Goal: Task Accomplishment & Management: Use online tool/utility

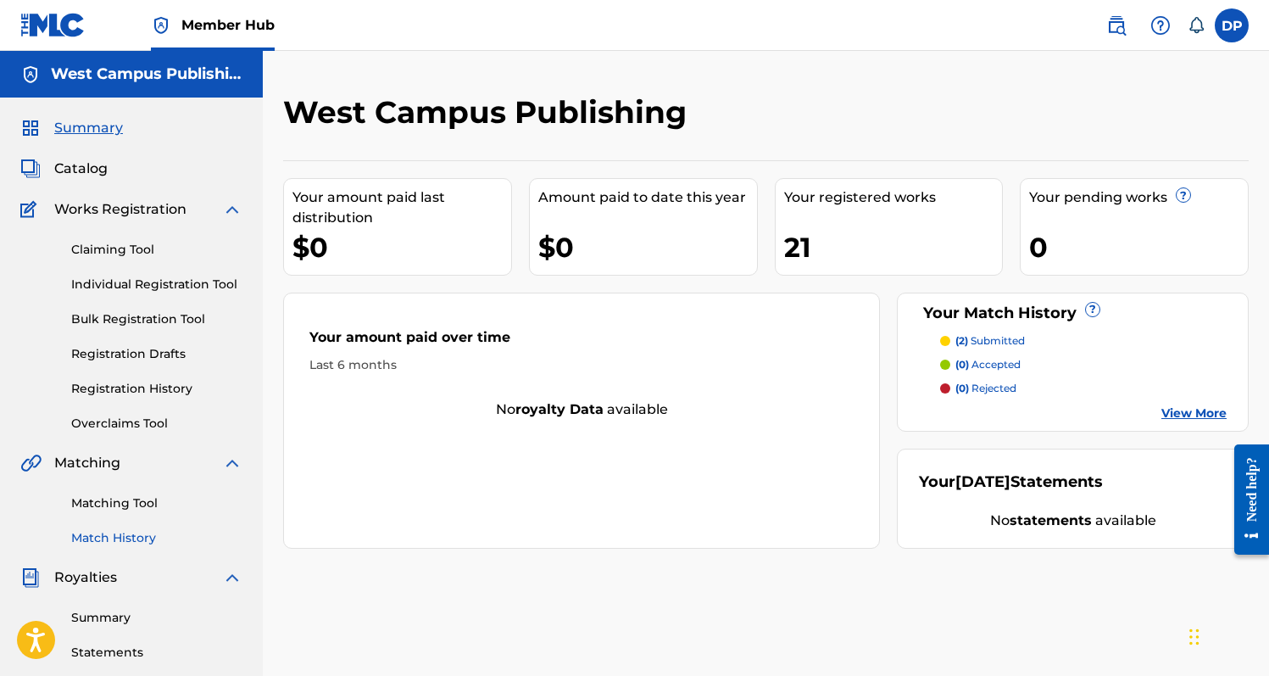
click at [125, 541] on link "Match History" at bounding box center [156, 538] width 171 height 18
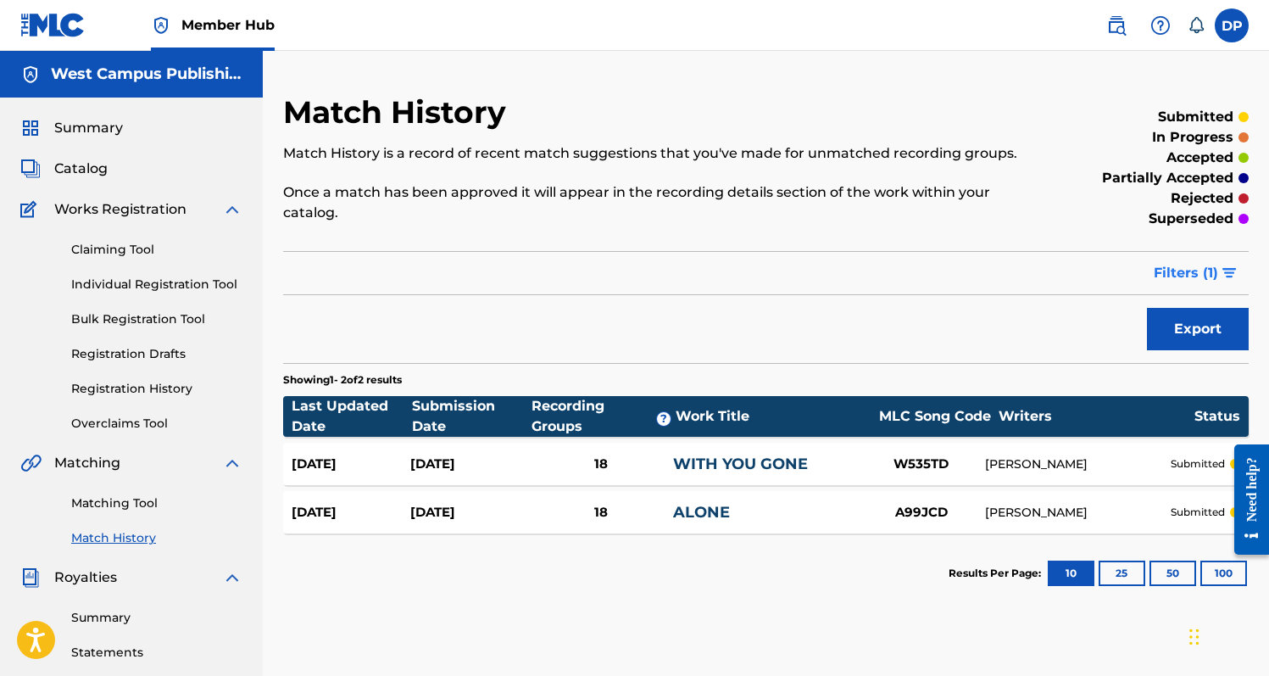
click at [1155, 280] on span "Filters ( 1 )" at bounding box center [1186, 273] width 64 height 20
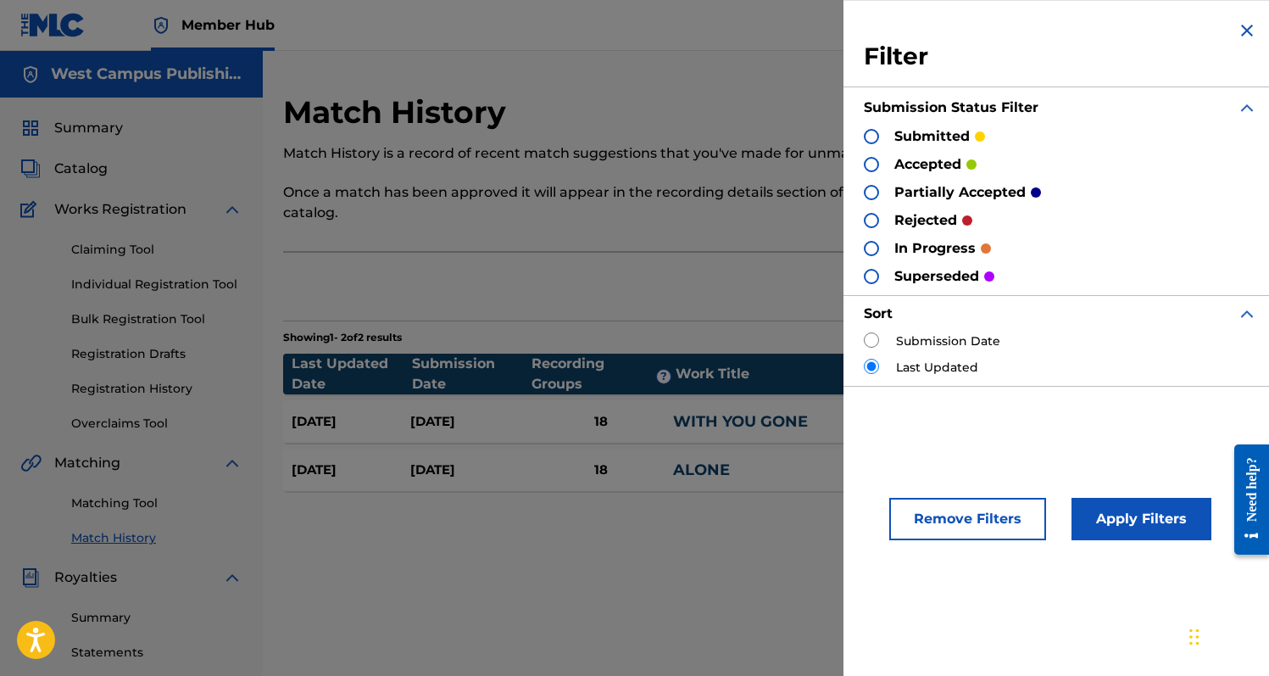
click at [822, 275] on div "Export" at bounding box center [766, 286] width 966 height 42
click at [798, 547] on section "Results Per Page: 10 25 50 100" at bounding box center [766, 531] width 966 height 80
click at [1237, 32] on img at bounding box center [1247, 30] width 20 height 20
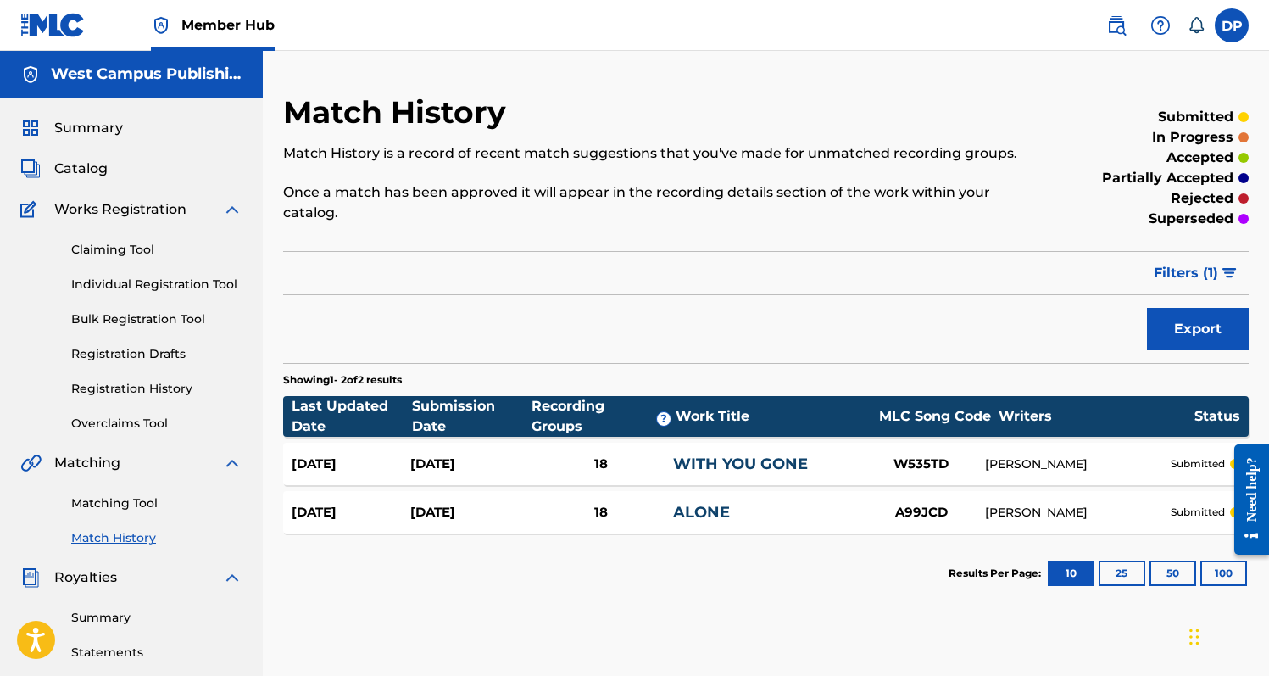
click at [651, 115] on div "Match History Match History is a record of recent match suggestions that you've…" at bounding box center [654, 167] width 743 height 149
click at [392, 225] on div "Match History Match History is a record of recent match suggestions that you've…" at bounding box center [654, 167] width 743 height 149
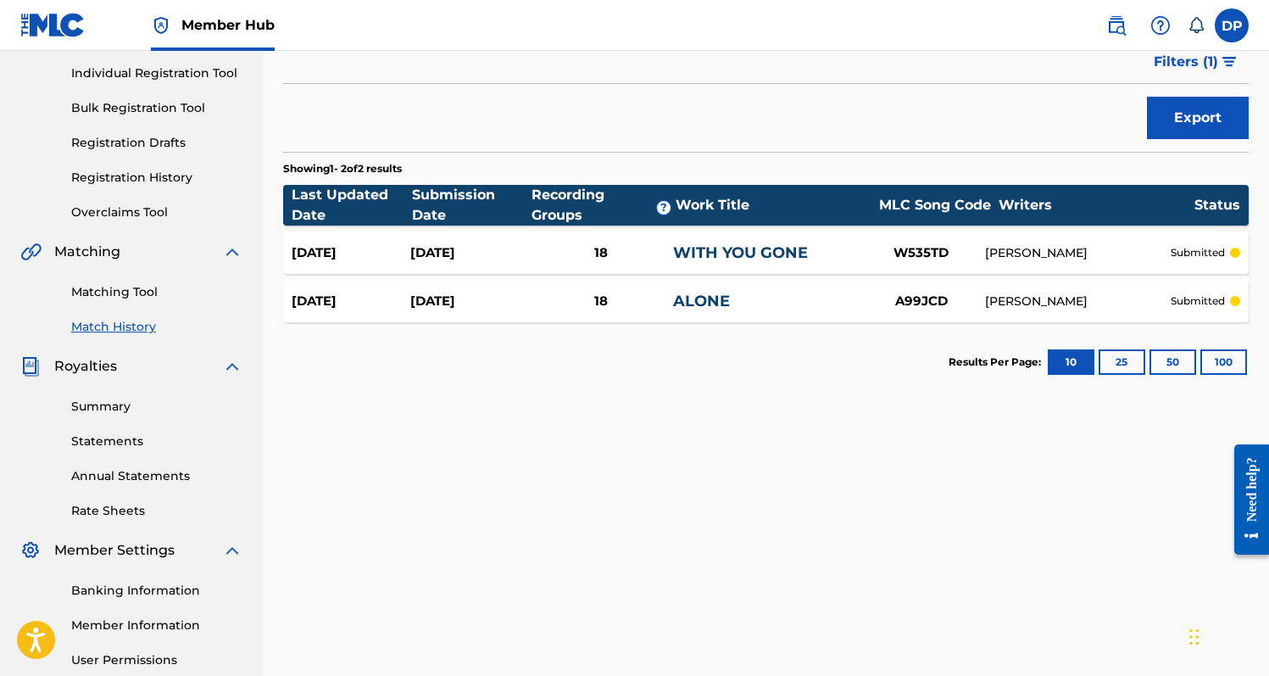
scroll to position [212, 0]
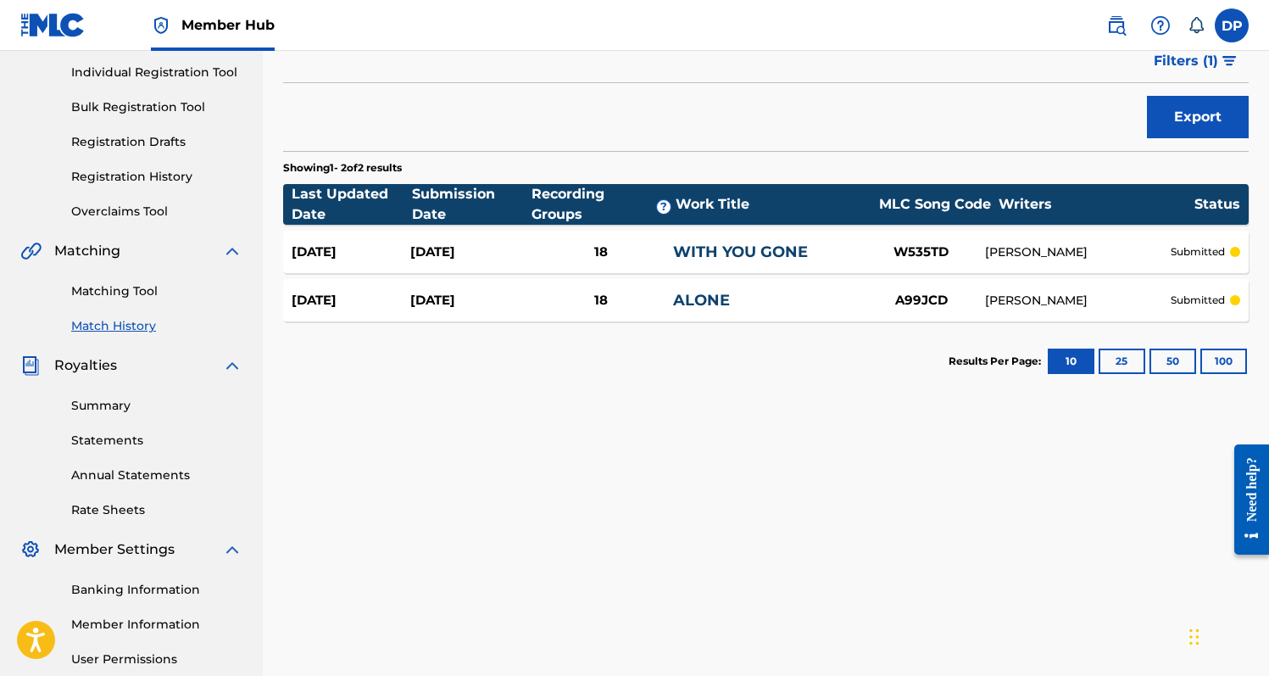
click at [481, 86] on div "Match History Match History is a record of recent match suggestions that you've…" at bounding box center [766, 141] width 966 height 520
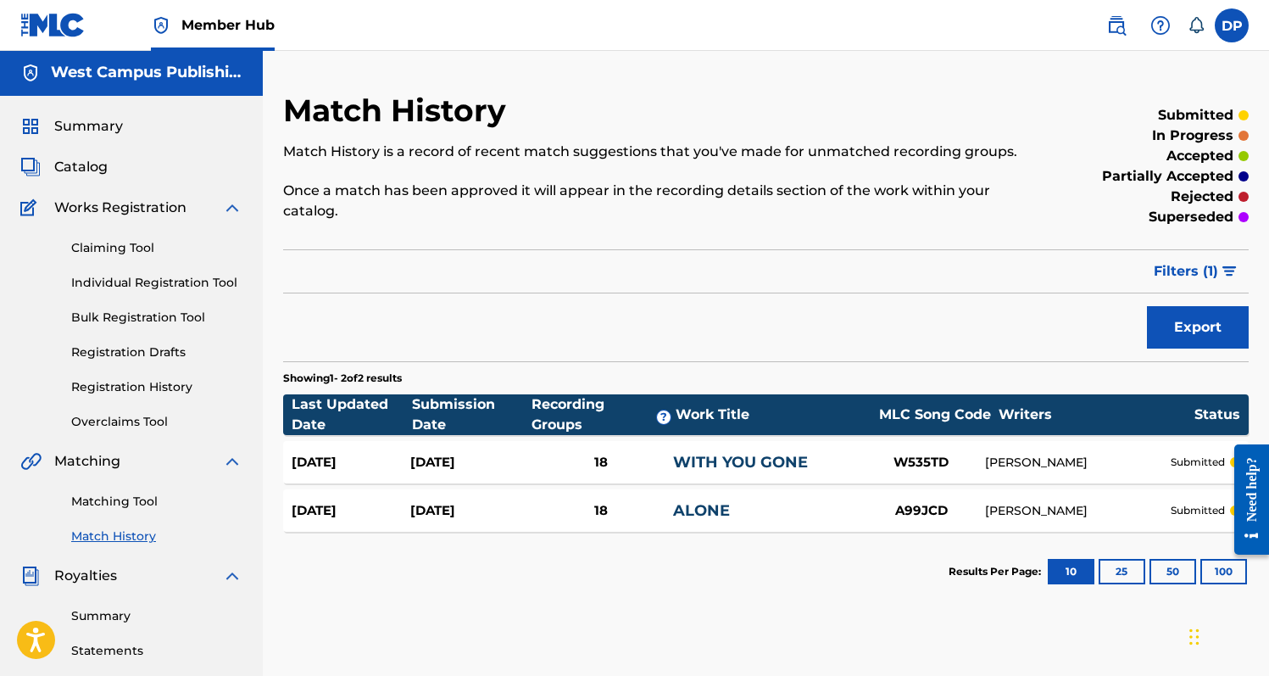
scroll to position [0, 0]
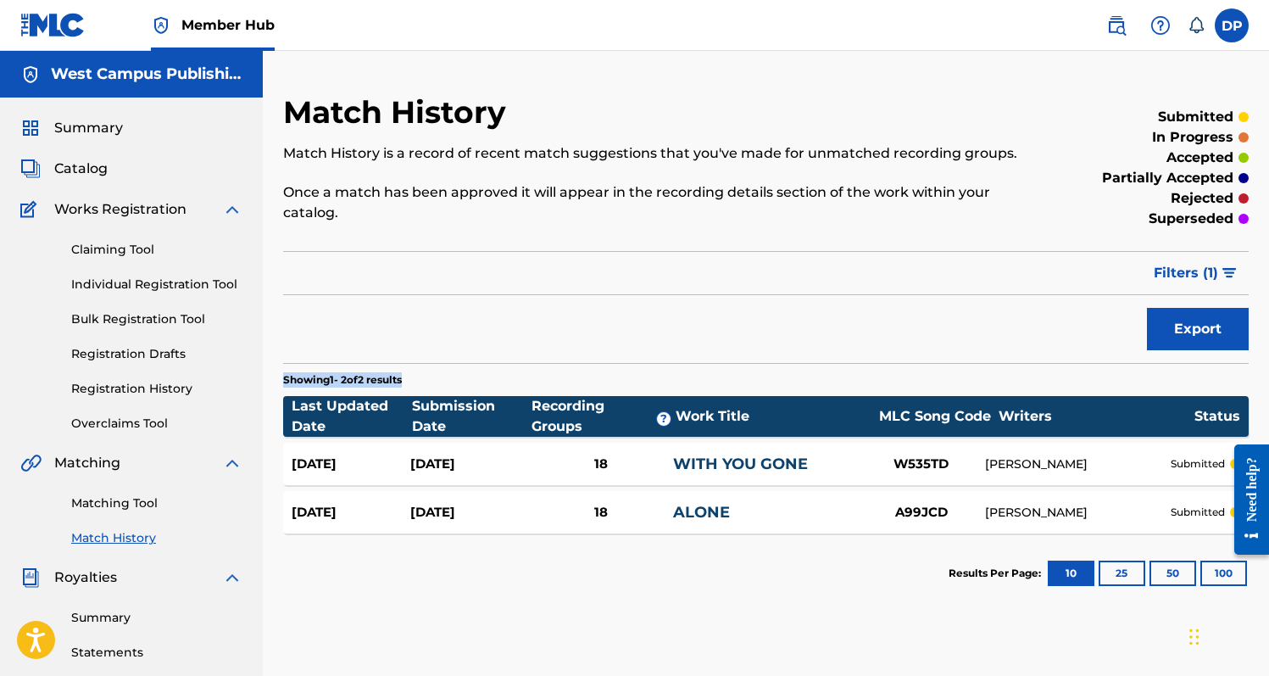
drag, startPoint x: 412, startPoint y: 378, endPoint x: 338, endPoint y: 365, distance: 74.8
click at [338, 365] on section "Showing 1 - 2 of 2 results" at bounding box center [766, 375] width 966 height 25
click at [281, 311] on div "Match History Match History is a record of recent match suggestions that you've…" at bounding box center [766, 531] width 1006 height 877
click at [277, 292] on div "Match History Match History is a record of recent match suggestions that you've…" at bounding box center [766, 531] width 1006 height 877
click at [277, 244] on div "Match History Match History is a record of recent match suggestions that you've…" at bounding box center [766, 531] width 1006 height 877
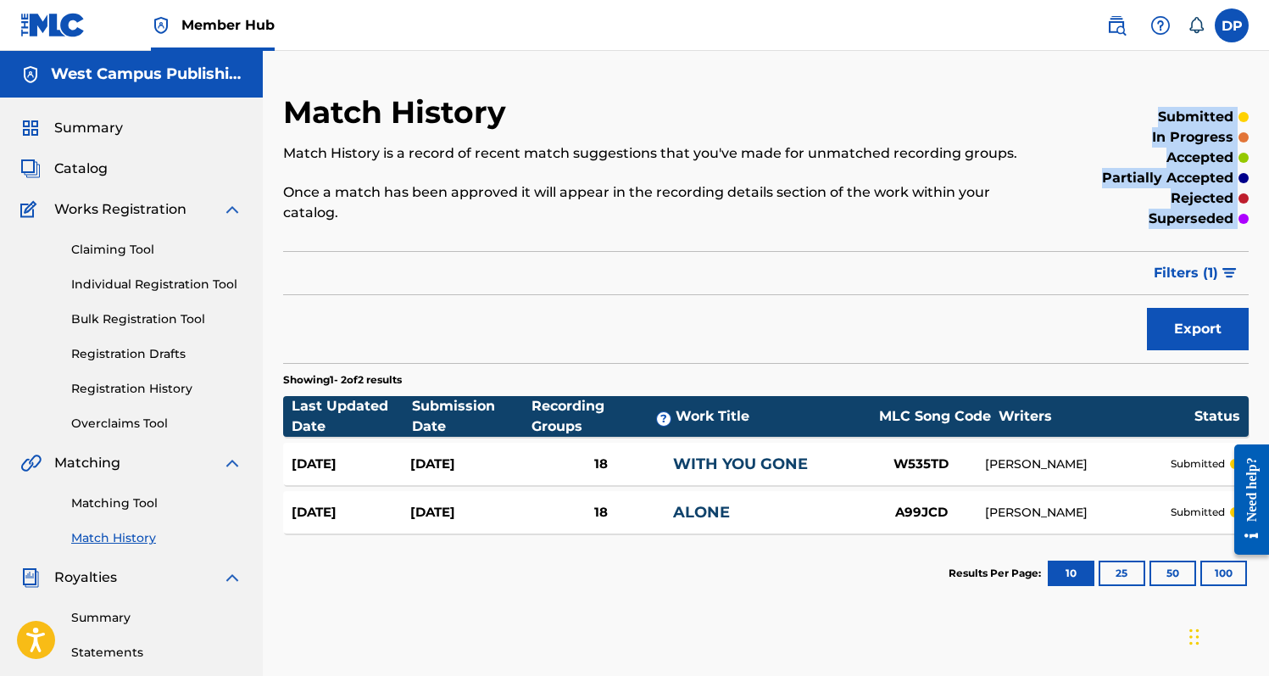
drag, startPoint x: 277, startPoint y: 254, endPoint x: 344, endPoint y: 242, distance: 68.0
click at [345, 242] on div "Match History Match History is a record of recent match suggestions that you've…" at bounding box center [766, 531] width 1006 height 877
click at [344, 242] on div "Match History Match History is a record of recent match suggestions that you've…" at bounding box center [766, 353] width 966 height 520
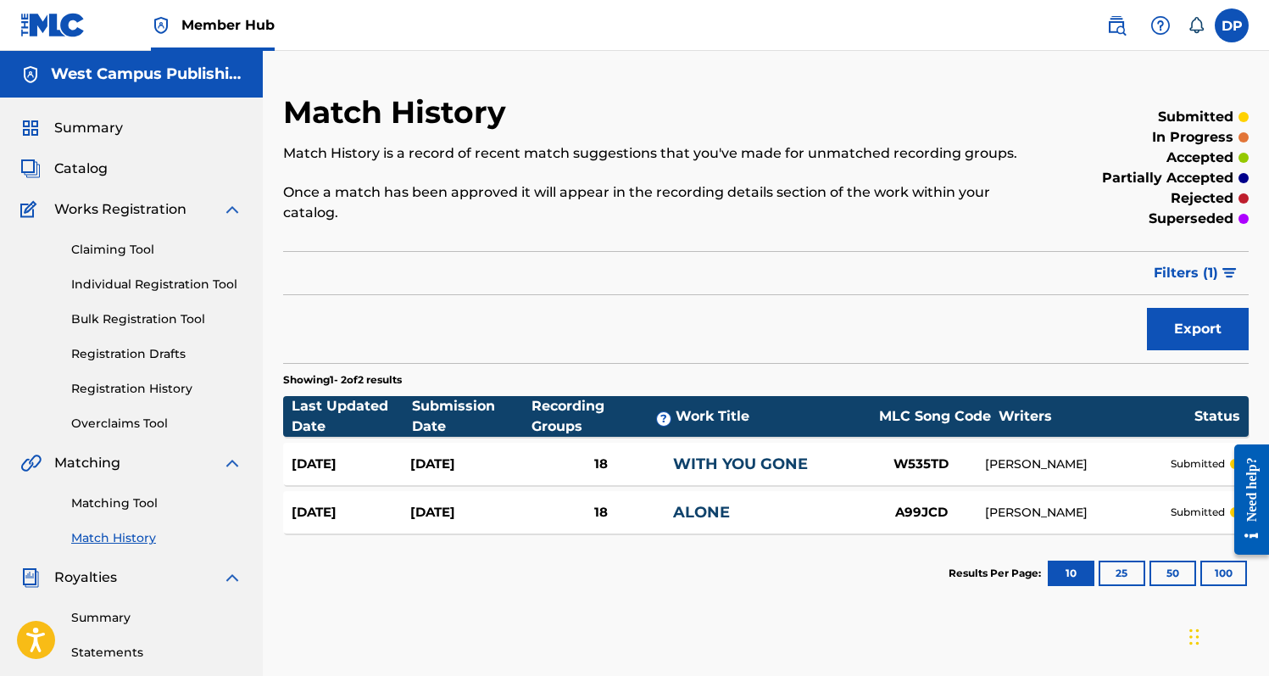
click at [387, 212] on p "Once a match has been approved it will appear in the recording details section …" at bounding box center [654, 202] width 743 height 41
click at [287, 192] on p "Once a match has been approved it will appear in the recording details section …" at bounding box center [654, 202] width 743 height 41
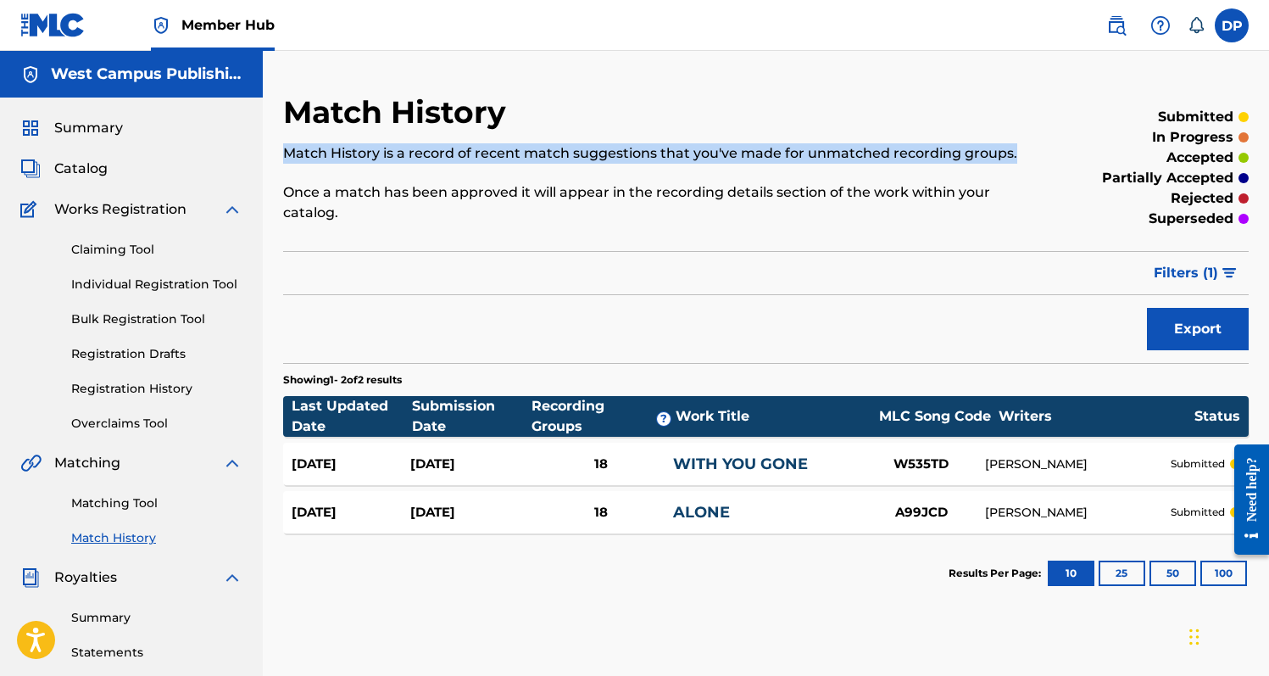
drag, startPoint x: 284, startPoint y: 152, endPoint x: 1008, endPoint y: 157, distance: 723.9
click at [1008, 157] on p "Match History is a record of recent match suggestions that you've made for unma…" at bounding box center [654, 153] width 743 height 20
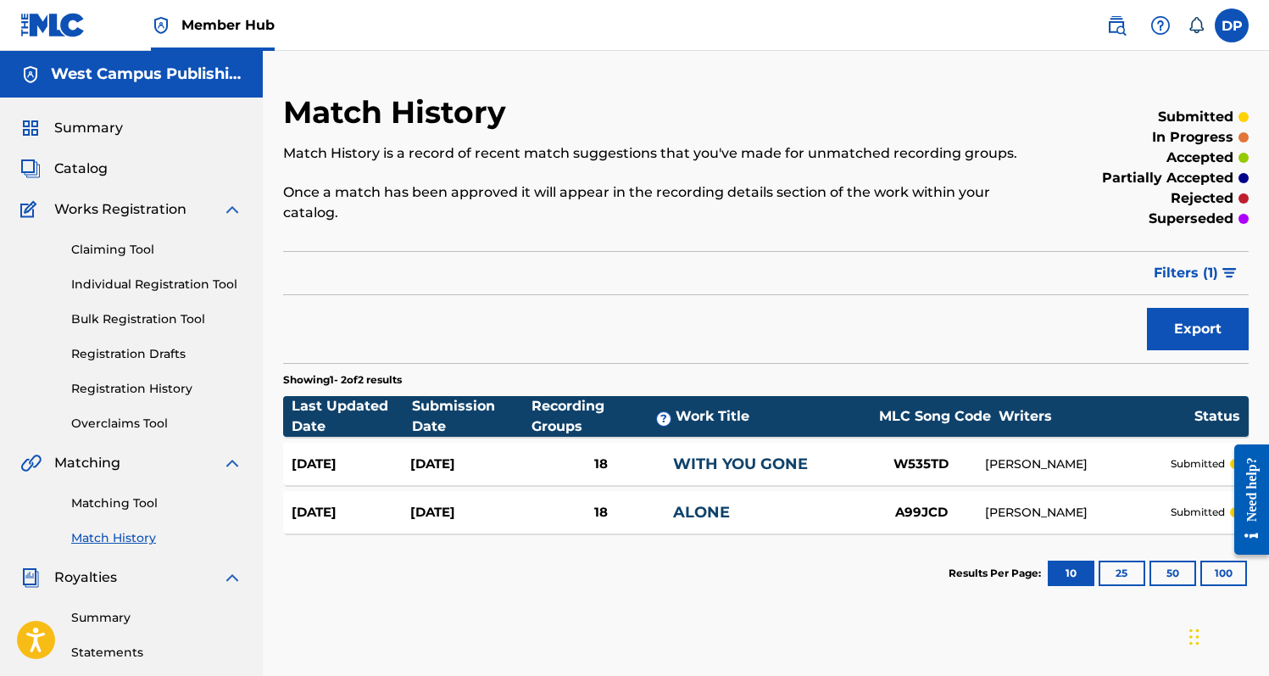
click at [877, 167] on div "Match History is a record of recent match suggestions that you've made for unma…" at bounding box center [654, 183] width 743 height 80
click at [392, 371] on section "Showing 1 - 2 of 2 results" at bounding box center [766, 375] width 966 height 25
click at [605, 385] on section "Showing 1 - 2 of 2 results" at bounding box center [766, 375] width 966 height 25
click at [574, 417] on div "Recording Groups ?" at bounding box center [603, 416] width 144 height 41
click at [704, 288] on div "Filter Submission Status Filter submitted accepted partially accepted rejected …" at bounding box center [766, 273] width 966 height 44
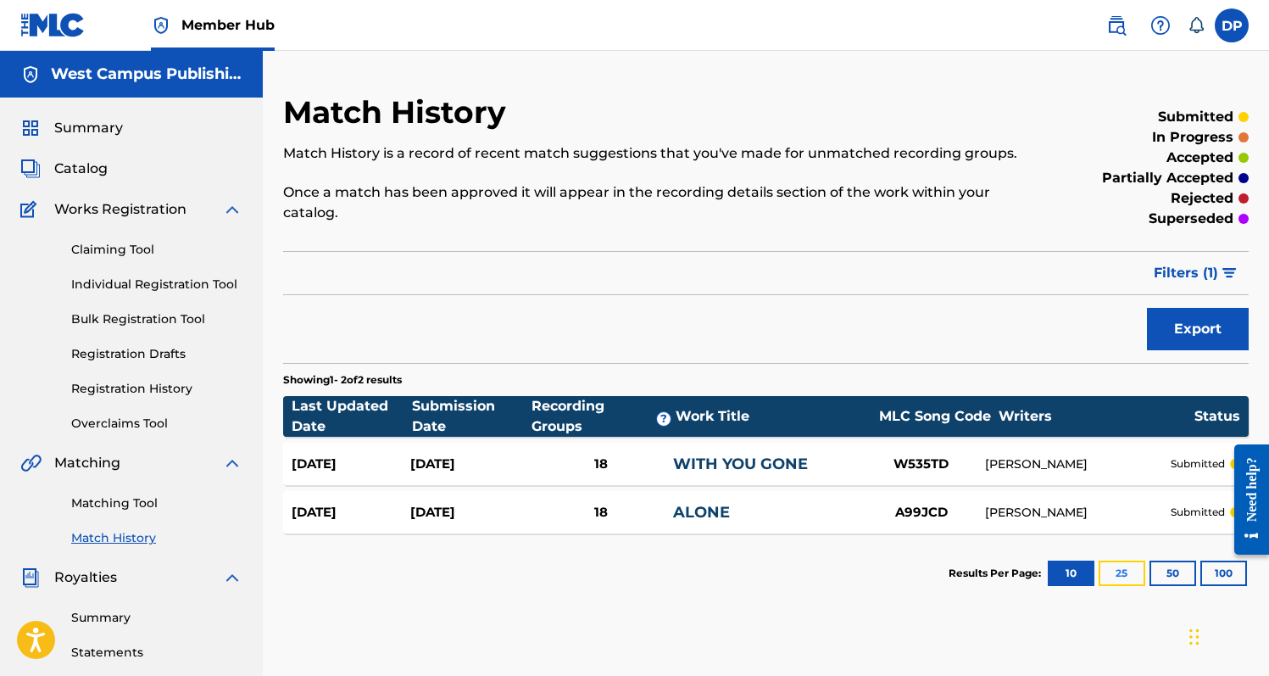
click at [1107, 568] on button "25" at bounding box center [1122, 572] width 47 height 25
click at [1069, 562] on button "10" at bounding box center [1071, 572] width 47 height 25
click at [468, 242] on div "Match History Match History is a record of recent match suggestions that you've…" at bounding box center [766, 353] width 966 height 520
click at [264, 372] on div "Match History Match History is a record of recent match suggestions that you've…" at bounding box center [766, 531] width 1006 height 877
drag, startPoint x: 282, startPoint y: 376, endPoint x: 417, endPoint y: 377, distance: 134.8
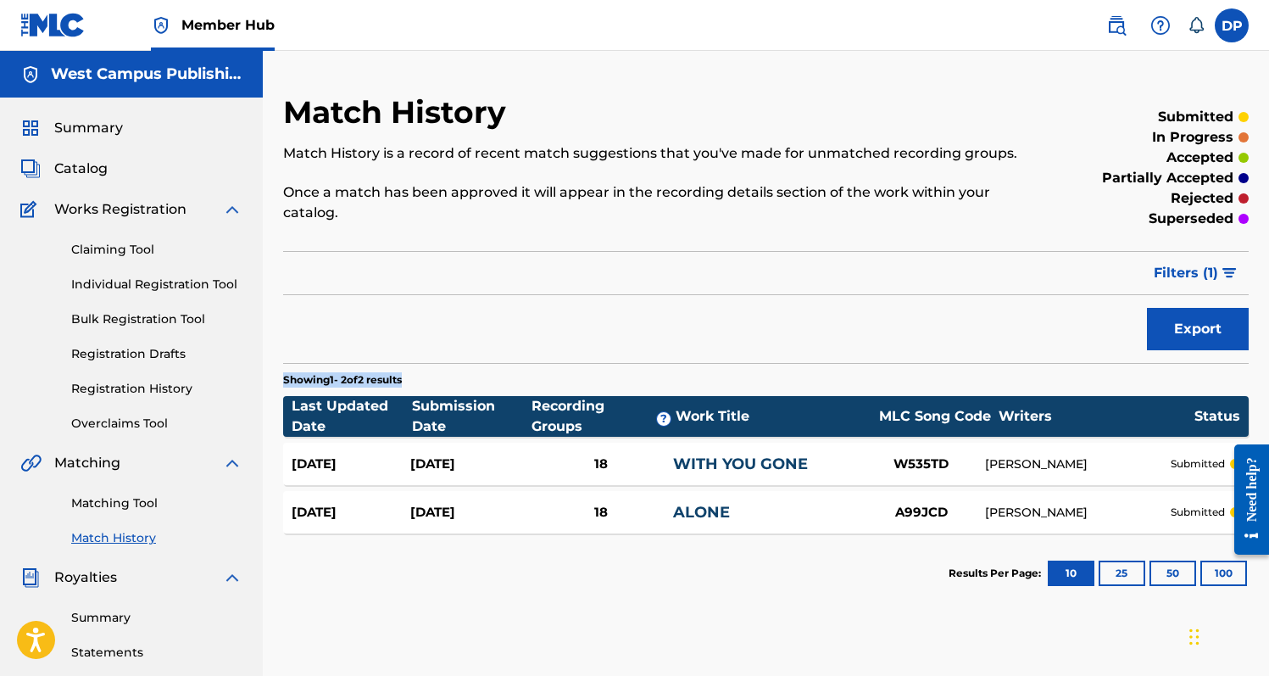
click at [417, 377] on section "Showing 1 - 2 of 2 results" at bounding box center [766, 375] width 966 height 25
drag, startPoint x: 413, startPoint y: 377, endPoint x: 286, endPoint y: 376, distance: 127.2
click at [286, 376] on p "Showing 1 - 2 of 2 results" at bounding box center [342, 379] width 119 height 15
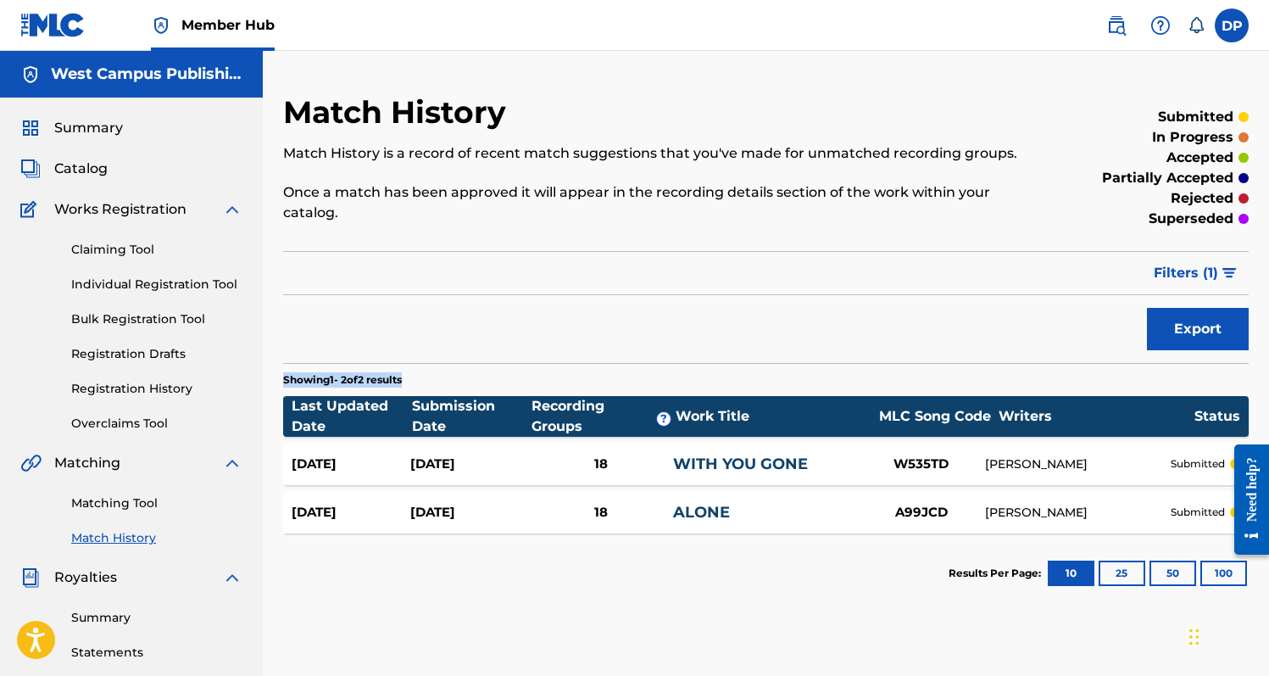
click at [279, 350] on div "Match History Match History is a record of recent match suggestions that you've…" at bounding box center [766, 531] width 1006 height 877
click at [281, 292] on div "Match History Match History is a record of recent match suggestions that you've…" at bounding box center [766, 531] width 1006 height 877
click at [283, 295] on div "Match History Match History is a record of recent match suggestions that you've…" at bounding box center [766, 353] width 966 height 520
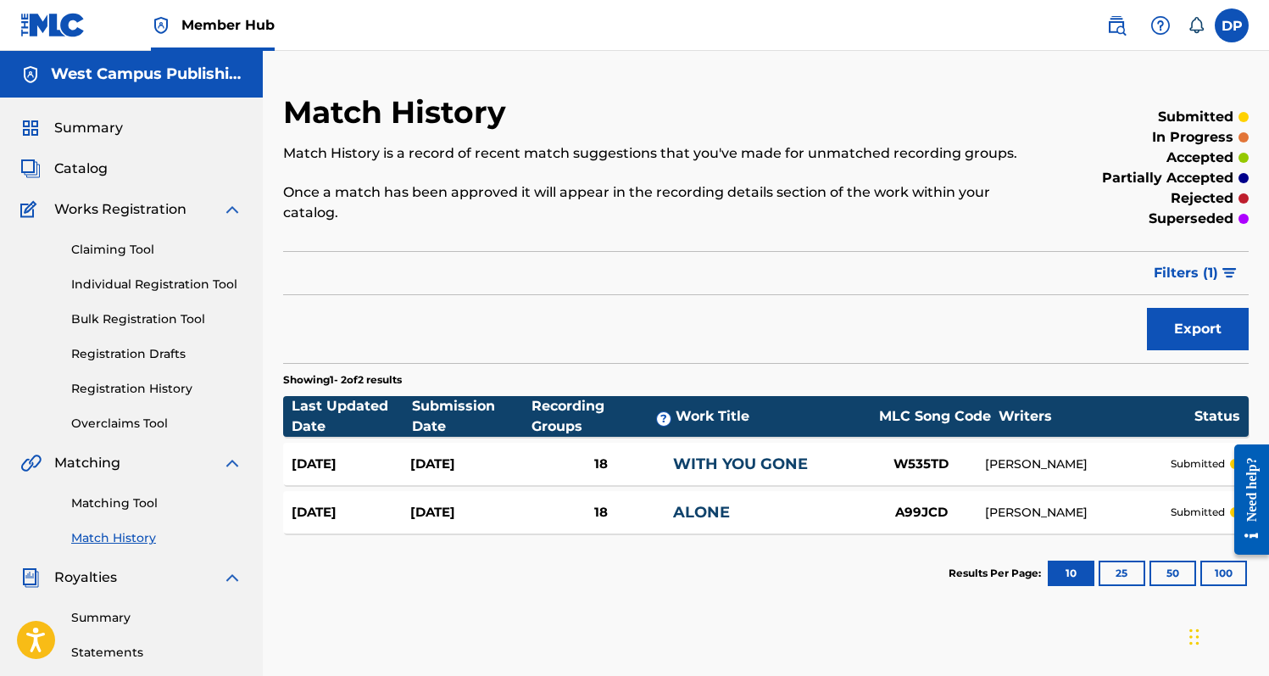
click at [260, 287] on div "Summary Catalog Works Registration Claiming Tool Individual Registration Tool B…" at bounding box center [131, 533] width 263 height 872
click at [127, 501] on link "Matching Tool" at bounding box center [156, 503] width 171 height 18
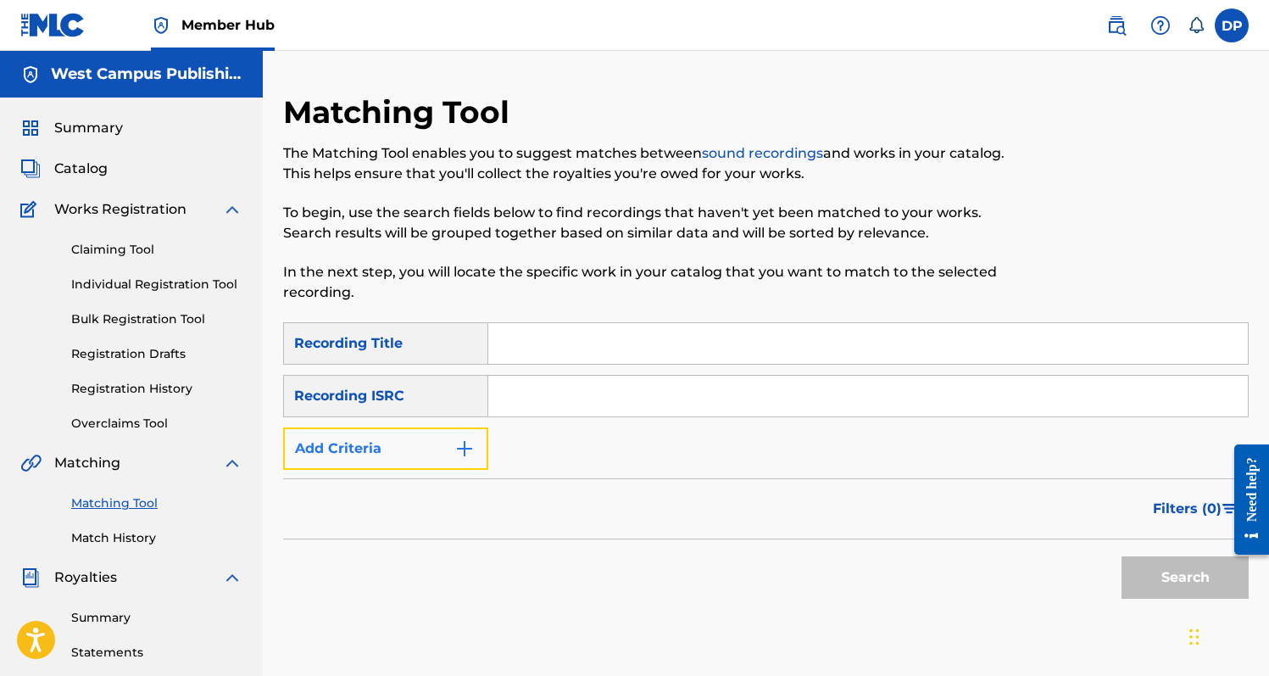
click at [401, 449] on button "Add Criteria" at bounding box center [385, 448] width 205 height 42
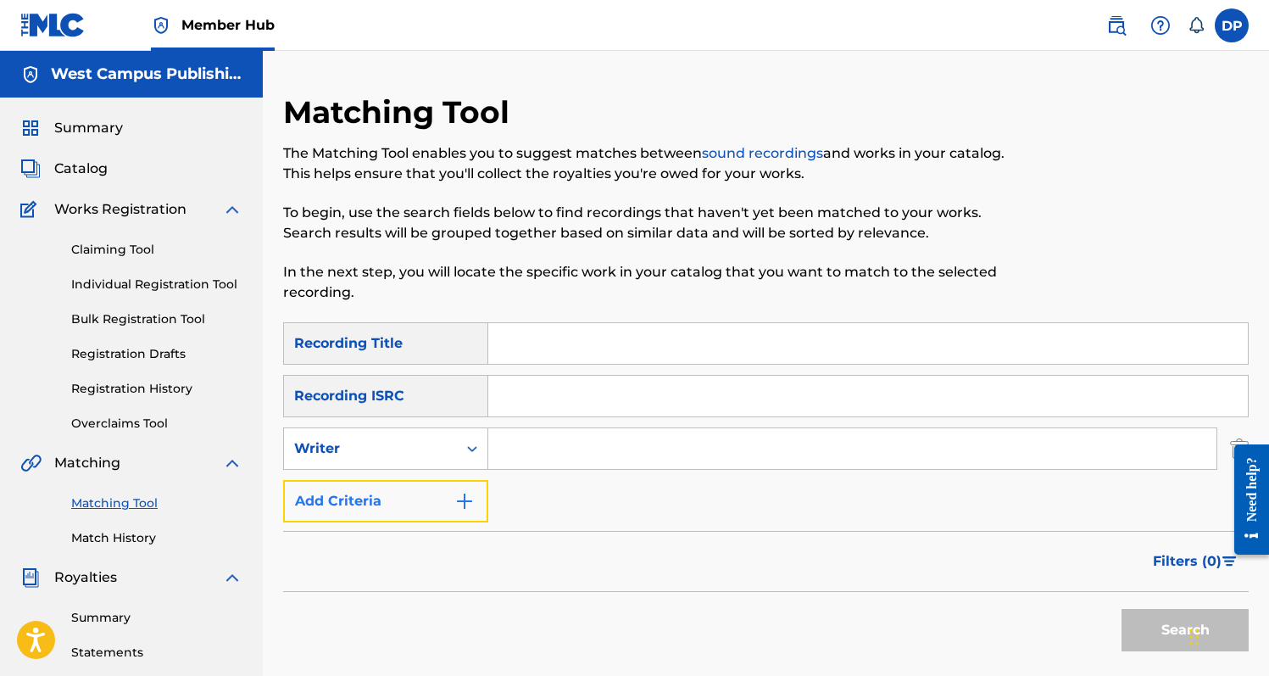
click at [404, 498] on button "Add Criteria" at bounding box center [385, 501] width 205 height 42
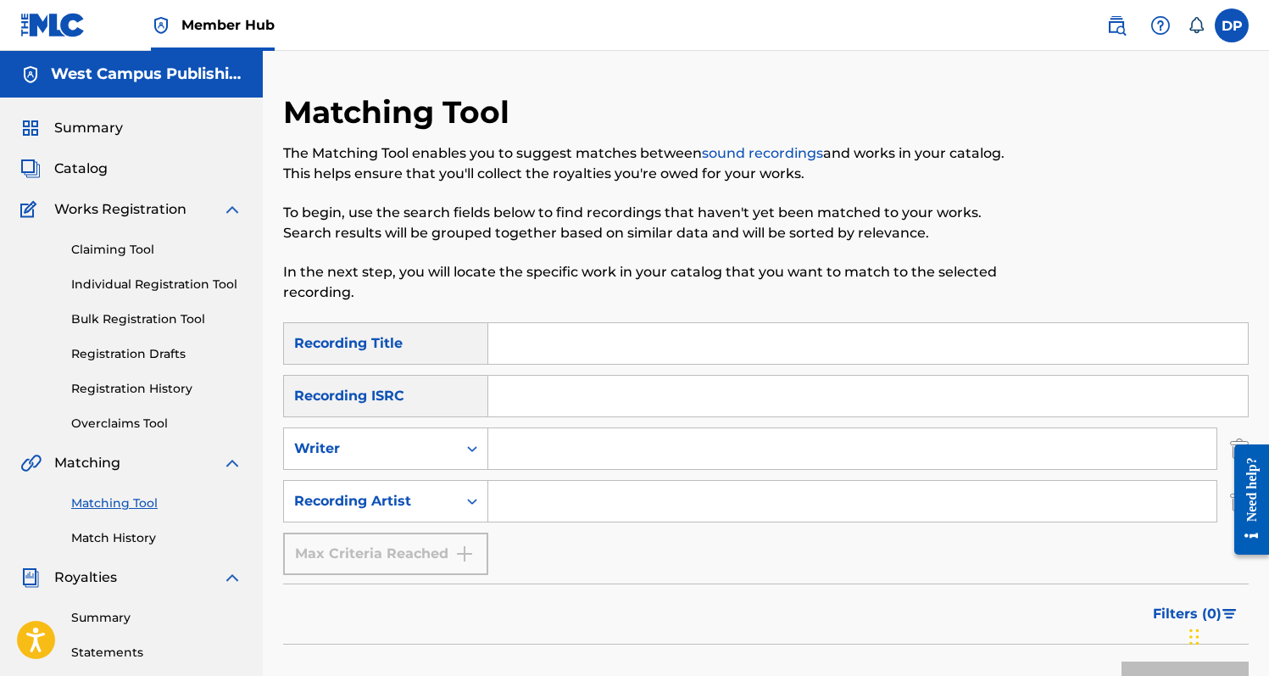
click at [497, 503] on input "Search Form" at bounding box center [852, 501] width 728 height 41
type input "[PERSON_NAME]"
click at [536, 430] on input "Search Form" at bounding box center [852, 448] width 728 height 41
type input "[PERSON_NAME]"
click at [1121, 661] on button "Search" at bounding box center [1184, 682] width 127 height 42
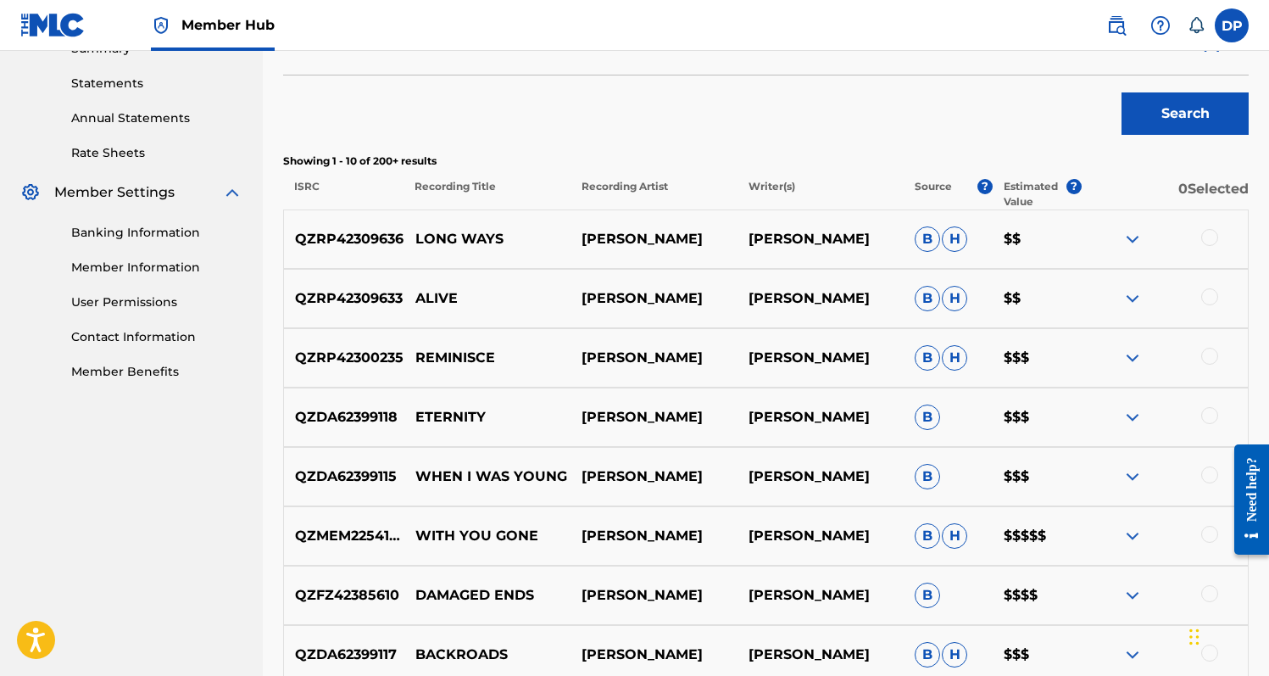
scroll to position [565, 0]
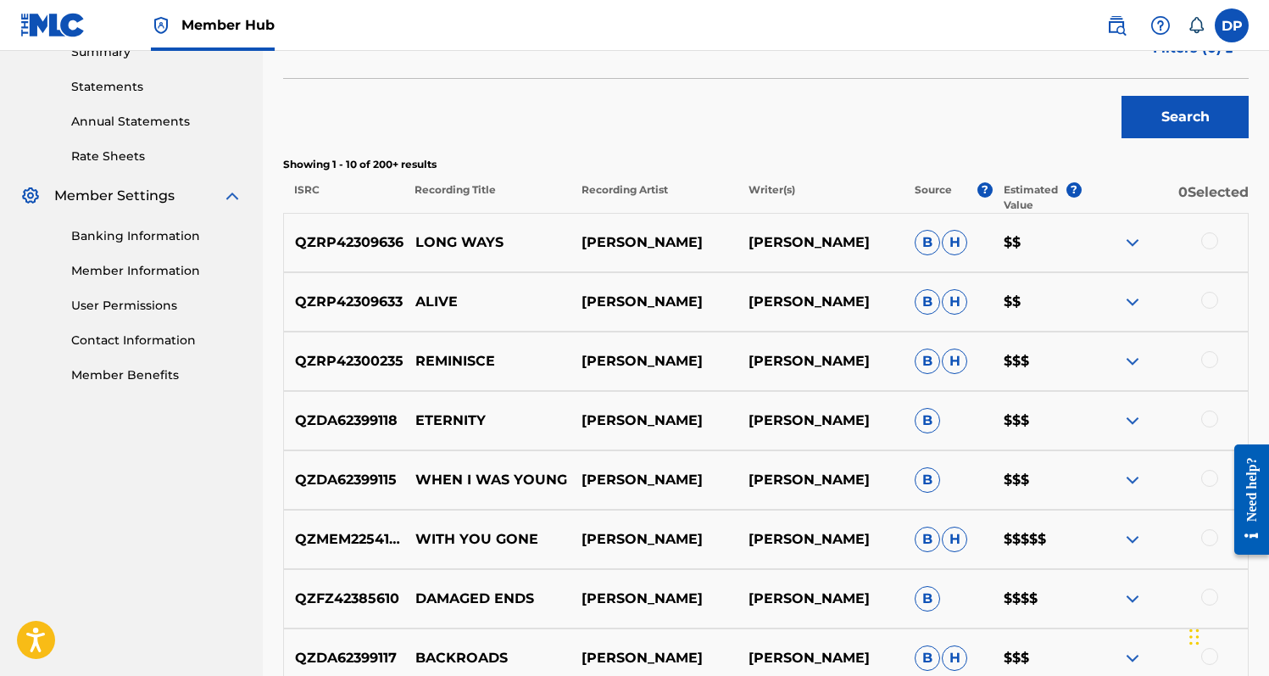
click at [1210, 244] on div at bounding box center [1209, 240] width 17 height 17
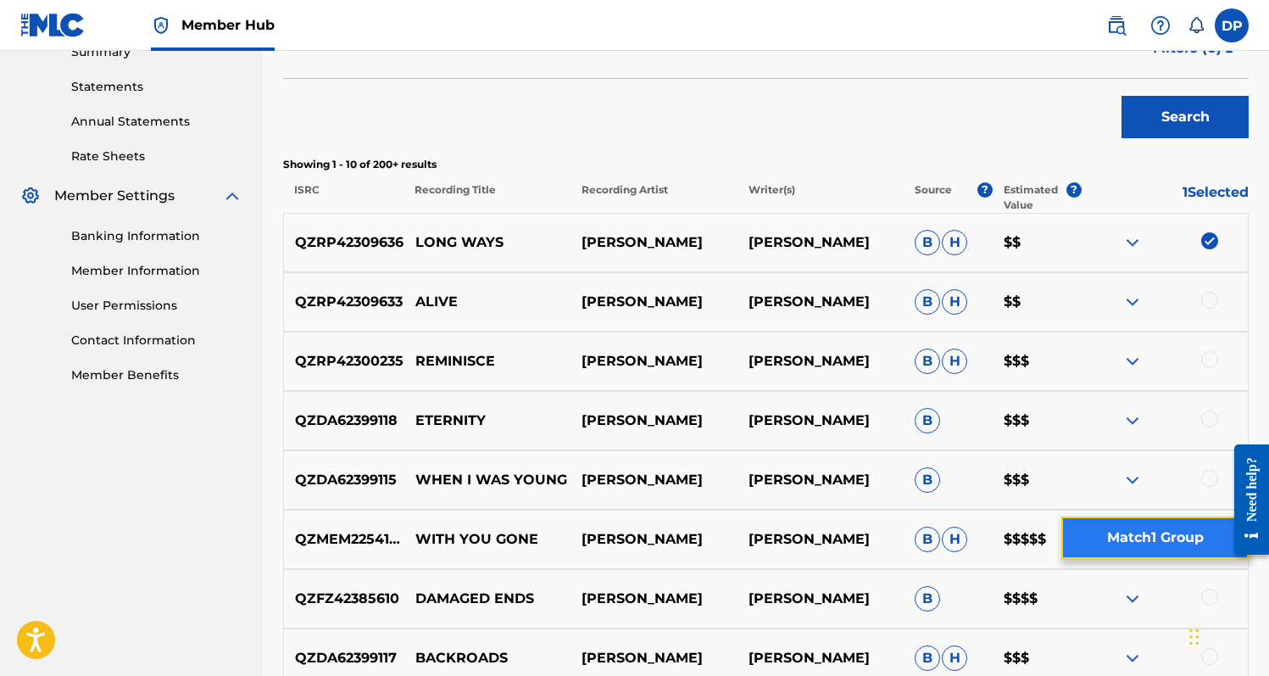
click at [1105, 542] on button "Match 1 Group" at bounding box center [1154, 537] width 187 height 42
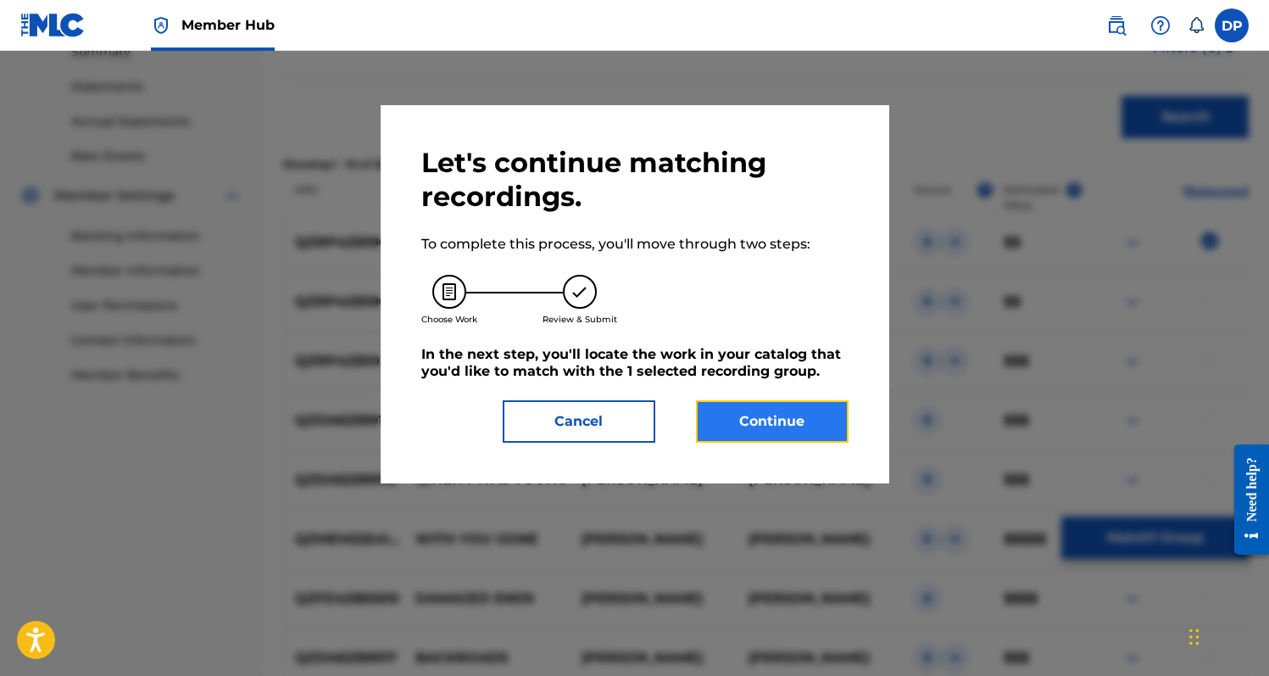
click at [788, 417] on button "Continue" at bounding box center [772, 421] width 153 height 42
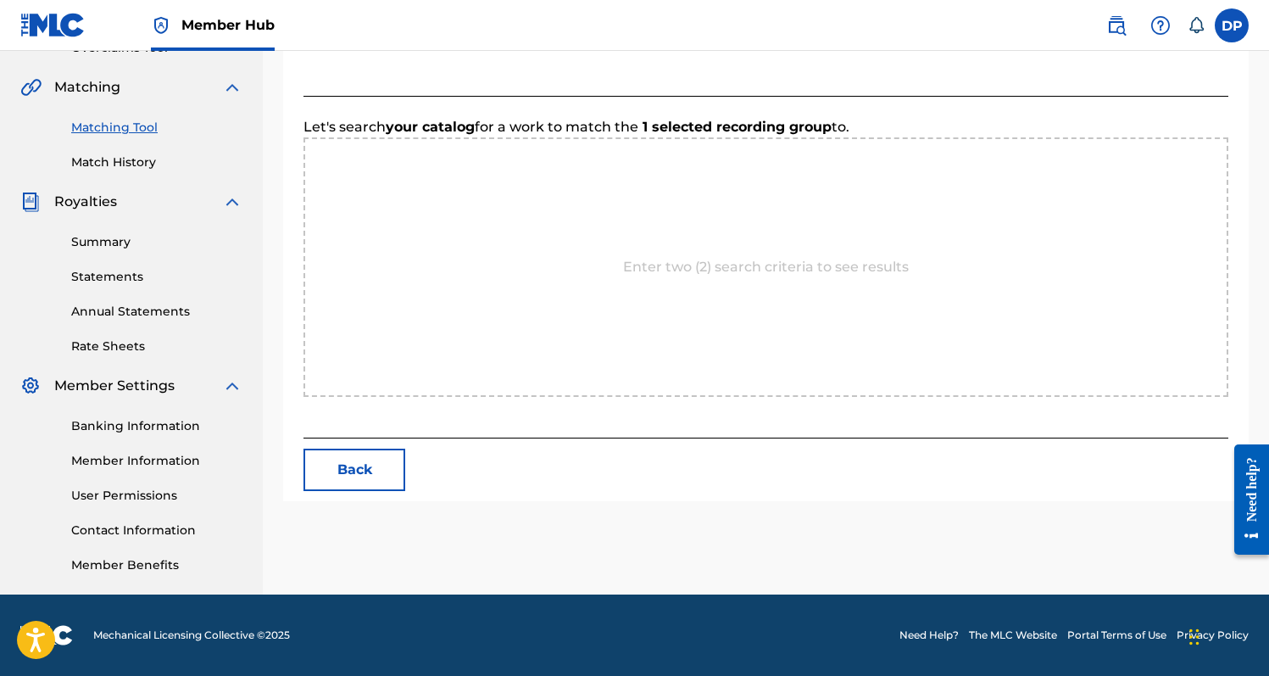
scroll to position [454, 0]
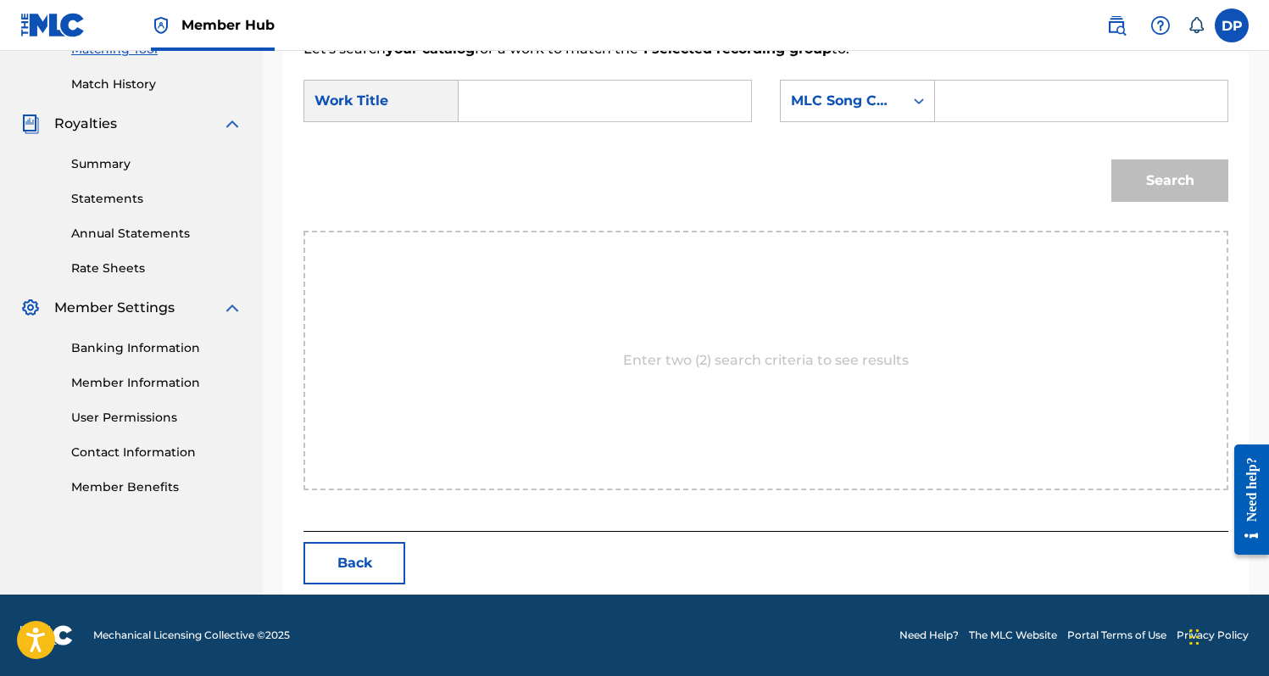
click at [653, 111] on input "Search Form" at bounding box center [605, 101] width 264 height 41
type input "Long ways"
click at [984, 94] on input "Search Form" at bounding box center [1081, 101] width 264 height 41
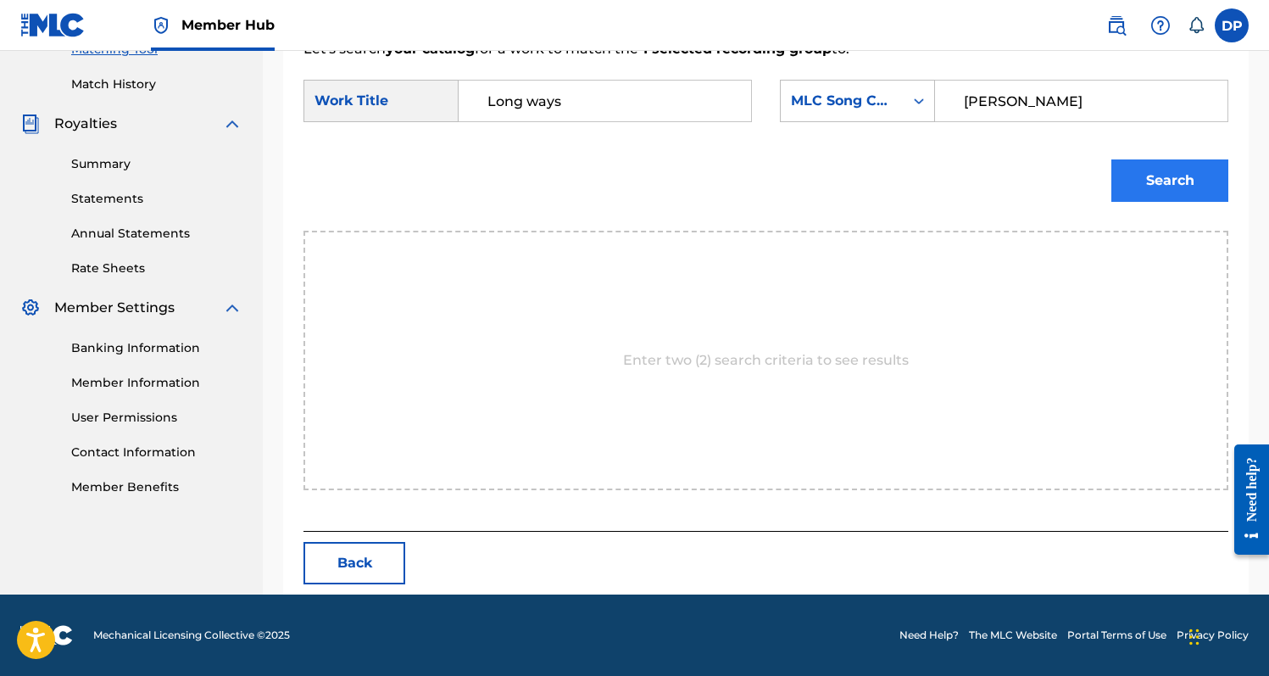
type input "[PERSON_NAME]"
click at [1203, 175] on button "Search" at bounding box center [1169, 180] width 117 height 42
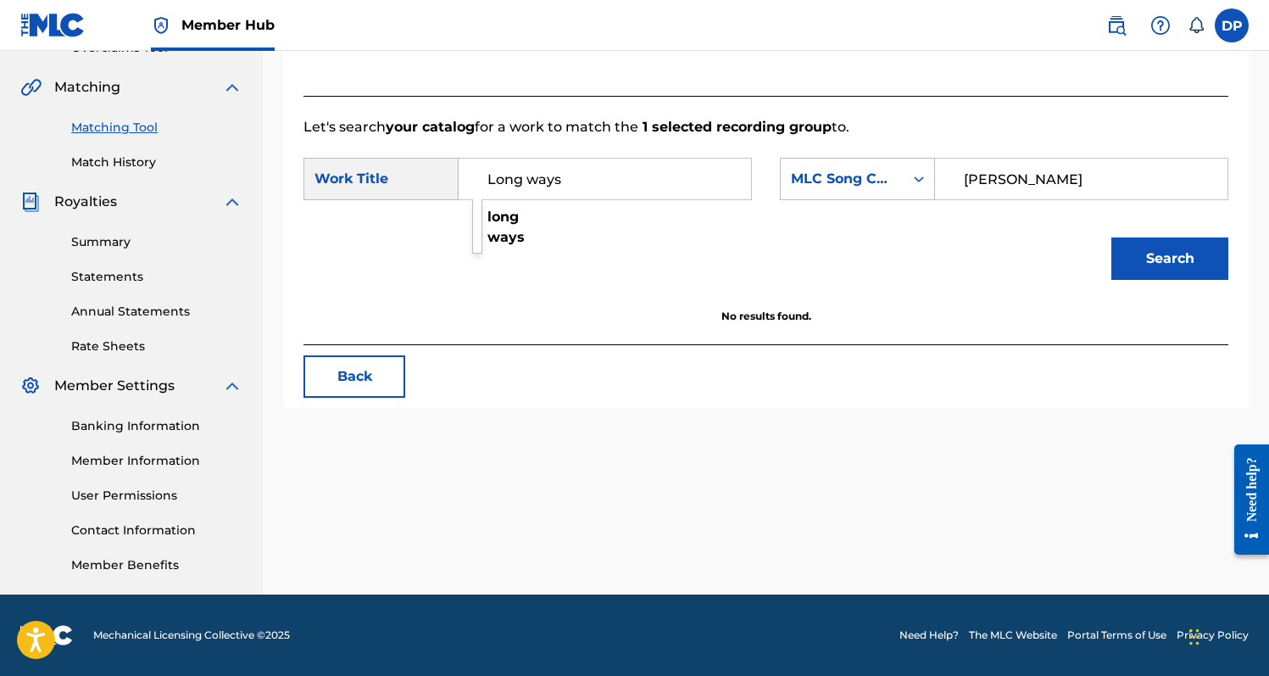
drag, startPoint x: 569, startPoint y: 188, endPoint x: 468, endPoint y: 180, distance: 101.2
click at [468, 180] on div "Long ways long ways" at bounding box center [605, 179] width 293 height 42
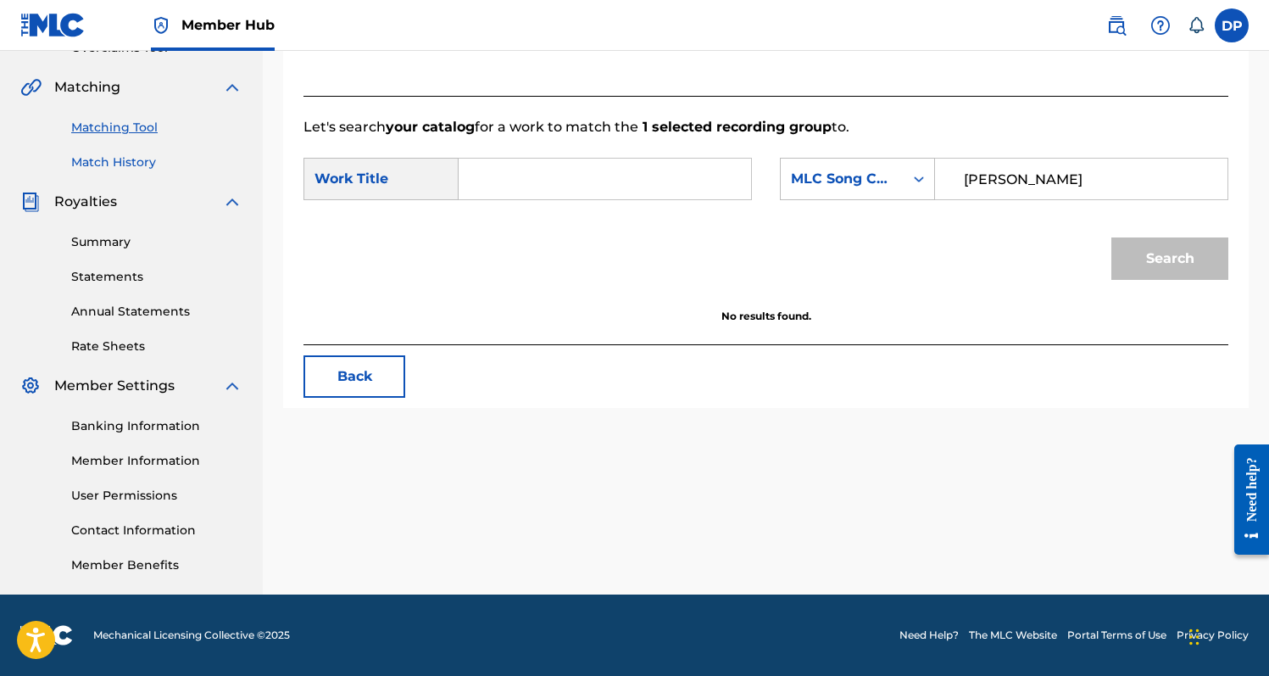
click at [133, 158] on link "Match History" at bounding box center [156, 162] width 171 height 18
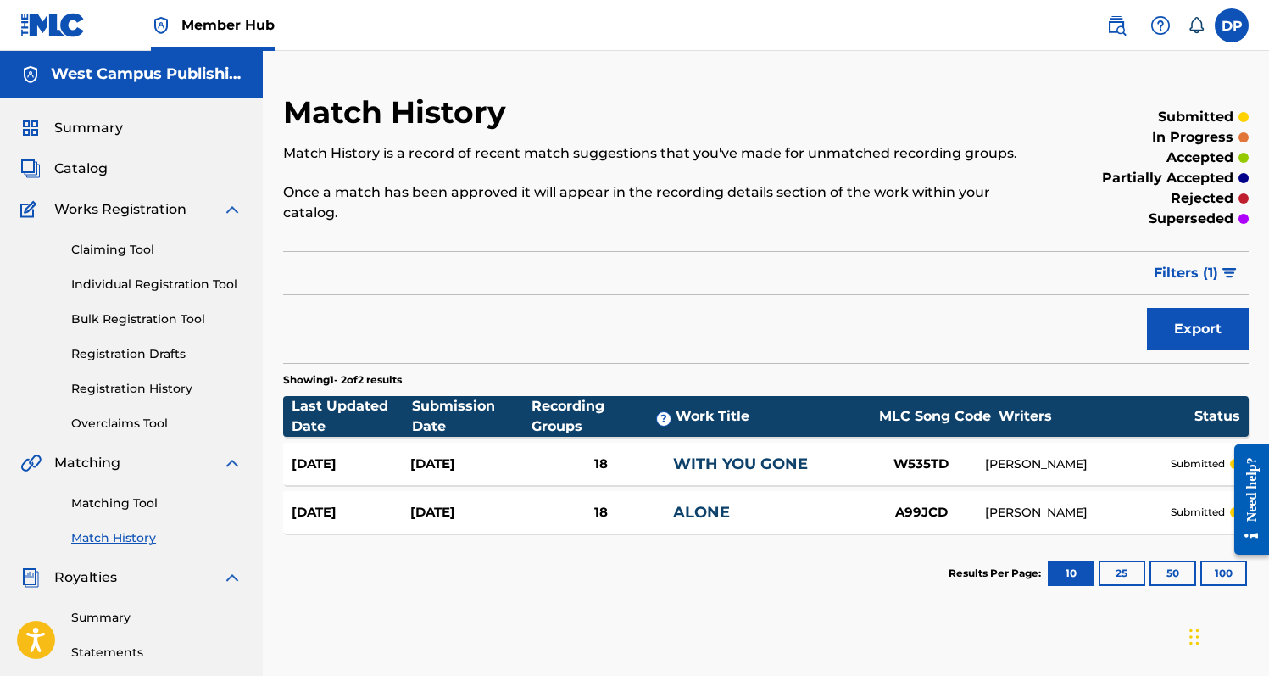
click at [81, 545] on link "Match History" at bounding box center [156, 538] width 171 height 18
click at [328, 459] on div "[DATE]" at bounding box center [351, 463] width 119 height 19
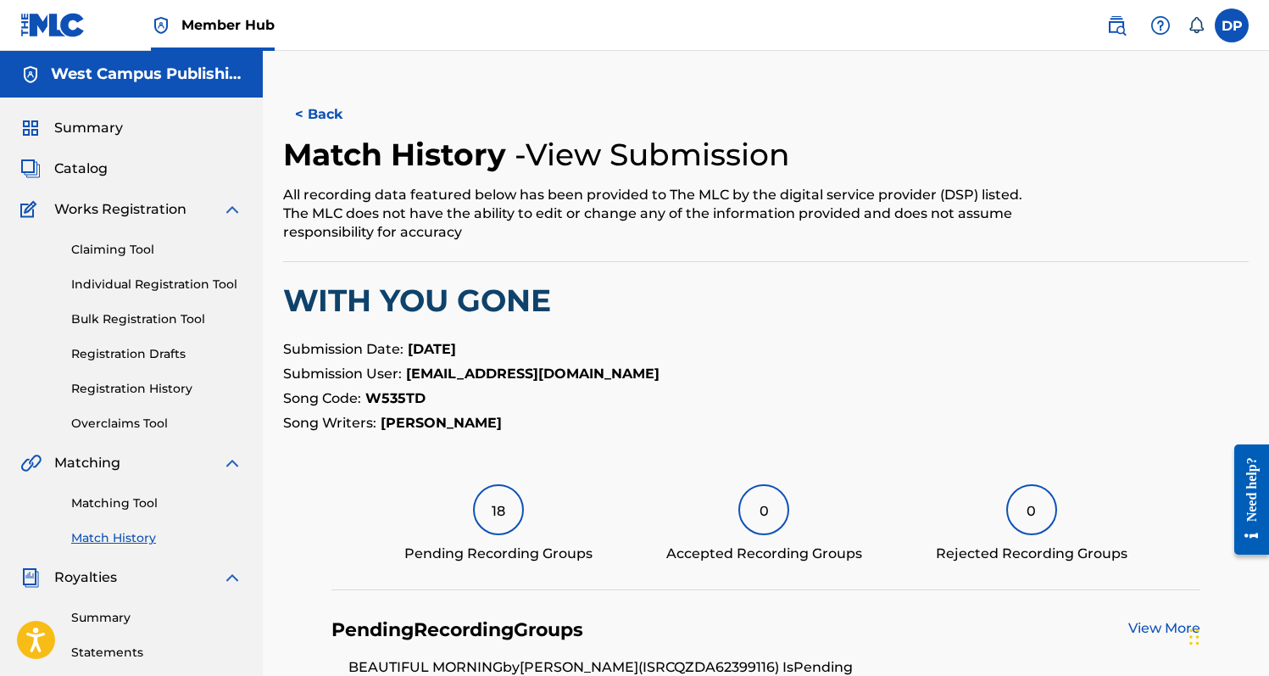
click at [559, 160] on h4 "- View Submission" at bounding box center [652, 155] width 275 height 38
click at [490, 504] on div "18" at bounding box center [498, 509] width 51 height 51
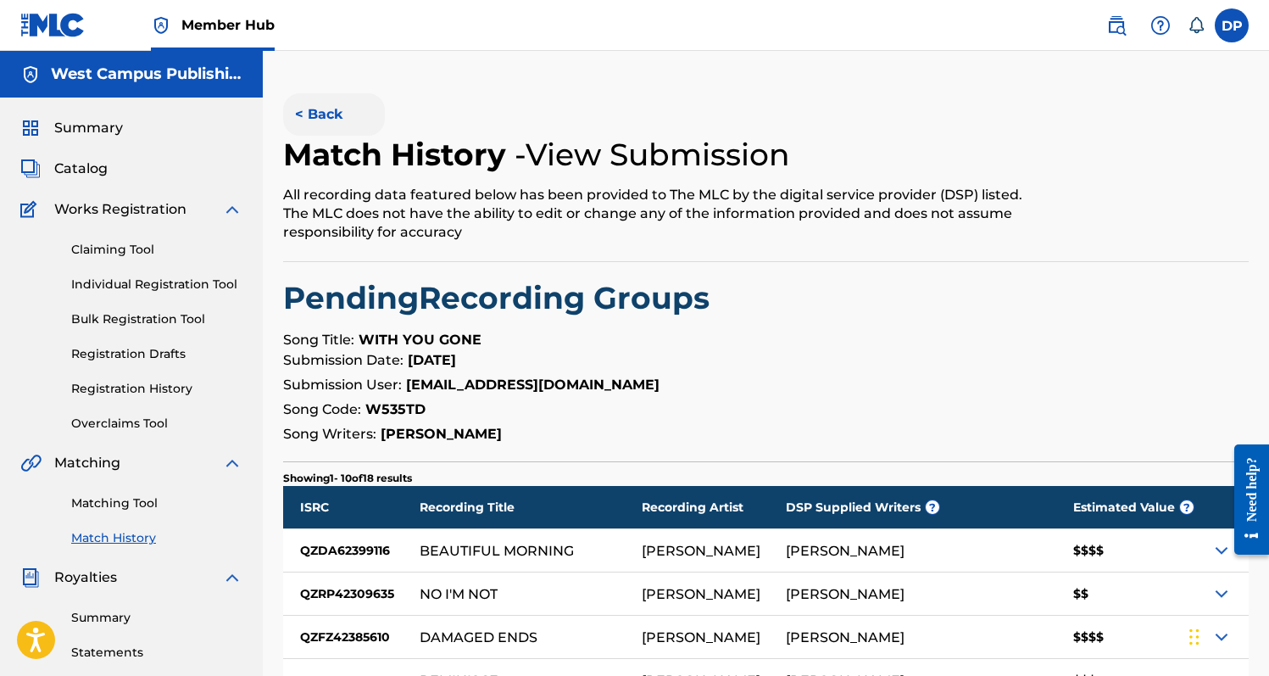
click at [309, 122] on button "< Back" at bounding box center [334, 114] width 102 height 42
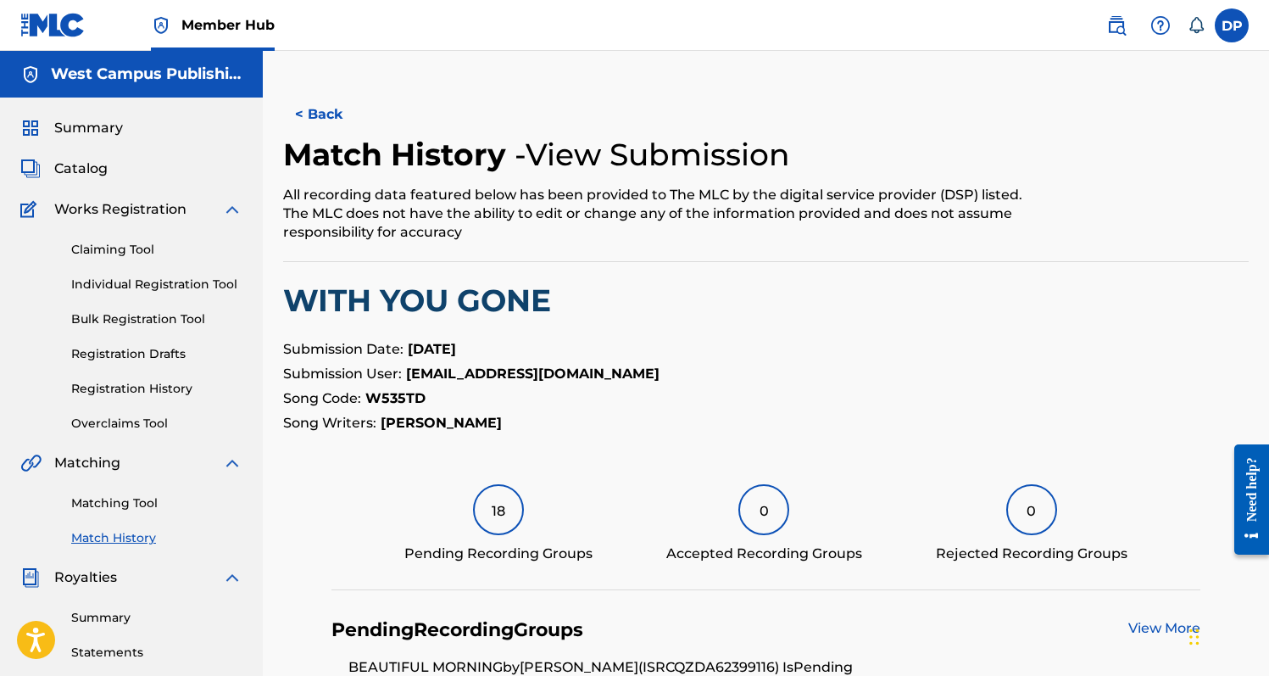
click at [309, 122] on button "< Back" at bounding box center [334, 114] width 102 height 42
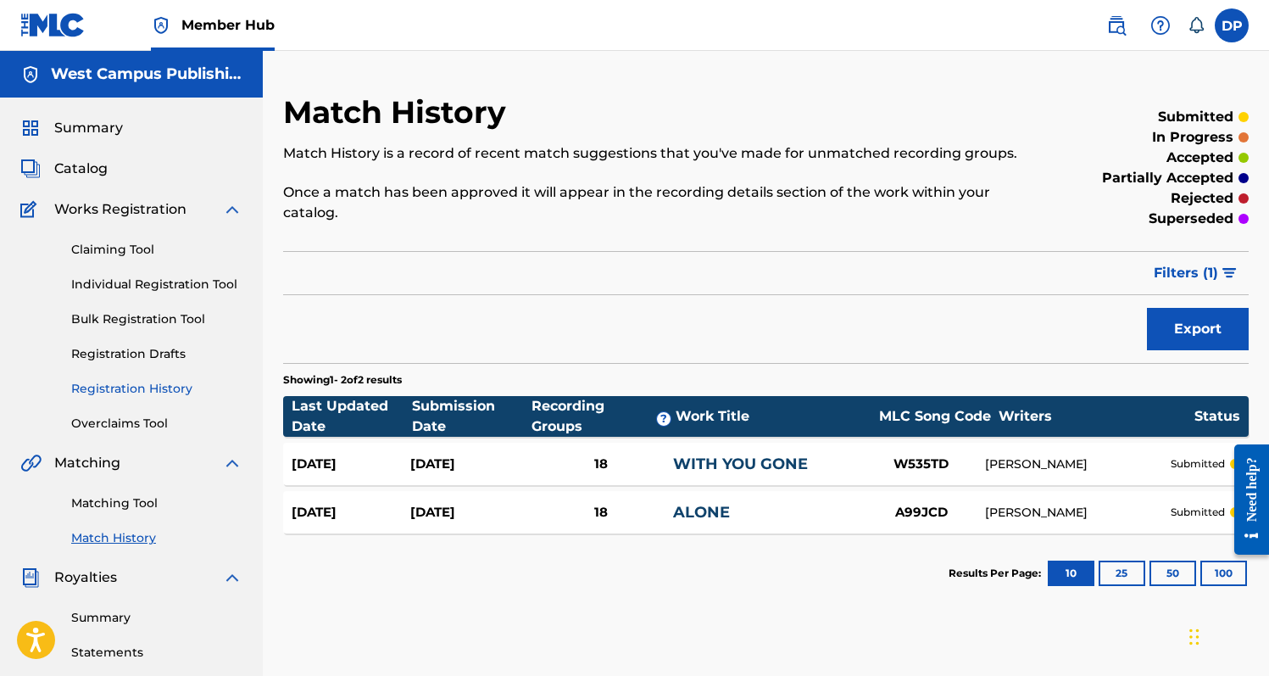
click at [190, 386] on link "Registration History" at bounding box center [156, 389] width 171 height 18
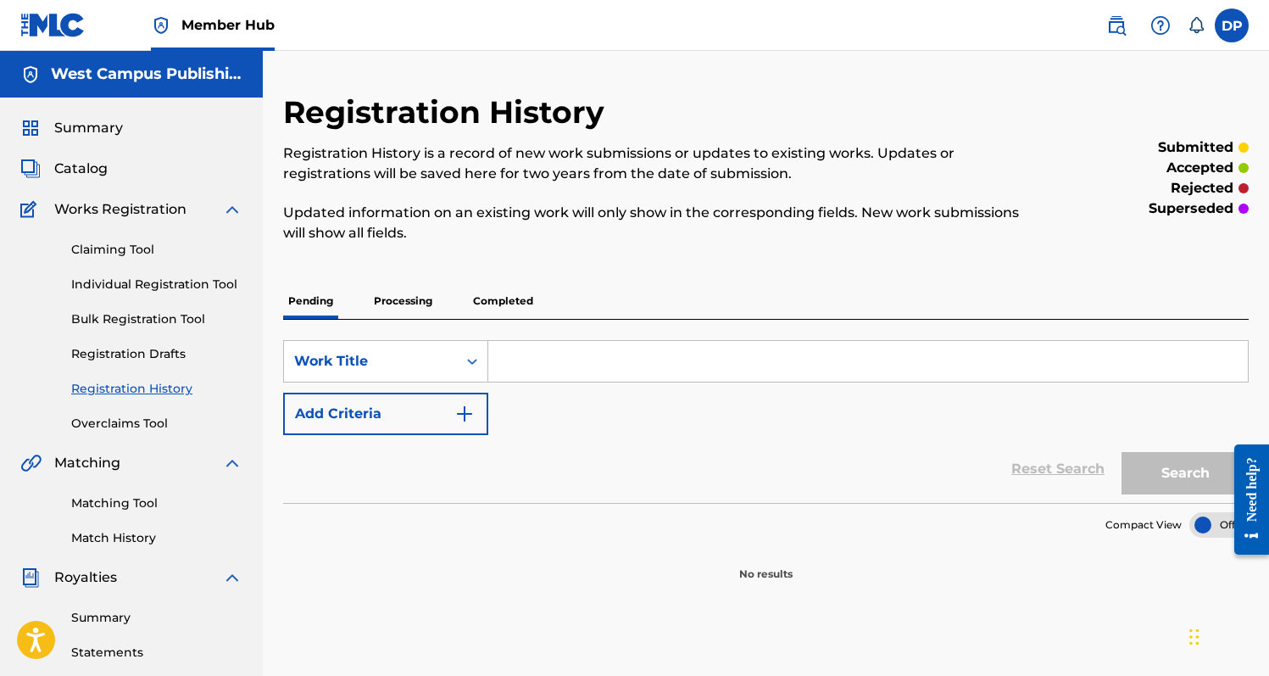
click at [516, 346] on input "Search Form" at bounding box center [868, 361] width 760 height 41
click at [430, 299] on p "Processing" at bounding box center [403, 301] width 69 height 36
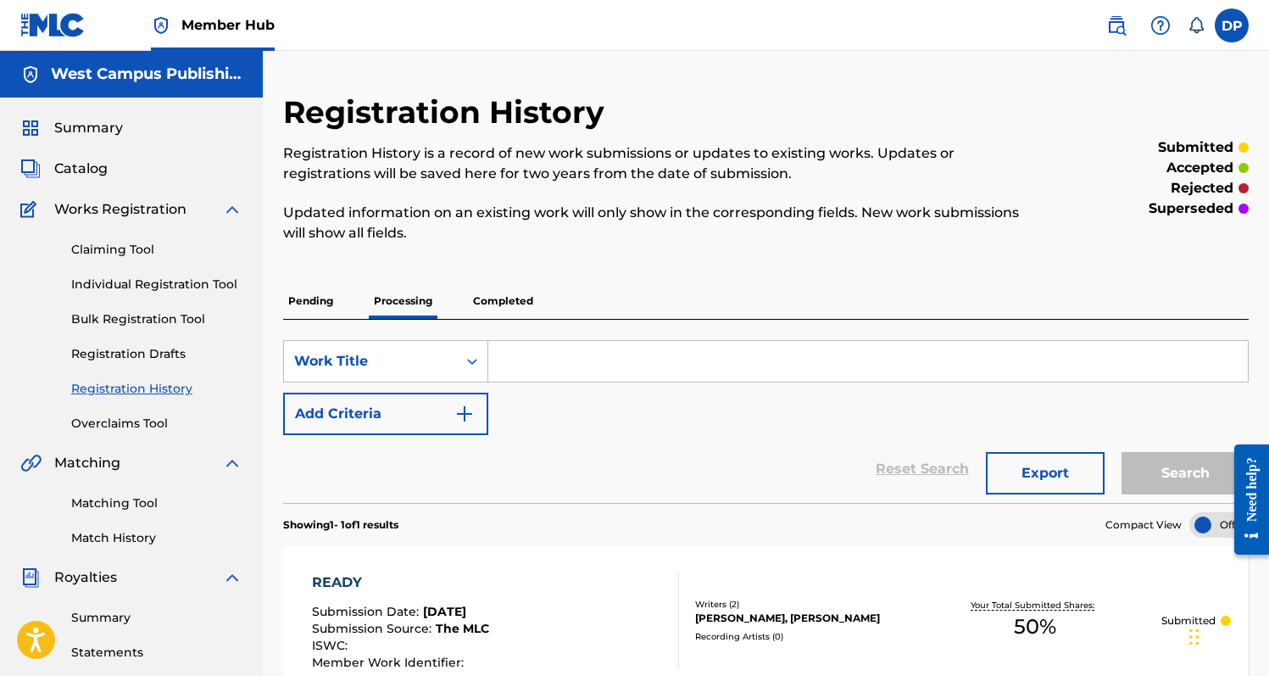
click at [495, 292] on p "Completed" at bounding box center [503, 301] width 70 height 36
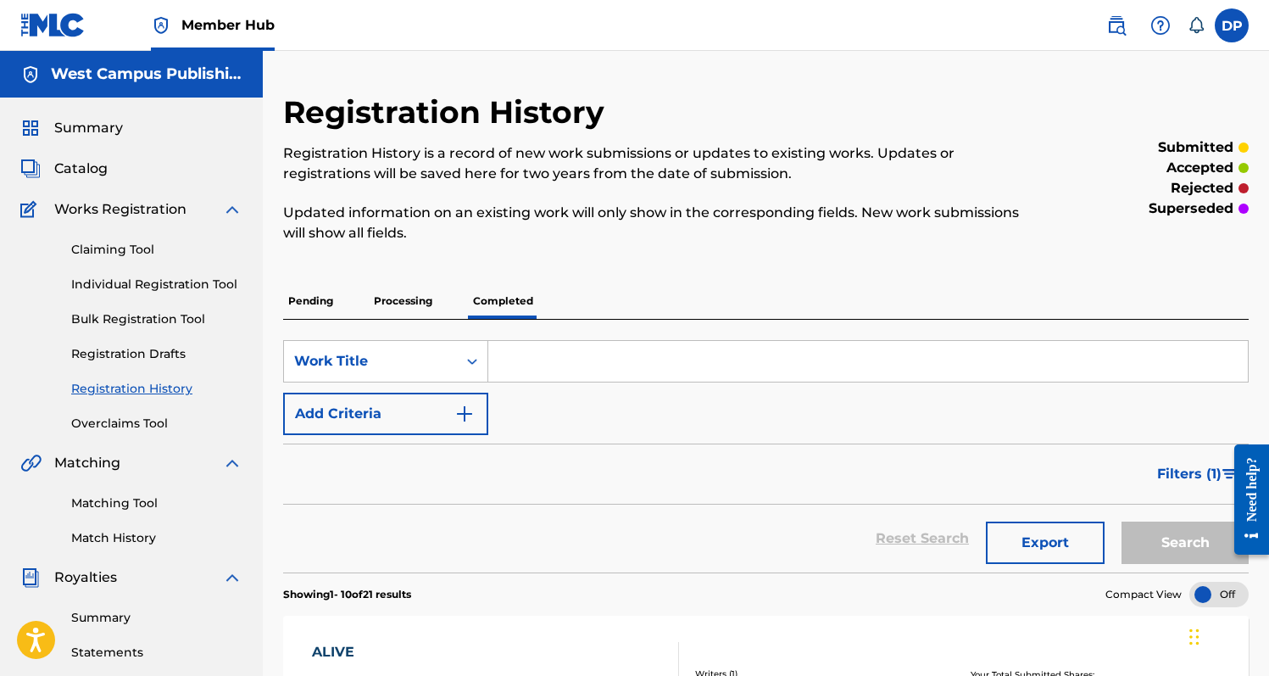
click at [408, 294] on p "Processing" at bounding box center [403, 301] width 69 height 36
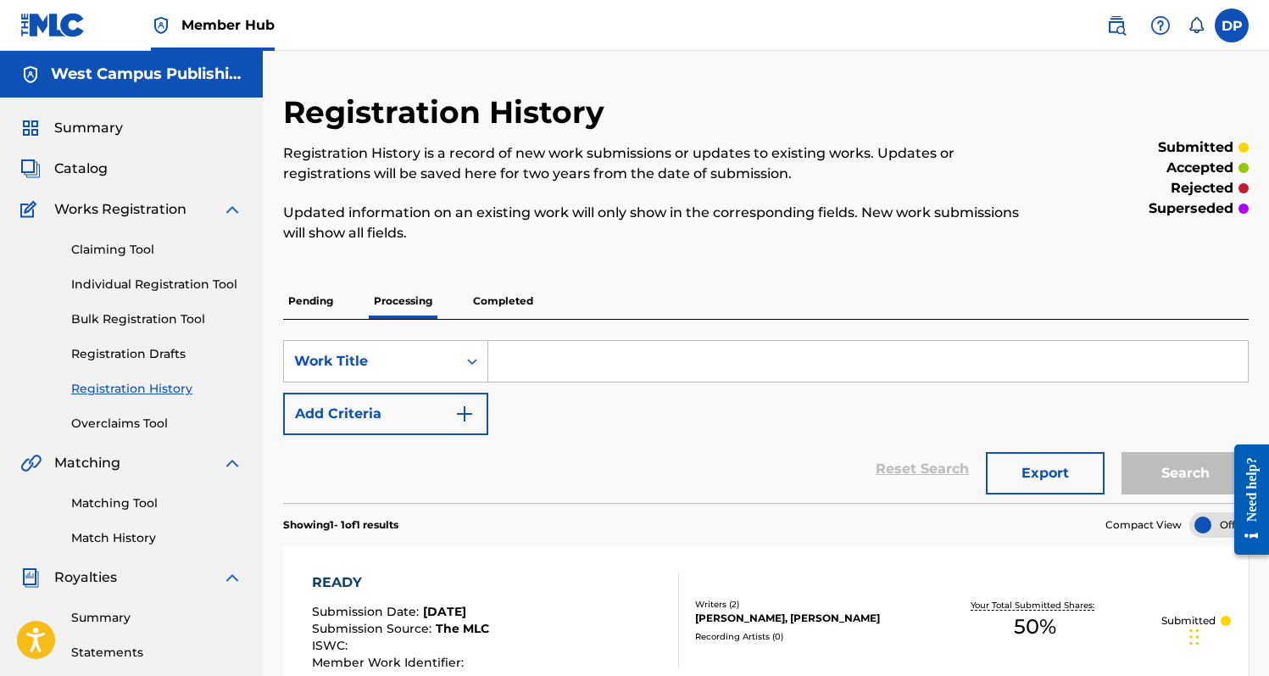
click at [323, 291] on p "Pending" at bounding box center [310, 301] width 55 height 36
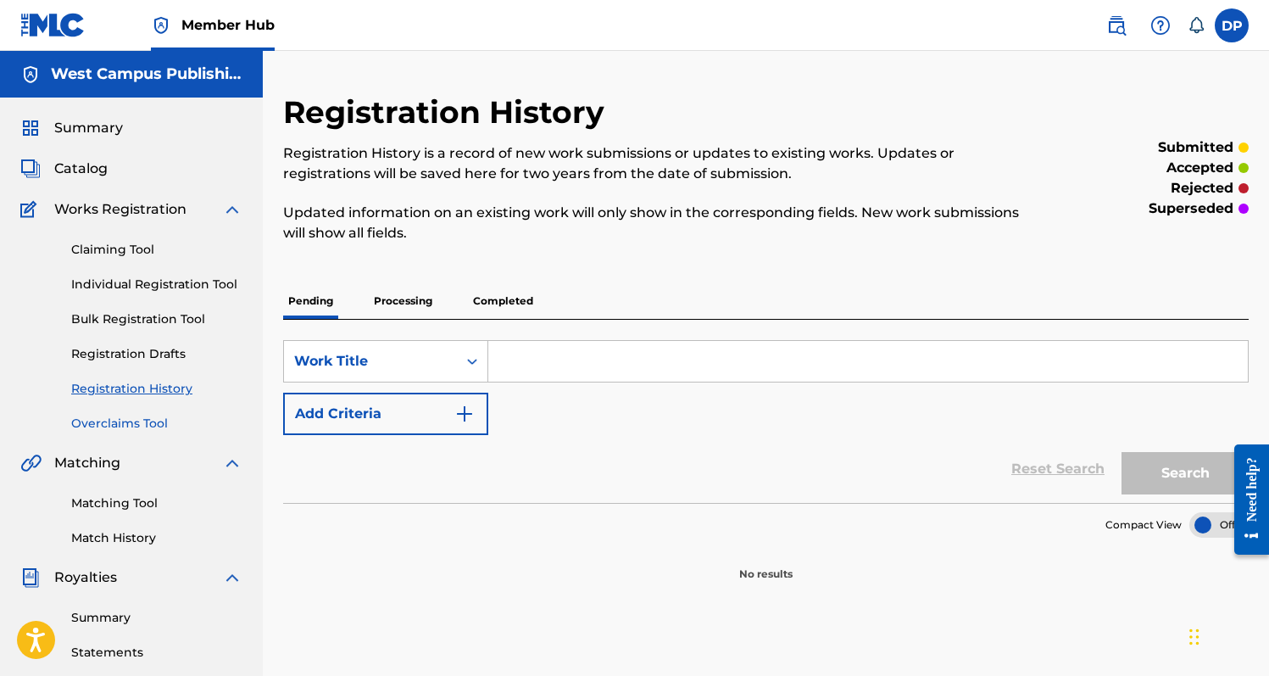
click at [167, 421] on link "Overclaims Tool" at bounding box center [156, 424] width 171 height 18
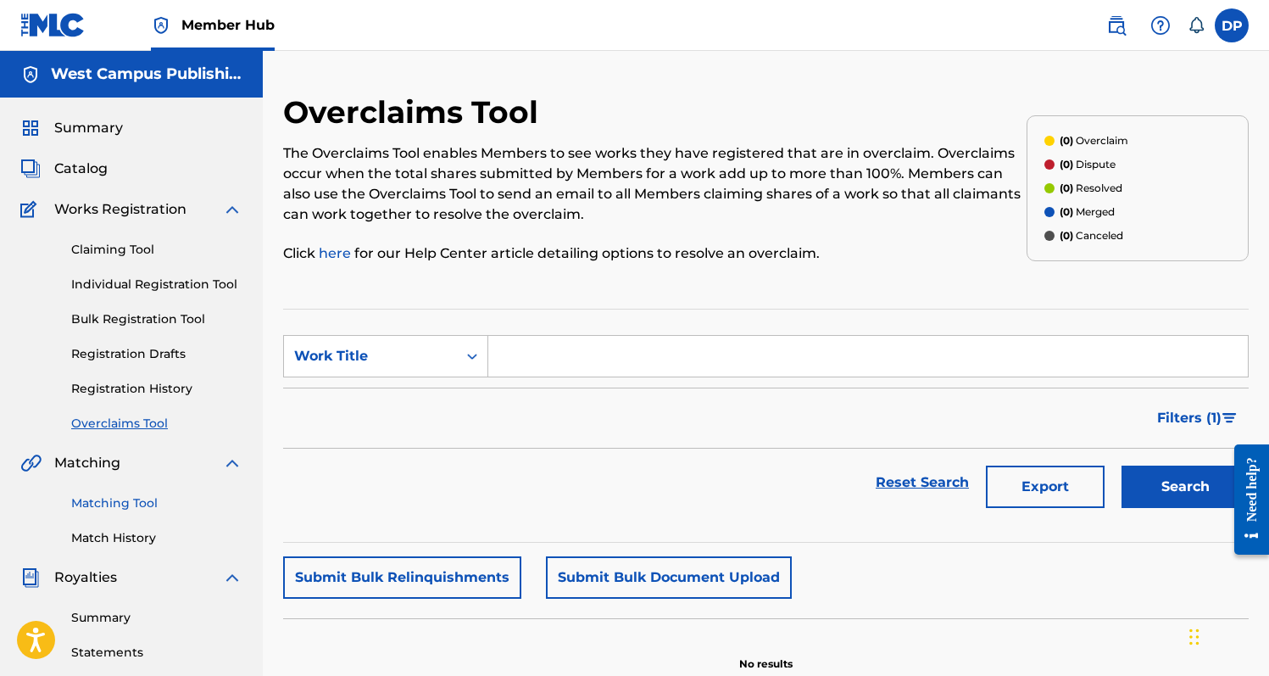
click at [142, 507] on link "Matching Tool" at bounding box center [156, 503] width 171 height 18
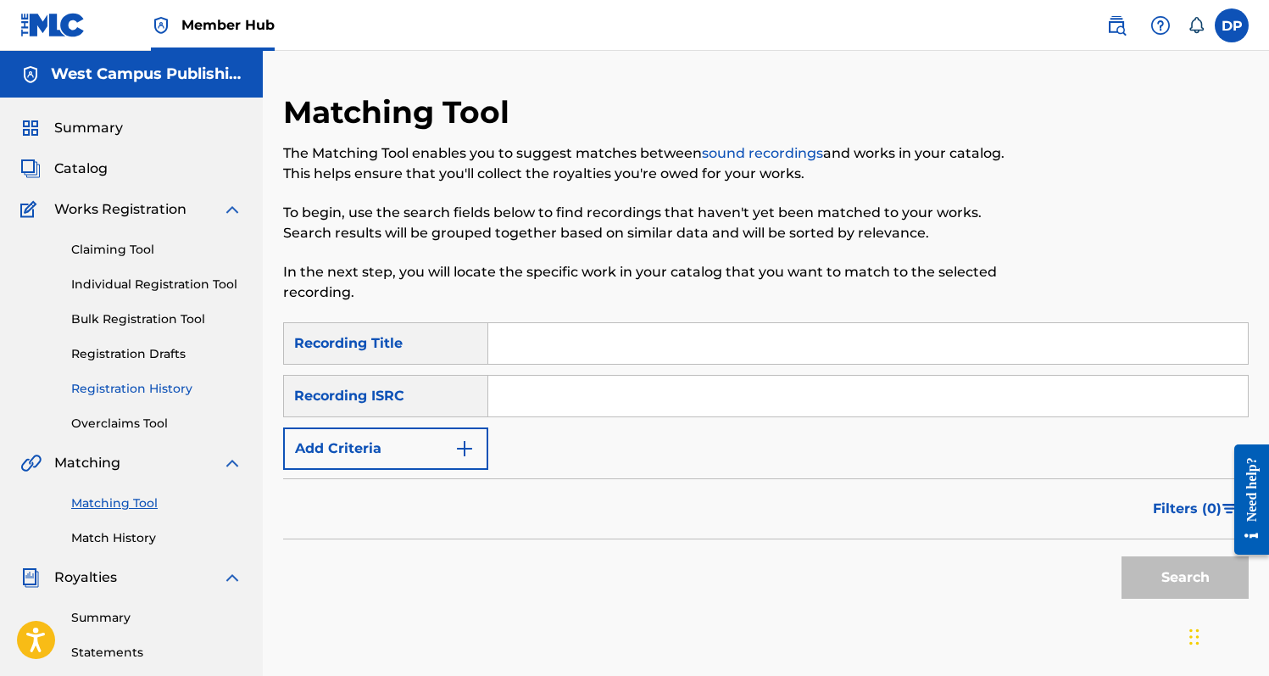
click at [157, 383] on link "Registration History" at bounding box center [156, 389] width 171 height 18
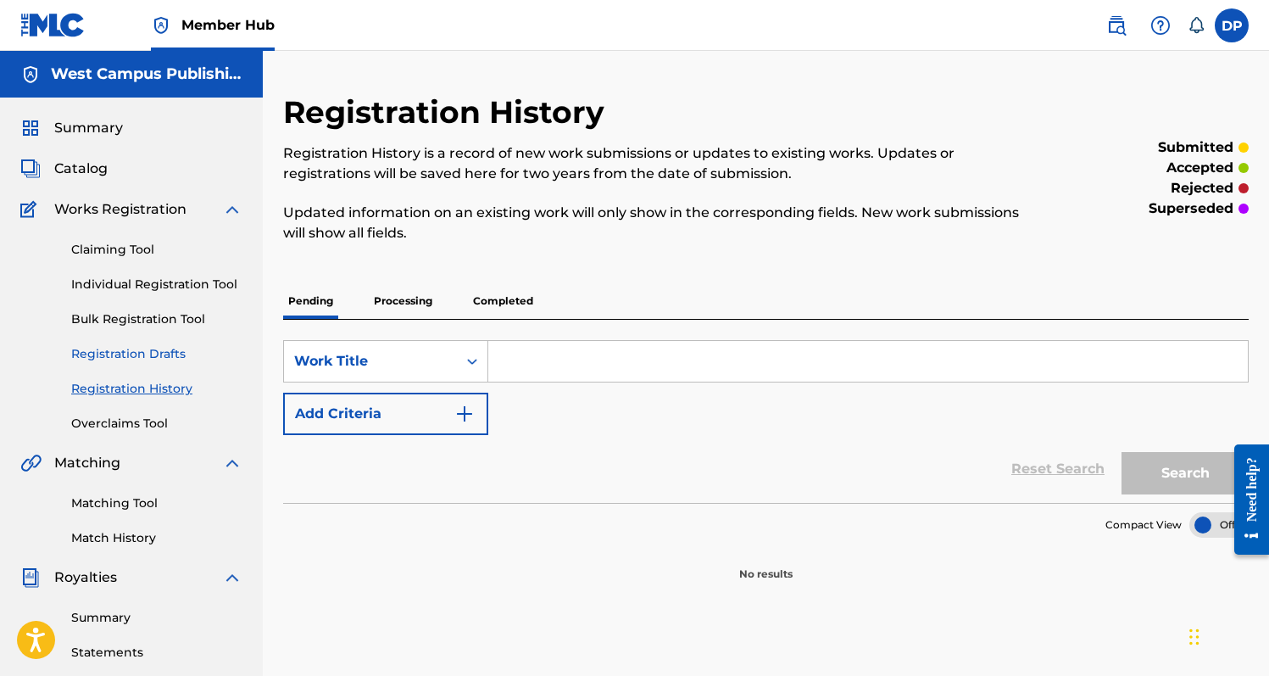
click at [170, 348] on link "Registration Drafts" at bounding box center [156, 354] width 171 height 18
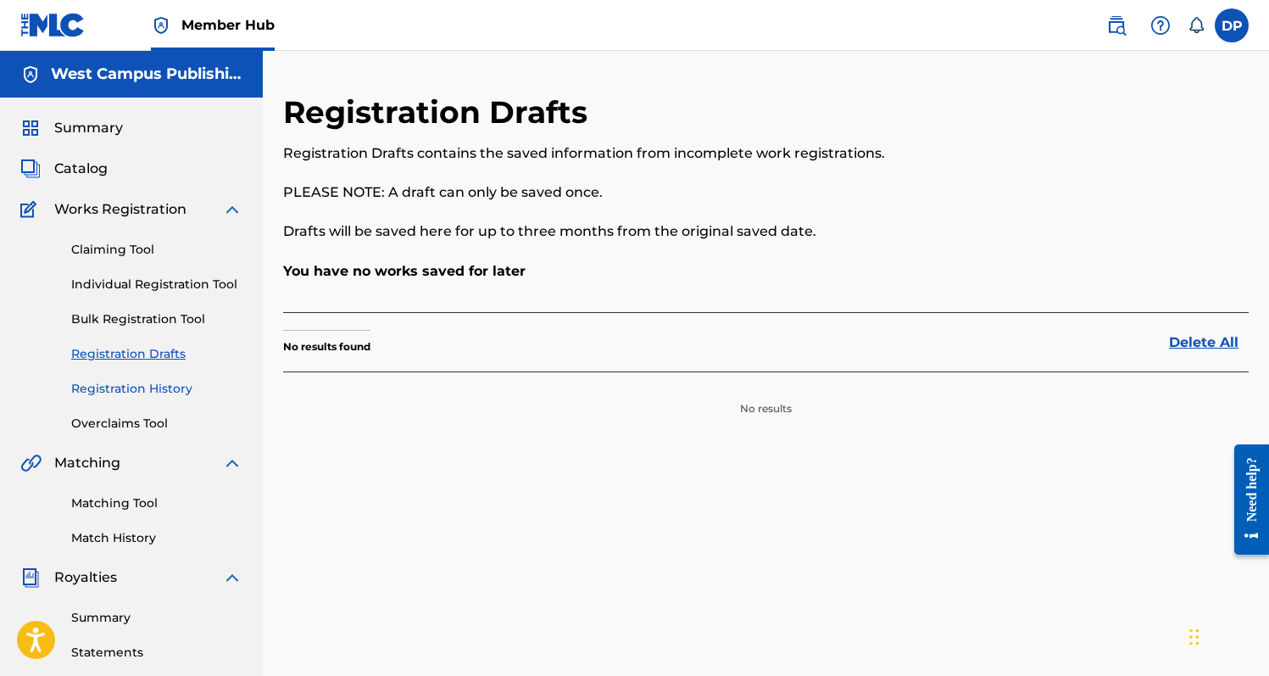
click at [171, 395] on link "Registration History" at bounding box center [156, 389] width 171 height 18
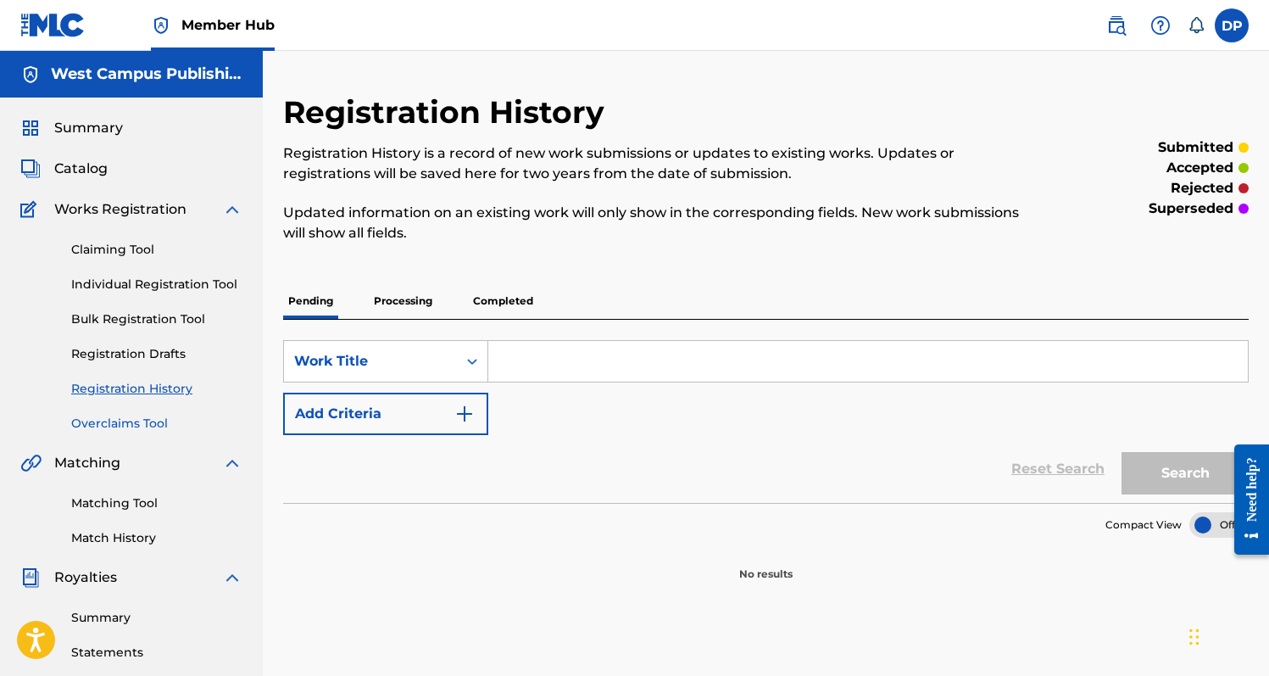
click at [163, 415] on link "Overclaims Tool" at bounding box center [156, 424] width 171 height 18
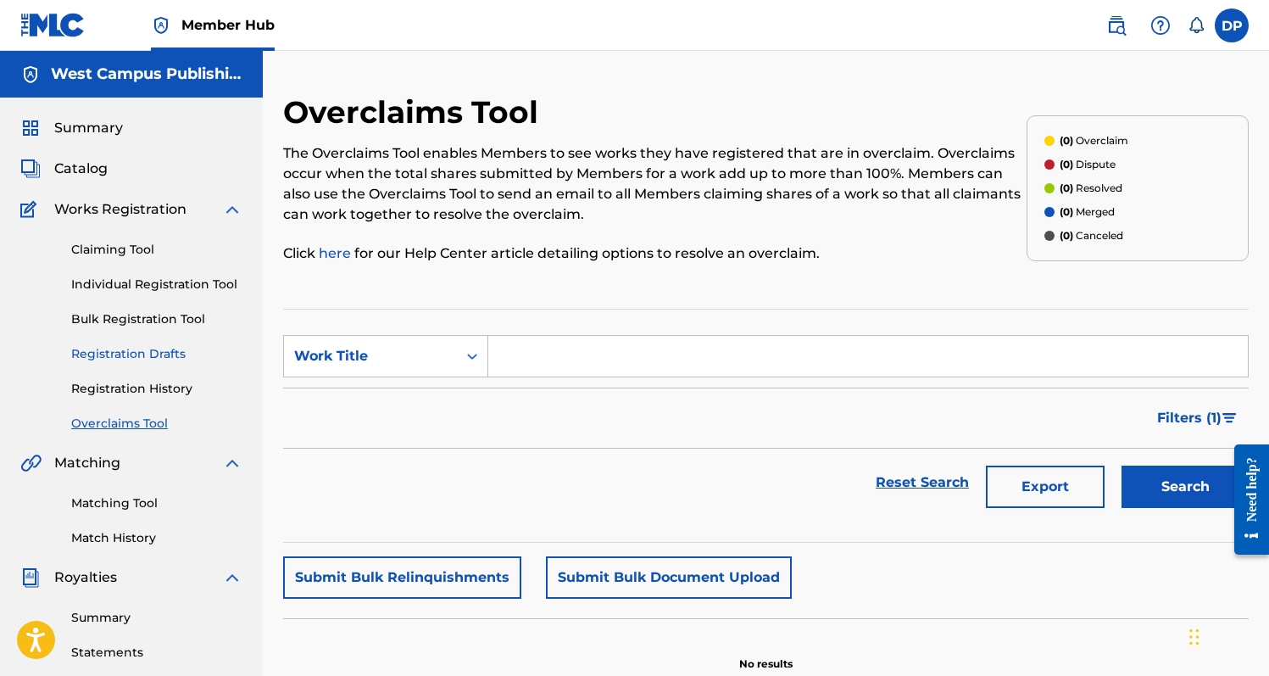
click at [159, 354] on link "Registration Drafts" at bounding box center [156, 354] width 171 height 18
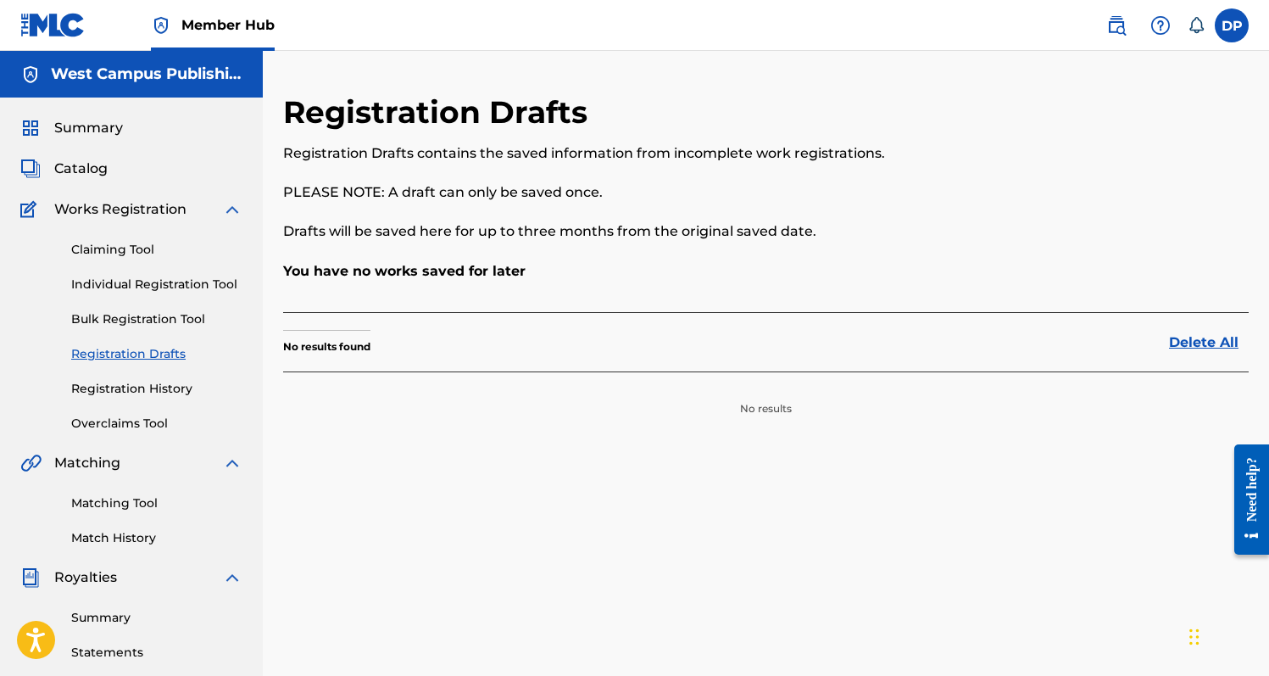
click at [179, 308] on div "Claiming Tool Individual Registration Tool Bulk Registration Tool Registration …" at bounding box center [131, 326] width 222 height 213
click at [179, 310] on link "Bulk Registration Tool" at bounding box center [156, 319] width 171 height 18
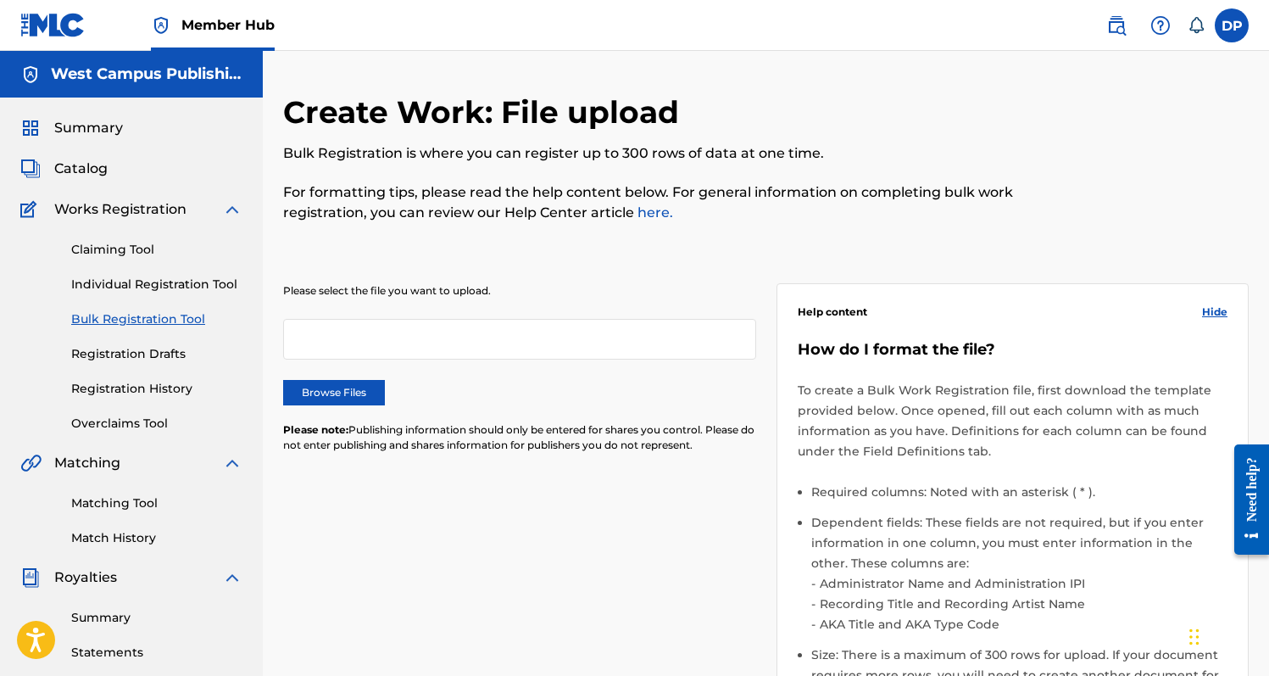
click at [181, 275] on div "Claiming Tool Individual Registration Tool Bulk Registration Tool Registration …" at bounding box center [131, 326] width 222 height 213
click at [181, 280] on link "Individual Registration Tool" at bounding box center [156, 284] width 171 height 18
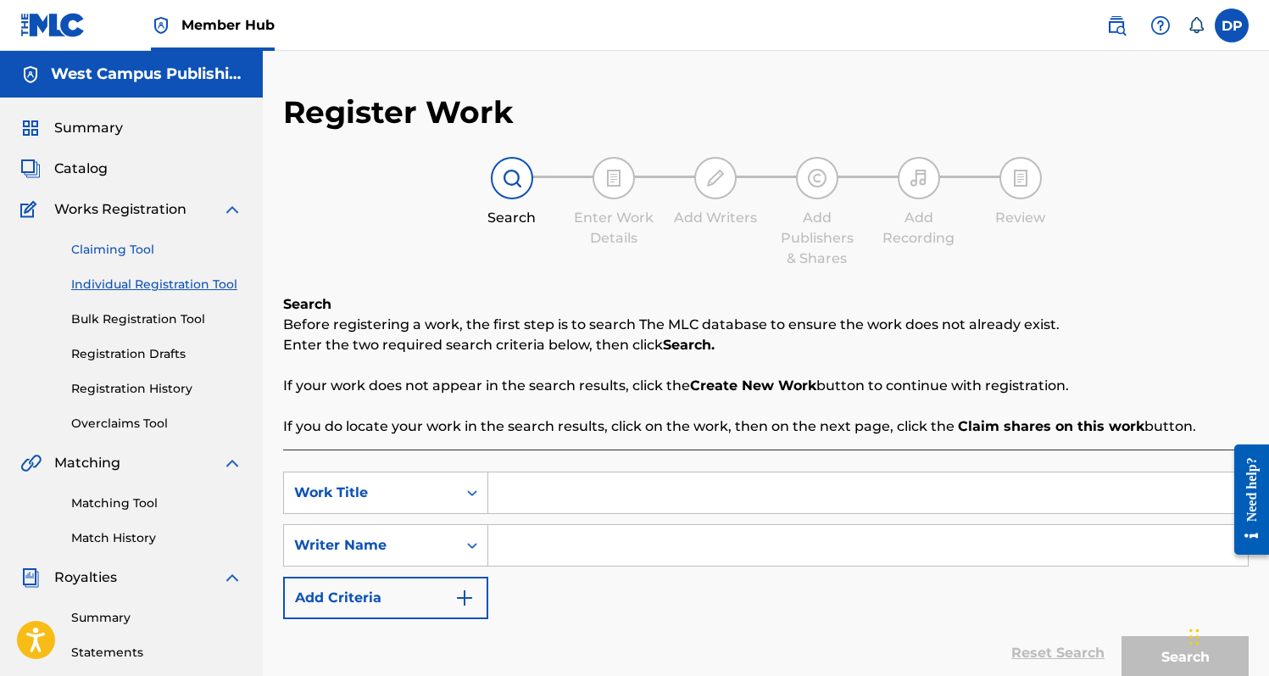
click at [135, 245] on link "Claiming Tool" at bounding box center [156, 250] width 171 height 18
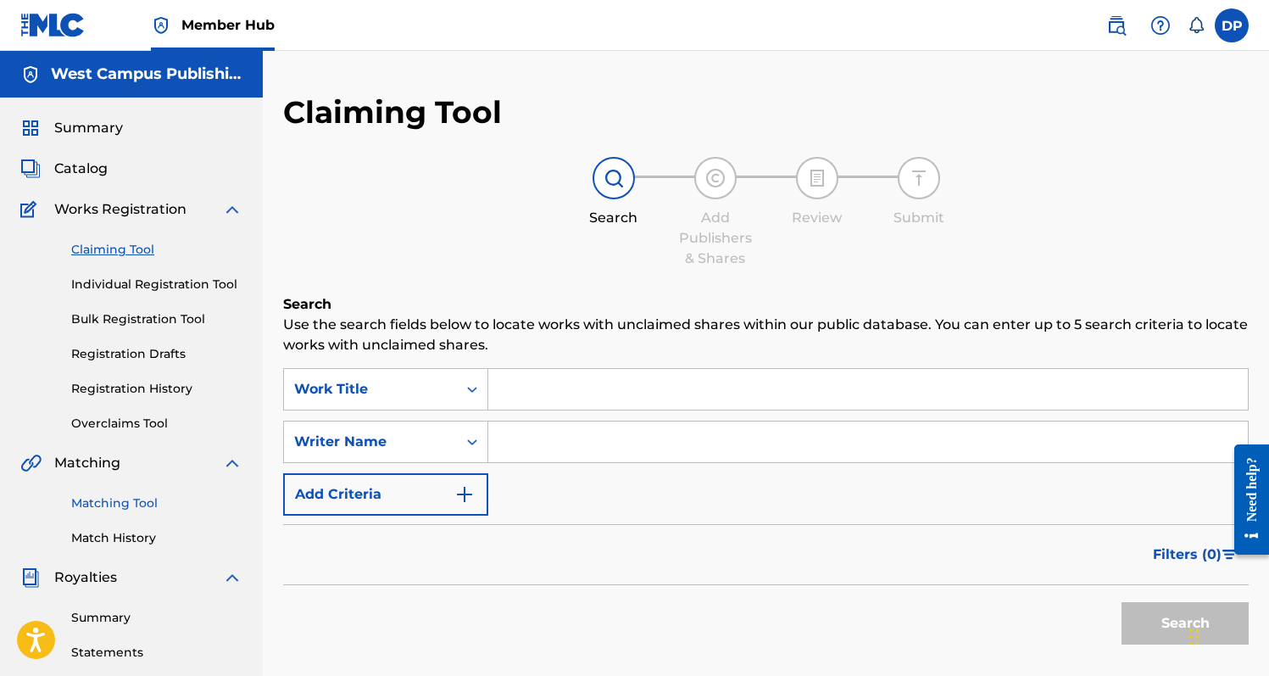
click at [146, 495] on link "Matching Tool" at bounding box center [156, 503] width 171 height 18
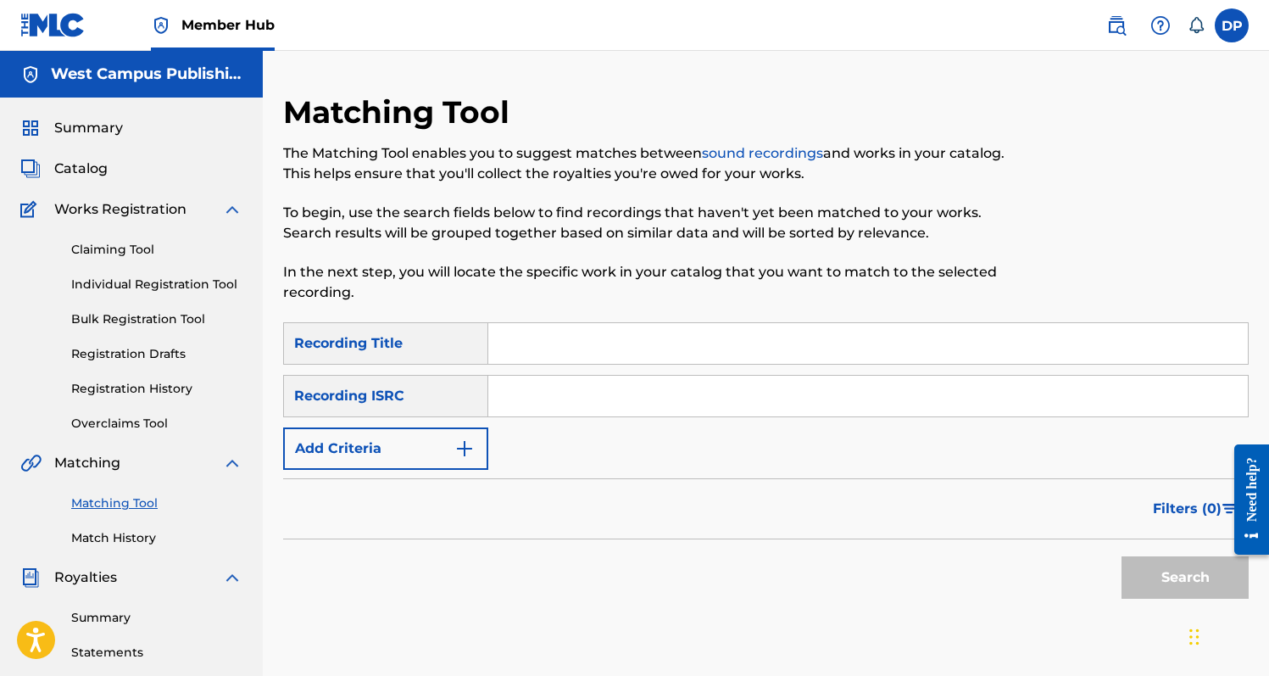
click at [537, 352] on input "Search Form" at bounding box center [868, 343] width 760 height 41
click at [430, 455] on button "Add Criteria" at bounding box center [385, 448] width 205 height 42
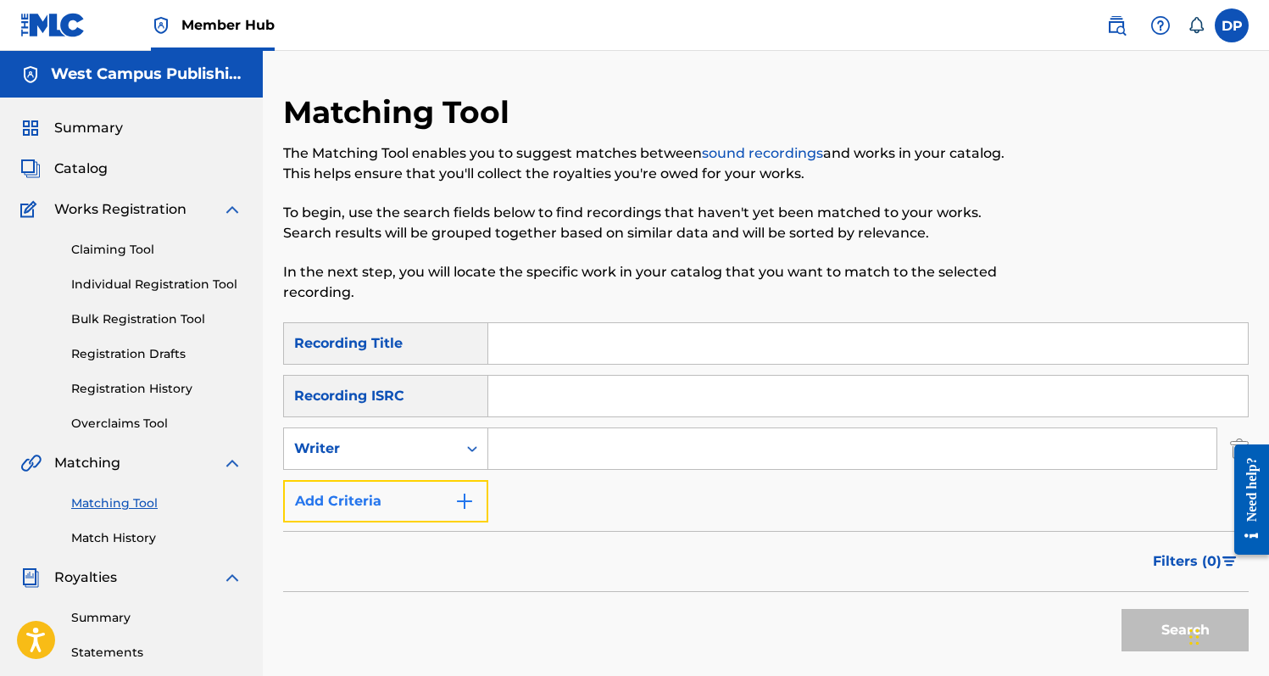
click at [454, 498] on img "Search Form" at bounding box center [464, 501] width 20 height 20
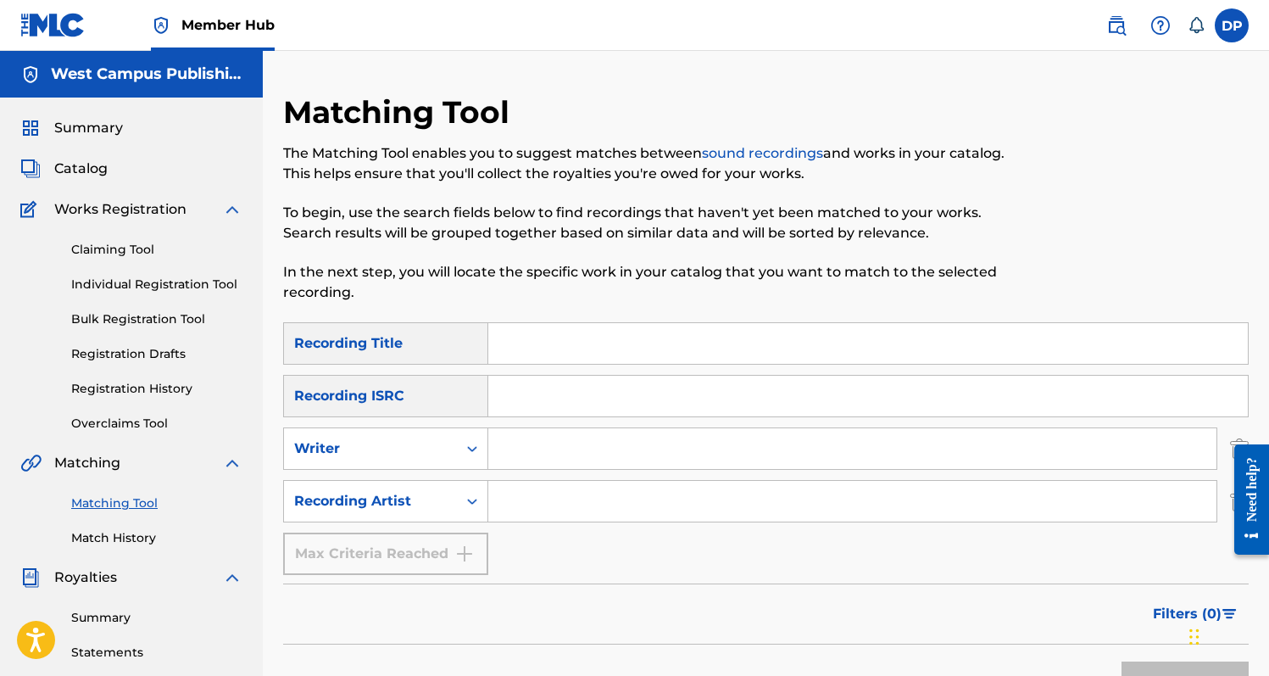
click at [531, 496] on input "Search Form" at bounding box center [852, 501] width 728 height 41
click at [543, 453] on input "Search Form" at bounding box center [852, 448] width 728 height 41
type input "With you gone"
click at [550, 508] on input "Search Form" at bounding box center [852, 501] width 728 height 41
type input "[PERSON_NAME]"
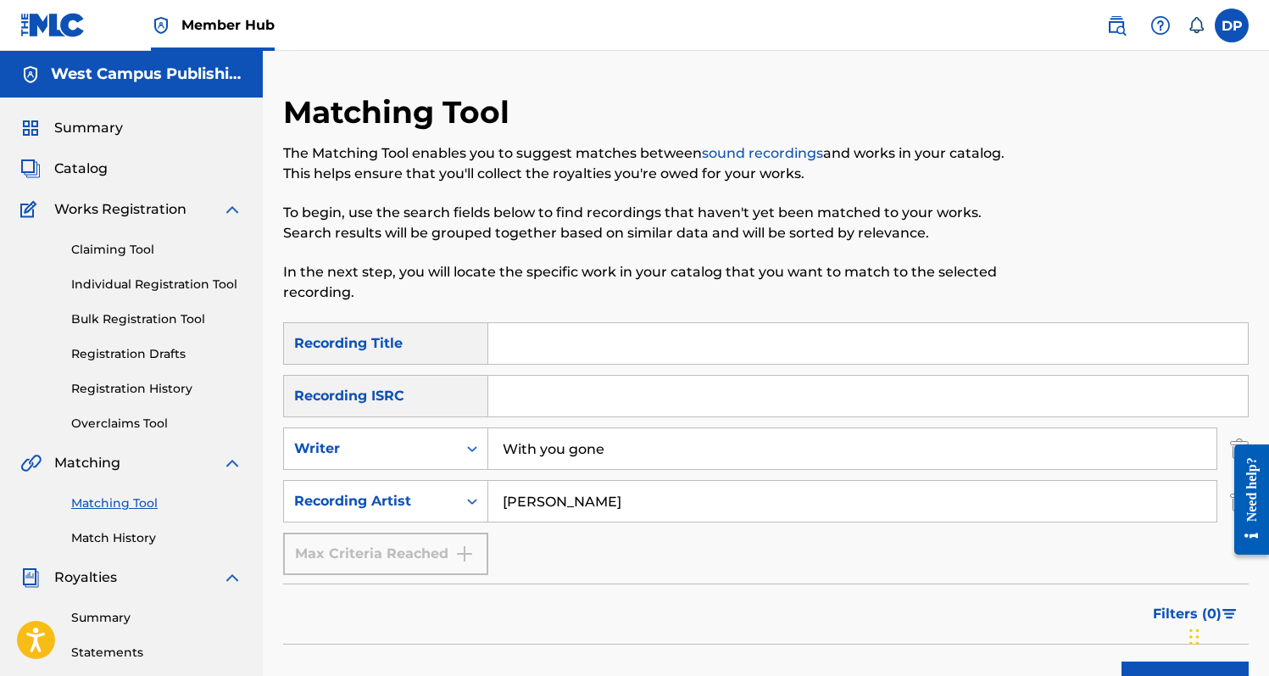
click at [1121, 661] on button "Search" at bounding box center [1184, 682] width 127 height 42
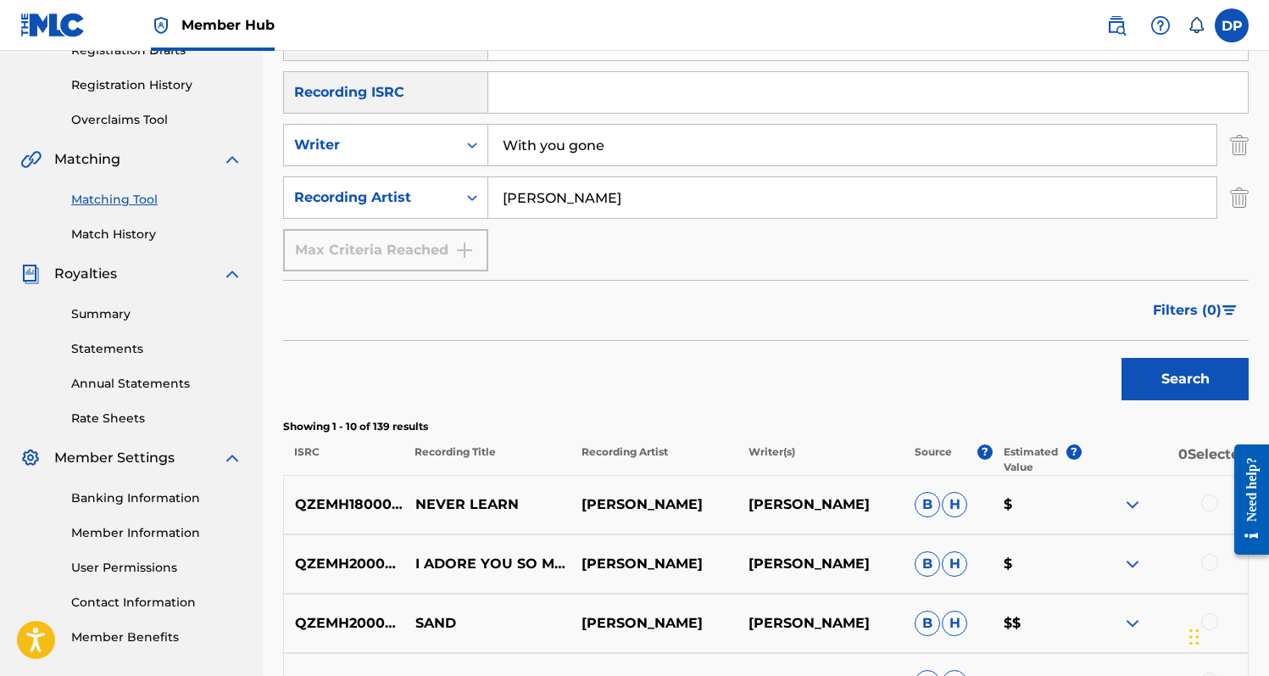
scroll to position [264, 0]
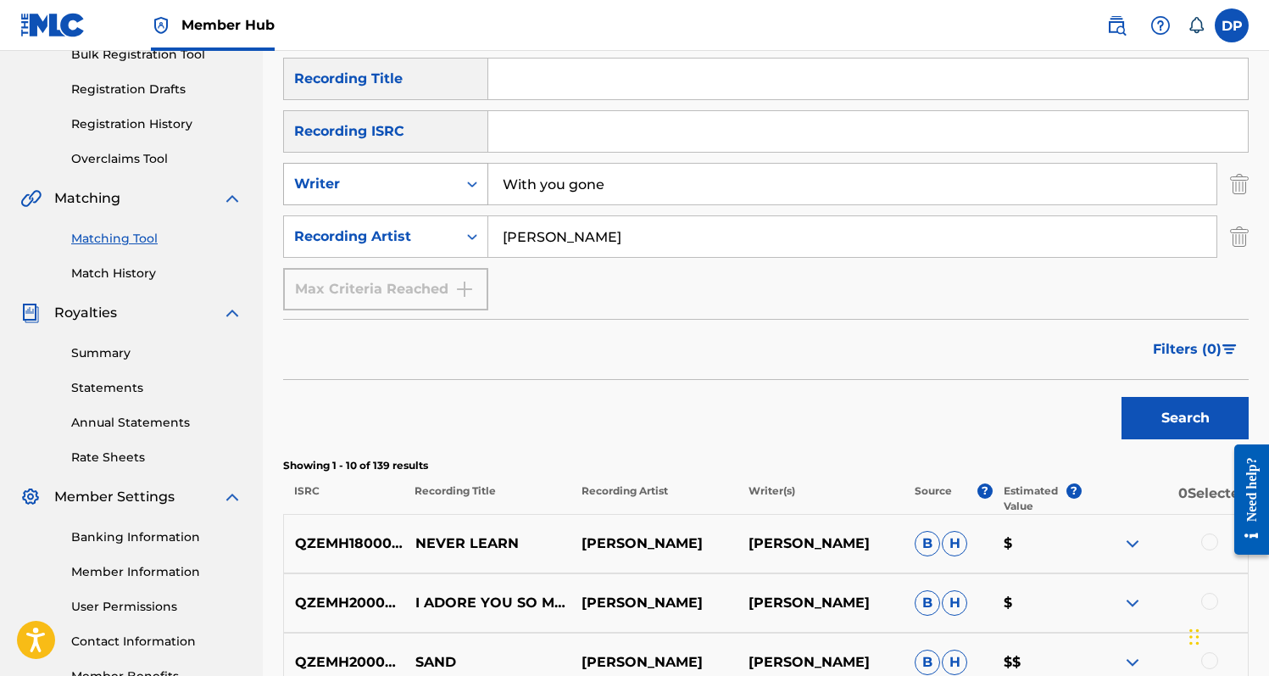
drag, startPoint x: 623, startPoint y: 179, endPoint x: 484, endPoint y: 180, distance: 139.0
click at [484, 180] on div "SearchWithCriteria7a055fea-273f-4018-bc1a-0f48deafffd4 Writer With you gone" at bounding box center [766, 184] width 966 height 42
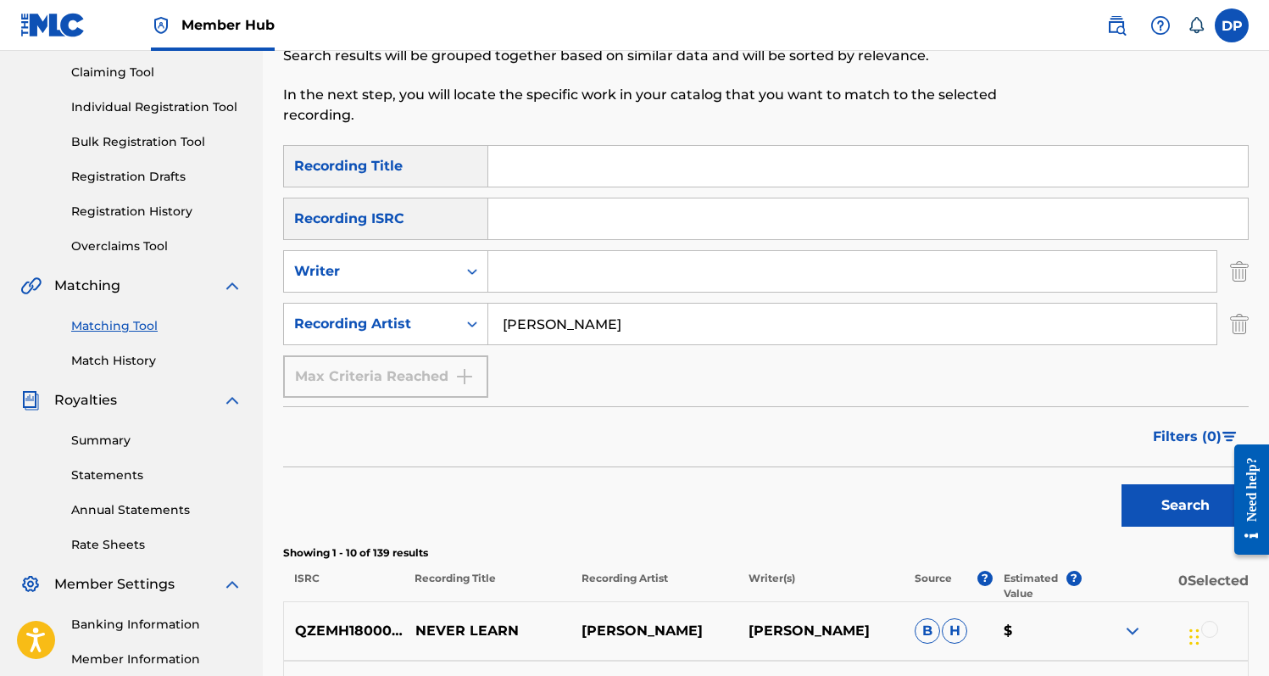
scroll to position [163, 0]
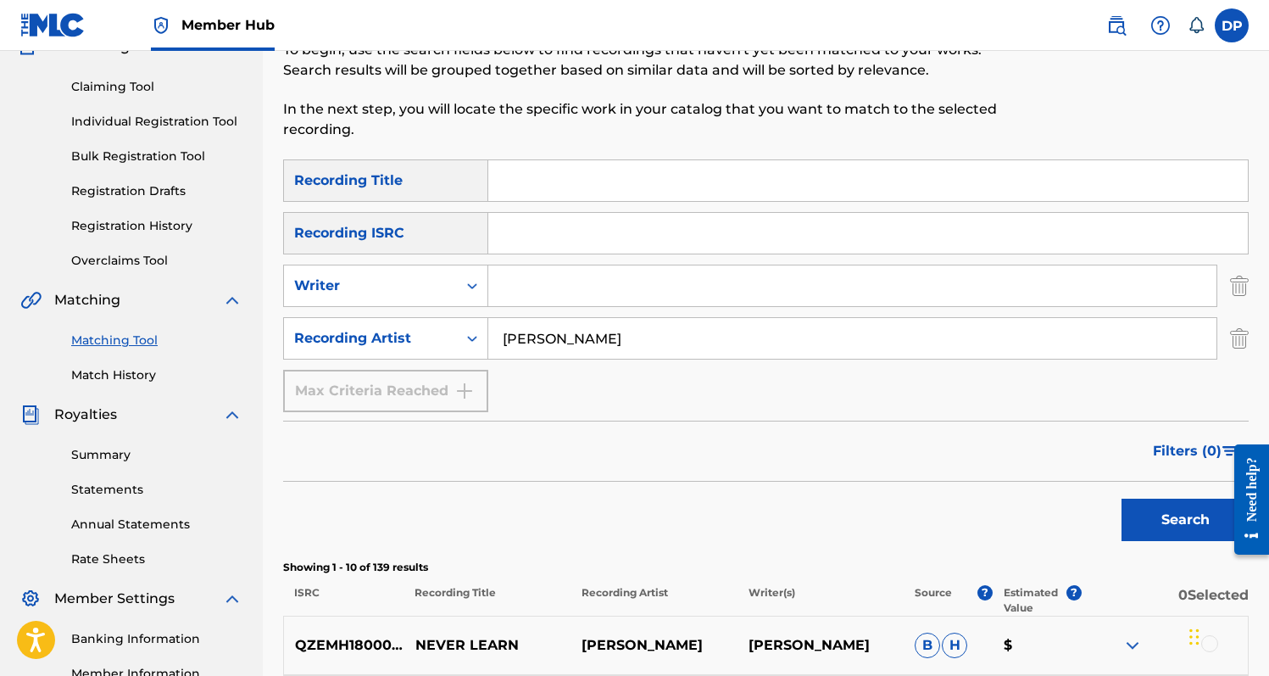
click at [546, 170] on input "Search Form" at bounding box center [868, 180] width 760 height 41
type input "with you gone"
click at [1121, 498] on button "Search" at bounding box center [1184, 519] width 127 height 42
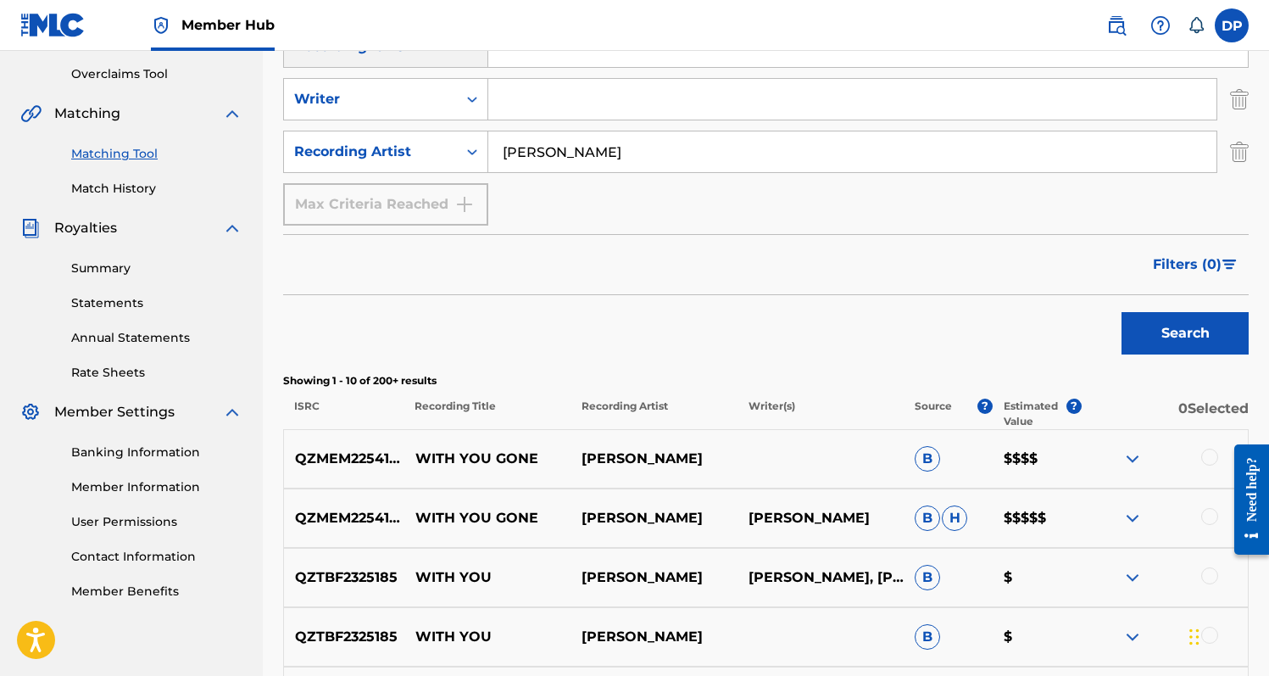
scroll to position [356, 0]
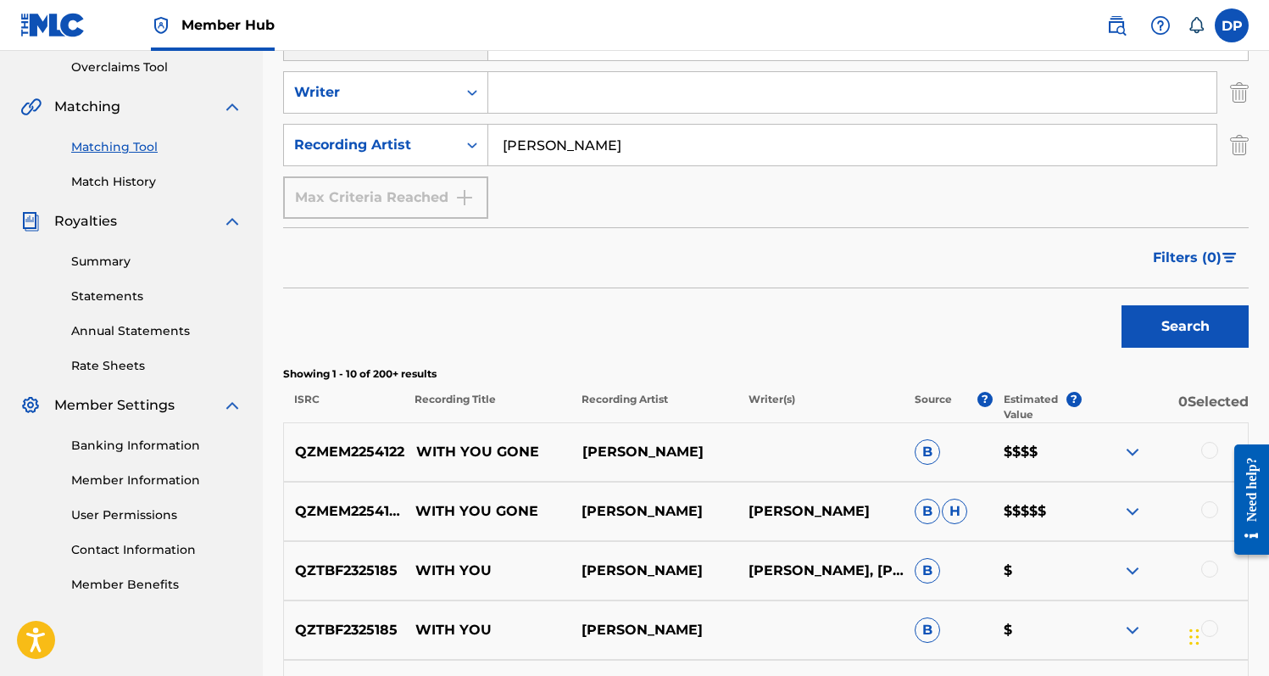
click at [358, 448] on p "QZMEM2254122" at bounding box center [344, 452] width 120 height 20
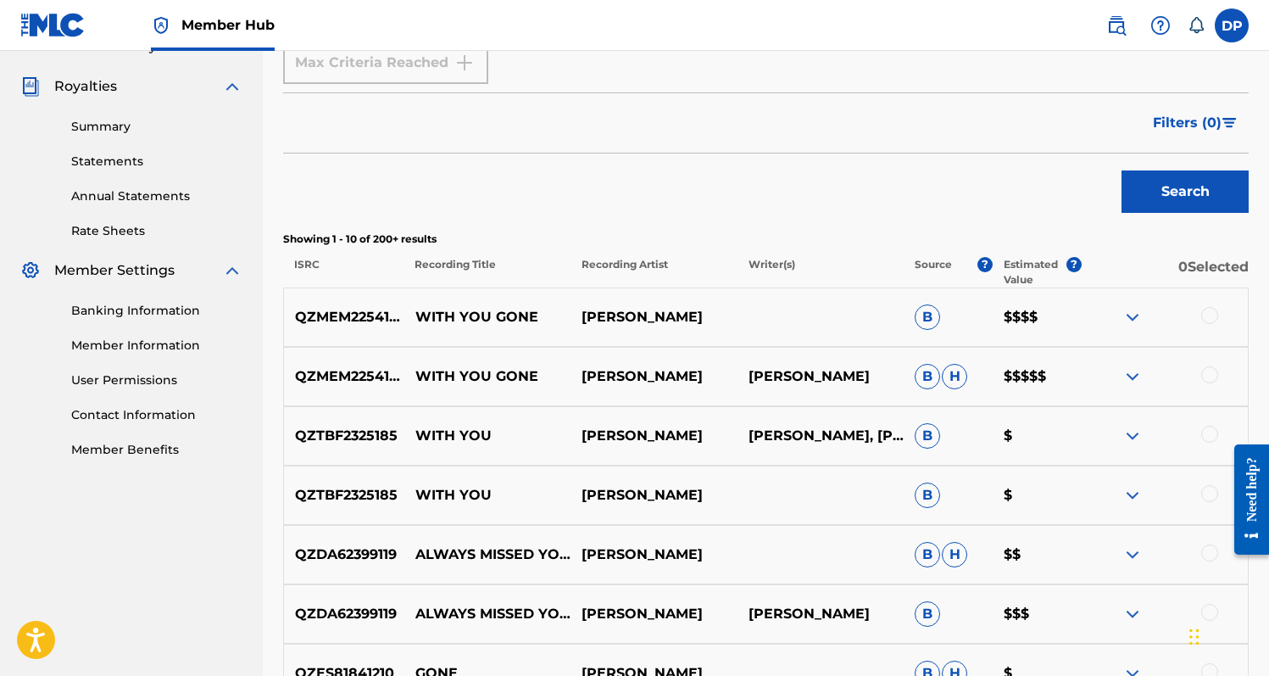
scroll to position [508, 0]
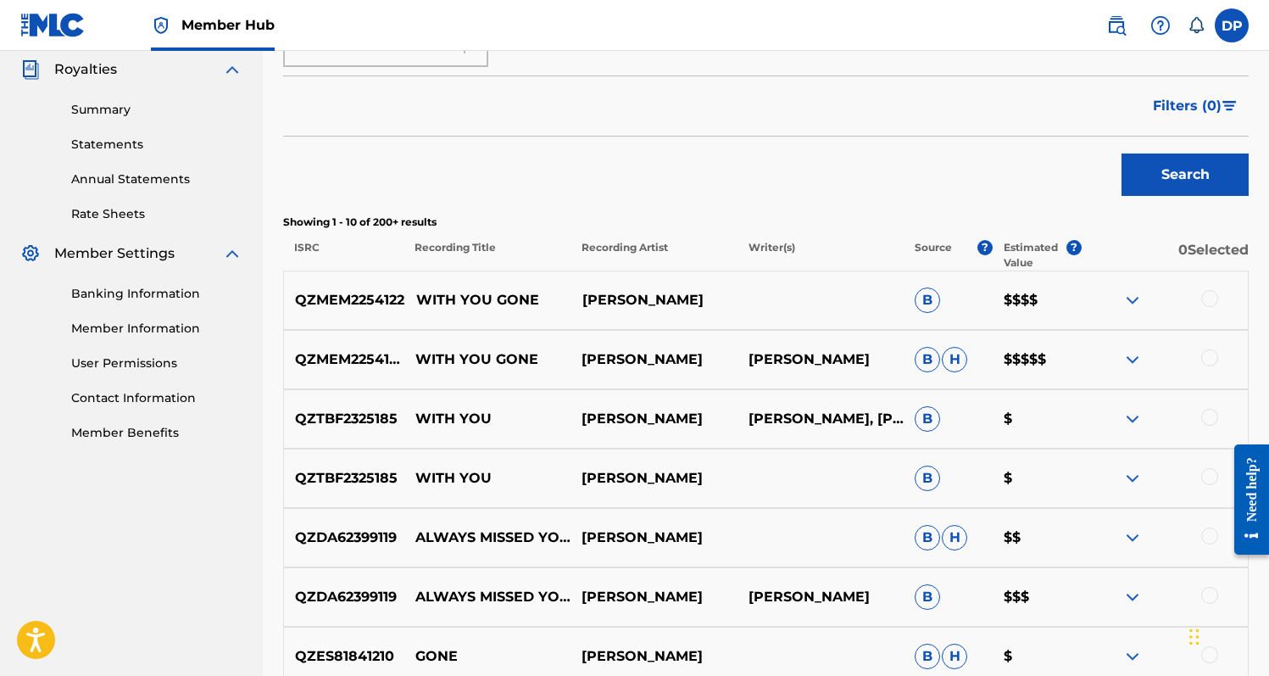
click at [395, 295] on p "QZMEM2254122" at bounding box center [344, 300] width 120 height 20
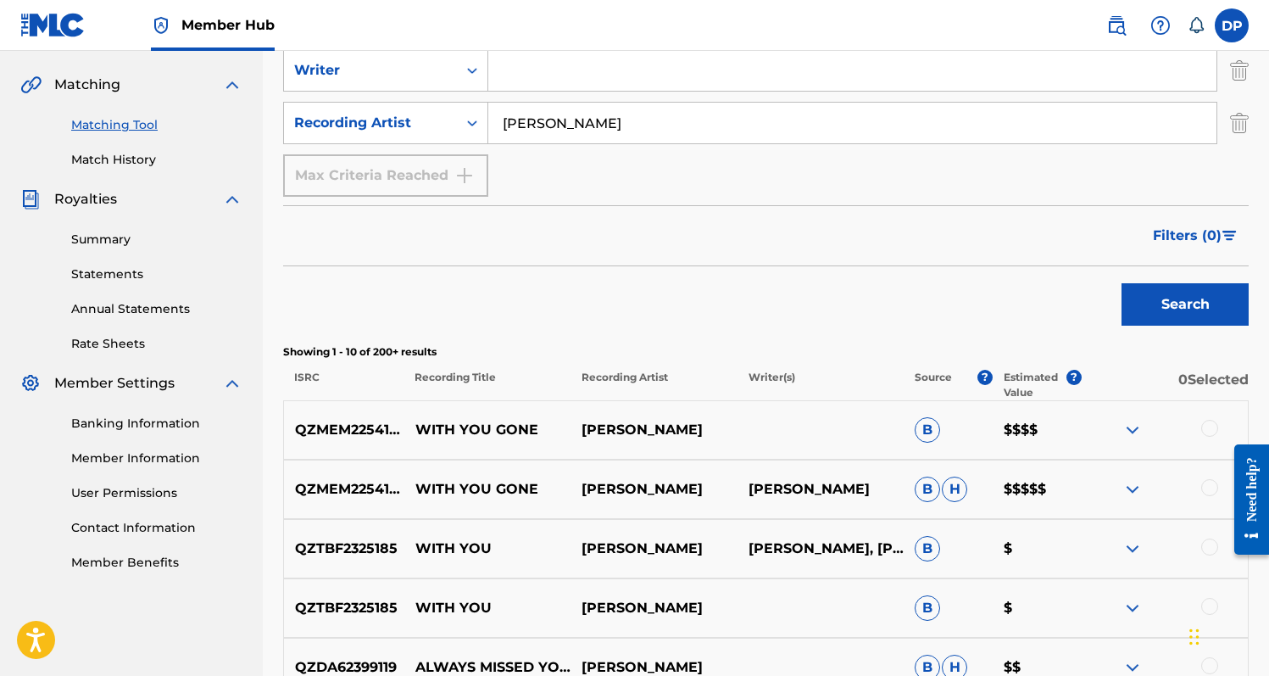
scroll to position [413, 0]
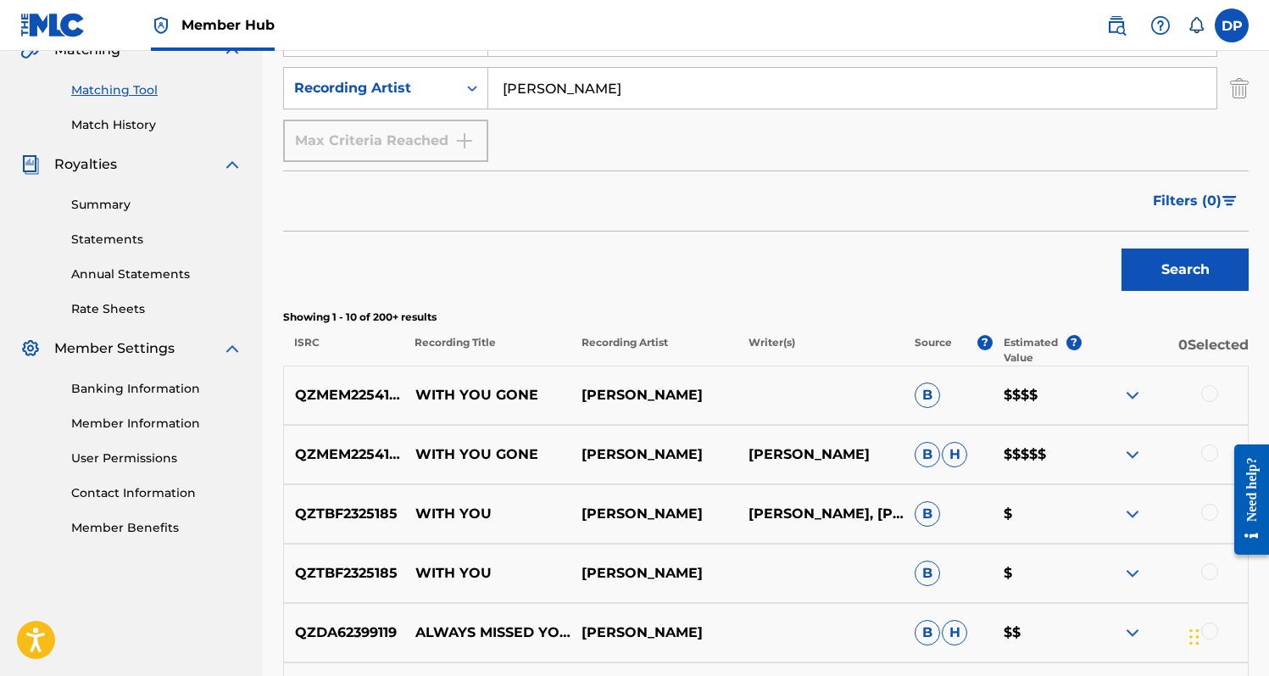
click at [1198, 383] on div "QZMEM2254122 WITH YOU GONE [PERSON_NAME] B $$$$" at bounding box center [766, 394] width 966 height 59
click at [1201, 386] on div at bounding box center [1165, 395] width 166 height 20
click at [1209, 388] on div at bounding box center [1209, 393] width 17 height 17
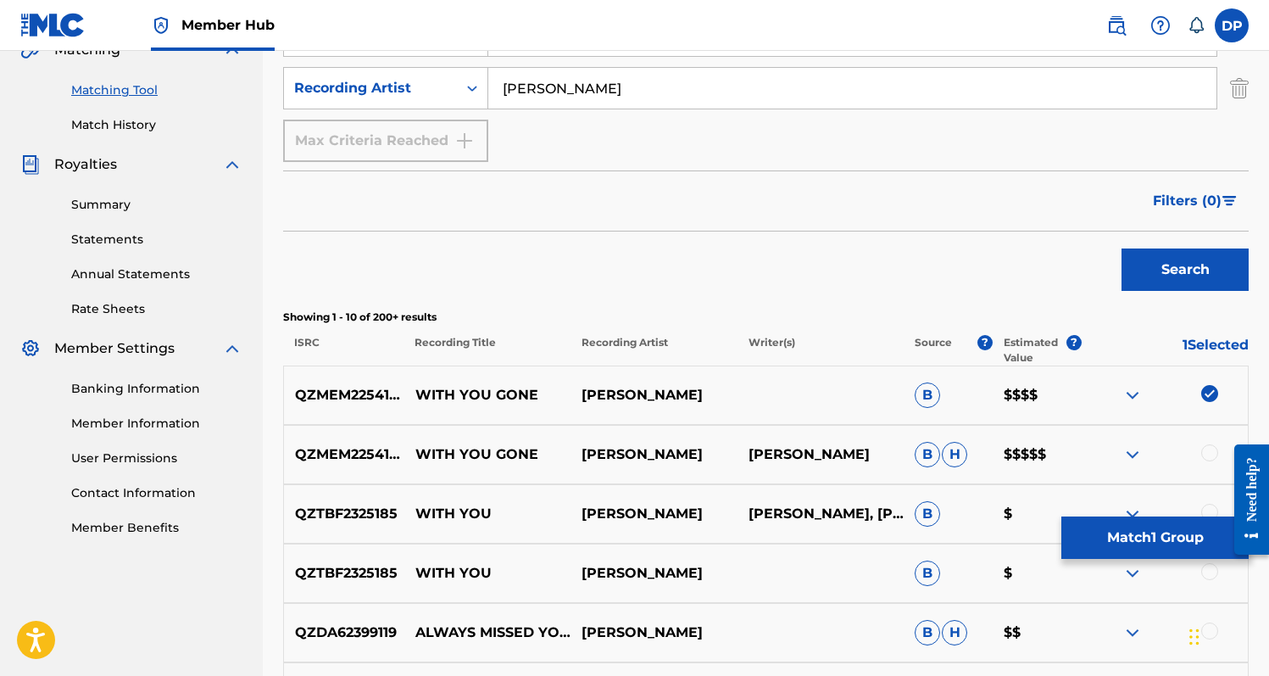
click at [1208, 442] on div "QZMEM2254122 WITH YOU GONE [PERSON_NAME] [PERSON_NAME] [PERSON_NAME] $$$$$" at bounding box center [766, 454] width 966 height 59
click at [1208, 451] on div at bounding box center [1209, 452] width 17 height 17
click at [940, 342] on p "Source" at bounding box center [933, 350] width 37 height 31
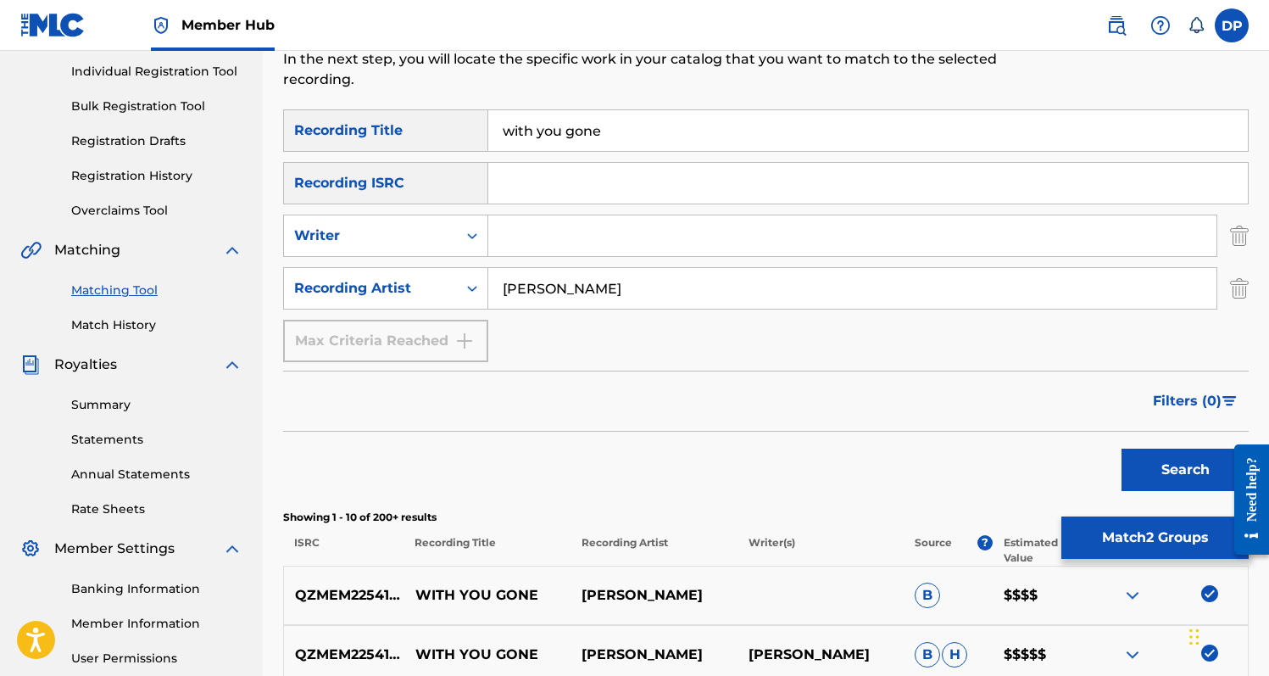
scroll to position [218, 0]
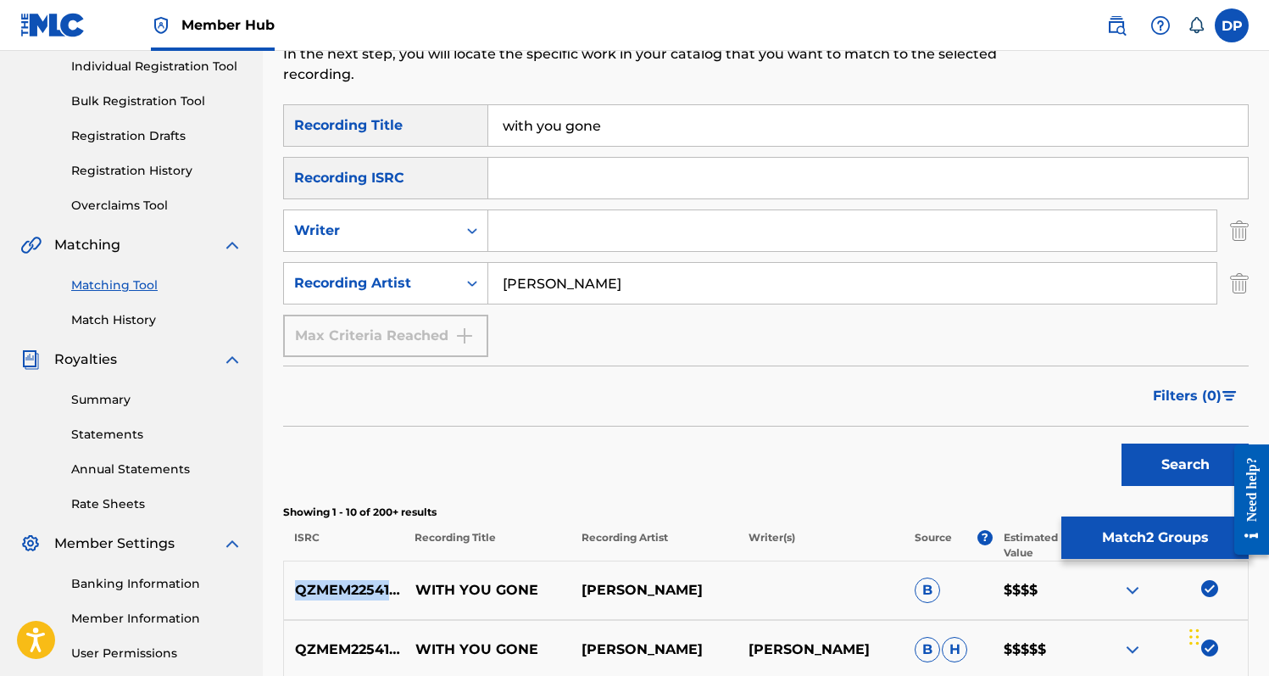
drag, startPoint x: 297, startPoint y: 591, endPoint x: 405, endPoint y: 587, distance: 108.6
click at [405, 587] on div "QZMEM2254122 WITH YOU GONE [PERSON_NAME] B $$$$" at bounding box center [766, 589] width 966 height 59
copy p "QZMEM2254122"
click at [526, 180] on input "Search Form" at bounding box center [868, 178] width 760 height 41
paste input "QZMEM2254122"
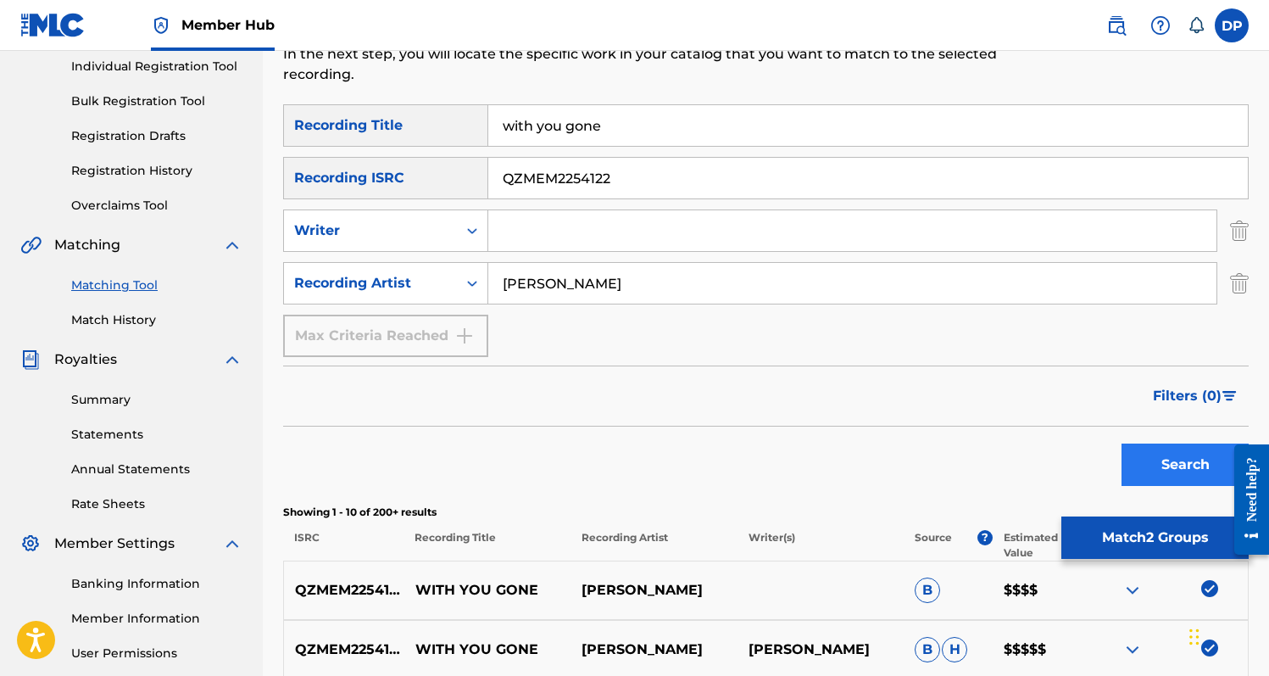
type input "QZMEM2254122"
click at [1139, 478] on button "Search" at bounding box center [1184, 464] width 127 height 42
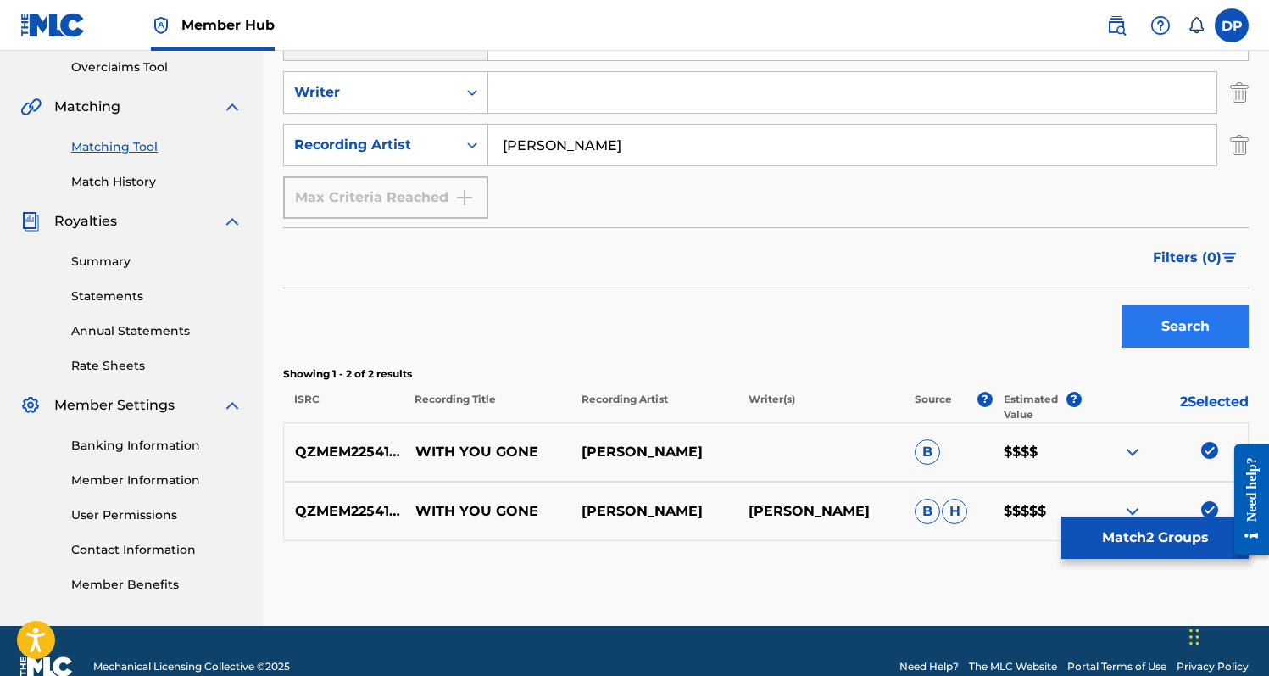
scroll to position [373, 0]
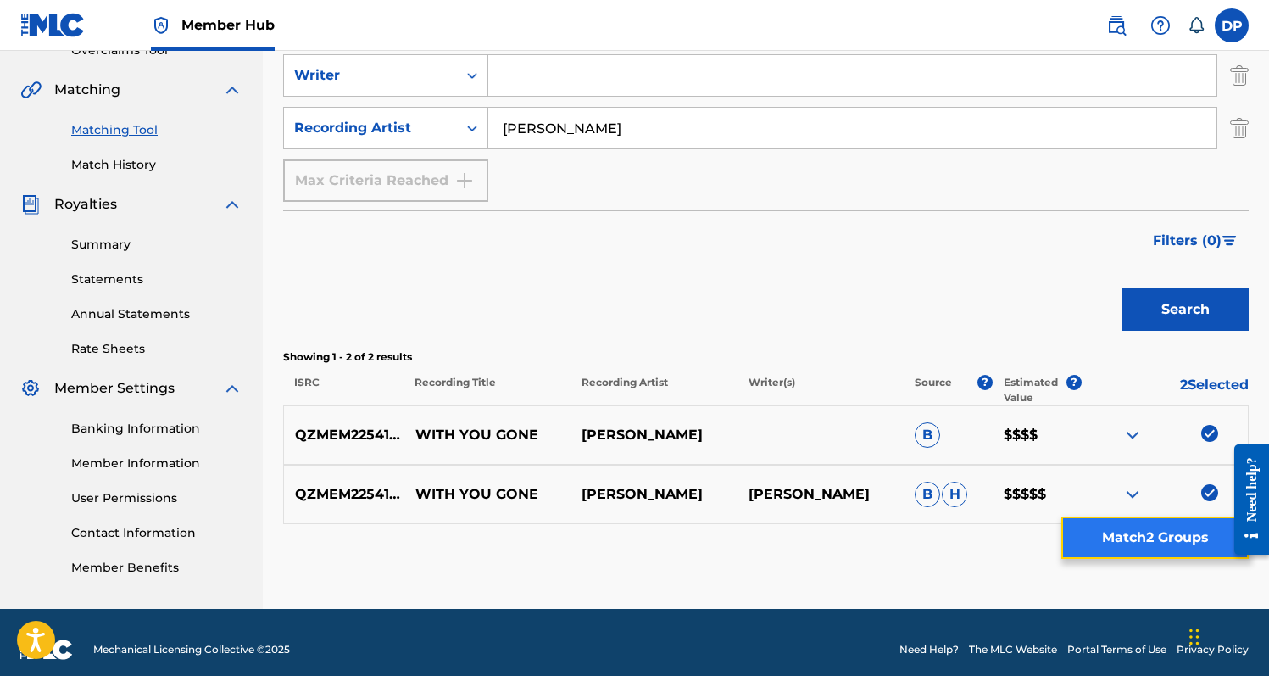
click at [1153, 535] on button "Match 2 Groups" at bounding box center [1154, 537] width 187 height 42
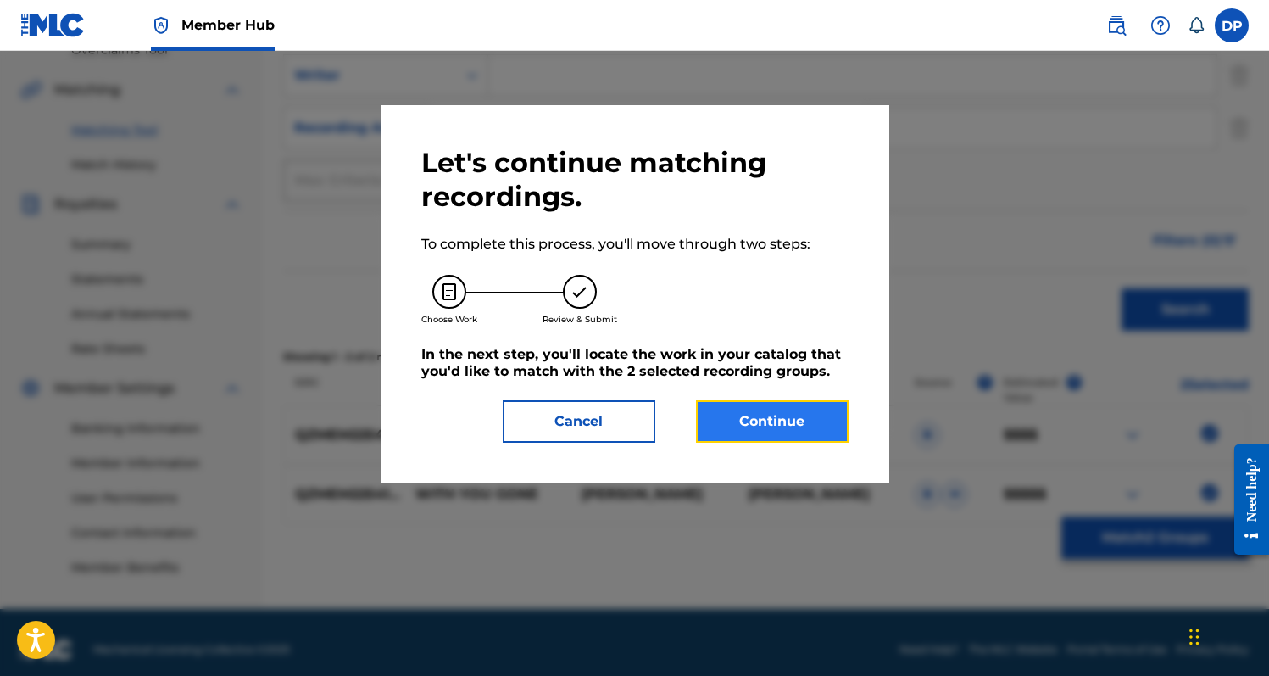
click at [821, 429] on button "Continue" at bounding box center [772, 421] width 153 height 42
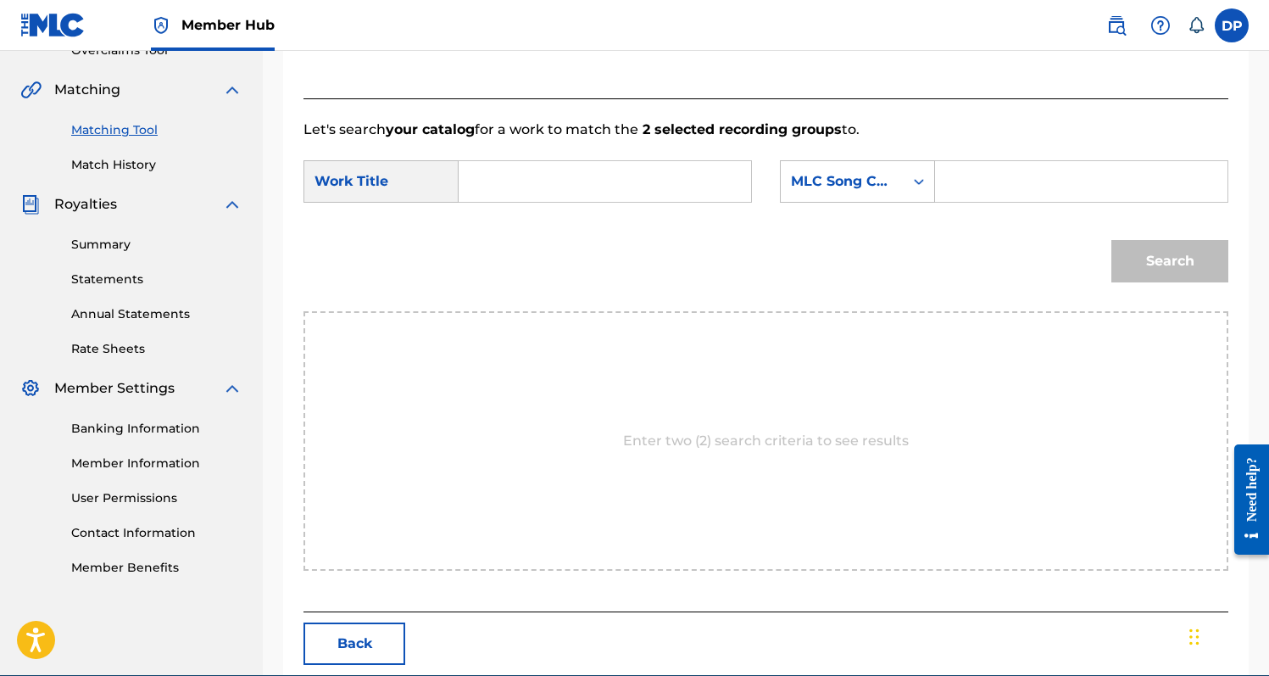
click at [676, 167] on input "Search Form" at bounding box center [605, 181] width 264 height 41
type input "With you gone"
click at [834, 174] on div "MLC Song Code" at bounding box center [842, 181] width 103 height 20
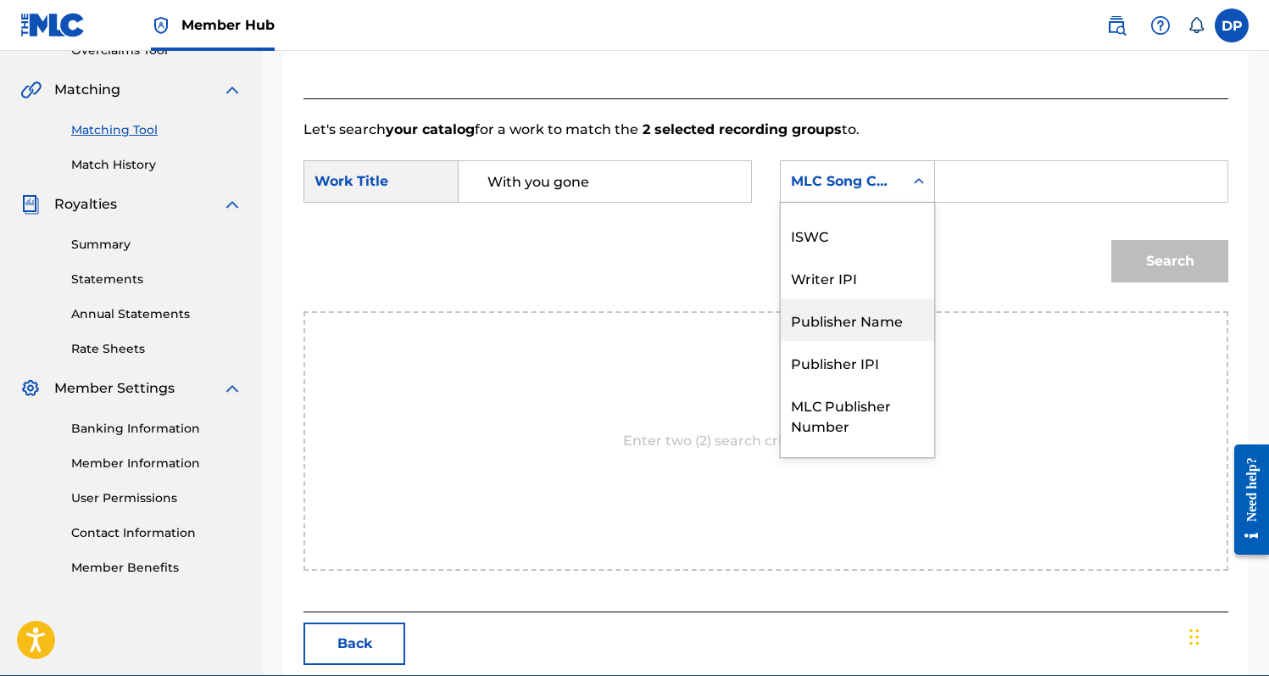
scroll to position [0, 0]
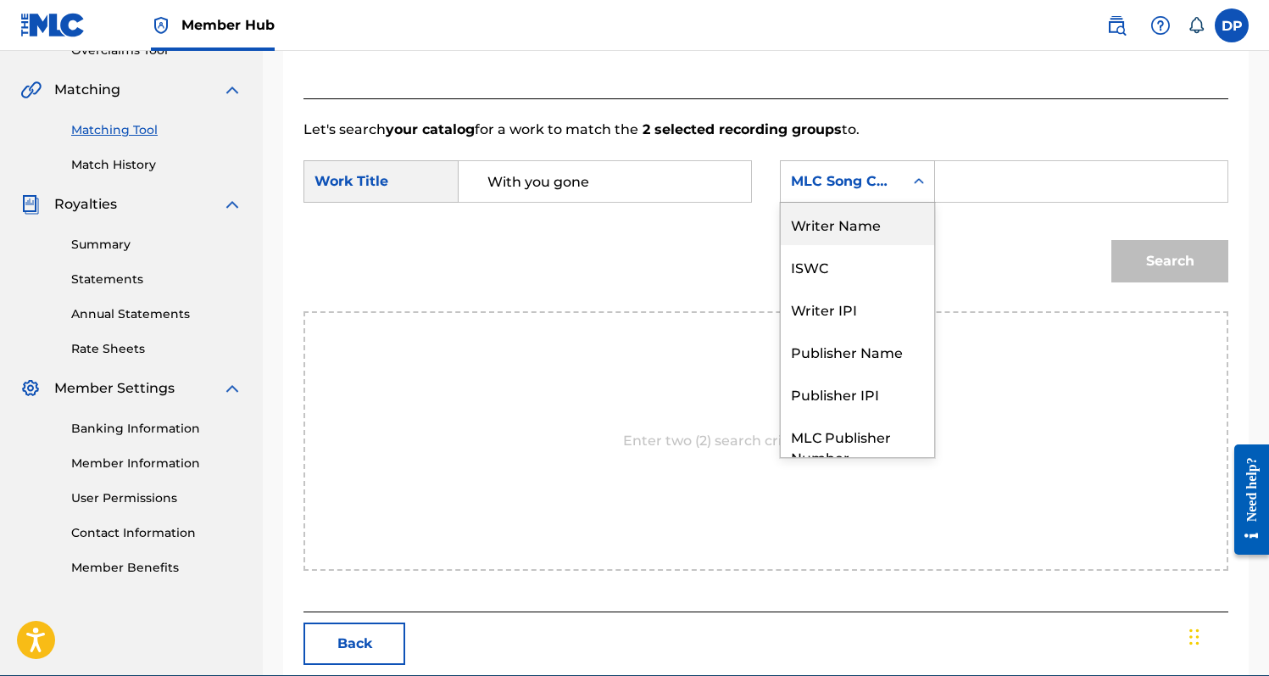
click at [852, 223] on div "Writer Name" at bounding box center [857, 224] width 153 height 42
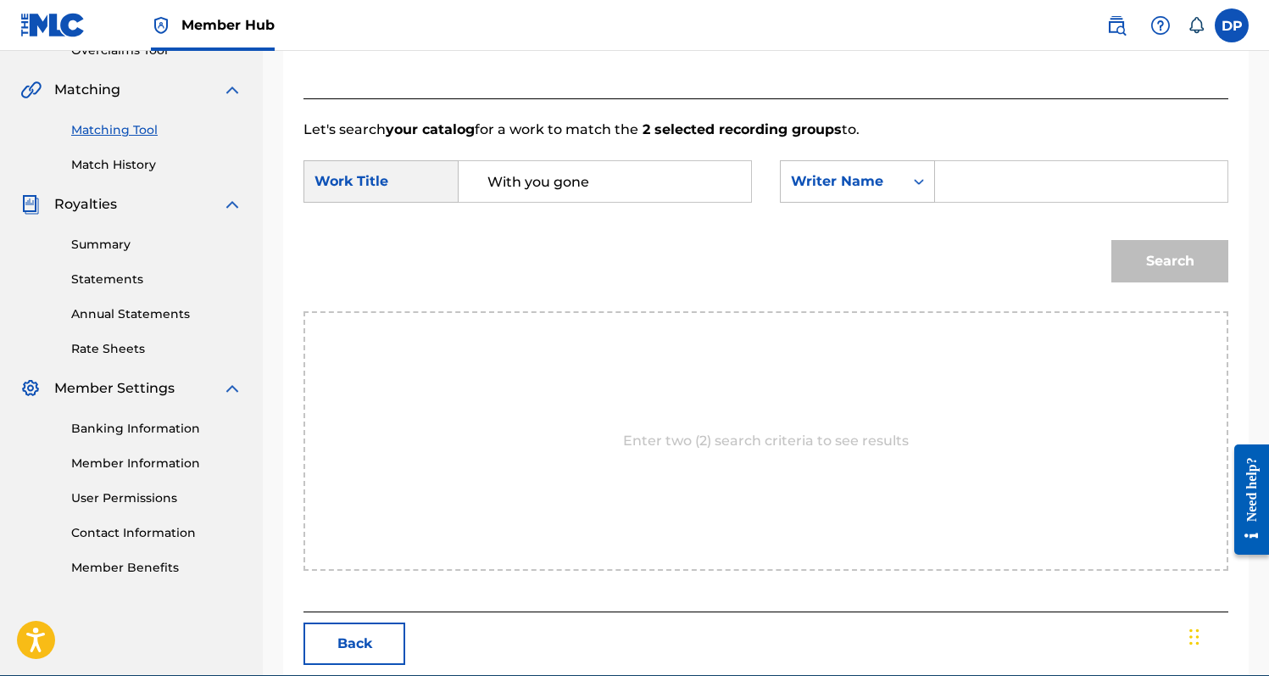
click at [966, 190] on input "Search Form" at bounding box center [1081, 181] width 264 height 41
type input "[PERSON_NAME]"
click at [1111, 240] on button "Search" at bounding box center [1169, 261] width 117 height 42
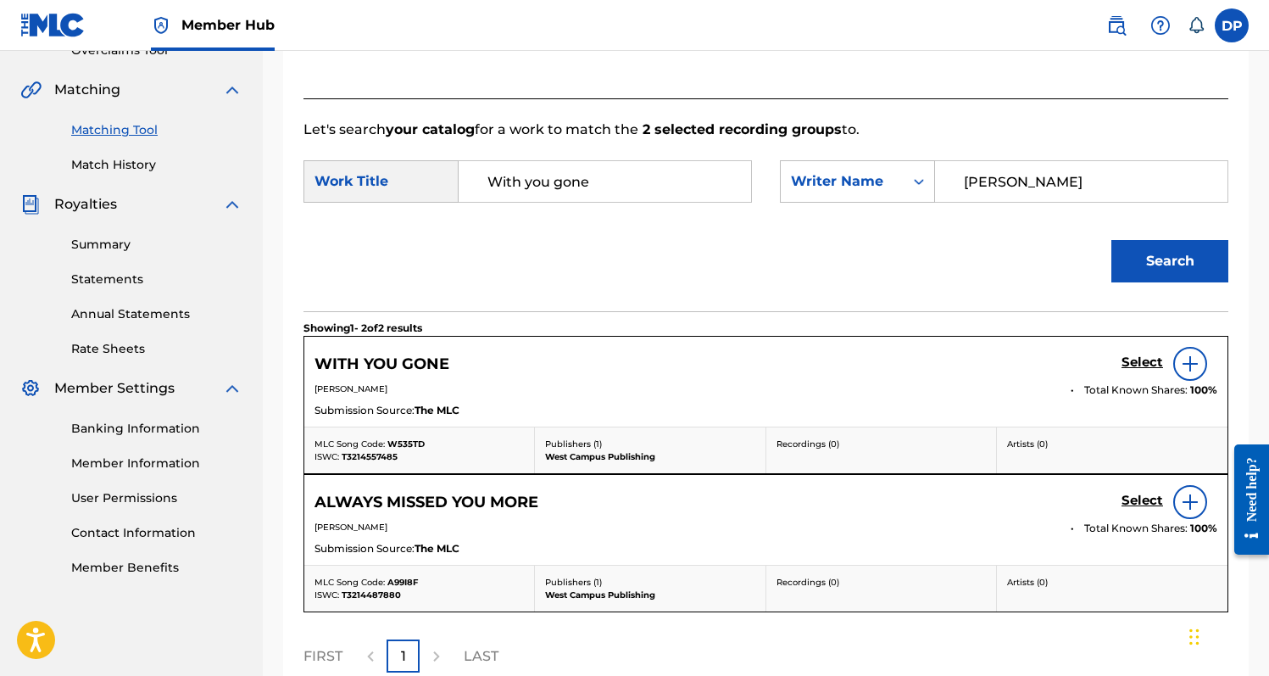
click at [1194, 361] on img at bounding box center [1190, 363] width 20 height 20
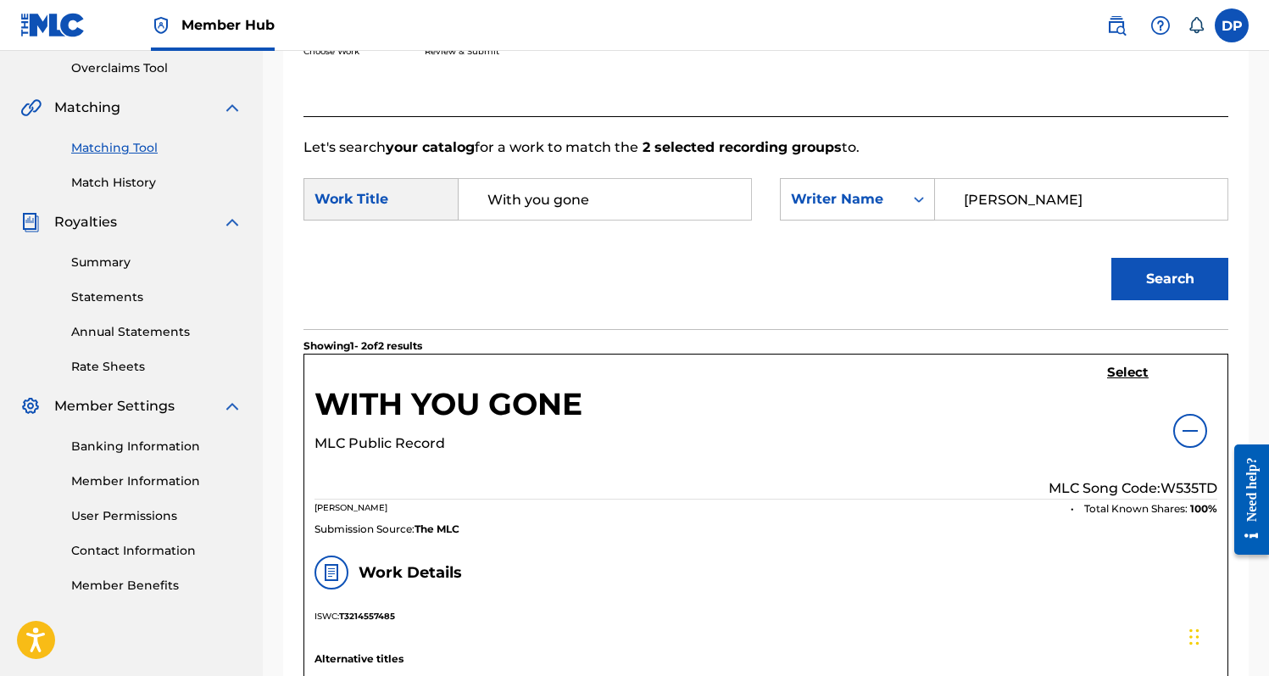
scroll to position [362, 0]
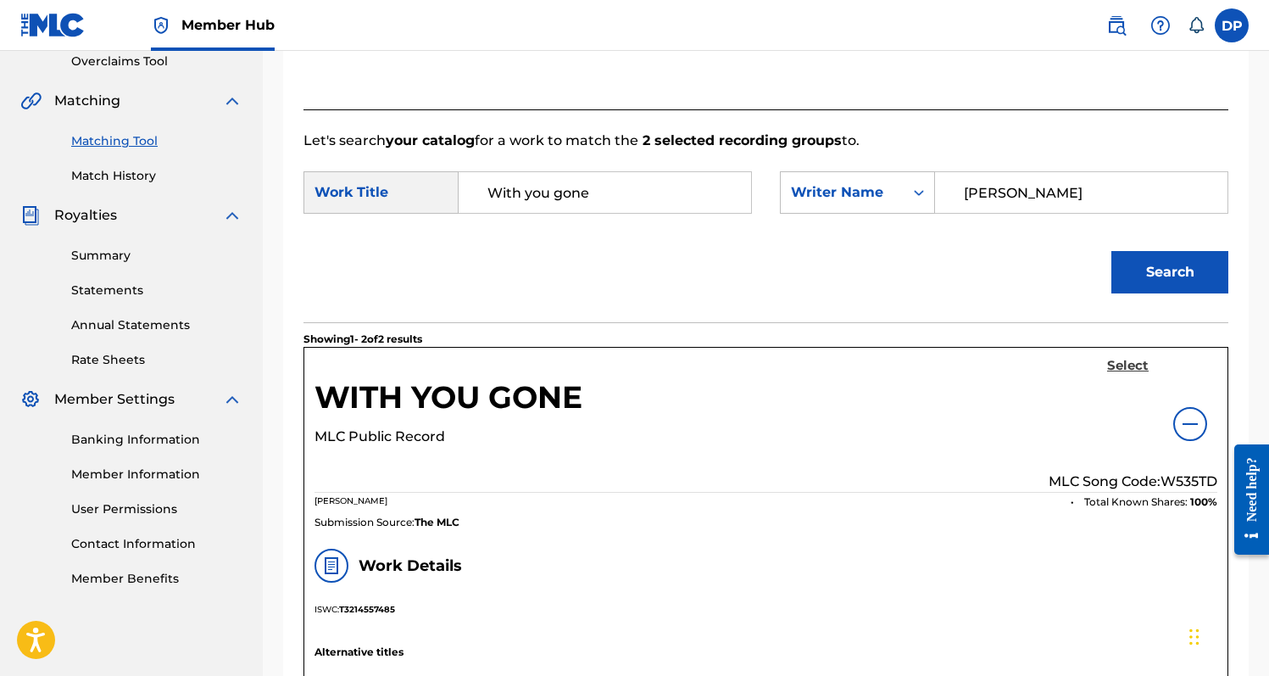
click at [1130, 365] on h5 "Select" at bounding box center [1128, 366] width 42 height 16
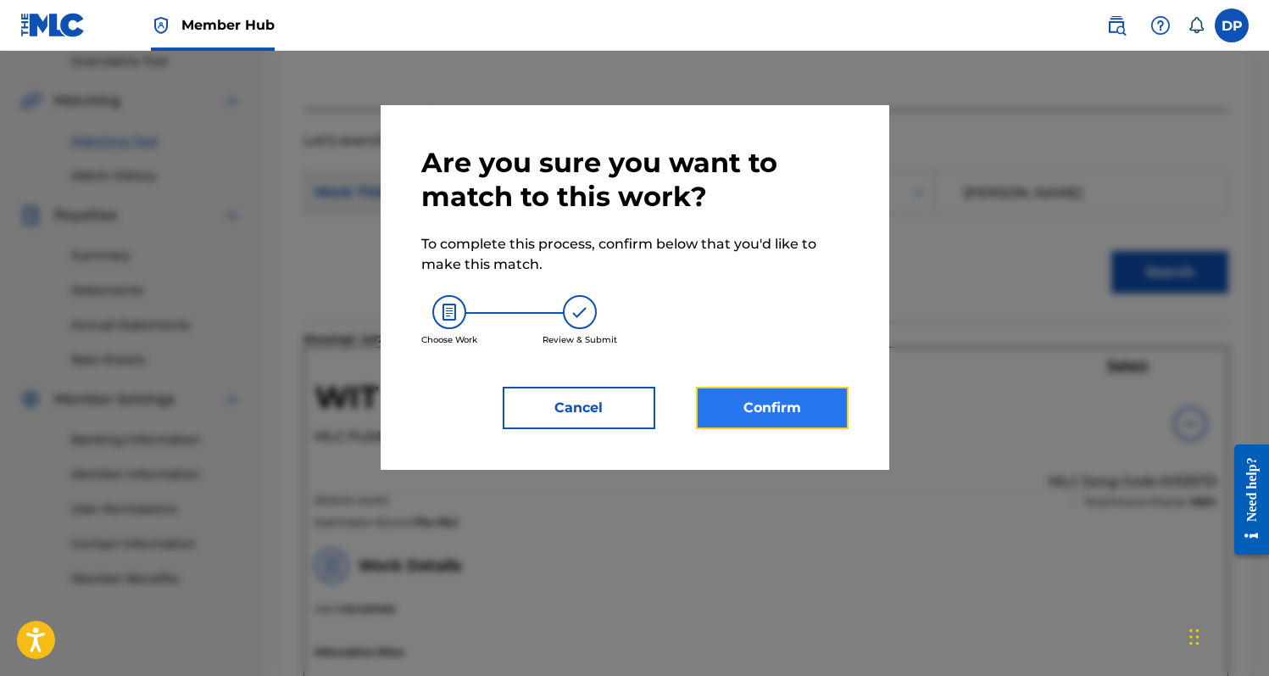
click at [814, 388] on button "Confirm" at bounding box center [772, 408] width 153 height 42
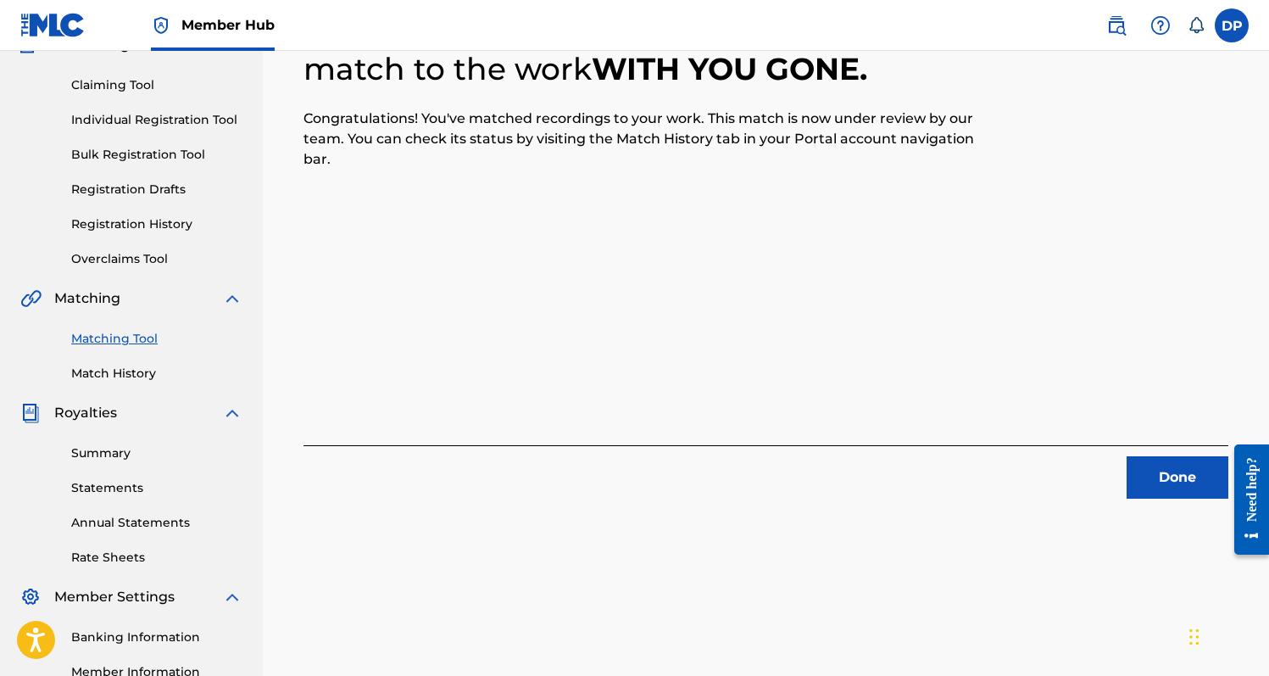
scroll to position [0, 0]
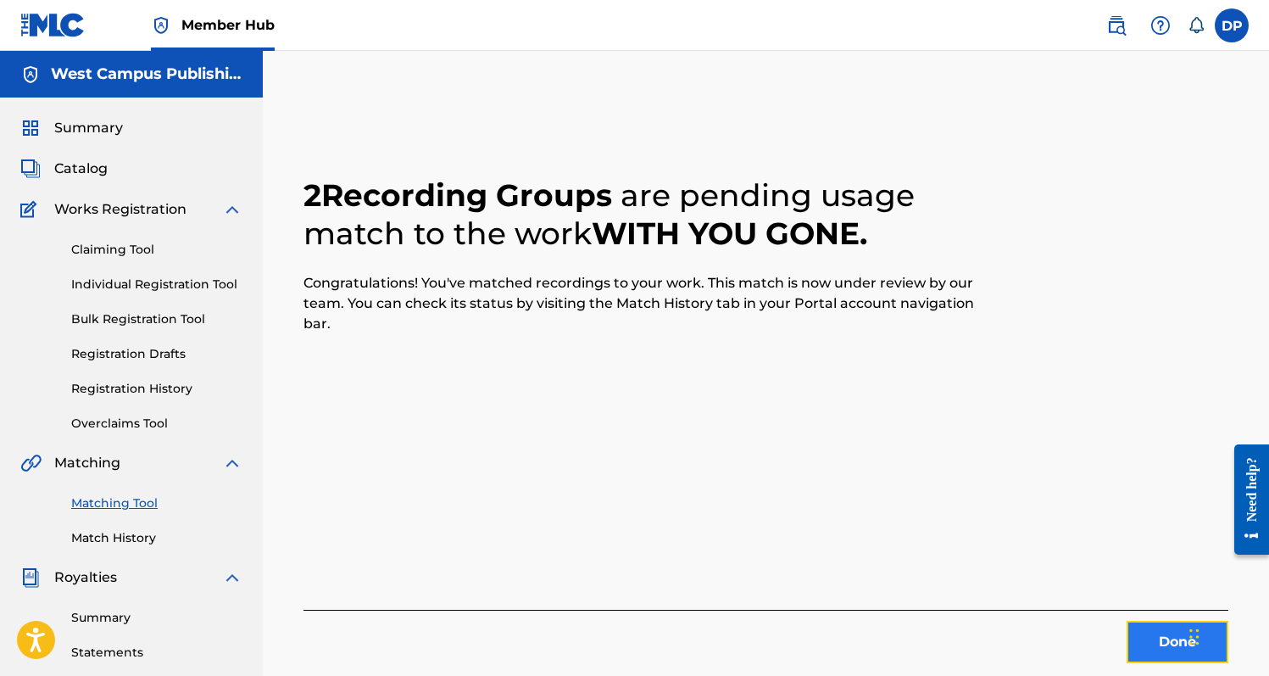
click at [1142, 625] on button "Done" at bounding box center [1178, 642] width 102 height 42
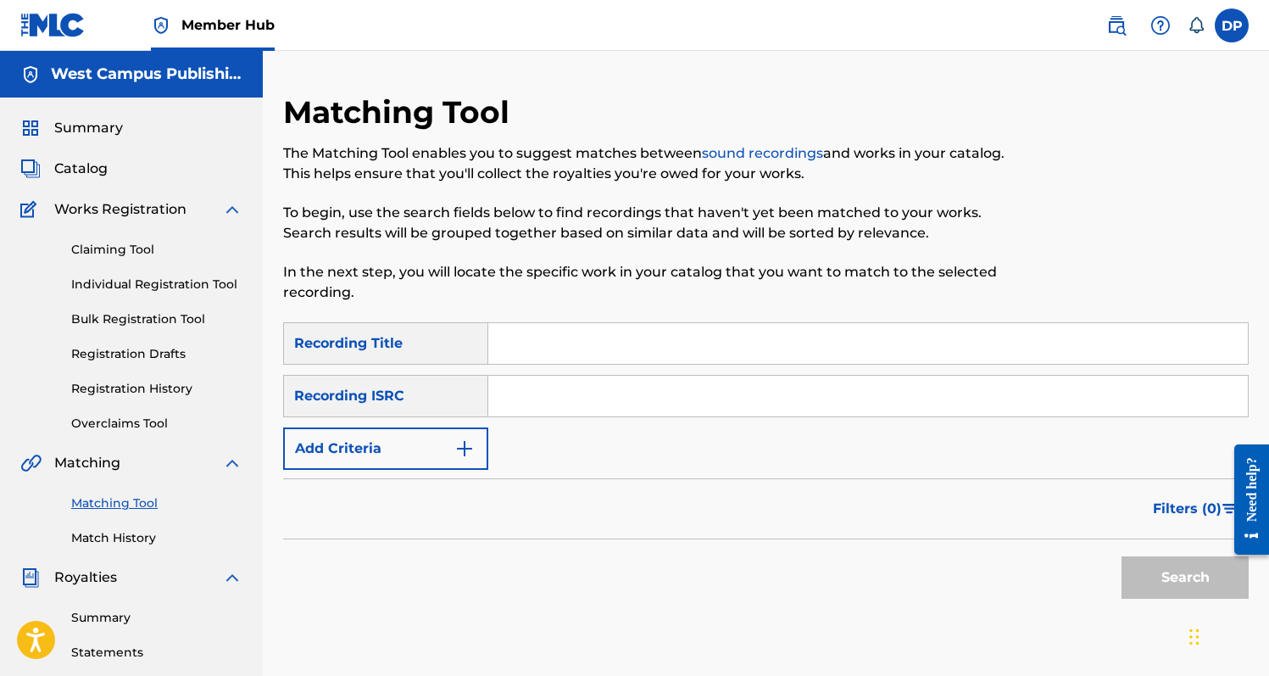
click at [134, 489] on div "Matching Tool Match History" at bounding box center [131, 510] width 222 height 74
click at [134, 500] on link "Matching Tool" at bounding box center [156, 503] width 171 height 18
click at [130, 538] on link "Match History" at bounding box center [156, 538] width 171 height 18
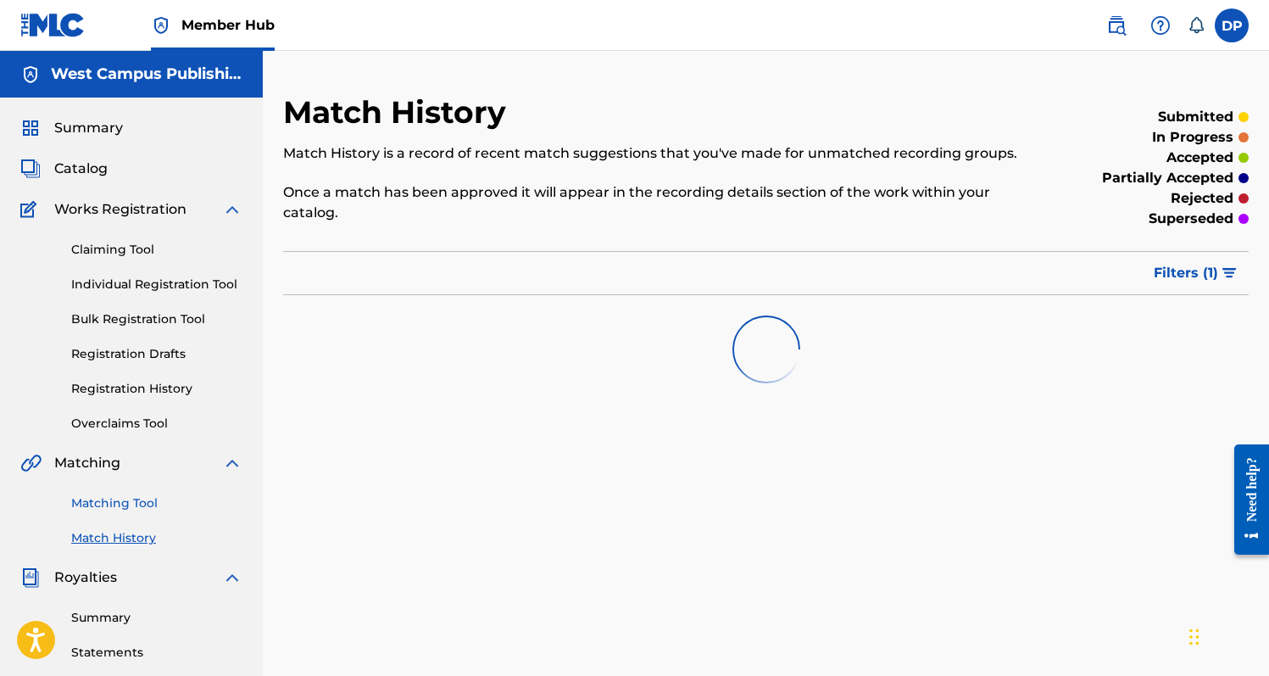
click at [138, 500] on link "Matching Tool" at bounding box center [156, 503] width 171 height 18
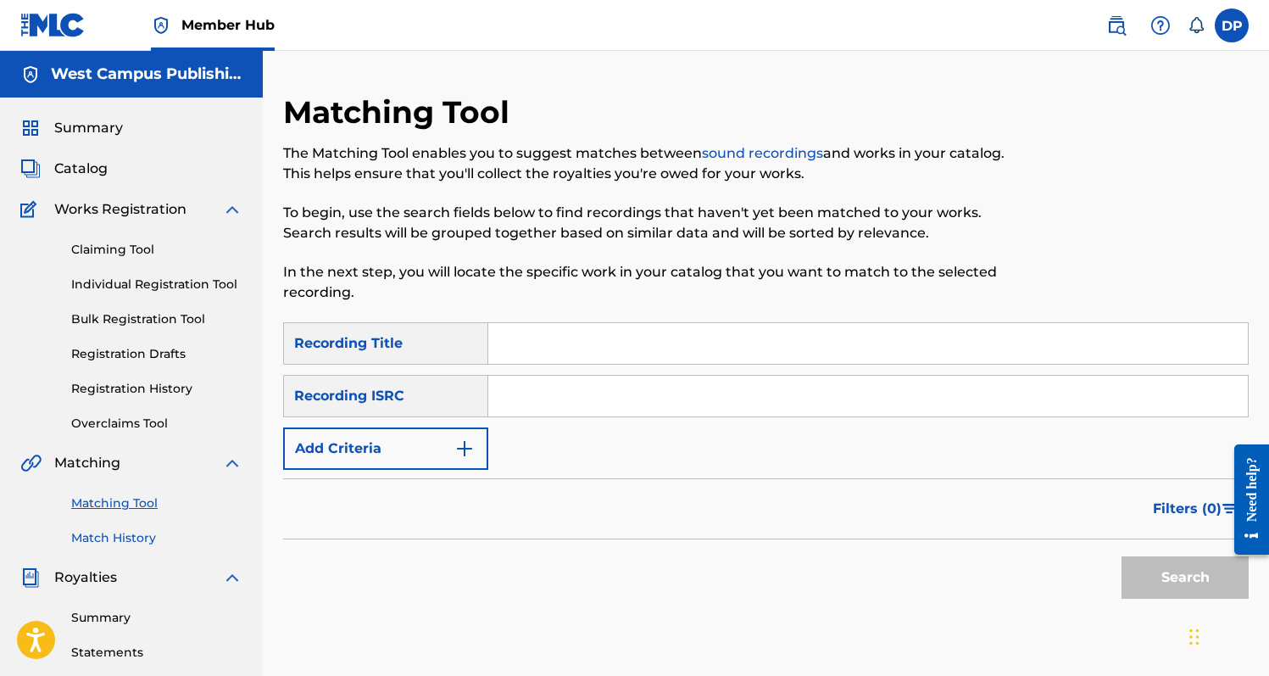
click at [126, 534] on link "Match History" at bounding box center [156, 538] width 171 height 18
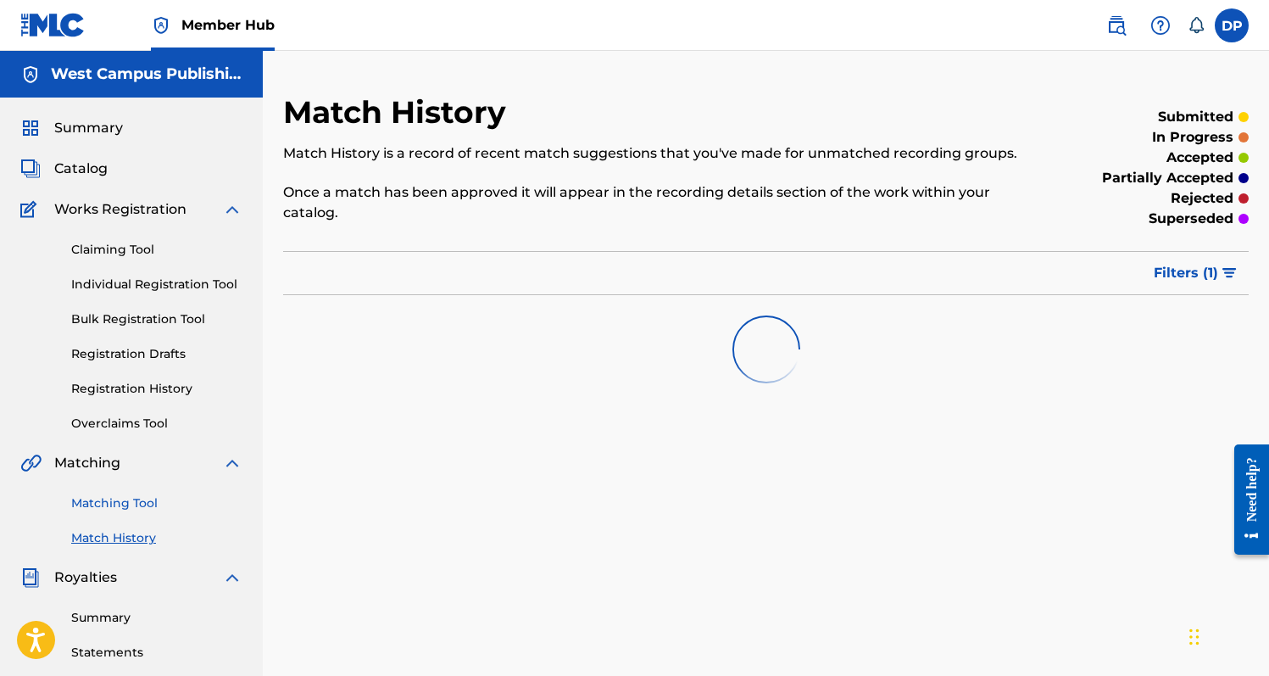
click at [136, 506] on link "Matching Tool" at bounding box center [156, 503] width 171 height 18
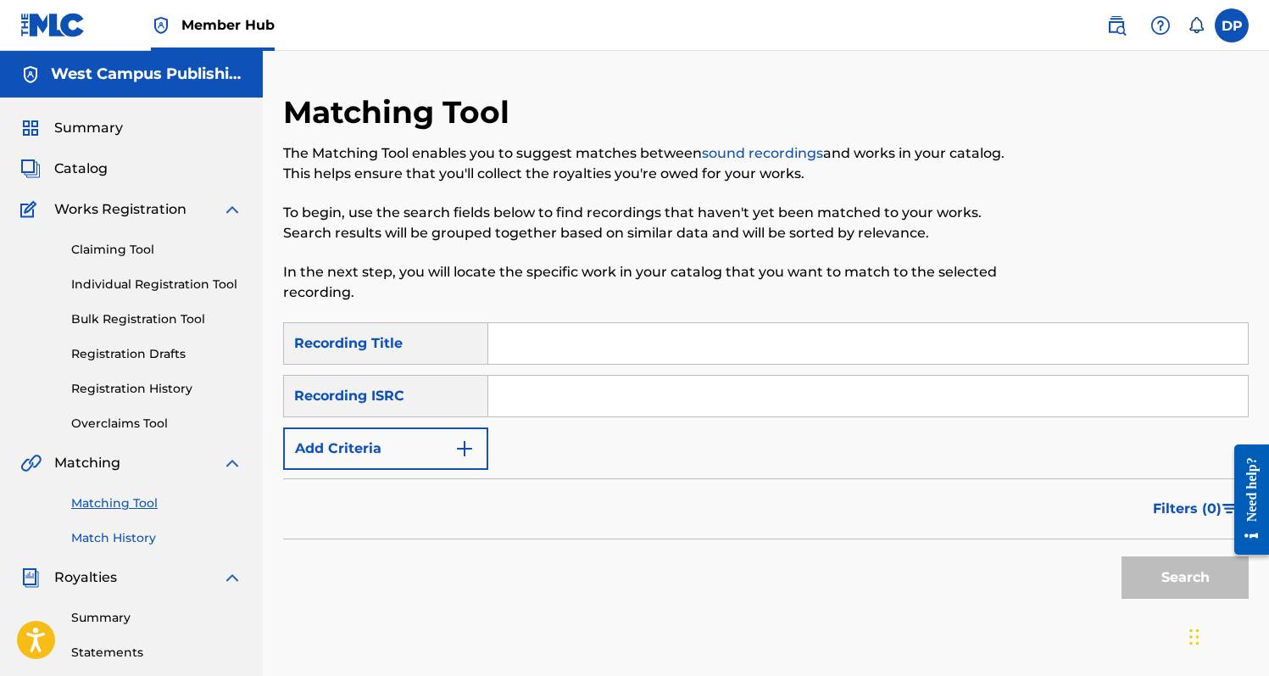
click at [132, 543] on link "Match History" at bounding box center [156, 538] width 171 height 18
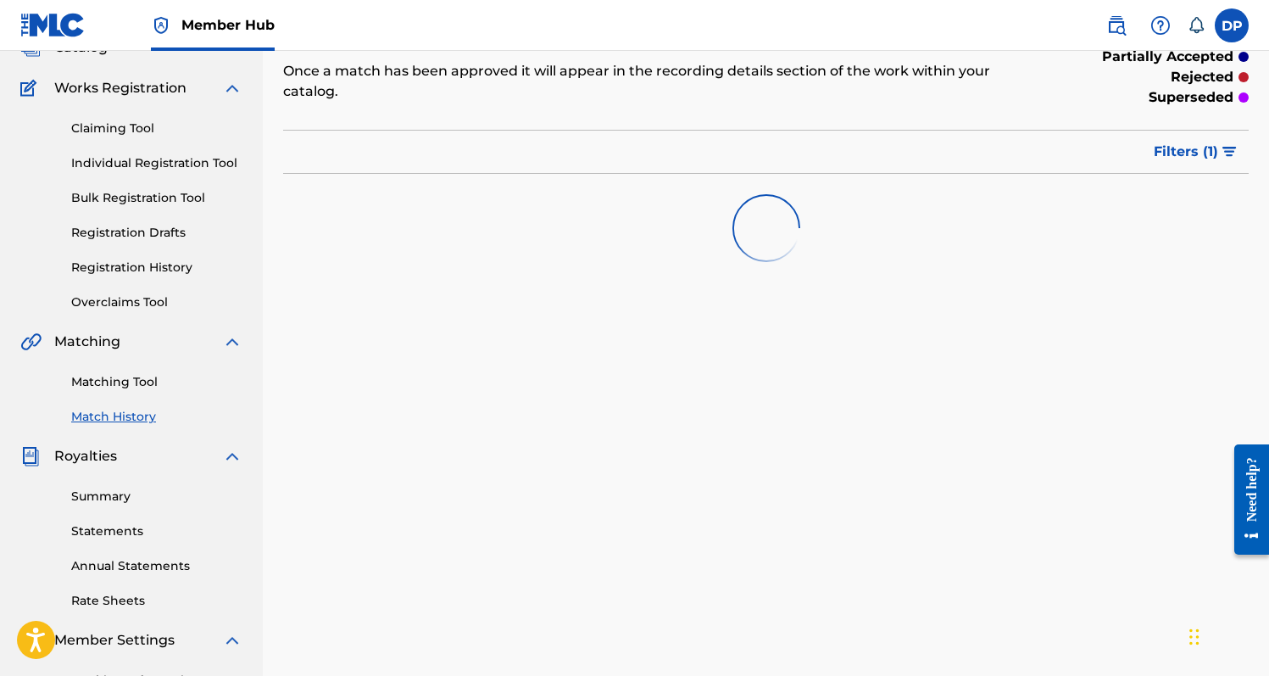
scroll to position [133, 0]
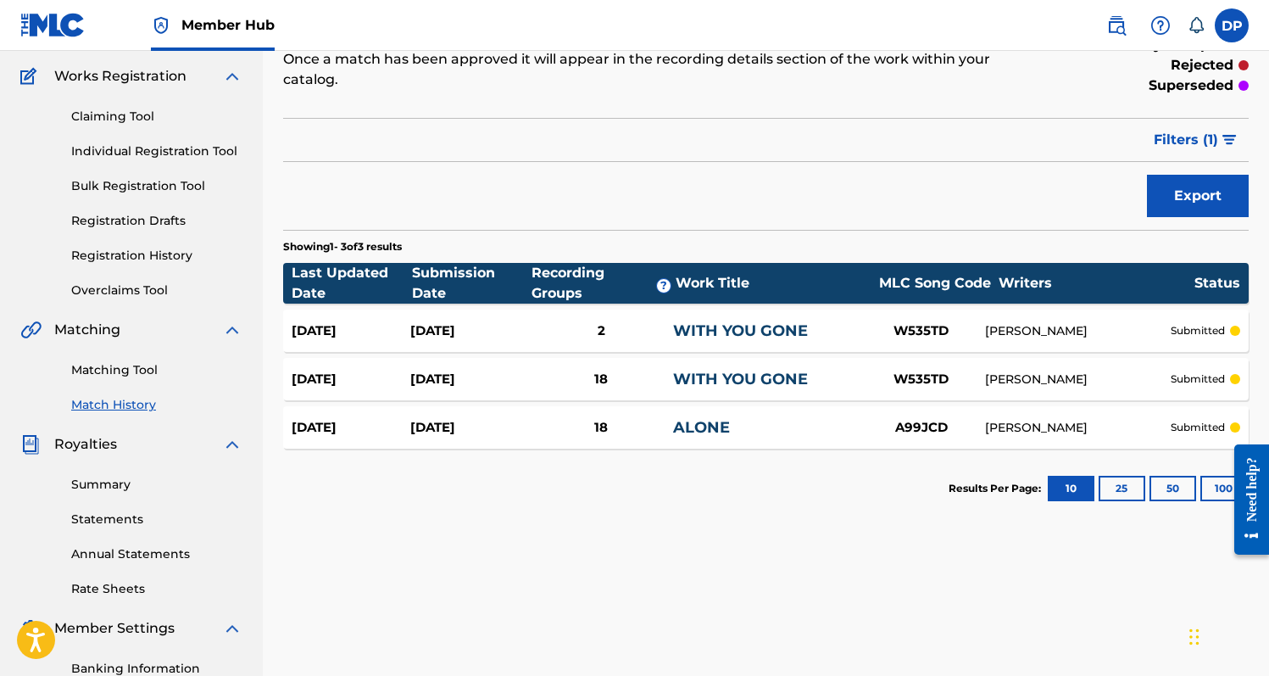
click at [714, 326] on link "WITH YOU GONE" at bounding box center [740, 330] width 135 height 19
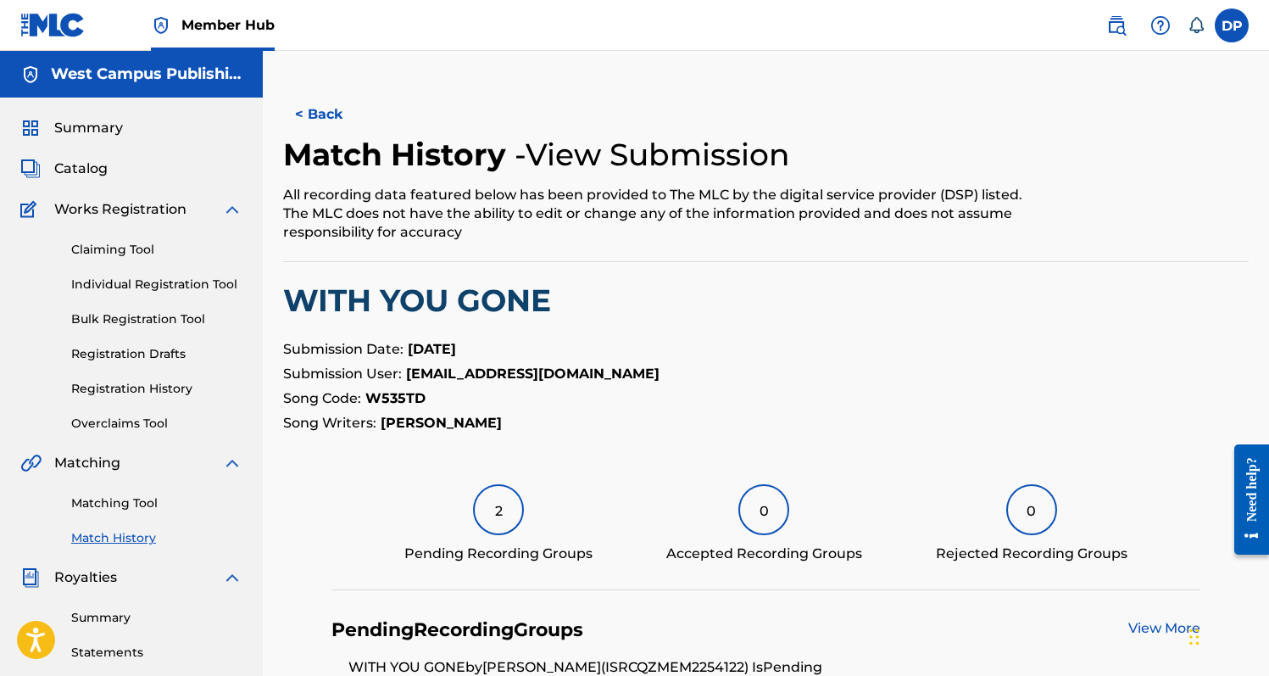
click at [501, 513] on div "2" at bounding box center [498, 509] width 51 height 51
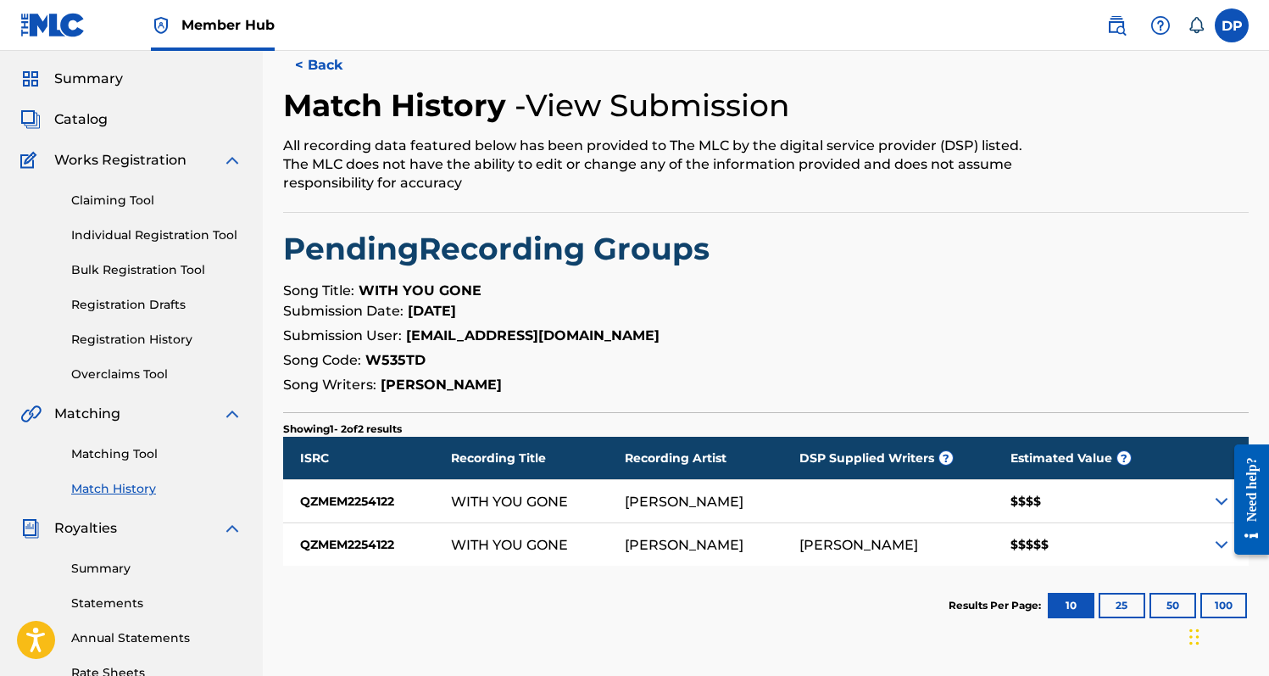
scroll to position [53, 0]
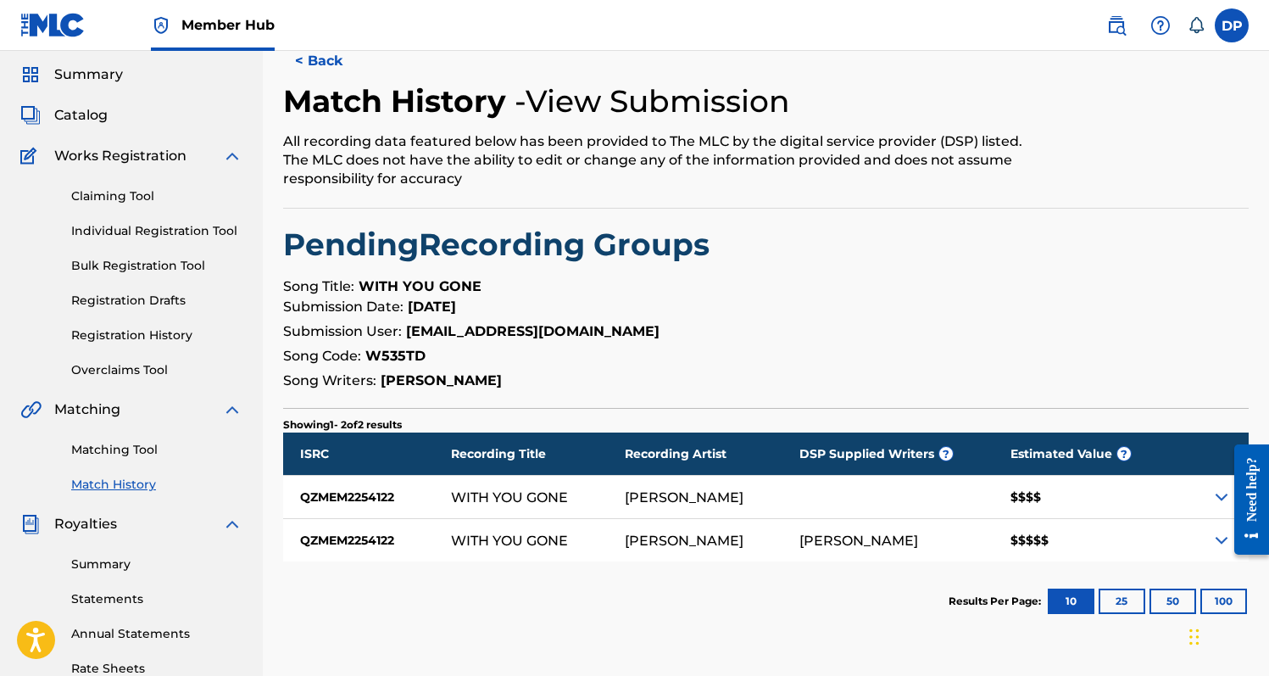
click at [1237, 496] on div "Need help?" at bounding box center [1251, 498] width 35 height 110
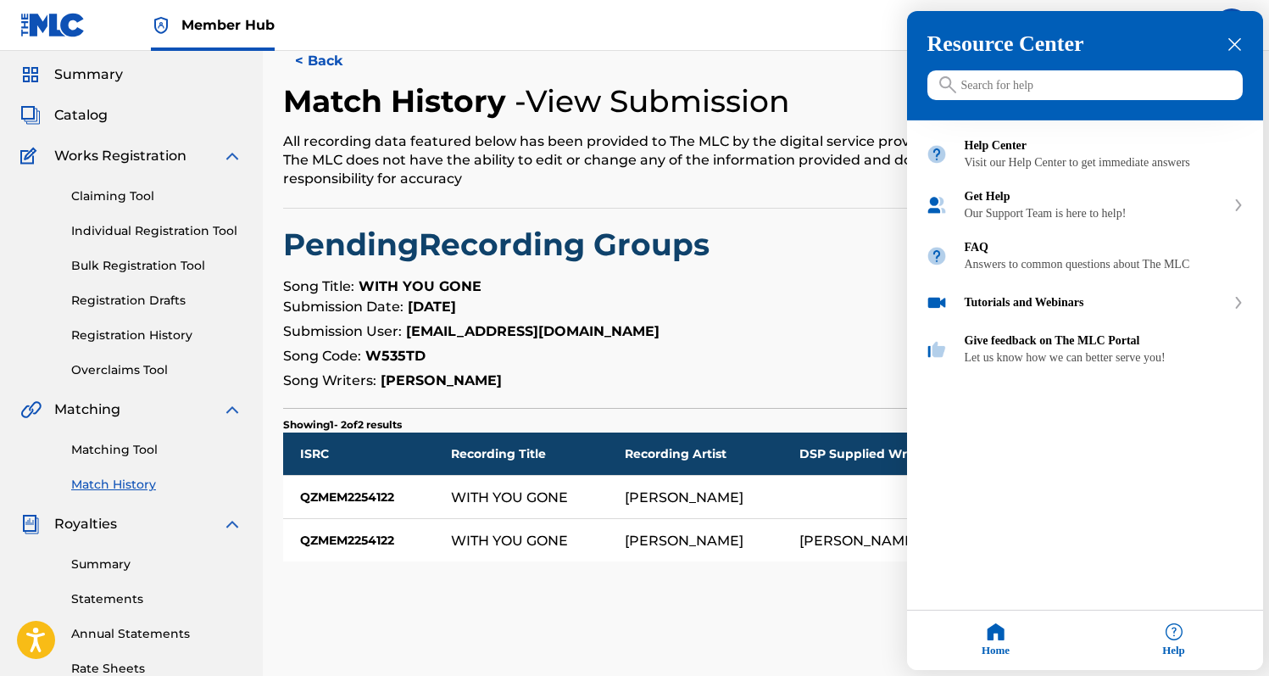
click at [1224, 42] on h3 "Resource Center" at bounding box center [1084, 43] width 315 height 25
click at [1233, 42] on icon "close resource center" at bounding box center [1234, 44] width 13 height 13
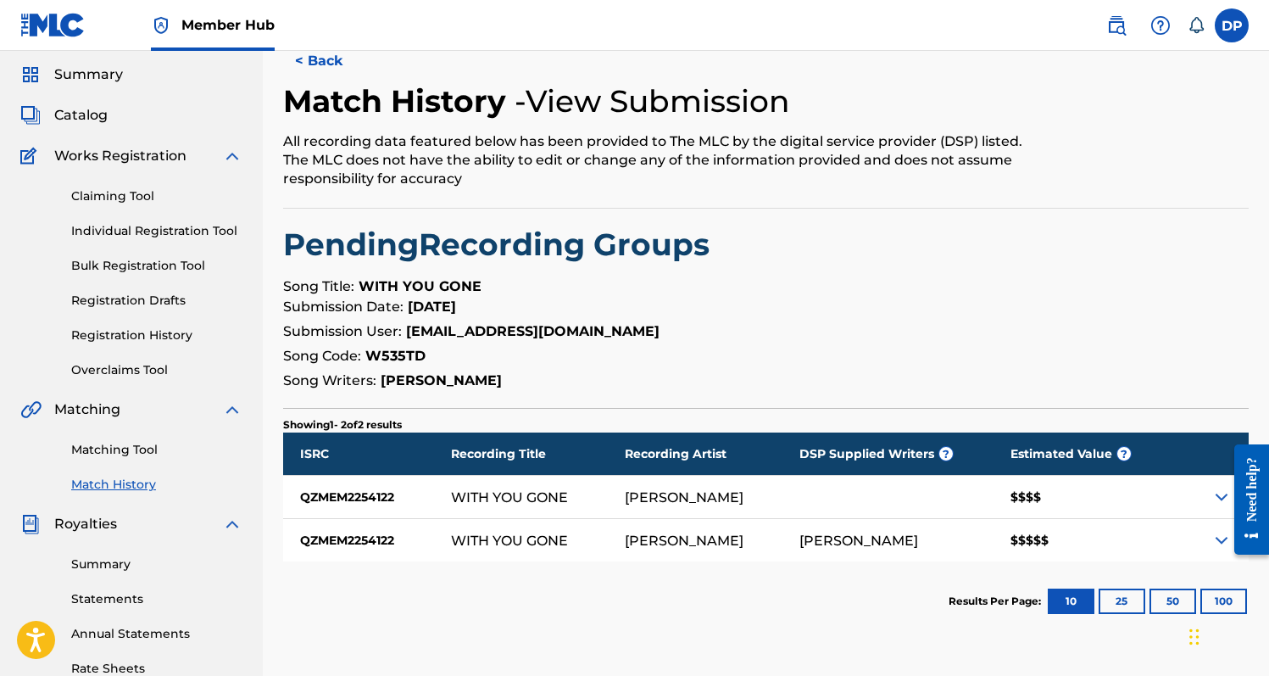
click at [1218, 496] on img at bounding box center [1221, 497] width 20 height 20
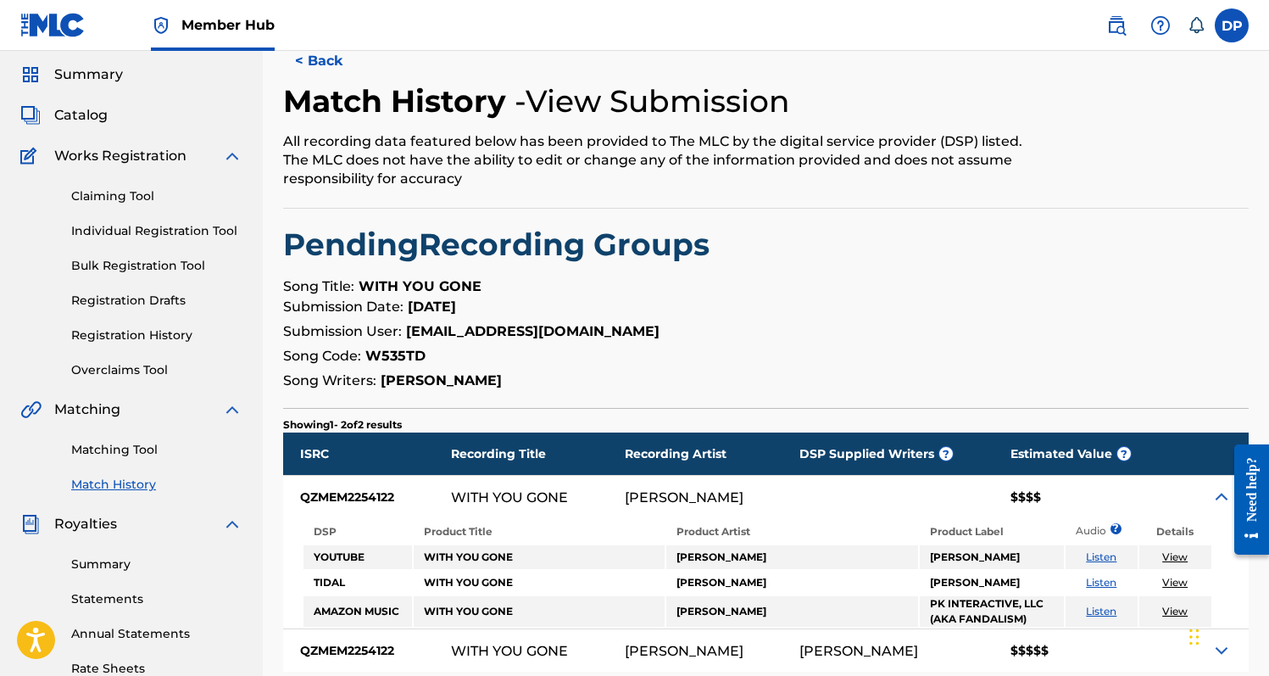
click at [1218, 496] on img at bounding box center [1221, 497] width 20 height 20
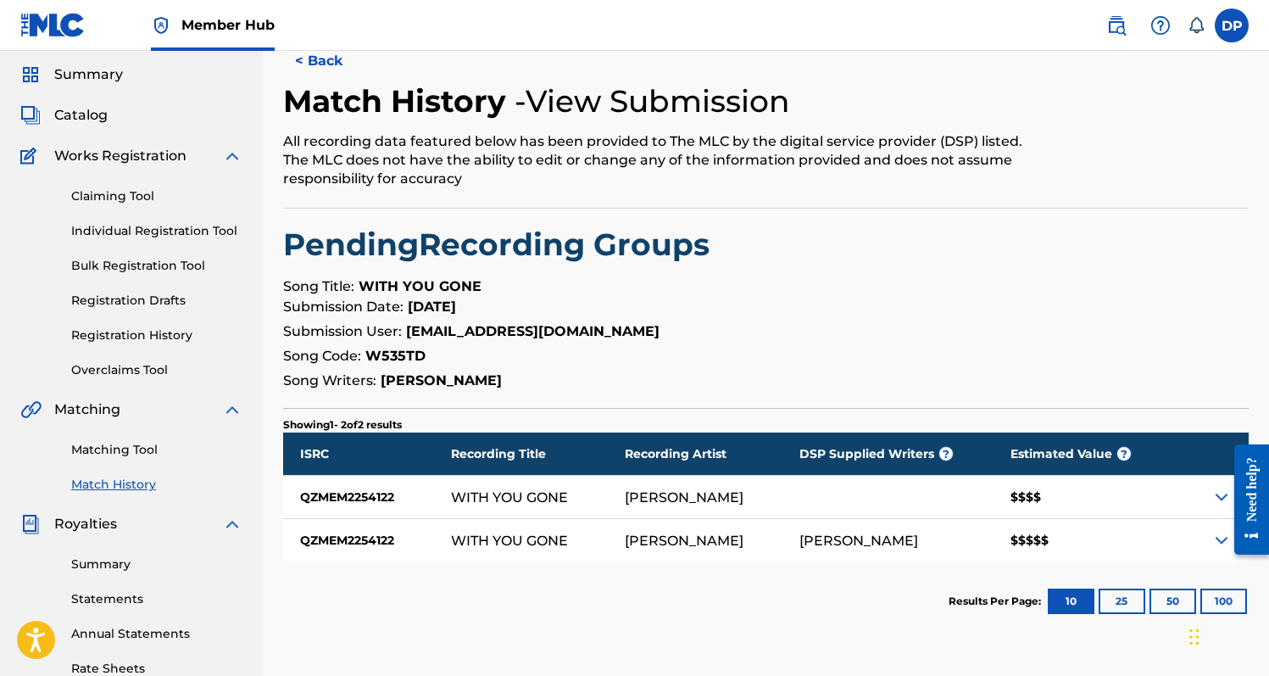
click at [1216, 533] on img at bounding box center [1221, 540] width 20 height 20
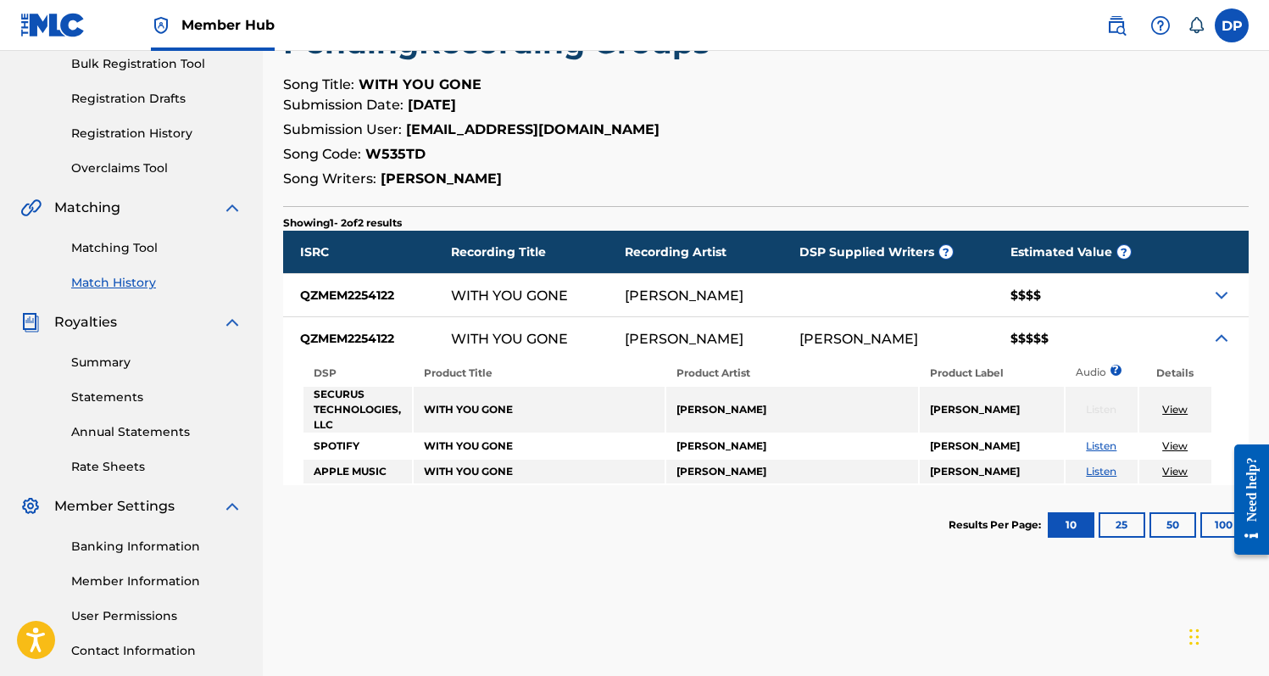
scroll to position [257, 0]
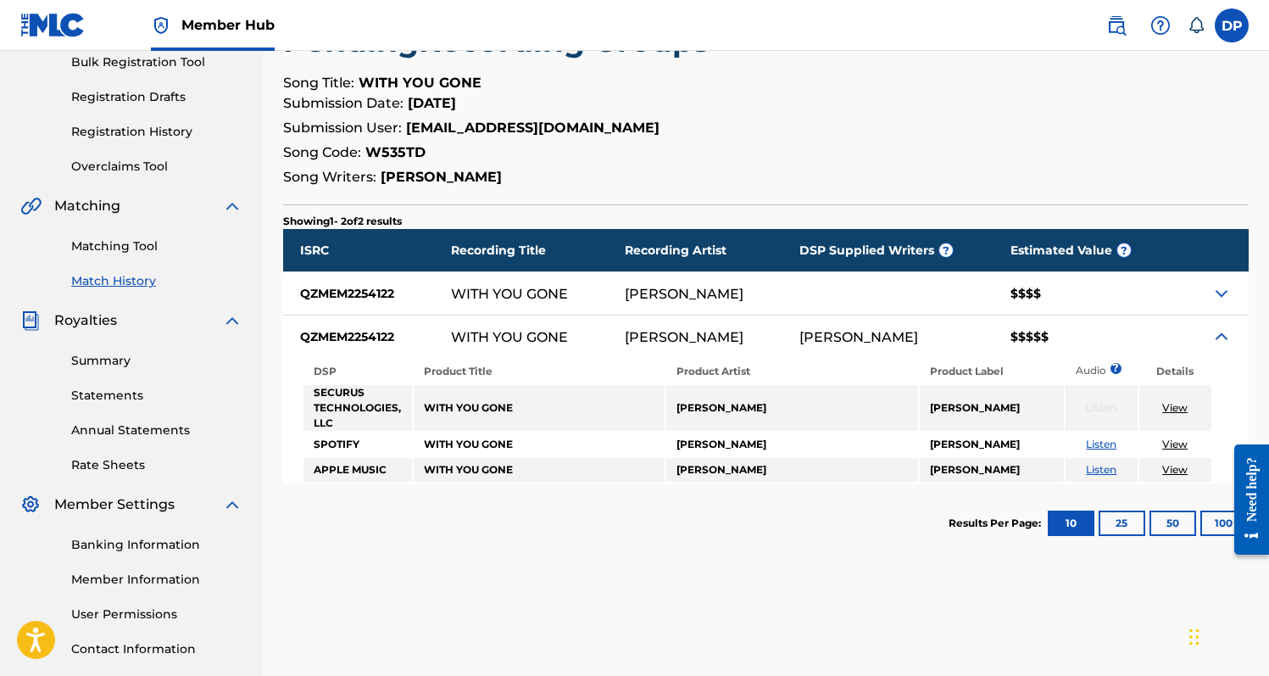
click at [1214, 296] on img at bounding box center [1221, 293] width 20 height 20
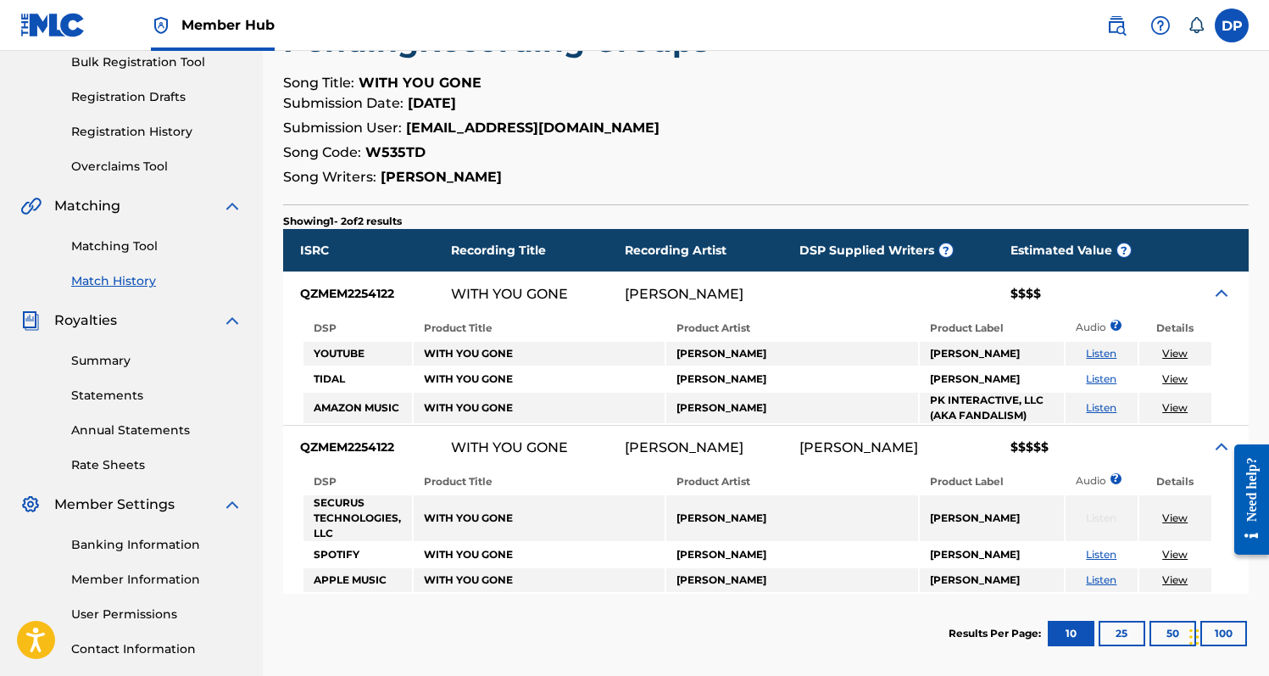
click at [1090, 408] on link "Listen" at bounding box center [1101, 407] width 31 height 13
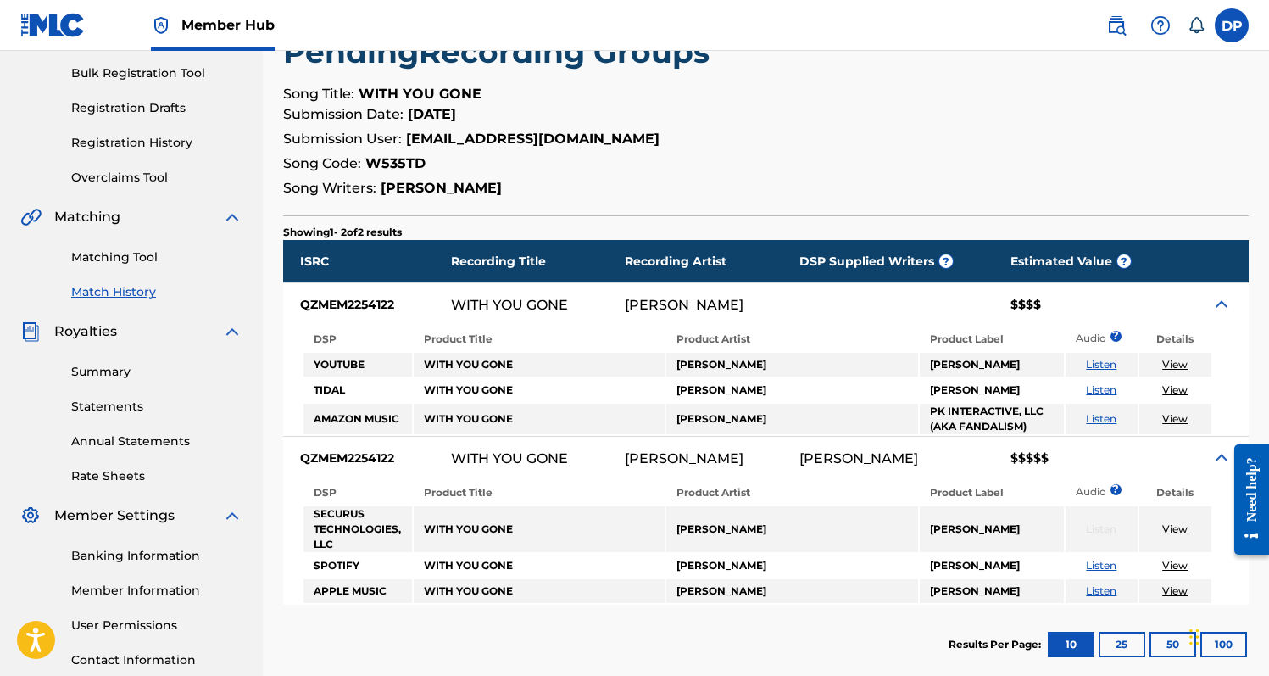
scroll to position [245, 0]
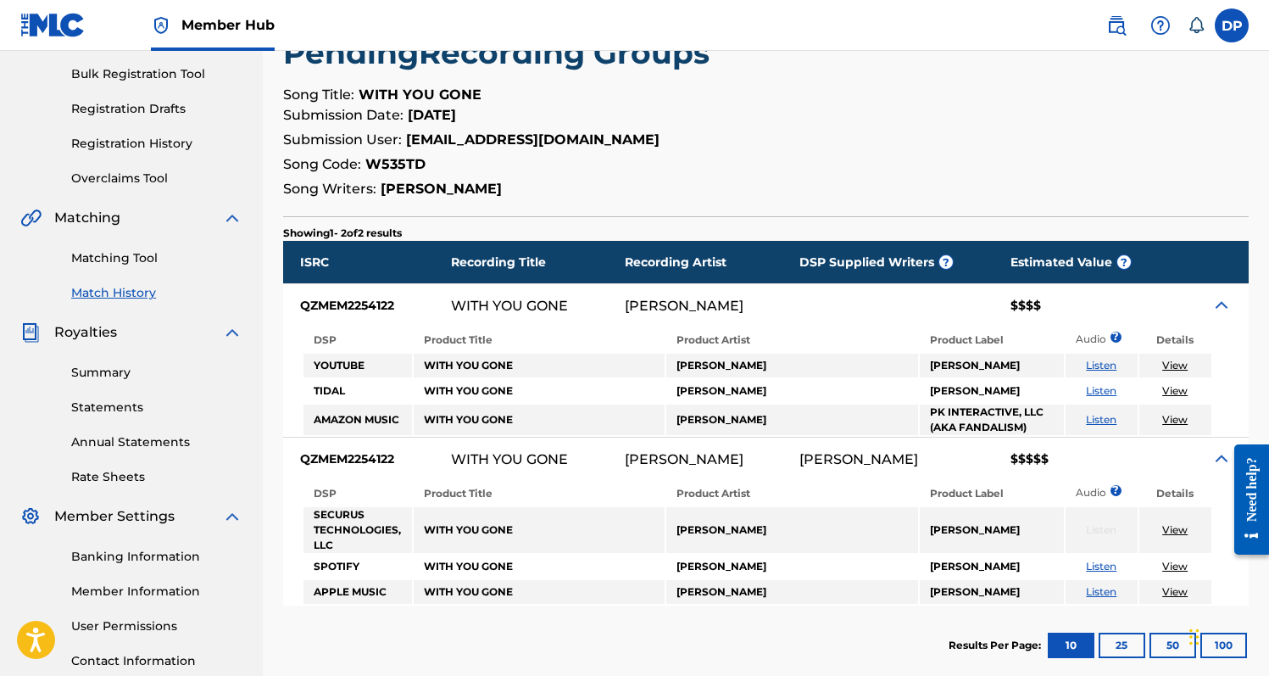
click at [1228, 303] on img at bounding box center [1221, 305] width 20 height 20
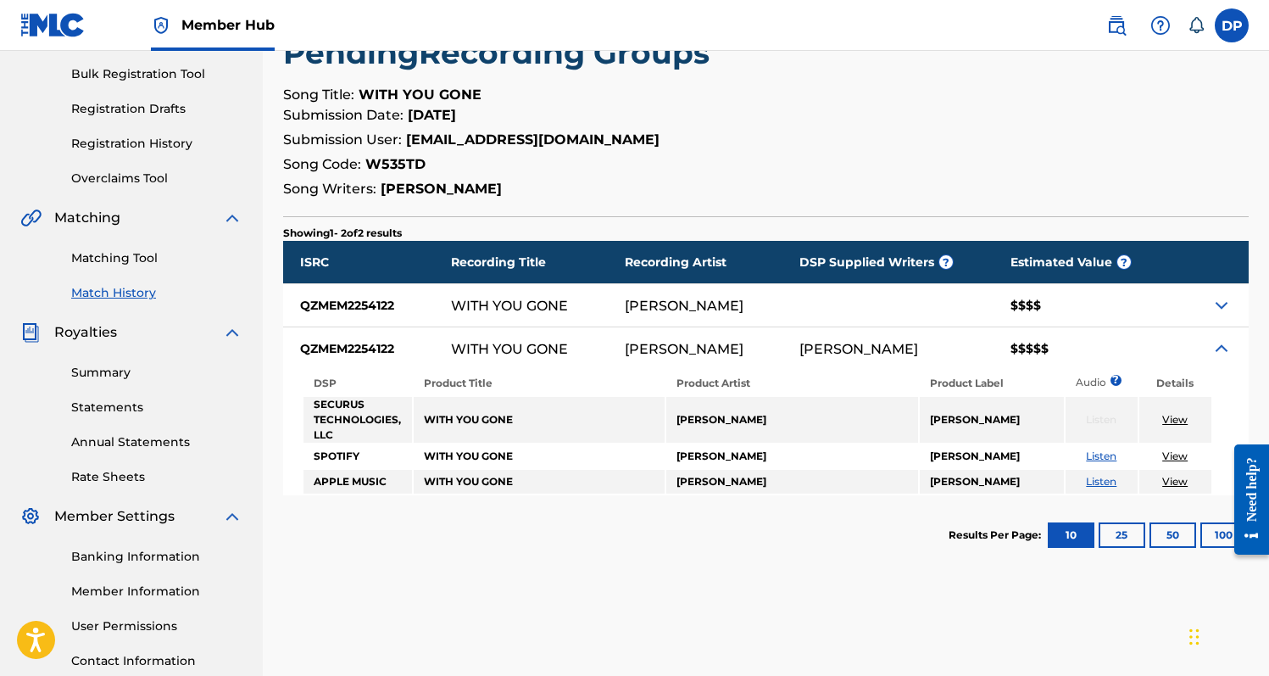
click at [1218, 336] on div at bounding box center [1209, 348] width 77 height 42
click at [1220, 343] on img at bounding box center [1221, 348] width 20 height 20
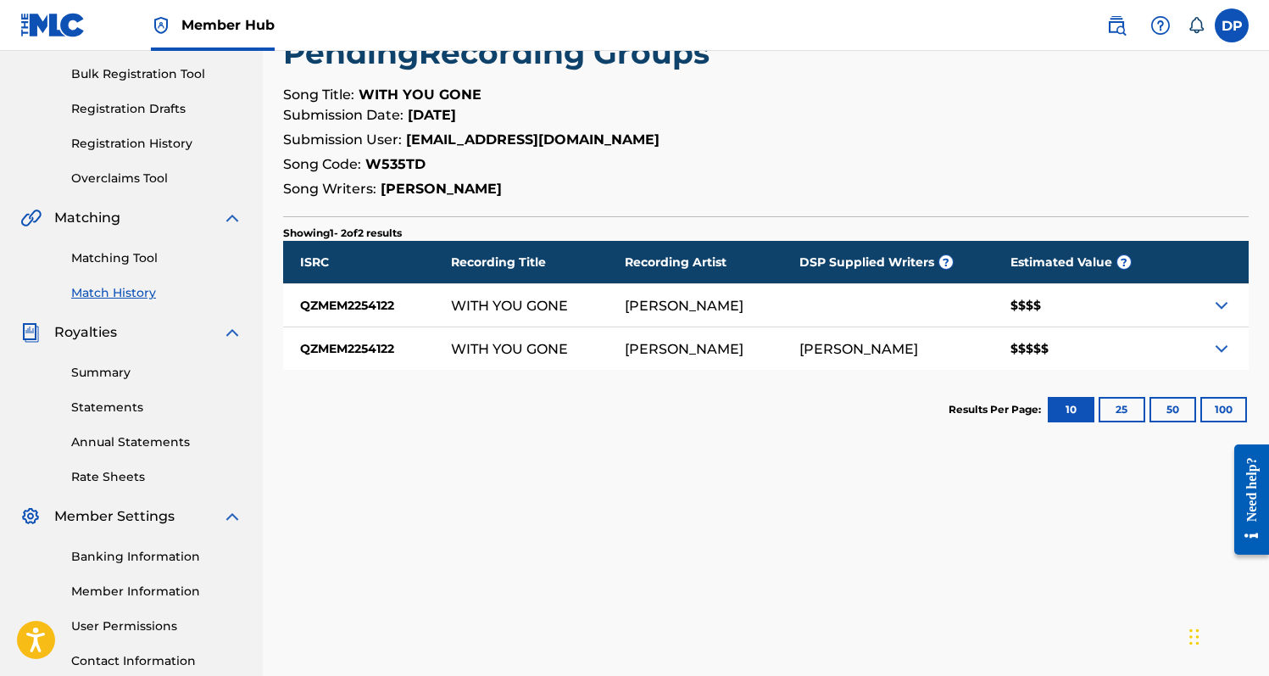
click at [822, 192] on p "Song Writers: [PERSON_NAME]" at bounding box center [766, 189] width 966 height 20
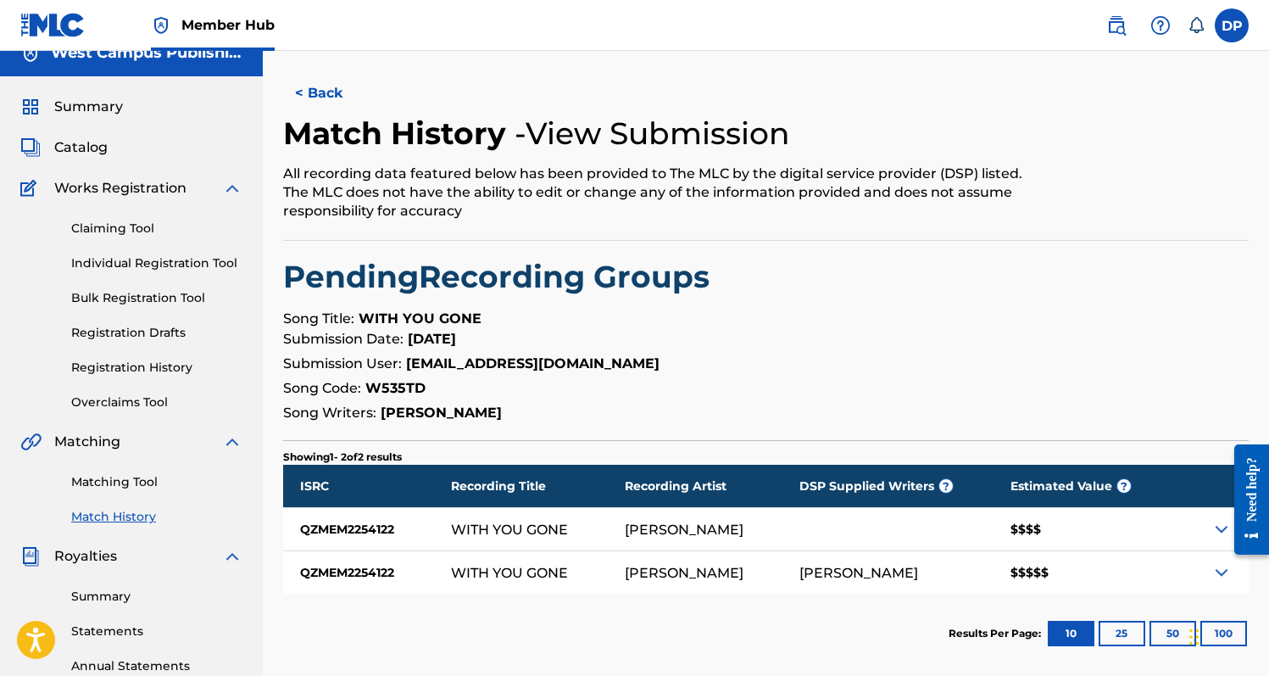
scroll to position [0, 0]
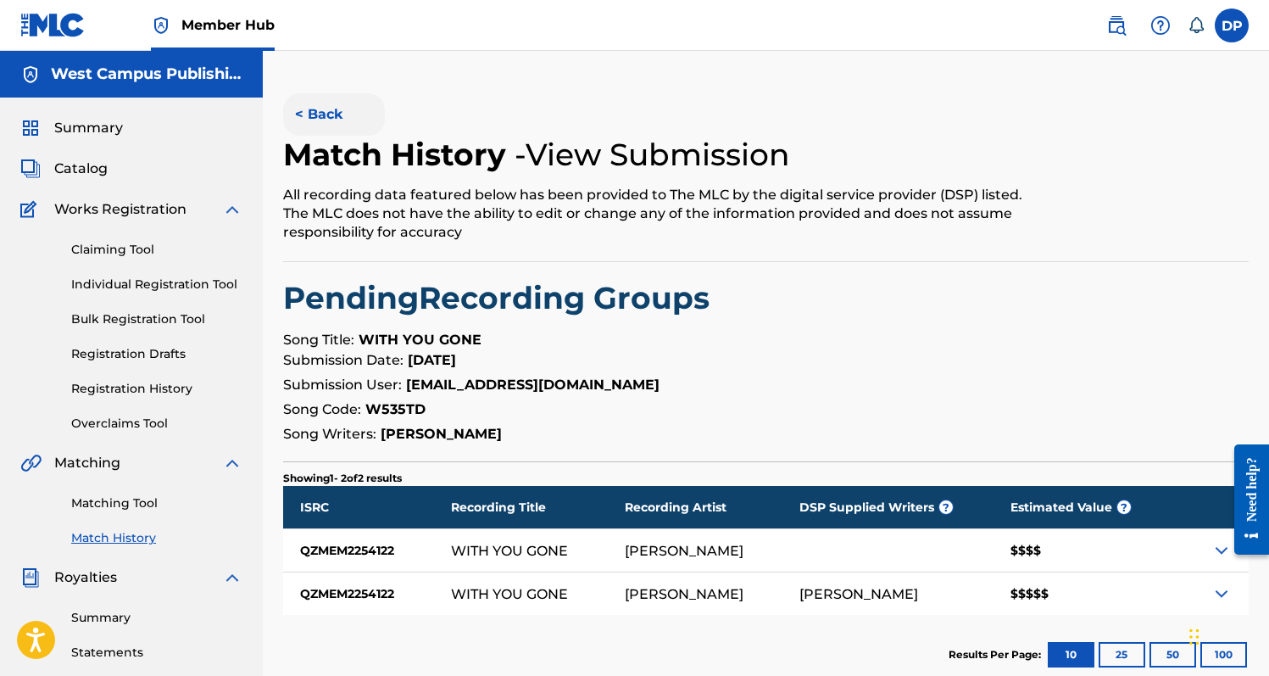
click at [301, 101] on button "< Back" at bounding box center [334, 114] width 102 height 42
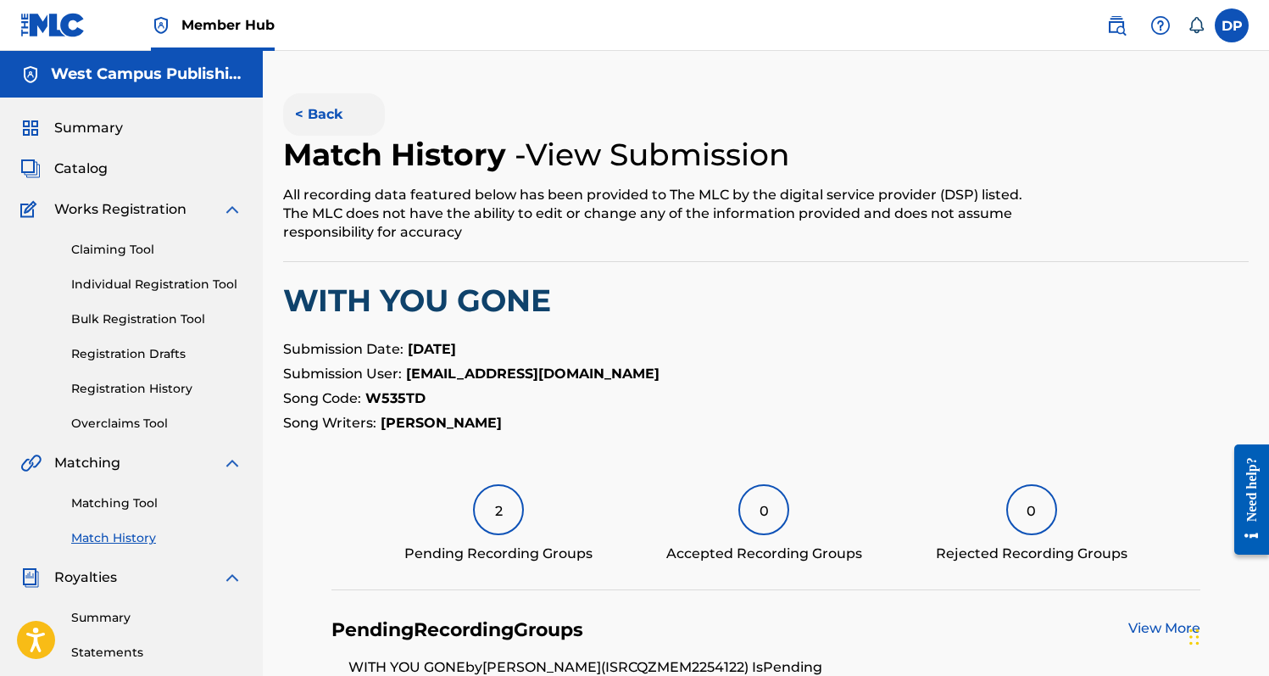
click at [297, 114] on button "< Back" at bounding box center [334, 114] width 102 height 42
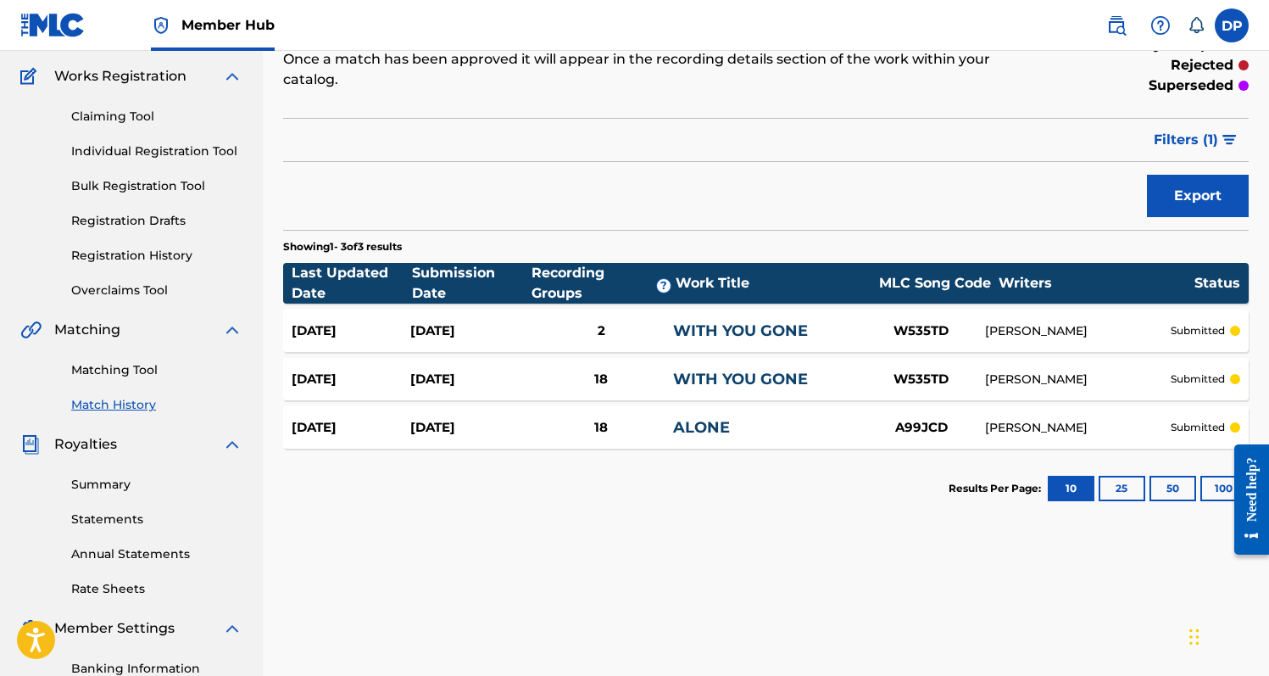
click at [597, 323] on div "2" at bounding box center [601, 330] width 143 height 19
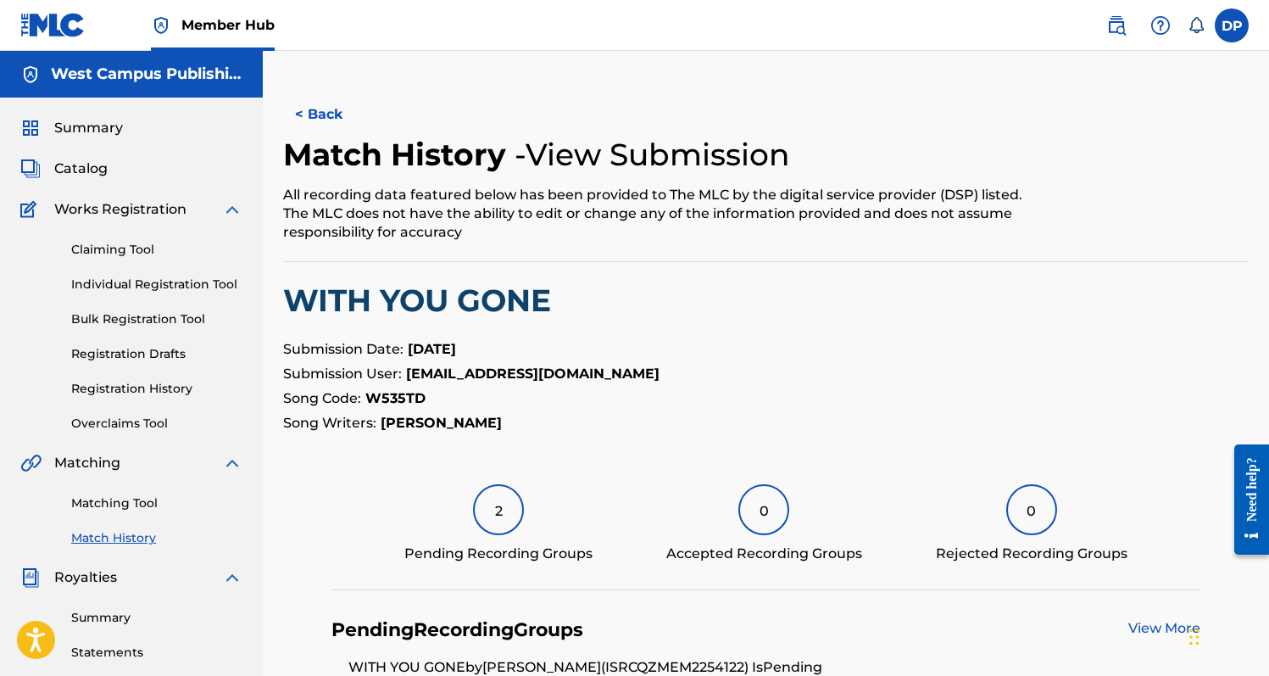
click at [129, 536] on link "Match History" at bounding box center [156, 538] width 171 height 18
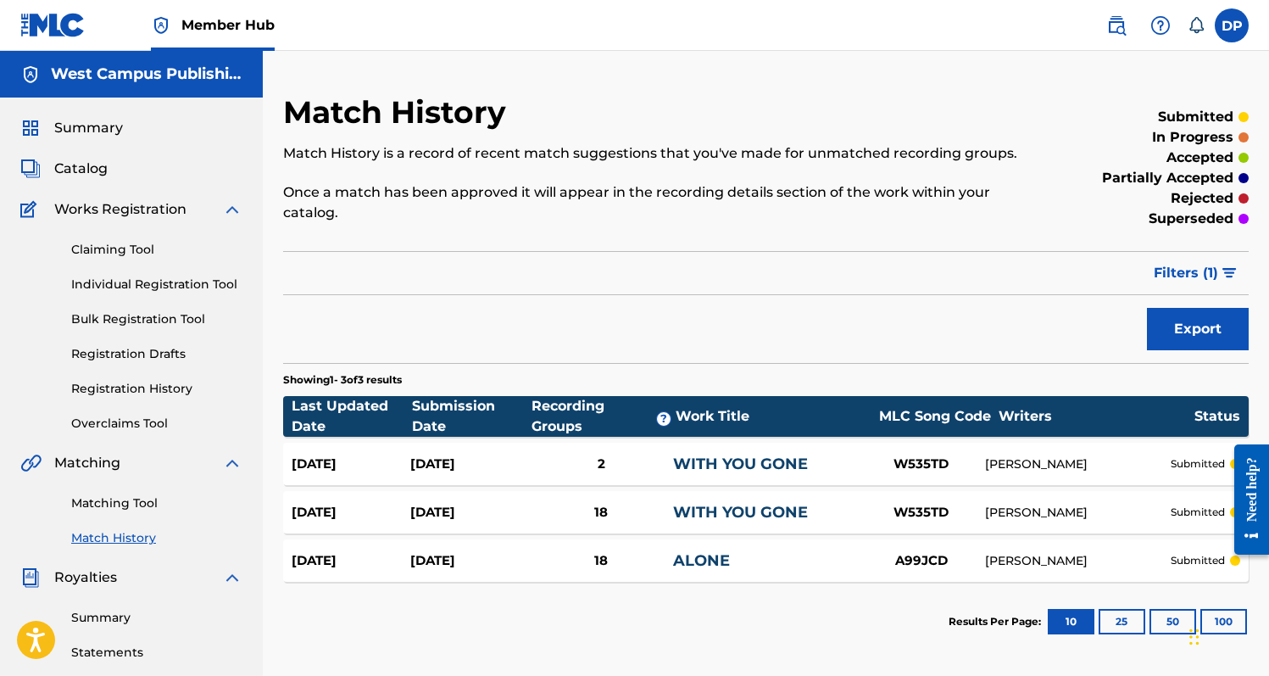
click at [453, 459] on div "[DATE]" at bounding box center [469, 463] width 119 height 19
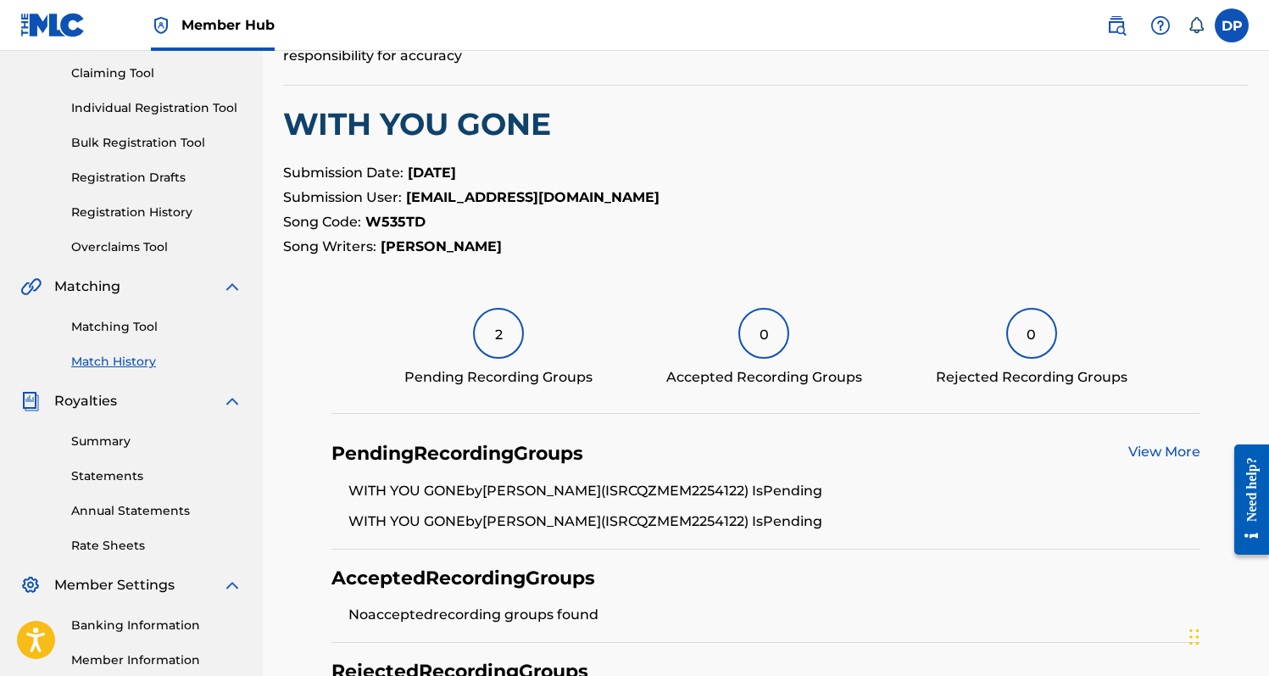
scroll to position [178, 0]
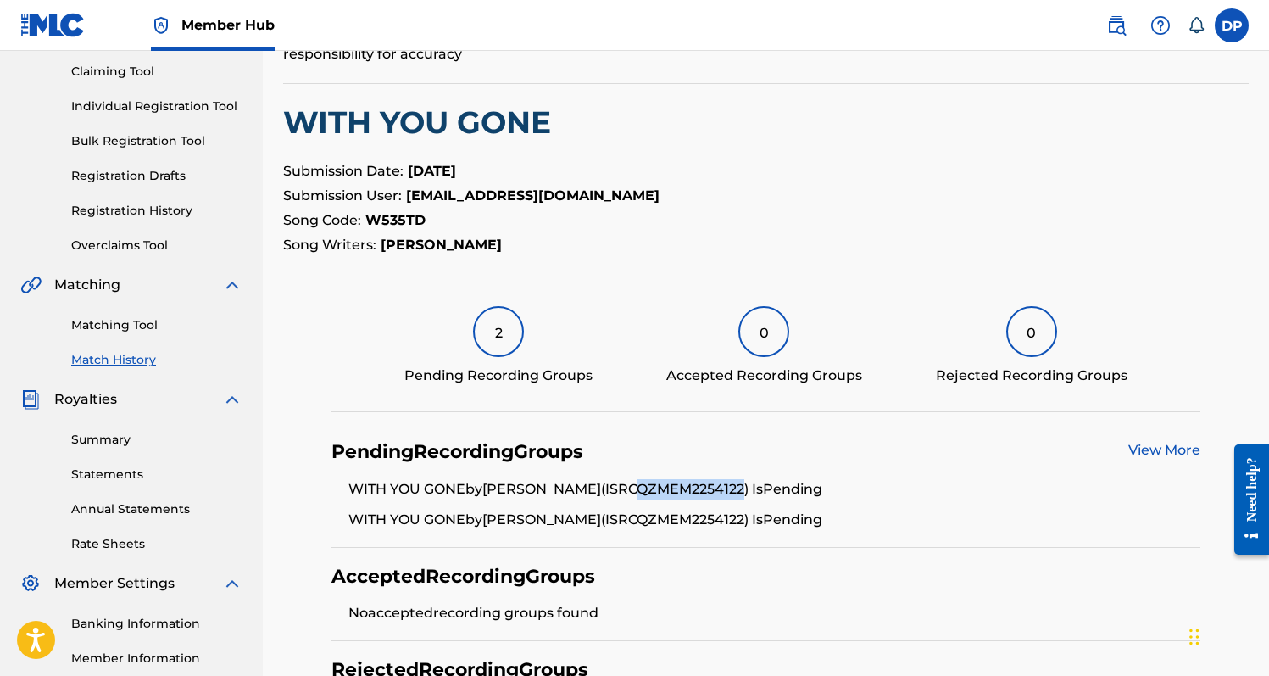
drag, startPoint x: 628, startPoint y: 486, endPoint x: 734, endPoint y: 490, distance: 106.0
click at [734, 490] on li "WITH YOU GONE by [PERSON_NAME] (ISRC QZMEM2254122 ) Is Pending" at bounding box center [774, 494] width 852 height 31
copy li "QZMEM2254122"
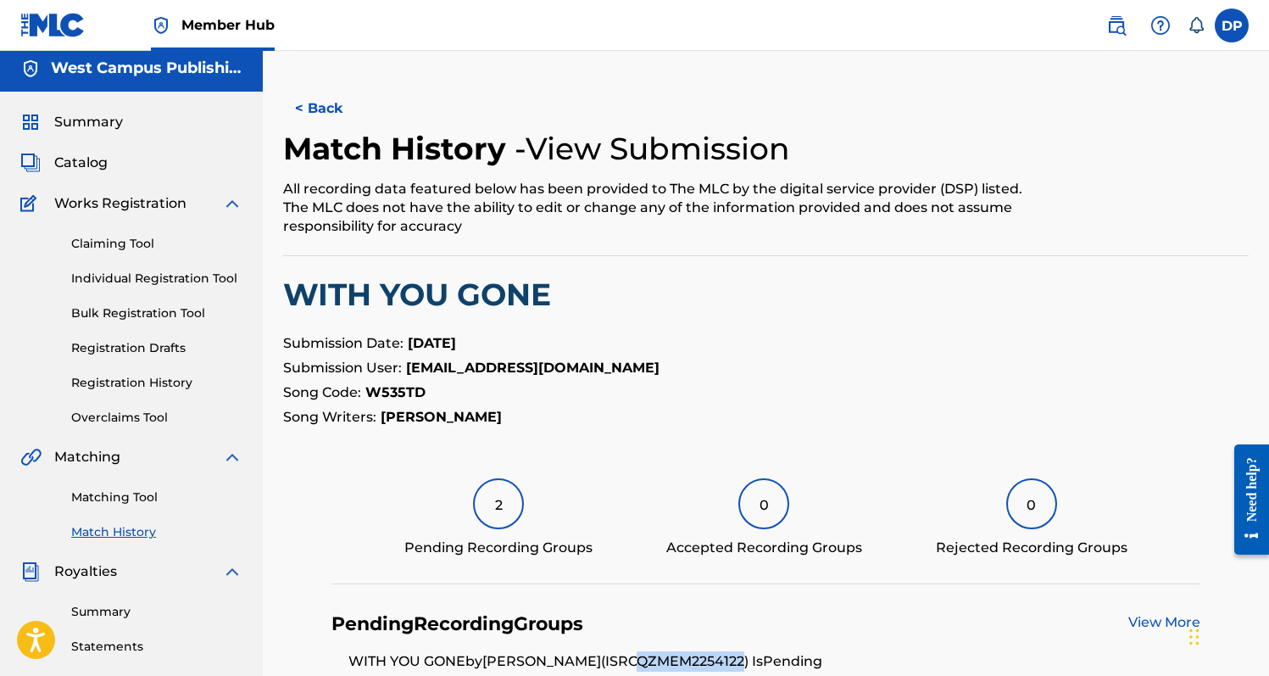
scroll to position [3, 0]
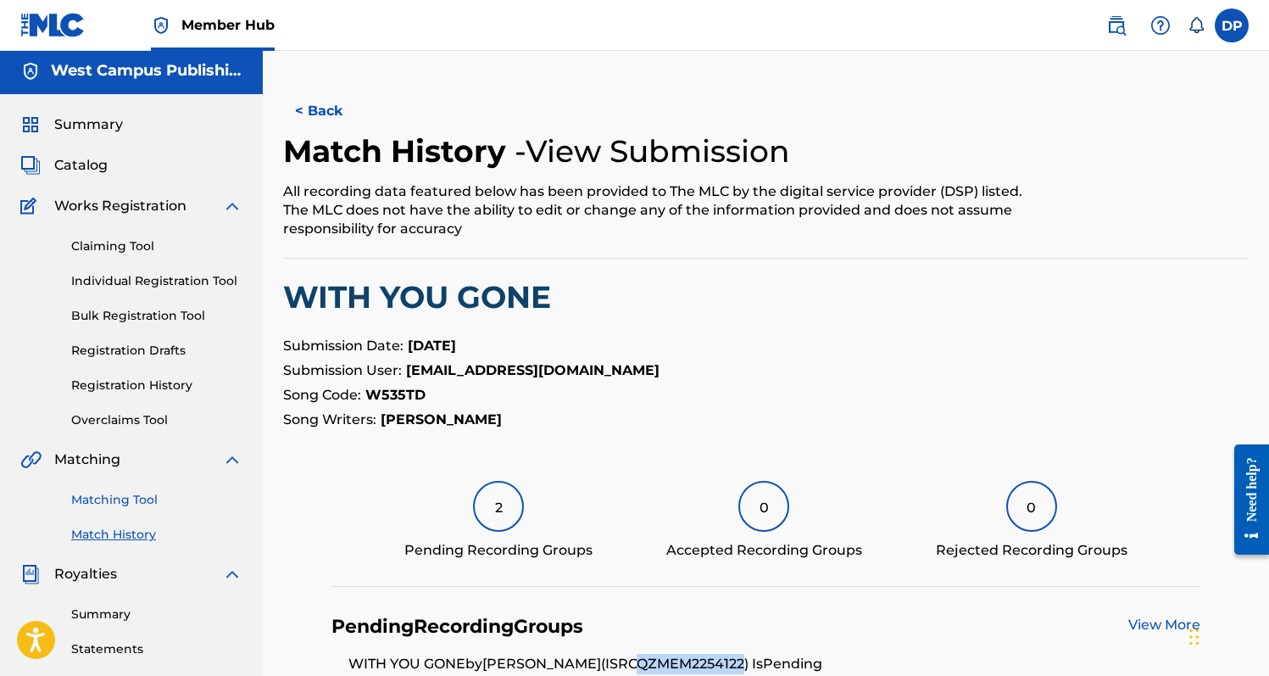
click at [133, 498] on link "Matching Tool" at bounding box center [156, 500] width 171 height 18
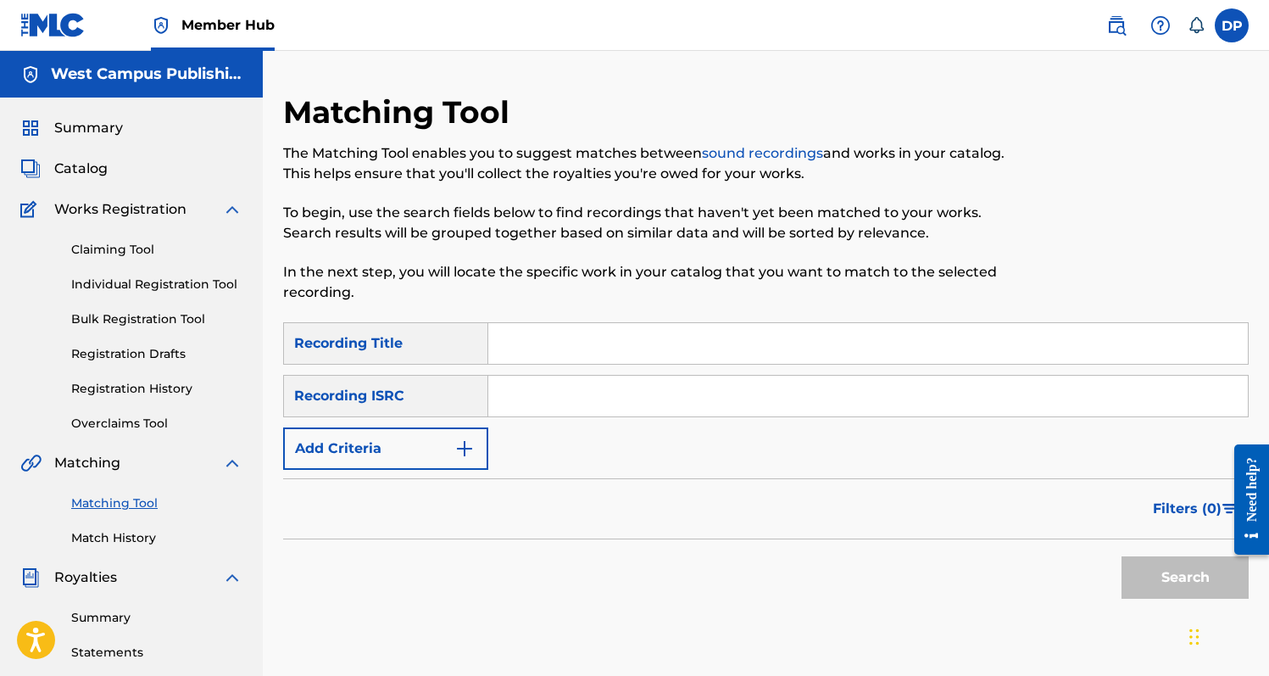
click at [573, 345] on input "Search Form" at bounding box center [868, 343] width 760 height 41
click at [578, 408] on input "Search Form" at bounding box center [868, 396] width 760 height 41
paste input "QZMEM2254122"
type input "QZMEM2254122"
click at [550, 320] on div "Matching Tool The Matching Tool enables you to suggest matches between sound re…" at bounding box center [654, 207] width 743 height 229
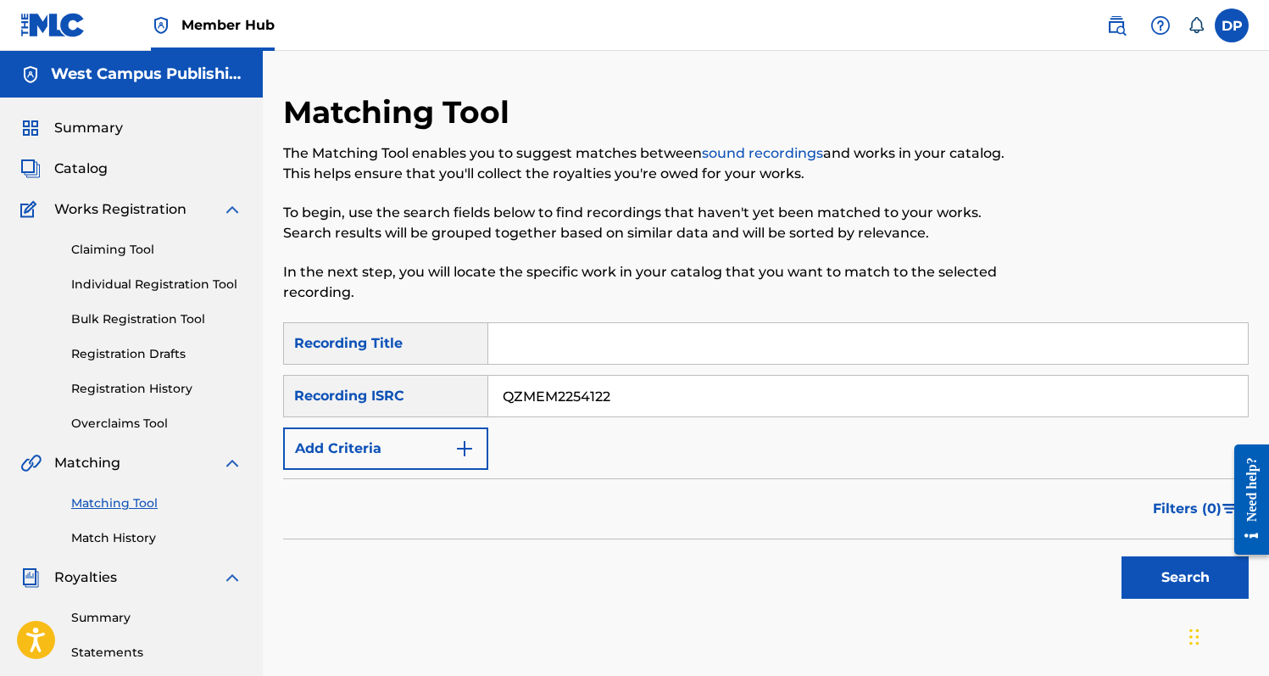
click at [556, 339] on input "Search Form" at bounding box center [868, 343] width 760 height 41
type input "With You Gone"
click at [1121, 556] on button "Search" at bounding box center [1184, 577] width 127 height 42
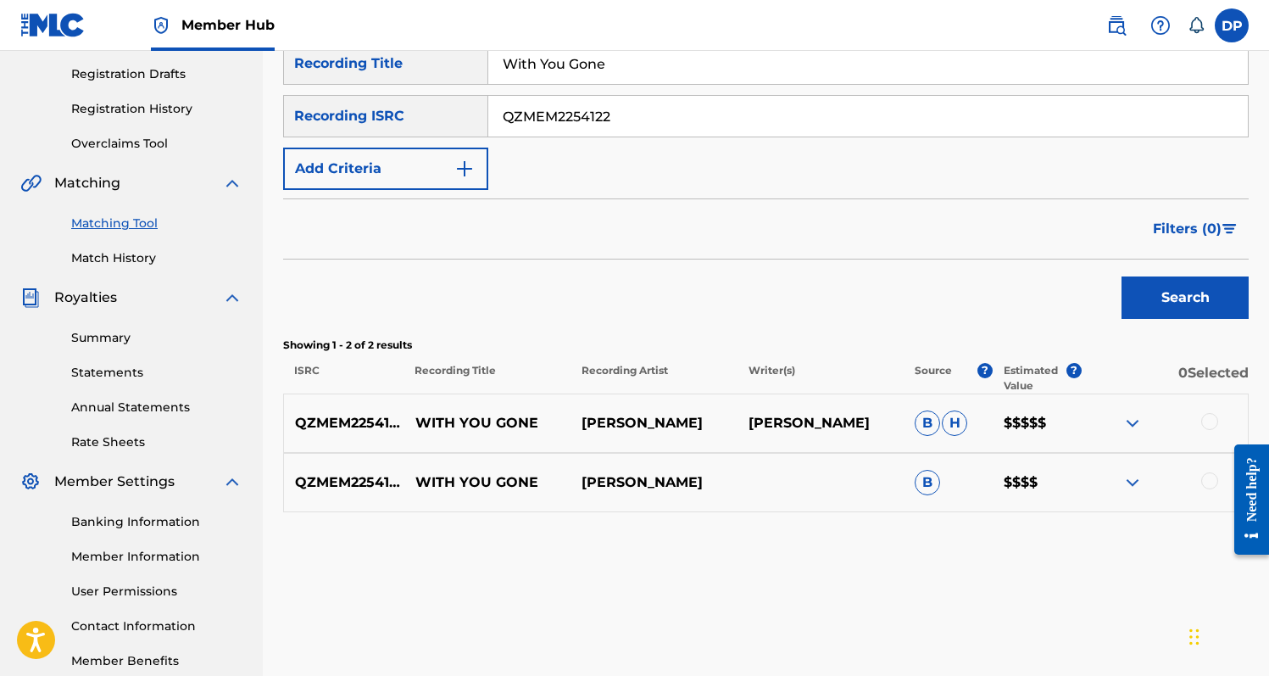
scroll to position [281, 0]
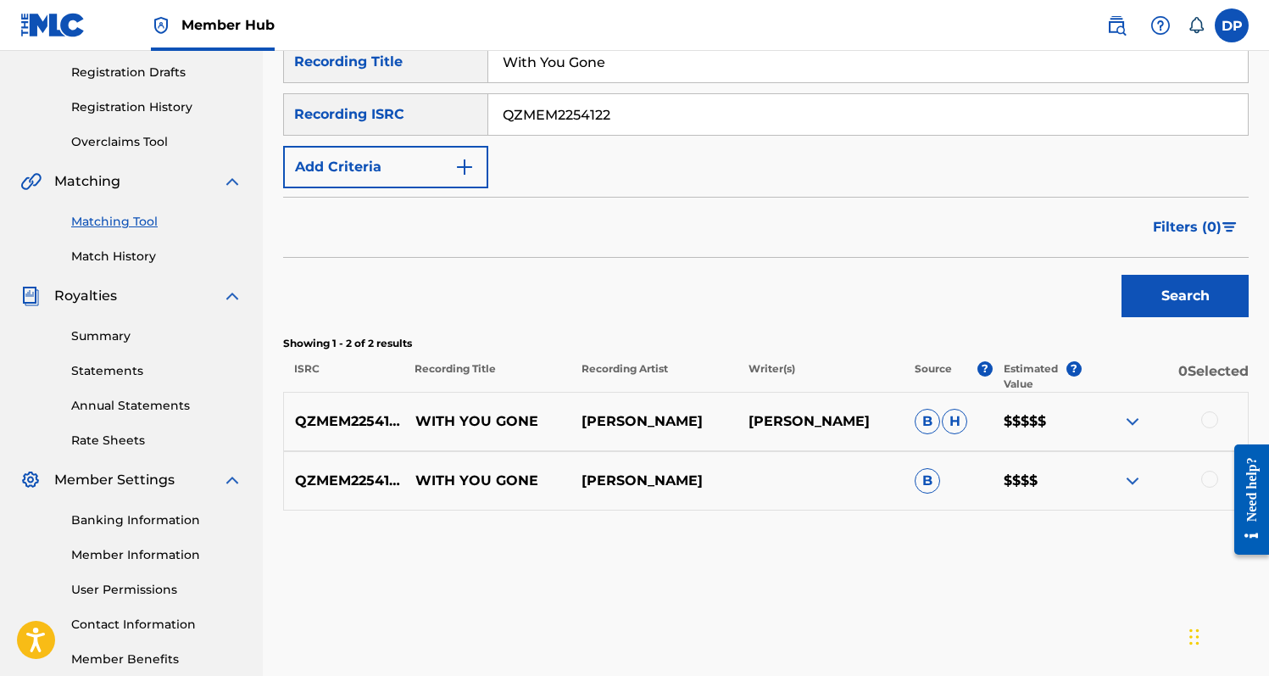
click at [1126, 417] on img at bounding box center [1132, 421] width 20 height 20
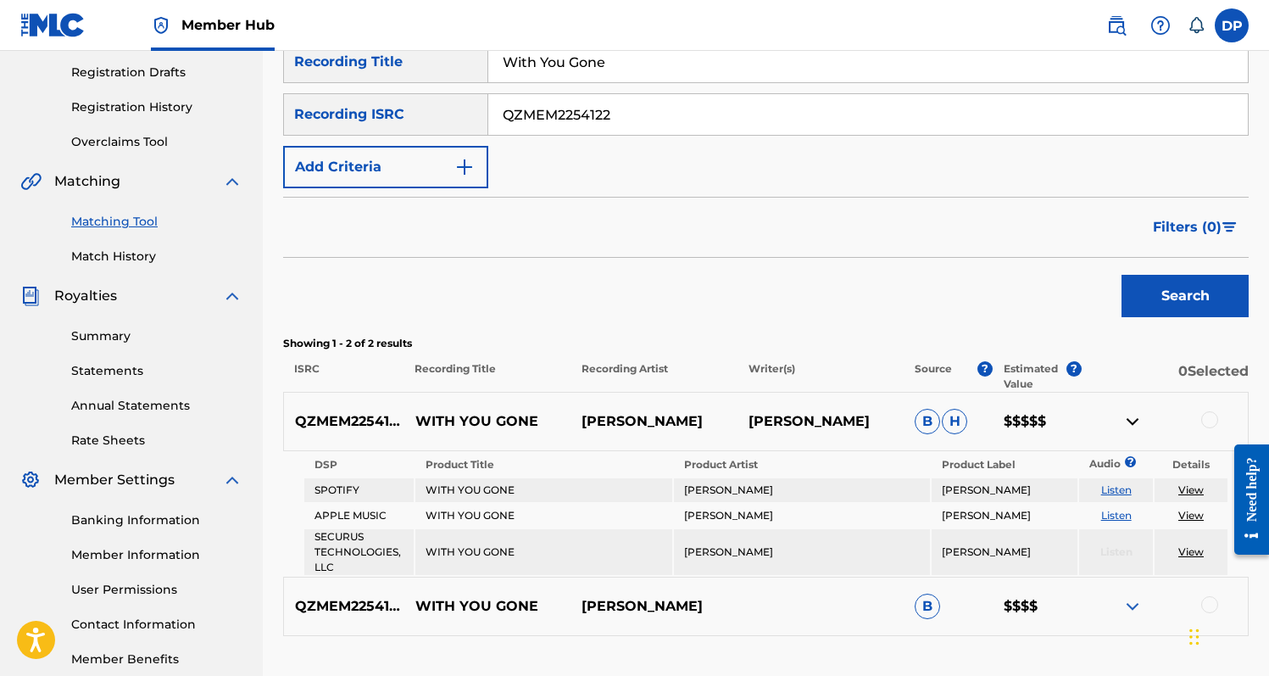
click at [608, 197] on div "Filters ( 0 )" at bounding box center [766, 227] width 966 height 61
click at [1121, 424] on div at bounding box center [1165, 421] width 166 height 20
click at [1134, 420] on img at bounding box center [1132, 421] width 20 height 20
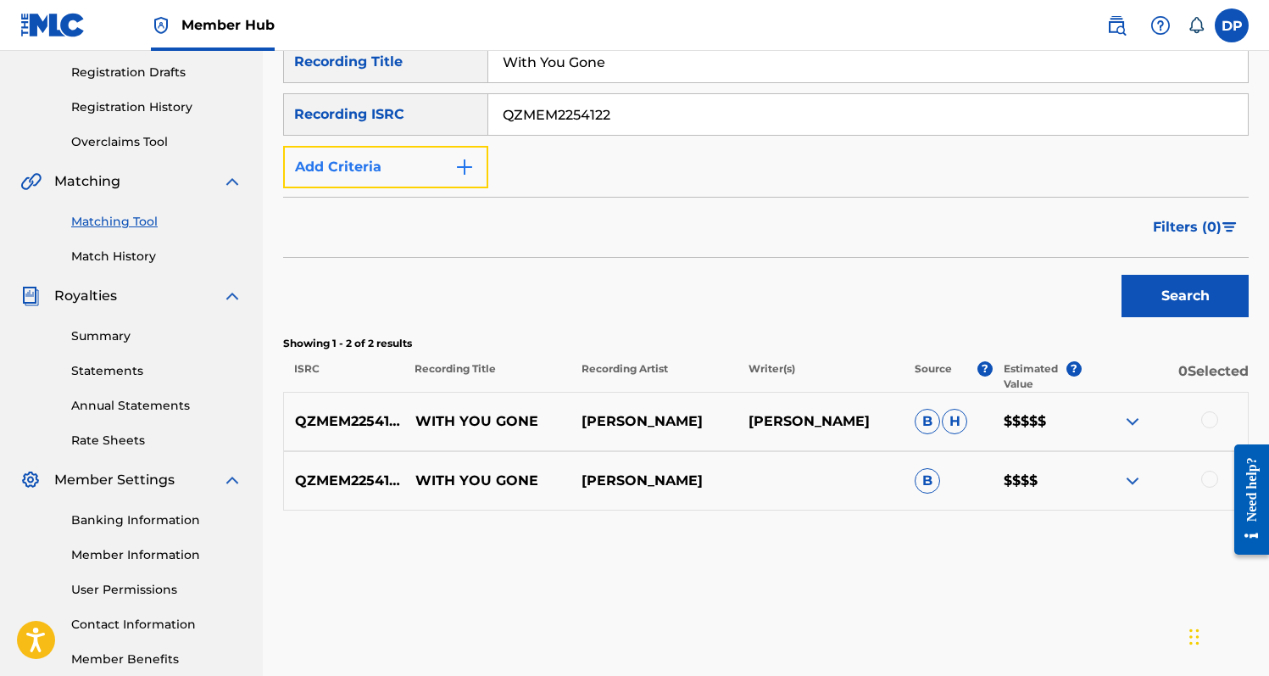
click at [470, 175] on img "Search Form" at bounding box center [464, 167] width 20 height 20
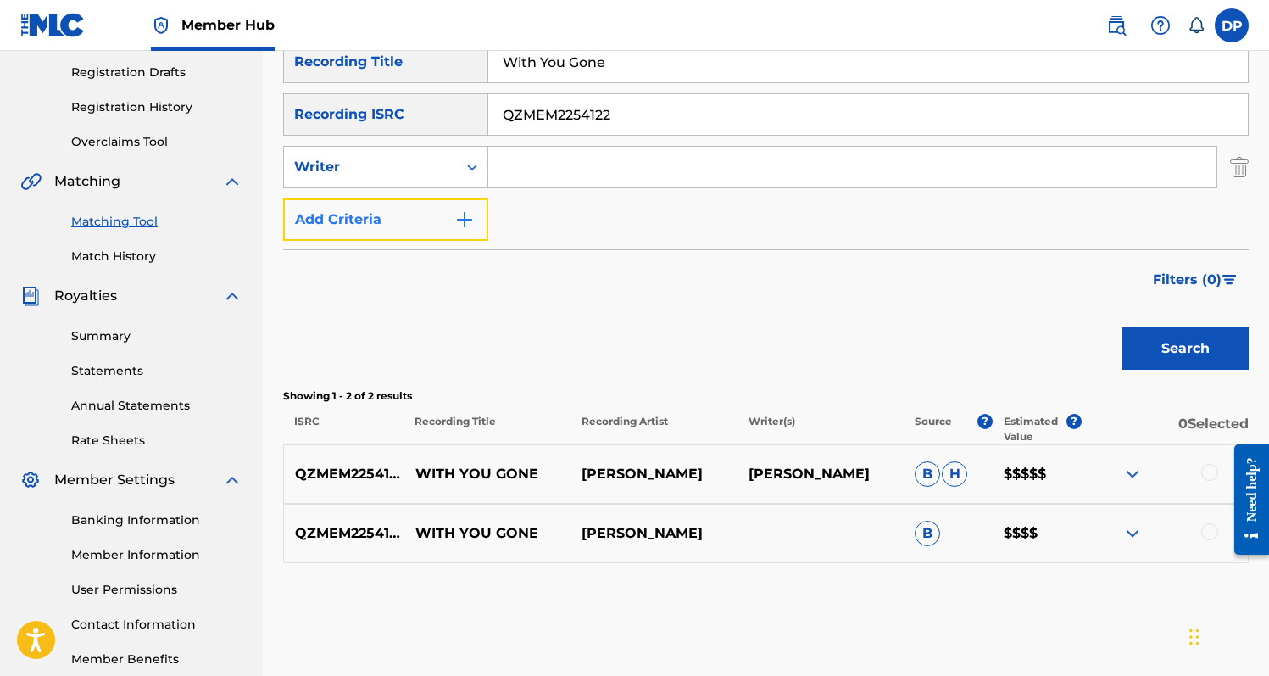
click at [473, 216] on img "Search Form" at bounding box center [464, 219] width 20 height 20
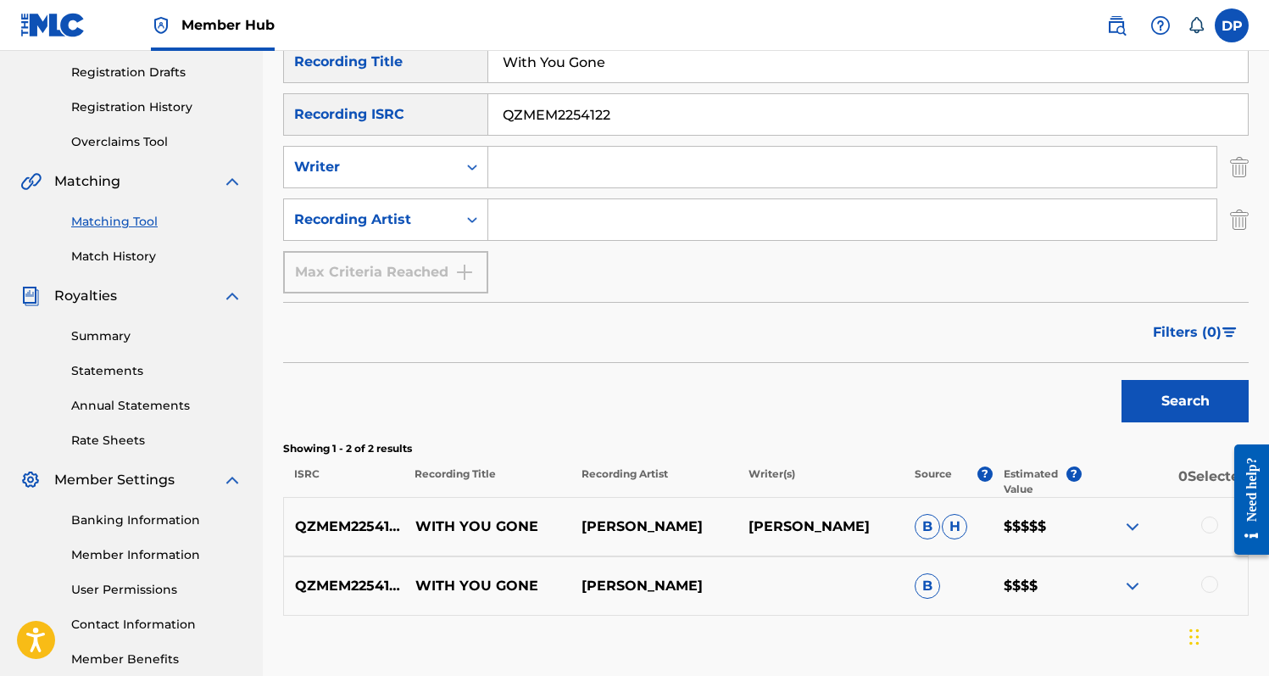
drag, startPoint x: 629, startPoint y: 66, endPoint x: 501, endPoint y: 65, distance: 128.0
click at [501, 65] on input "With You Gone" at bounding box center [868, 62] width 760 height 41
click at [1183, 414] on button "Search" at bounding box center [1184, 401] width 127 height 42
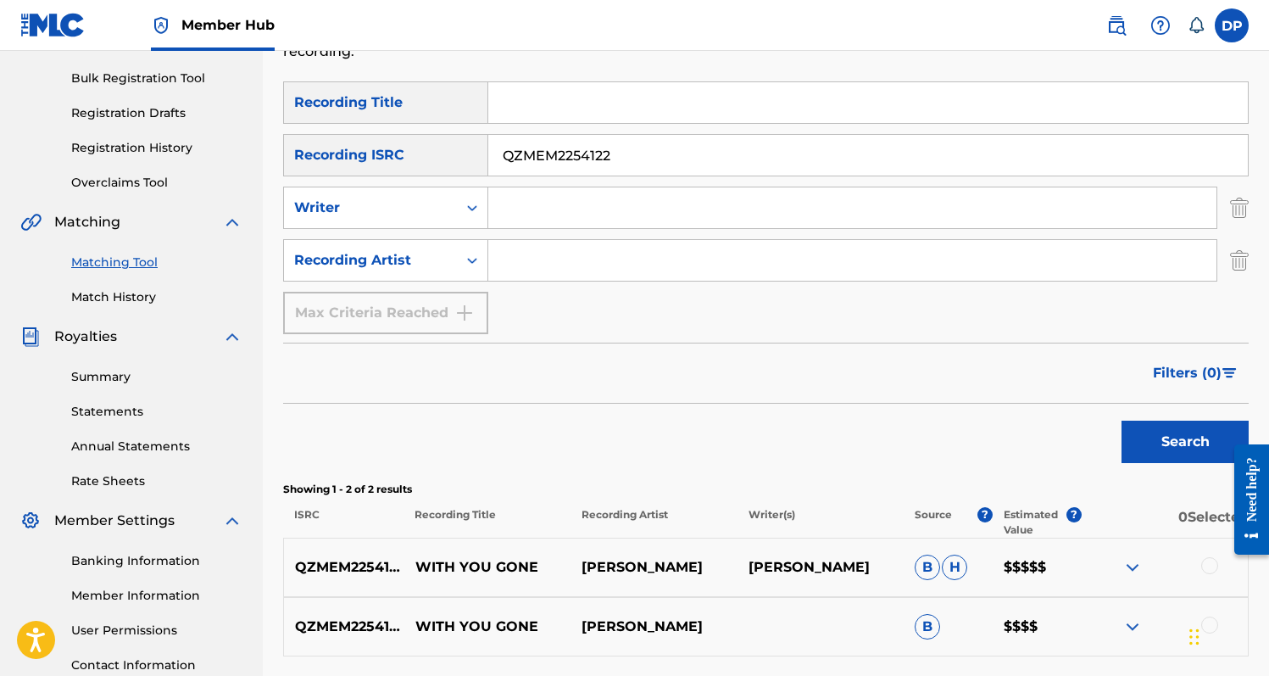
scroll to position [239, 0]
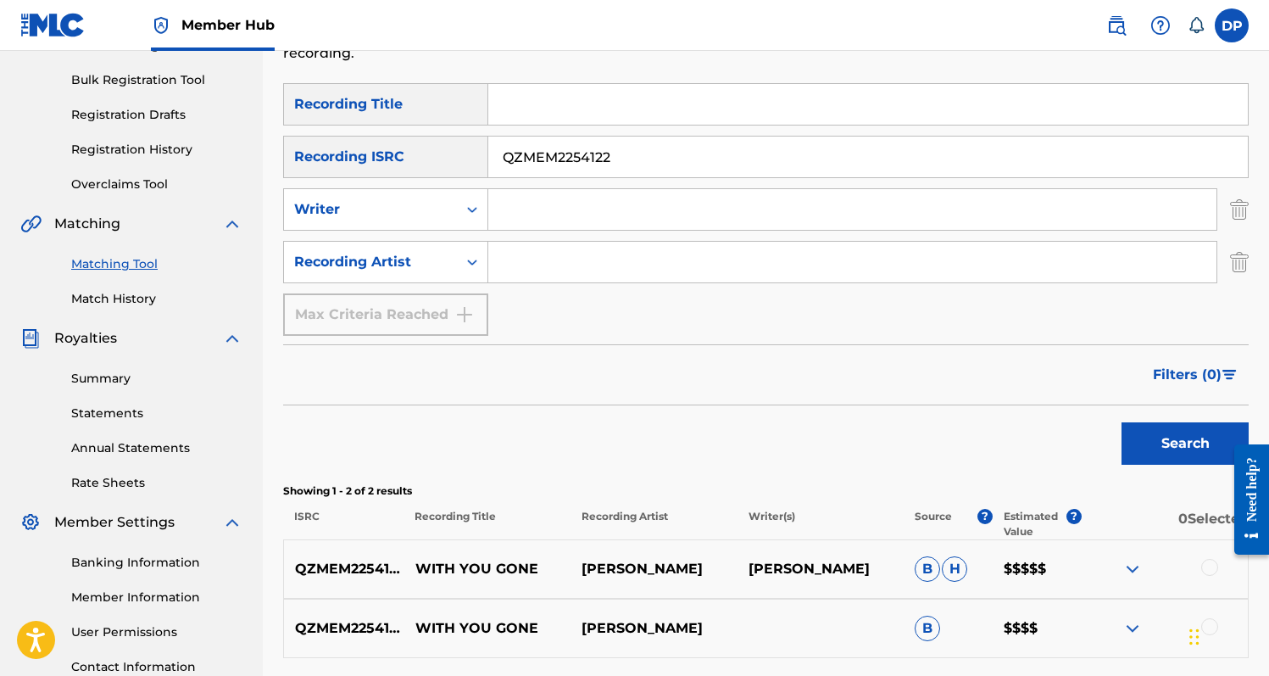
click at [643, 155] on input "QZMEM2254122" at bounding box center [868, 156] width 760 height 41
click at [609, 110] on input "Search Form" at bounding box center [868, 104] width 760 height 41
type input "D"
type input "With You Gone"
click at [585, 254] on input "Search Form" at bounding box center [852, 262] width 728 height 41
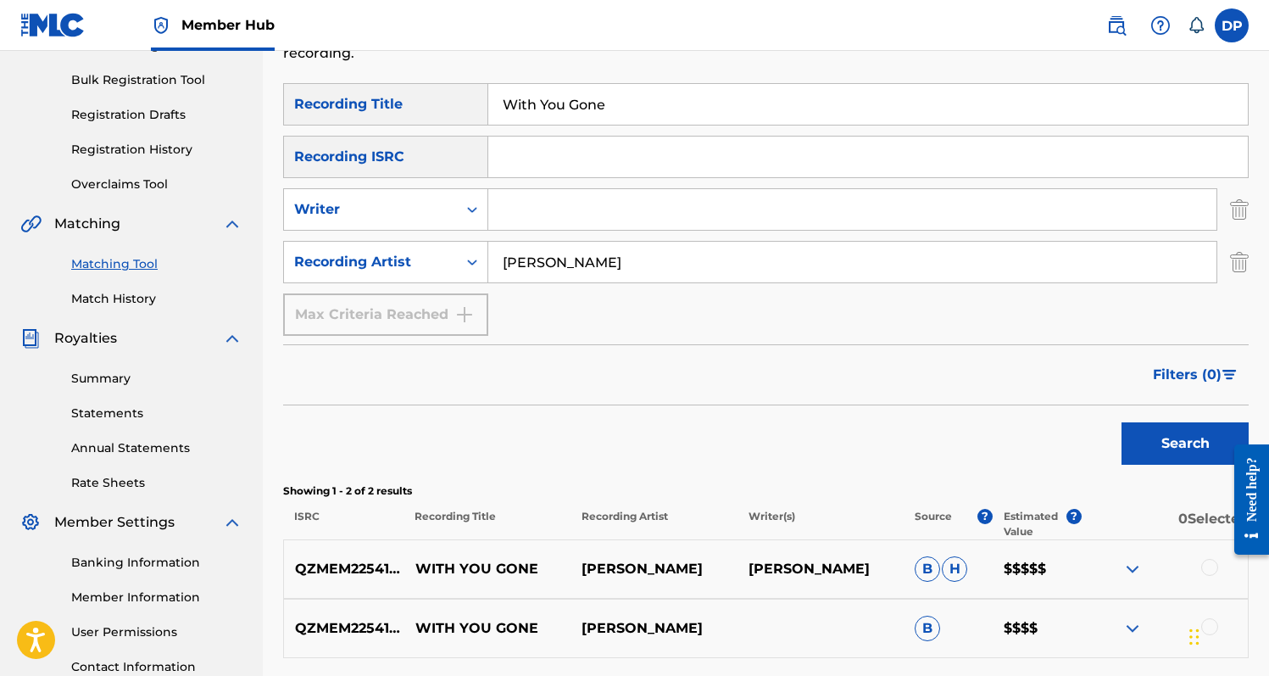
type input "[PERSON_NAME]"
click at [1121, 422] on button "Search" at bounding box center [1184, 443] width 127 height 42
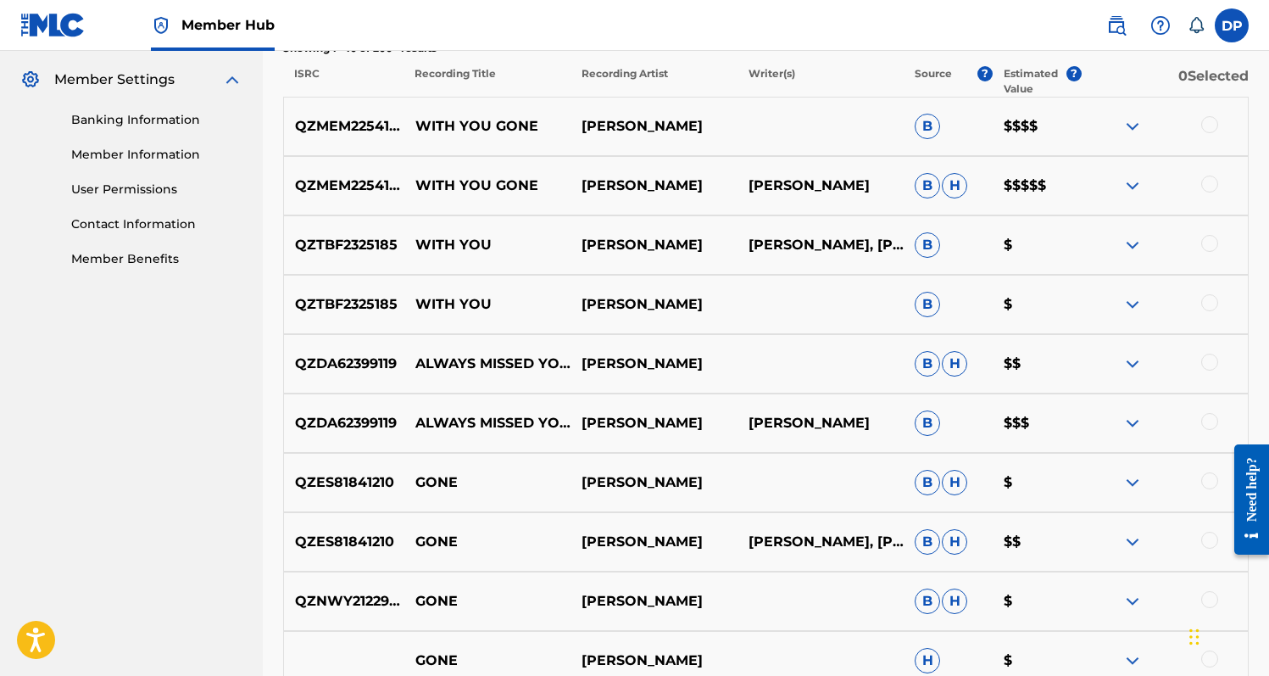
scroll to position [685, 0]
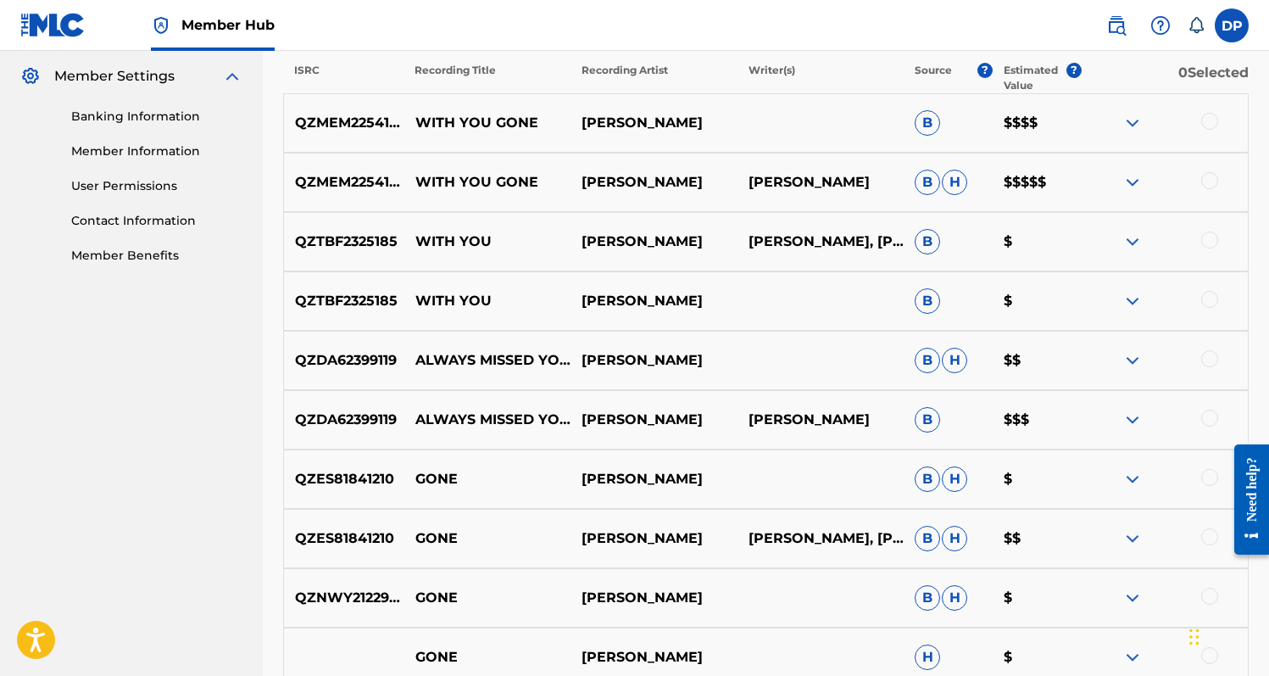
click at [253, 395] on nav "West Campus Publishing Summary Catalog Works Registration Claiming Tool Individ…" at bounding box center [131, 90] width 263 height 1448
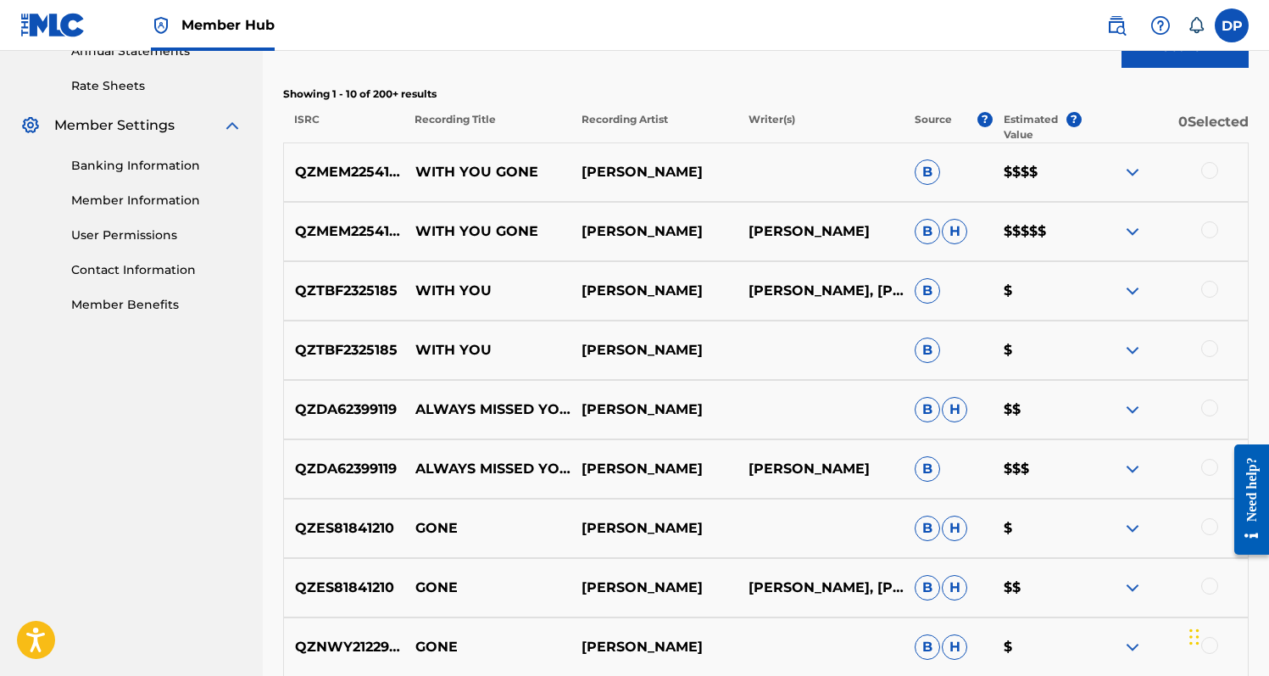
scroll to position [613, 0]
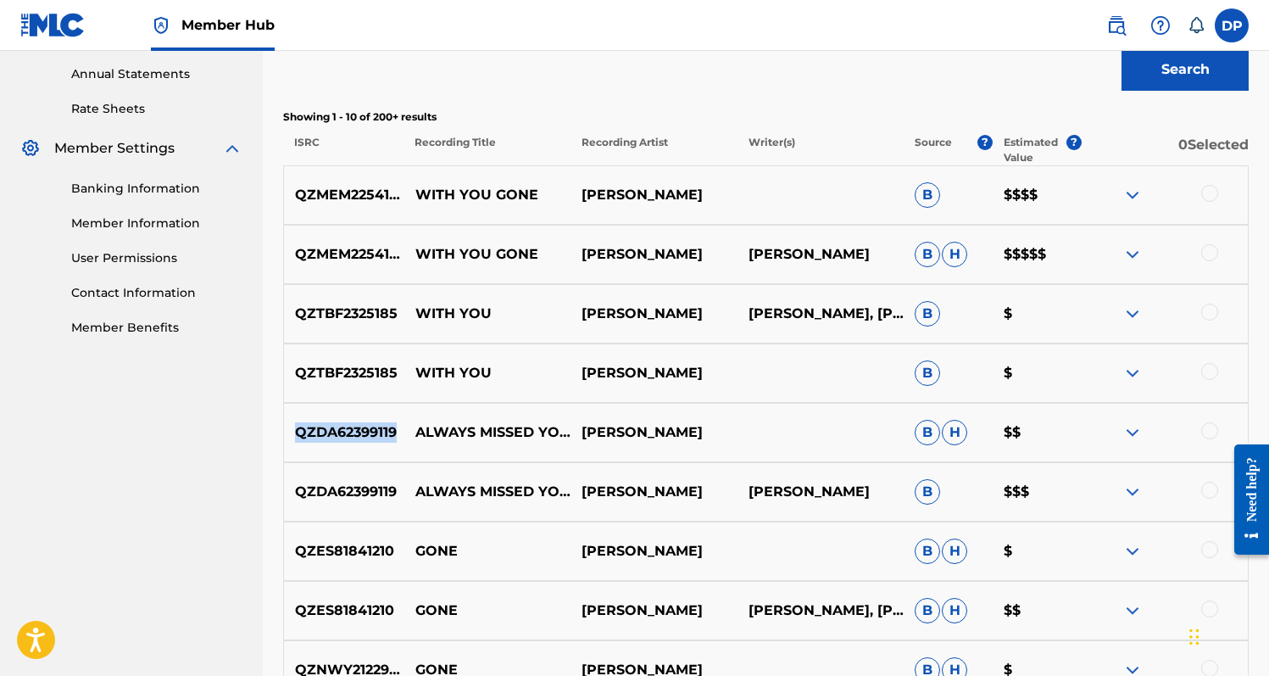
drag, startPoint x: 294, startPoint y: 430, endPoint x: 398, endPoint y: 430, distance: 103.4
click at [398, 430] on p "QZDA62399119" at bounding box center [344, 432] width 120 height 20
copy p "QZDA62399119"
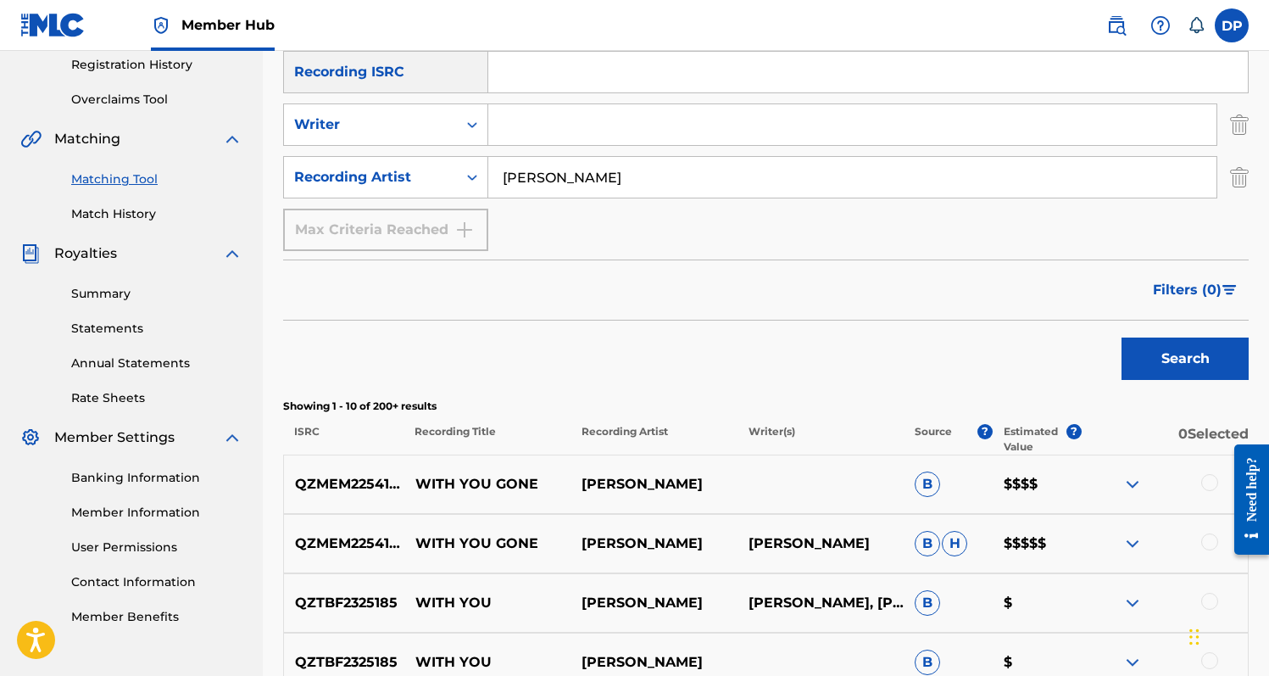
scroll to position [0, 0]
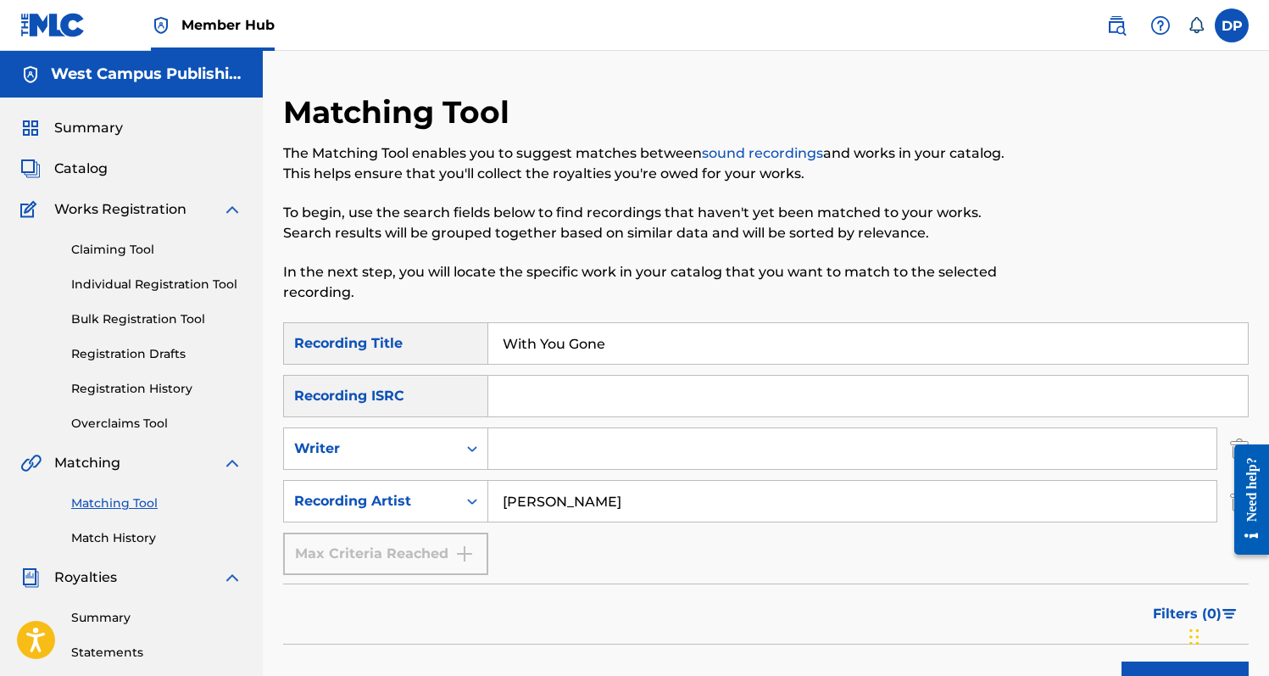
drag, startPoint x: 655, startPoint y: 337, endPoint x: 470, endPoint y: 338, distance: 185.6
click at [470, 338] on div "SearchWithCriteriaaba8c6cd-262b-470c-9812-59c94e51ff1c Recording Title With You…" at bounding box center [766, 343] width 966 height 42
paste input "QZDA62399119"
drag, startPoint x: 624, startPoint y: 337, endPoint x: 441, endPoint y: 337, distance: 183.1
click at [441, 337] on div "SearchWithCriteriaaba8c6cd-262b-470c-9812-59c94e51ff1c Recording Title QZDA6239…" at bounding box center [766, 343] width 966 height 42
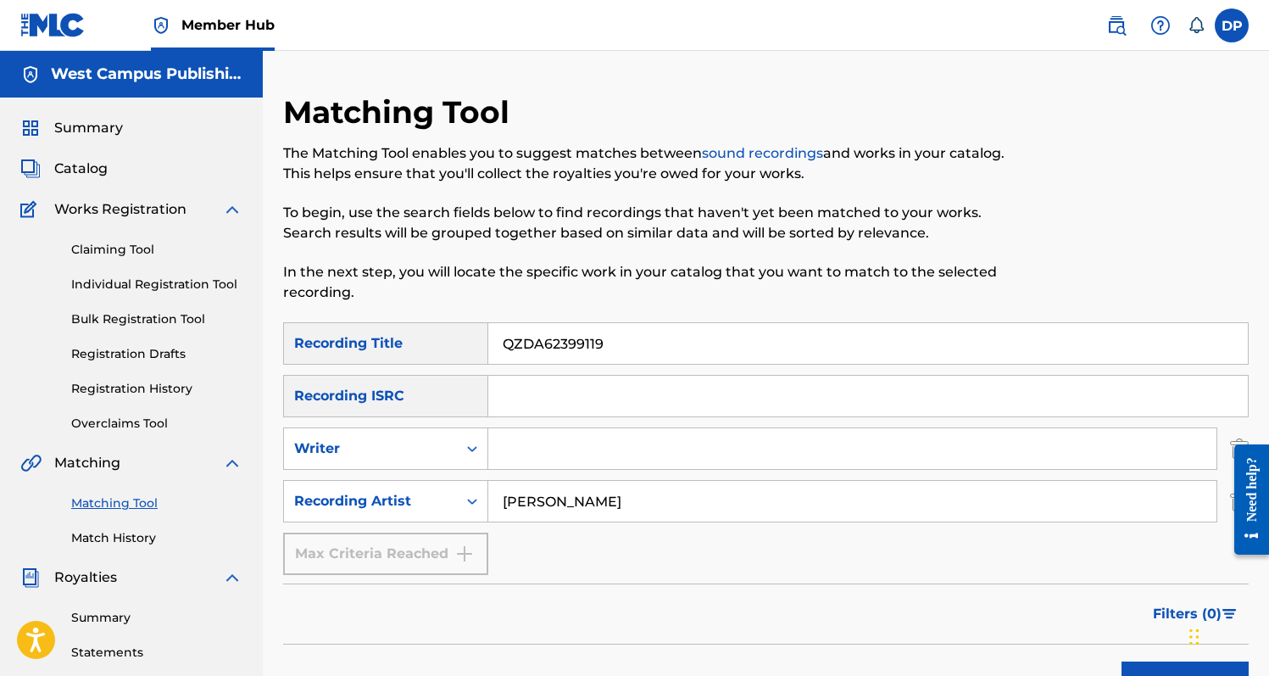
type input "QZDA62399119"
click at [498, 391] on input "Search Form" at bounding box center [868, 396] width 760 height 41
paste input "QZDA62399119"
type input "QZDA62399119"
drag, startPoint x: 626, startPoint y: 351, endPoint x: 422, endPoint y: 344, distance: 204.4
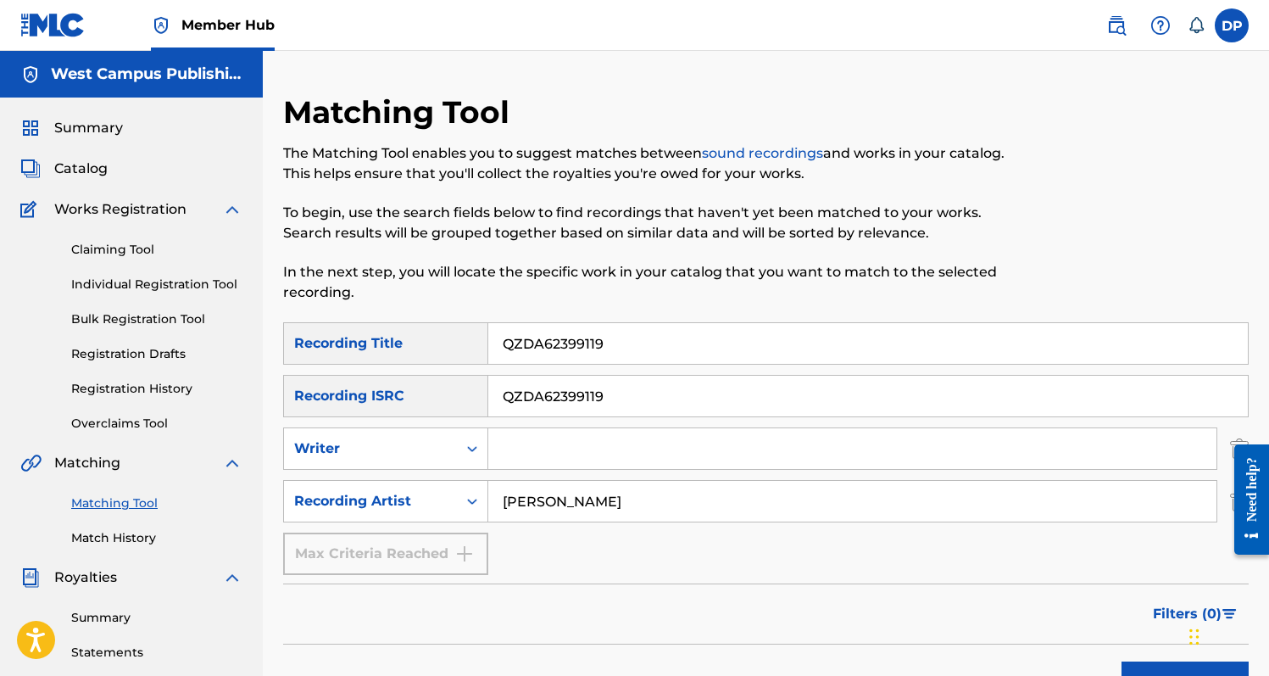
click at [422, 344] on div "SearchWithCriteriaaba8c6cd-262b-470c-9812-59c94e51ff1c Recording Title QZDA6239…" at bounding box center [766, 343] width 966 height 42
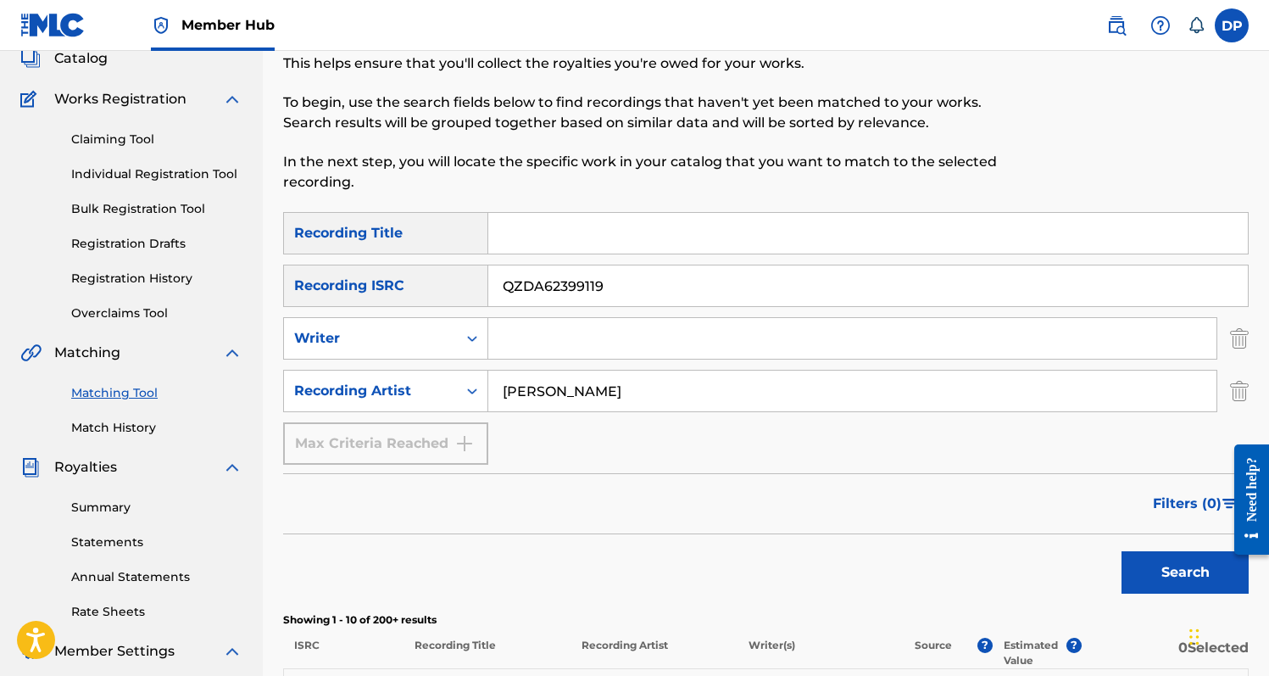
scroll to position [123, 0]
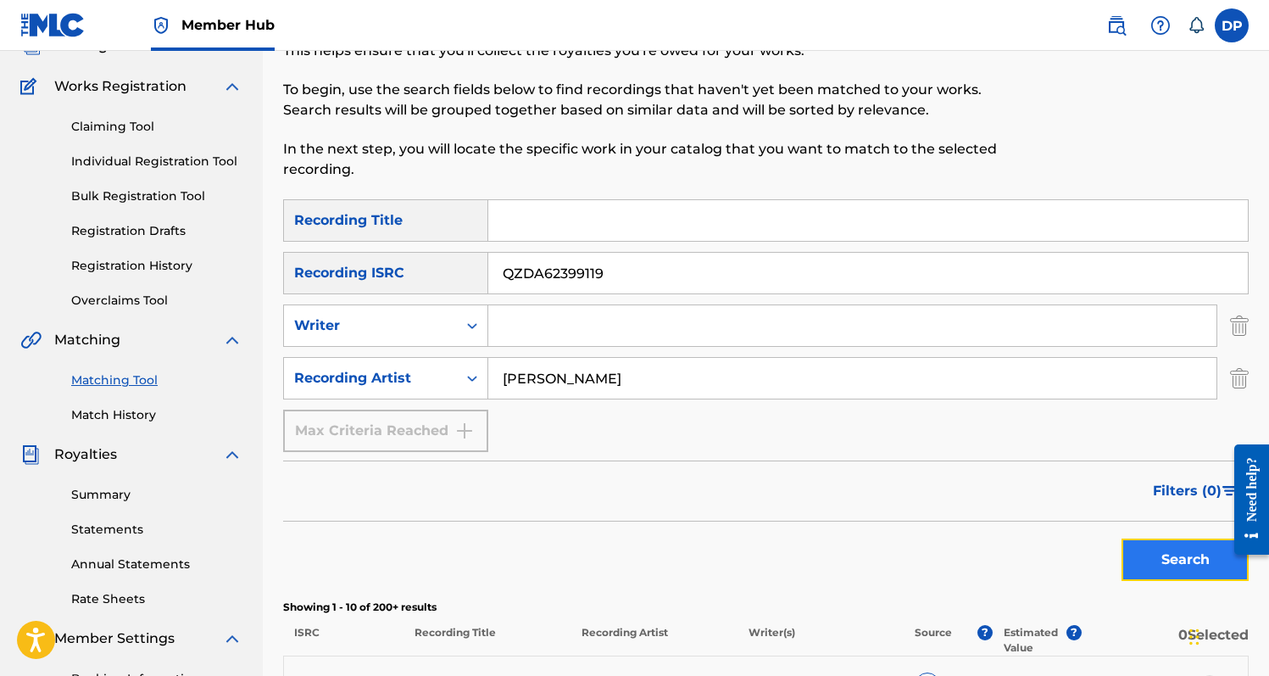
click at [1144, 554] on button "Search" at bounding box center [1184, 559] width 127 height 42
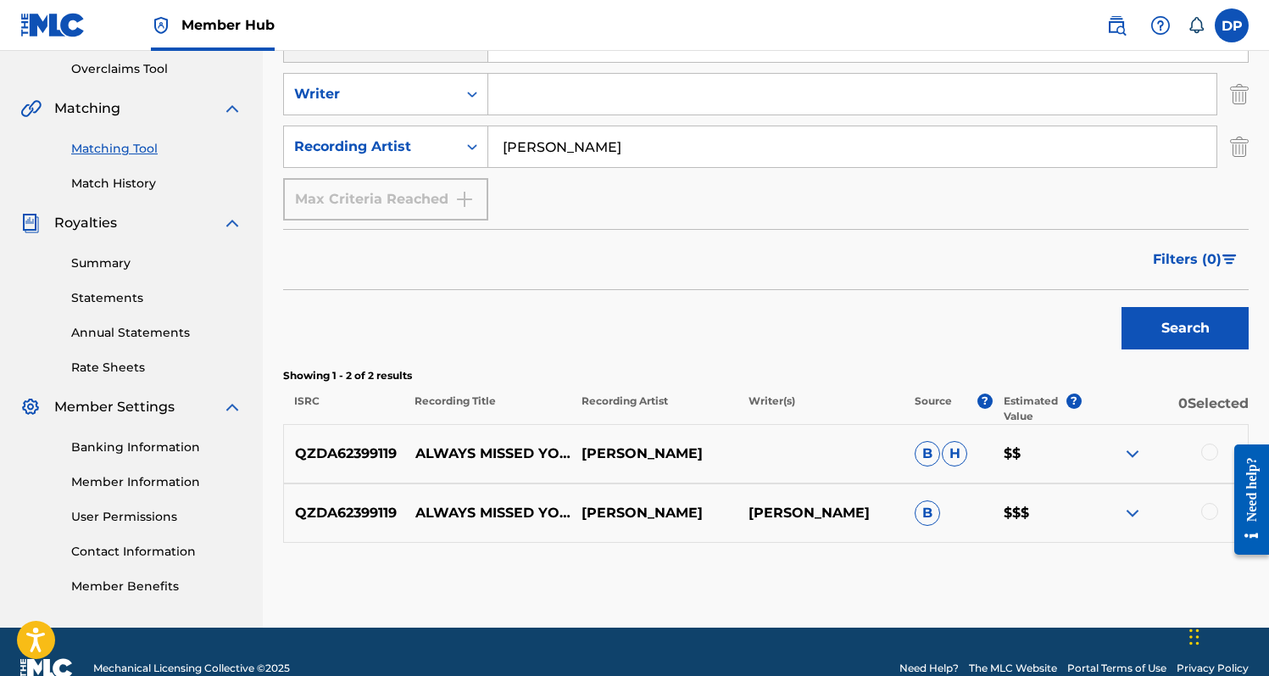
scroll to position [363, 0]
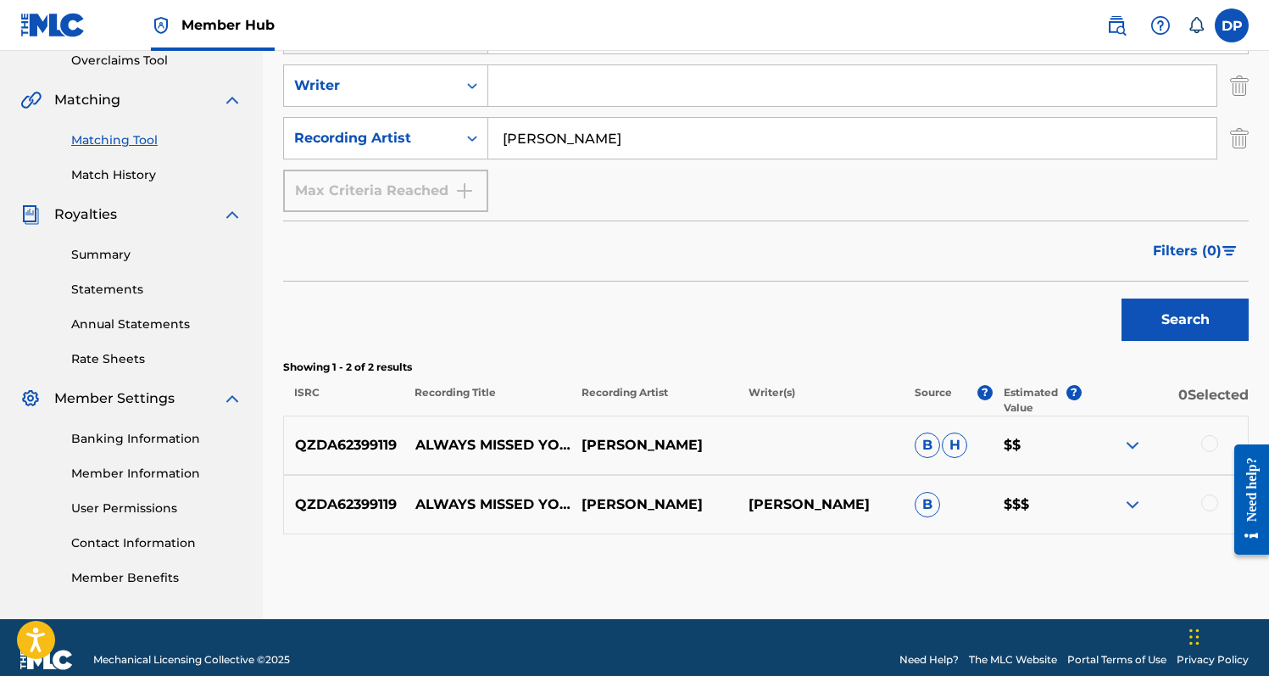
click at [1206, 442] on div at bounding box center [1209, 443] width 17 height 17
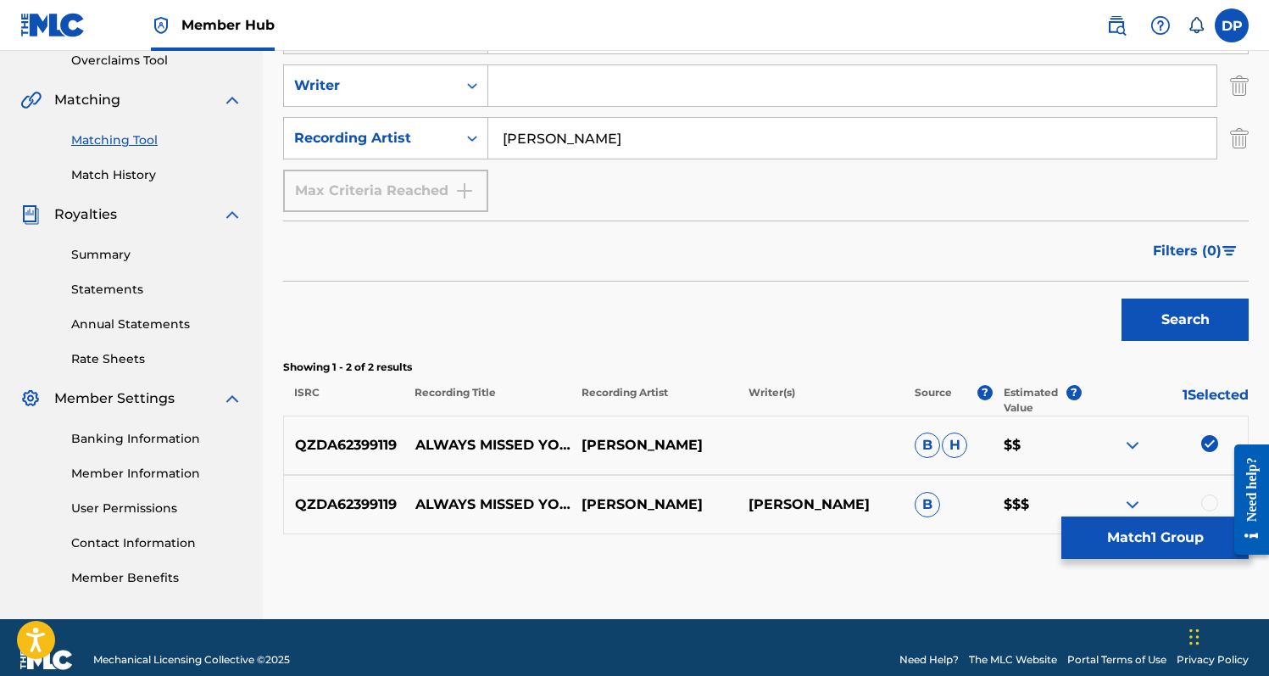
click at [1202, 506] on div at bounding box center [1209, 502] width 17 height 17
click at [1160, 532] on button "Match 2 Groups" at bounding box center [1154, 537] width 187 height 42
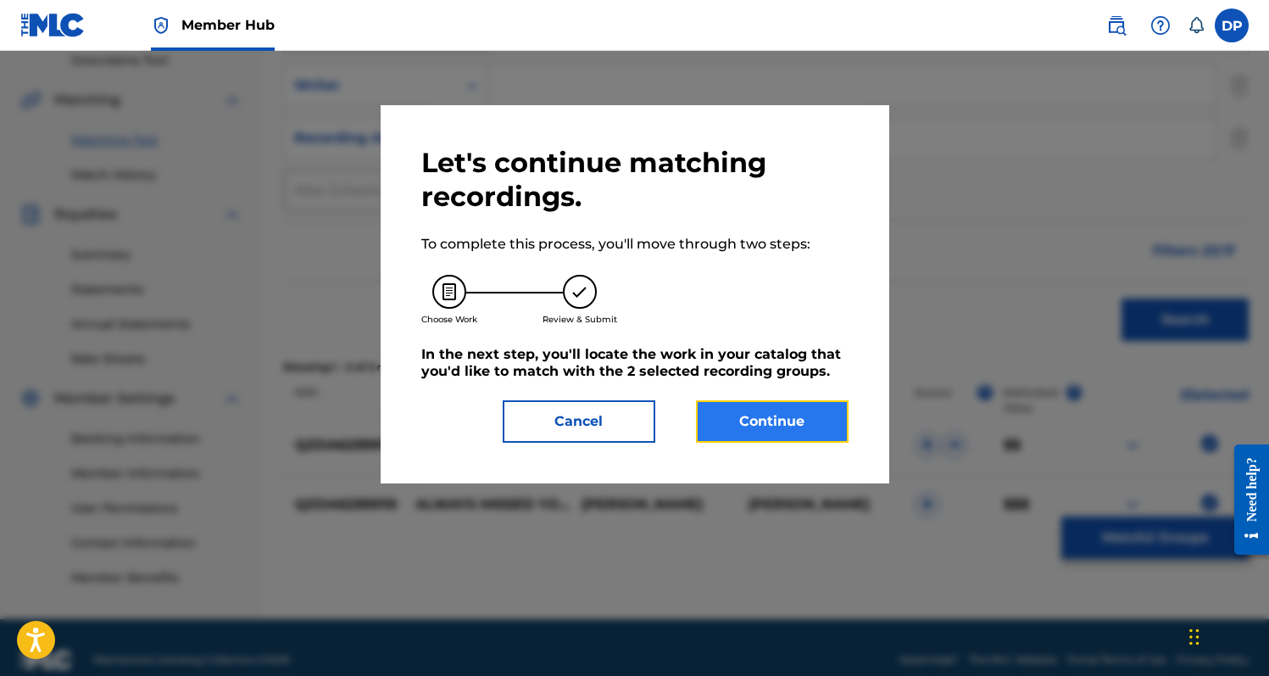
click at [793, 421] on button "Continue" at bounding box center [772, 421] width 153 height 42
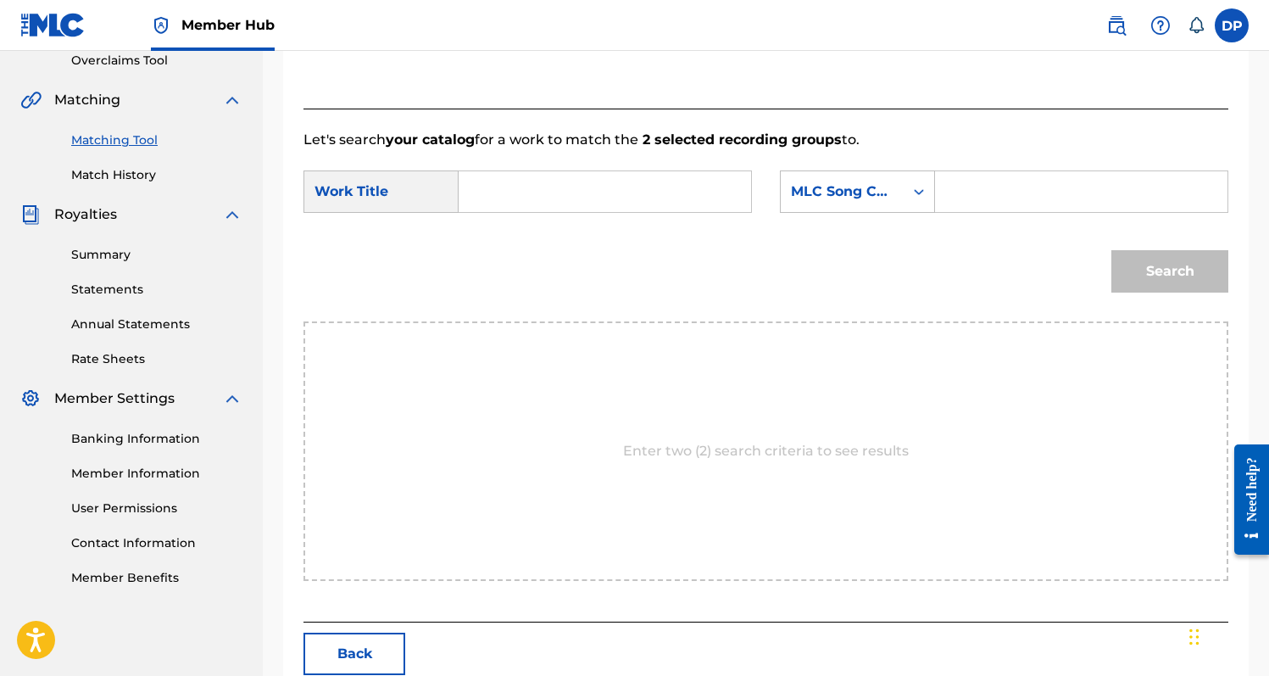
click at [676, 201] on input "Search Form" at bounding box center [605, 191] width 264 height 41
type input "Always Missed You More"
click at [962, 203] on input "Search Form" at bounding box center [1081, 191] width 264 height 41
click at [899, 191] on div "MLC Song Code" at bounding box center [842, 191] width 123 height 32
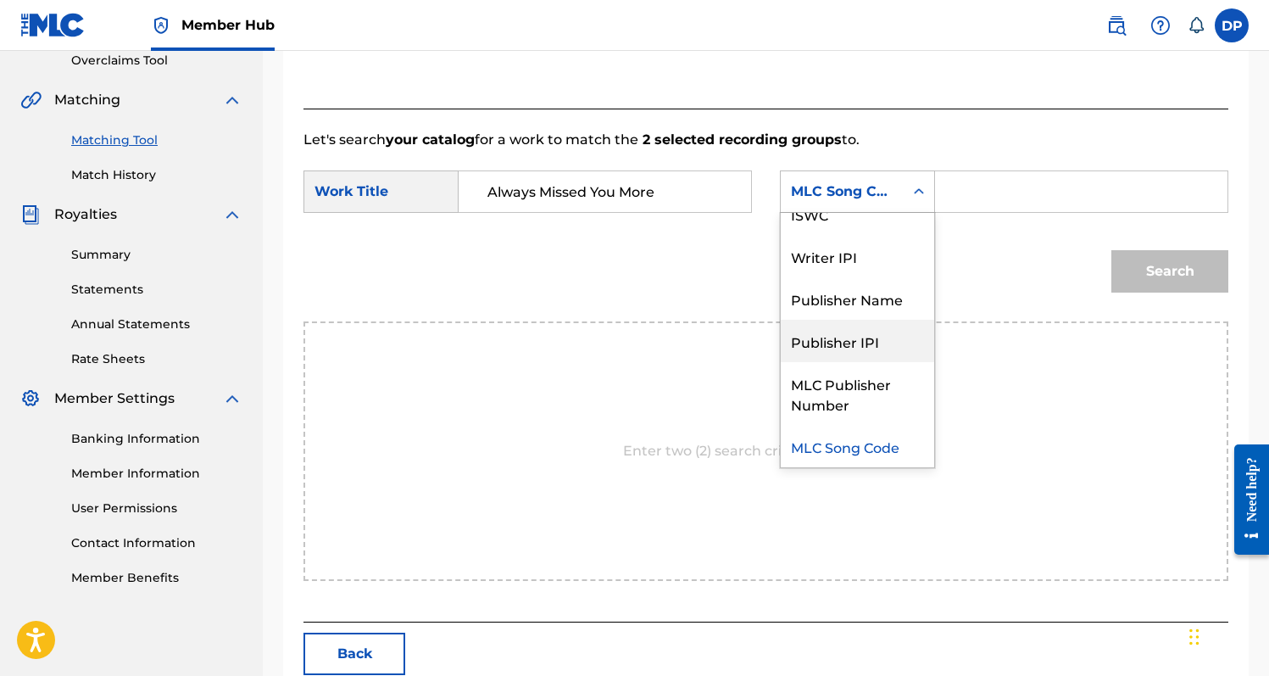
scroll to position [0, 0]
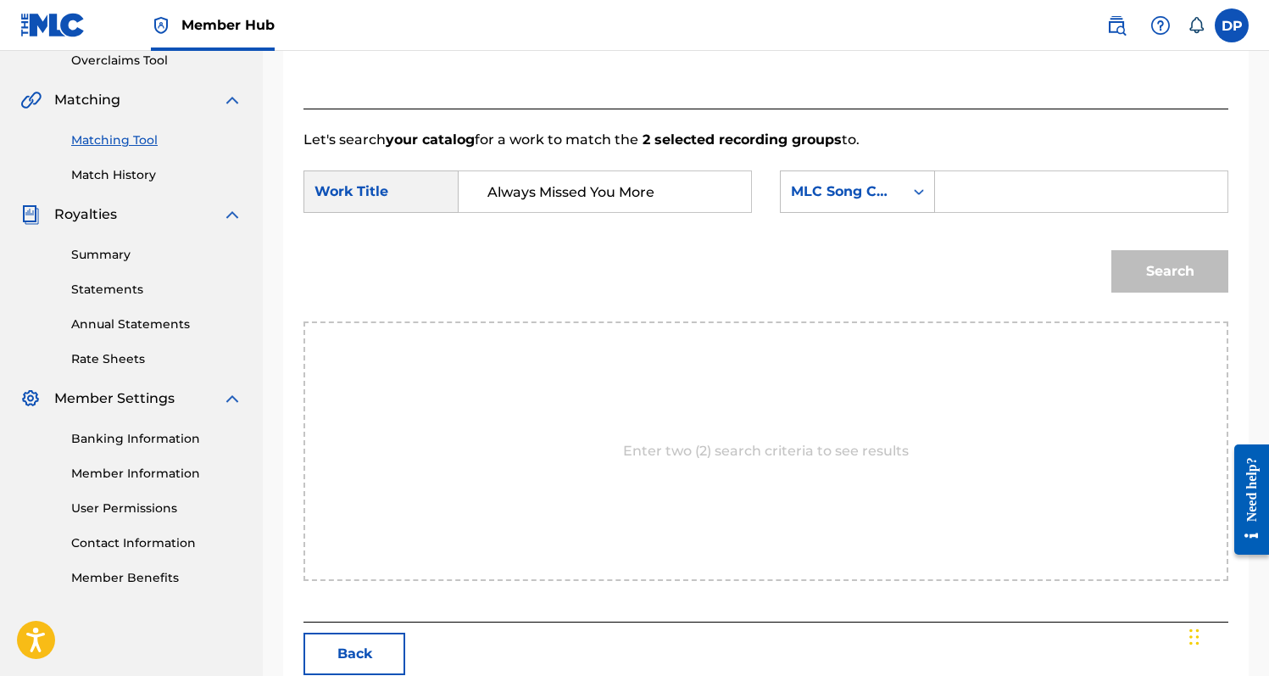
click at [978, 192] on input "Search Form" at bounding box center [1081, 191] width 264 height 41
click at [912, 192] on icon "Search Form" at bounding box center [918, 191] width 17 height 17
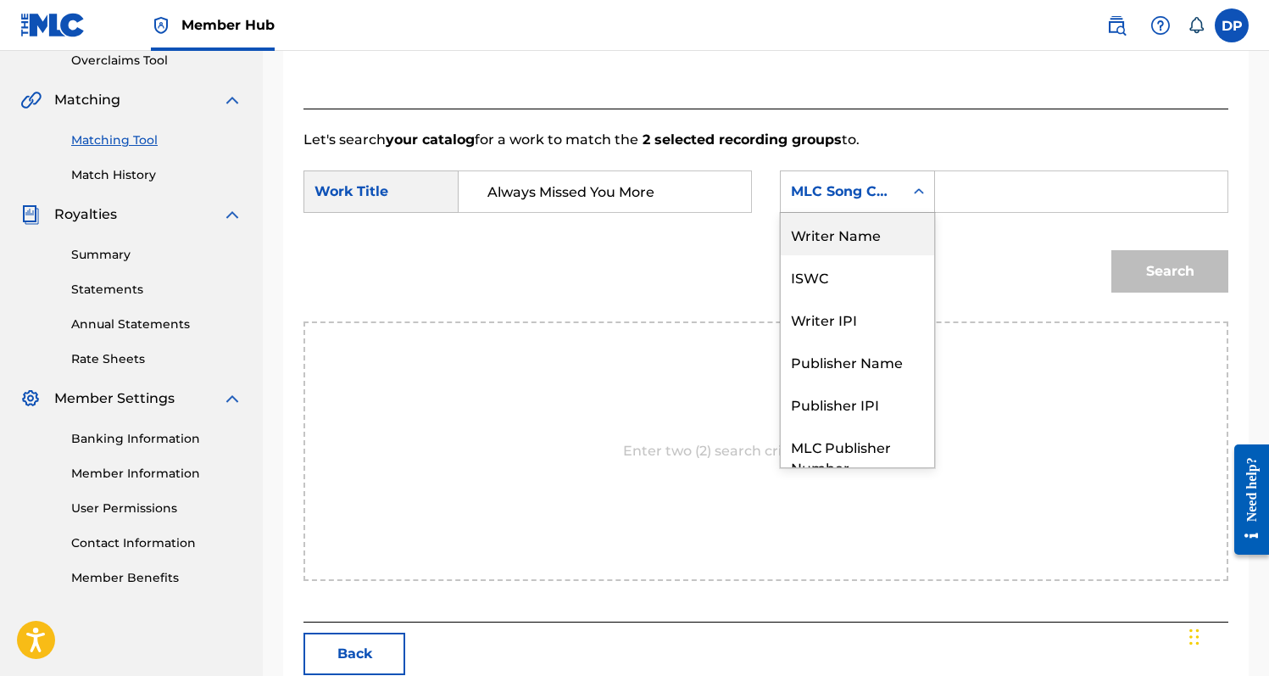
click at [875, 248] on div "Writer Name" at bounding box center [857, 234] width 153 height 42
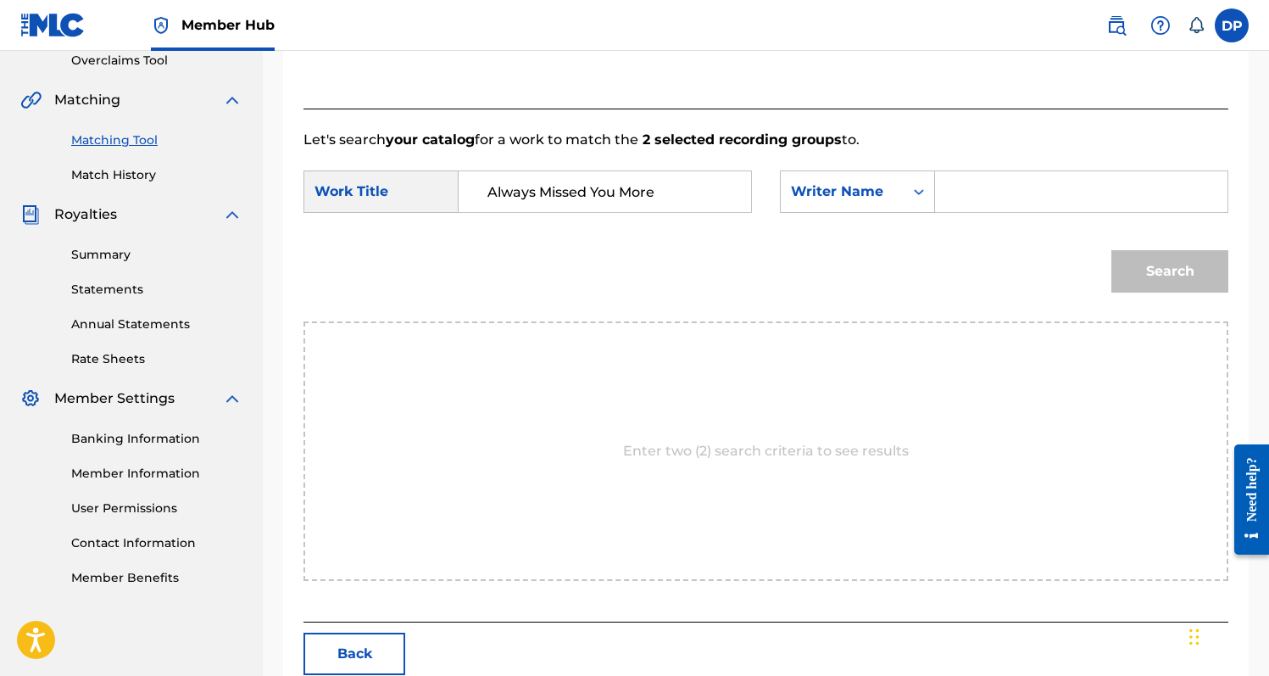
click at [982, 184] on input "Search Form" at bounding box center [1081, 191] width 264 height 41
type input "[PERSON_NAME]"
click at [1111, 250] on button "Search" at bounding box center [1169, 271] width 117 height 42
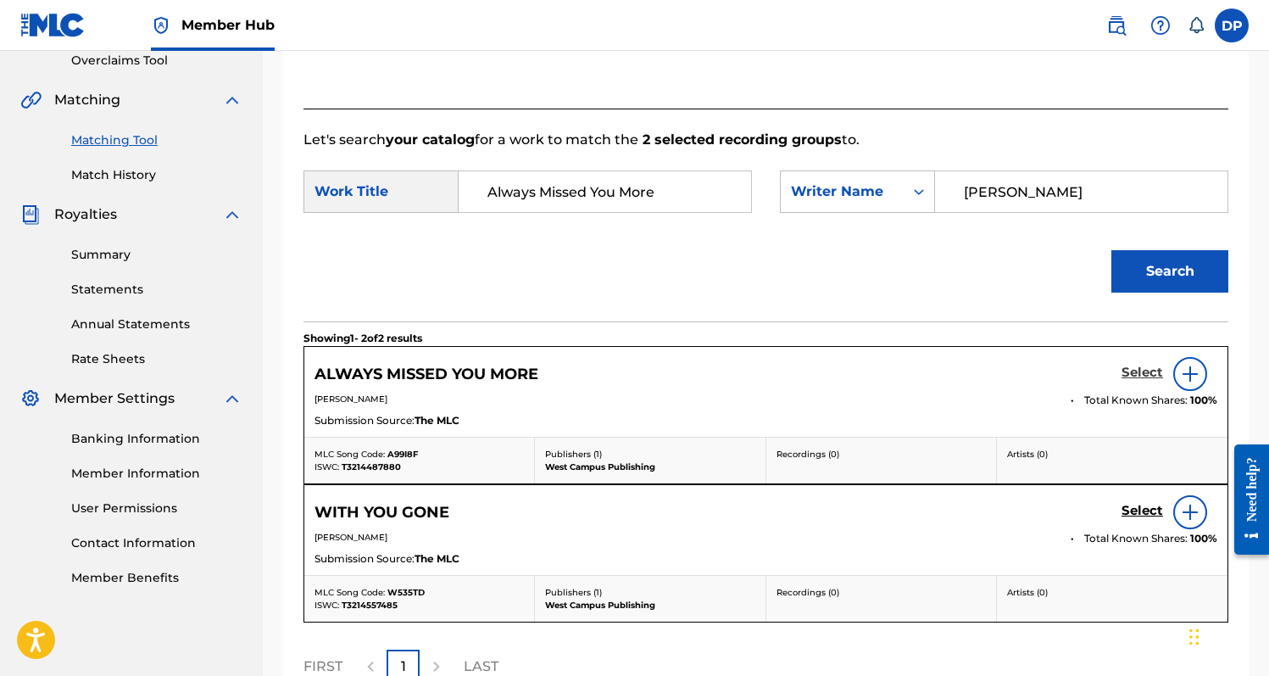
click at [1143, 370] on h5 "Select" at bounding box center [1142, 373] width 42 height 16
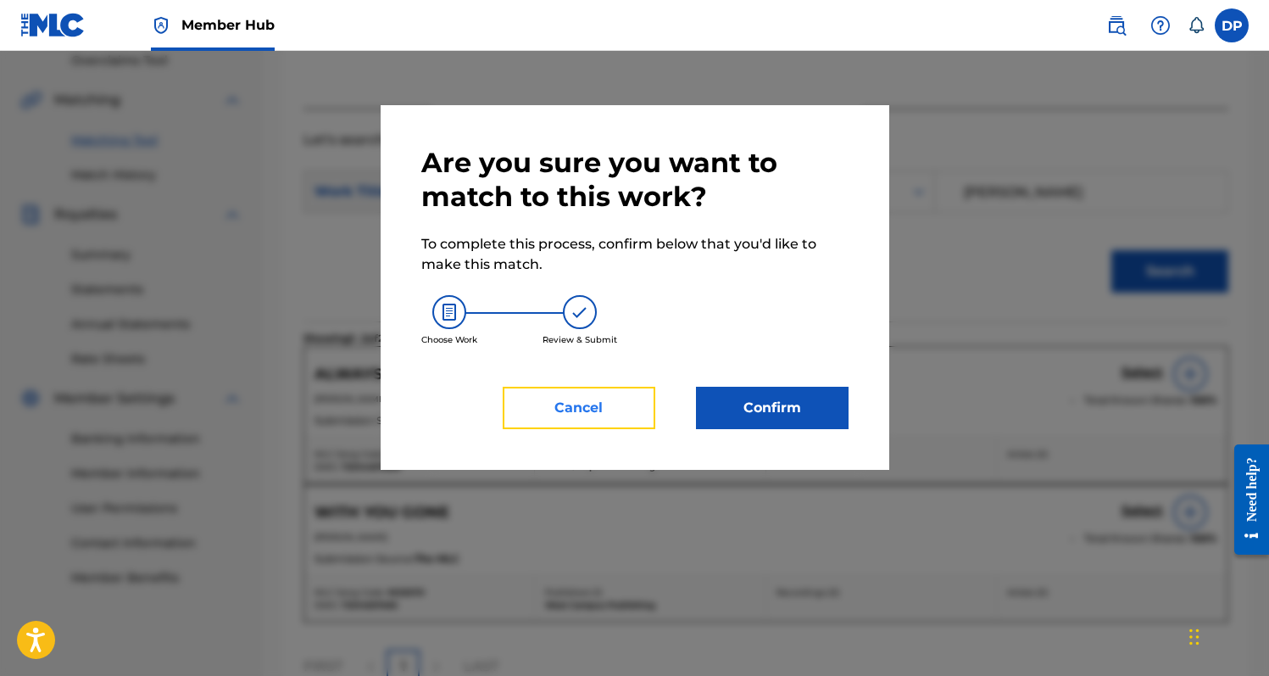
click at [634, 412] on button "Cancel" at bounding box center [579, 408] width 153 height 42
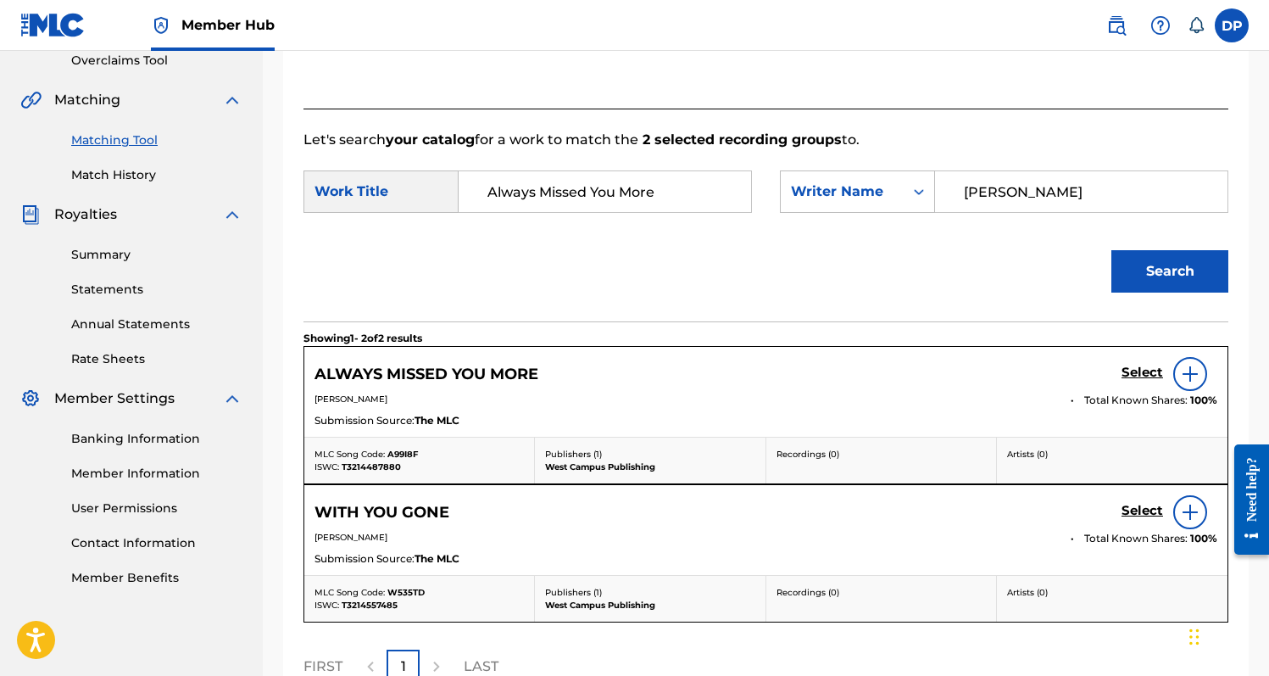
click at [1182, 380] on img at bounding box center [1190, 374] width 20 height 20
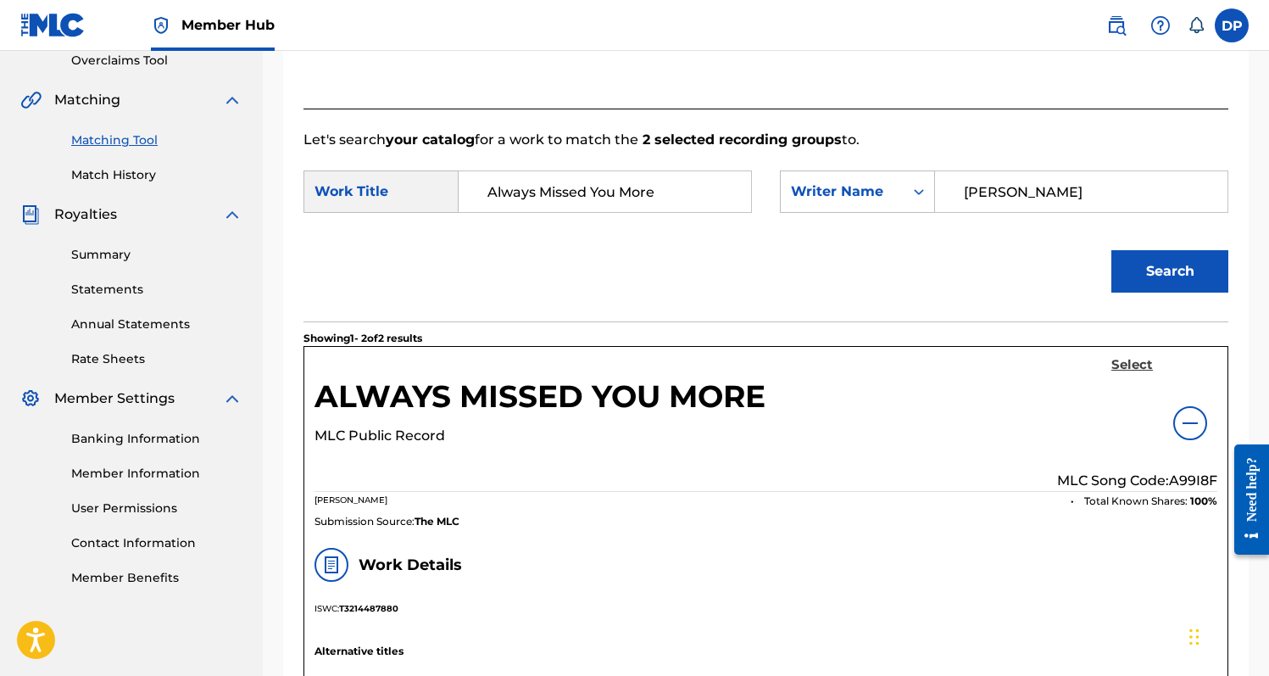
click at [1138, 365] on h5 "Select" at bounding box center [1132, 365] width 42 height 16
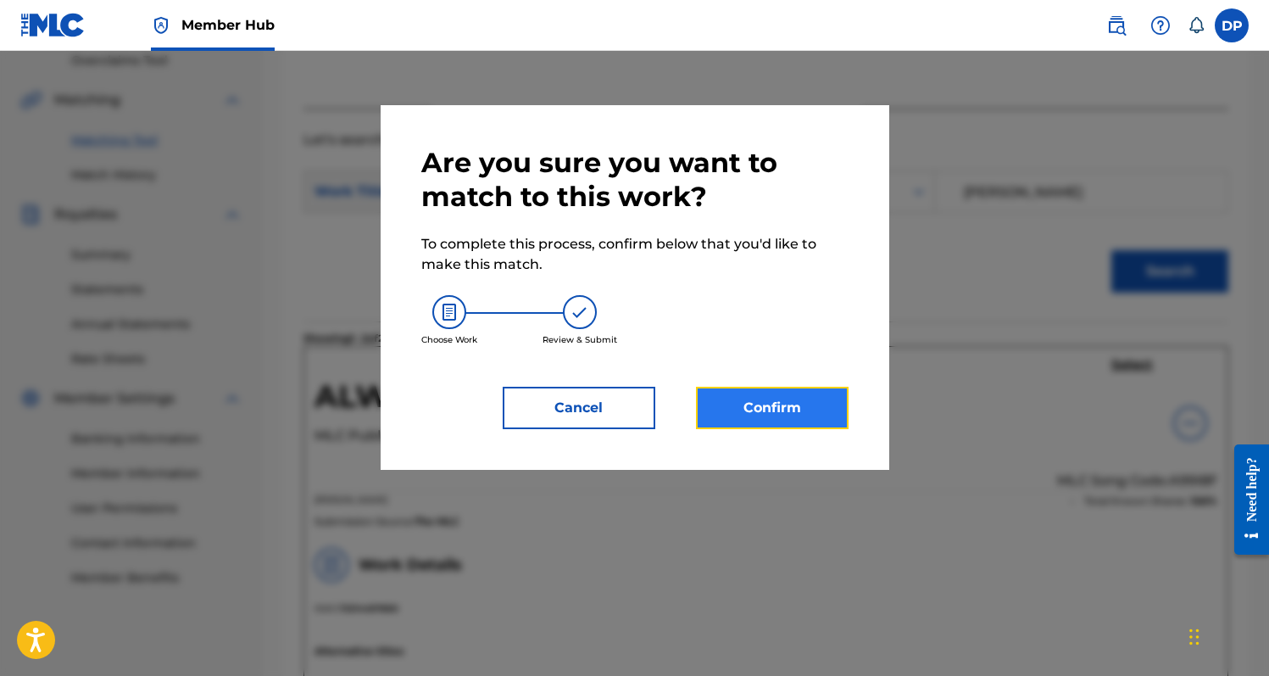
click at [807, 403] on button "Confirm" at bounding box center [772, 408] width 153 height 42
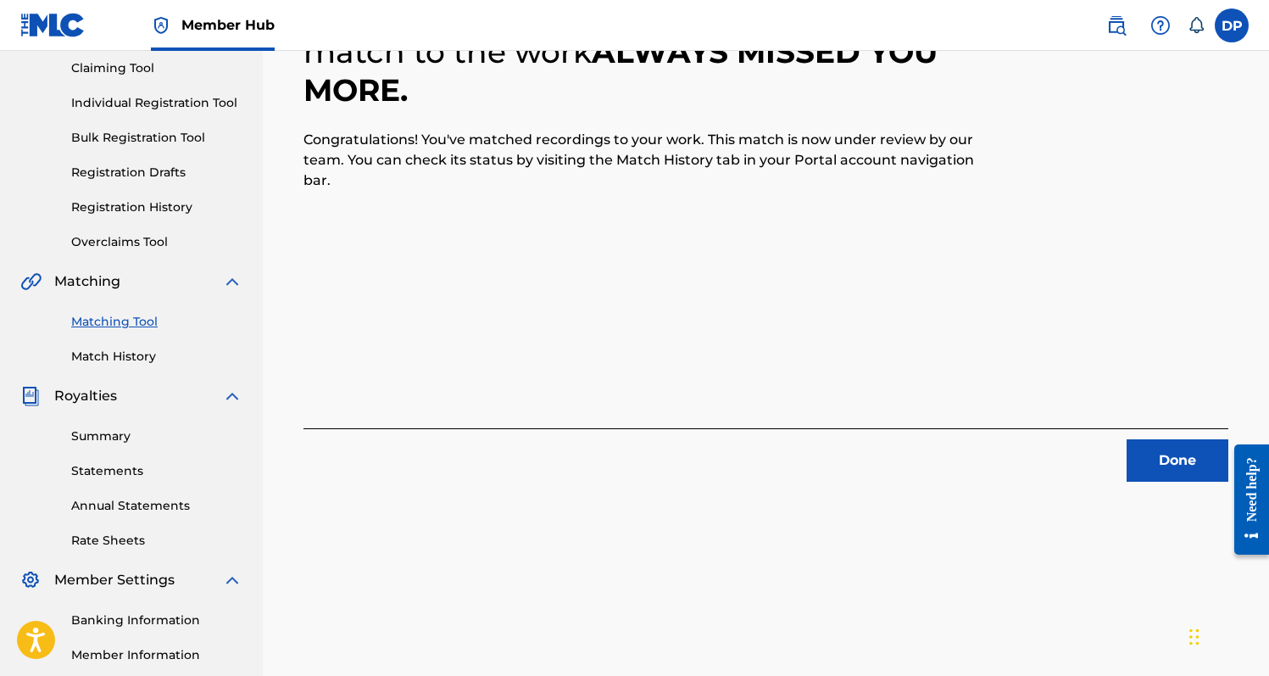
scroll to position [167, 0]
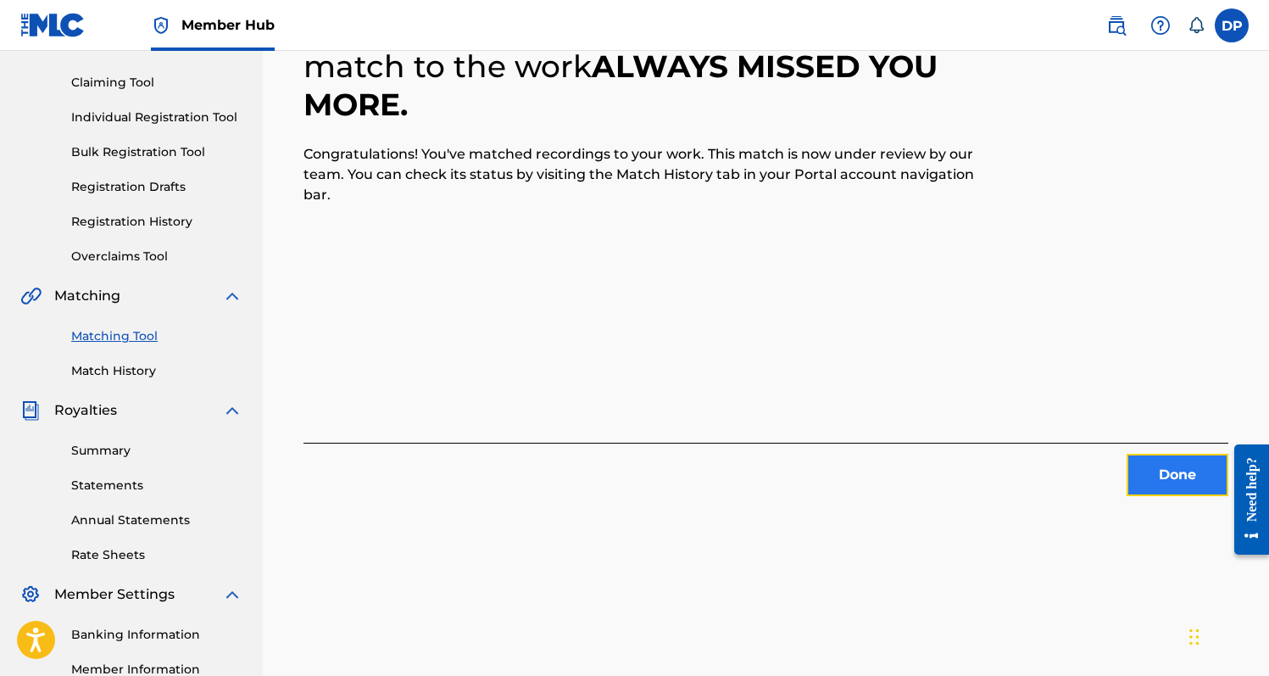
click at [1144, 490] on button "Done" at bounding box center [1178, 475] width 102 height 42
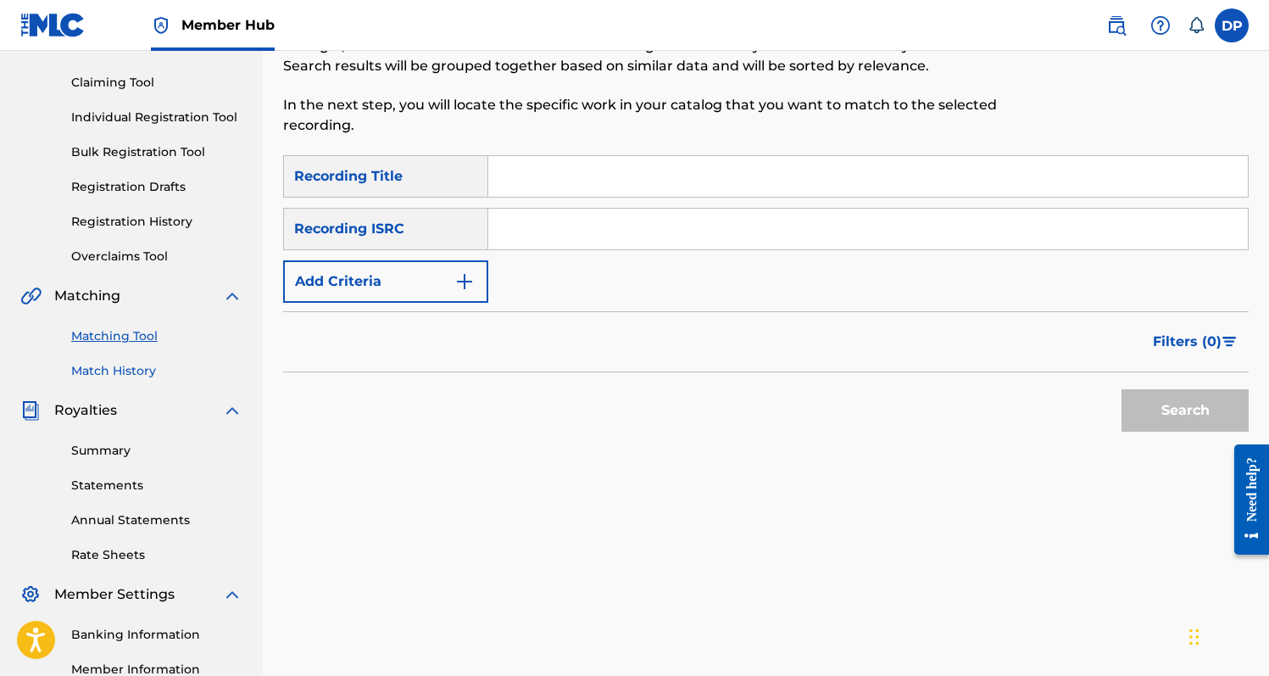
click at [130, 377] on link "Match History" at bounding box center [156, 371] width 171 height 18
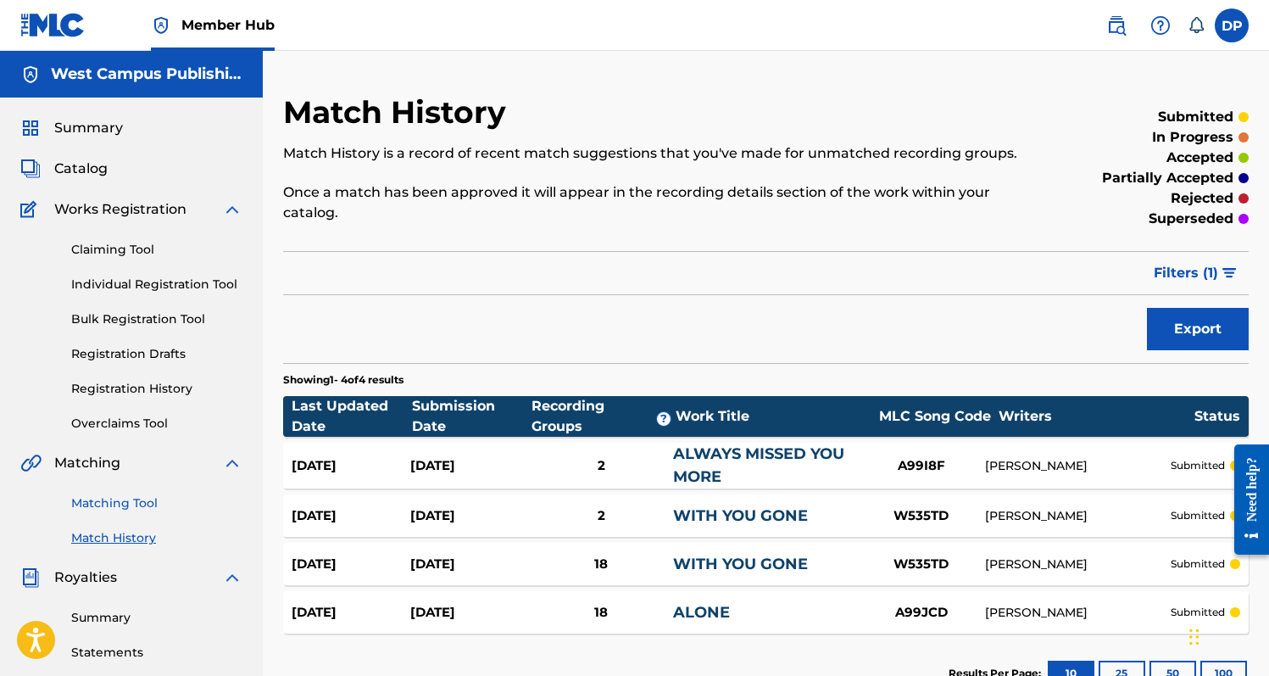
click at [153, 504] on link "Matching Tool" at bounding box center [156, 503] width 171 height 18
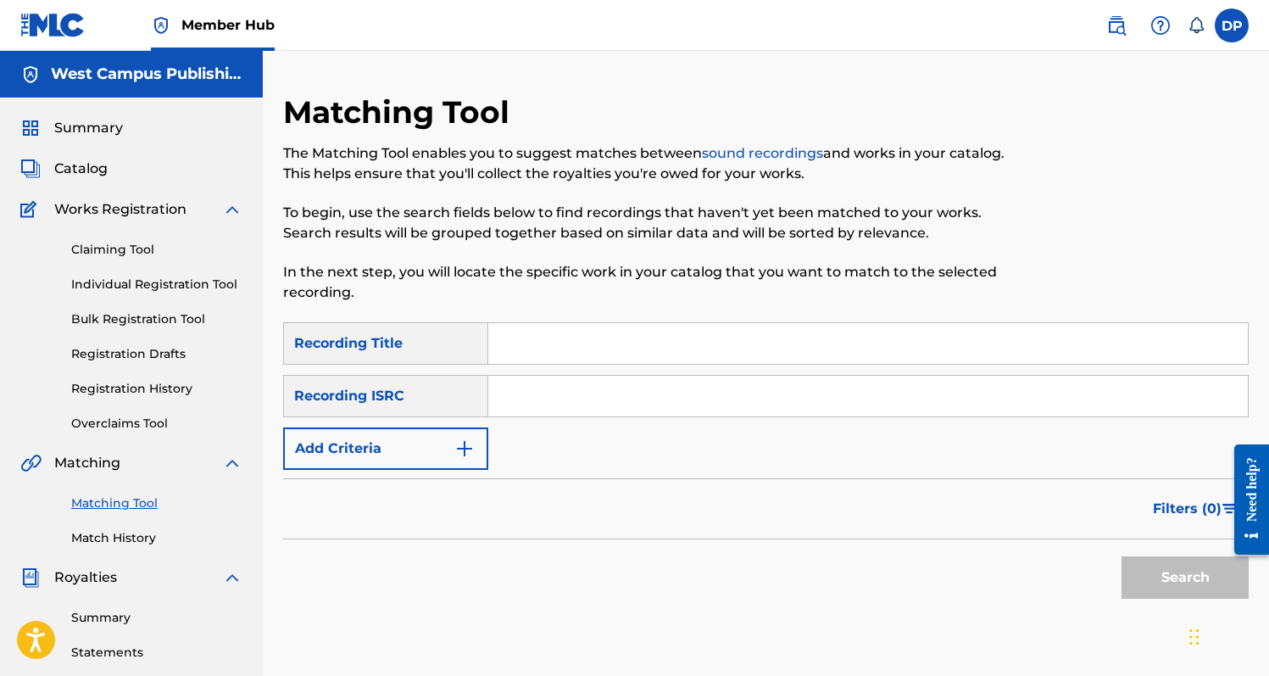
click at [539, 351] on input "Search Form" at bounding box center [868, 343] width 760 height 41
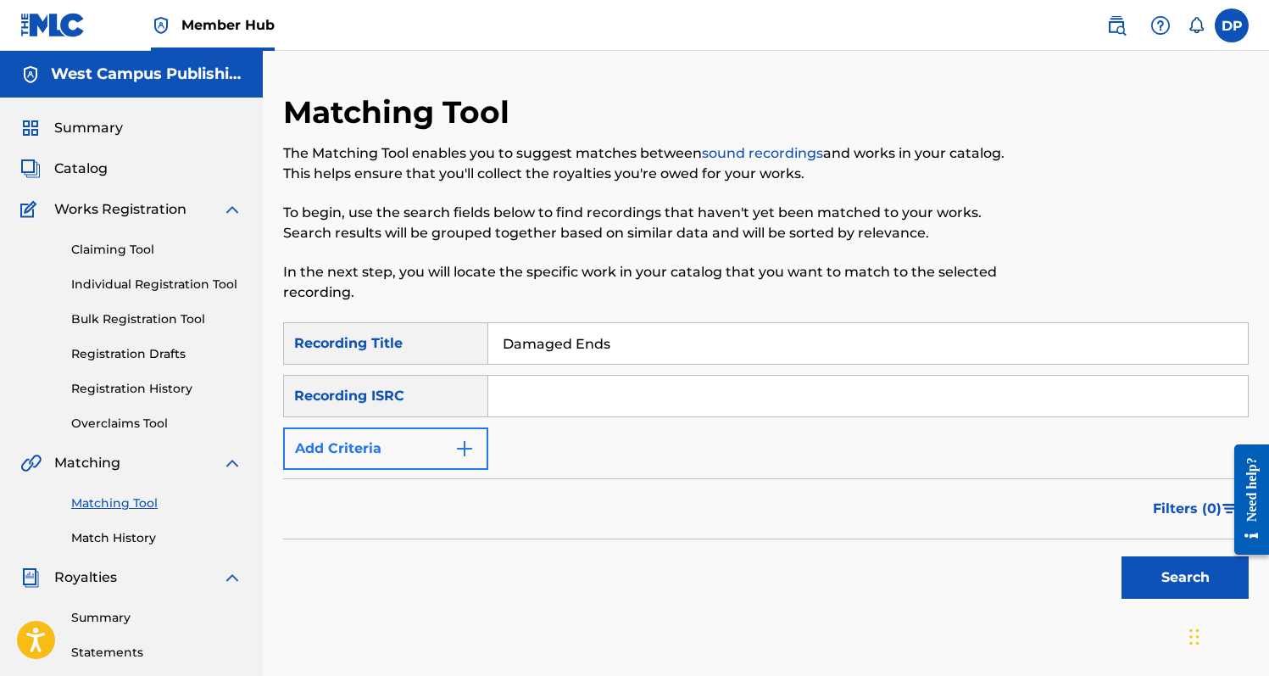
type input "Damaged Ends"
click at [470, 435] on button "Add Criteria" at bounding box center [385, 448] width 205 height 42
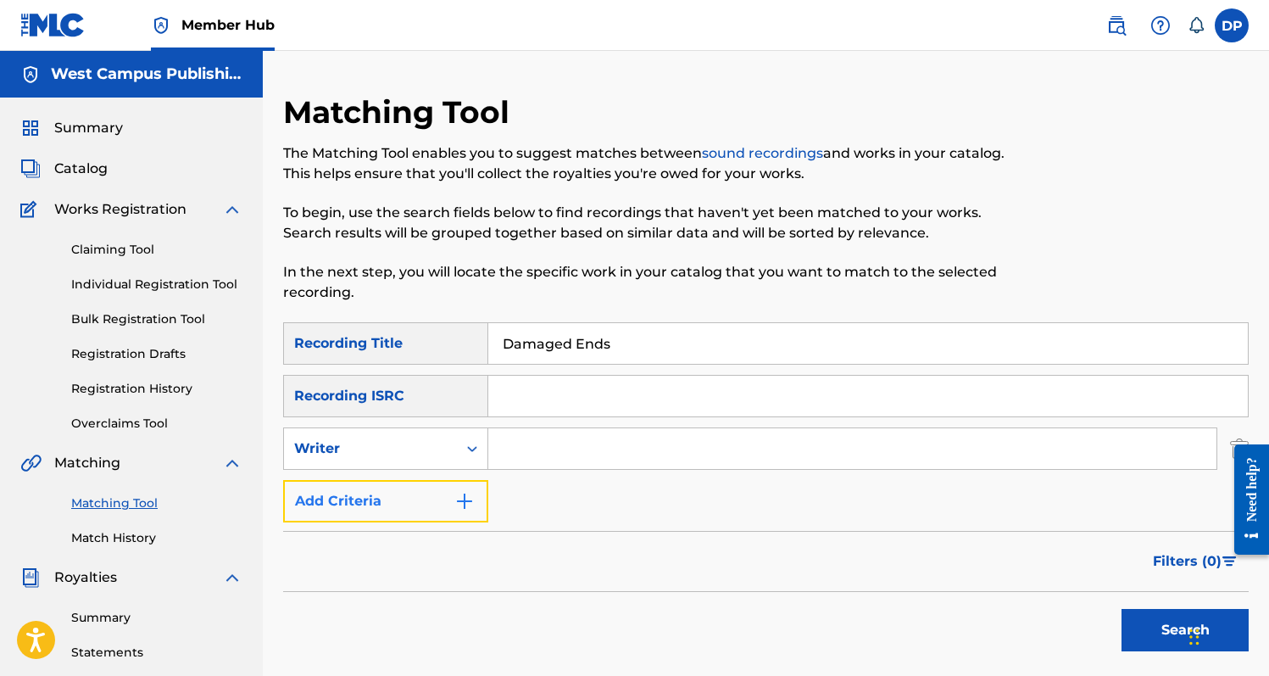
click at [456, 488] on button "Add Criteria" at bounding box center [385, 501] width 205 height 42
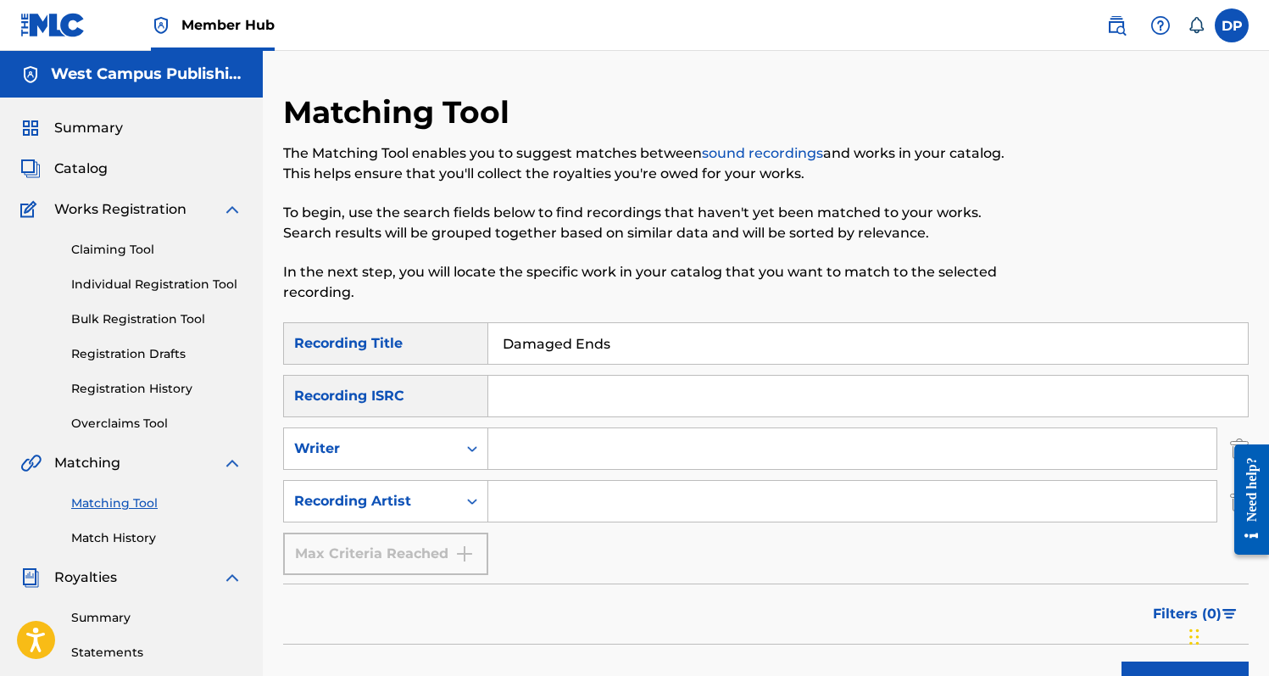
click at [552, 509] on input "Search Form" at bounding box center [852, 501] width 728 height 41
type input "[PERSON_NAME]"
click at [1121, 661] on button "Search" at bounding box center [1184, 682] width 127 height 42
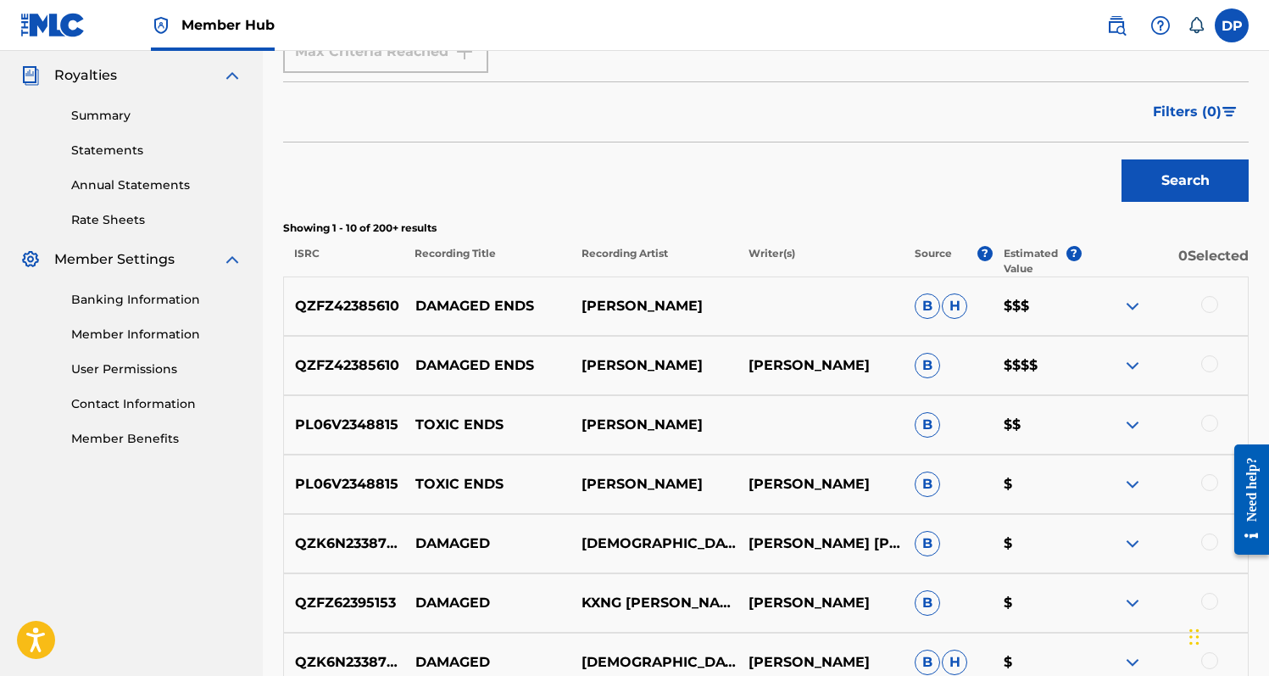
scroll to position [503, 0]
click at [1208, 299] on div at bounding box center [1209, 303] width 17 height 17
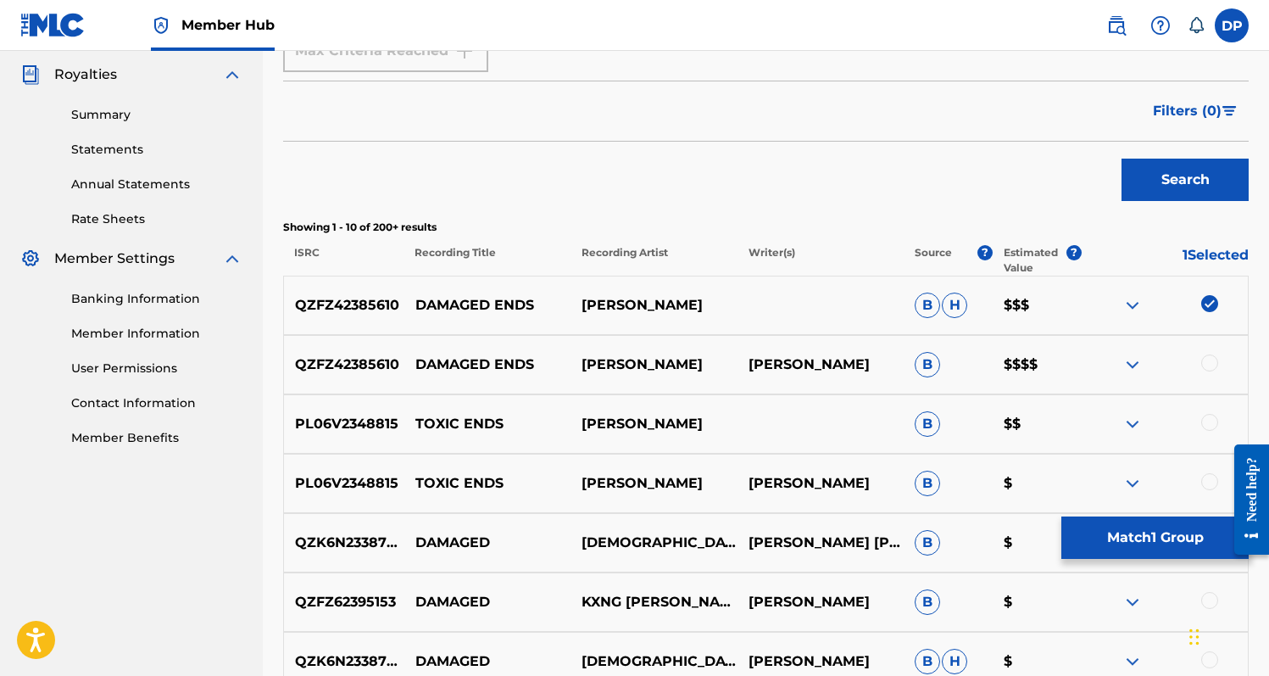
click at [1209, 359] on div at bounding box center [1209, 362] width 17 height 17
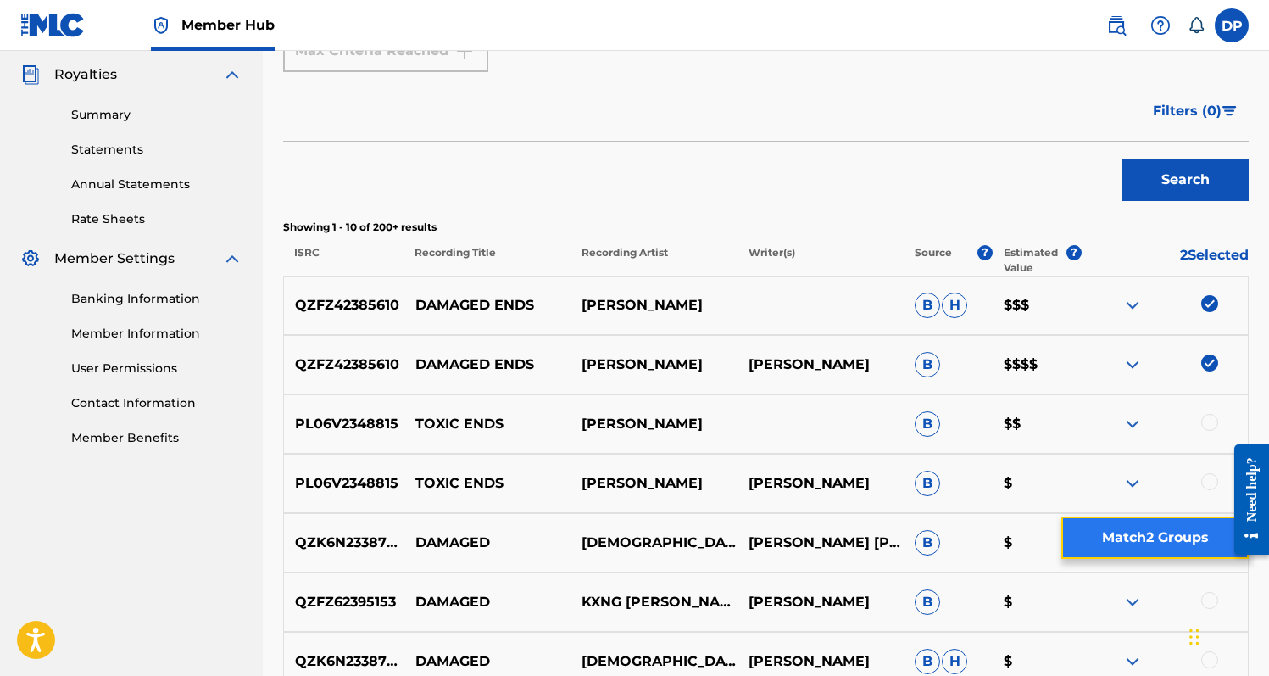
click at [1119, 543] on button "Match 2 Groups" at bounding box center [1154, 537] width 187 height 42
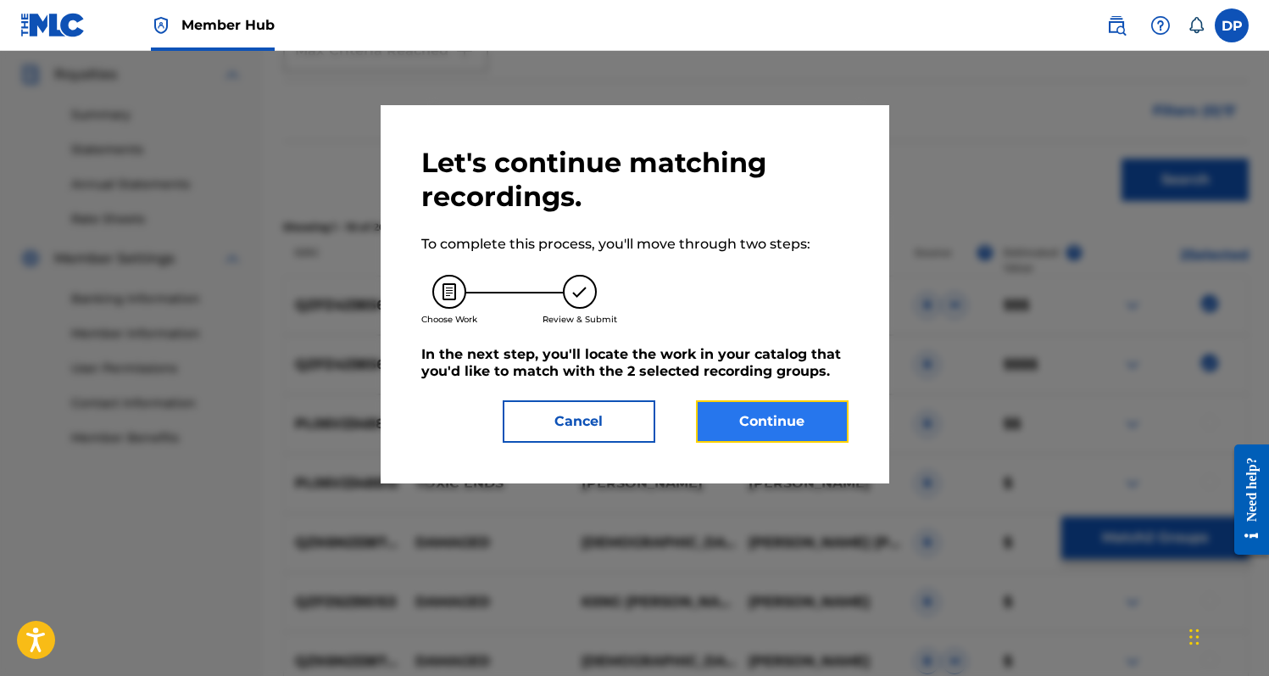
click at [776, 426] on button "Continue" at bounding box center [772, 421] width 153 height 42
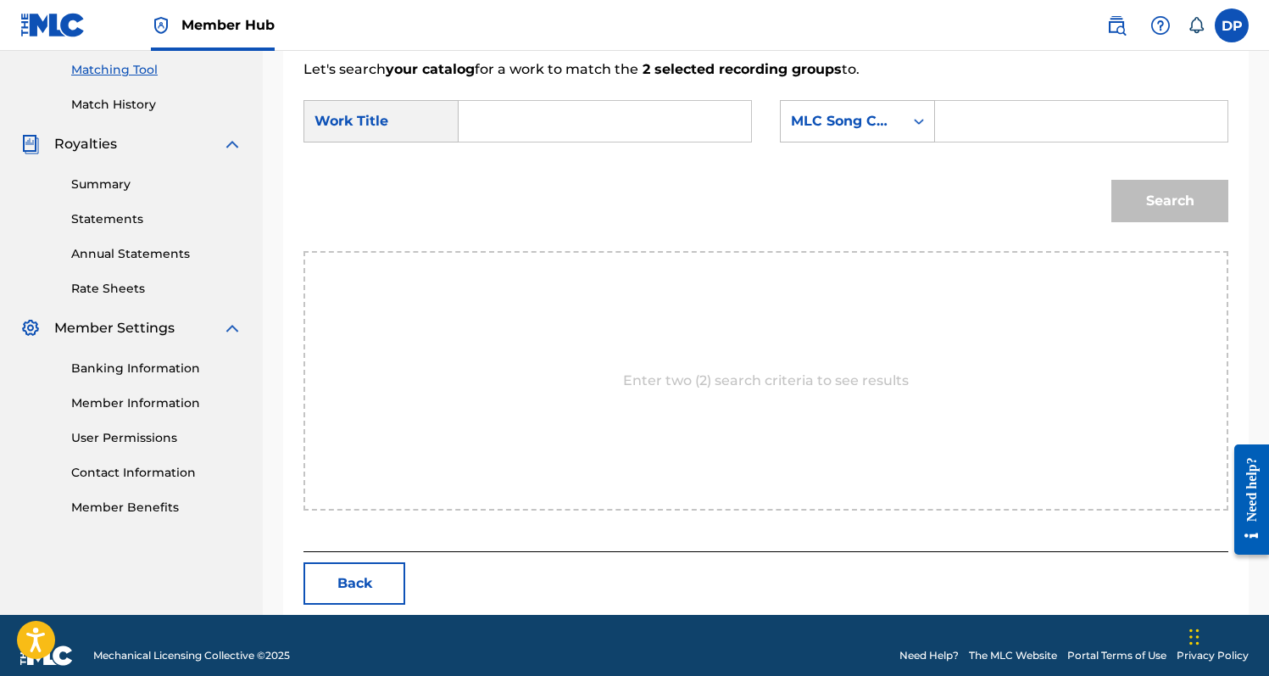
scroll to position [454, 0]
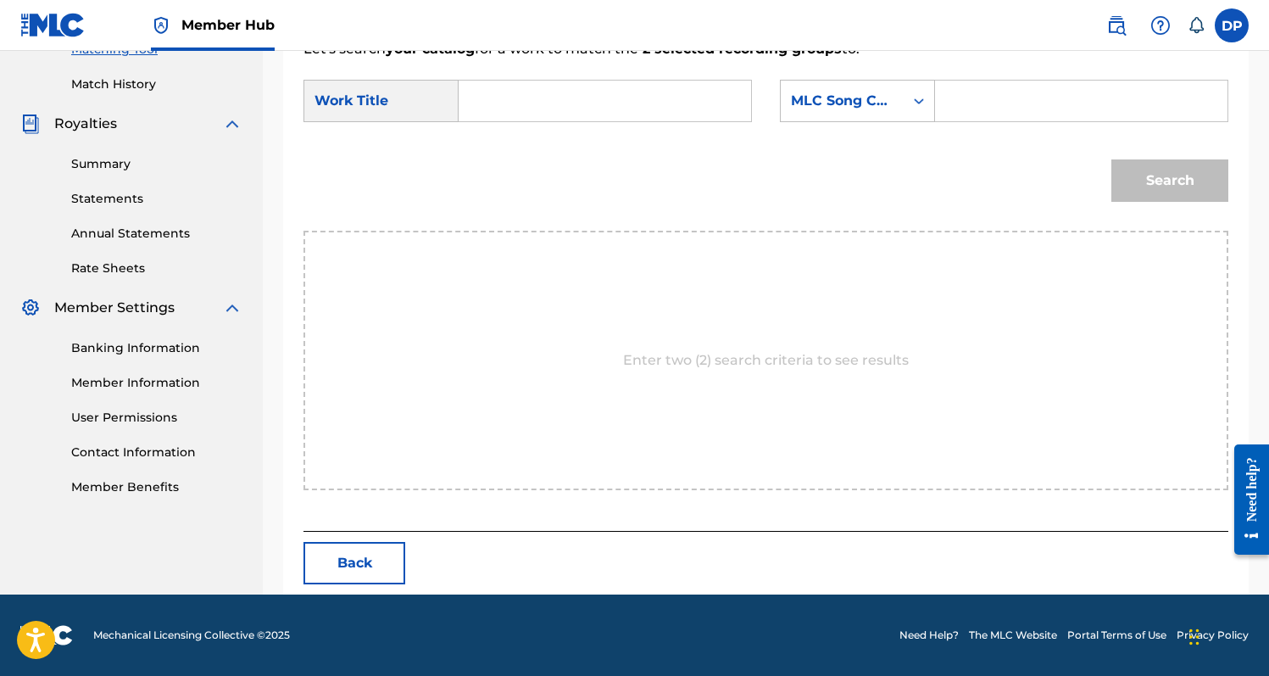
click at [607, 98] on input "Search Form" at bounding box center [605, 101] width 264 height 41
type input "Damaged Ends"
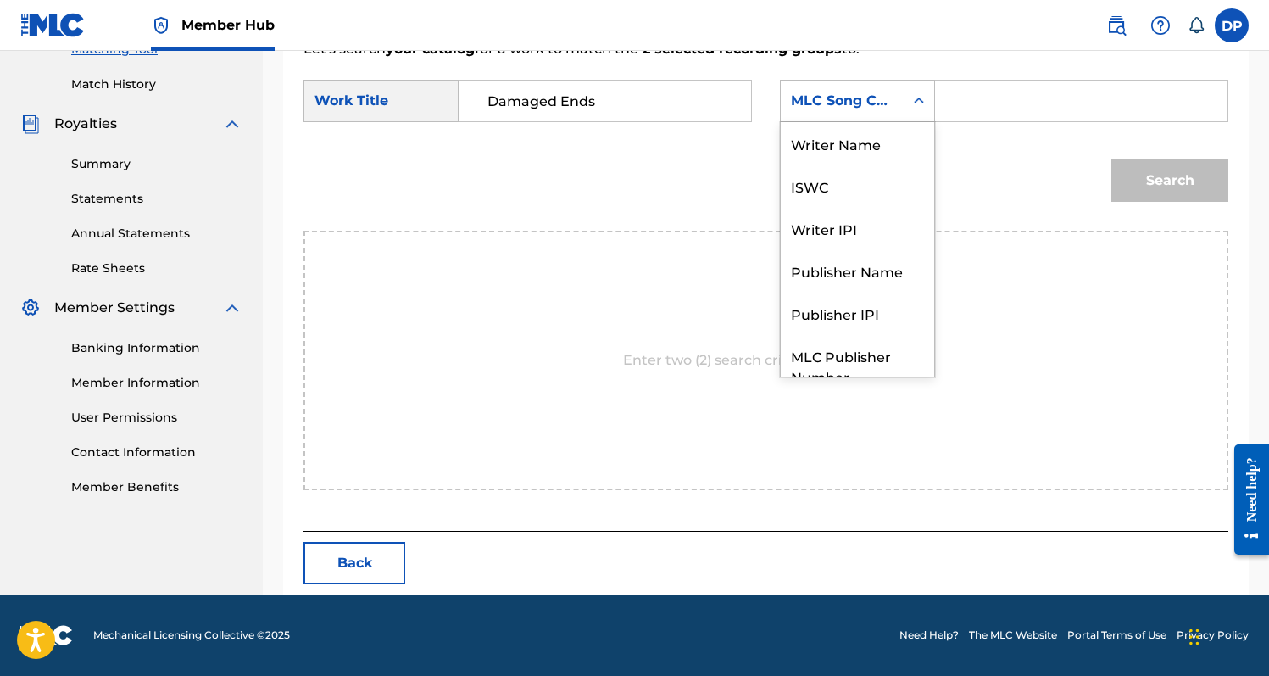
click at [889, 92] on div "MLC Song Code" at bounding box center [842, 101] width 103 height 20
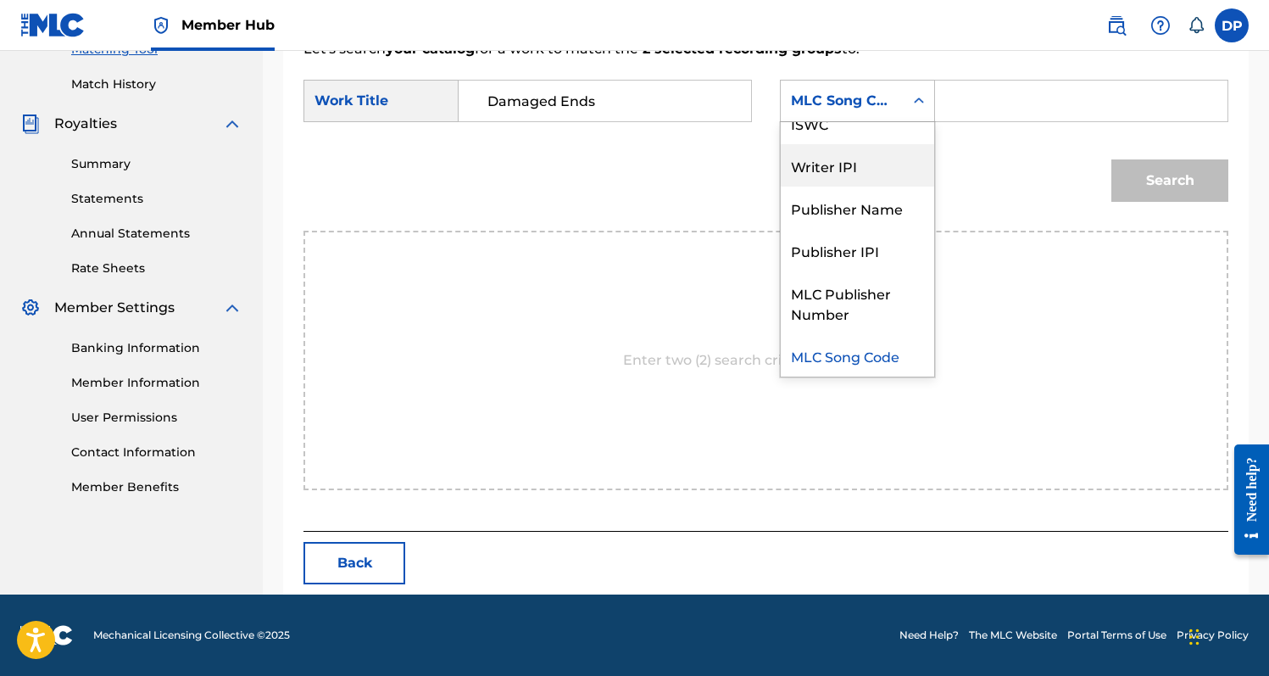
scroll to position [0, 0]
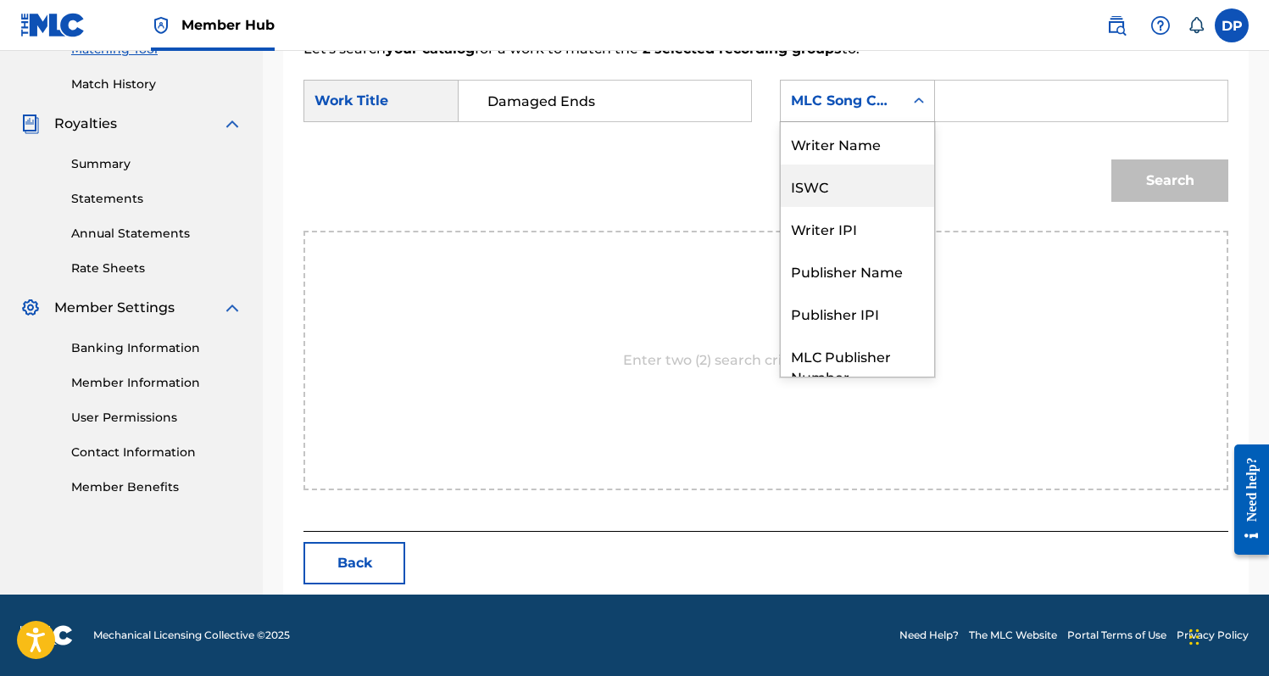
click at [874, 187] on div "ISWC" at bounding box center [857, 185] width 153 height 42
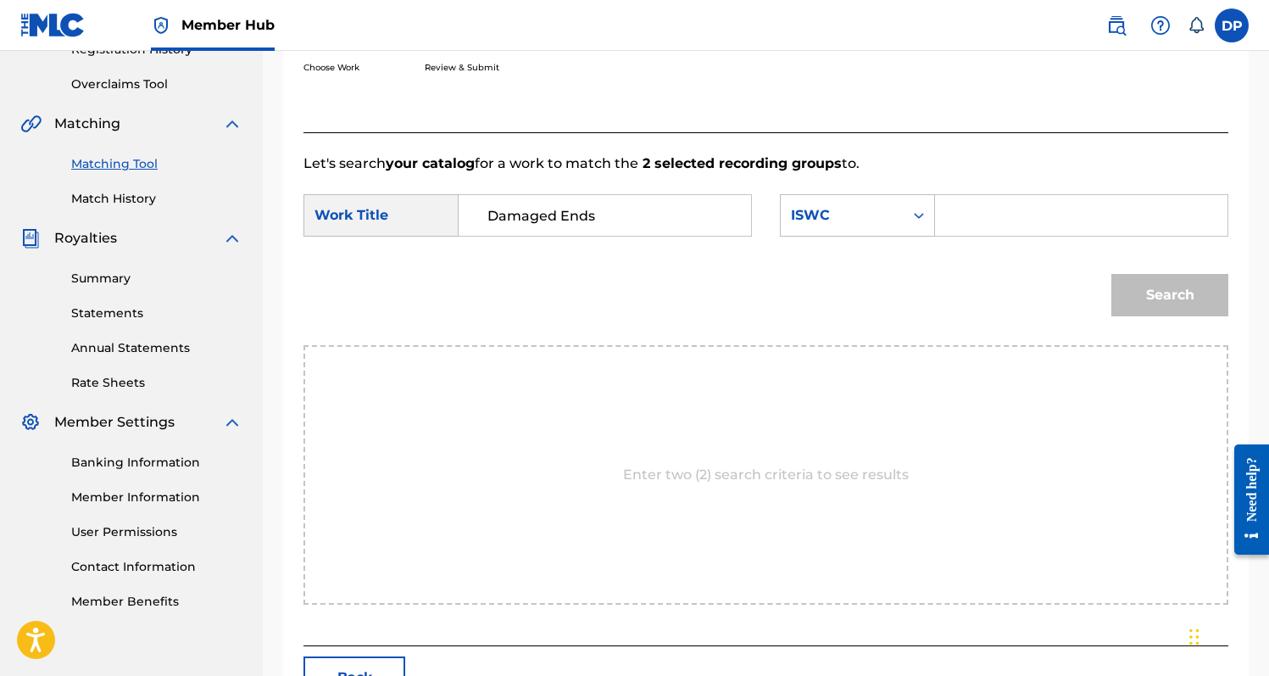
scroll to position [342, 0]
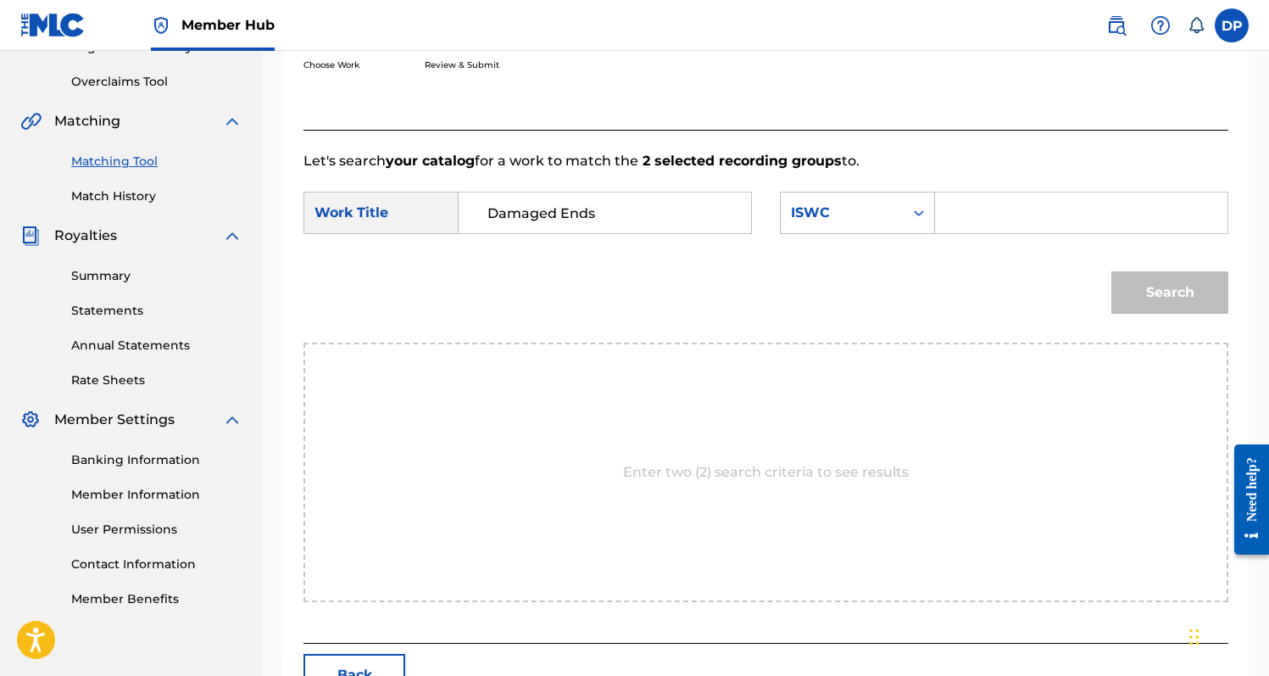
click at [873, 215] on div "ISWC" at bounding box center [842, 213] width 103 height 20
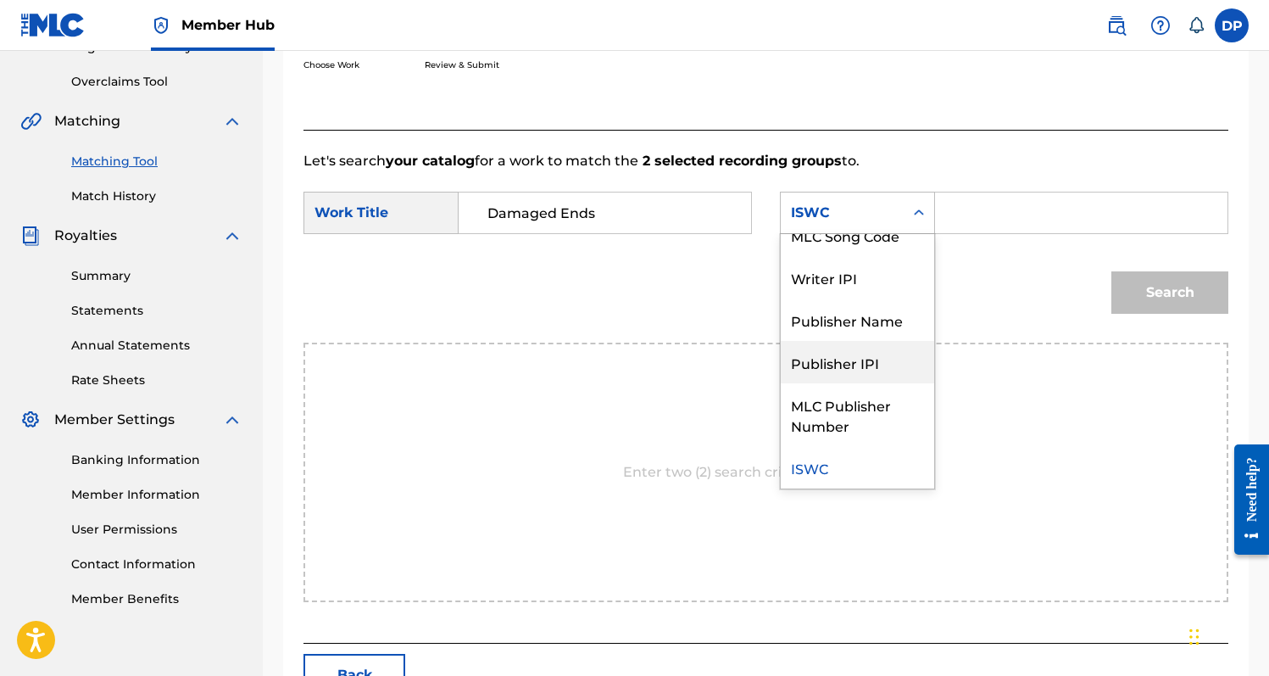
scroll to position [0, 0]
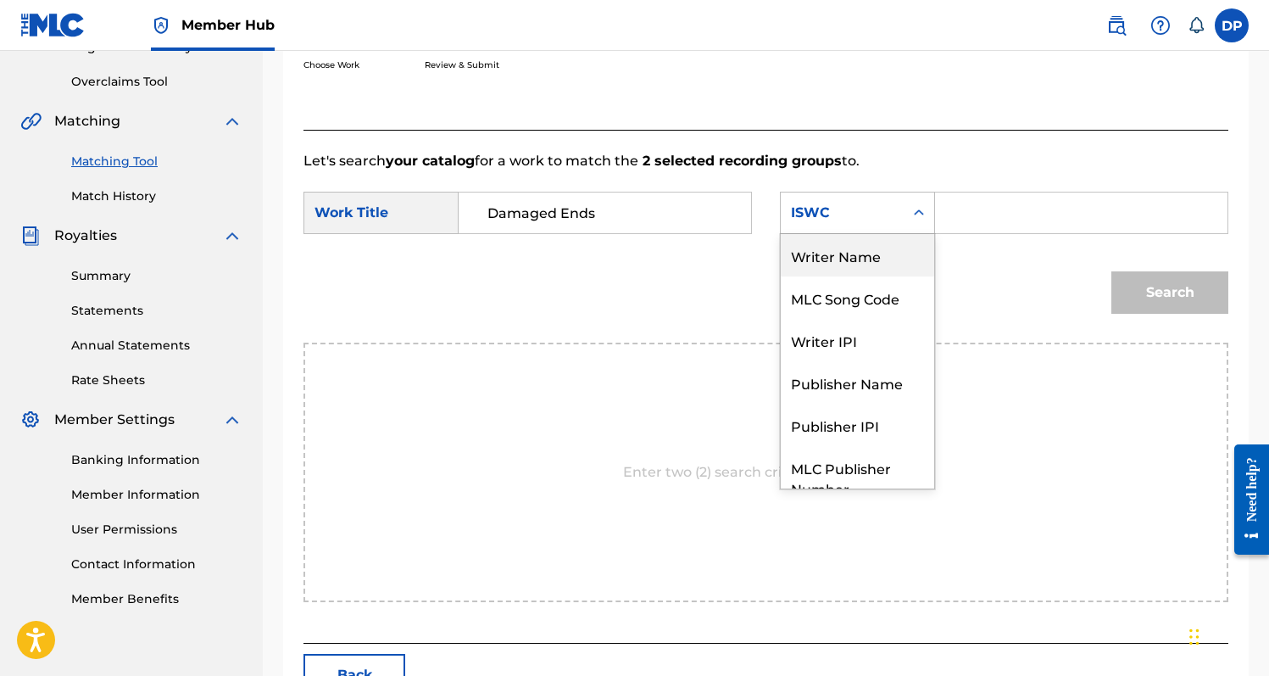
click at [843, 261] on div "Writer Name" at bounding box center [857, 255] width 153 height 42
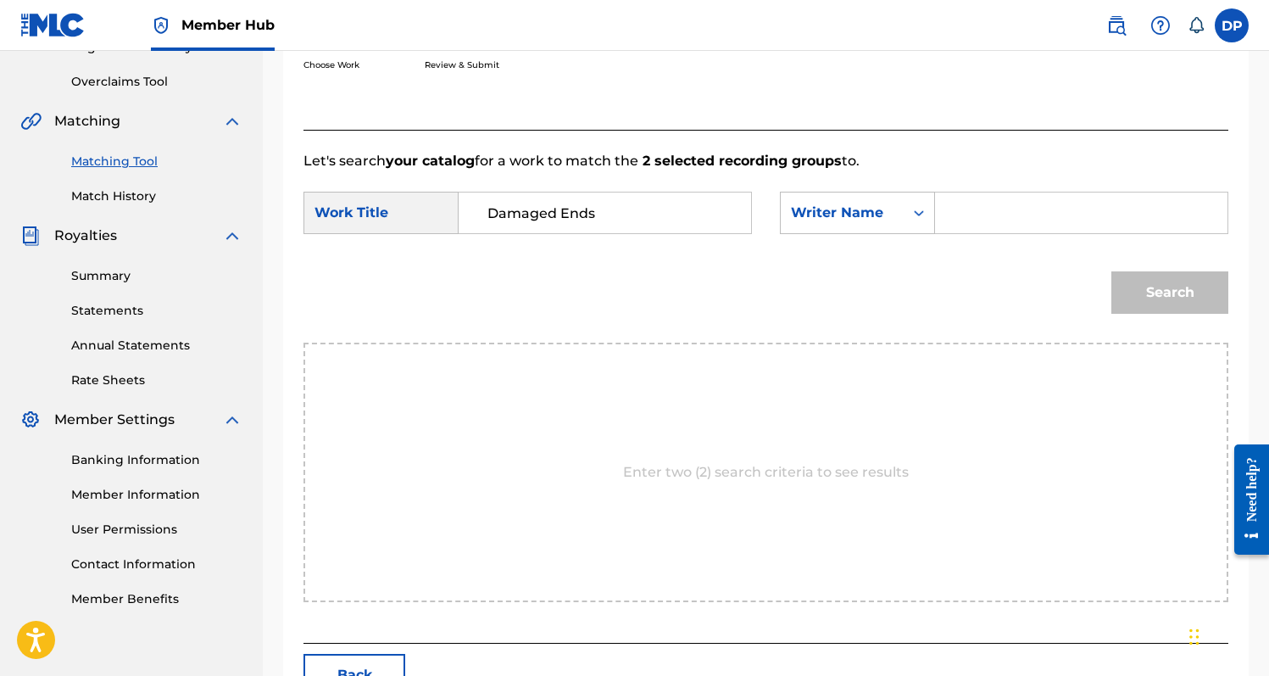
click at [963, 219] on input "Search Form" at bounding box center [1081, 212] width 264 height 41
type input "[PERSON_NAME]"
click at [1111, 271] on button "Search" at bounding box center [1169, 292] width 117 height 42
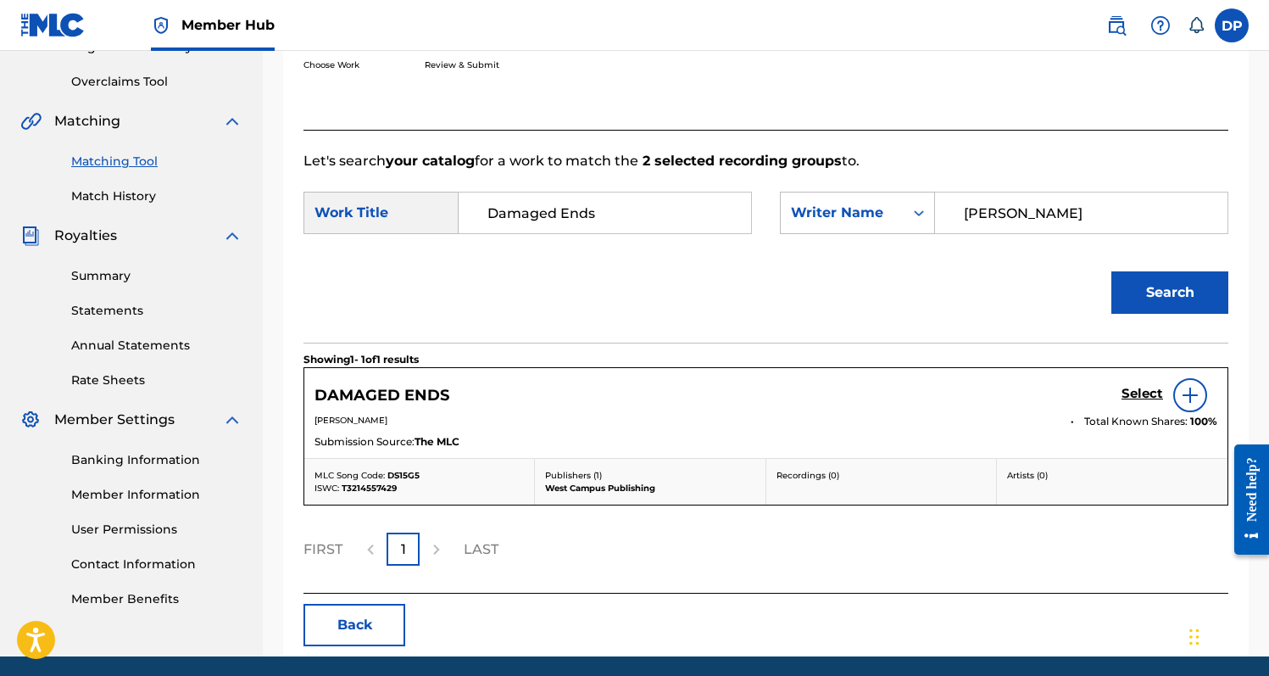
click at [1189, 390] on img at bounding box center [1190, 395] width 20 height 20
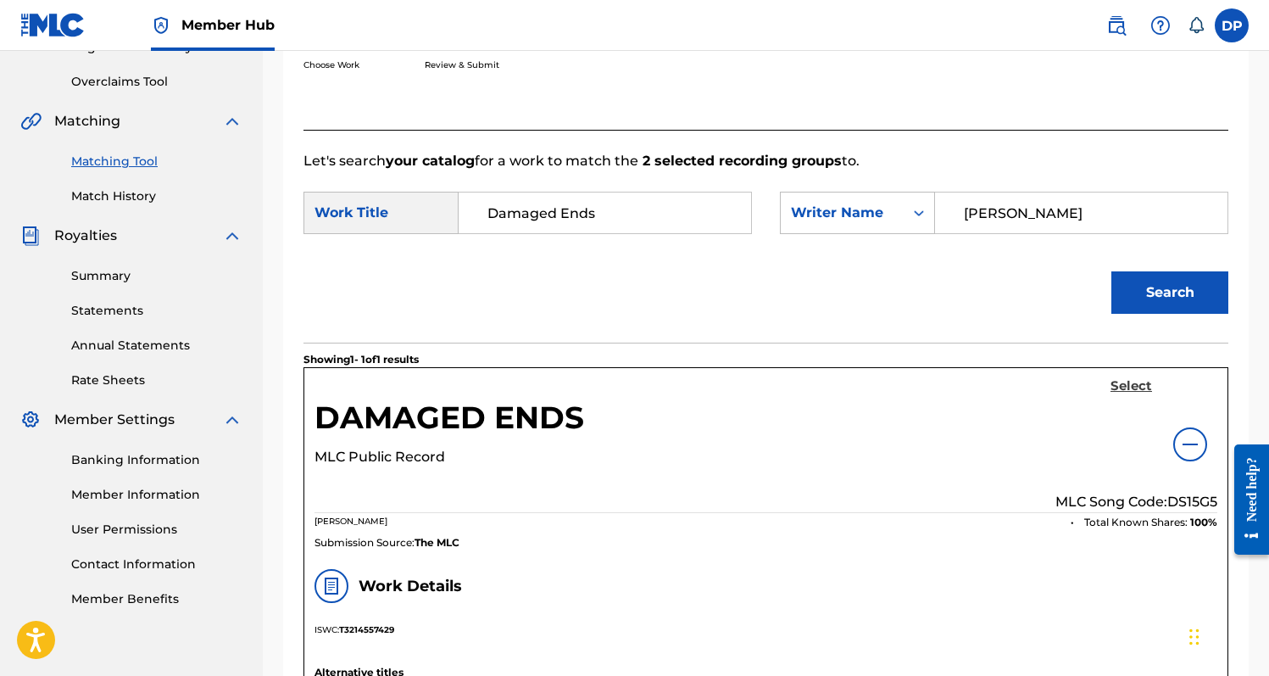
click at [1124, 391] on h5 "Select" at bounding box center [1131, 386] width 42 height 16
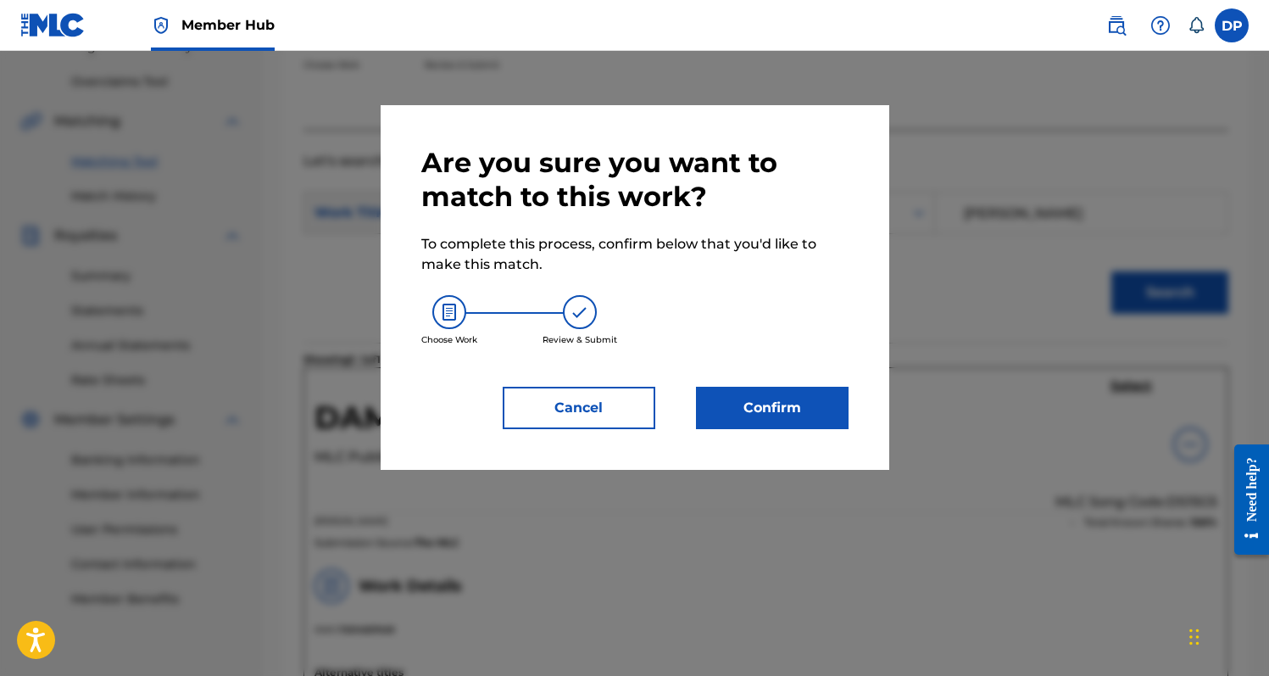
click at [785, 432] on div "Are you sure you want to match to this work? To complete this process, confirm …" at bounding box center [635, 287] width 509 height 365
click at [787, 419] on button "Confirm" at bounding box center [772, 408] width 153 height 42
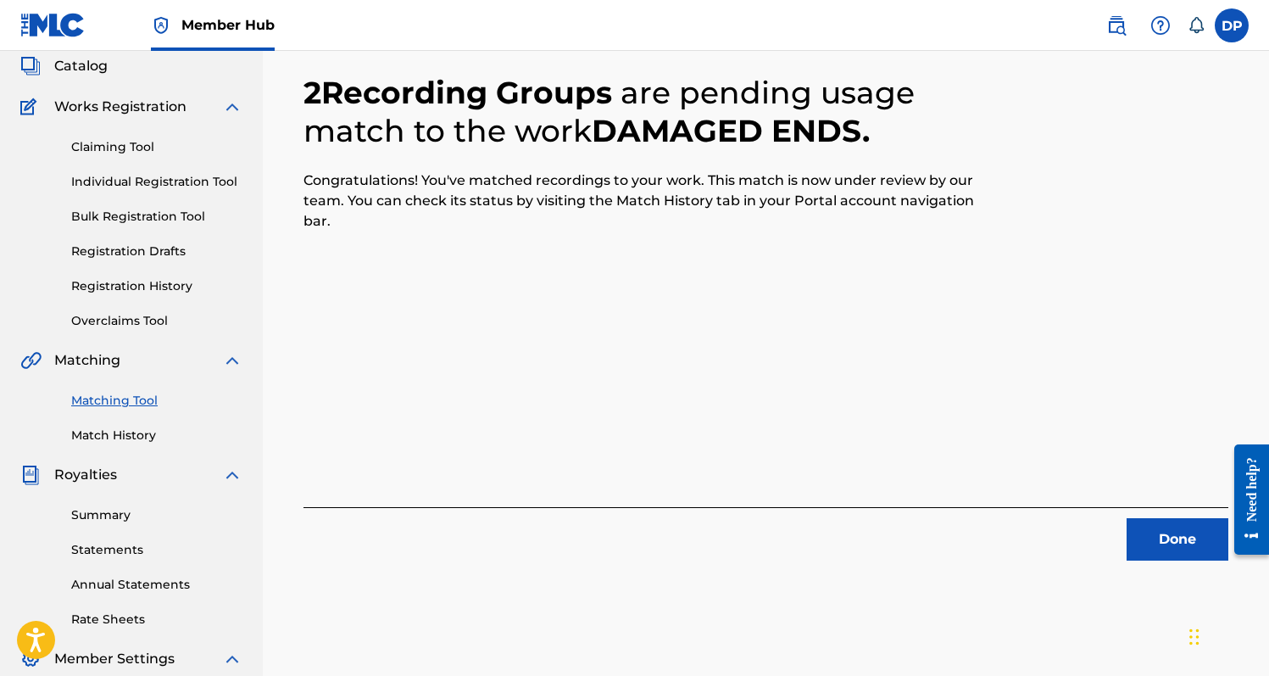
scroll to position [88, 0]
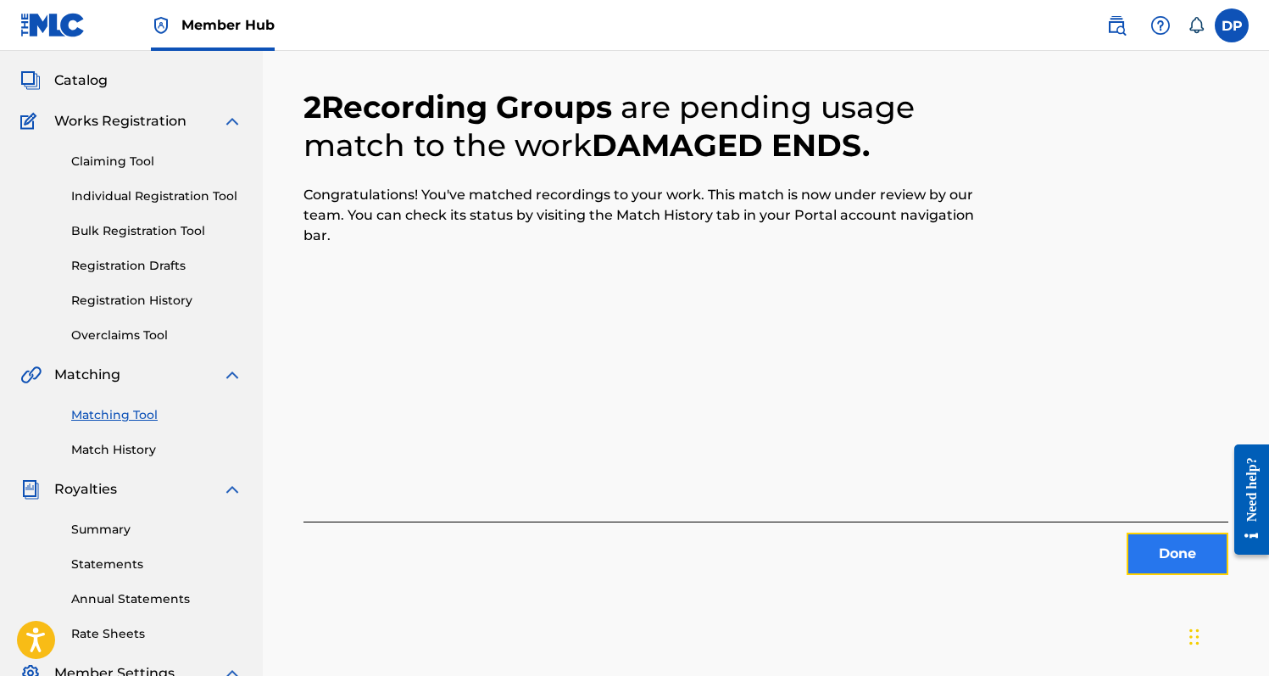
click at [1149, 542] on button "Done" at bounding box center [1178, 553] width 102 height 42
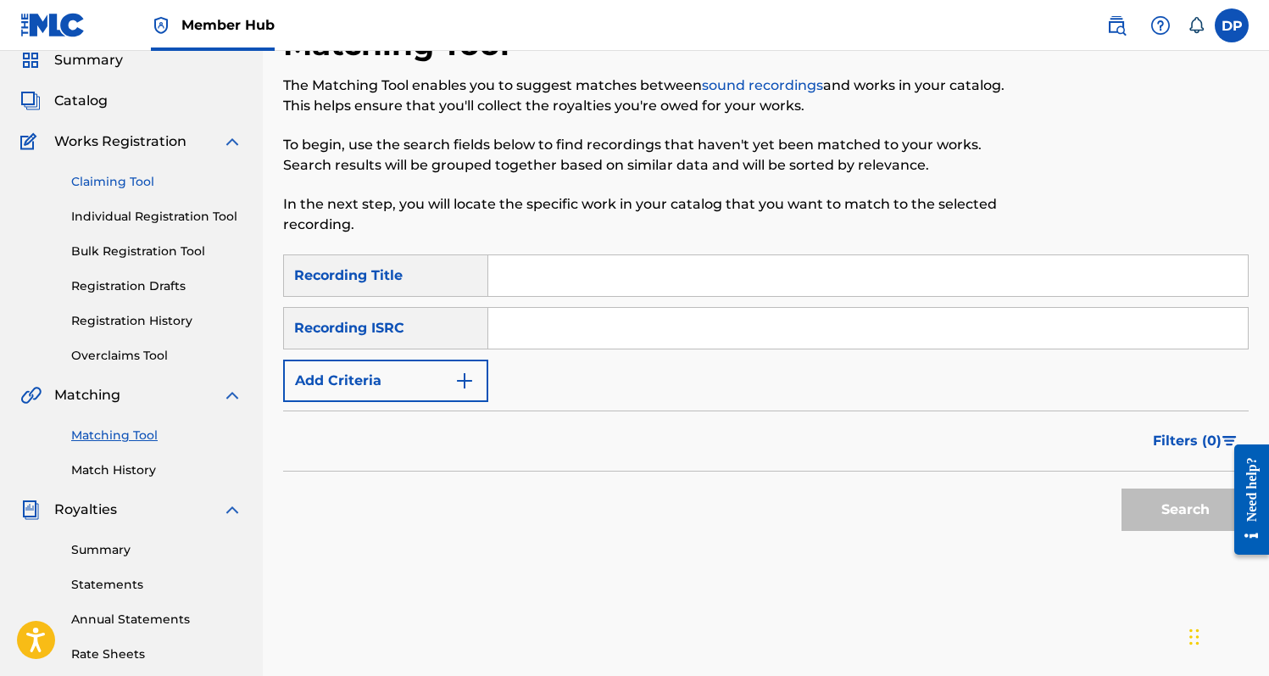
scroll to position [55, 0]
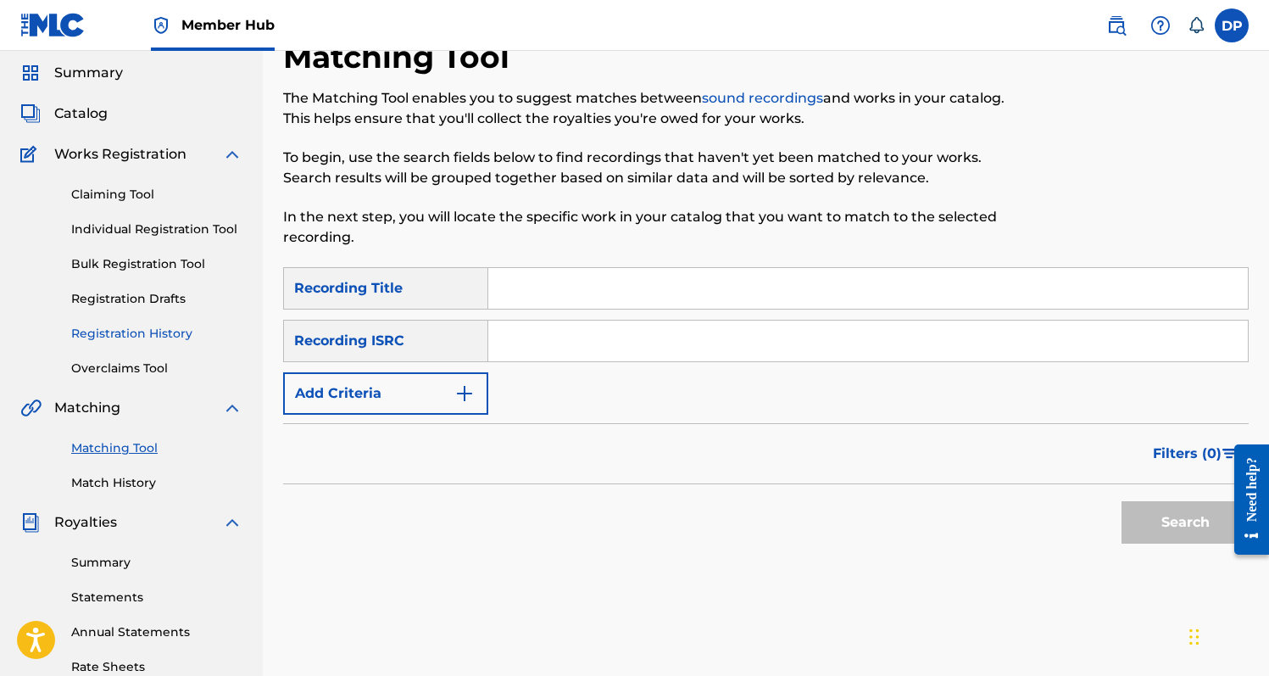
click at [147, 330] on link "Registration History" at bounding box center [156, 334] width 171 height 18
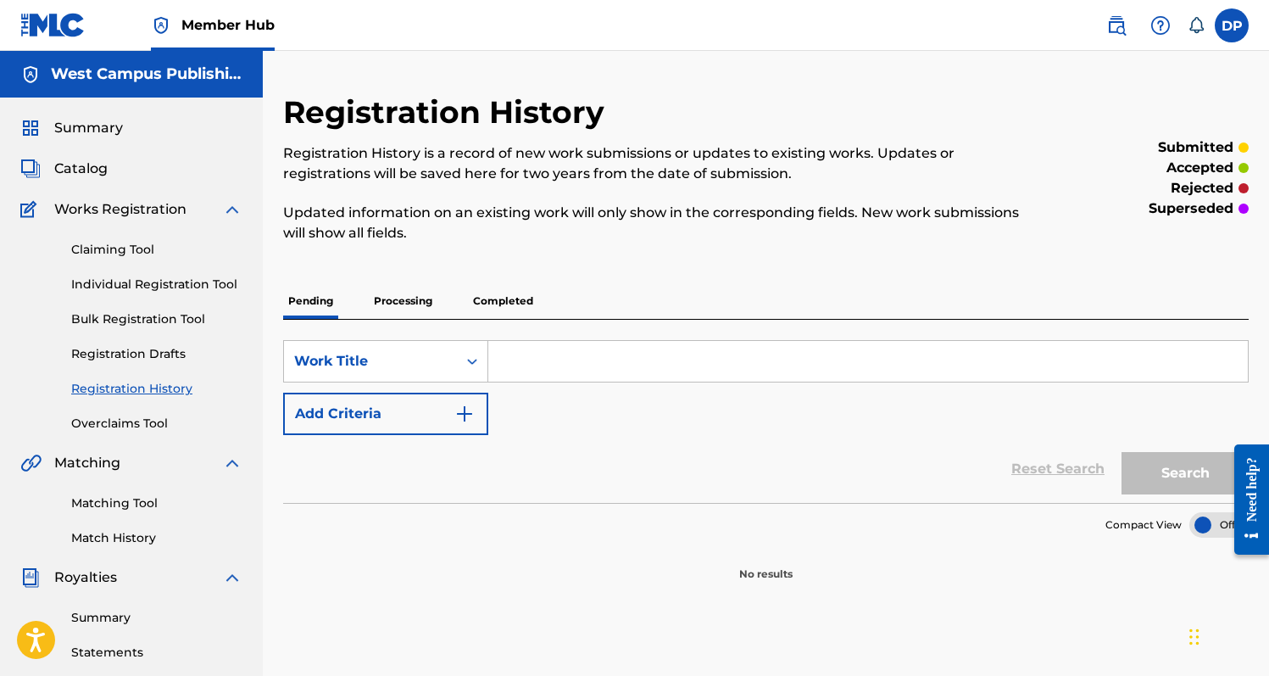
click at [501, 288] on p "Completed" at bounding box center [503, 301] width 70 height 36
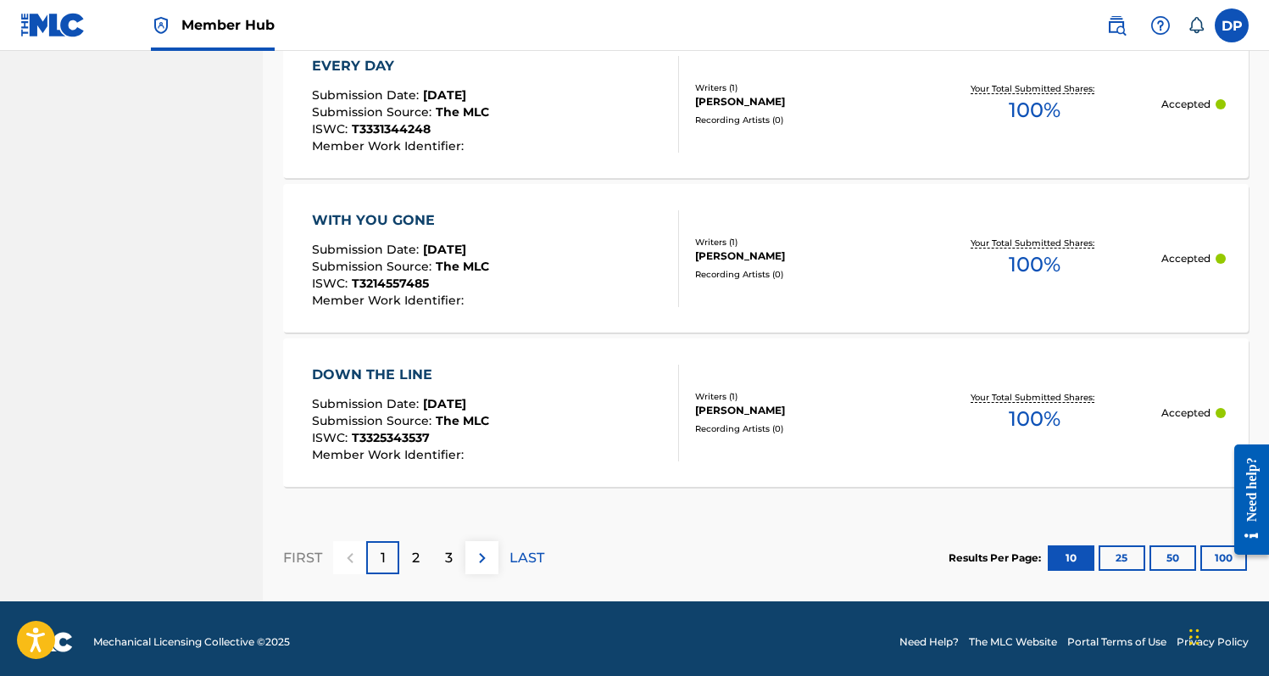
scroll to position [1672, 0]
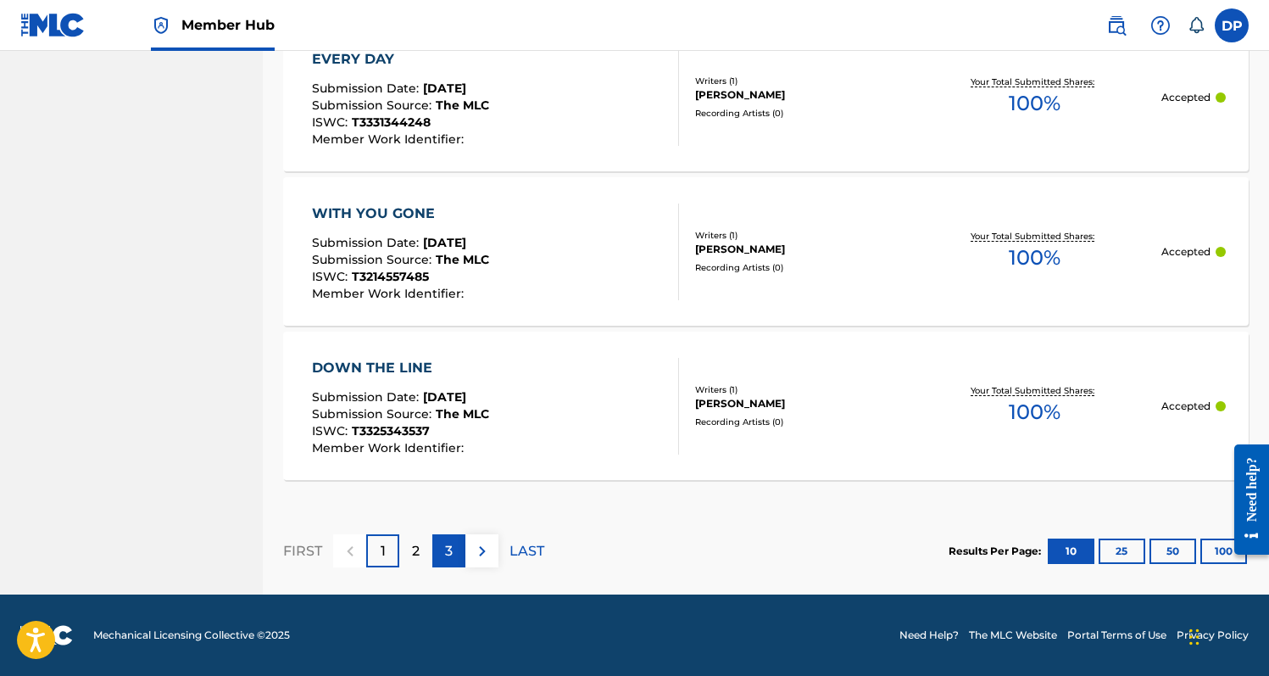
click at [437, 548] on div "3" at bounding box center [448, 550] width 33 height 33
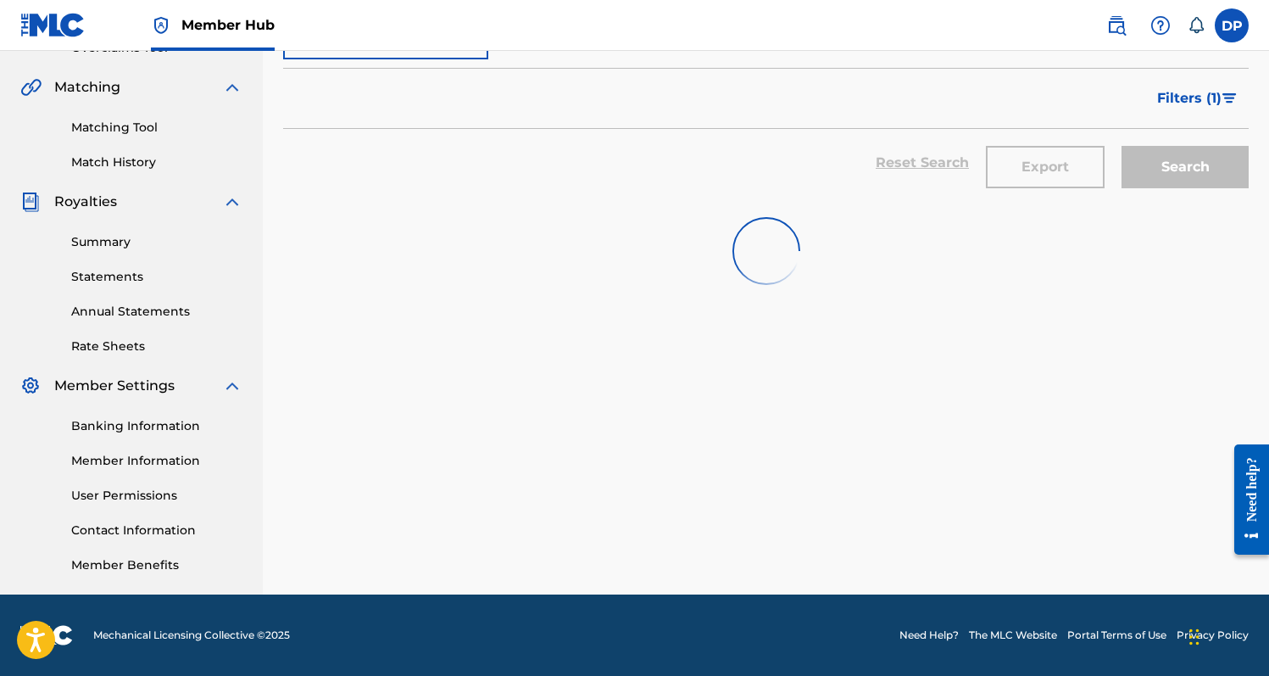
scroll to position [376, 0]
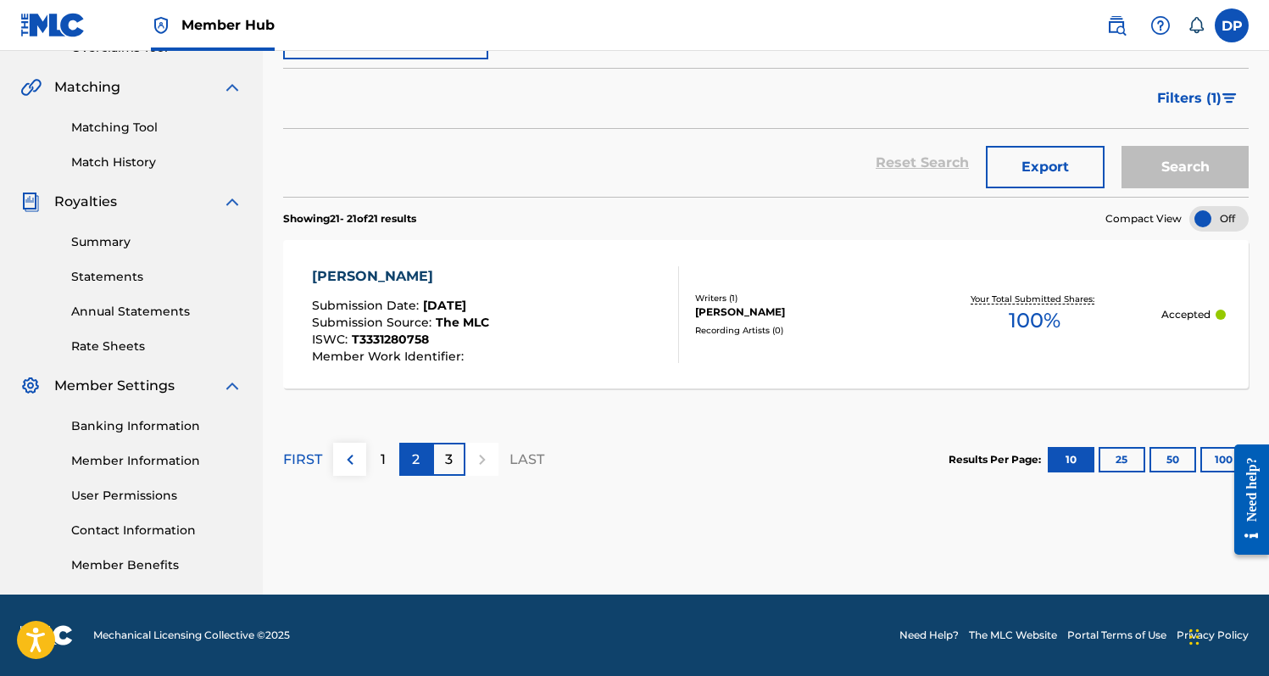
click at [409, 459] on div "2" at bounding box center [415, 458] width 33 height 33
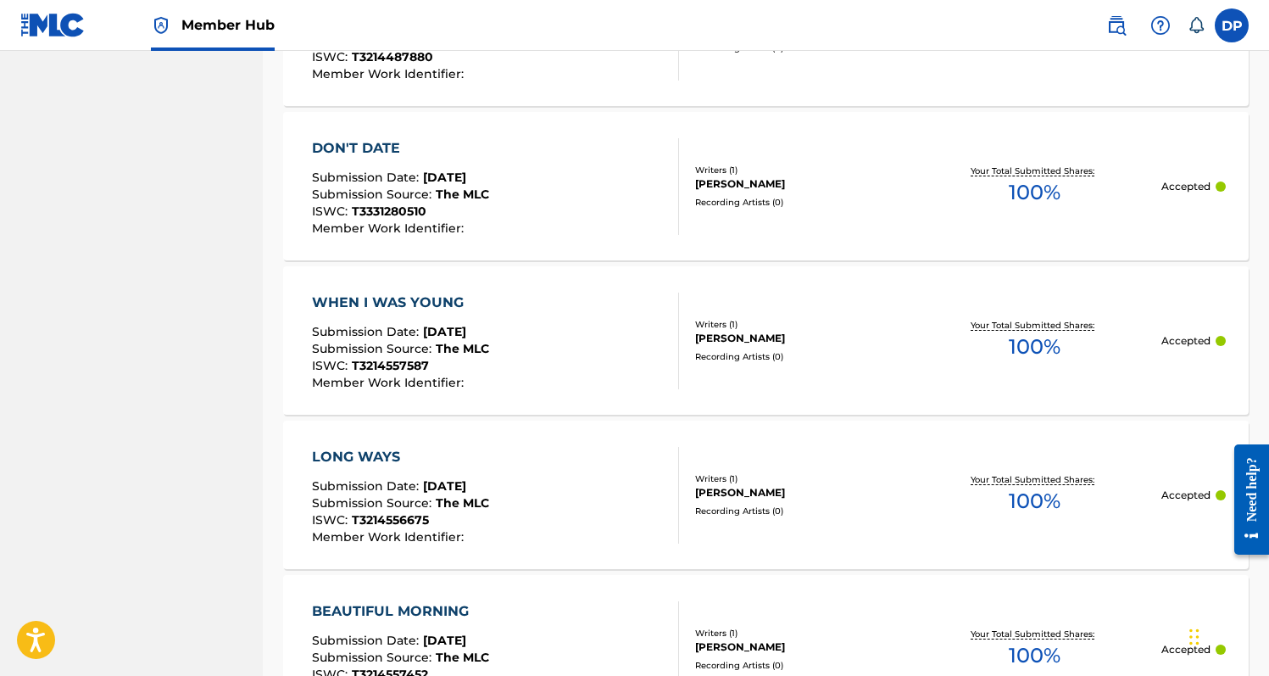
scroll to position [1672, 0]
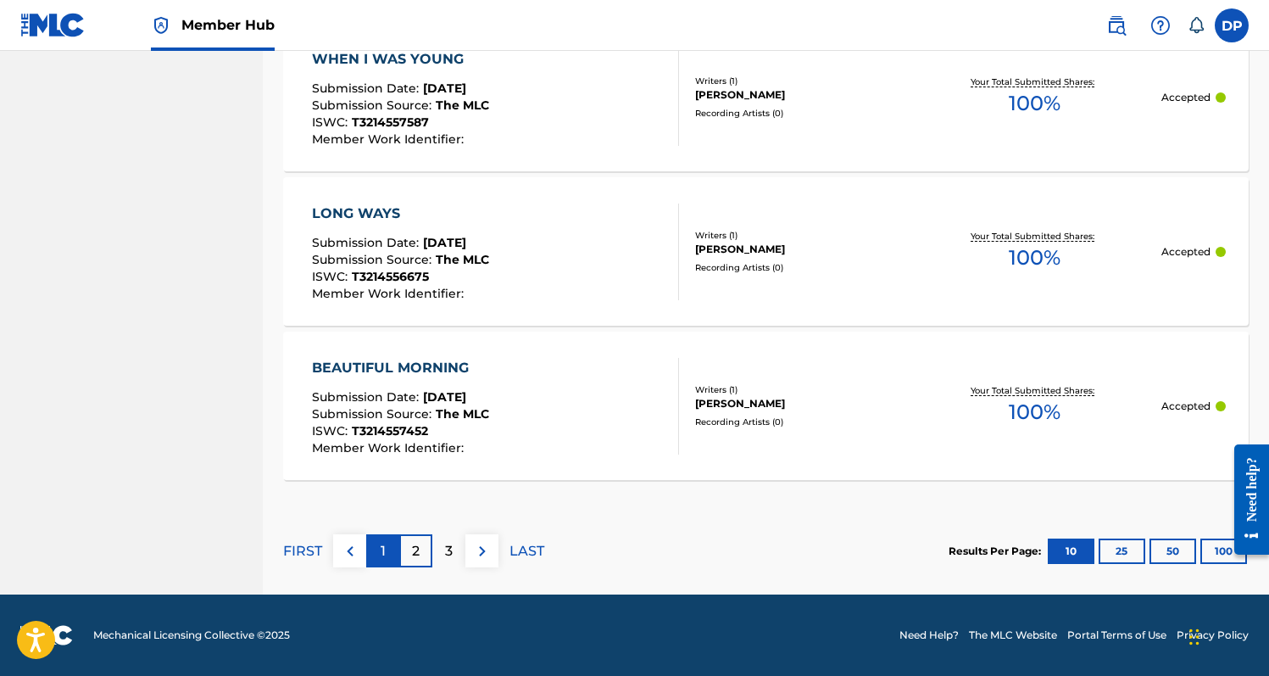
click at [376, 548] on div "1" at bounding box center [382, 550] width 33 height 33
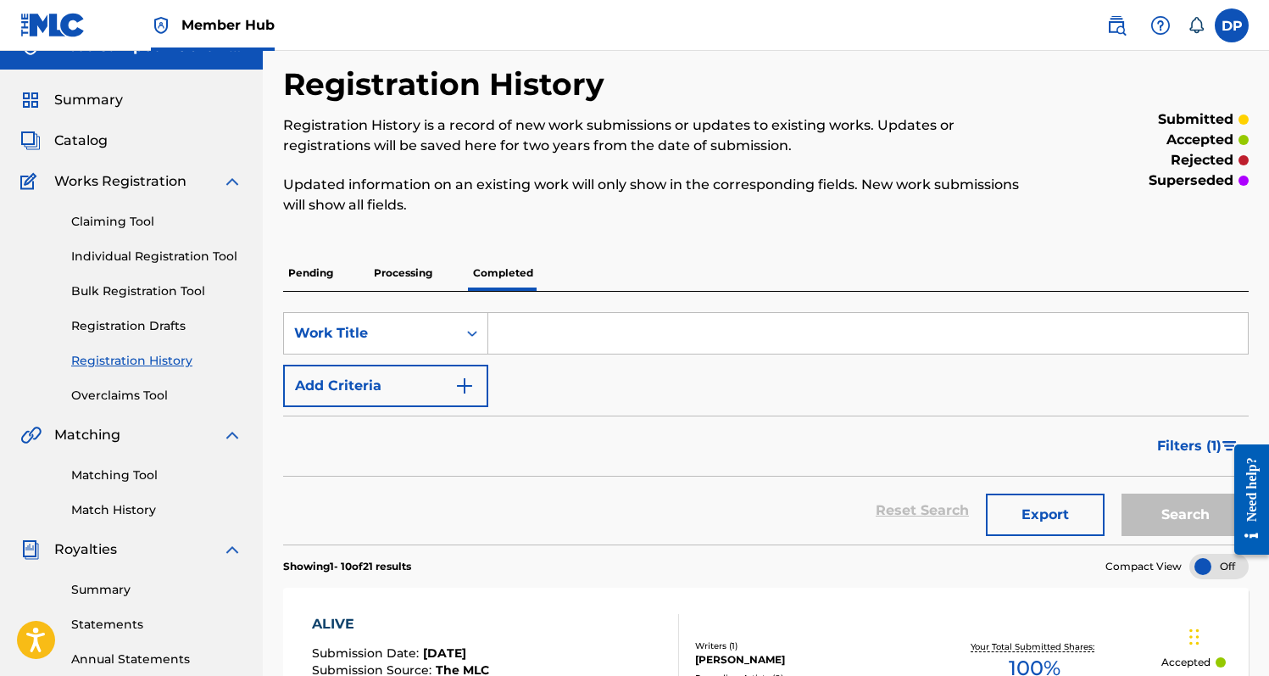
scroll to position [0, 0]
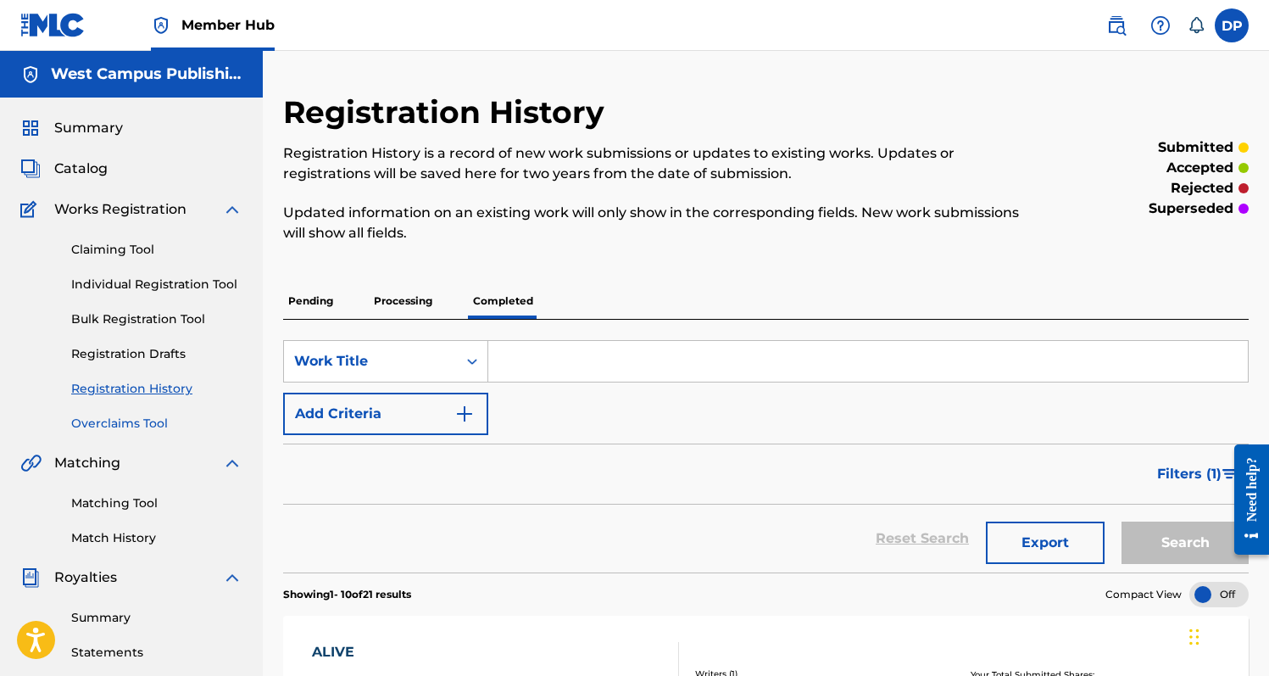
click at [175, 422] on link "Overclaims Tool" at bounding box center [156, 424] width 171 height 18
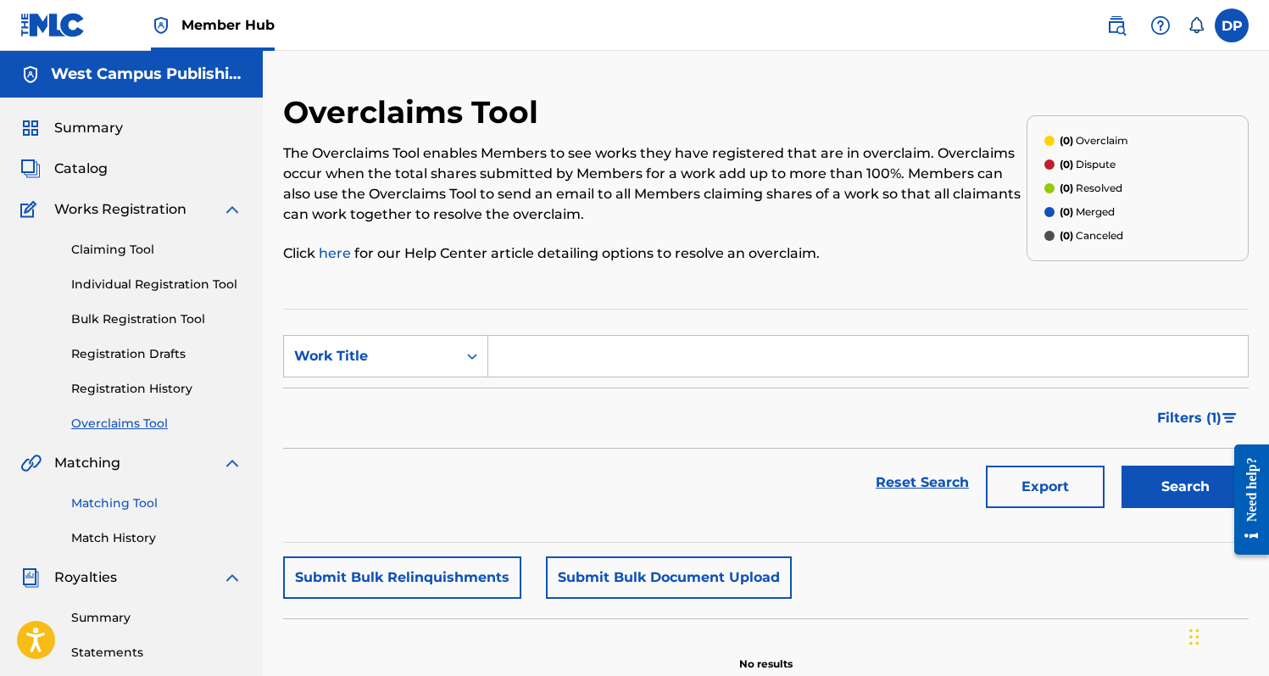
click at [117, 500] on link "Matching Tool" at bounding box center [156, 503] width 171 height 18
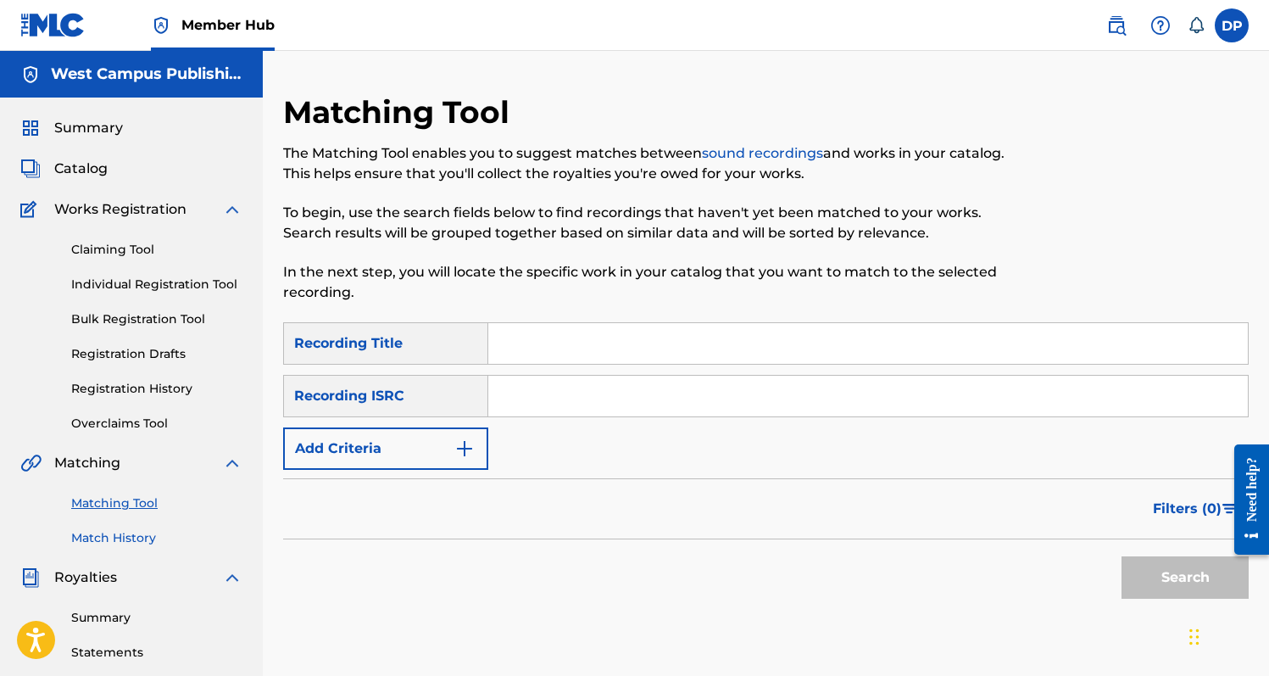
click at [114, 537] on link "Match History" at bounding box center [156, 538] width 171 height 18
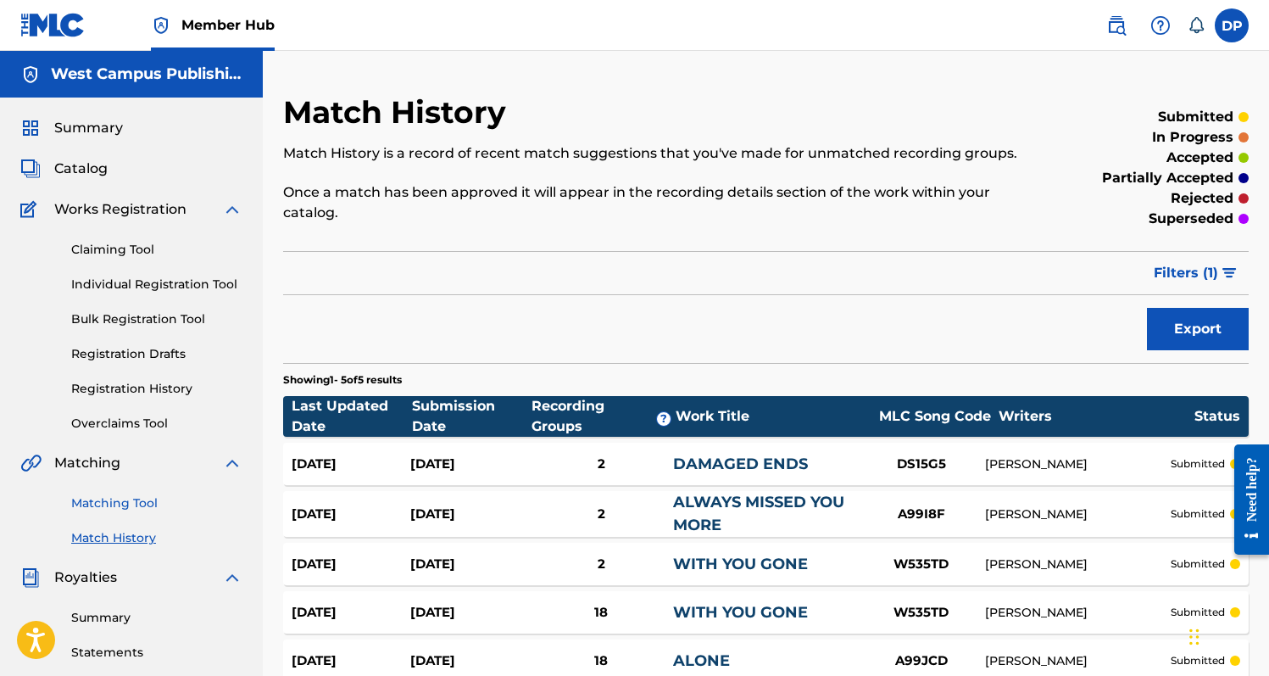
click at [139, 507] on link "Matching Tool" at bounding box center [156, 503] width 171 height 18
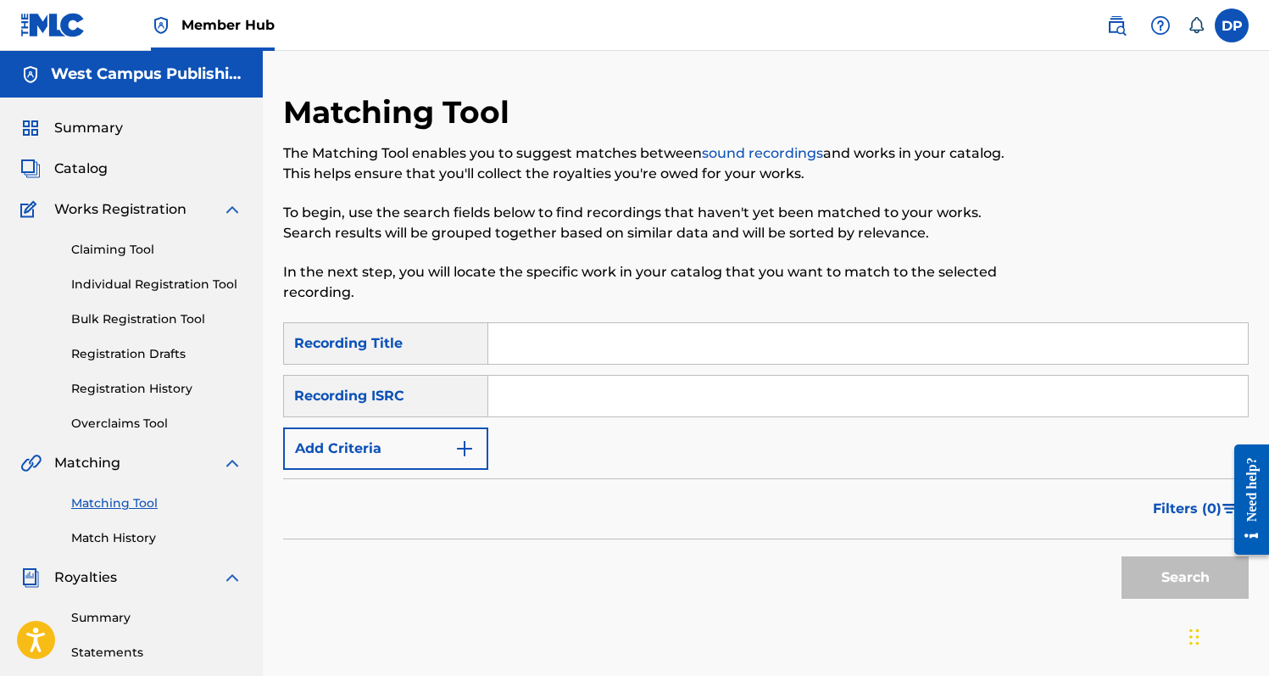
click at [505, 335] on input "Search Form" at bounding box center [868, 343] width 760 height 41
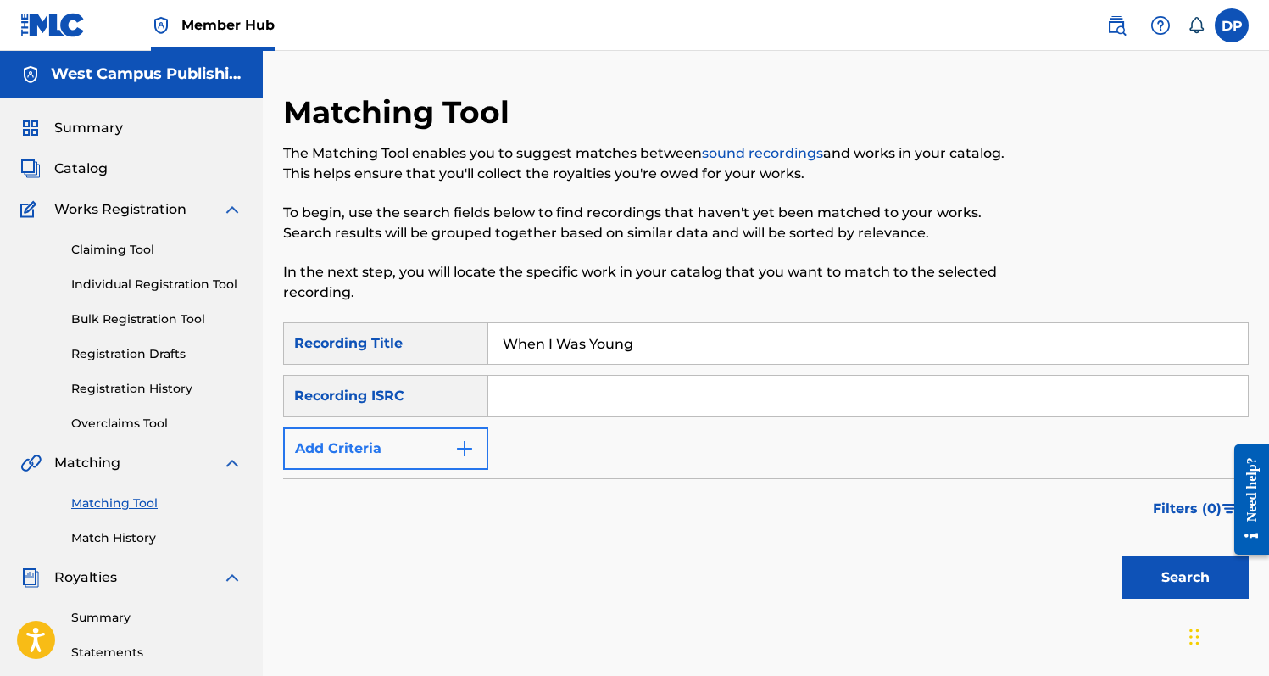
type input "When I Was Young"
click at [432, 450] on button "Add Criteria" at bounding box center [385, 448] width 205 height 42
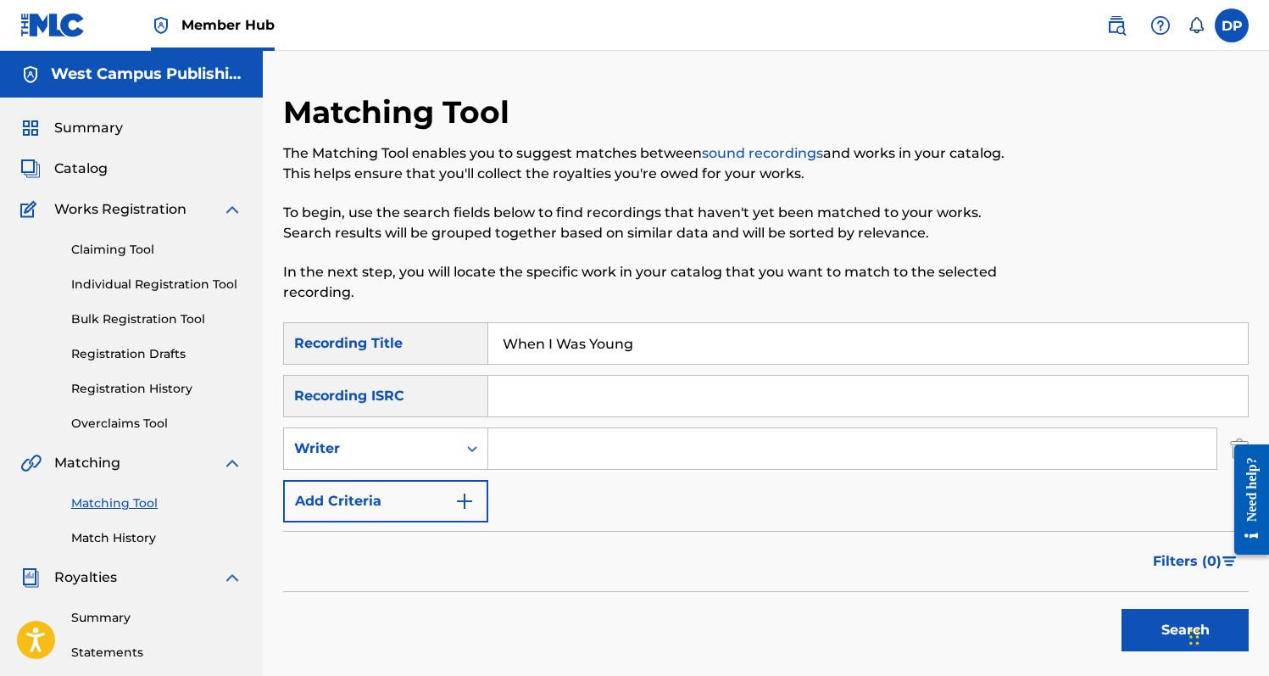
click at [527, 465] on input "Search Form" at bounding box center [852, 448] width 728 height 41
type input "D"
click at [456, 495] on img "Search Form" at bounding box center [464, 501] width 20 height 20
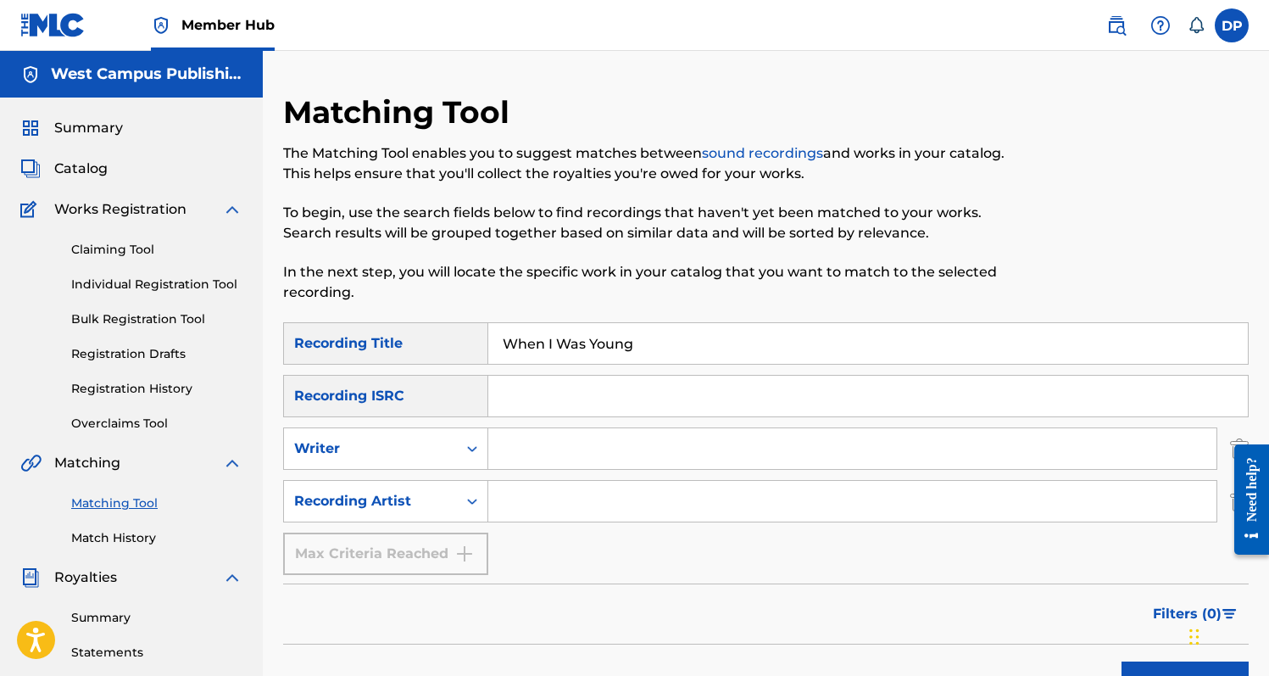
click at [519, 494] on input "Search Form" at bounding box center [852, 501] width 728 height 41
type input "[PERSON_NAME]"
click at [1121, 661] on button "Search" at bounding box center [1184, 682] width 127 height 42
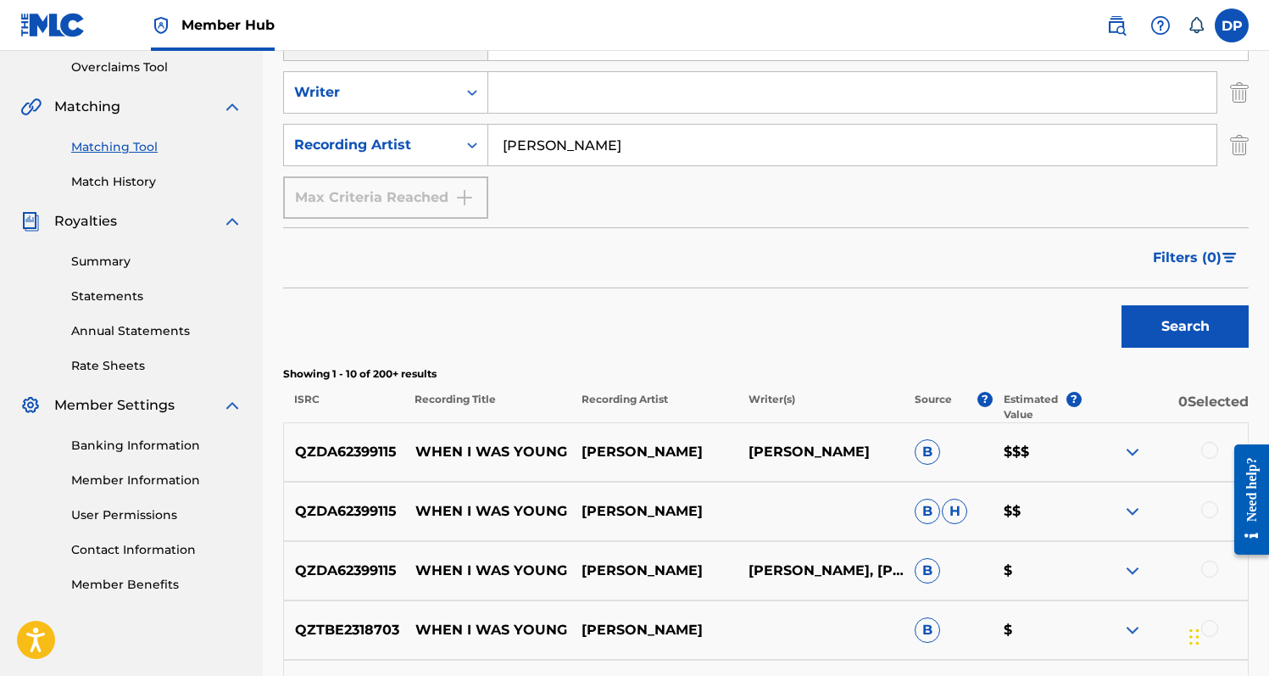
scroll to position [400, 0]
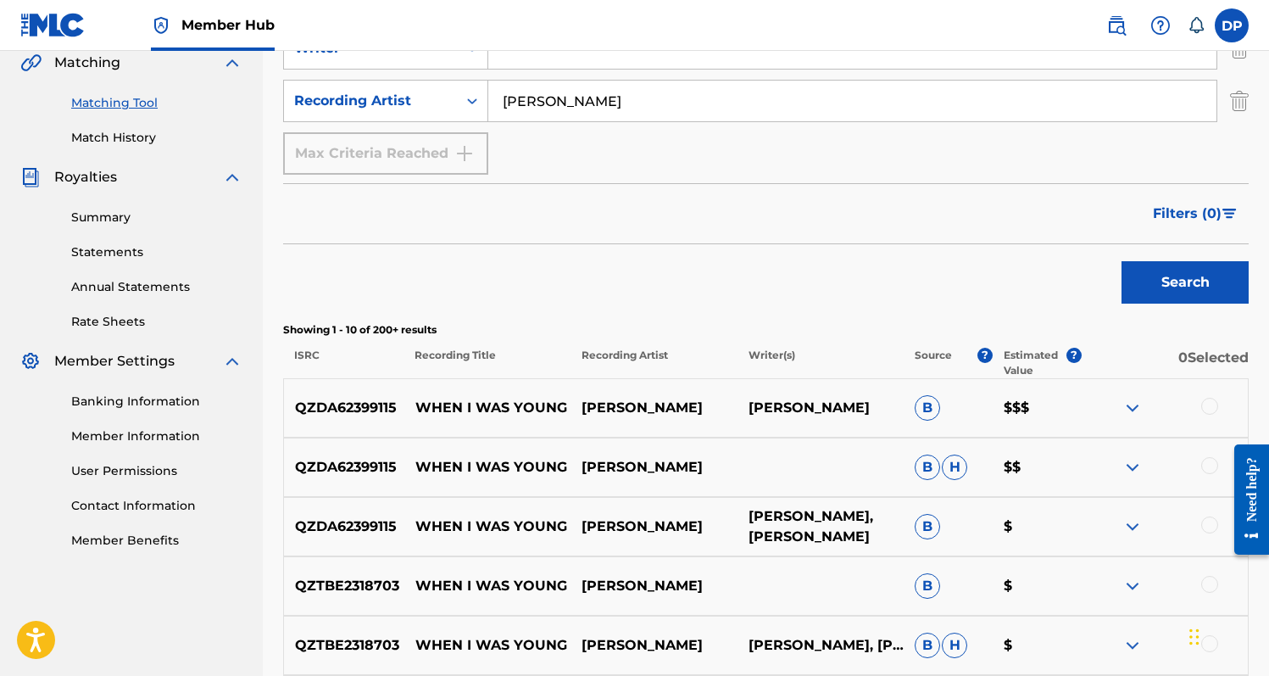
click at [818, 520] on p "[PERSON_NAME], [PERSON_NAME]" at bounding box center [820, 526] width 166 height 41
click at [1137, 527] on img at bounding box center [1132, 526] width 20 height 20
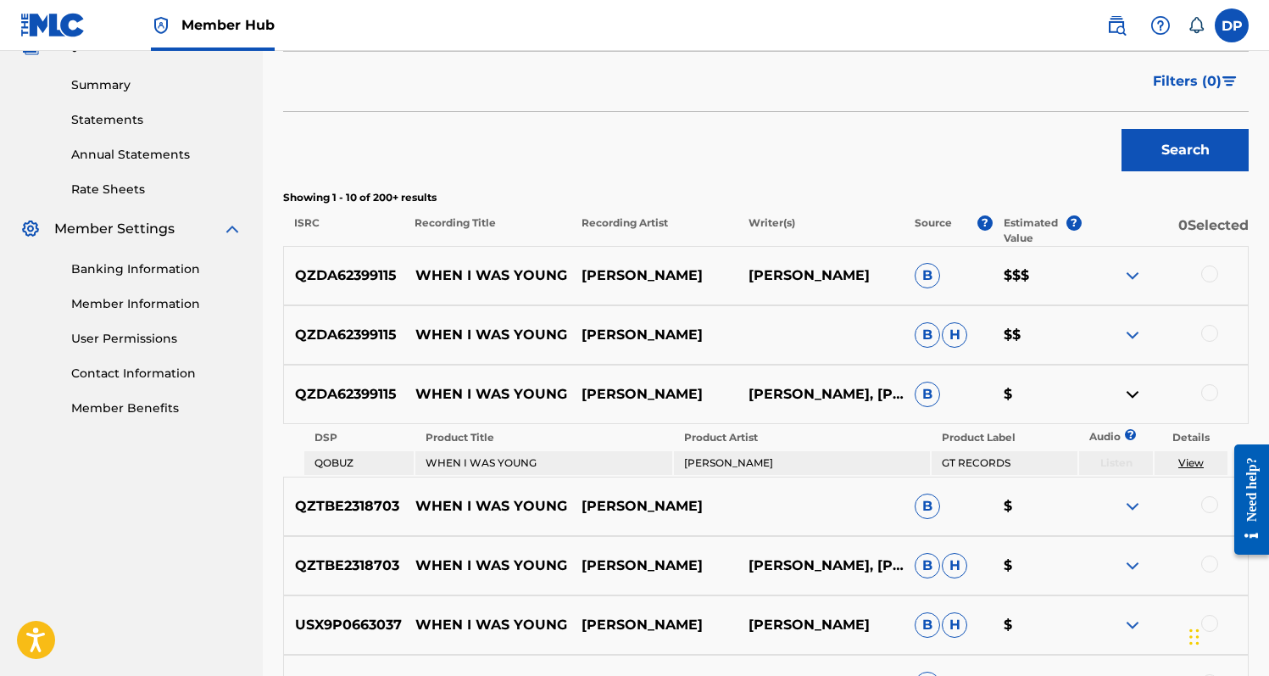
scroll to position [558, 0]
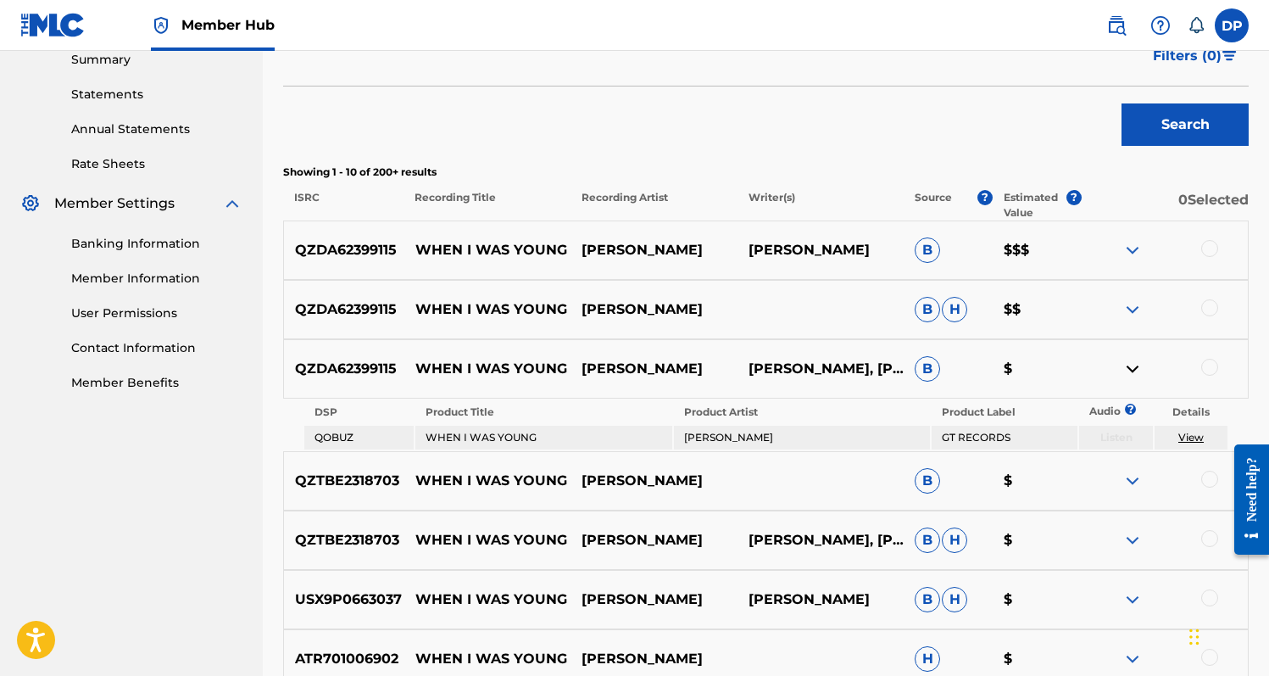
click at [1138, 319] on img at bounding box center [1132, 309] width 20 height 20
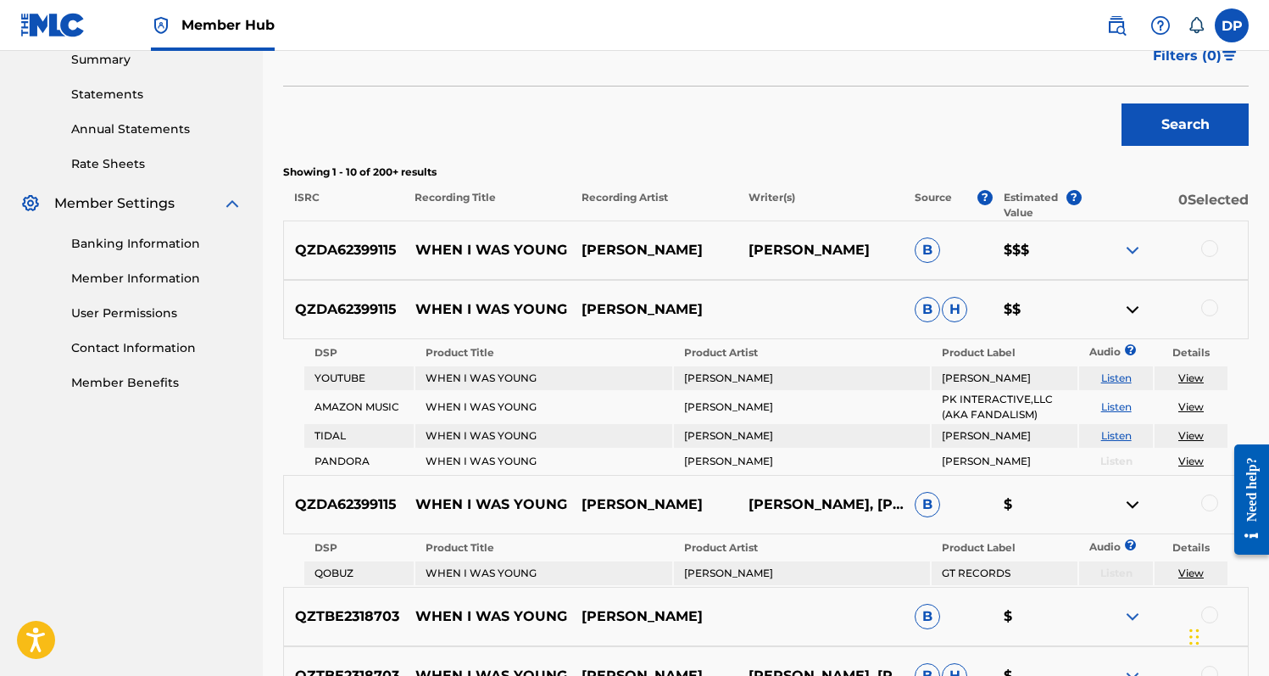
click at [1138, 319] on img at bounding box center [1132, 309] width 20 height 20
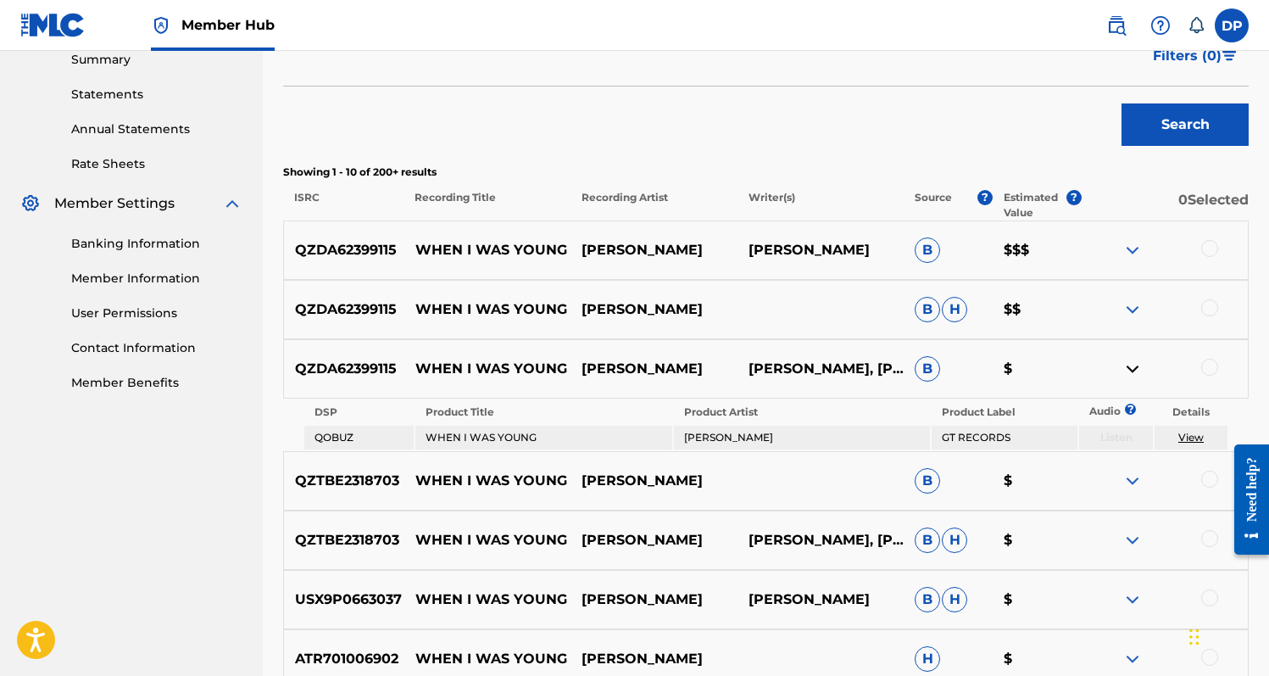
click at [1133, 362] on img at bounding box center [1132, 369] width 20 height 20
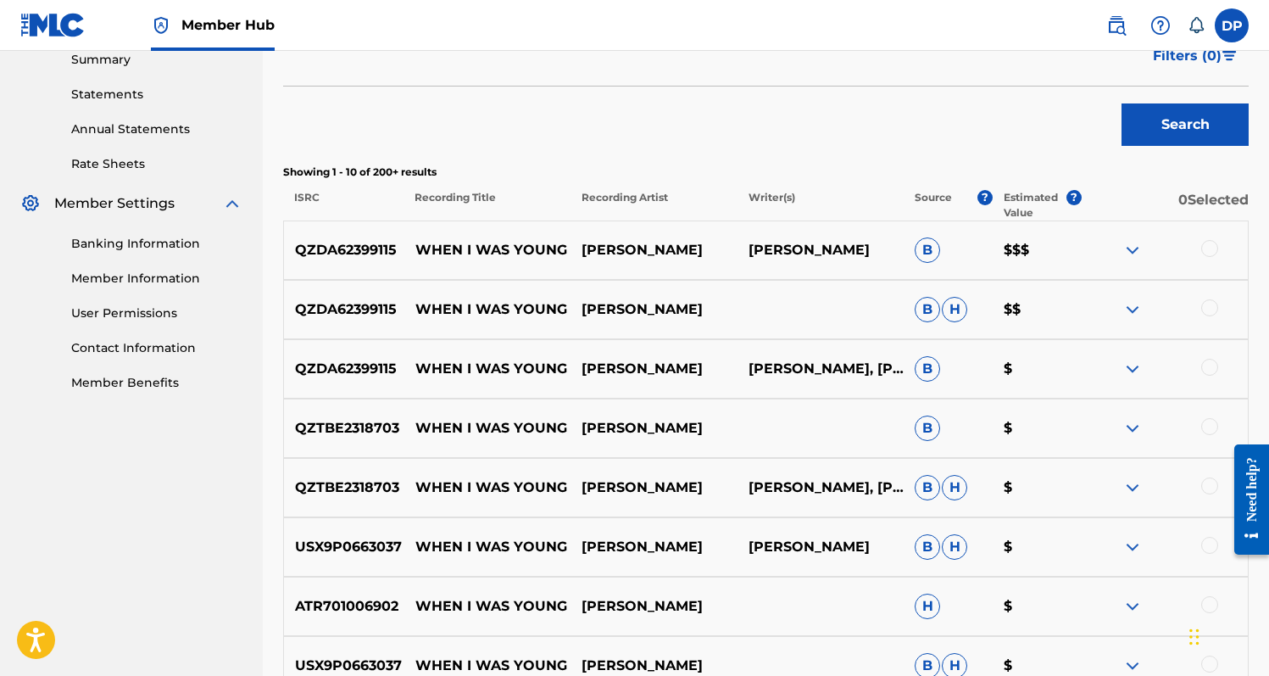
click at [1189, 369] on div at bounding box center [1165, 369] width 166 height 20
click at [1208, 369] on div at bounding box center [1209, 367] width 17 height 17
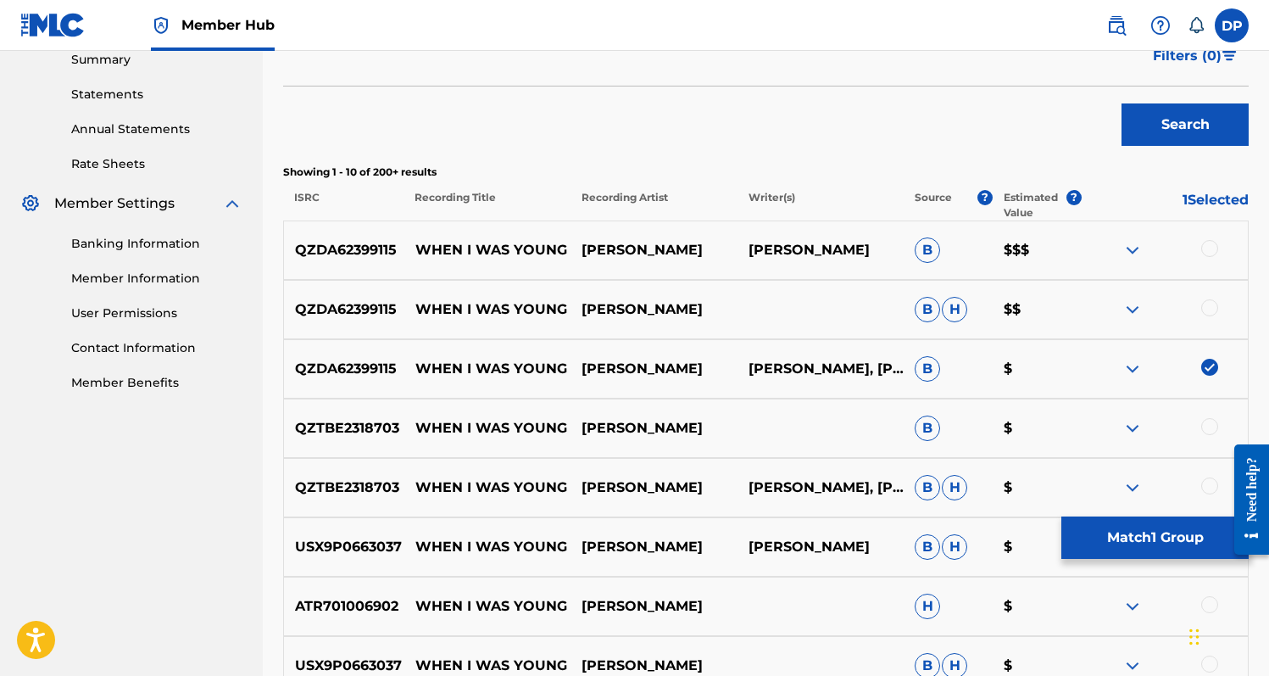
click at [1210, 316] on div at bounding box center [1165, 309] width 166 height 20
click at [1210, 304] on div at bounding box center [1209, 307] width 17 height 17
click at [1210, 248] on div at bounding box center [1209, 248] width 17 height 17
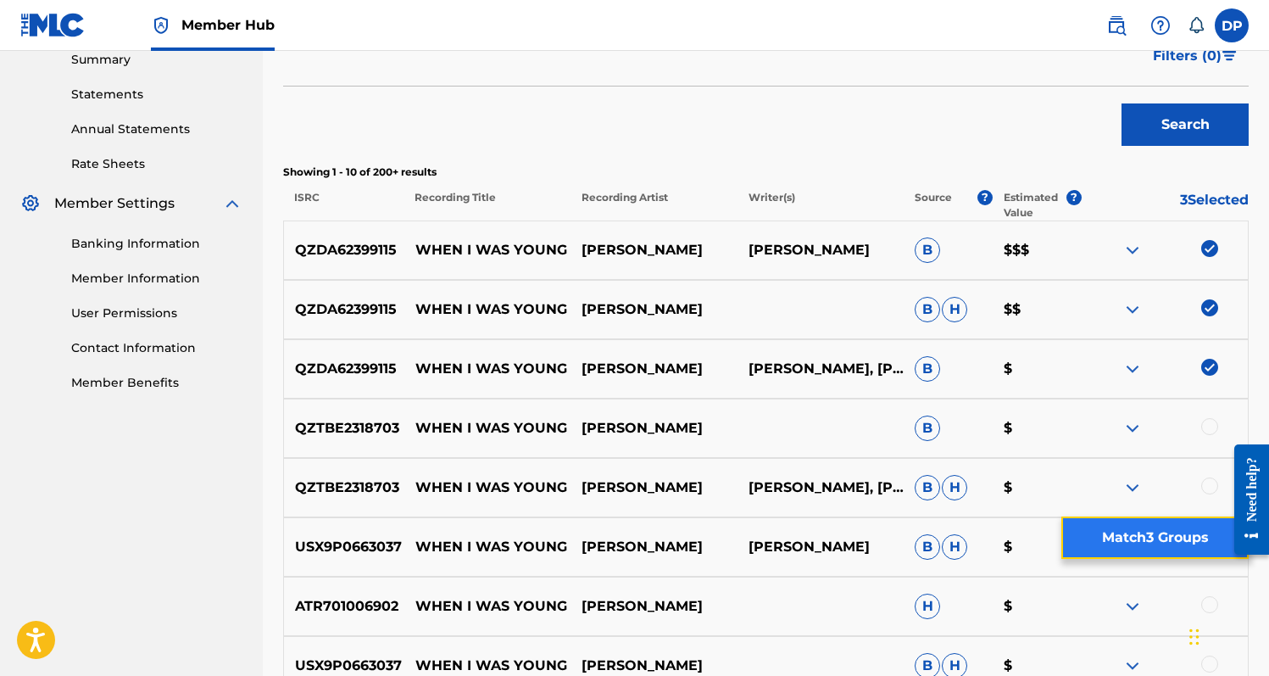
click at [1160, 530] on button "Match 3 Groups" at bounding box center [1154, 537] width 187 height 42
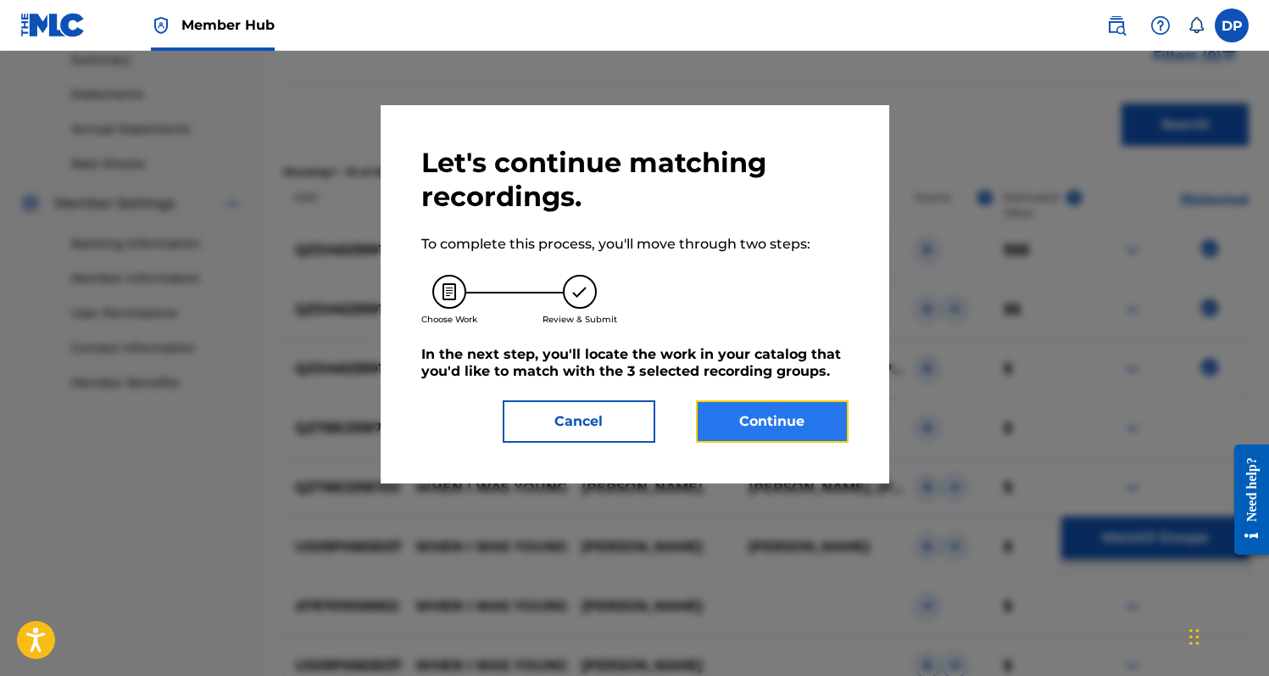
click at [806, 403] on button "Continue" at bounding box center [772, 421] width 153 height 42
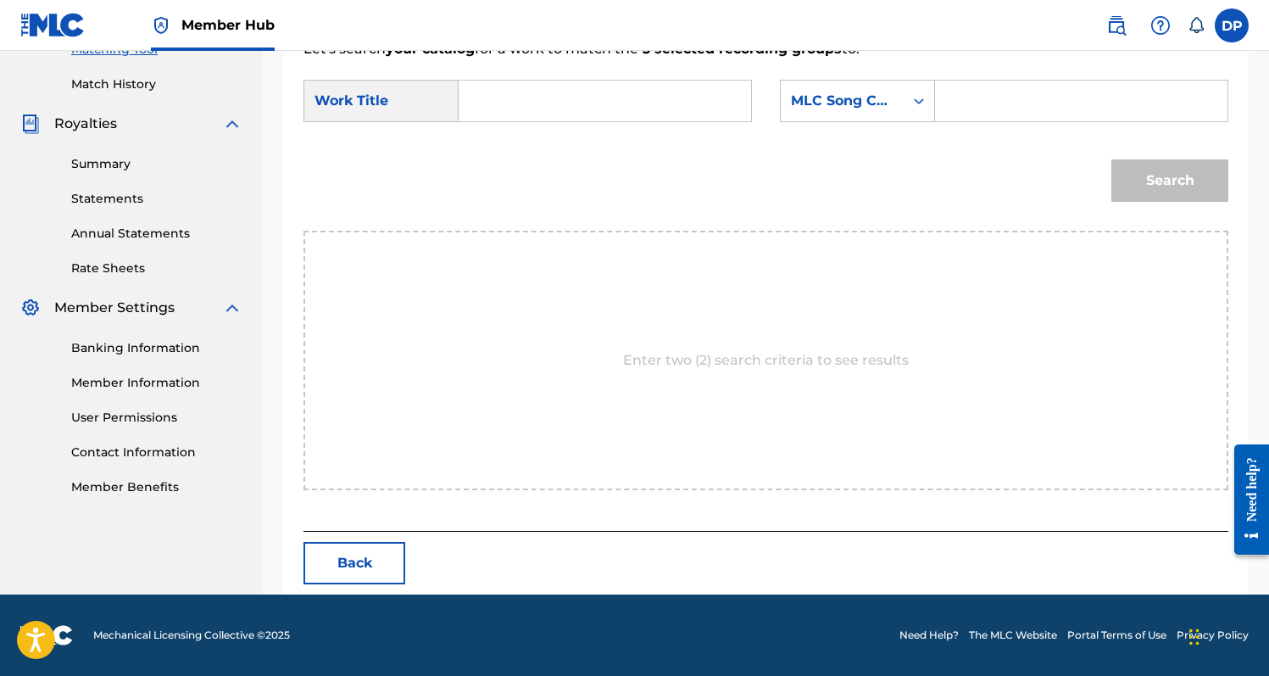
click at [573, 91] on input "Search Form" at bounding box center [605, 101] width 264 height 41
type input "When I Was Young"
click at [852, 103] on div "MLC Song Code" at bounding box center [842, 101] width 103 height 20
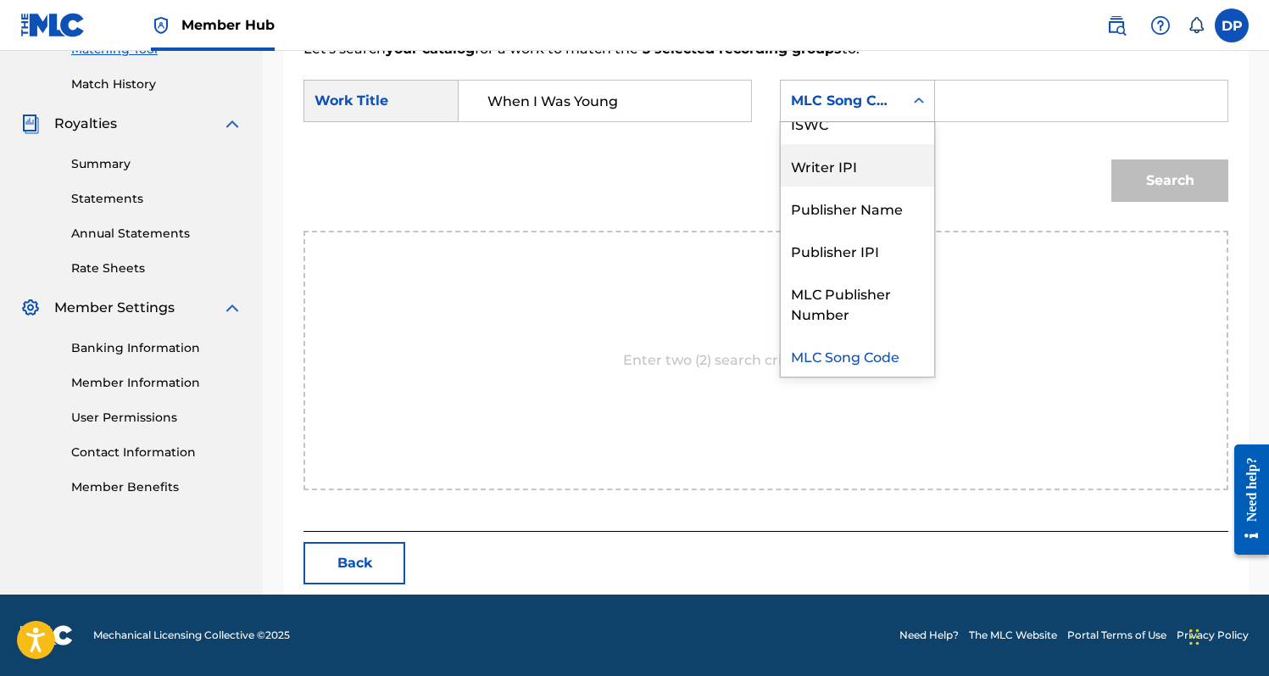
scroll to position [0, 0]
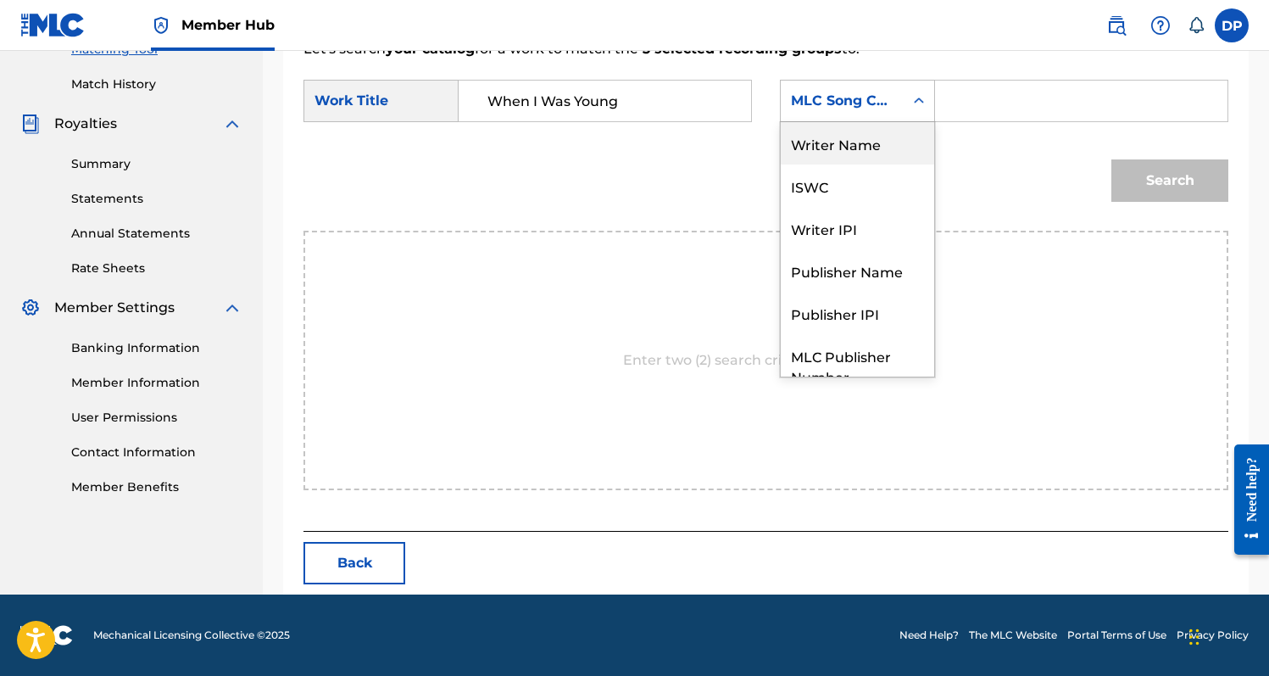
click at [870, 152] on div "Writer Name" at bounding box center [857, 143] width 153 height 42
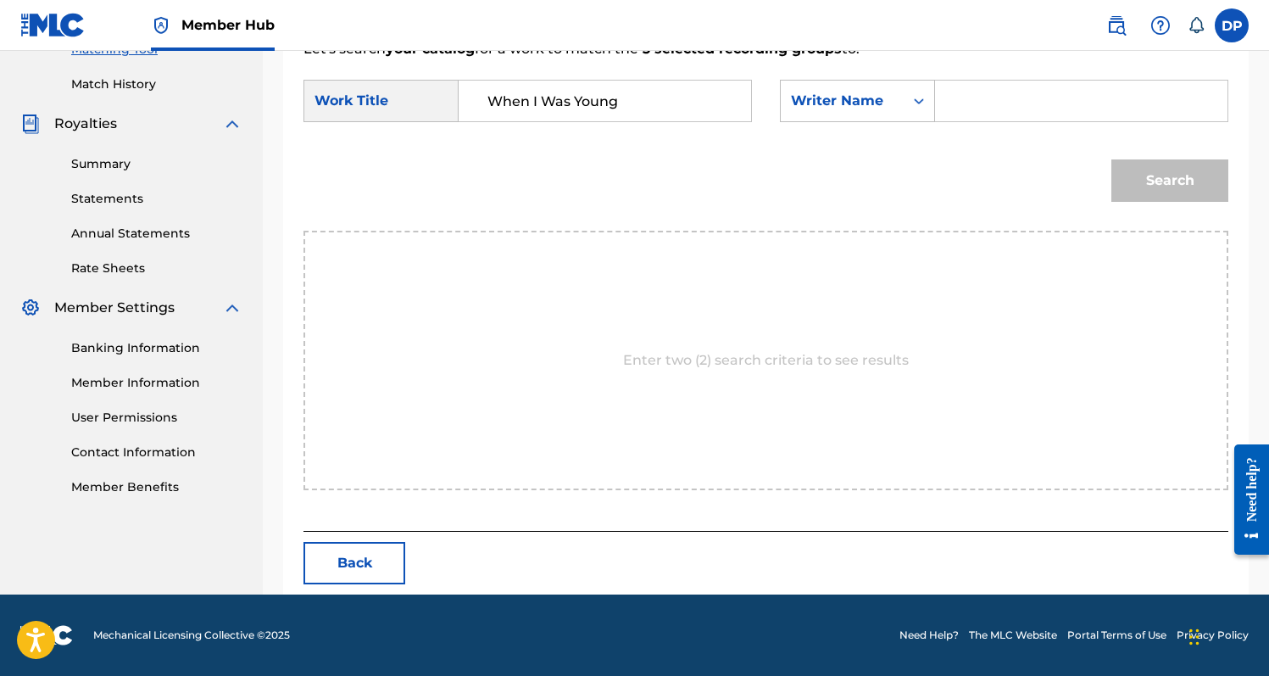
click at [953, 97] on input "Search Form" at bounding box center [1081, 101] width 264 height 41
type input "[PERSON_NAME]"
click at [1181, 176] on button "Search" at bounding box center [1169, 180] width 117 height 42
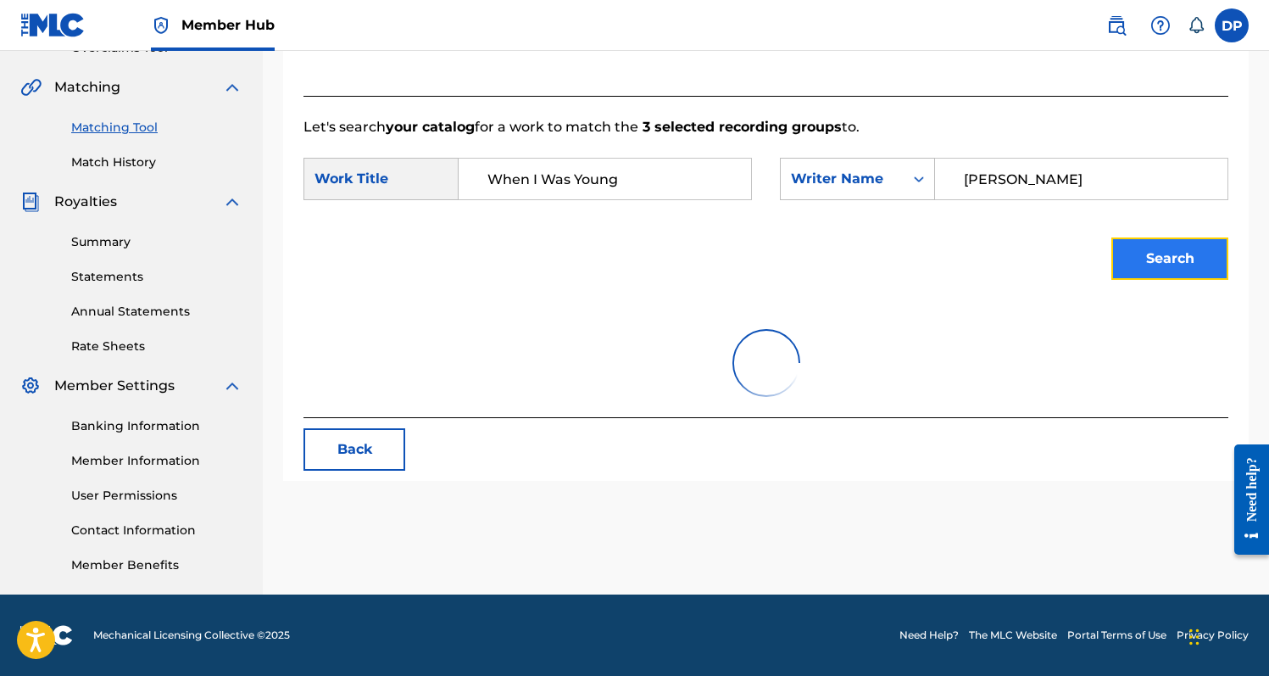
scroll to position [403, 0]
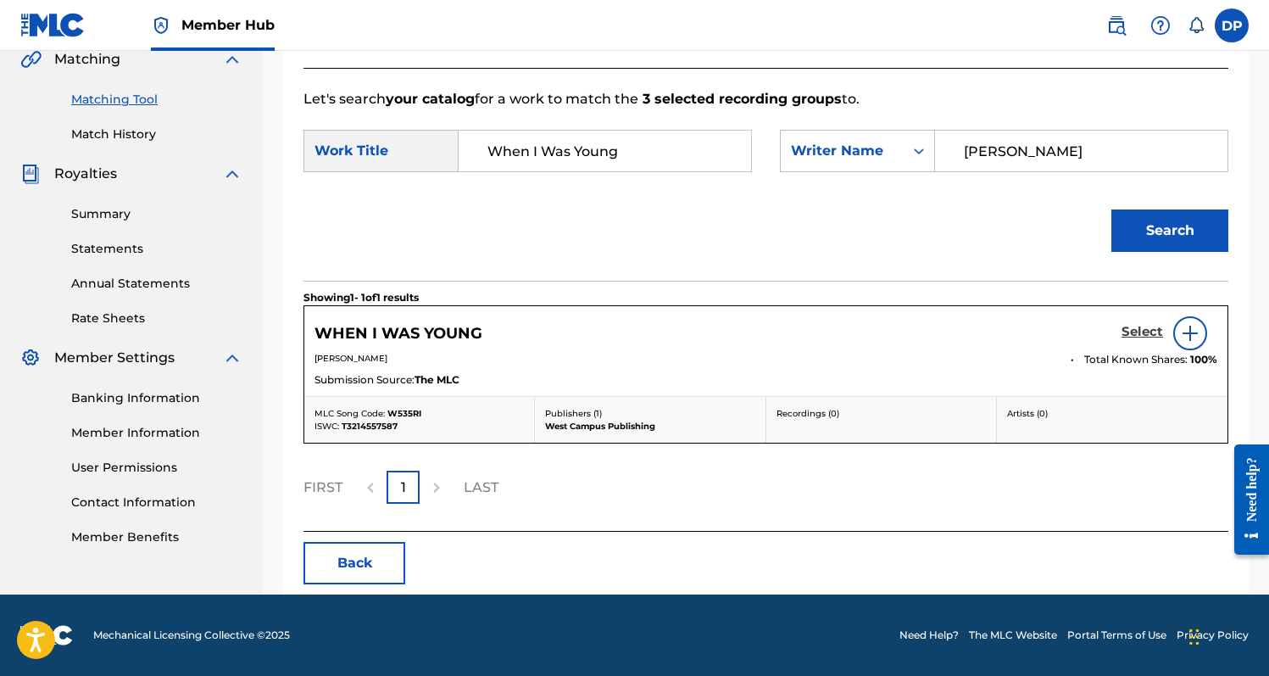
click at [1146, 334] on h5 "Select" at bounding box center [1142, 332] width 42 height 16
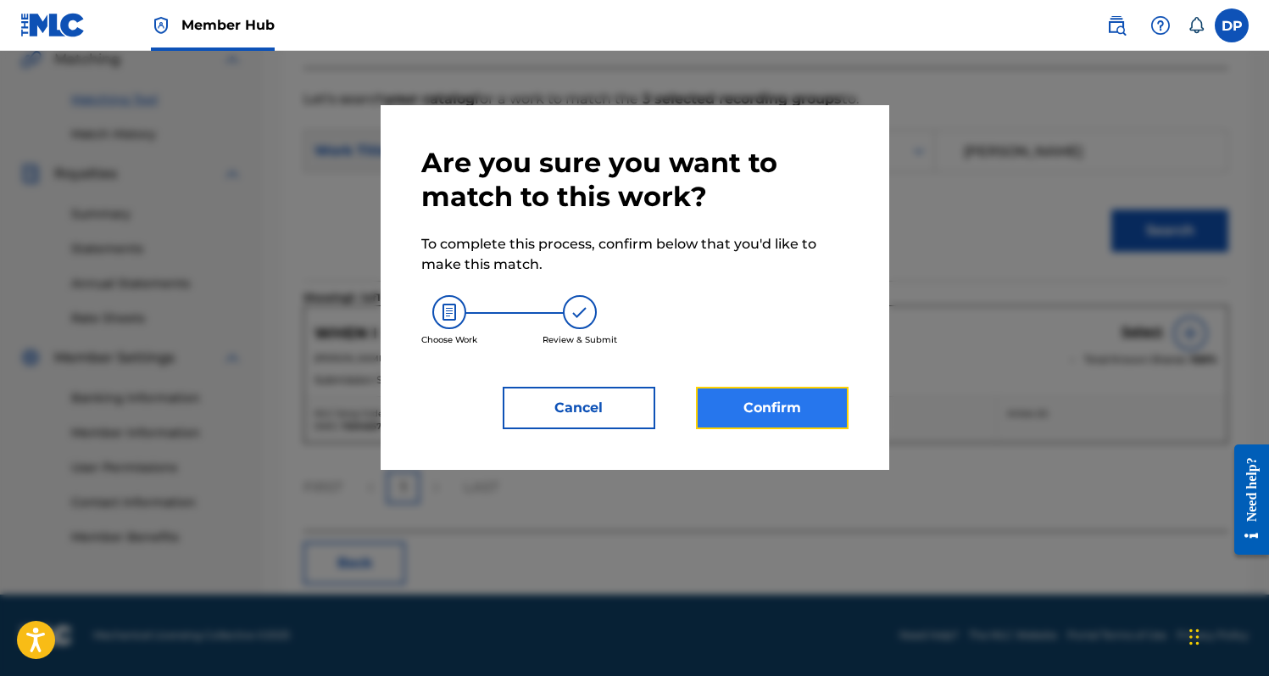
click at [778, 418] on button "Confirm" at bounding box center [772, 408] width 153 height 42
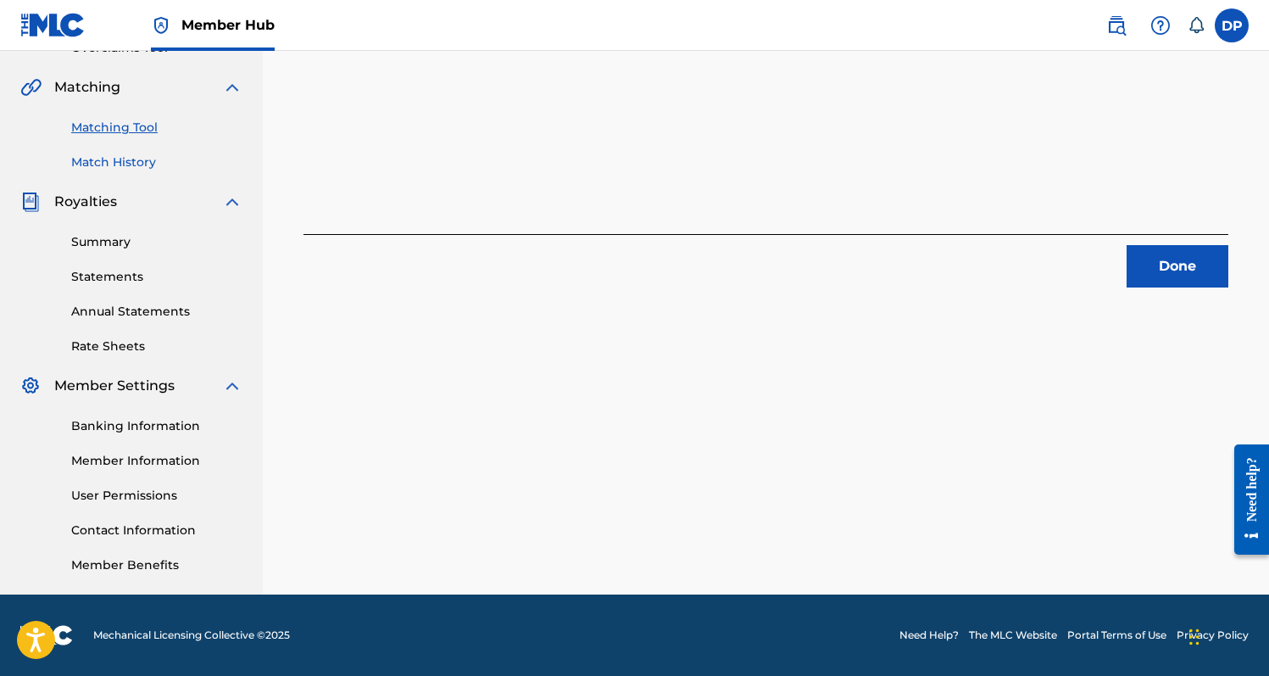
click at [125, 160] on link "Match History" at bounding box center [156, 162] width 171 height 18
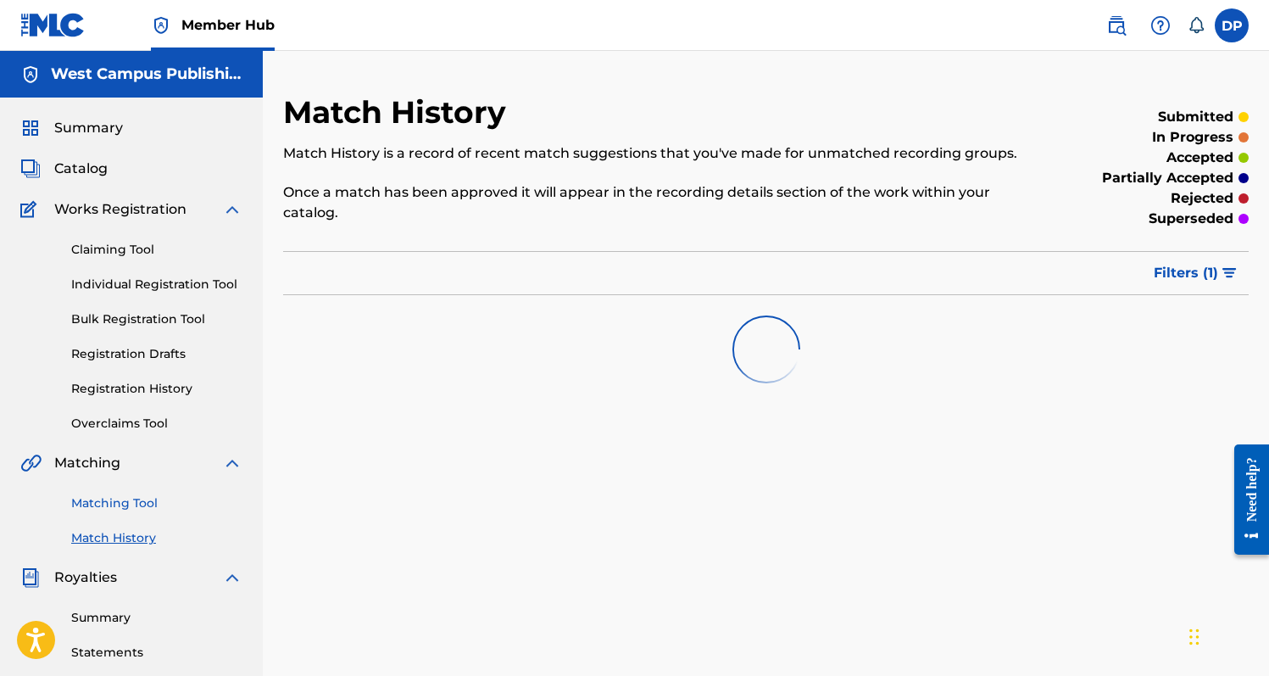
click at [123, 502] on link "Matching Tool" at bounding box center [156, 503] width 171 height 18
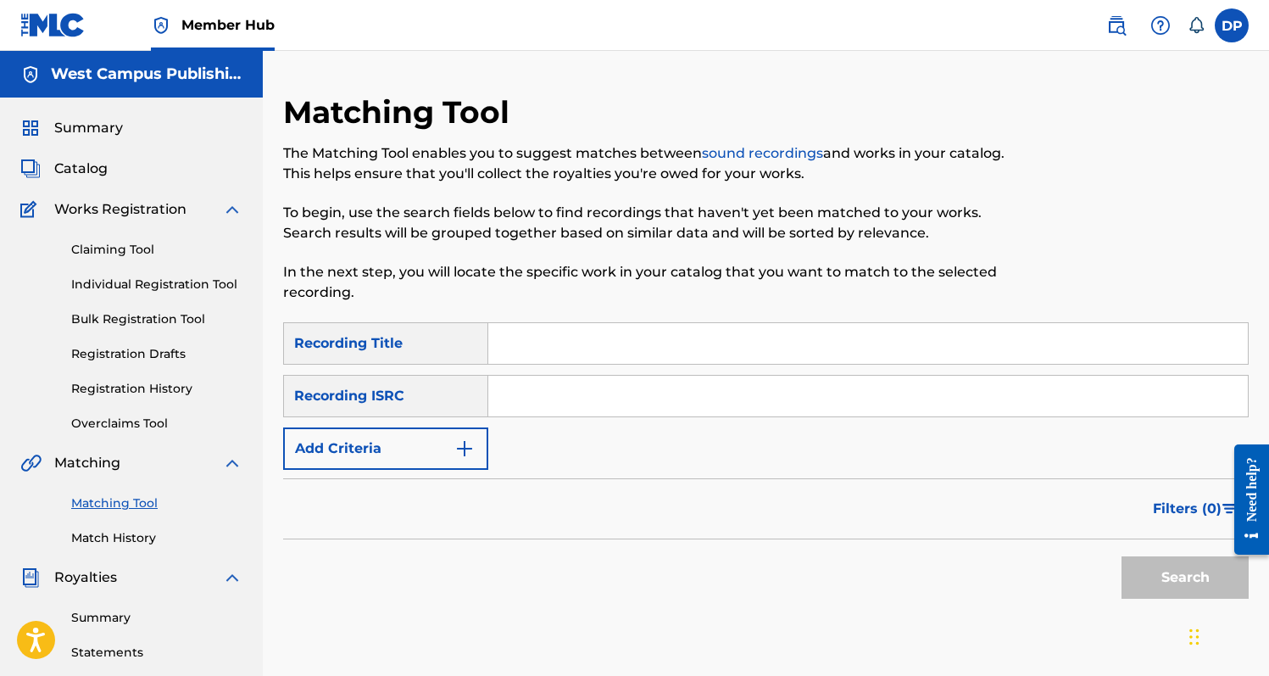
click at [570, 346] on input "Search Form" at bounding box center [868, 343] width 760 height 41
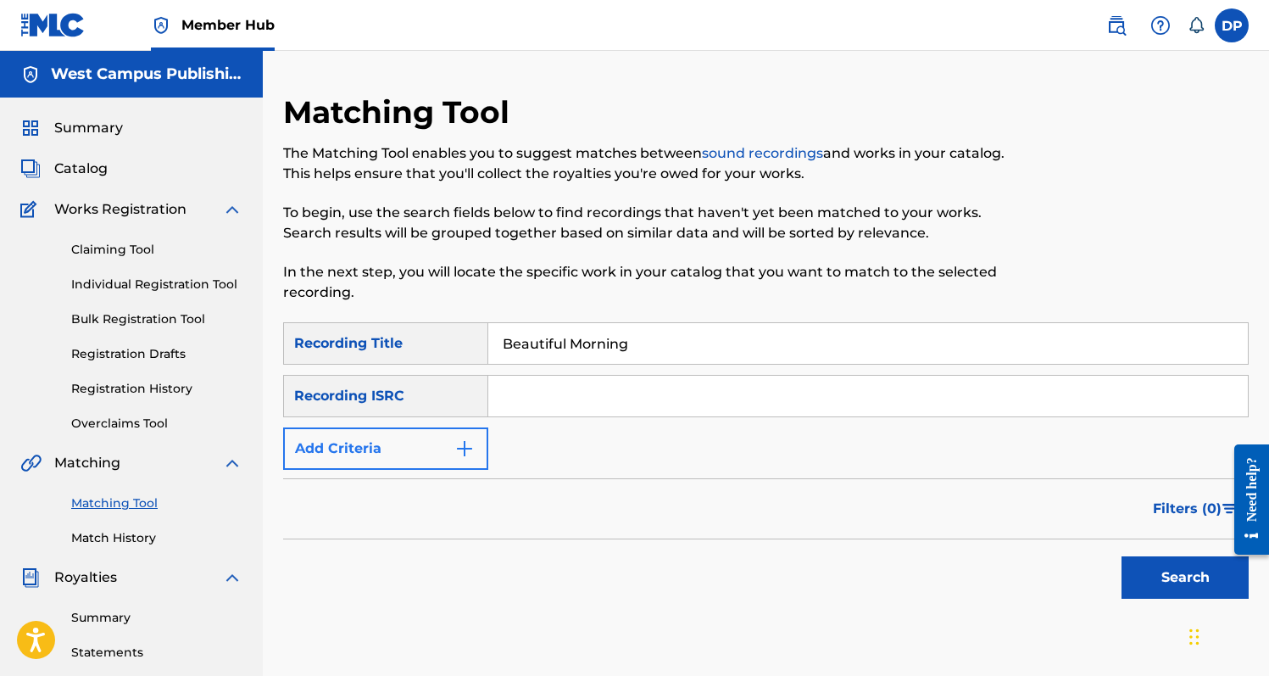
type input "Beautiful Morning"
click at [454, 448] on img "Search Form" at bounding box center [464, 448] width 20 height 20
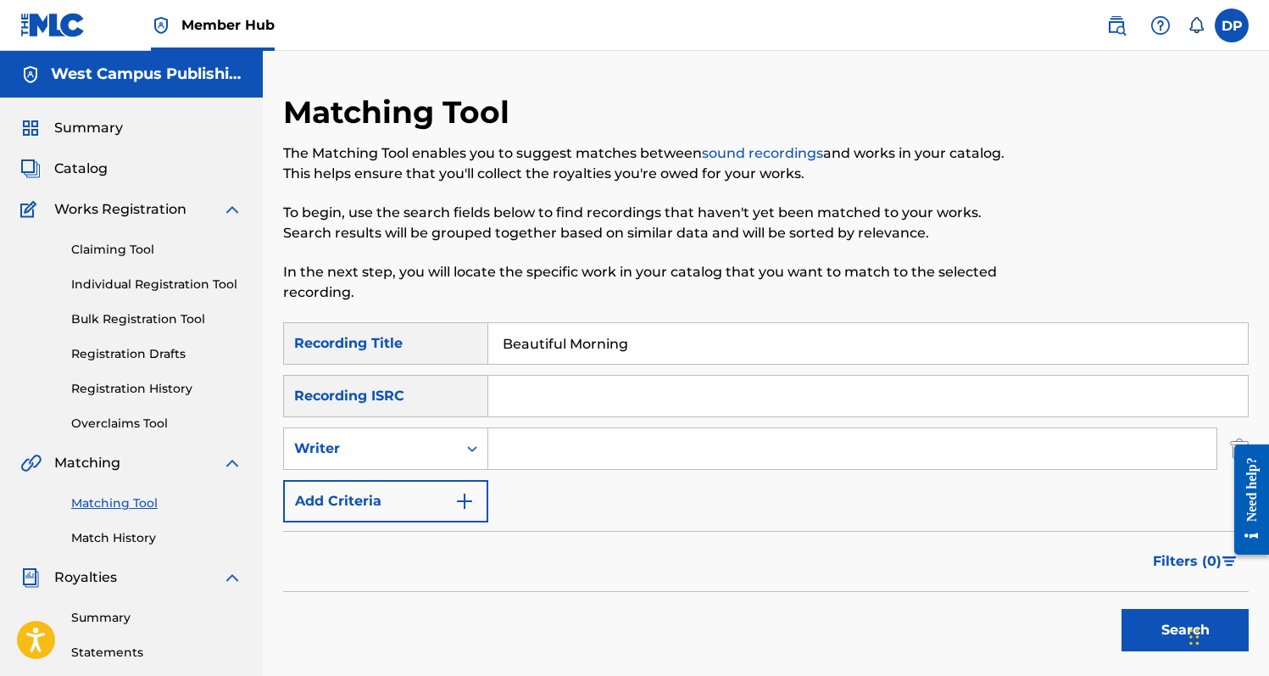
click at [554, 530] on form "SearchWithCriteriaaba8c6cd-262b-470c-9812-59c94e51ff1c Recording Title Beautifu…" at bounding box center [766, 490] width 966 height 337
click at [442, 454] on div "Writer" at bounding box center [370, 448] width 153 height 20
click at [430, 473] on div "Recording Artist" at bounding box center [385, 491] width 203 height 42
click at [538, 431] on input "Search Form" at bounding box center [852, 448] width 728 height 41
type input "[PERSON_NAME]"
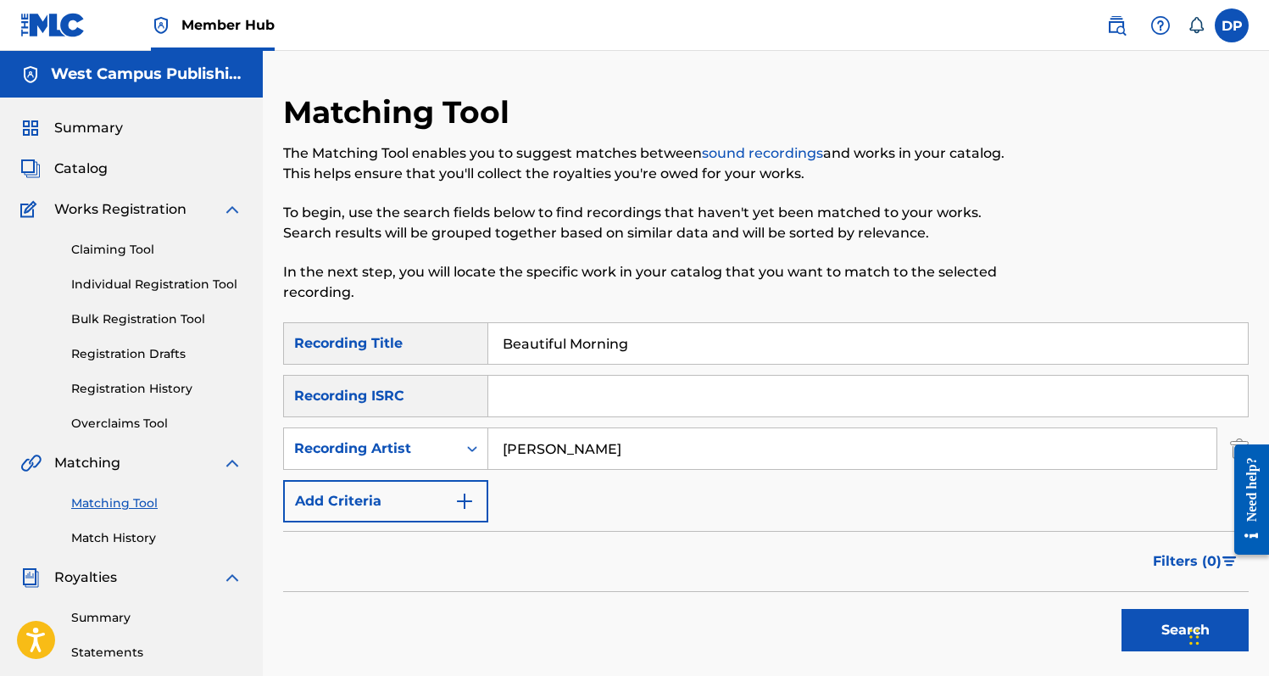
click at [1121, 609] on button "Search" at bounding box center [1184, 630] width 127 height 42
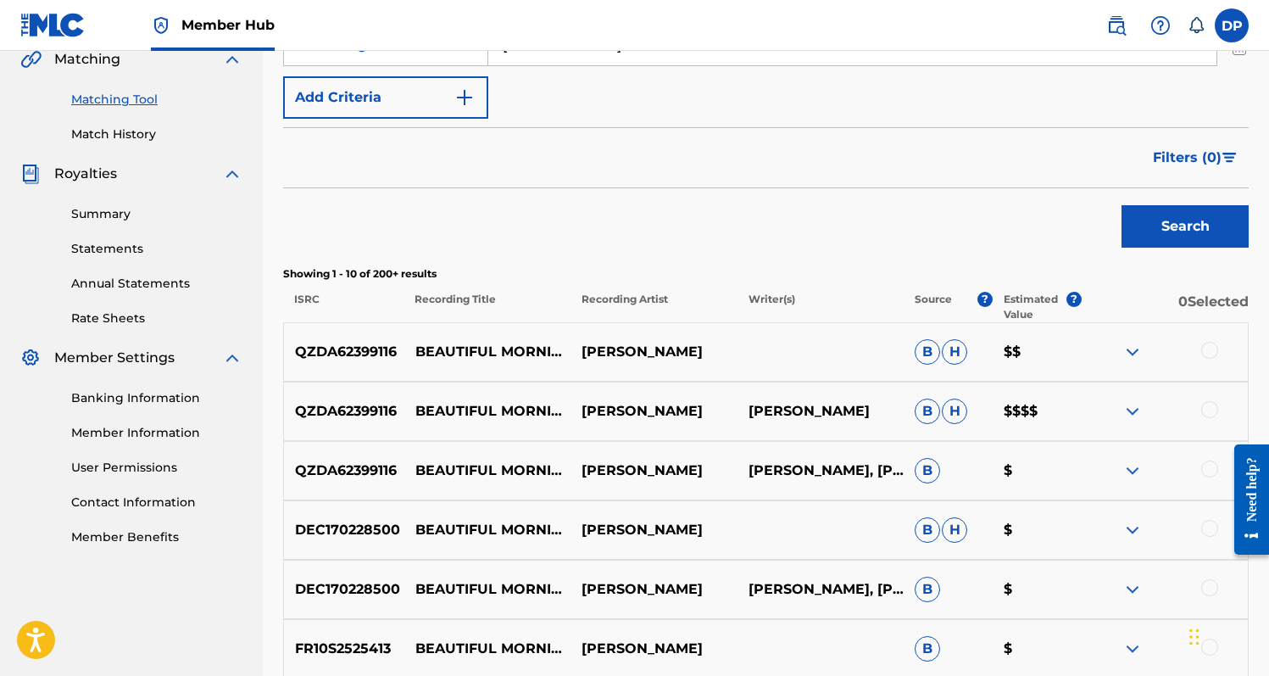
scroll to position [409, 0]
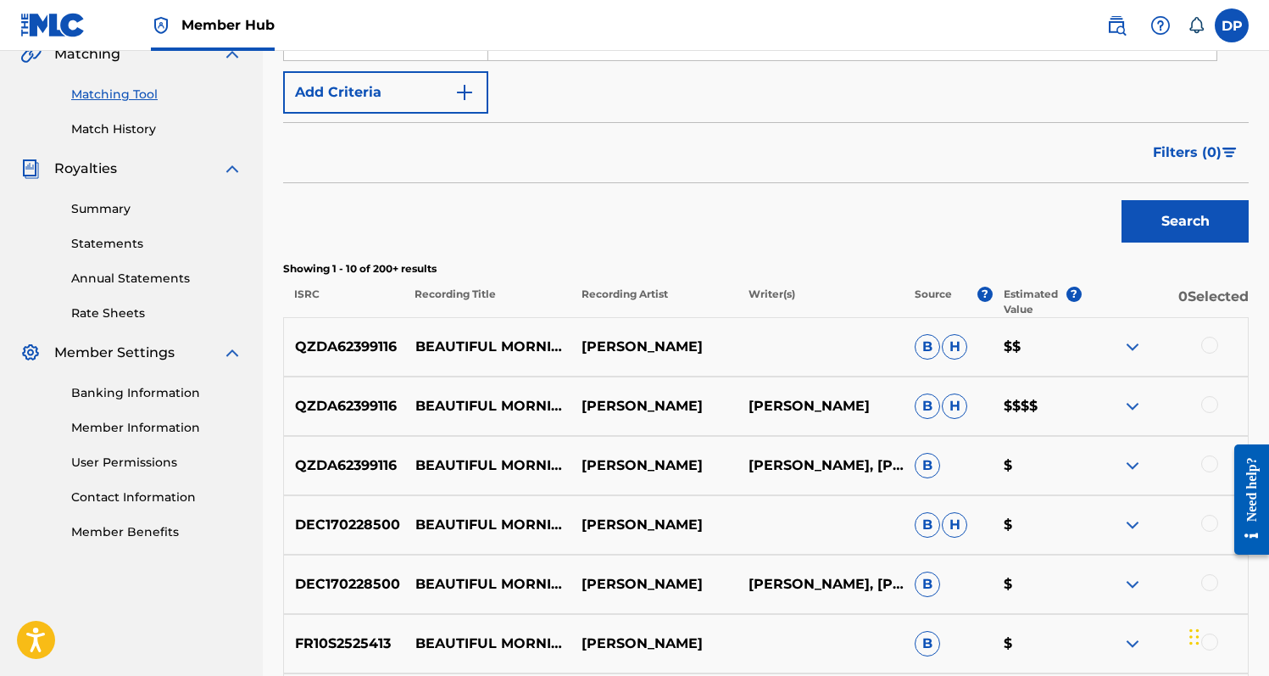
click at [1205, 345] on div at bounding box center [1209, 345] width 17 height 17
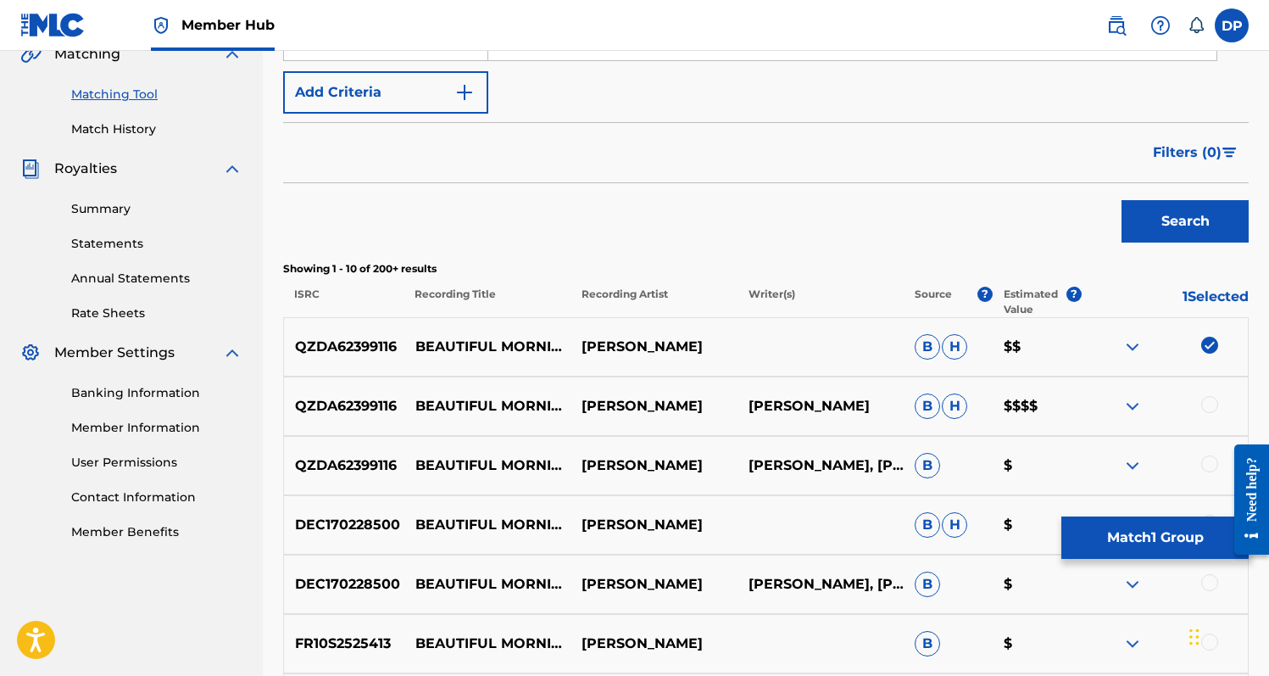
click at [1207, 415] on div at bounding box center [1165, 406] width 166 height 20
click at [1210, 409] on div at bounding box center [1209, 404] width 17 height 17
click at [1208, 461] on div at bounding box center [1209, 463] width 17 height 17
click at [1126, 470] on img at bounding box center [1132, 465] width 20 height 20
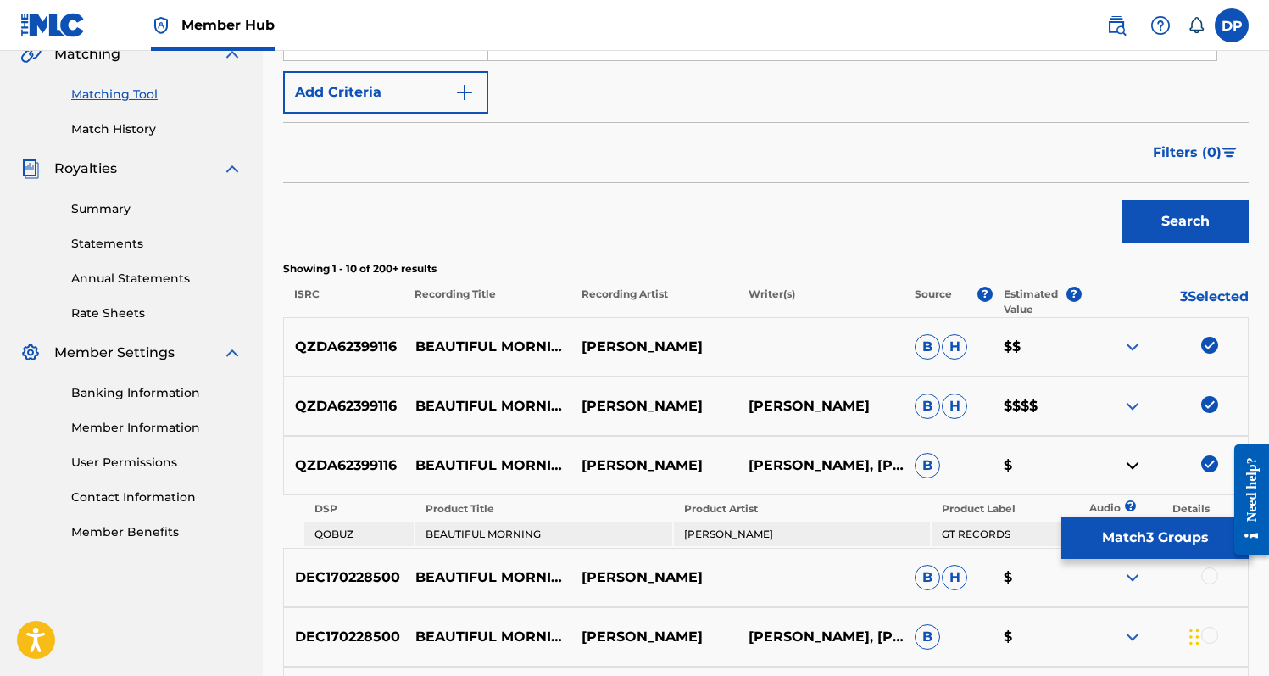
click at [1126, 470] on img at bounding box center [1132, 465] width 20 height 20
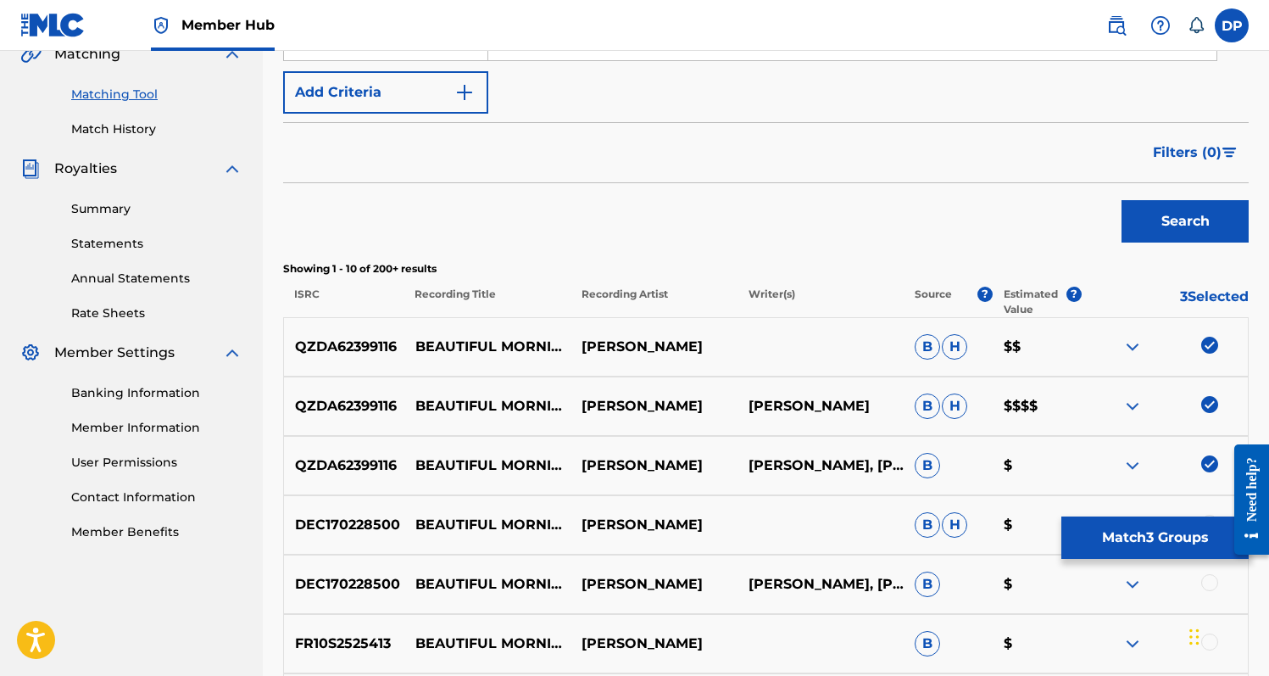
click at [1131, 416] on div "QZDA62399116 BEAUTIFUL MORNING [PERSON_NAME] [PERSON_NAME] [PERSON_NAME] $$$$" at bounding box center [766, 405] width 966 height 59
click at [1131, 415] on img at bounding box center [1132, 406] width 20 height 20
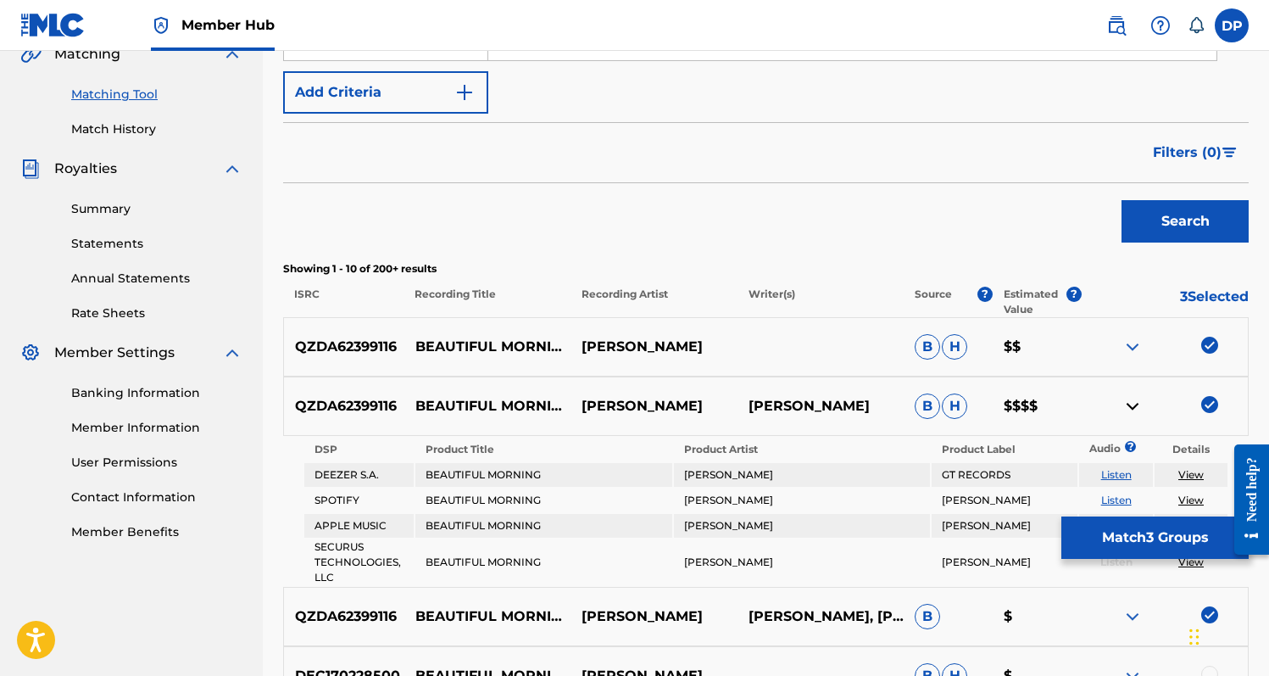
click at [1131, 415] on img at bounding box center [1132, 406] width 20 height 20
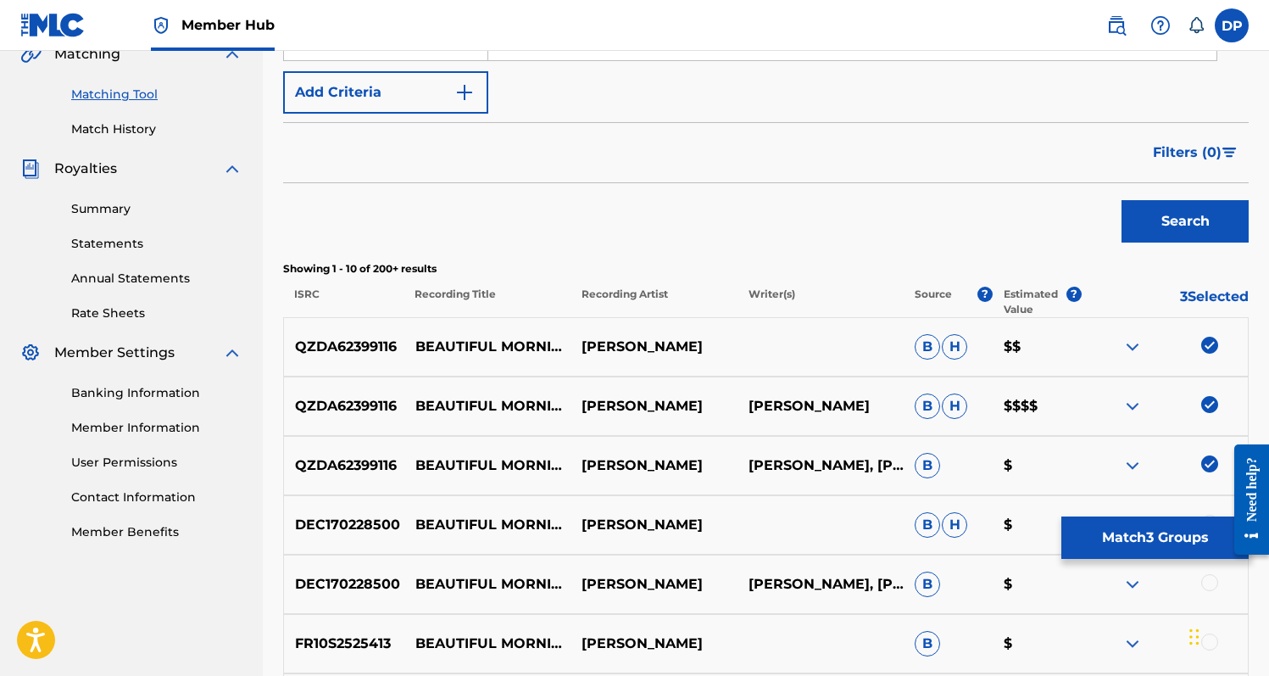
click at [1131, 478] on div "QZDA62399116 BEAUTIFUL MORNING [PERSON_NAME] [PERSON_NAME], [PERSON_NAME] B $" at bounding box center [766, 465] width 966 height 59
click at [1131, 466] on img at bounding box center [1132, 465] width 20 height 20
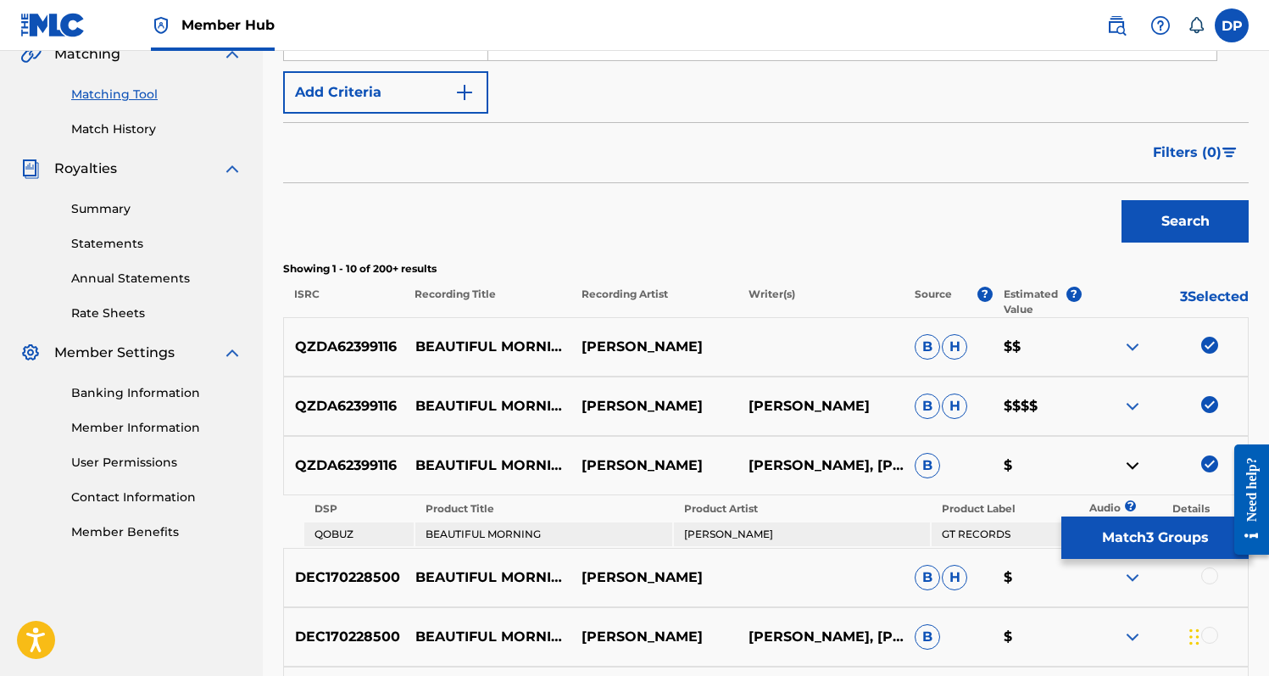
click at [1131, 466] on img at bounding box center [1132, 465] width 20 height 20
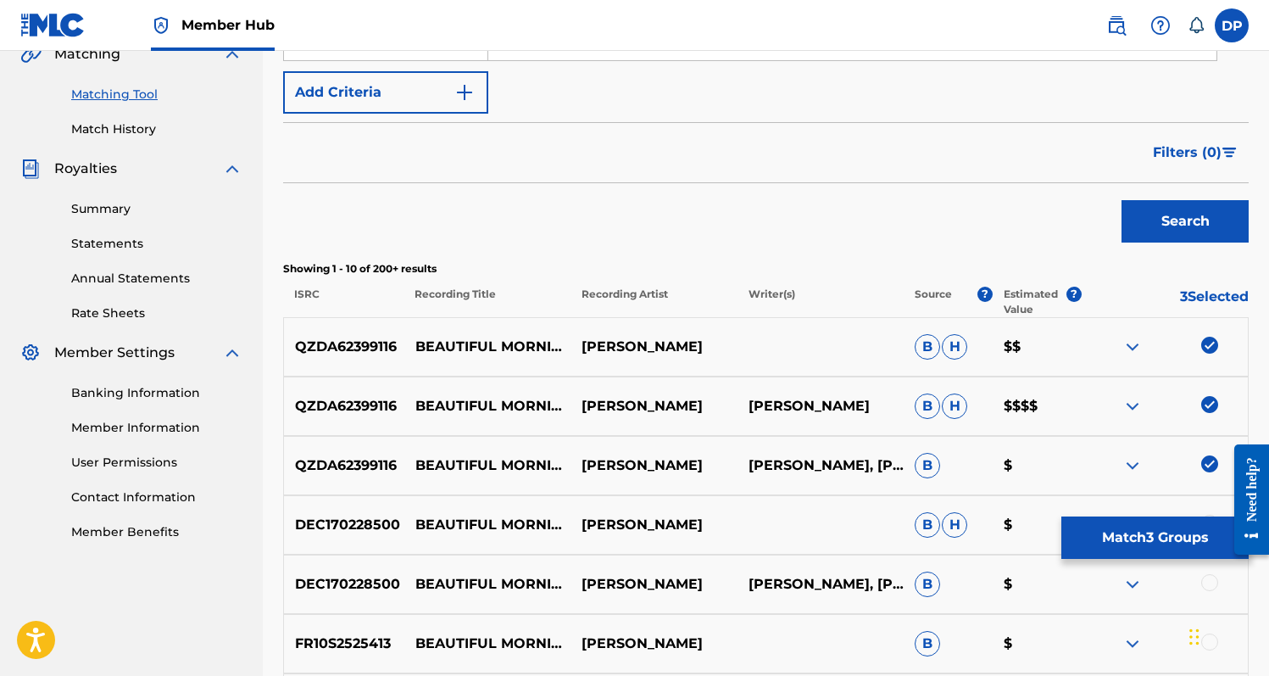
click at [1138, 346] on img at bounding box center [1132, 347] width 20 height 20
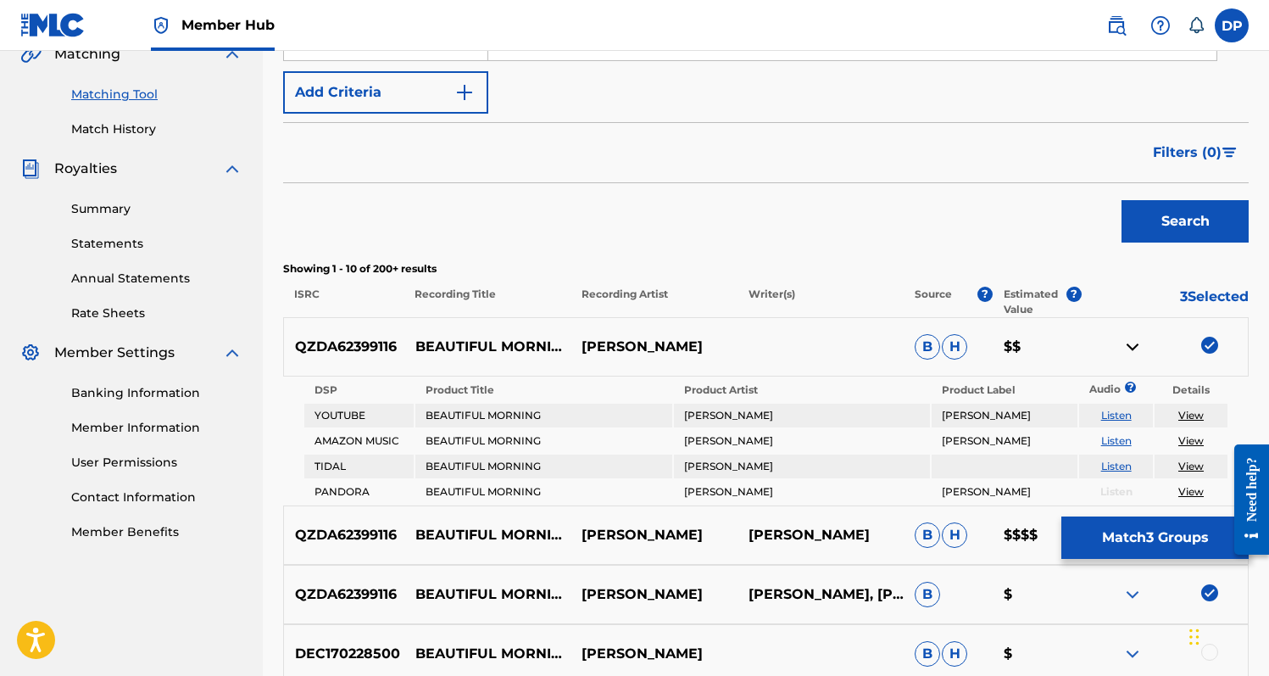
click at [1138, 346] on img at bounding box center [1132, 347] width 20 height 20
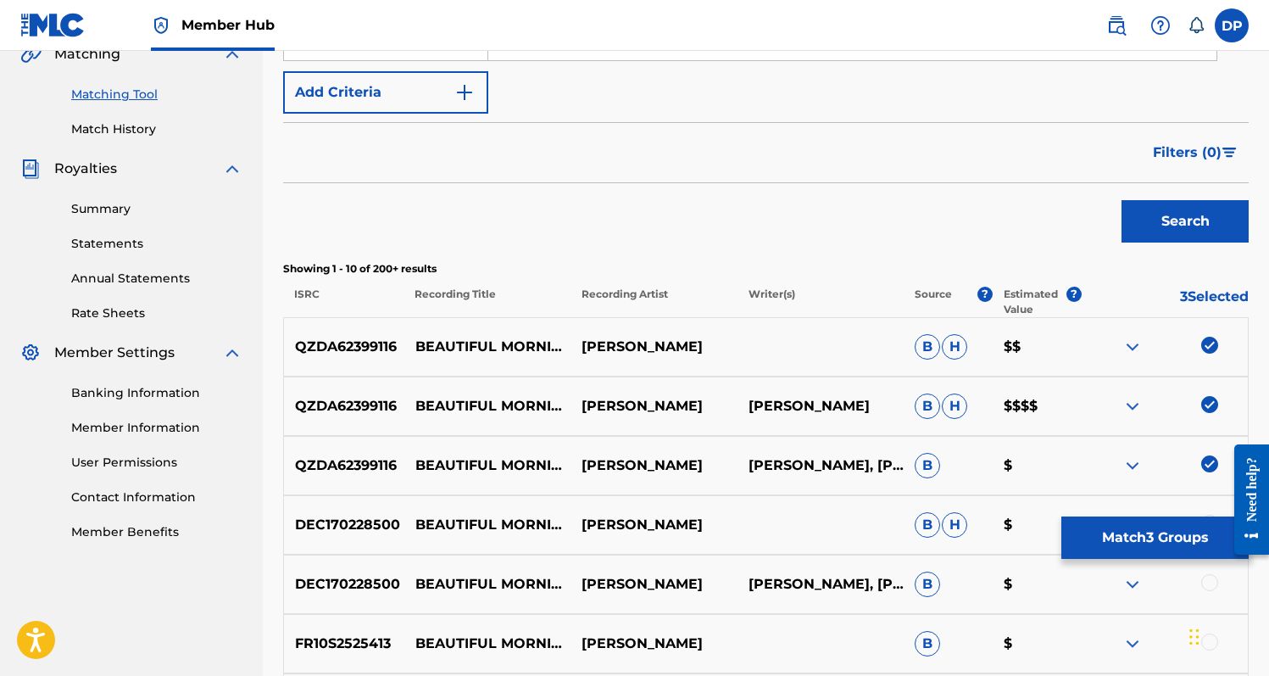
click at [1138, 346] on img at bounding box center [1132, 347] width 20 height 20
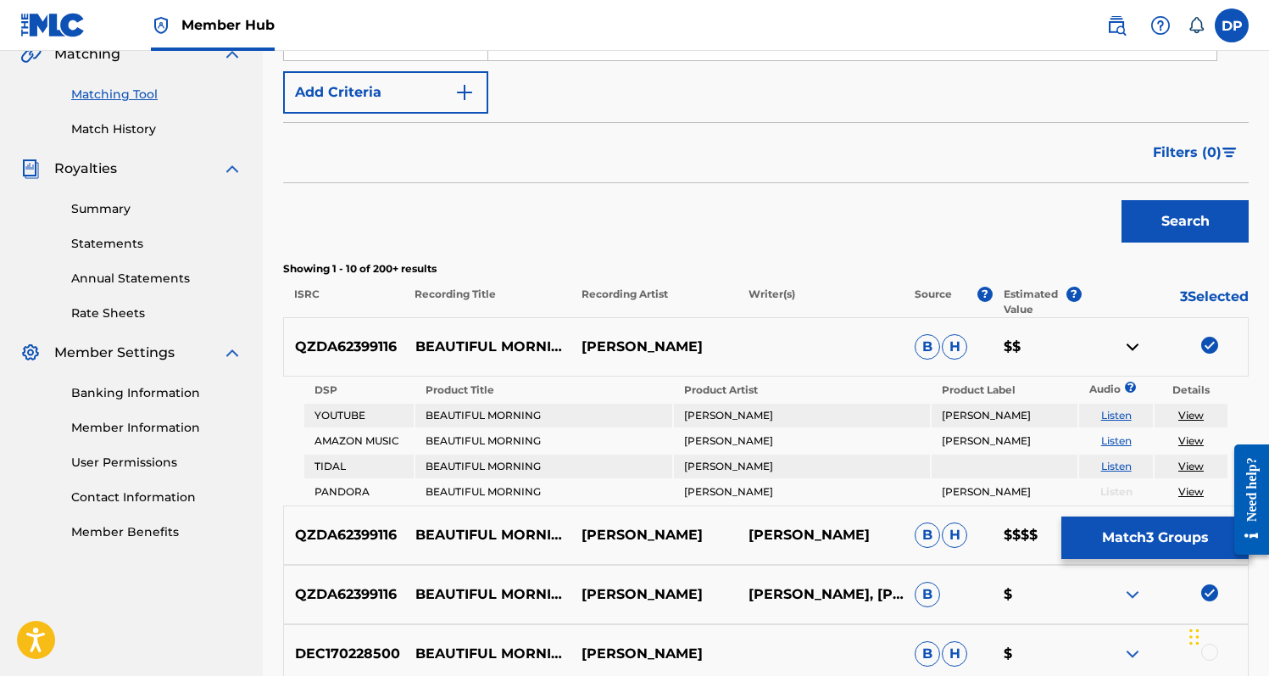
click at [1107, 420] on link "Listen" at bounding box center [1116, 415] width 31 height 13
click at [1103, 544] on button "Match 3 Groups" at bounding box center [1154, 537] width 187 height 42
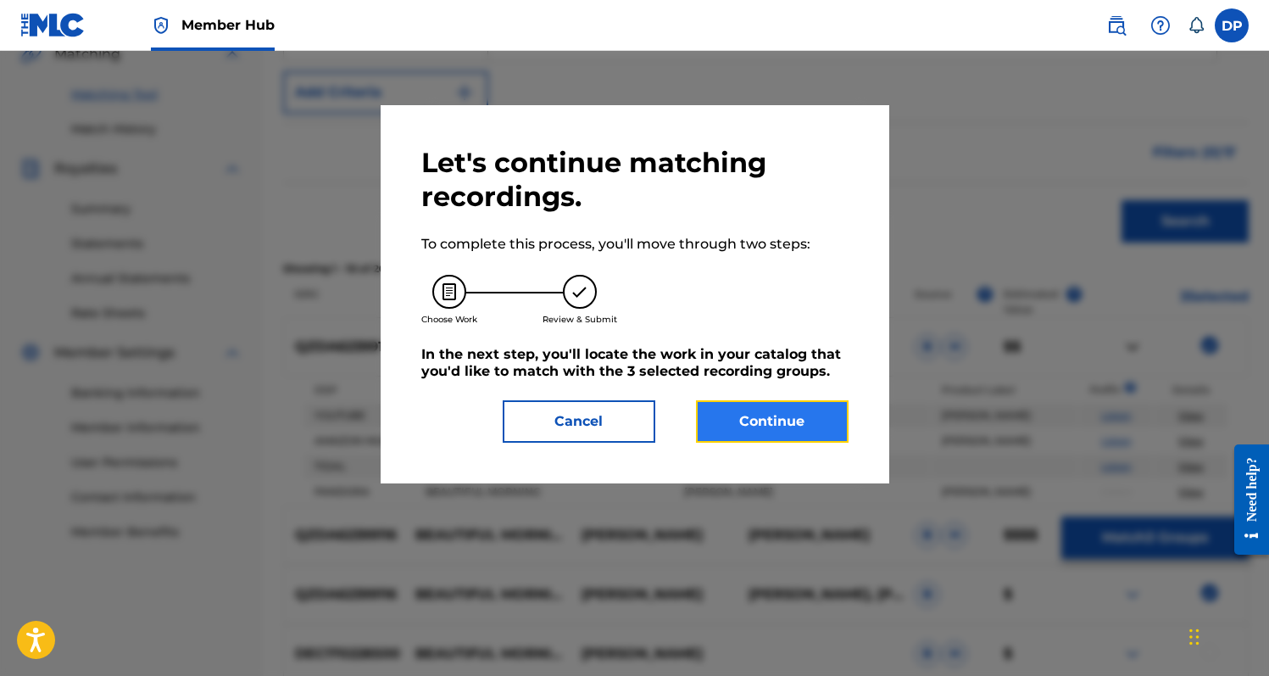
click at [759, 431] on button "Continue" at bounding box center [772, 421] width 153 height 42
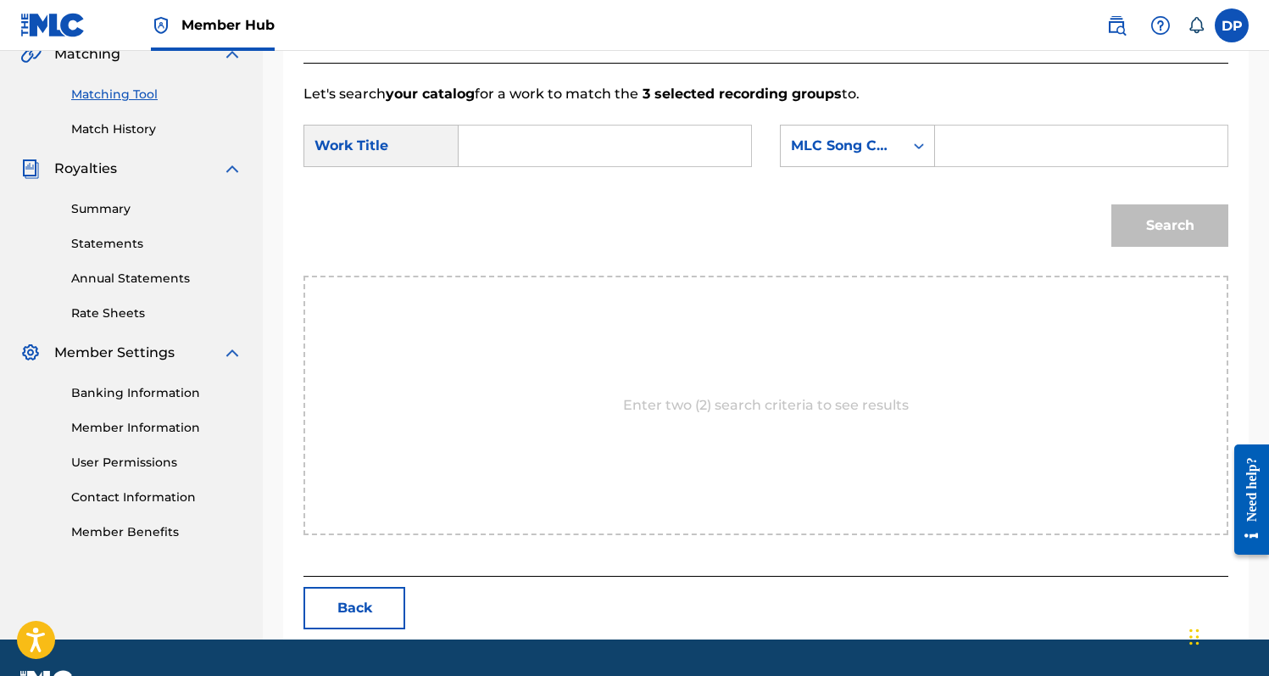
click at [644, 141] on input "Search Form" at bounding box center [605, 145] width 264 height 41
type input "Beautiful Morning"
click at [986, 123] on form "SearchWithCriteria358c06a6-3ca3-452c-9f8c-dda38b05aa5a Work Title Beautiful Mor…" at bounding box center [765, 189] width 925 height 171
click at [989, 147] on input "Search Form" at bounding box center [1081, 145] width 264 height 41
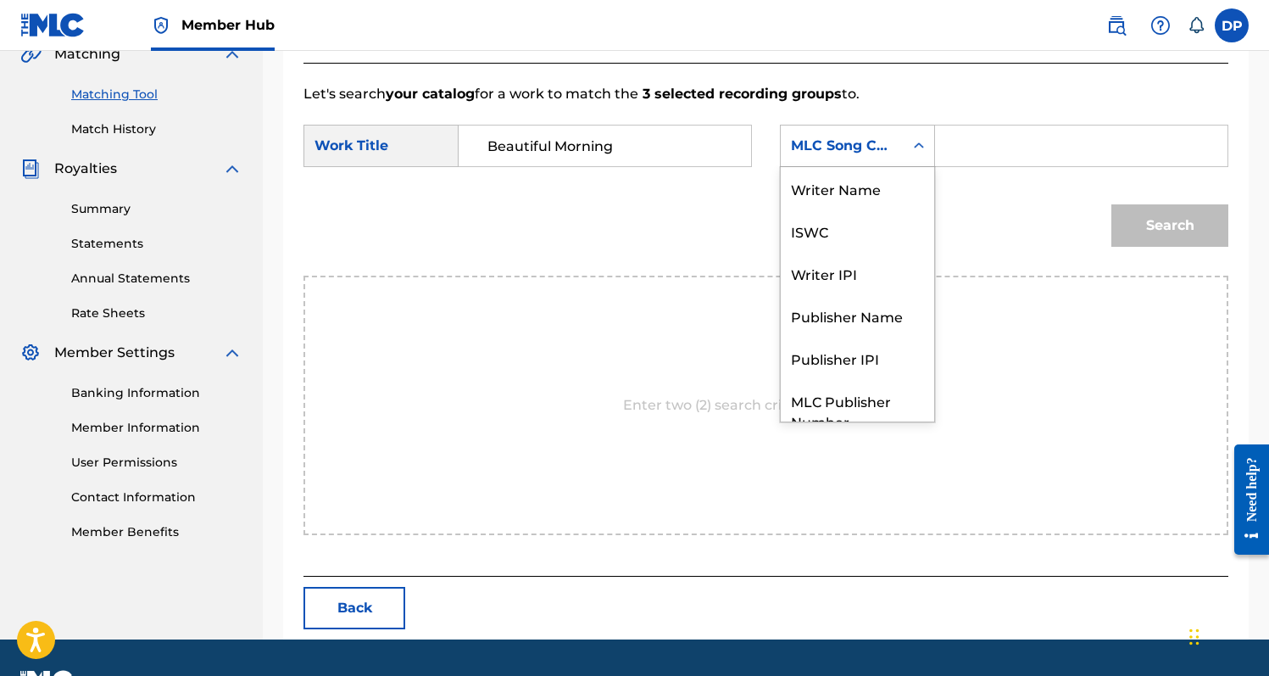
click at [914, 147] on icon "Search Form" at bounding box center [918, 145] width 17 height 17
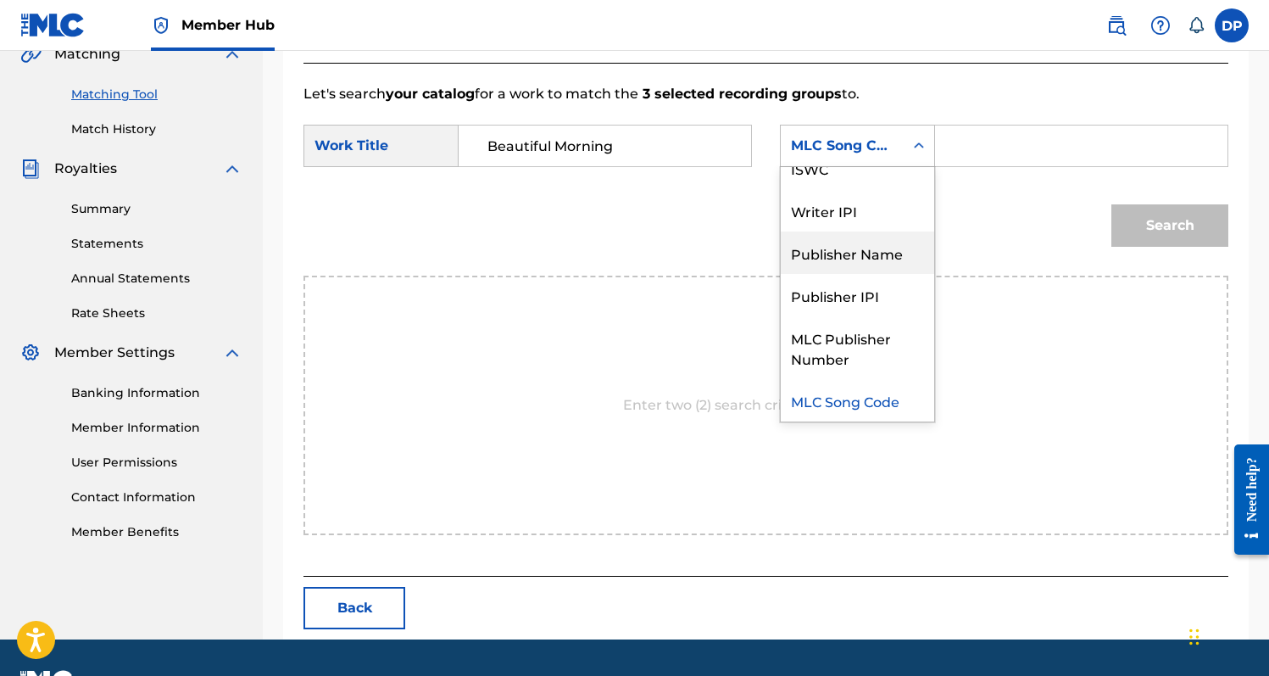
scroll to position [0, 0]
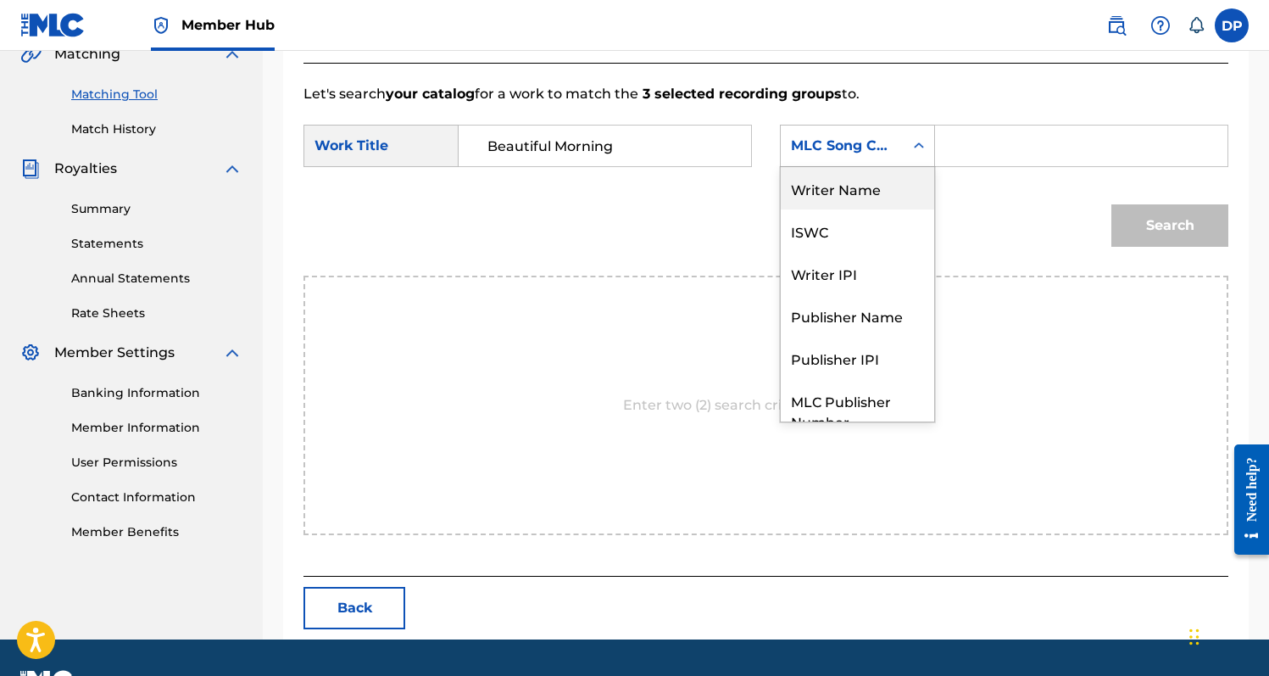
click at [882, 201] on div "Writer Name" at bounding box center [857, 188] width 153 height 42
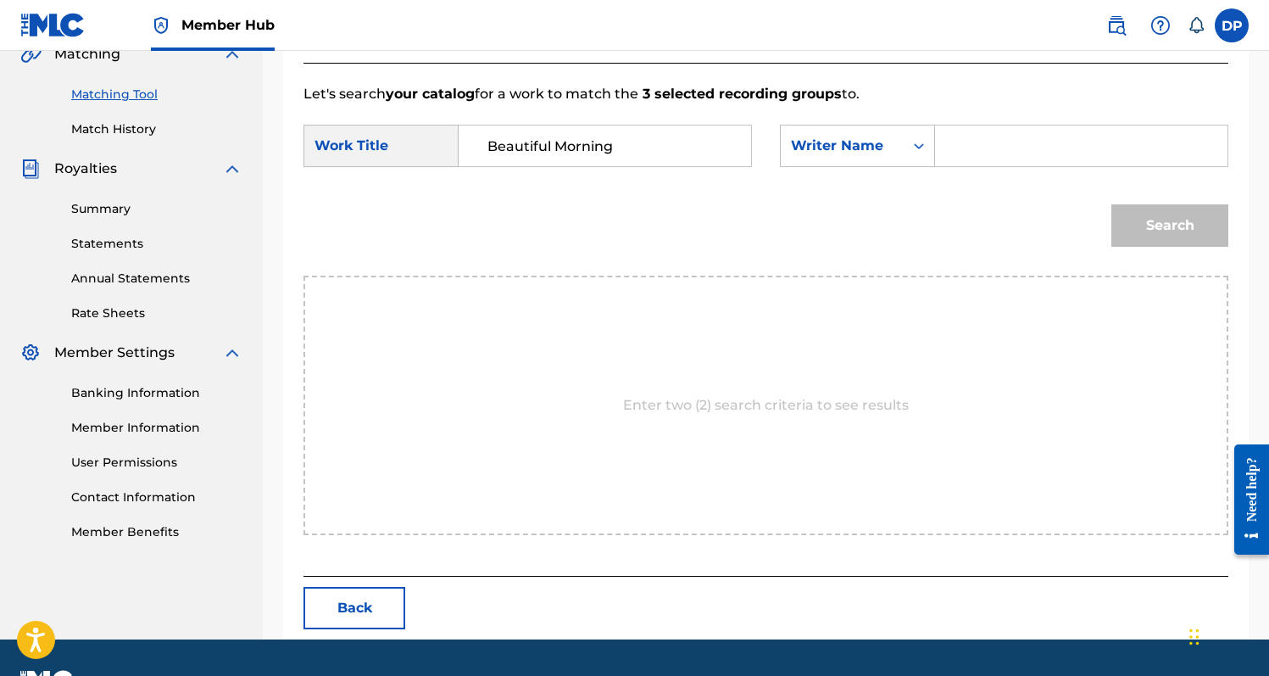
click at [999, 153] on input "Search Form" at bounding box center [1081, 145] width 264 height 41
type input "[PERSON_NAME]"
click at [1111, 204] on button "Search" at bounding box center [1169, 225] width 117 height 42
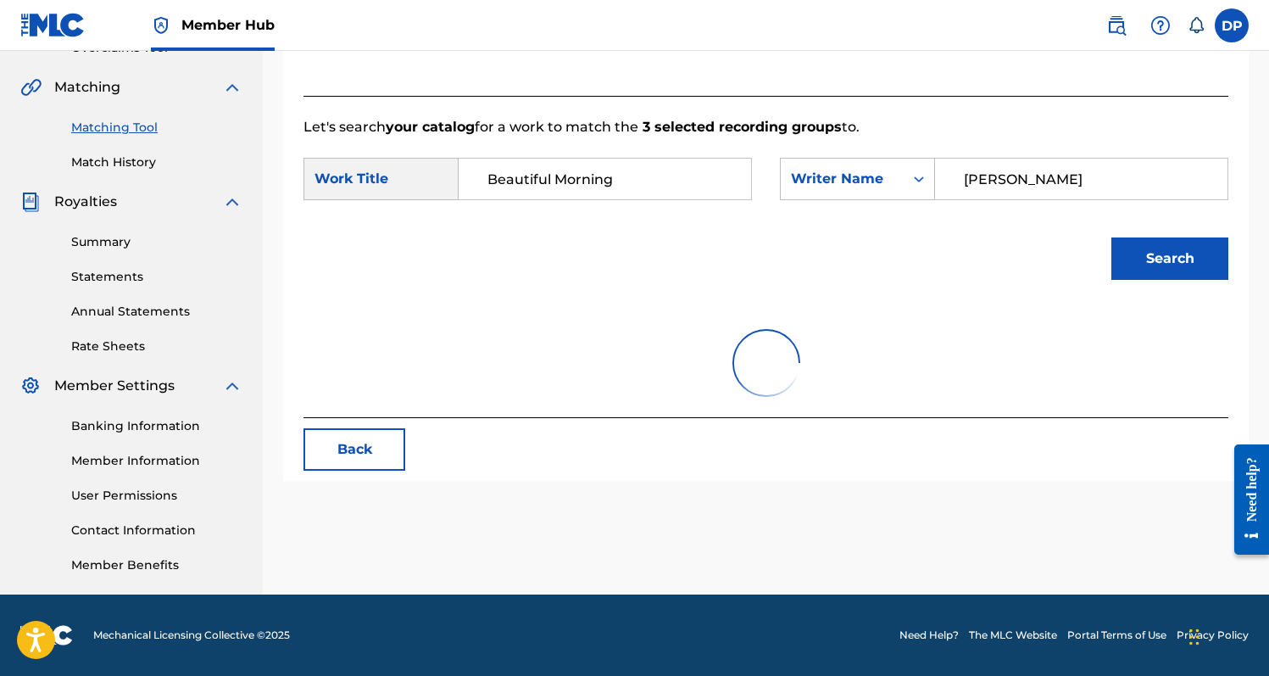
scroll to position [403, 0]
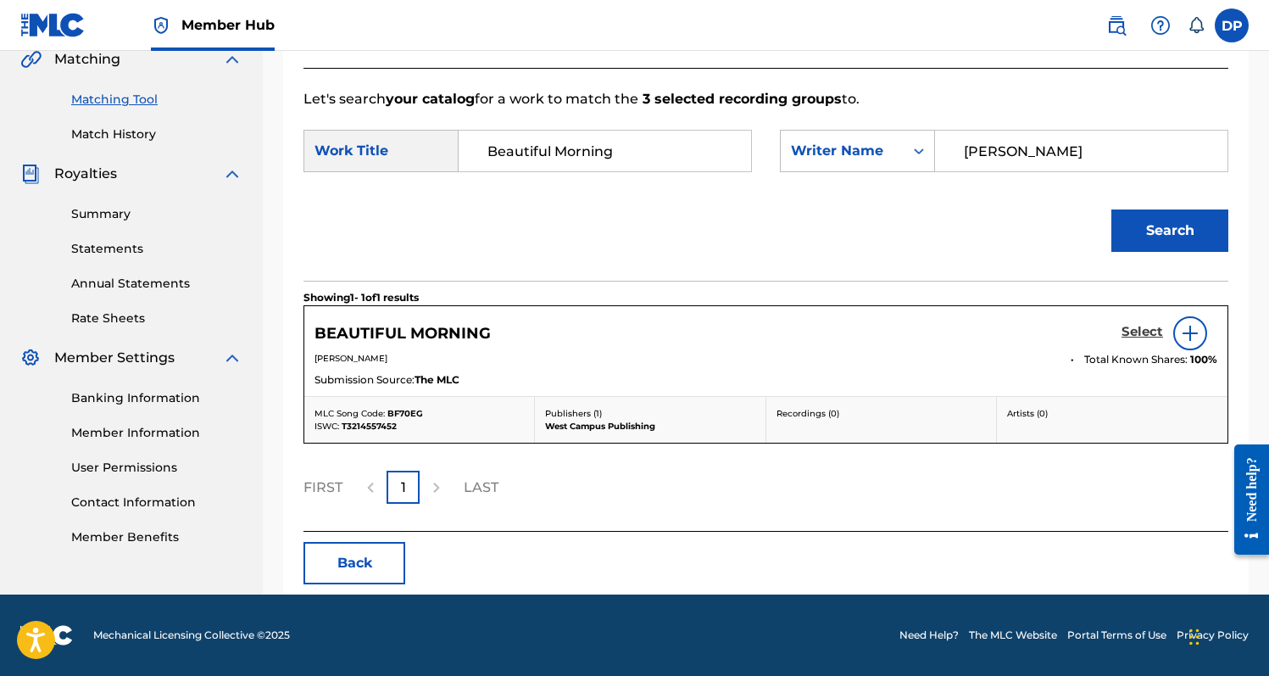
click at [1133, 331] on h5 "Select" at bounding box center [1142, 332] width 42 height 16
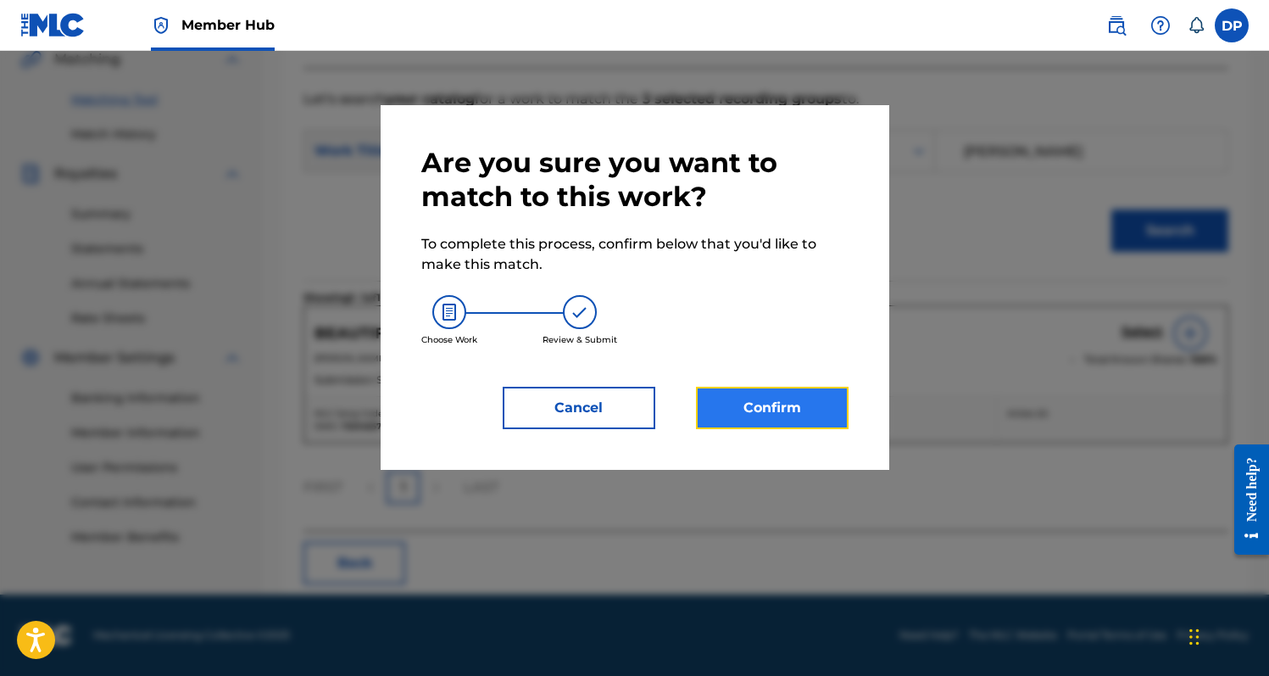
click at [805, 398] on button "Confirm" at bounding box center [772, 408] width 153 height 42
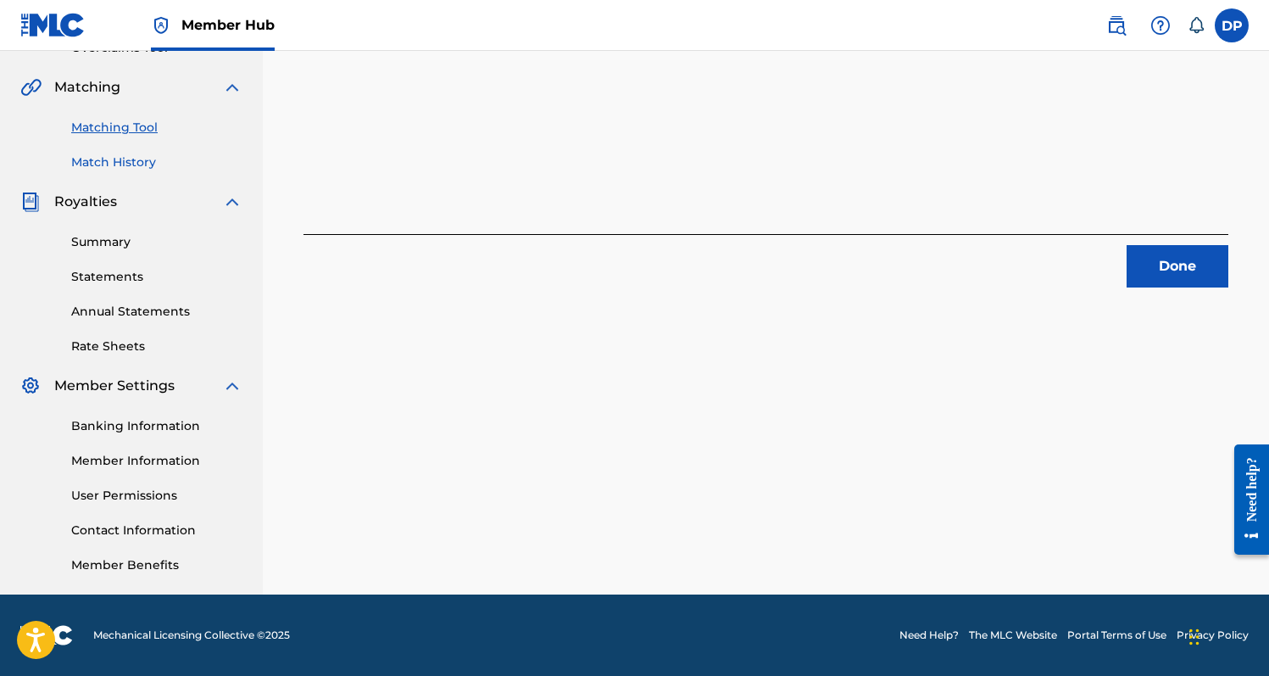
click at [112, 161] on link "Match History" at bounding box center [156, 162] width 171 height 18
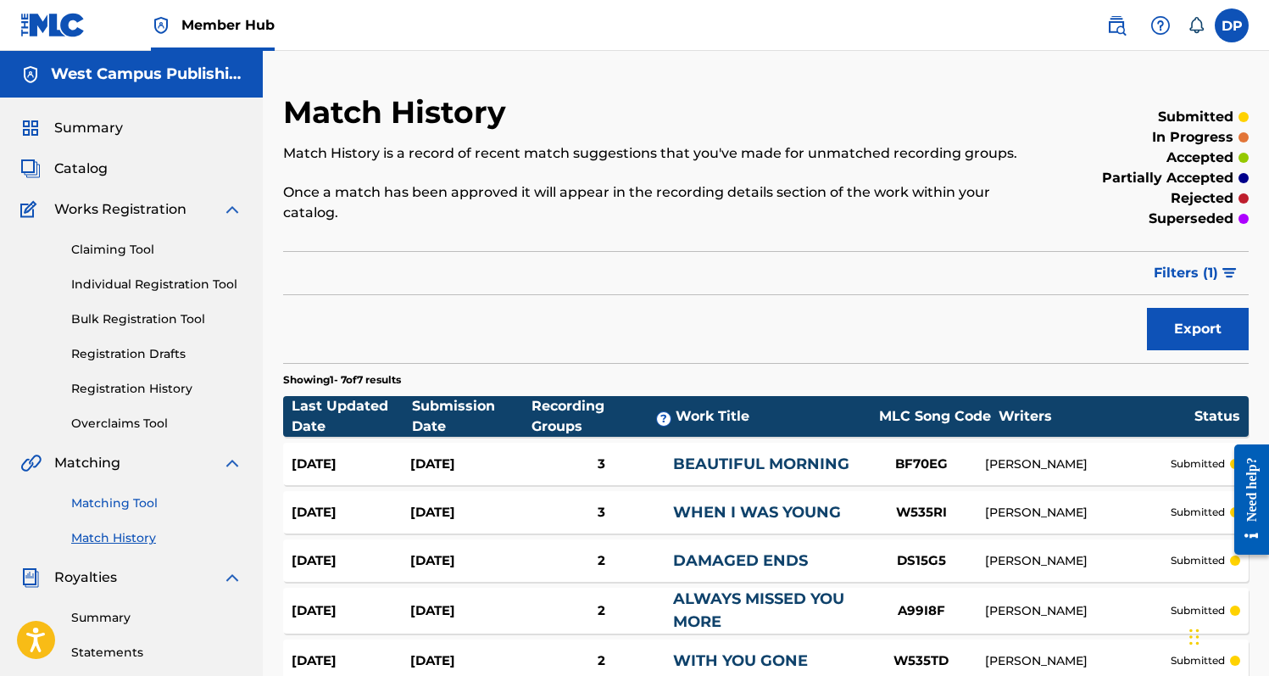
click at [108, 500] on link "Matching Tool" at bounding box center [156, 503] width 171 height 18
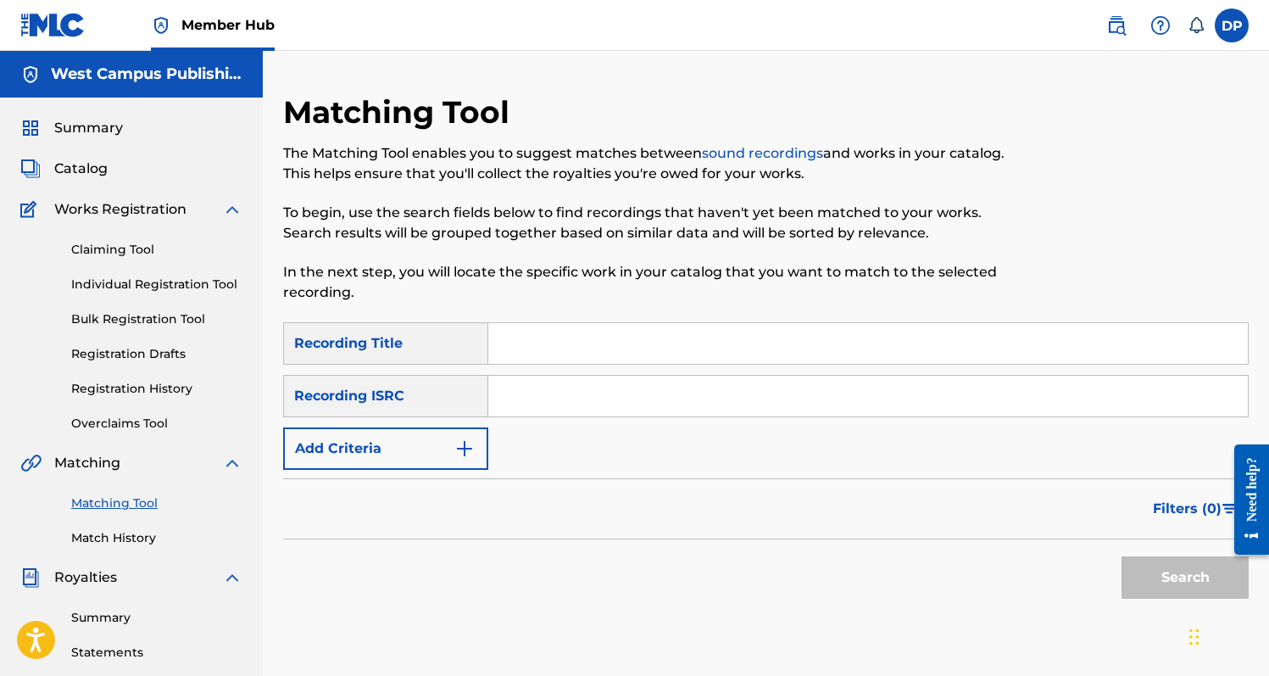
click at [534, 357] on input "Search Form" at bounding box center [868, 343] width 760 height 41
type input "Backroads"
click at [467, 470] on form "SearchWithCriteriaaba8c6cd-262b-470c-9812-59c94e51ff1c Recording Title Backroad…" at bounding box center [766, 464] width 966 height 285
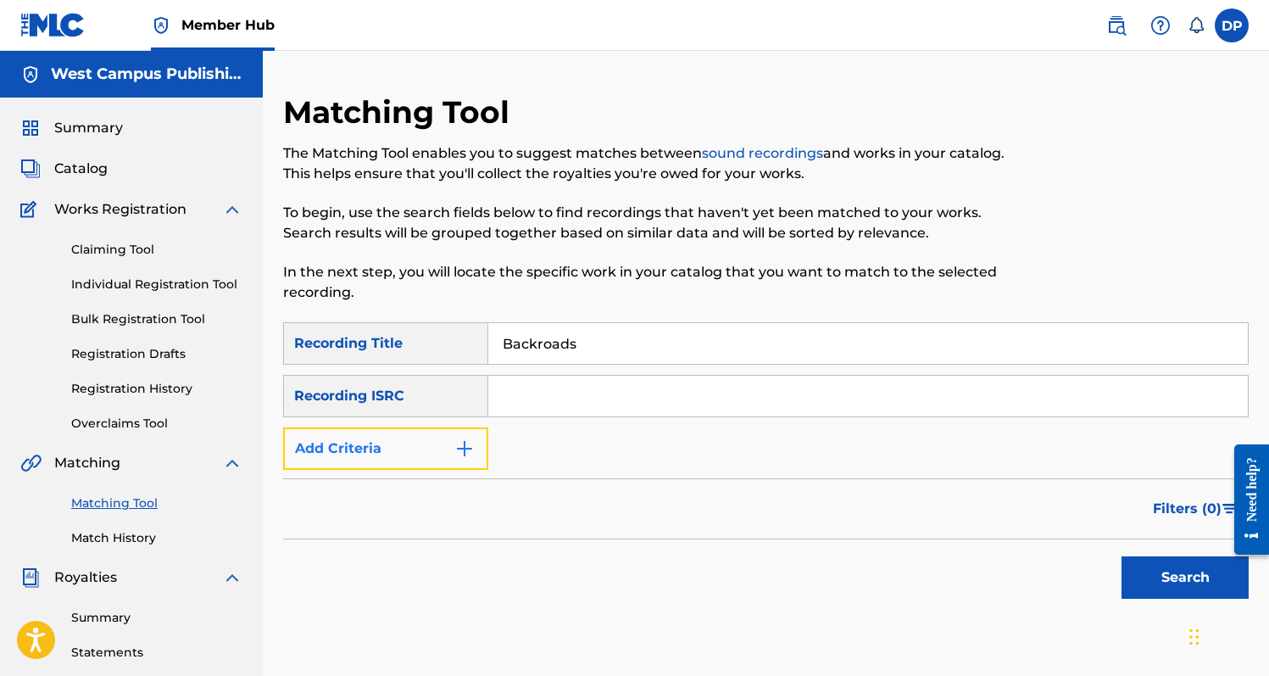
click at [467, 454] on img "Search Form" at bounding box center [464, 448] width 20 height 20
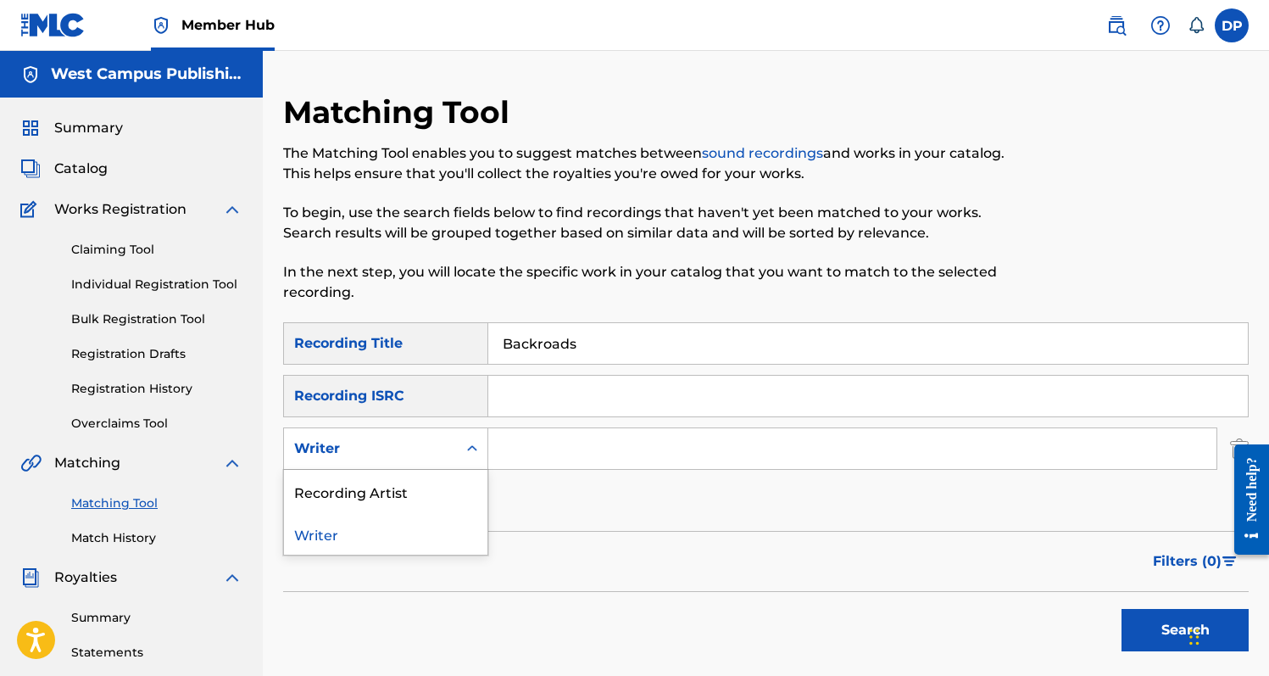
click at [467, 448] on icon "Search Form" at bounding box center [472, 448] width 17 height 17
click at [467, 482] on div "Recording Artist" at bounding box center [385, 491] width 203 height 42
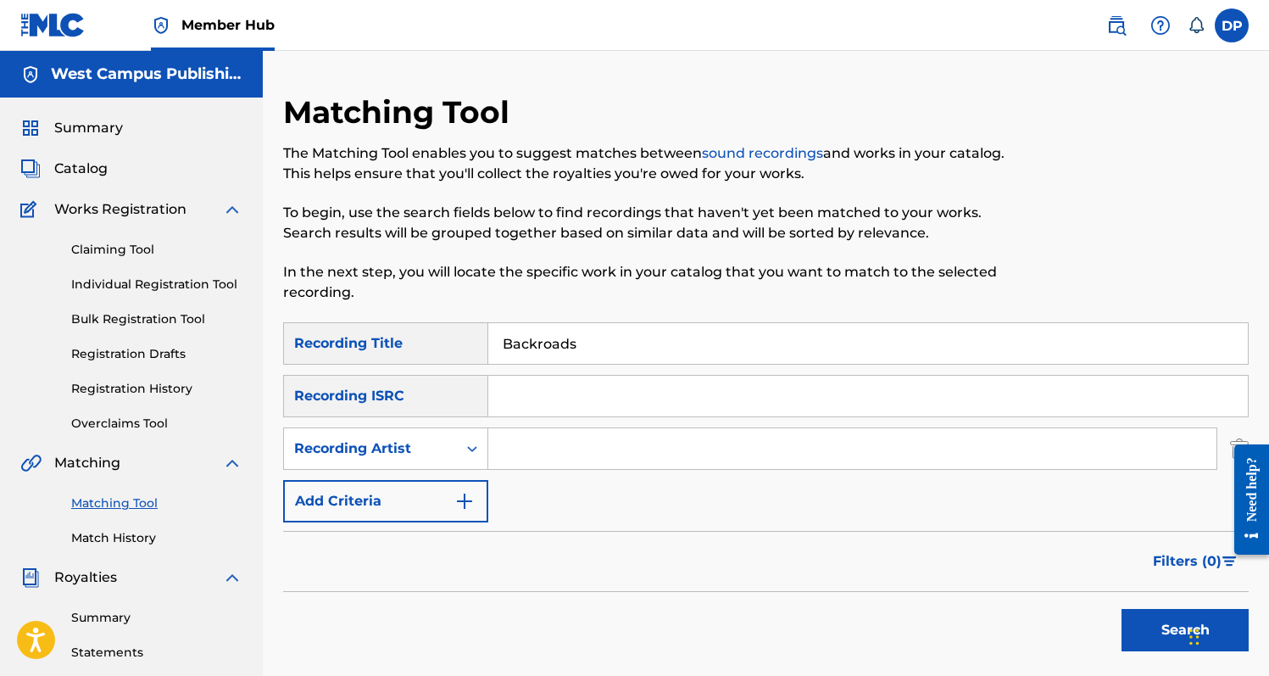
click at [524, 467] on input "Search Form" at bounding box center [852, 448] width 728 height 41
type input "[PERSON_NAME]"
click at [1121, 609] on button "Search" at bounding box center [1184, 630] width 127 height 42
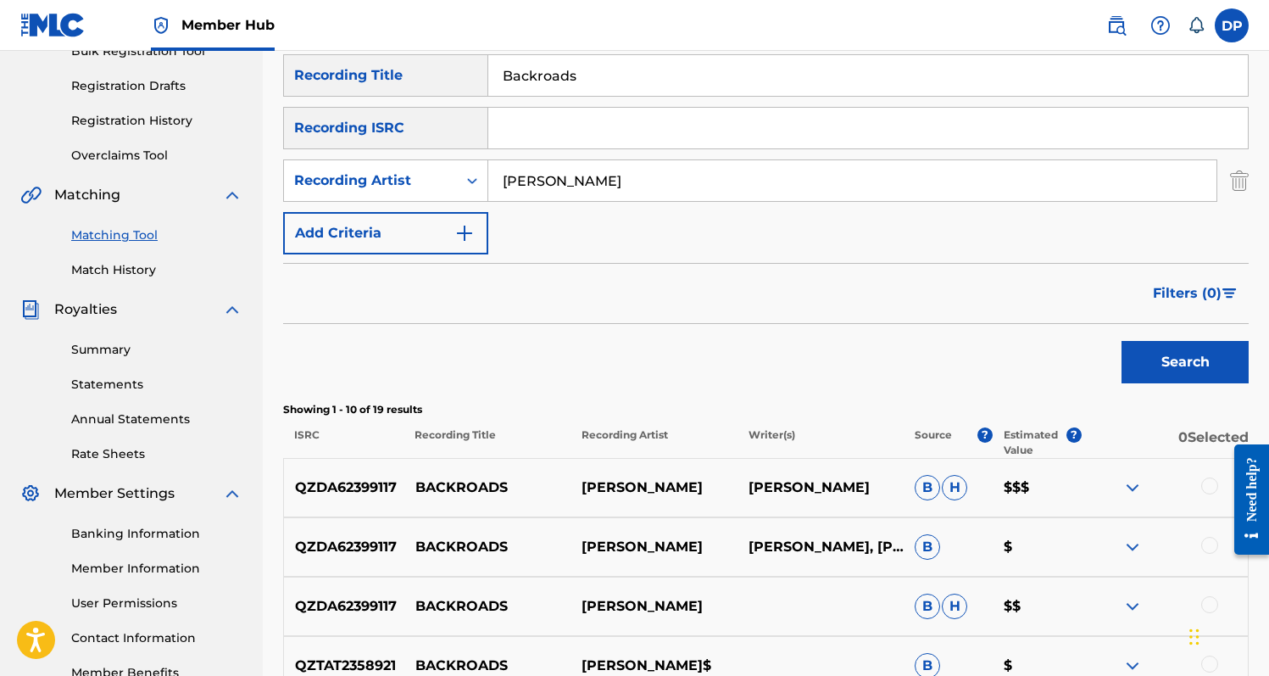
scroll to position [306, 0]
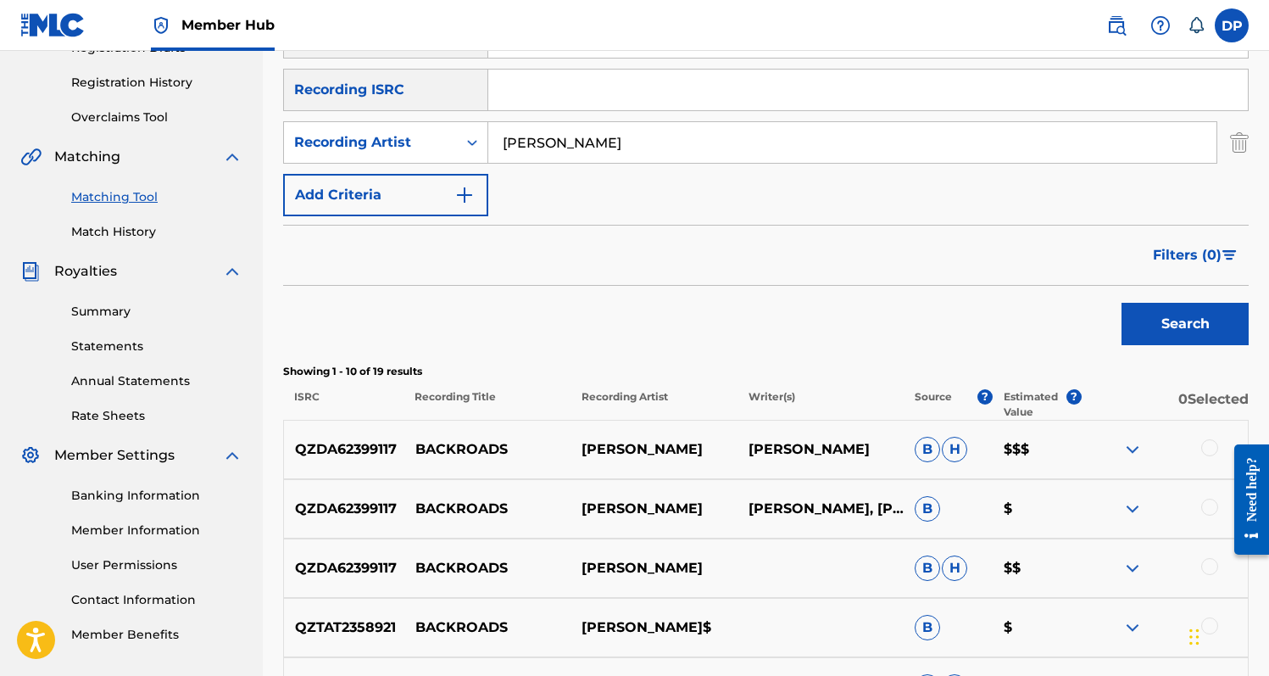
click at [1215, 450] on div at bounding box center [1209, 447] width 17 height 17
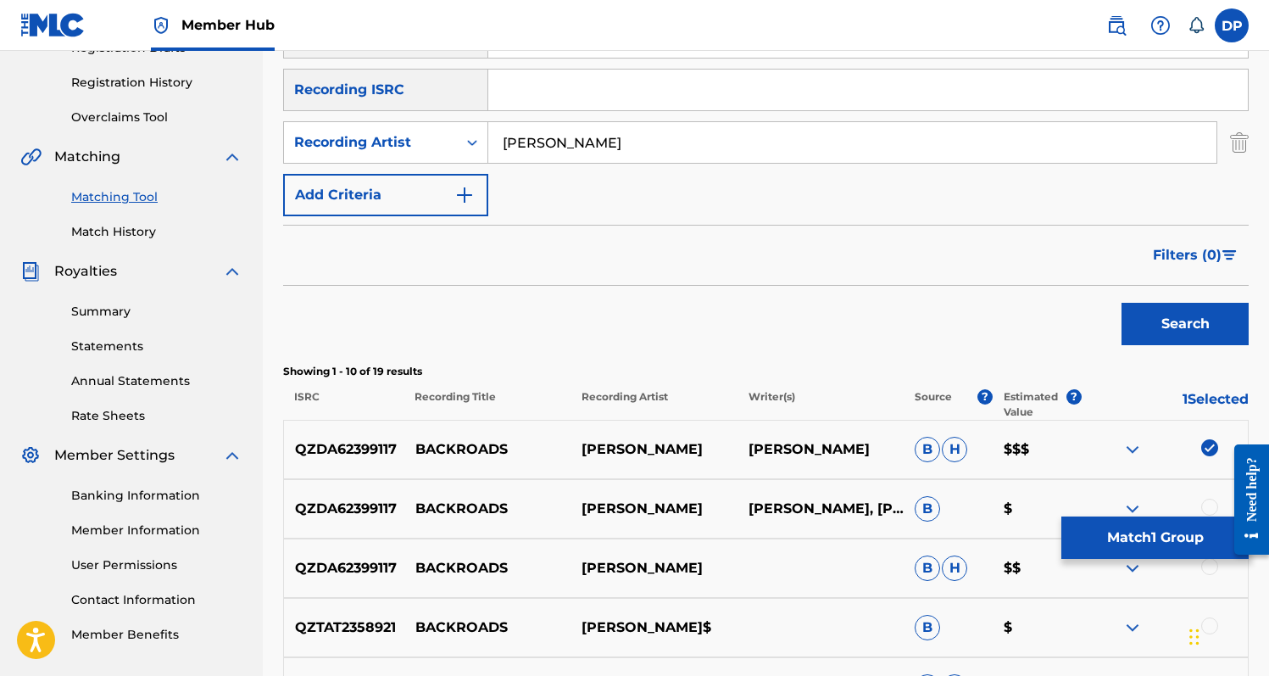
click at [1205, 509] on div at bounding box center [1209, 506] width 17 height 17
click at [1210, 570] on div at bounding box center [1209, 566] width 17 height 17
click at [1129, 572] on img at bounding box center [1132, 568] width 20 height 20
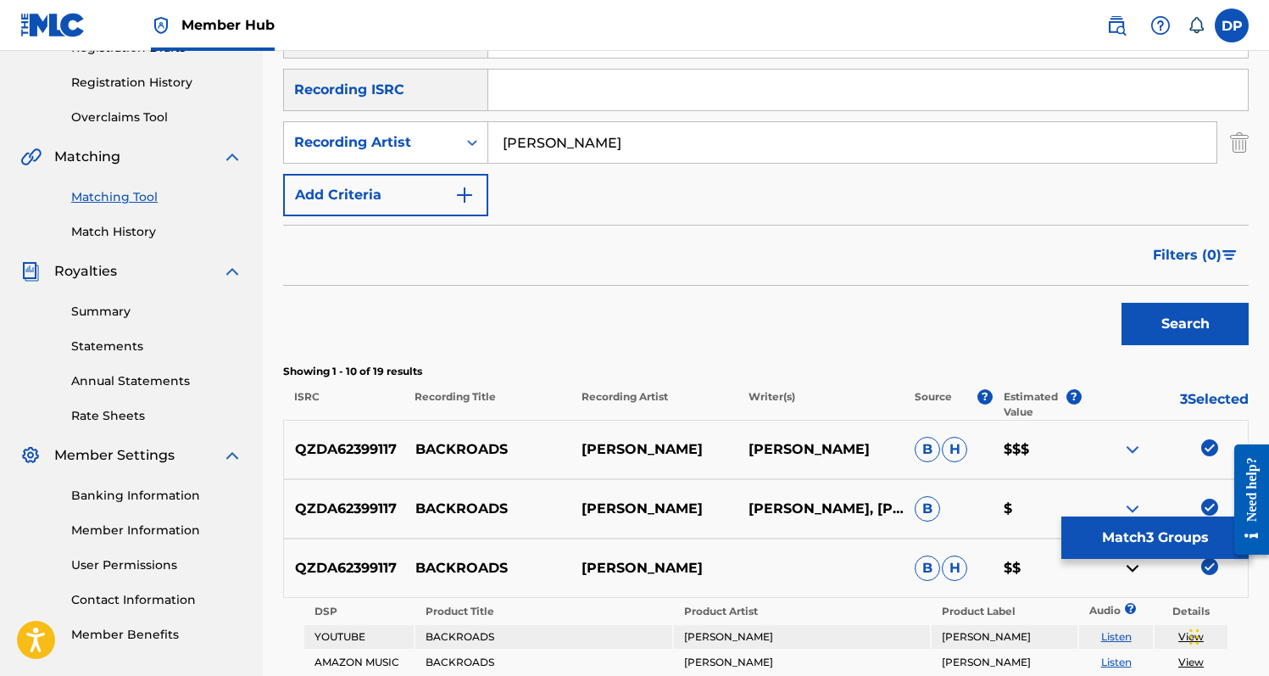
click at [1129, 572] on img at bounding box center [1132, 568] width 20 height 20
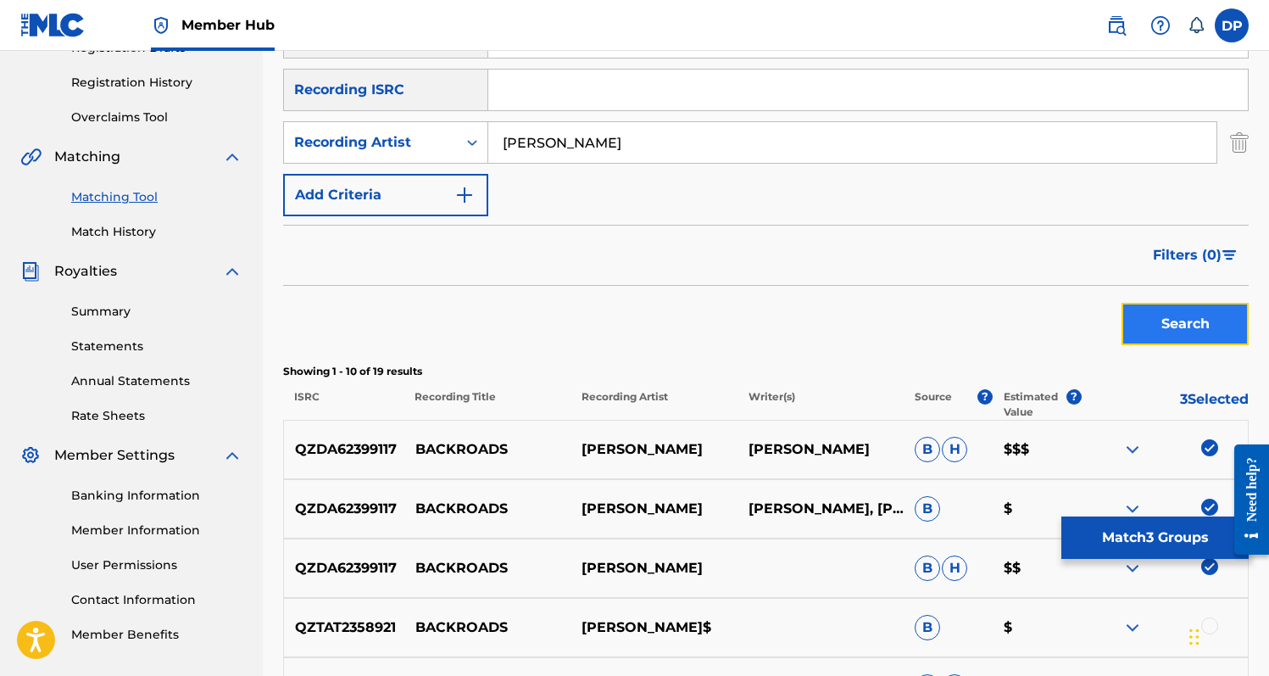
click at [1210, 325] on button "Search" at bounding box center [1184, 324] width 127 height 42
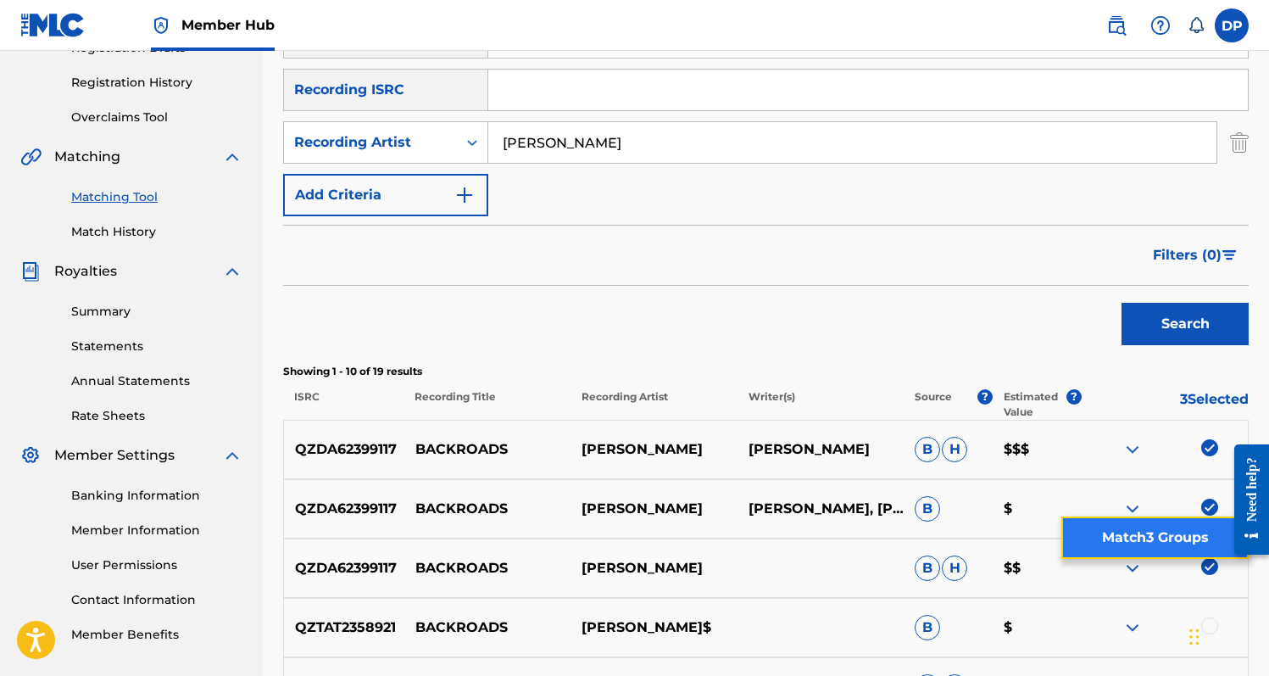
click at [1115, 528] on button "Match 3 Groups" at bounding box center [1154, 537] width 187 height 42
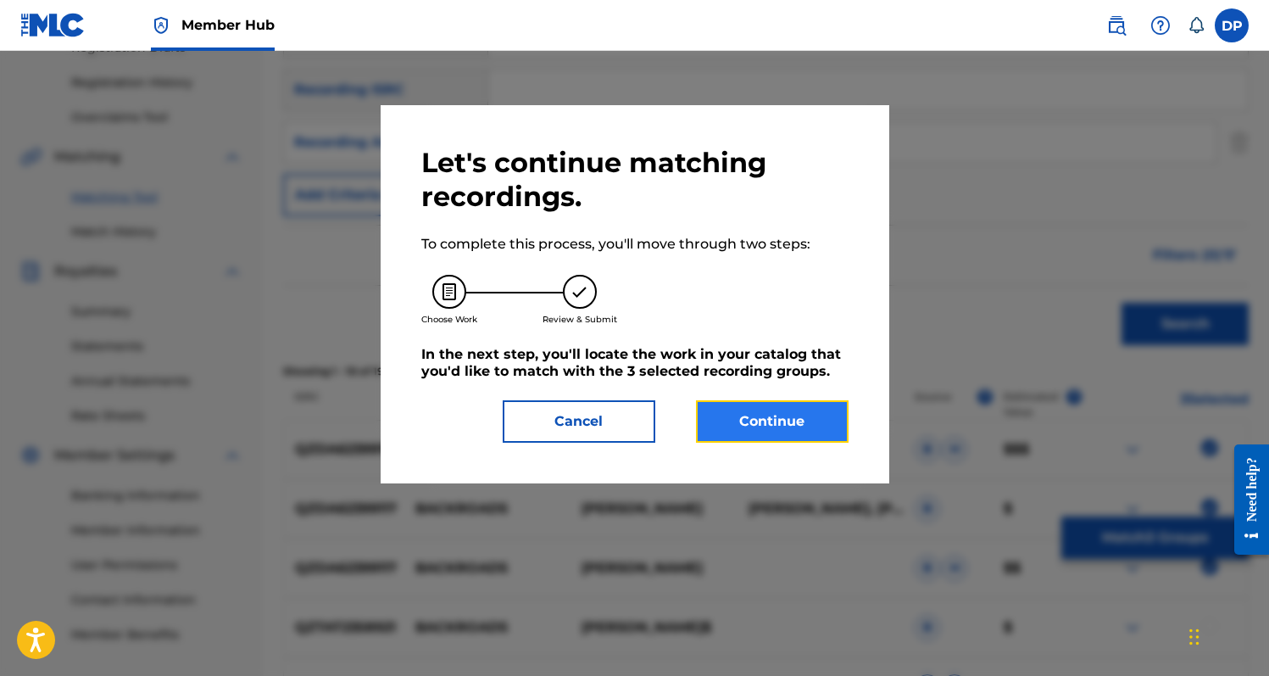
click at [752, 420] on button "Continue" at bounding box center [772, 421] width 153 height 42
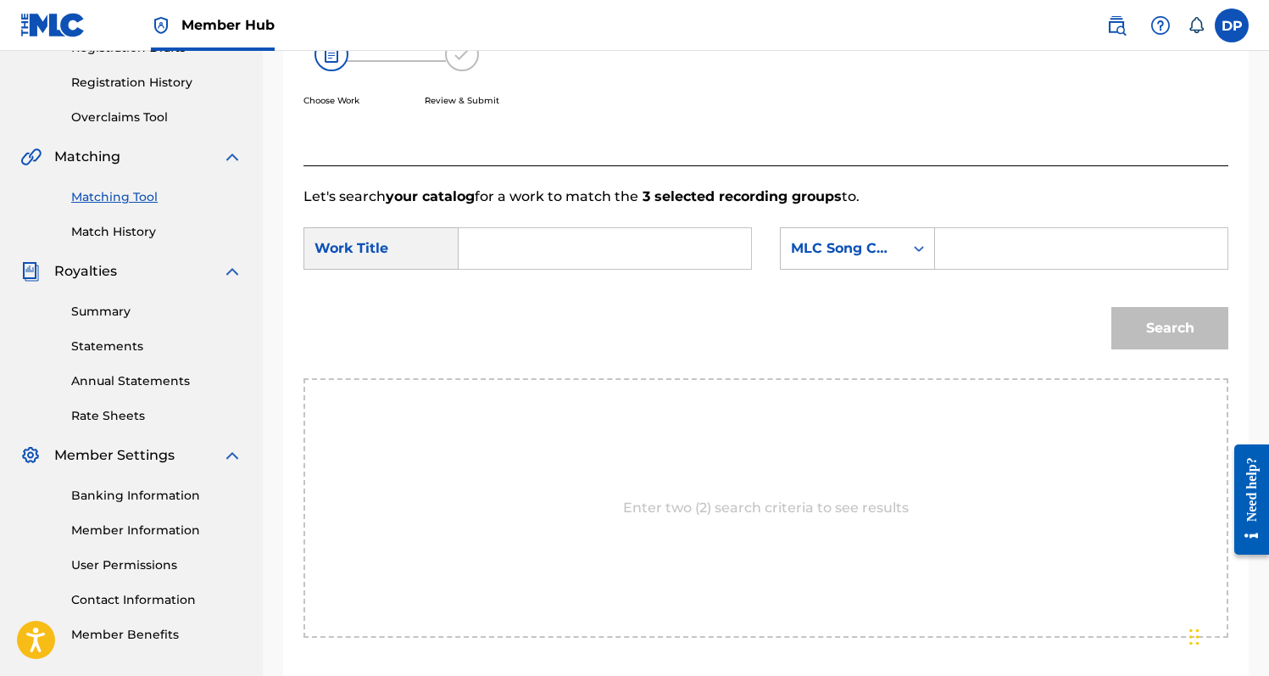
click at [588, 251] on input "Search Form" at bounding box center [605, 248] width 264 height 41
type input "[PERSON_NAME]"
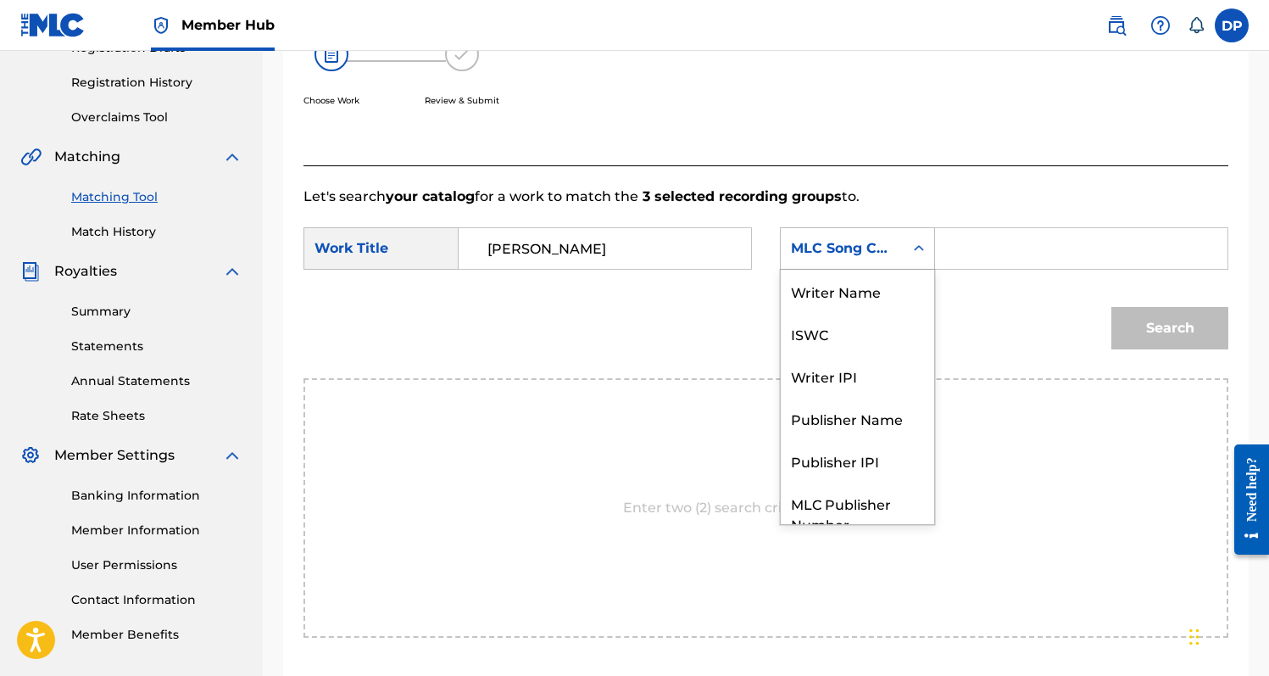
click at [838, 264] on div "MLC Song Code" at bounding box center [842, 248] width 123 height 32
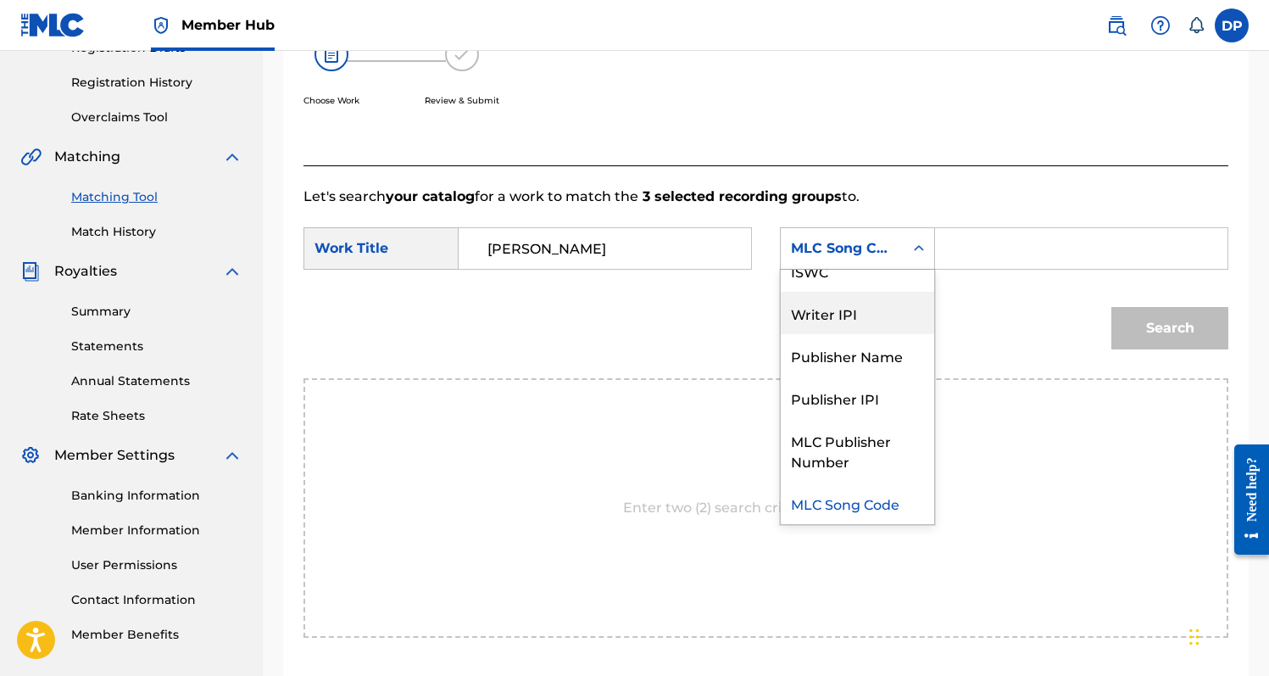
scroll to position [0, 0]
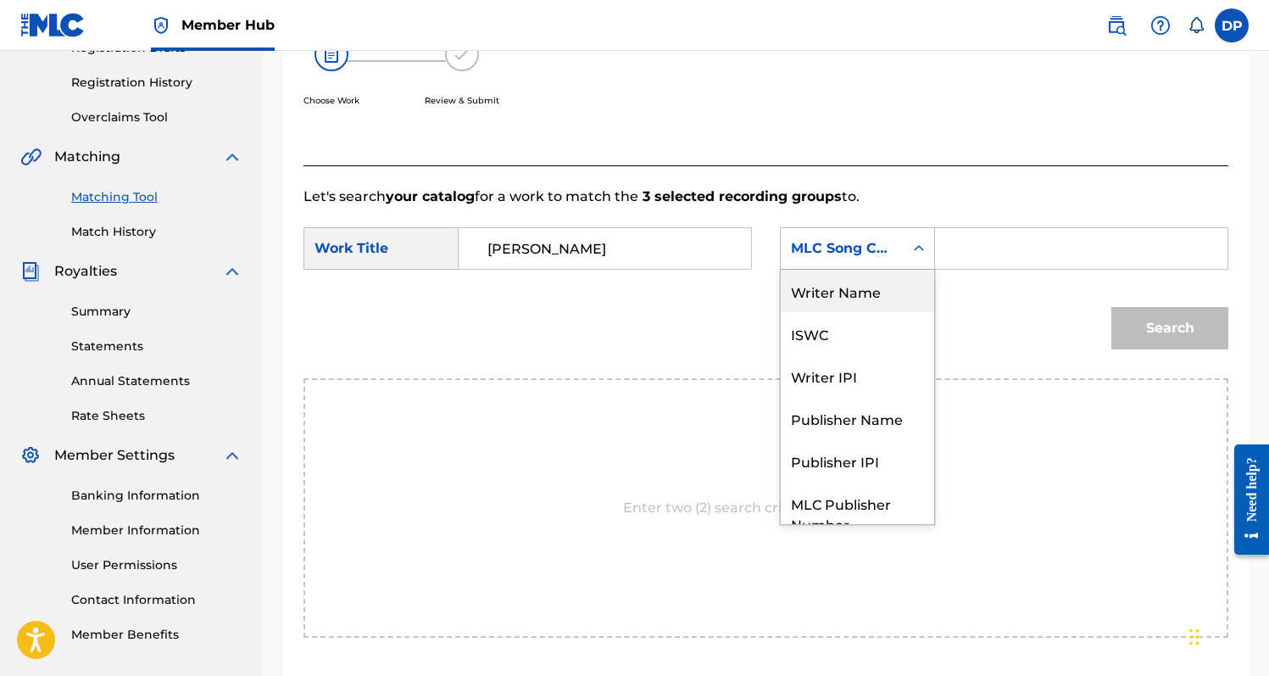
click at [834, 293] on div "Writer Name" at bounding box center [857, 291] width 153 height 42
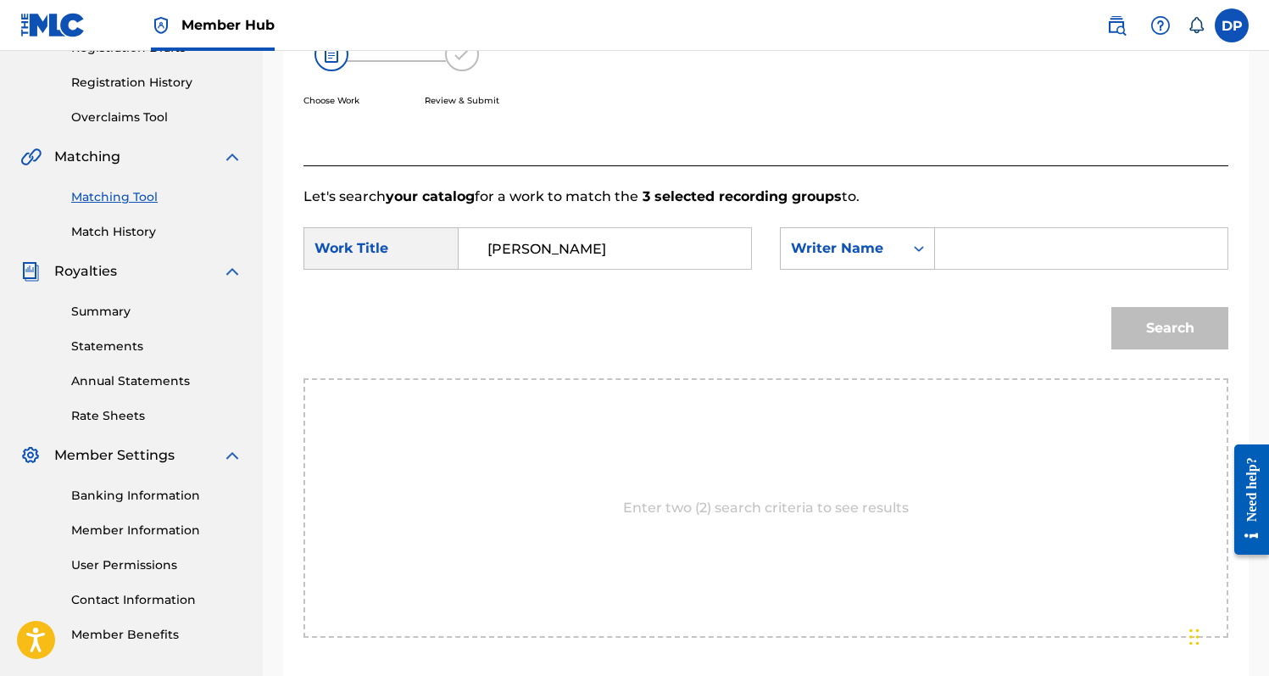
click at [993, 230] on input "Search Form" at bounding box center [1081, 248] width 264 height 41
click at [1111, 307] on button "Search" at bounding box center [1169, 328] width 117 height 42
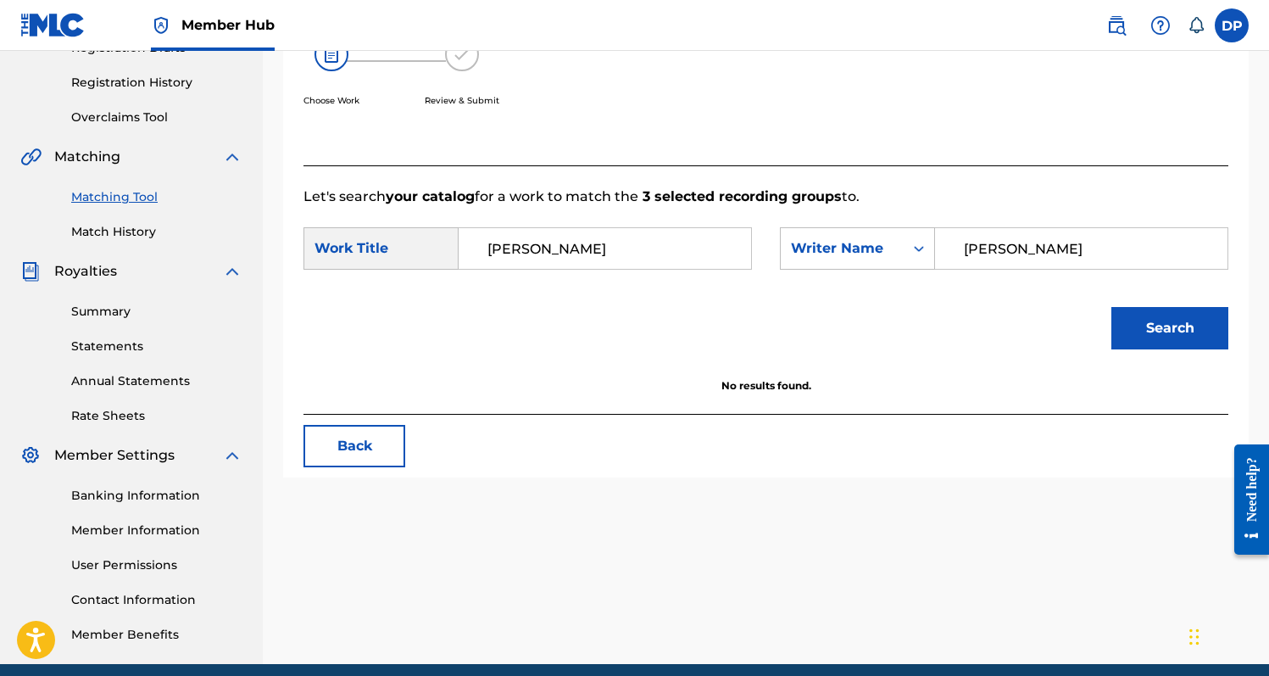
drag, startPoint x: 1056, startPoint y: 248, endPoint x: 1011, endPoint y: 248, distance: 44.9
click at [1010, 248] on input "[PERSON_NAME]" at bounding box center [1081, 248] width 264 height 41
type input "[PERSON_NAME]"
click at [1111, 307] on button "Search" at bounding box center [1169, 328] width 117 height 42
drag, startPoint x: 586, startPoint y: 246, endPoint x: 433, endPoint y: 246, distance: 152.6
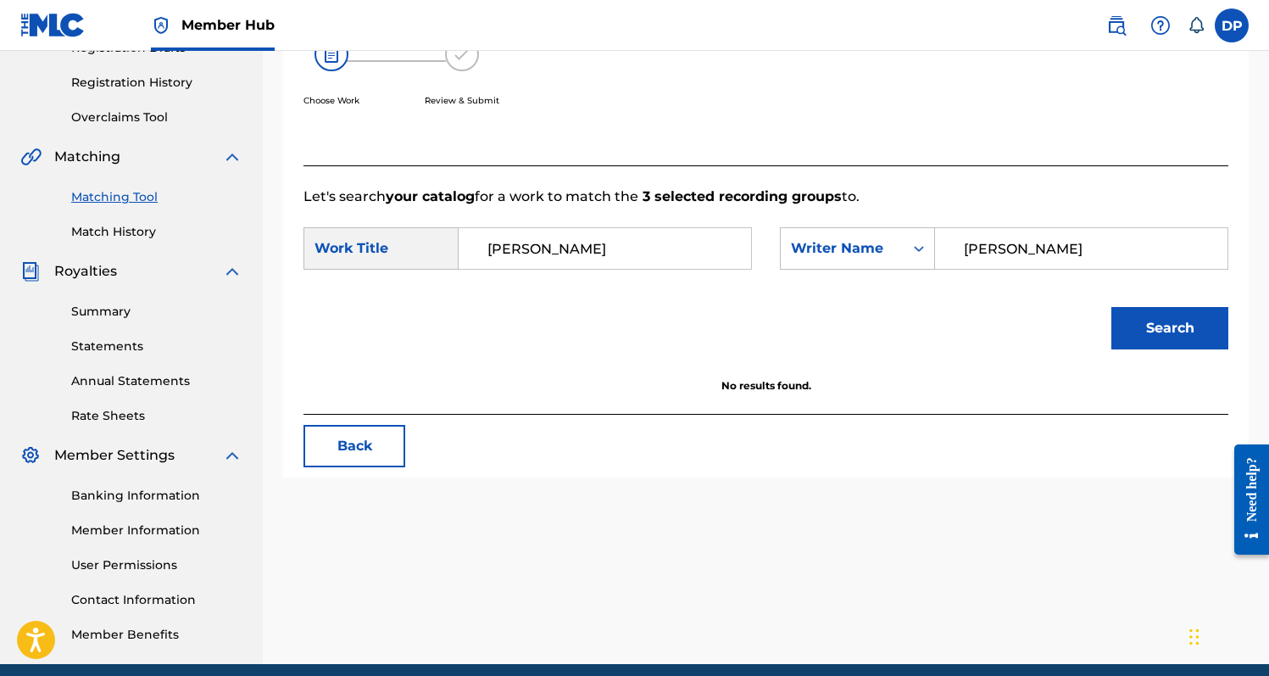
click at [432, 246] on div "SearchWithCriteria358c06a6-3ca3-452c-9f8c-dda38b05aa5a Work Title [PERSON_NAME]" at bounding box center [527, 248] width 448 height 42
click at [583, 263] on input "backr" at bounding box center [605, 248] width 264 height 41
type input "backroads"
click at [1111, 307] on button "Search" at bounding box center [1169, 328] width 117 height 42
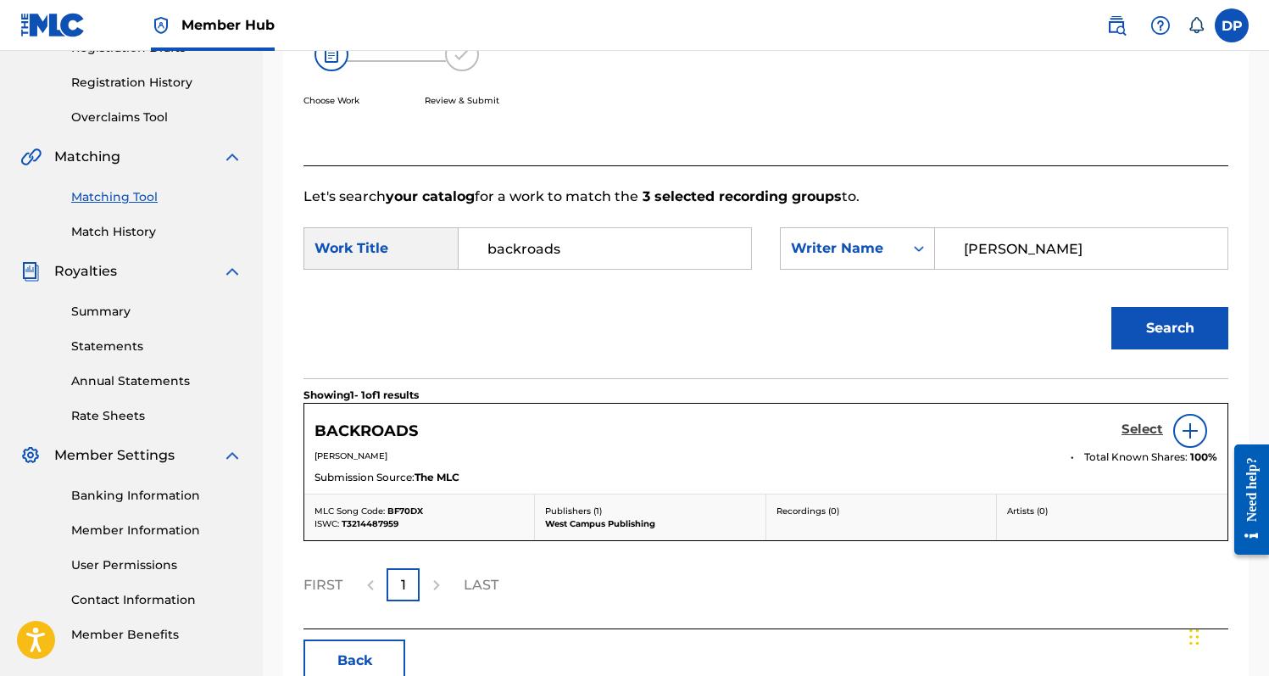
click at [1138, 425] on h5 "Select" at bounding box center [1142, 429] width 42 height 16
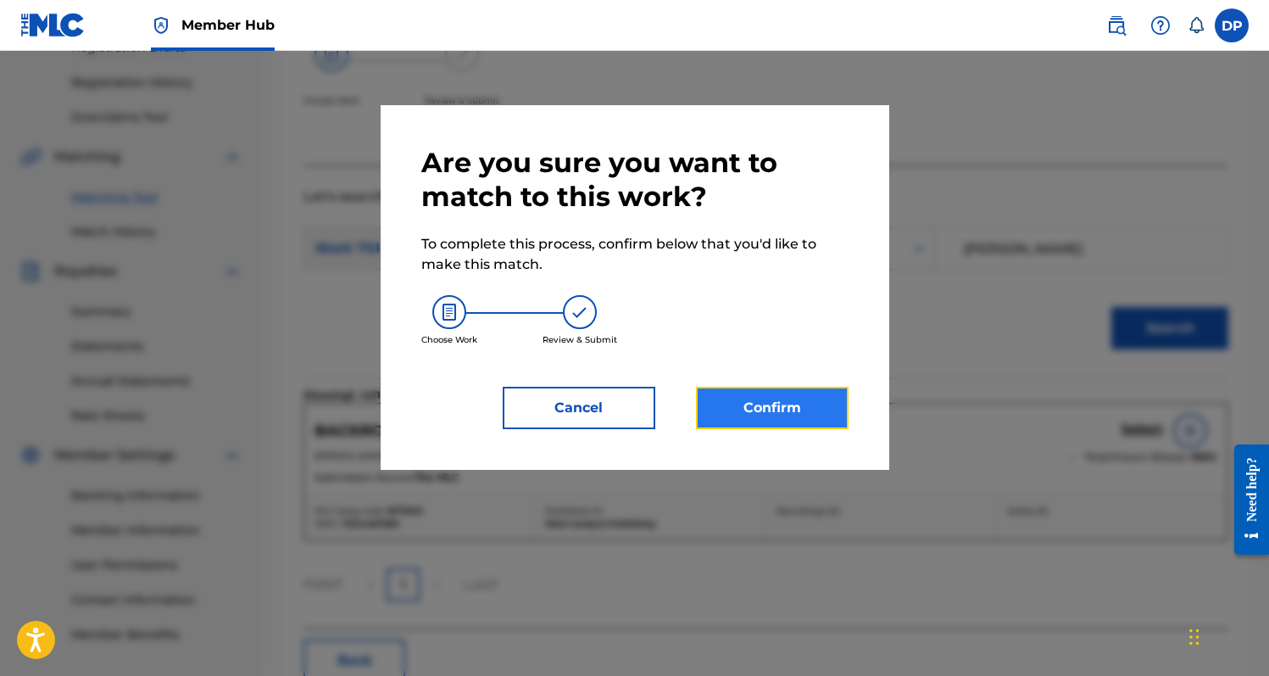
click at [735, 395] on button "Confirm" at bounding box center [772, 408] width 153 height 42
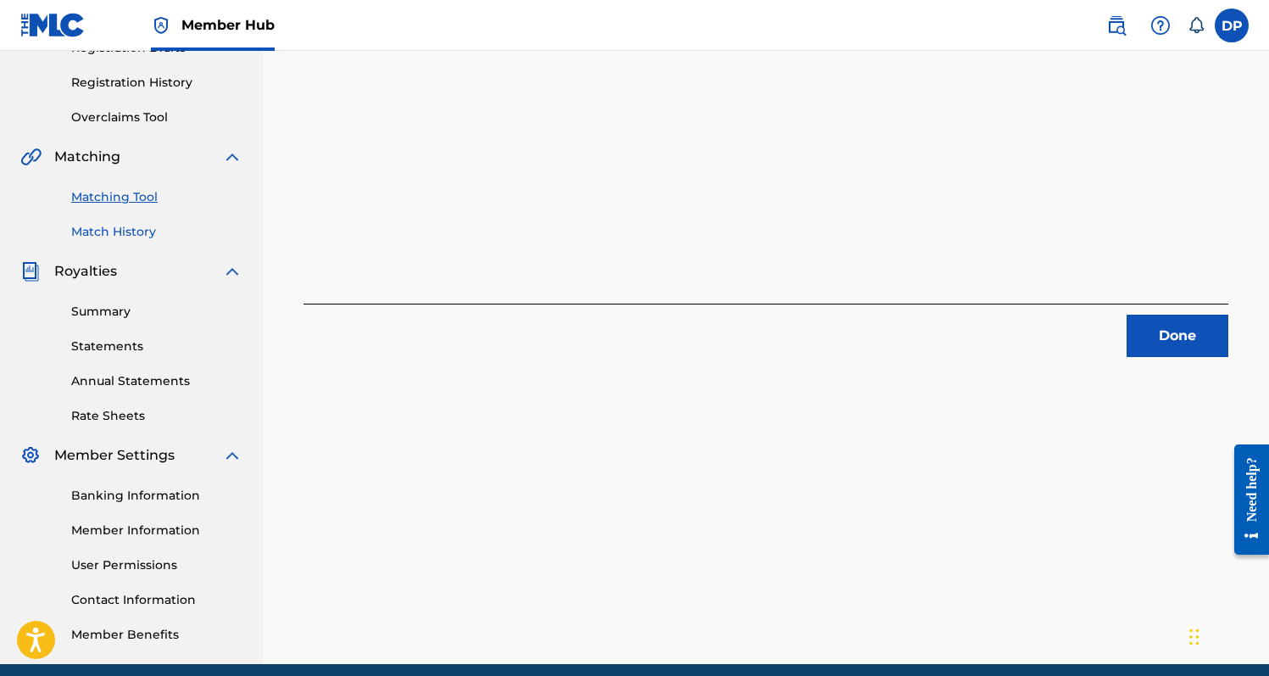
click at [129, 231] on link "Match History" at bounding box center [156, 232] width 171 height 18
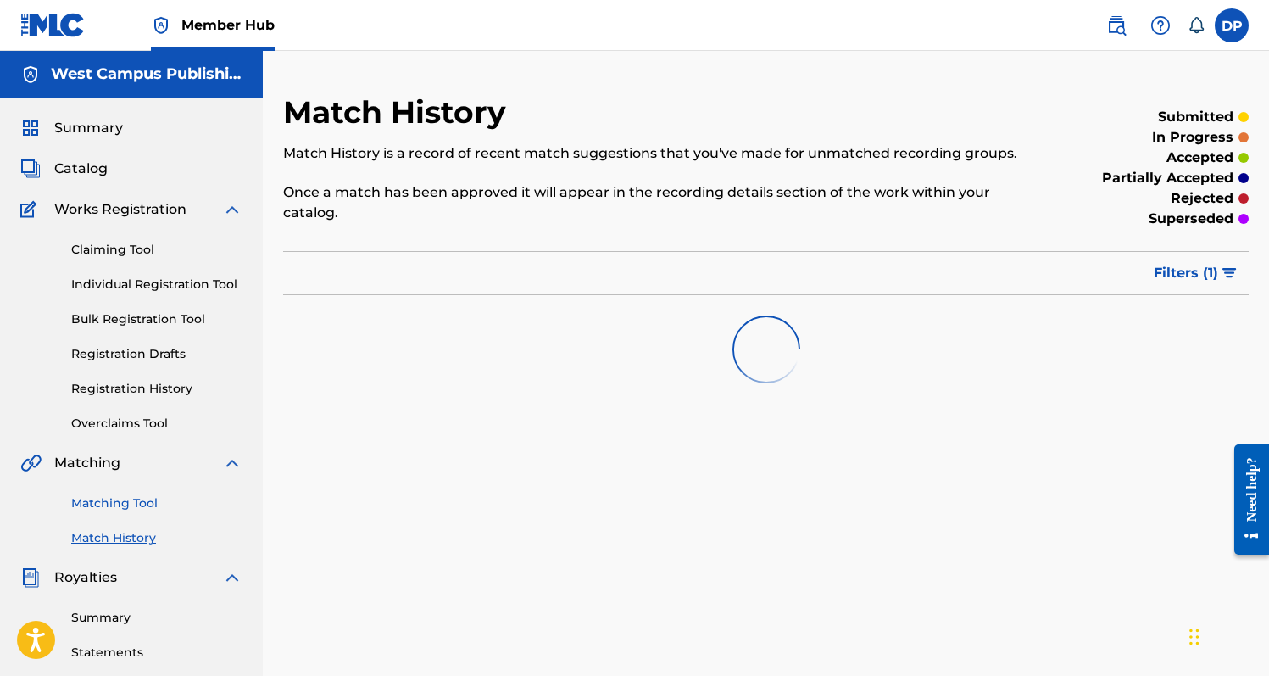
click at [136, 498] on link "Matching Tool" at bounding box center [156, 503] width 171 height 18
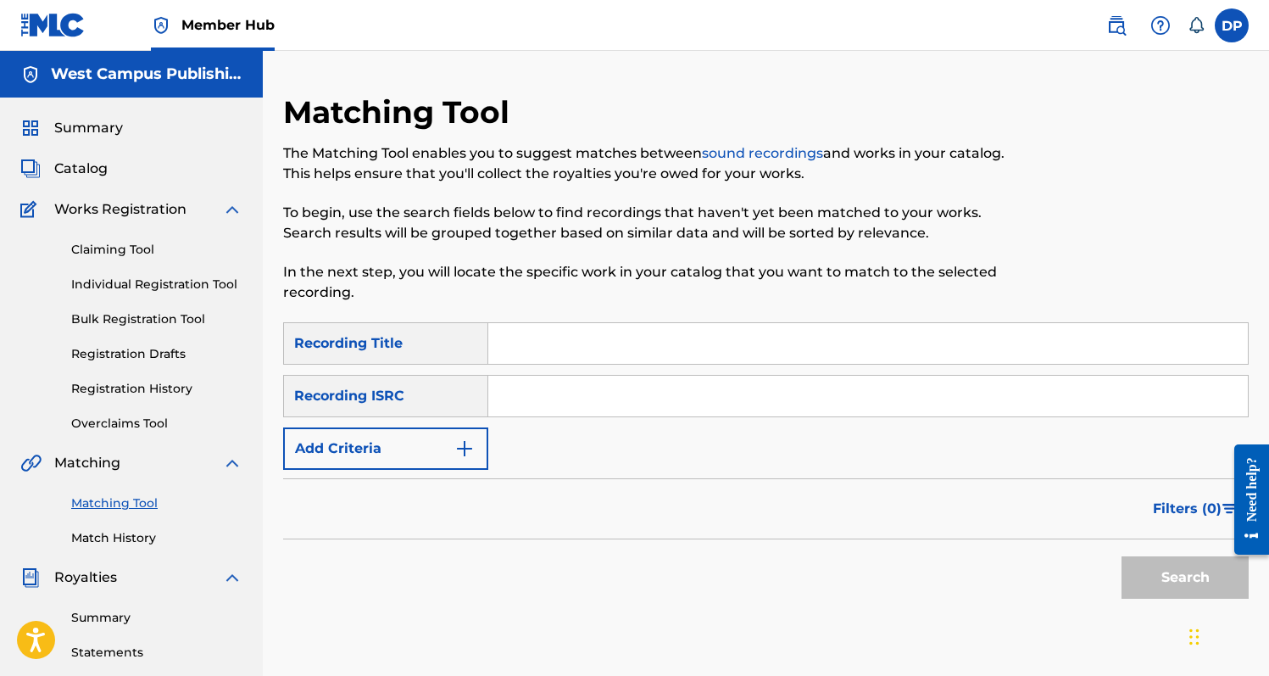
click at [589, 318] on div "Matching Tool The Matching Tool enables you to suggest matches between sound re…" at bounding box center [654, 207] width 743 height 229
click at [587, 339] on input "Search Form" at bounding box center [868, 343] width 760 height 41
type input "Eternity"
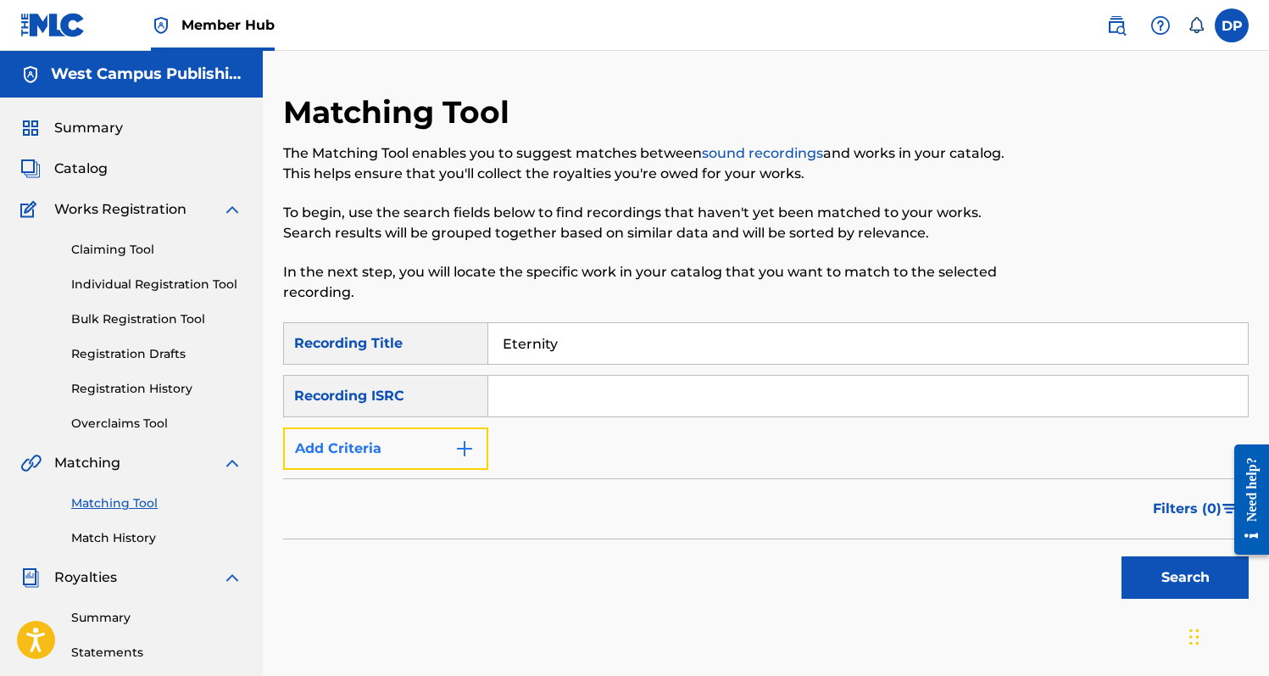
click at [423, 438] on button "Add Criteria" at bounding box center [385, 448] width 205 height 42
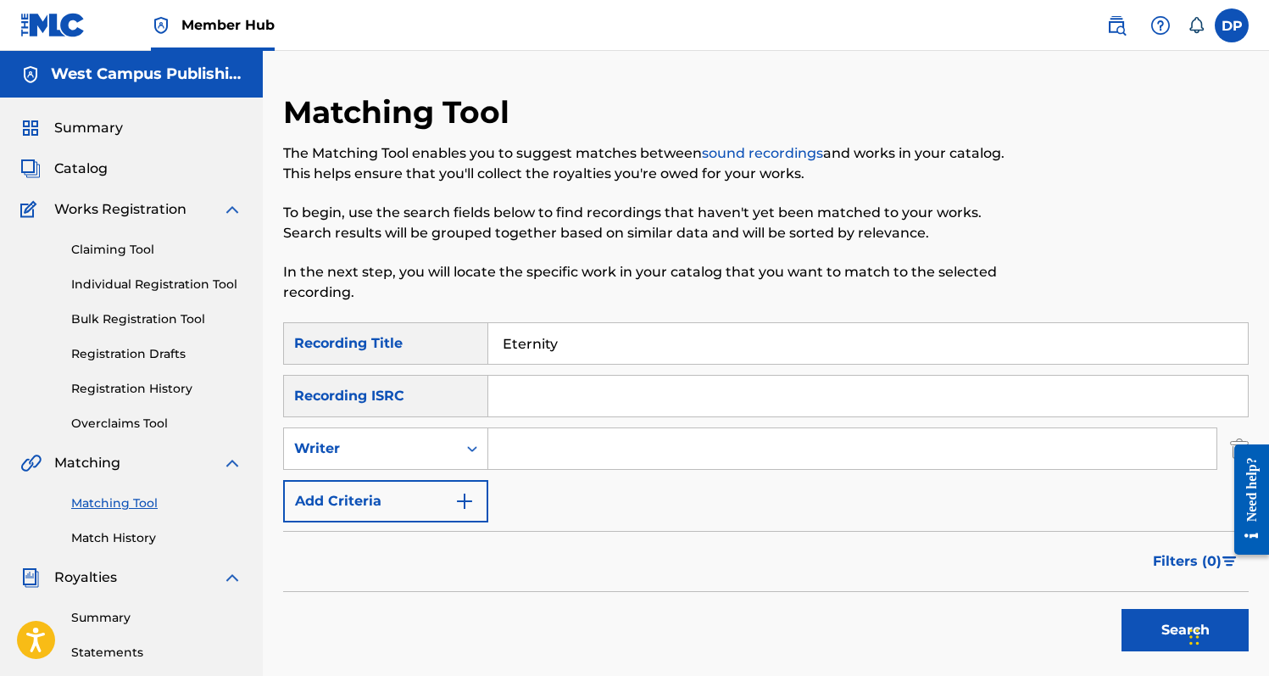
click at [533, 447] on input "Search Form" at bounding box center [852, 448] width 728 height 41
type input "[PERSON_NAME]"
click at [1121, 609] on button "Search" at bounding box center [1184, 630] width 127 height 42
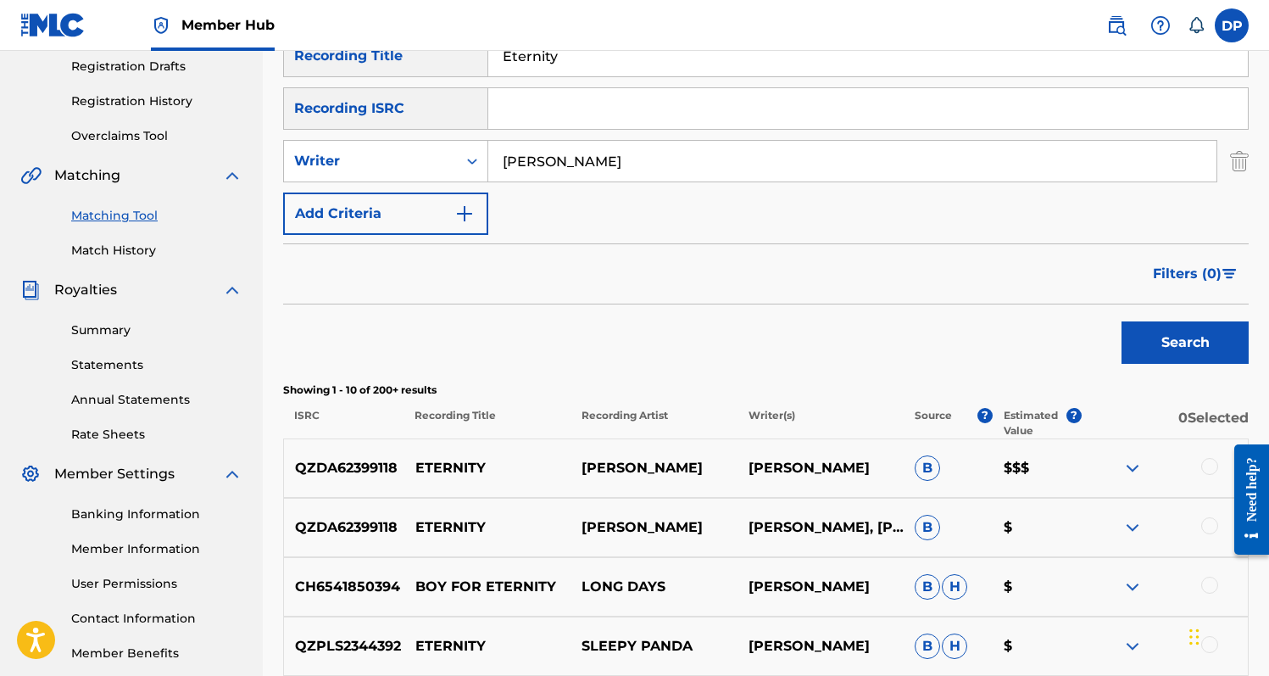
scroll to position [304, 0]
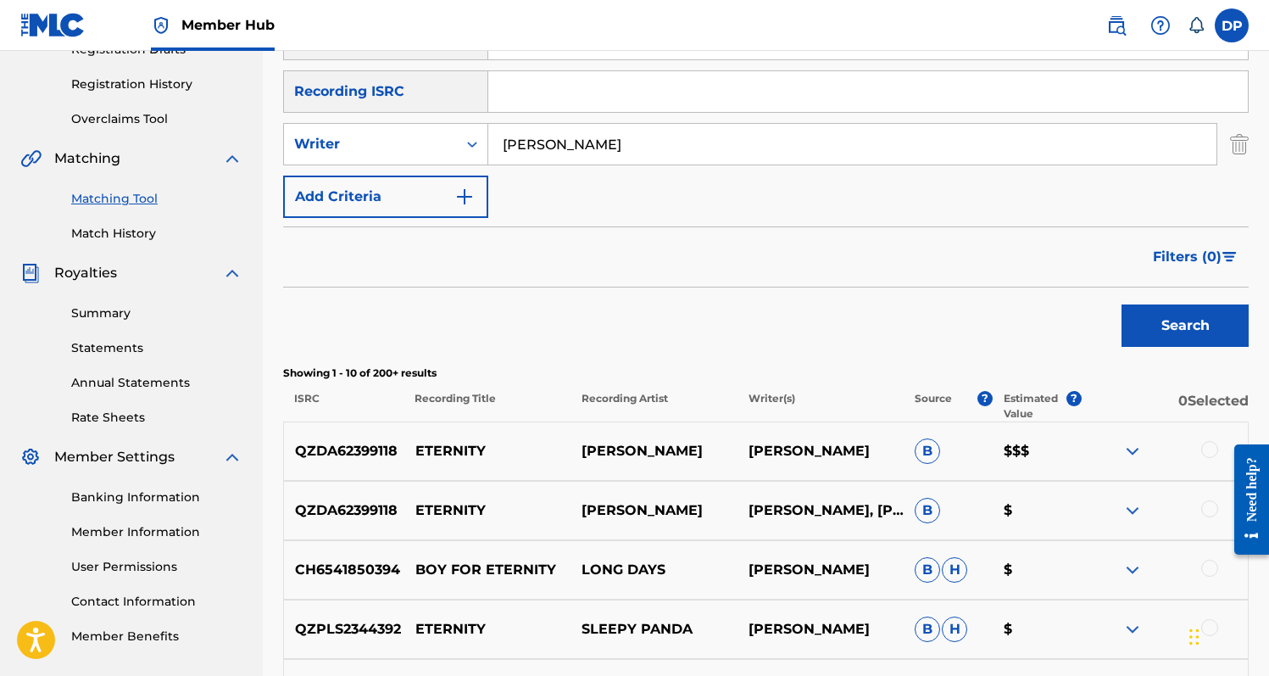
click at [1208, 449] on div at bounding box center [1209, 449] width 17 height 17
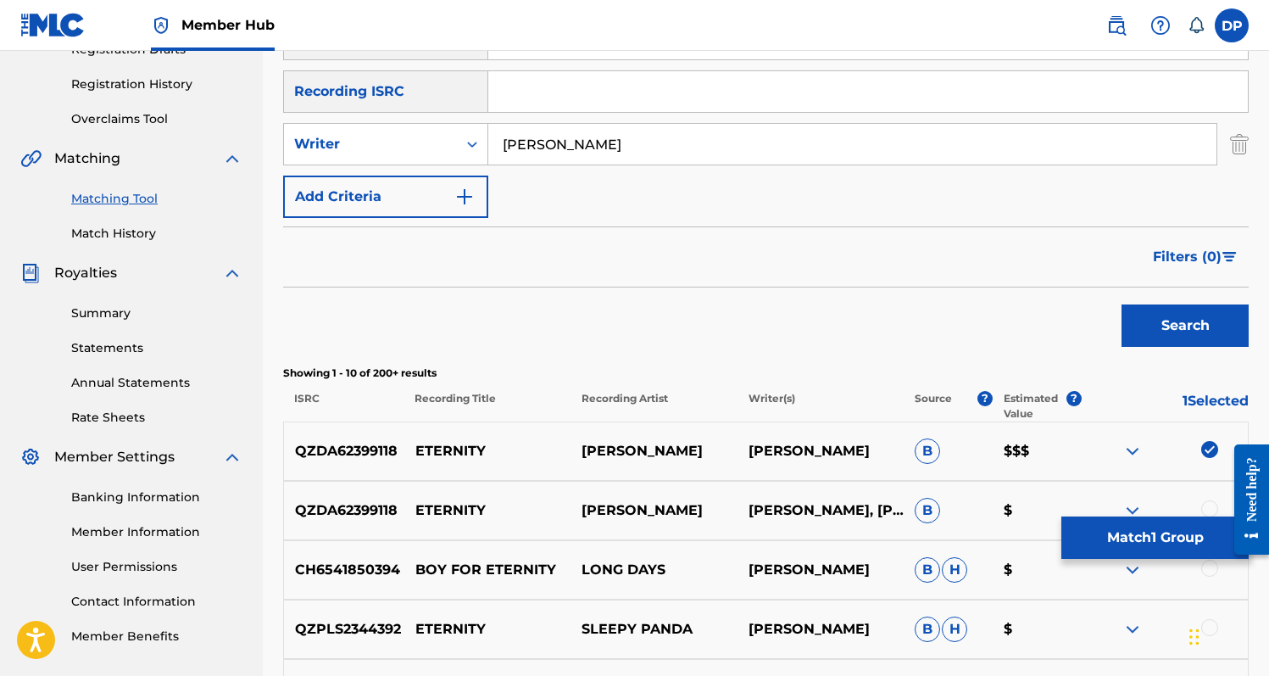
click at [1208, 501] on div at bounding box center [1209, 508] width 17 height 17
click at [1132, 442] on img at bounding box center [1132, 451] width 20 height 20
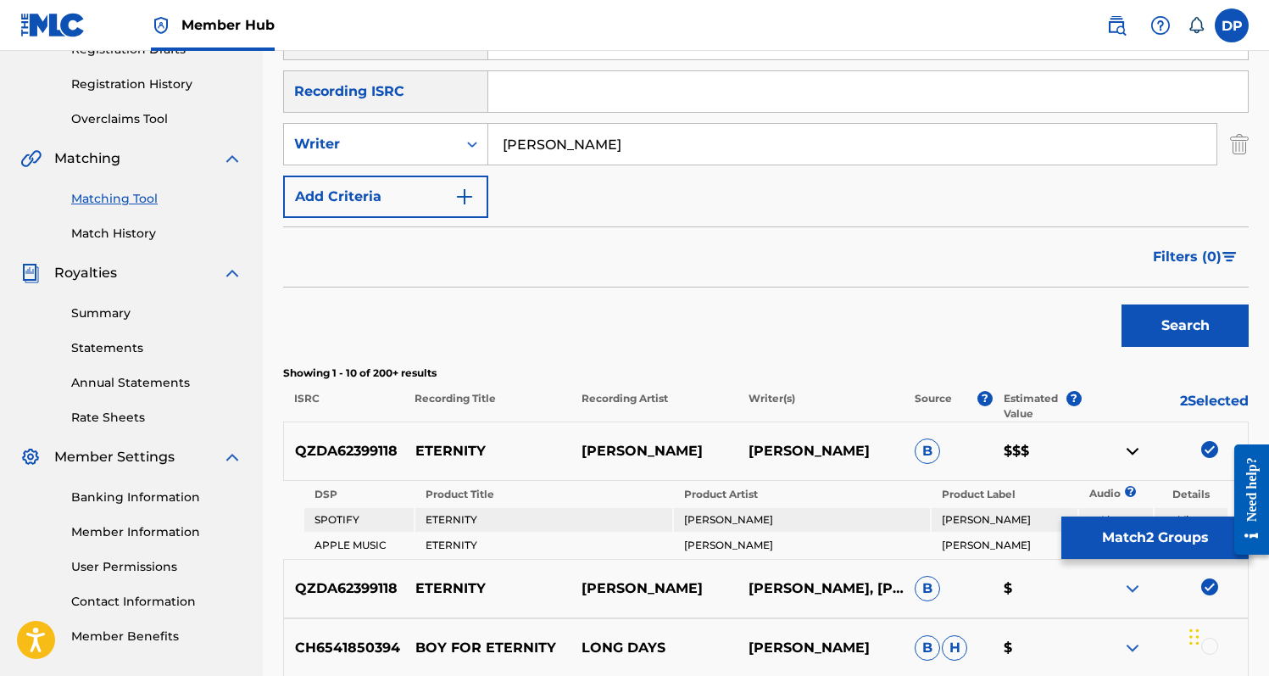
click at [1132, 442] on img at bounding box center [1132, 451] width 20 height 20
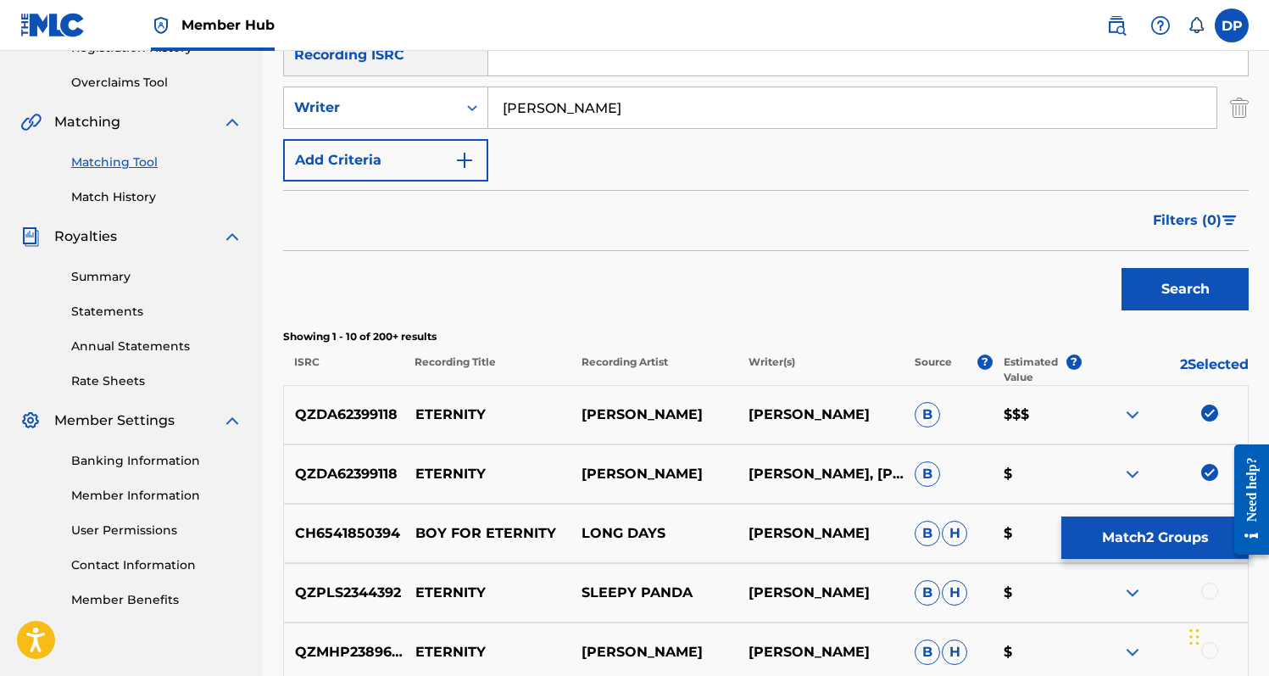
scroll to position [325, 0]
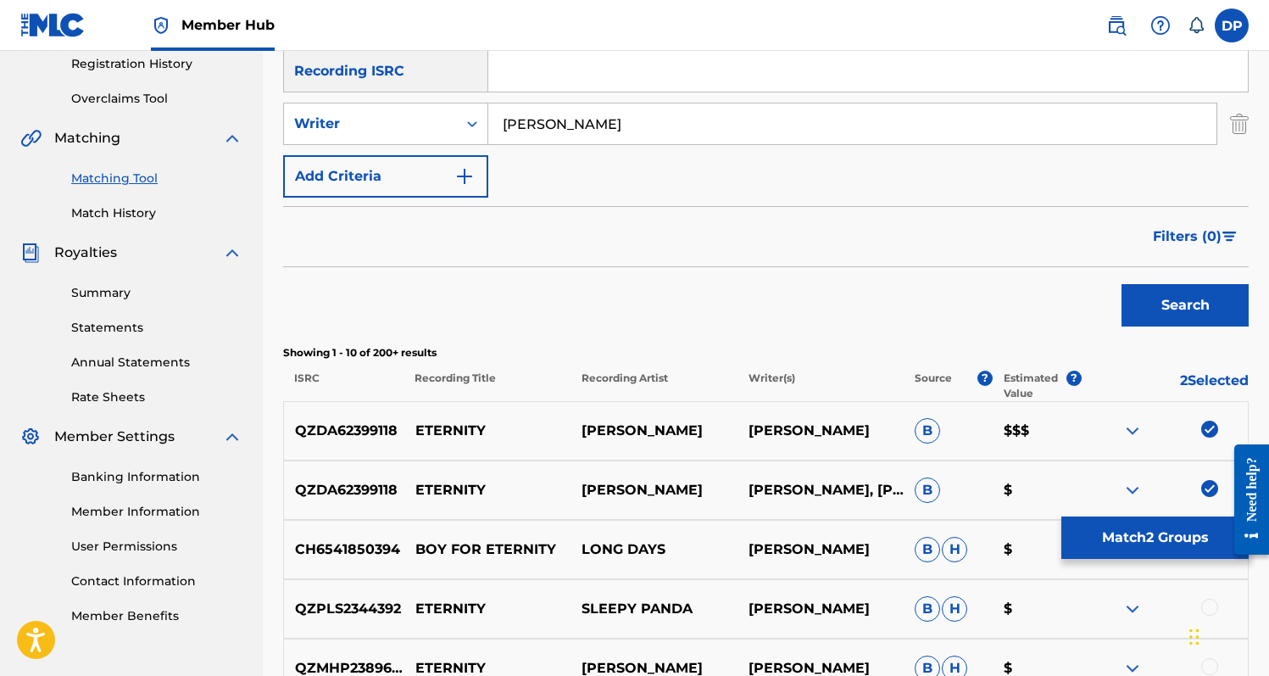
drag, startPoint x: 605, startPoint y: 125, endPoint x: 492, endPoint y: 118, distance: 113.8
click at [490, 118] on input "[PERSON_NAME]" at bounding box center [852, 123] width 728 height 41
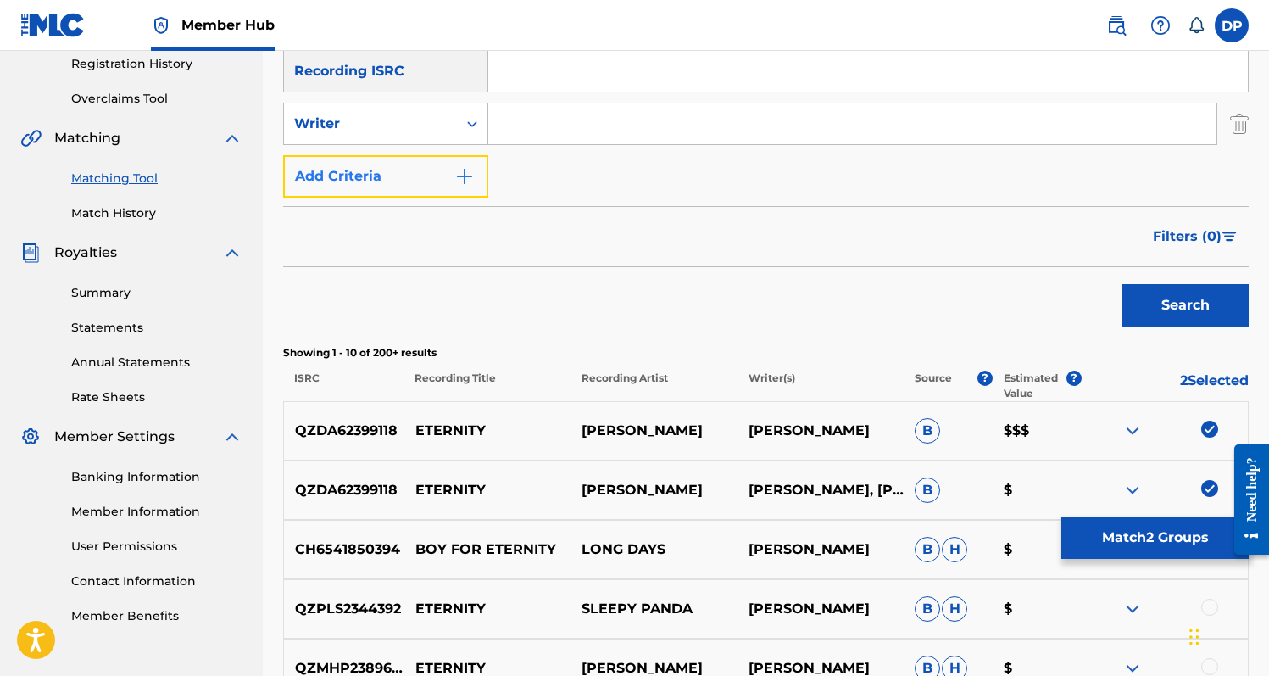
click at [476, 177] on button "Add Criteria" at bounding box center [385, 176] width 205 height 42
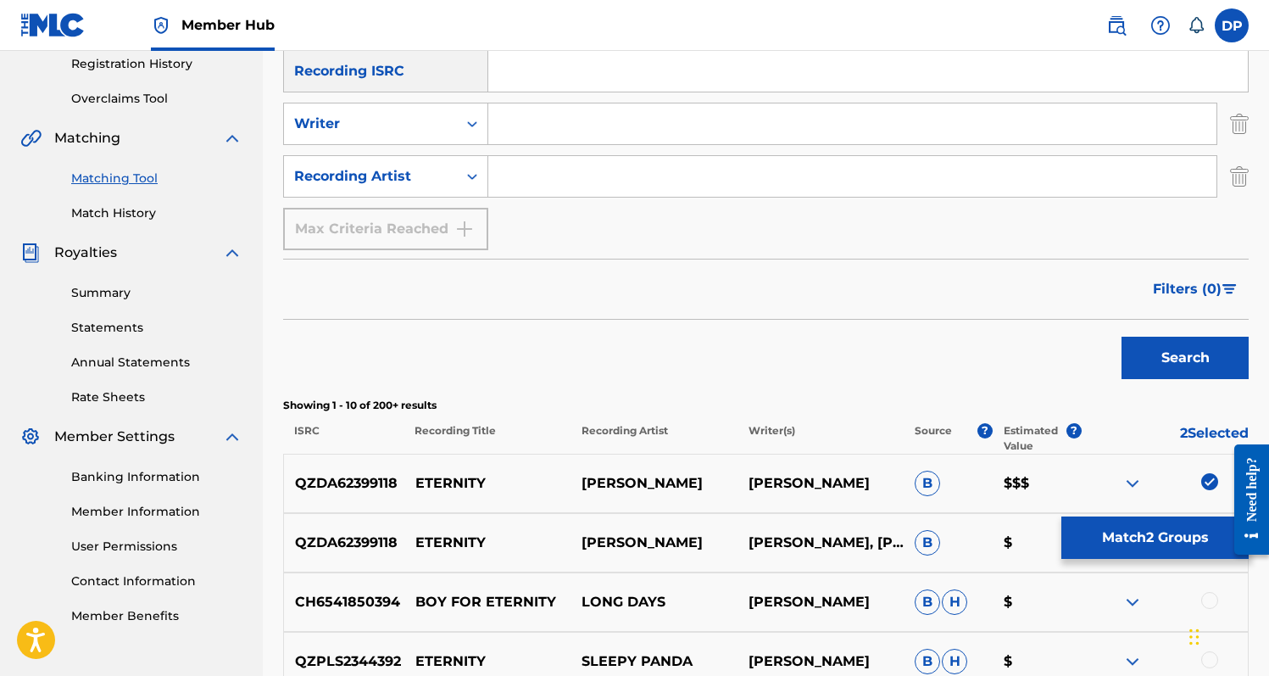
click at [545, 207] on div "SearchWithCriteriaaba8c6cd-262b-470c-9812-59c94e51ff1c Recording Title Eternity…" at bounding box center [766, 123] width 966 height 253
click at [546, 178] on input "Search Form" at bounding box center [852, 176] width 728 height 41
type input "[PERSON_NAME]"
click at [1121, 337] on button "Search" at bounding box center [1184, 358] width 127 height 42
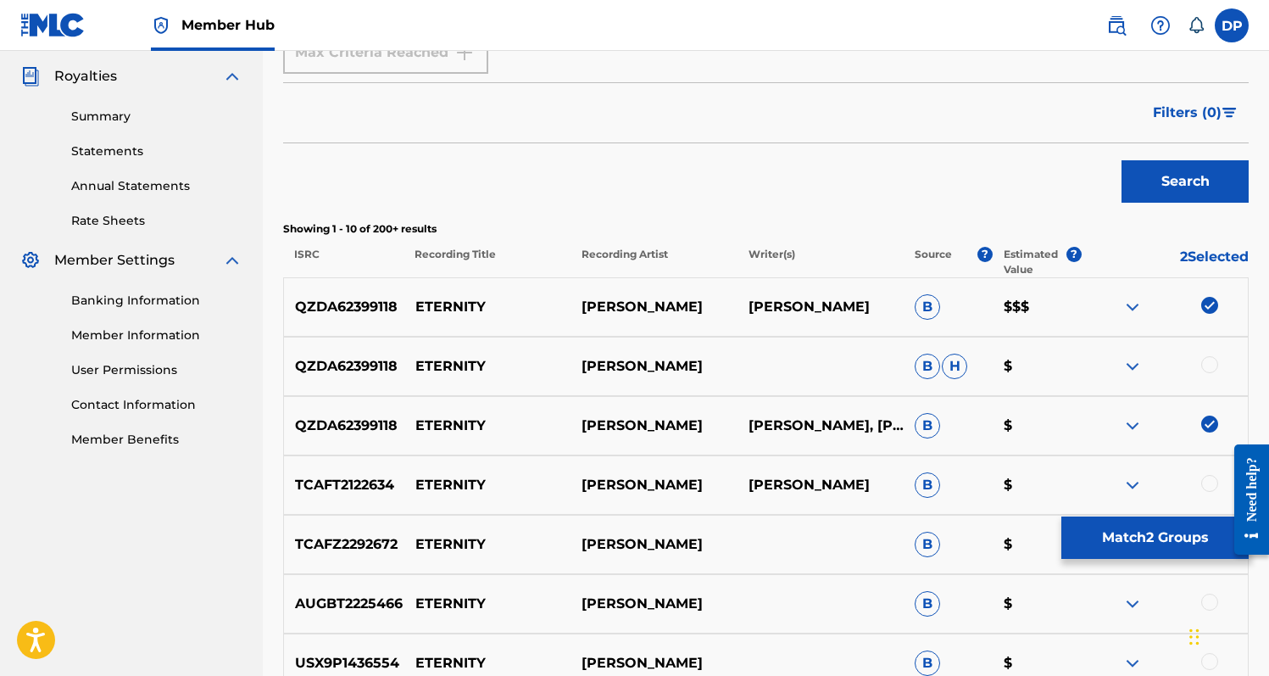
scroll to position [507, 0]
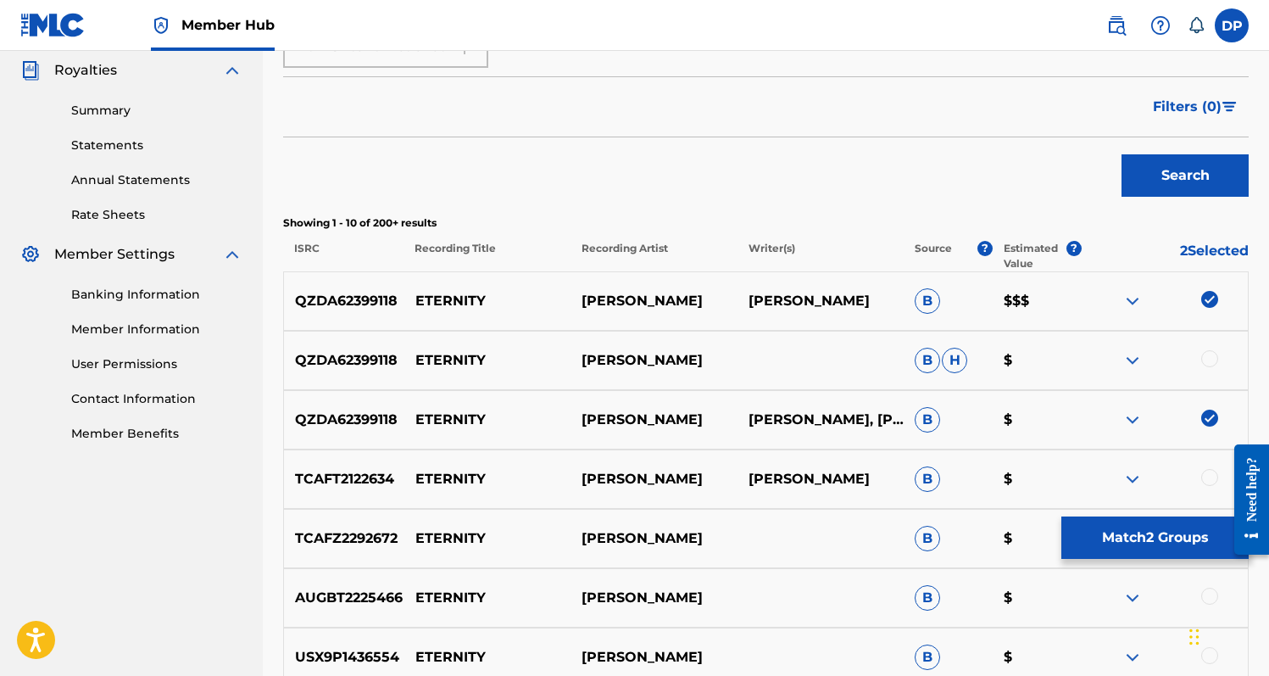
click at [1204, 369] on div at bounding box center [1165, 360] width 166 height 20
click at [1208, 366] on div at bounding box center [1209, 358] width 17 height 17
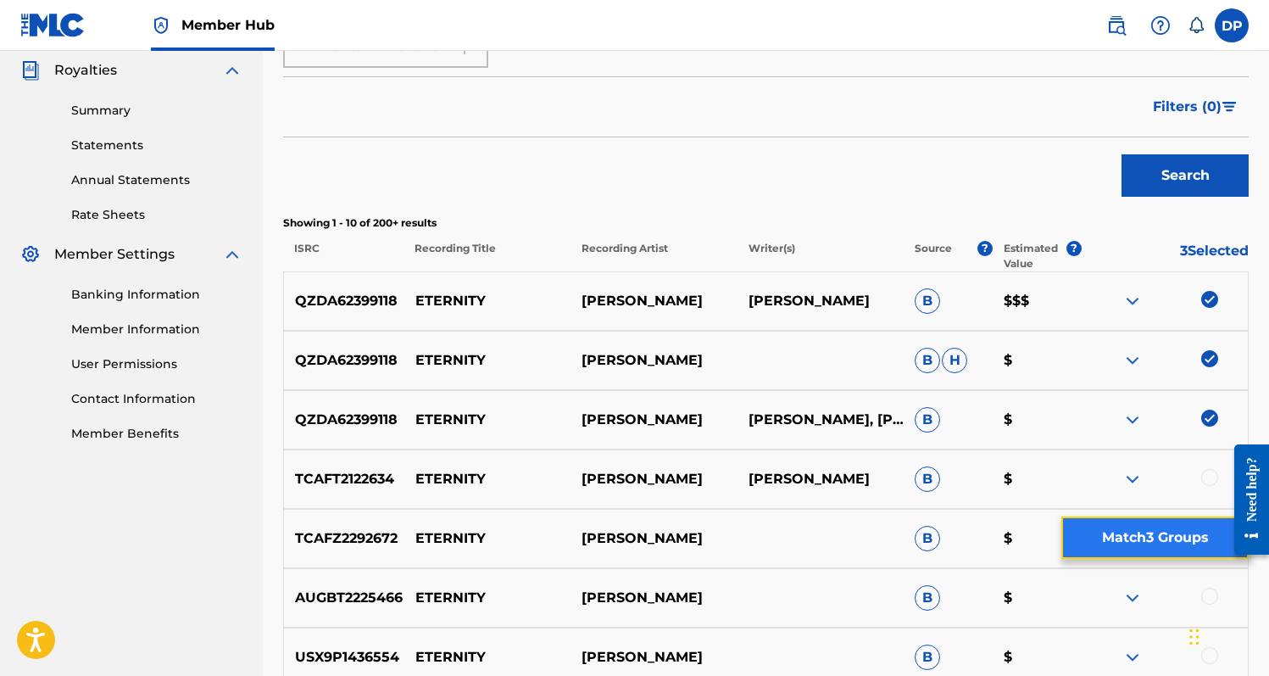
click at [1147, 532] on button "Match 3 Groups" at bounding box center [1154, 537] width 187 height 42
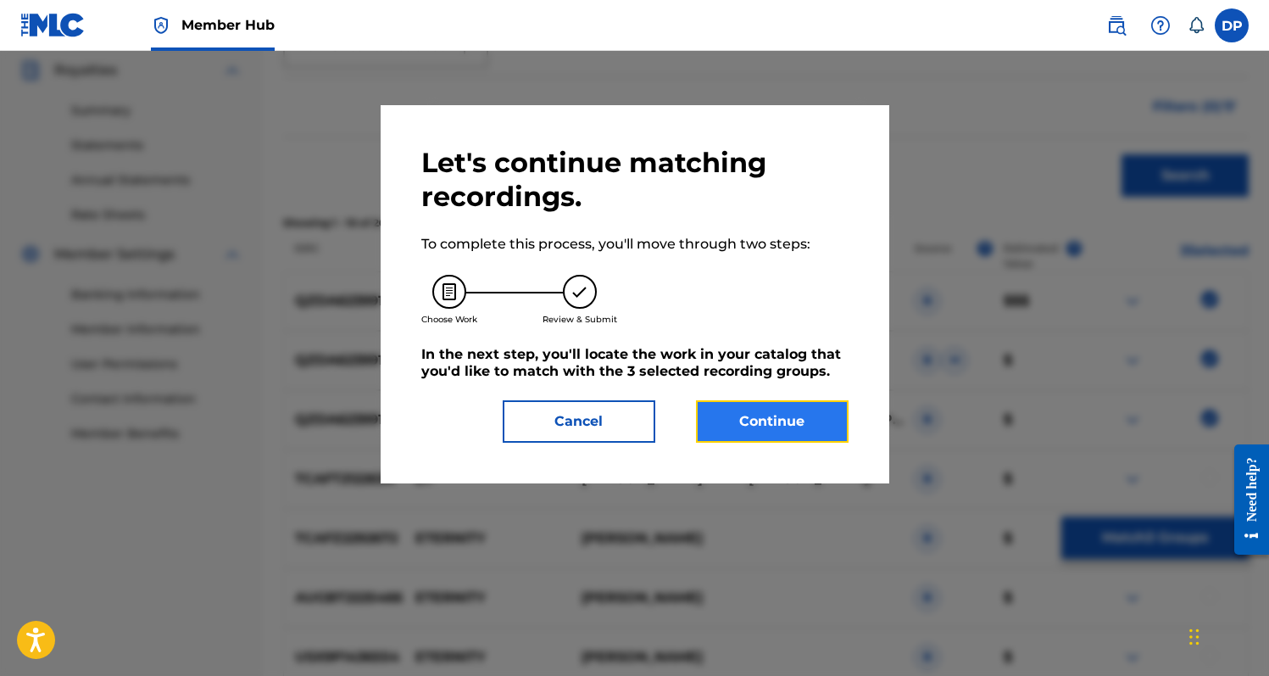
click at [794, 435] on button "Continue" at bounding box center [772, 421] width 153 height 42
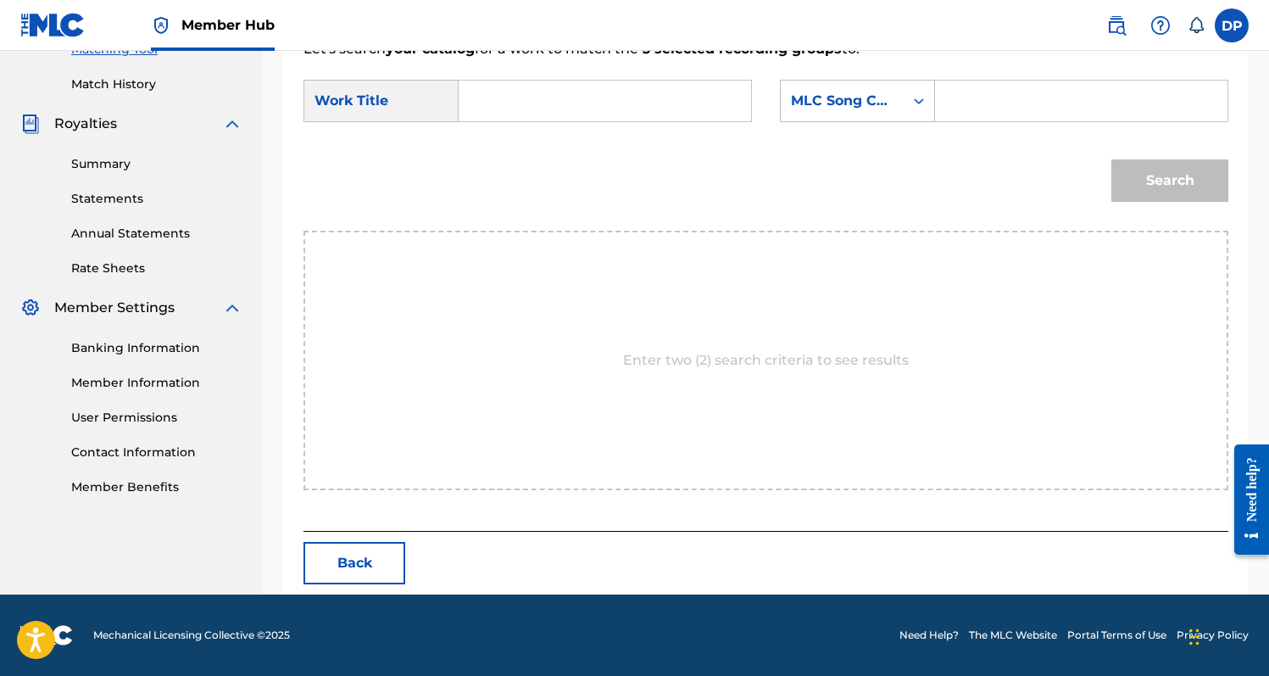
scroll to position [454, 0]
click at [561, 100] on input "Search Form" at bounding box center [605, 101] width 264 height 41
type input "Eternity"
click at [1006, 103] on input "Search Form" at bounding box center [1081, 101] width 264 height 41
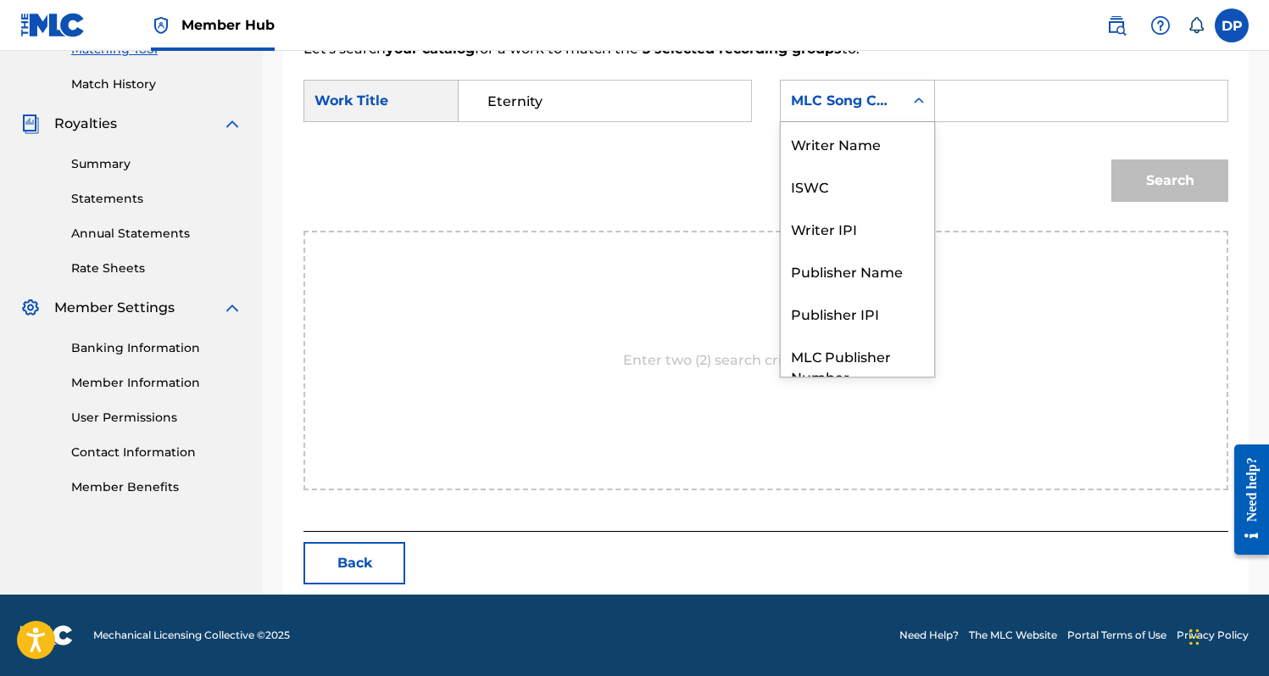
scroll to position [63, 0]
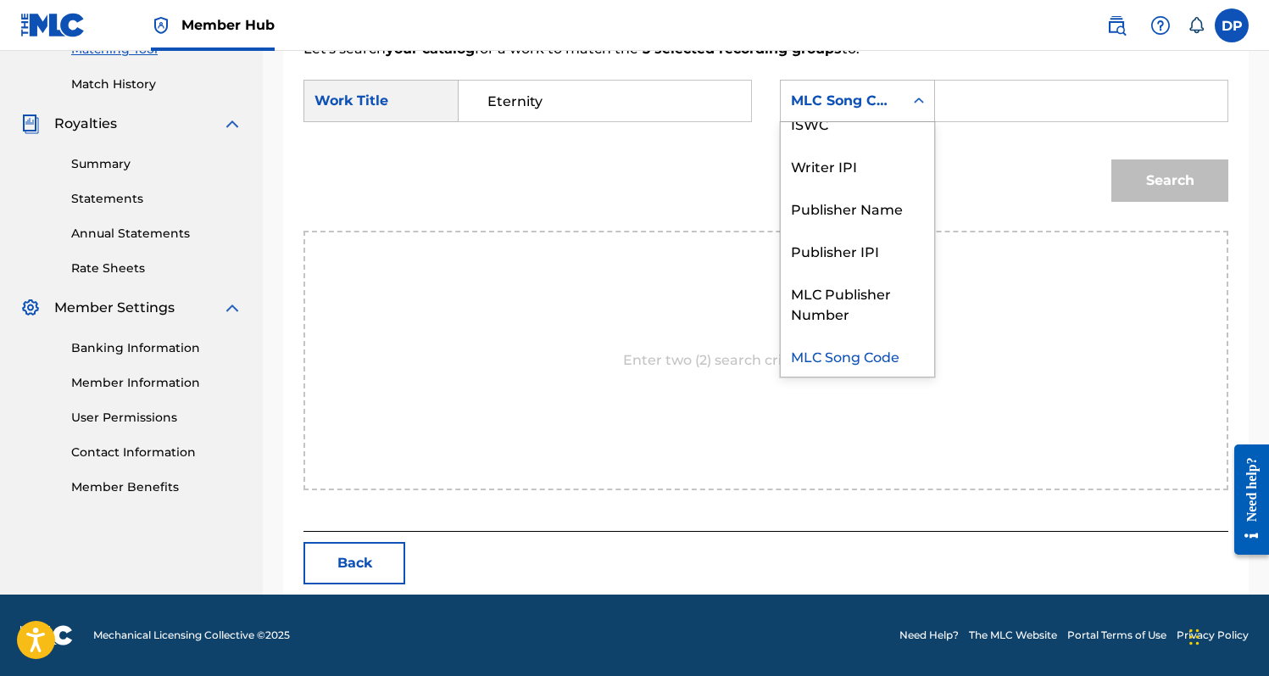
click at [922, 104] on icon "Search Form" at bounding box center [918, 100] width 17 height 17
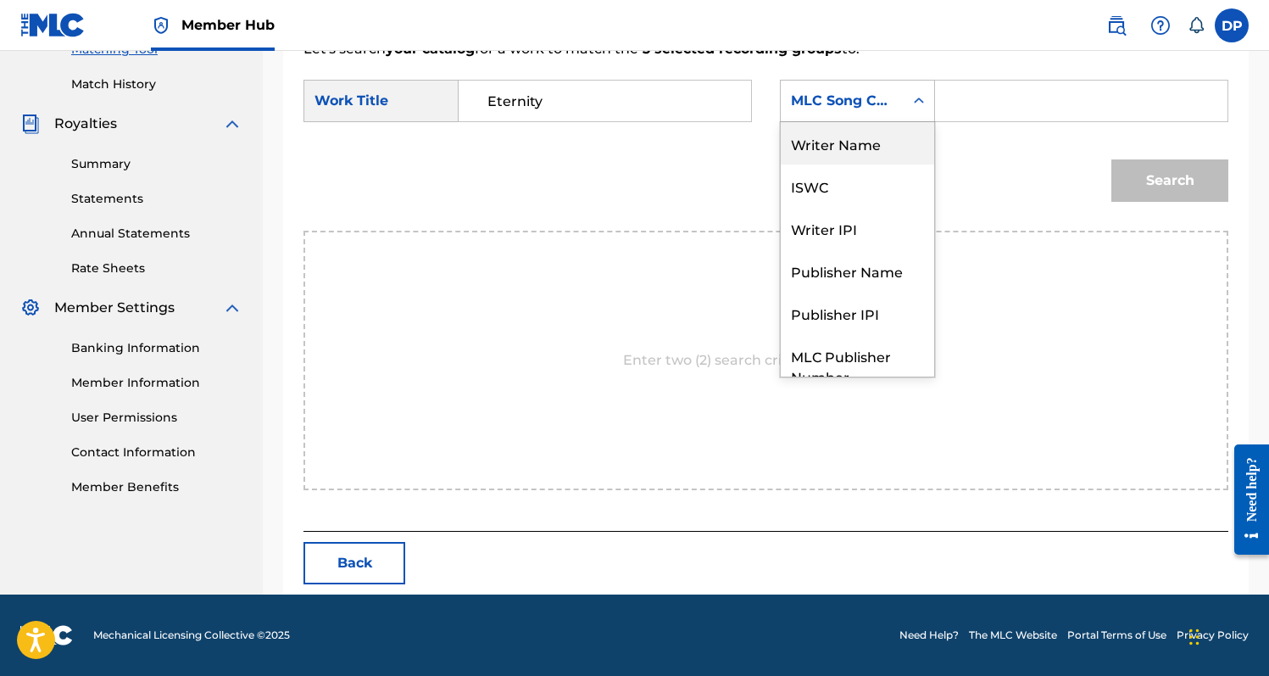
click at [873, 143] on div "Writer Name" at bounding box center [857, 143] width 153 height 42
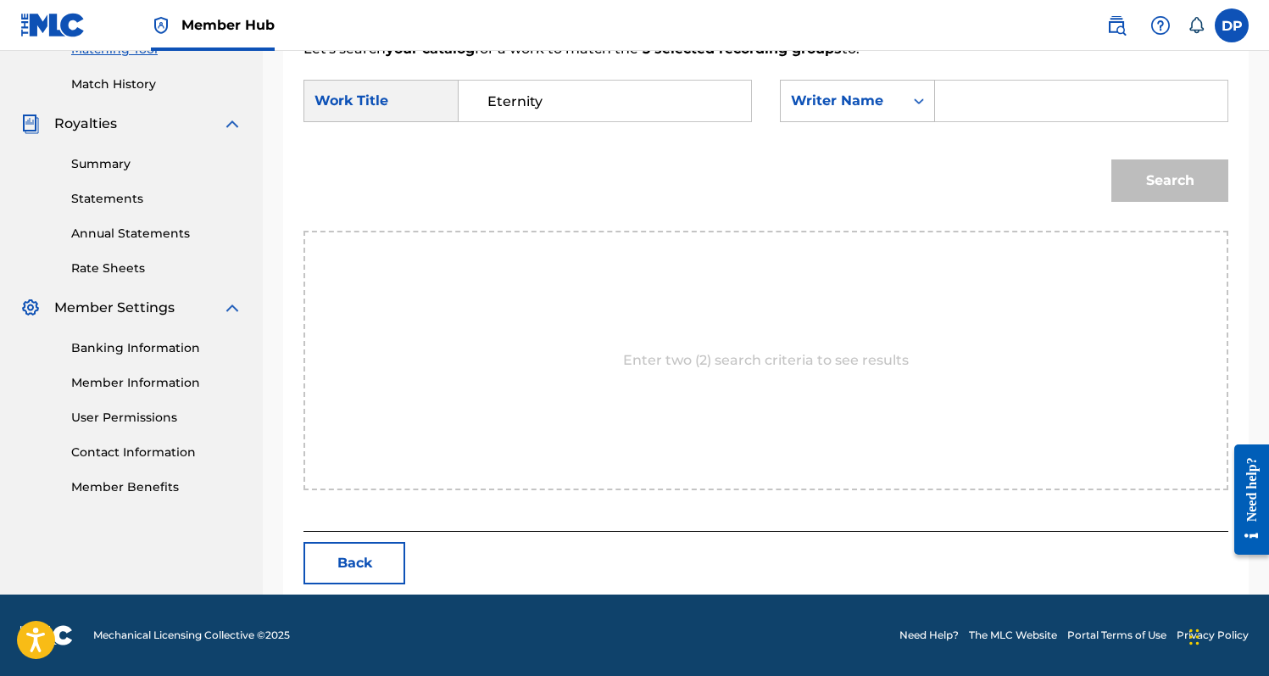
click at [961, 115] on input "Search Form" at bounding box center [1081, 101] width 264 height 41
type input "[PERSON_NAME]"
click at [1111, 159] on button "Search" at bounding box center [1169, 180] width 117 height 42
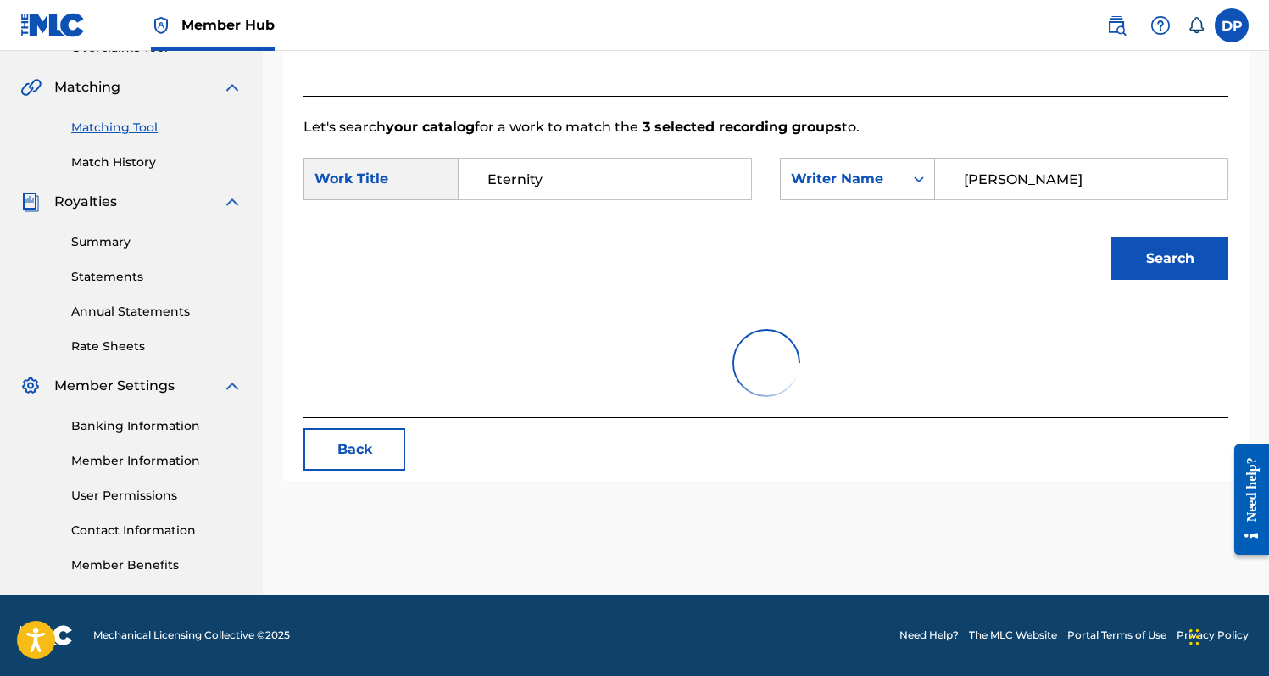
scroll to position [403, 0]
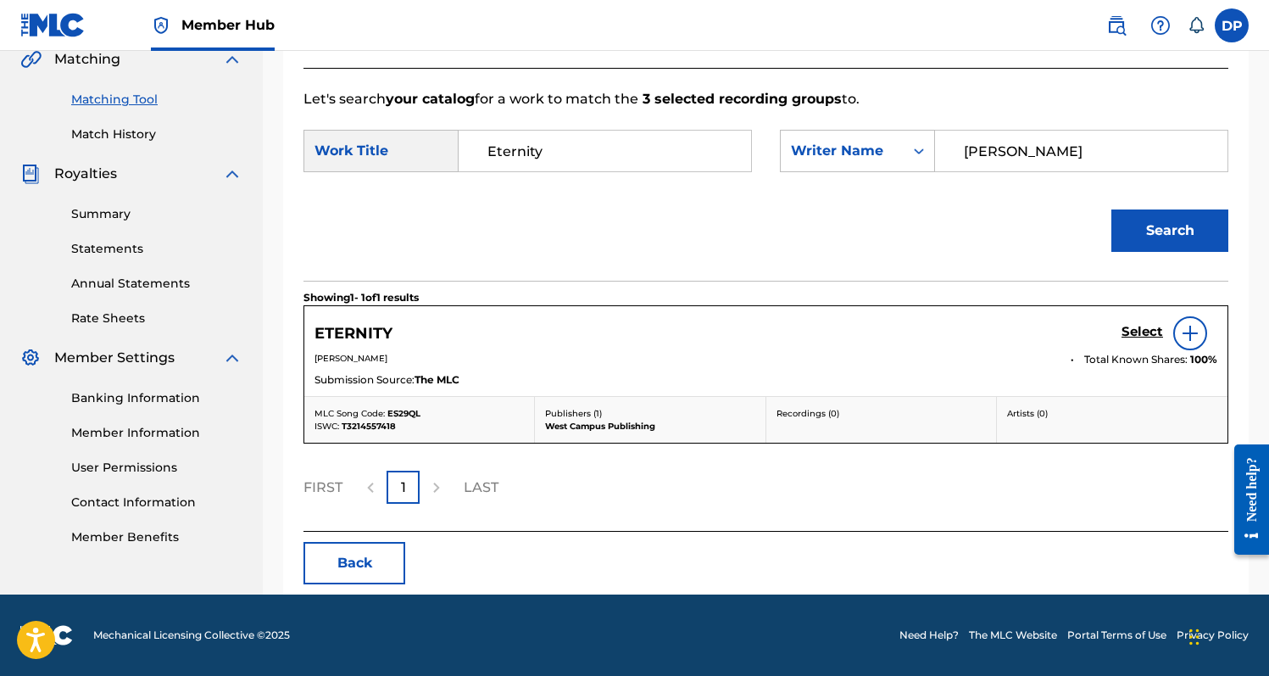
click at [1186, 337] on img at bounding box center [1190, 333] width 20 height 20
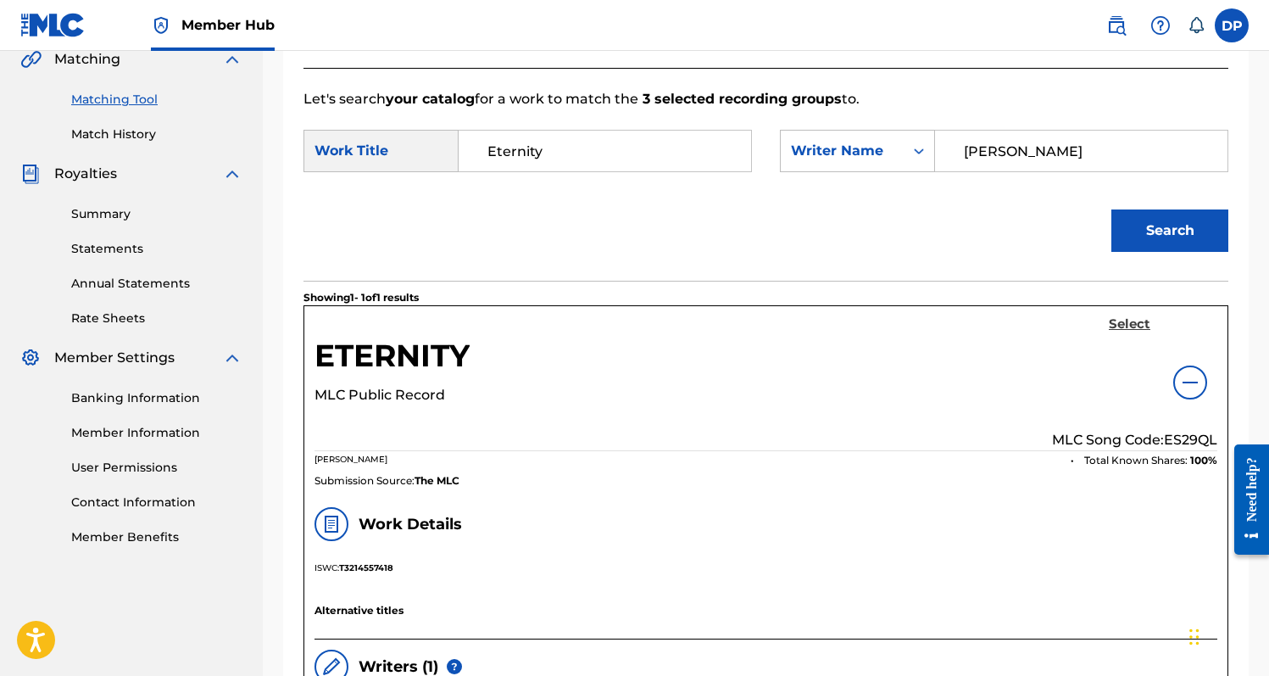
click at [1123, 329] on h5 "Select" at bounding box center [1130, 324] width 42 height 16
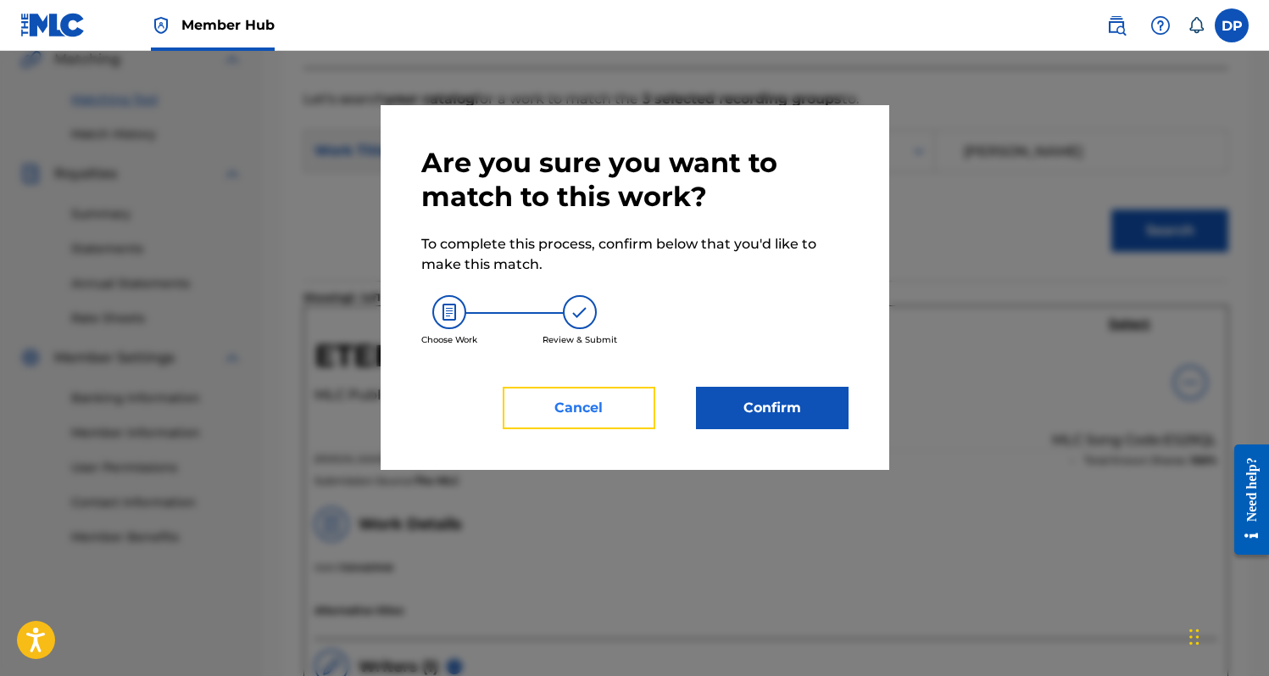
click at [622, 420] on button "Cancel" at bounding box center [579, 408] width 153 height 42
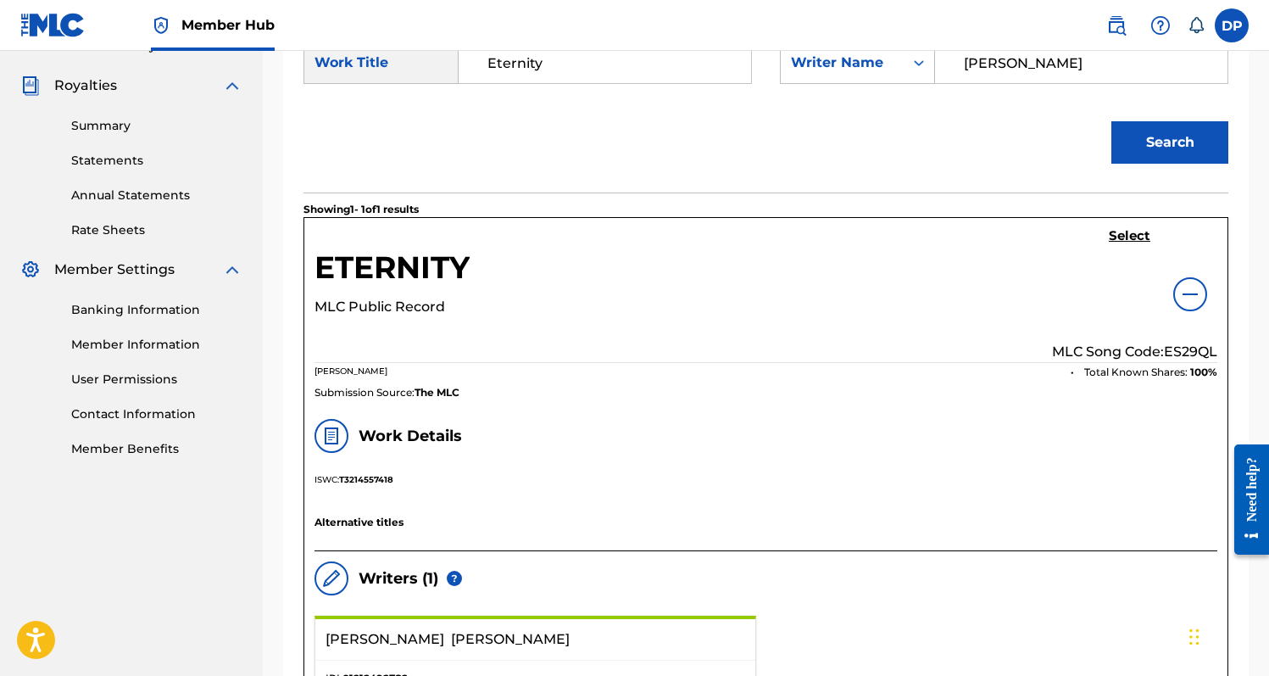
scroll to position [490, 0]
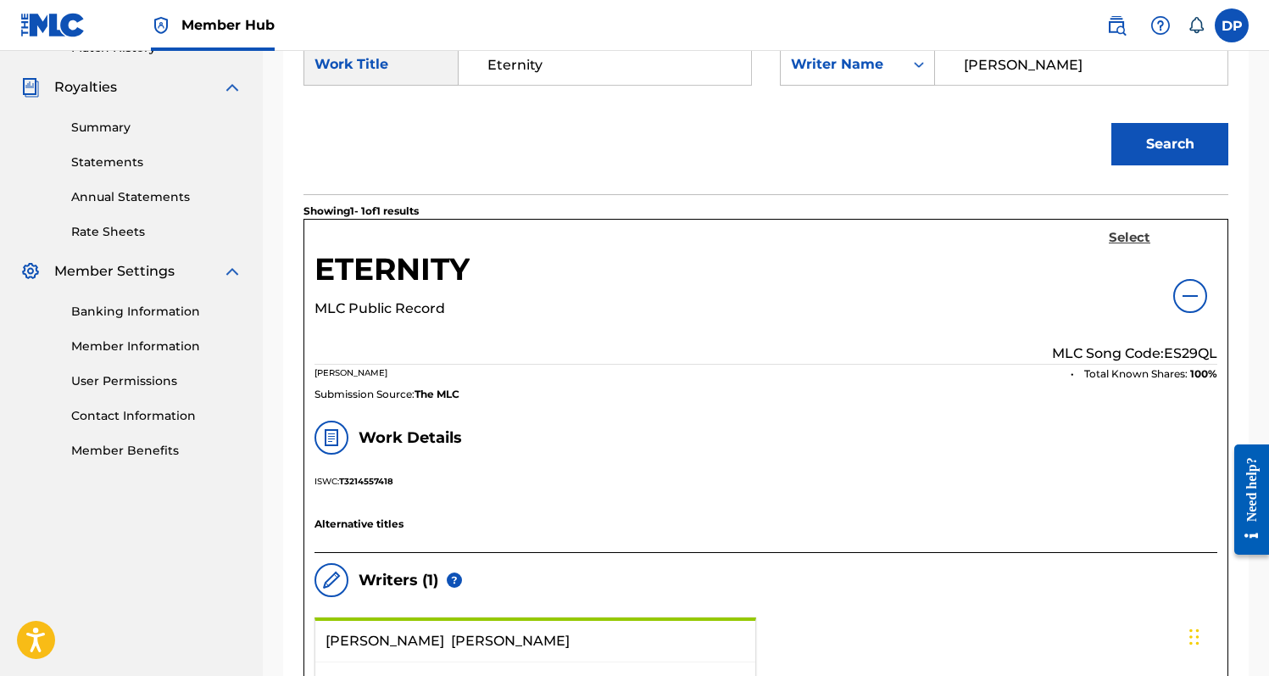
click at [1137, 237] on h5 "Select" at bounding box center [1130, 238] width 42 height 16
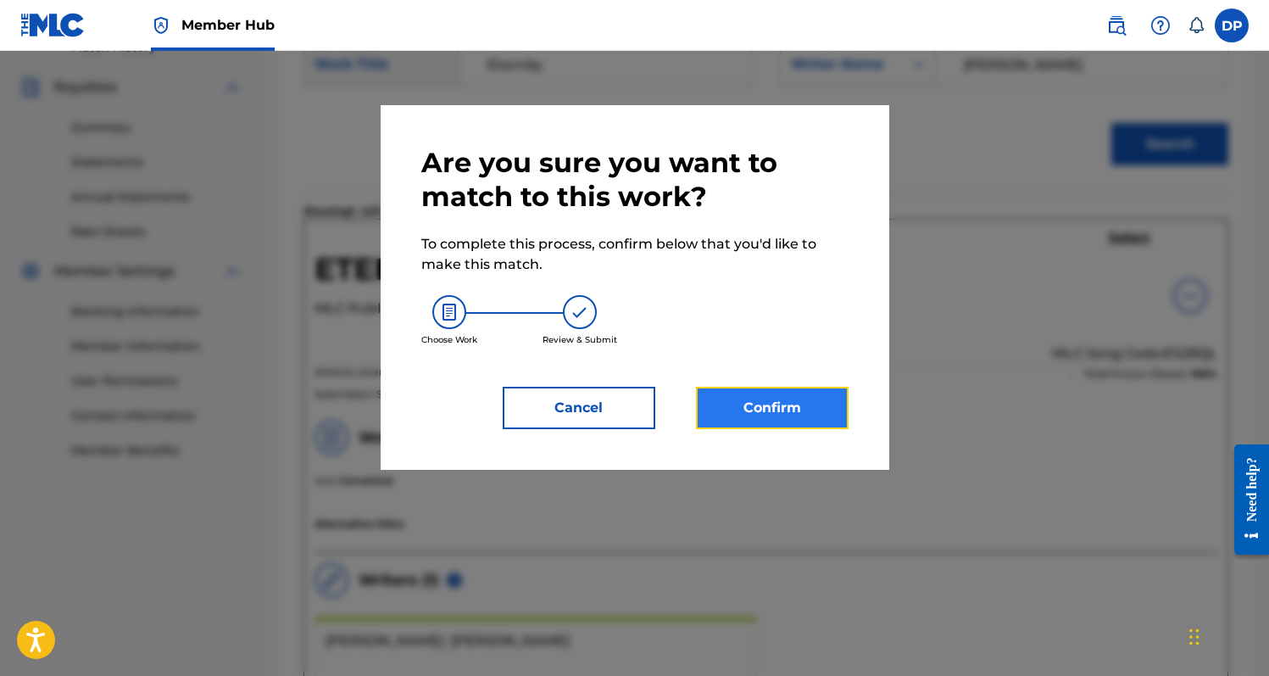
click at [771, 408] on button "Confirm" at bounding box center [772, 408] width 153 height 42
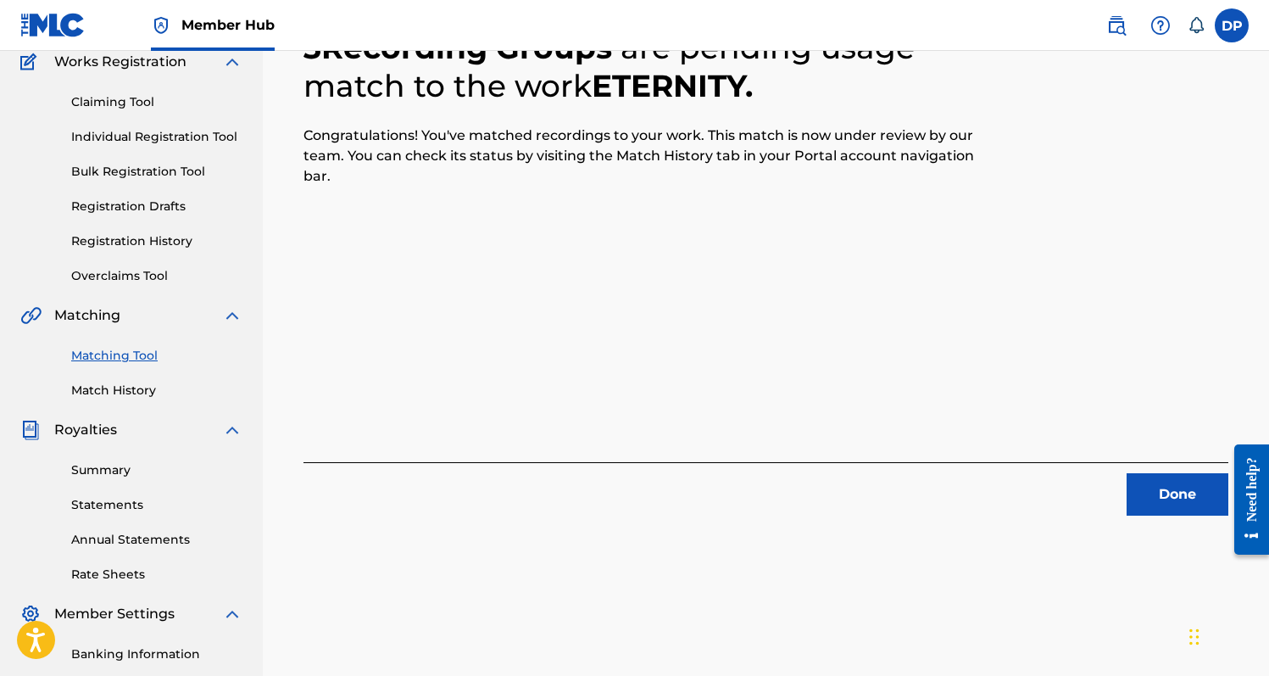
scroll to position [125, 0]
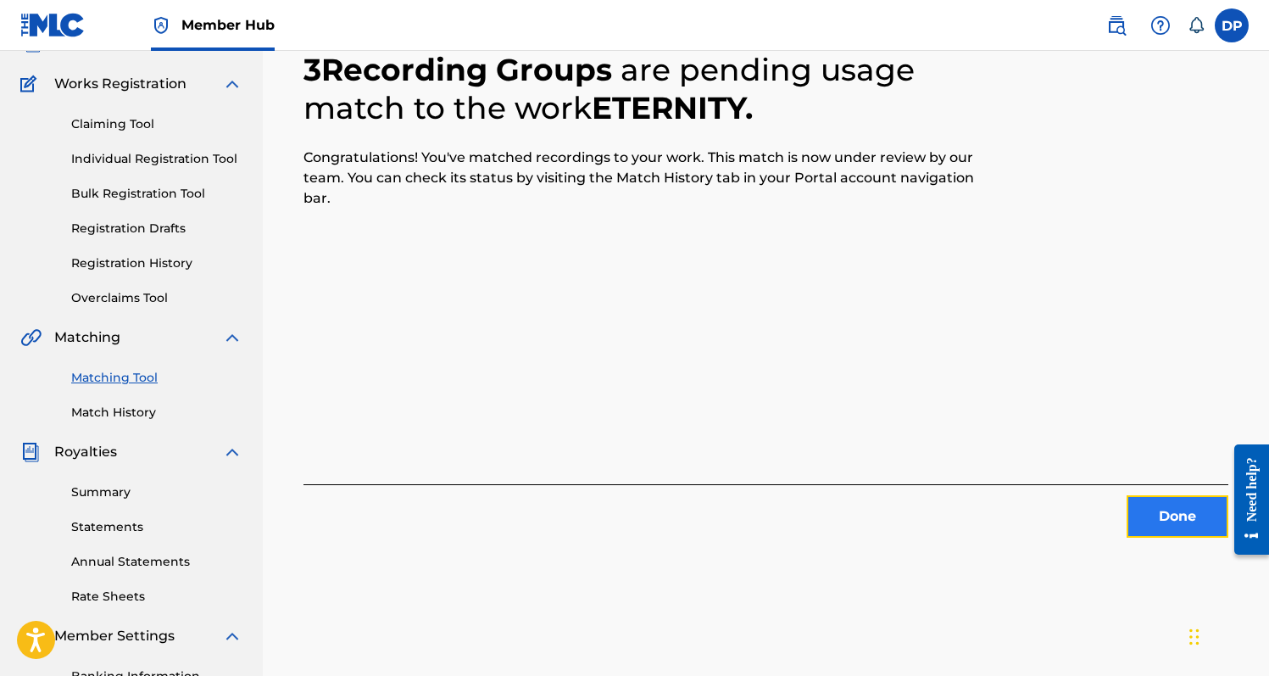
click at [1157, 518] on button "Done" at bounding box center [1178, 516] width 102 height 42
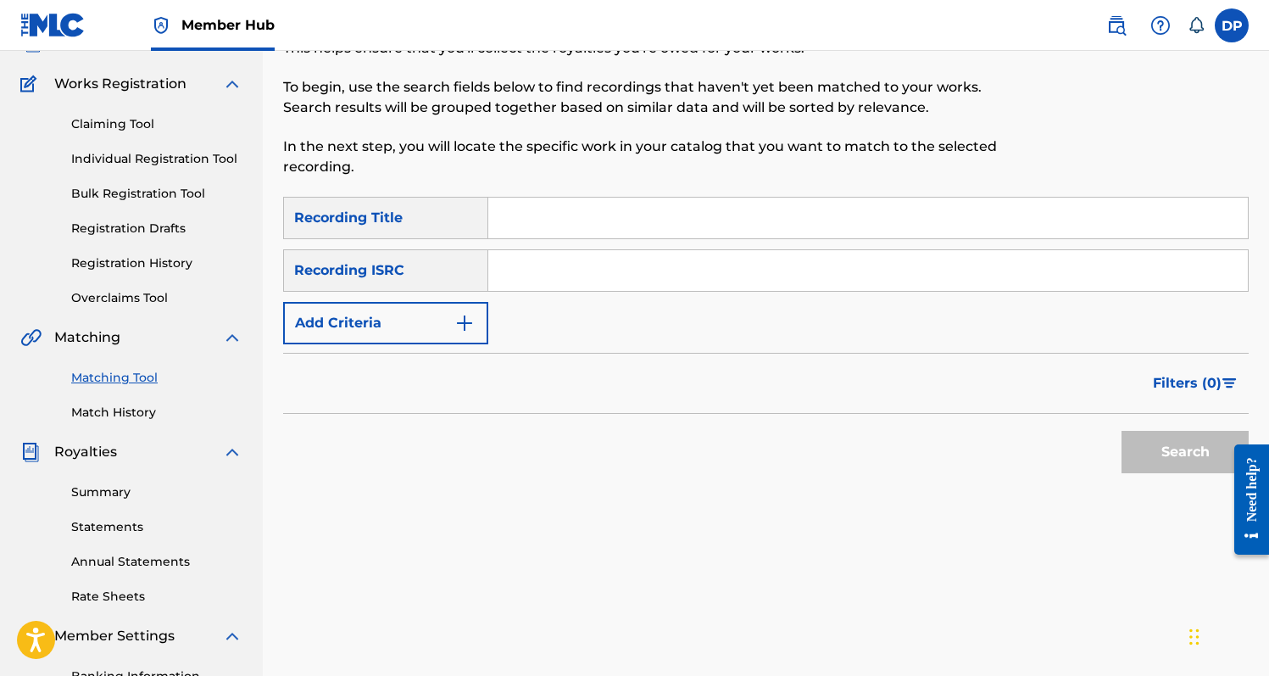
click at [143, 370] on link "Matching Tool" at bounding box center [156, 378] width 171 height 18
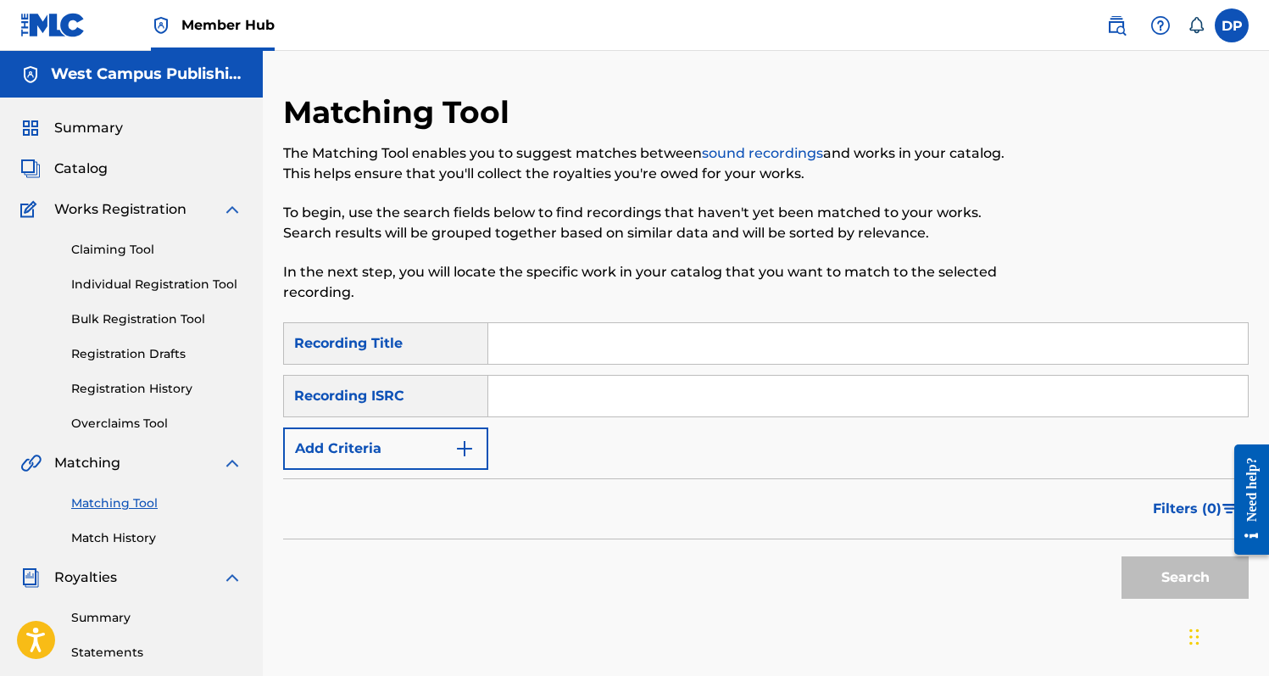
click at [521, 338] on input "Search Form" at bounding box center [868, 343] width 760 height 41
click at [125, 535] on link "Match History" at bounding box center [156, 538] width 171 height 18
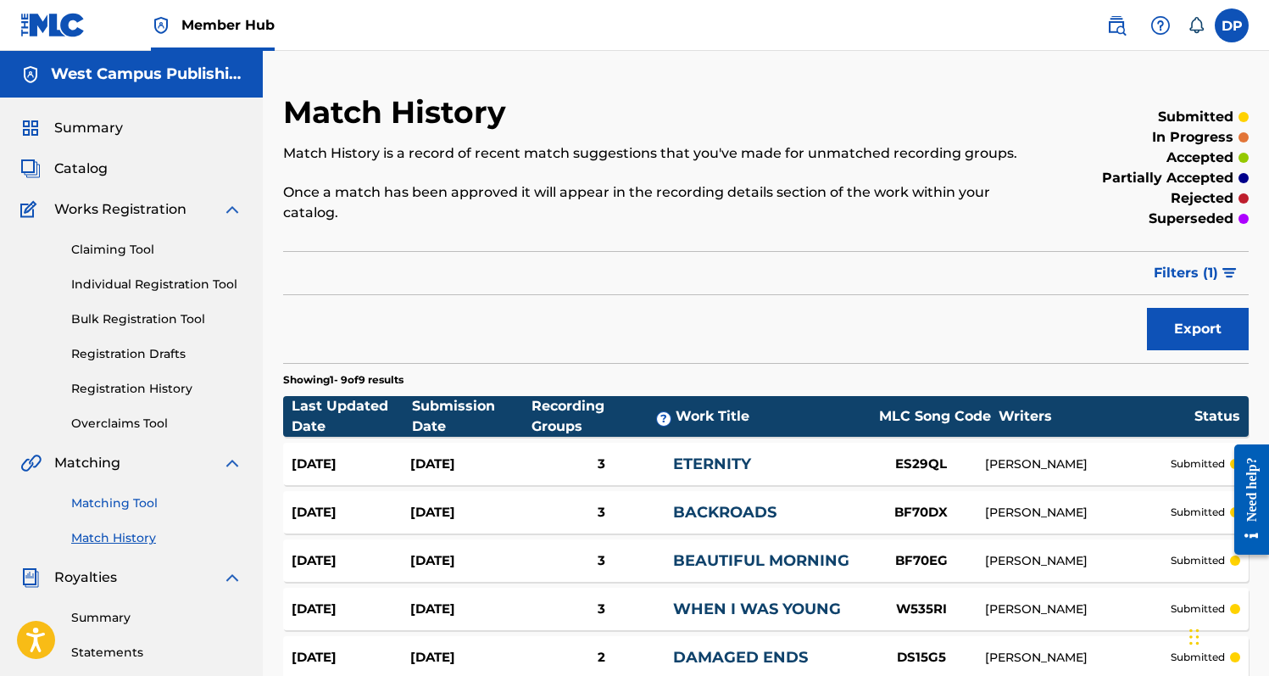
click at [124, 509] on link "Matching Tool" at bounding box center [156, 503] width 171 height 18
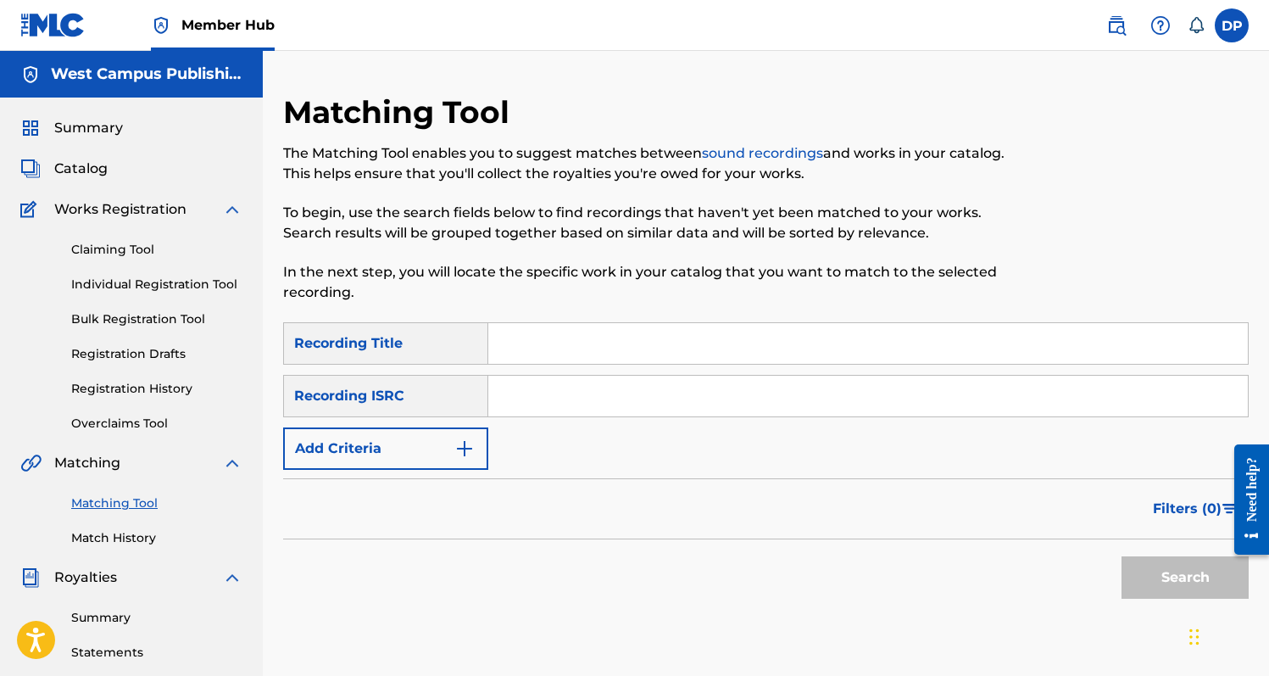
click at [519, 341] on input "Search Form" at bounding box center [868, 343] width 760 height 41
type input "With You Gone"
click at [506, 407] on input "Search Form" at bounding box center [868, 396] width 760 height 41
click at [459, 476] on form "SearchWithCriteriaaba8c6cd-262b-470c-9812-59c94e51ff1c Recording Title With You…" at bounding box center [766, 464] width 966 height 285
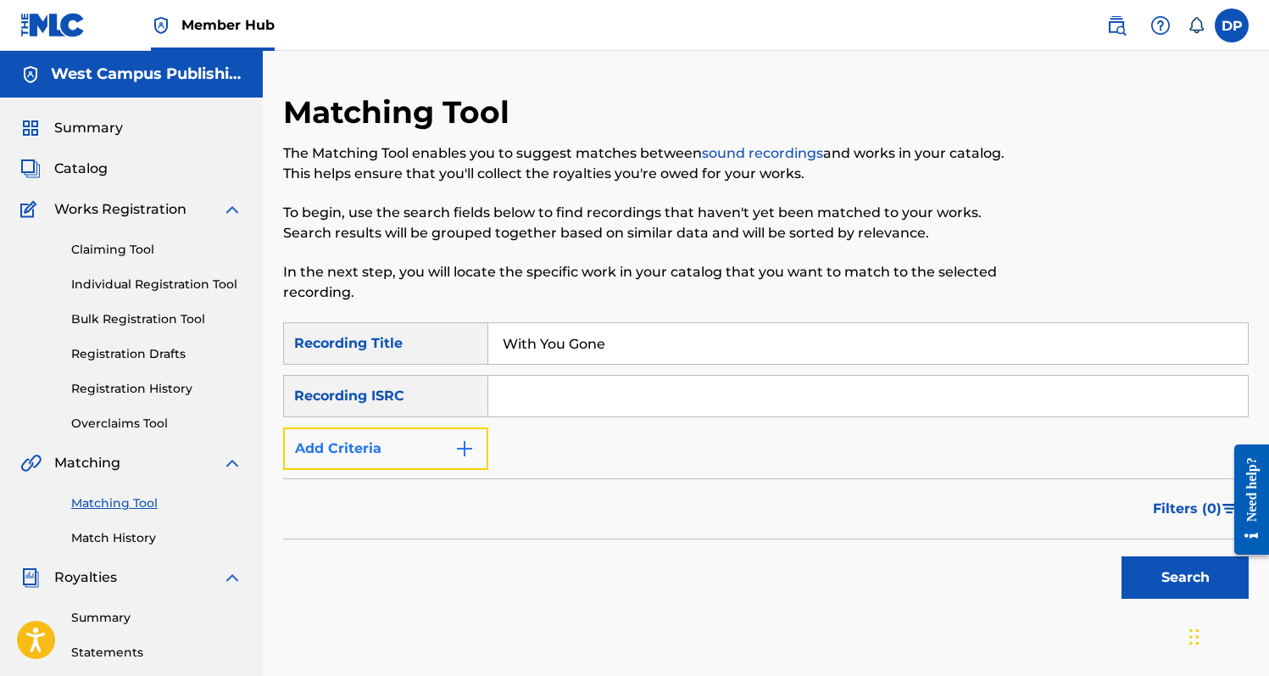
click at [459, 459] on button "Add Criteria" at bounding box center [385, 448] width 205 height 42
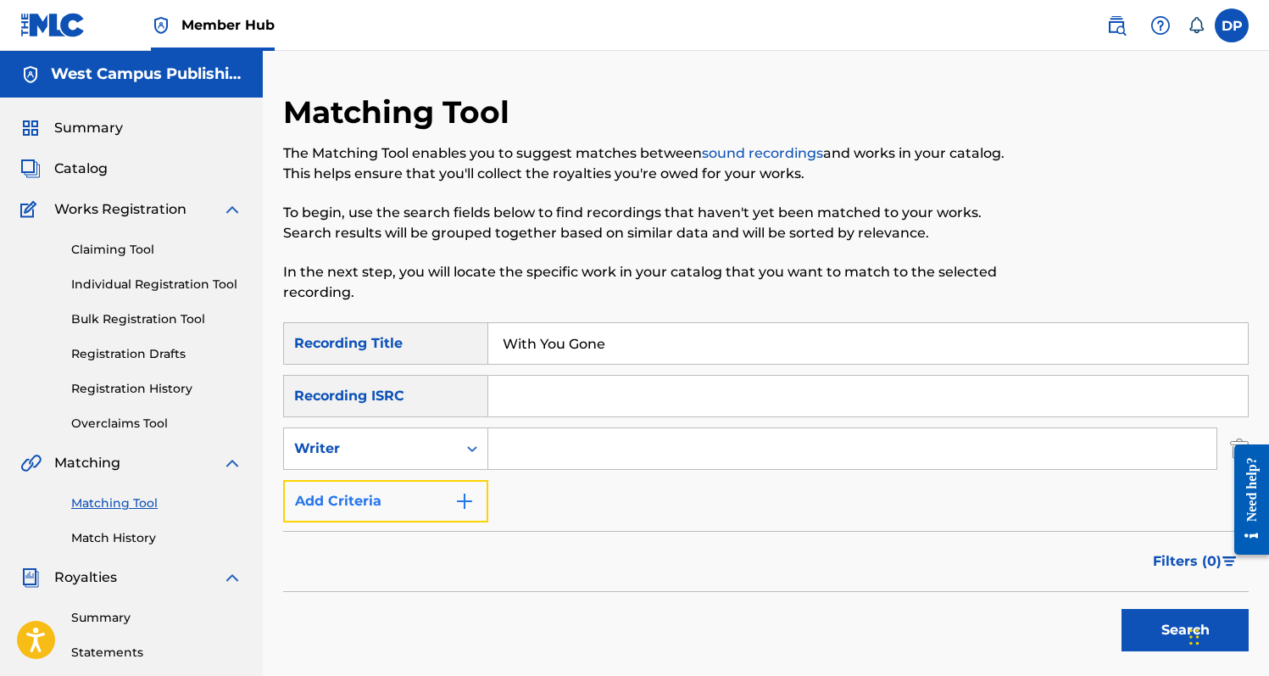
click at [458, 495] on img "Search Form" at bounding box center [464, 501] width 20 height 20
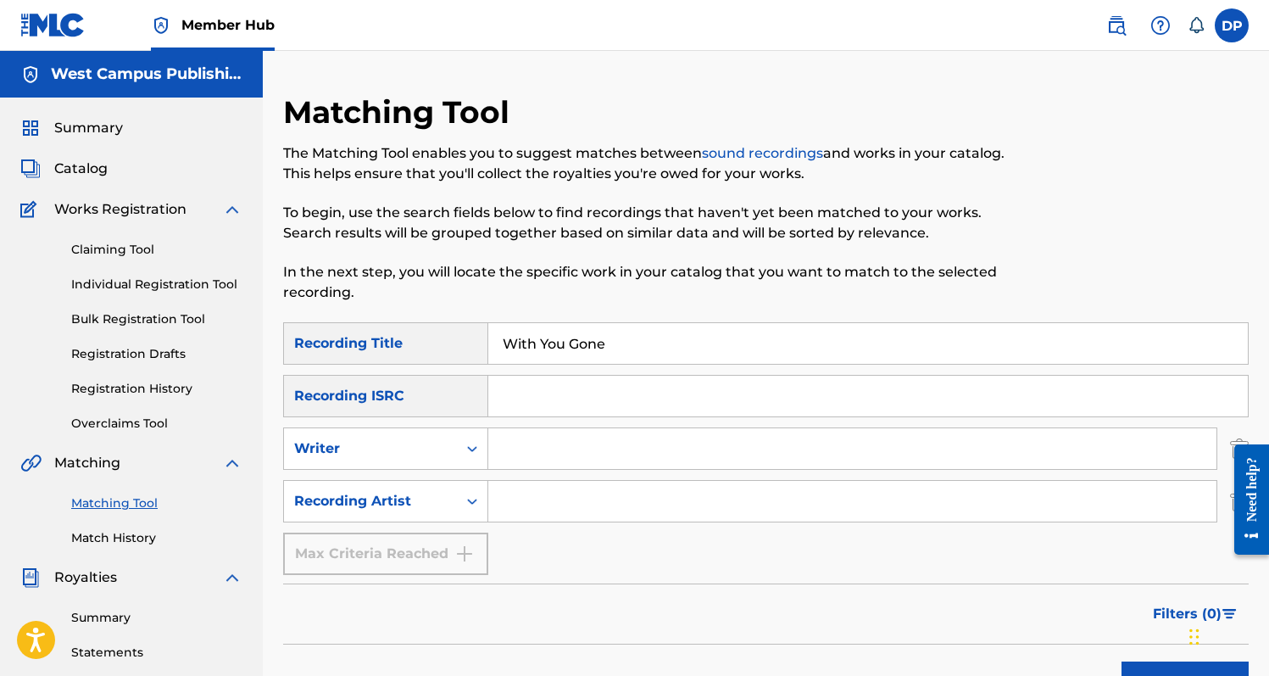
click at [515, 494] on input "Search Form" at bounding box center [852, 501] width 728 height 41
type input "[PERSON_NAME]"
click at [1121, 661] on button "Search" at bounding box center [1184, 682] width 127 height 42
click at [134, 496] on link "Matching Tool" at bounding box center [156, 503] width 171 height 18
drag, startPoint x: 626, startPoint y: 348, endPoint x: 477, endPoint y: 331, distance: 149.2
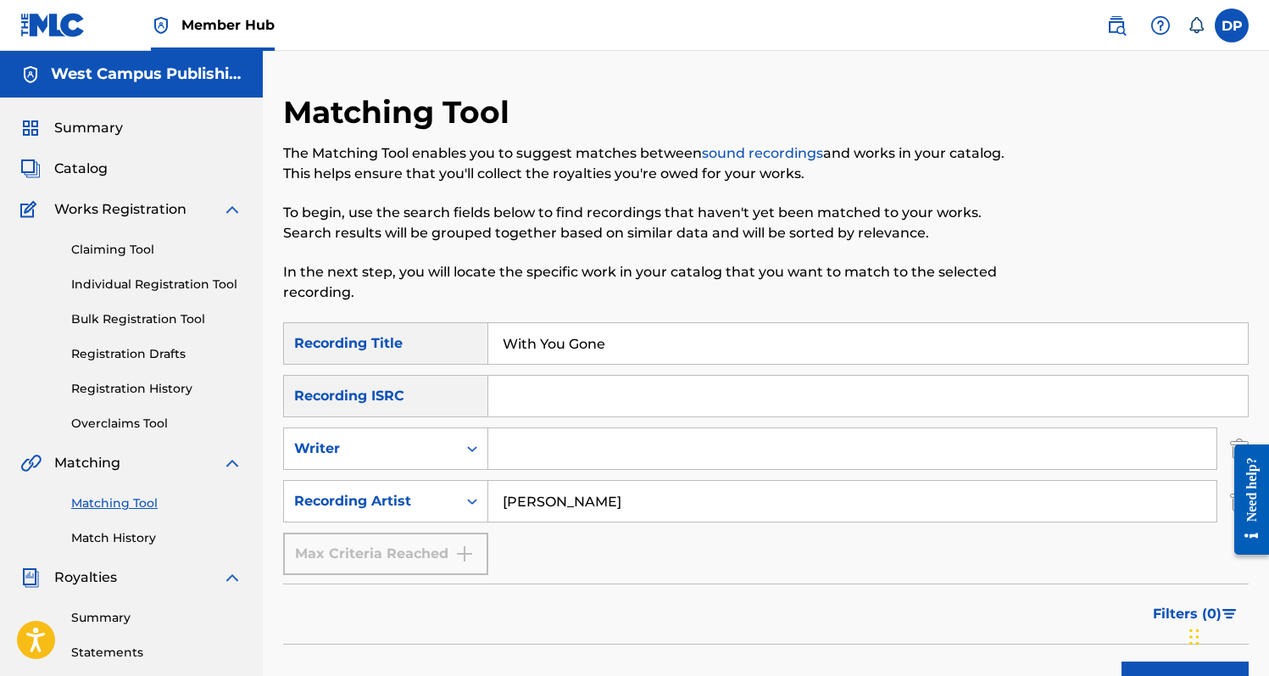
click at [477, 331] on div "SearchWithCriteriaaba8c6cd-262b-470c-9812-59c94e51ff1c Recording Title With You…" at bounding box center [766, 343] width 966 height 42
type input "Alive"
click at [1121, 661] on button "Search" at bounding box center [1184, 682] width 127 height 42
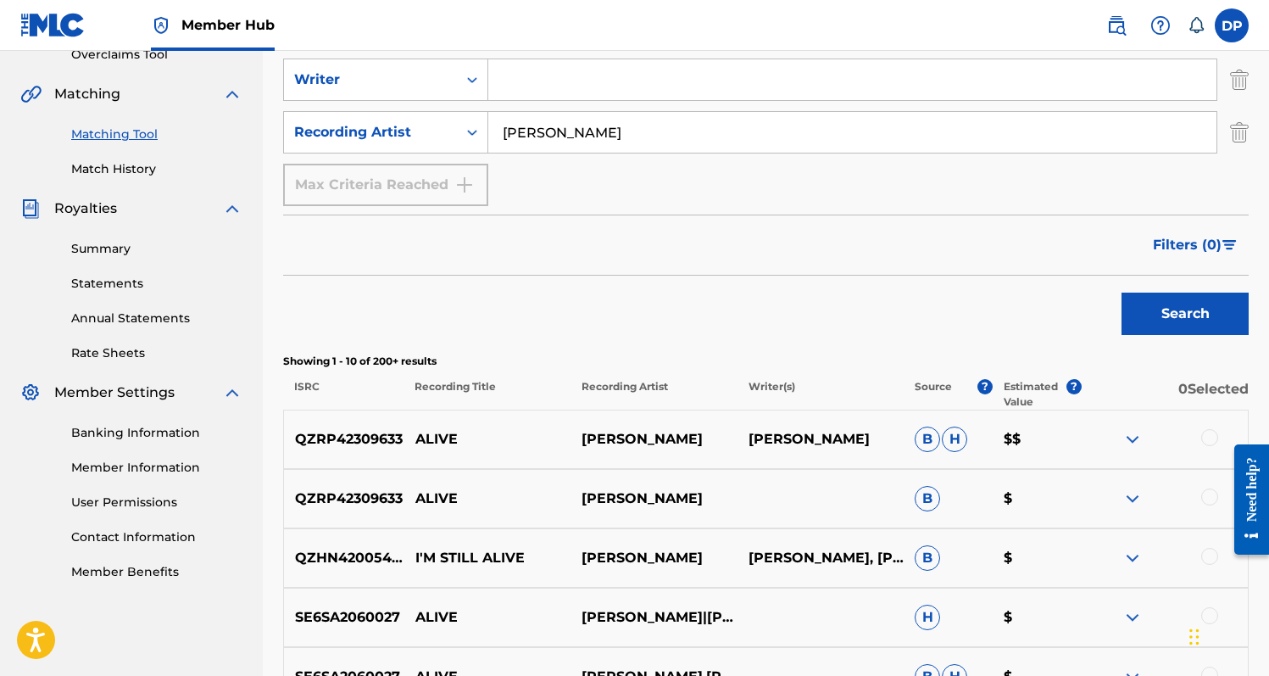
scroll to position [393, 0]
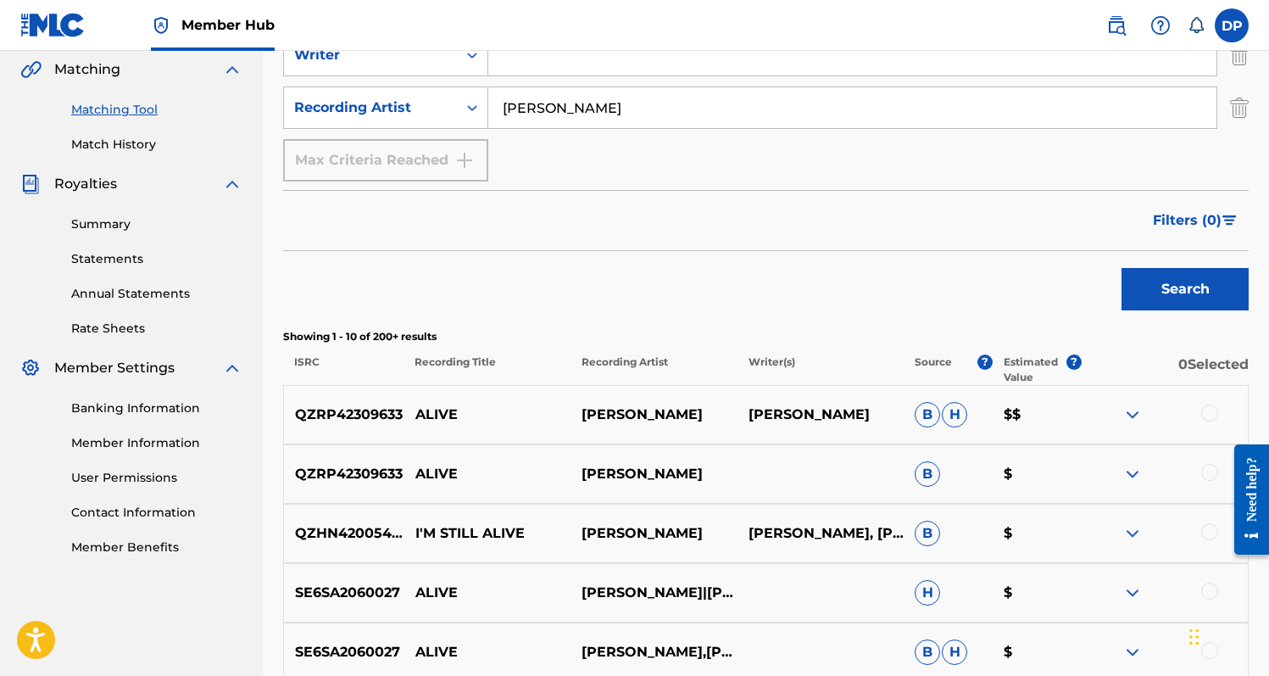
click at [1214, 412] on div at bounding box center [1209, 412] width 17 height 17
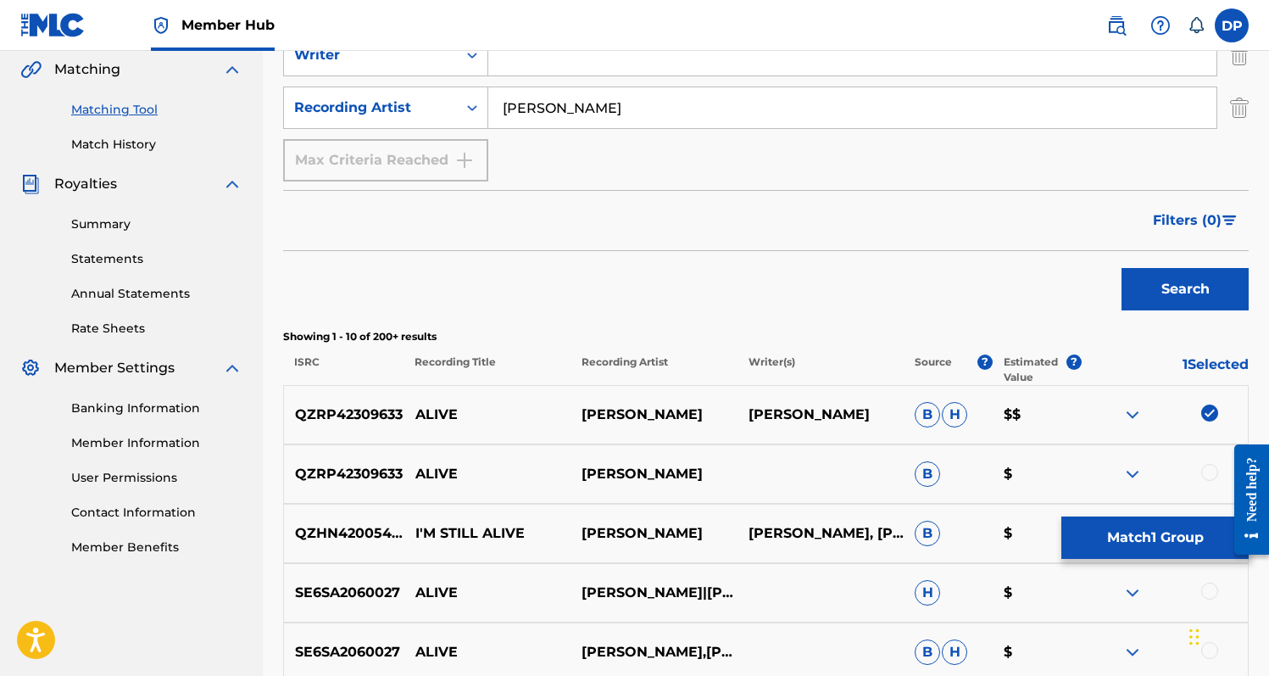
click at [1205, 468] on div at bounding box center [1209, 472] width 17 height 17
drag, startPoint x: 1214, startPoint y: 297, endPoint x: 1149, endPoint y: 487, distance: 200.8
click at [1149, 487] on div "SearchWithCriteriaaba8c6cd-262b-470c-9812-59c94e51ff1c Recording Title Alive Se…" at bounding box center [766, 475] width 966 height 1092
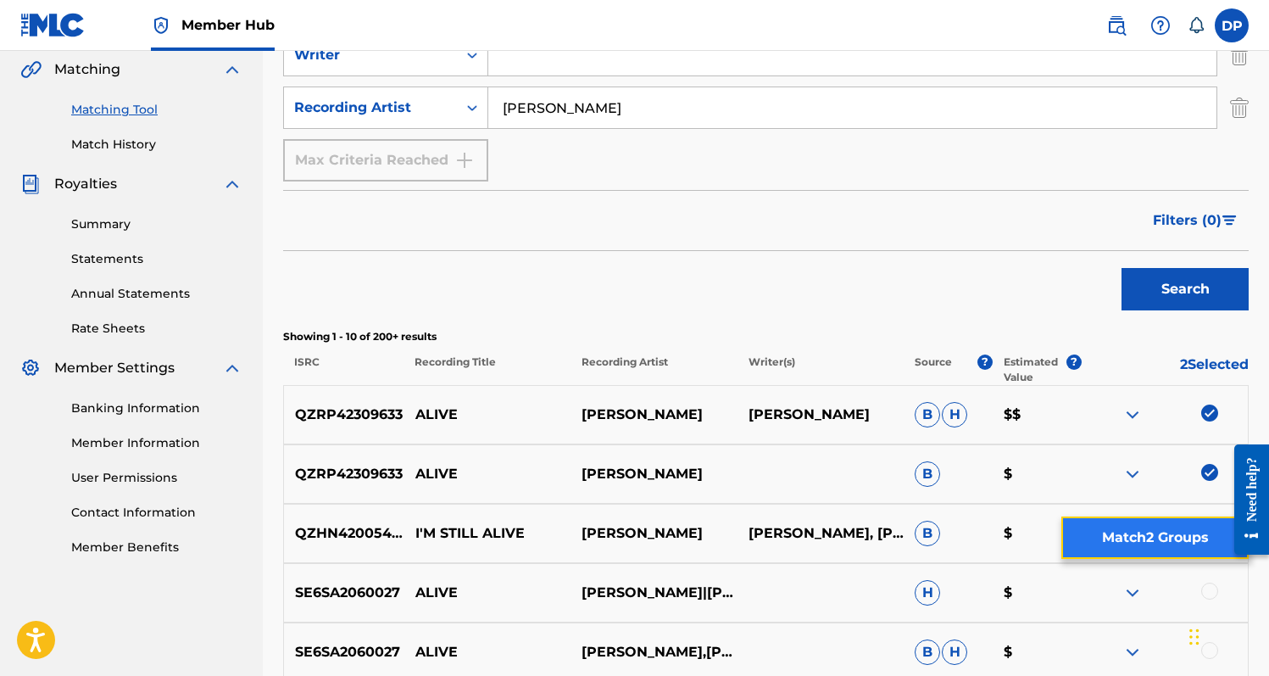
click at [1148, 528] on button "Match 2 Groups" at bounding box center [1154, 537] width 187 height 42
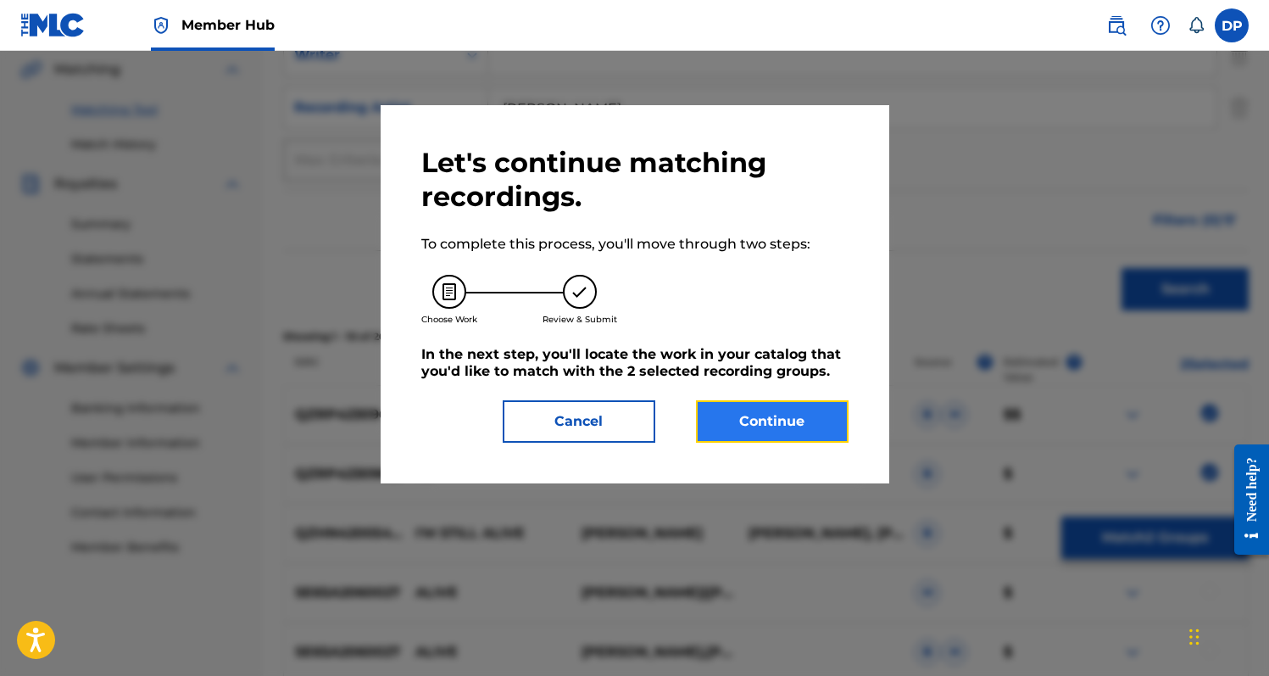
click at [749, 428] on button "Continue" at bounding box center [772, 421] width 153 height 42
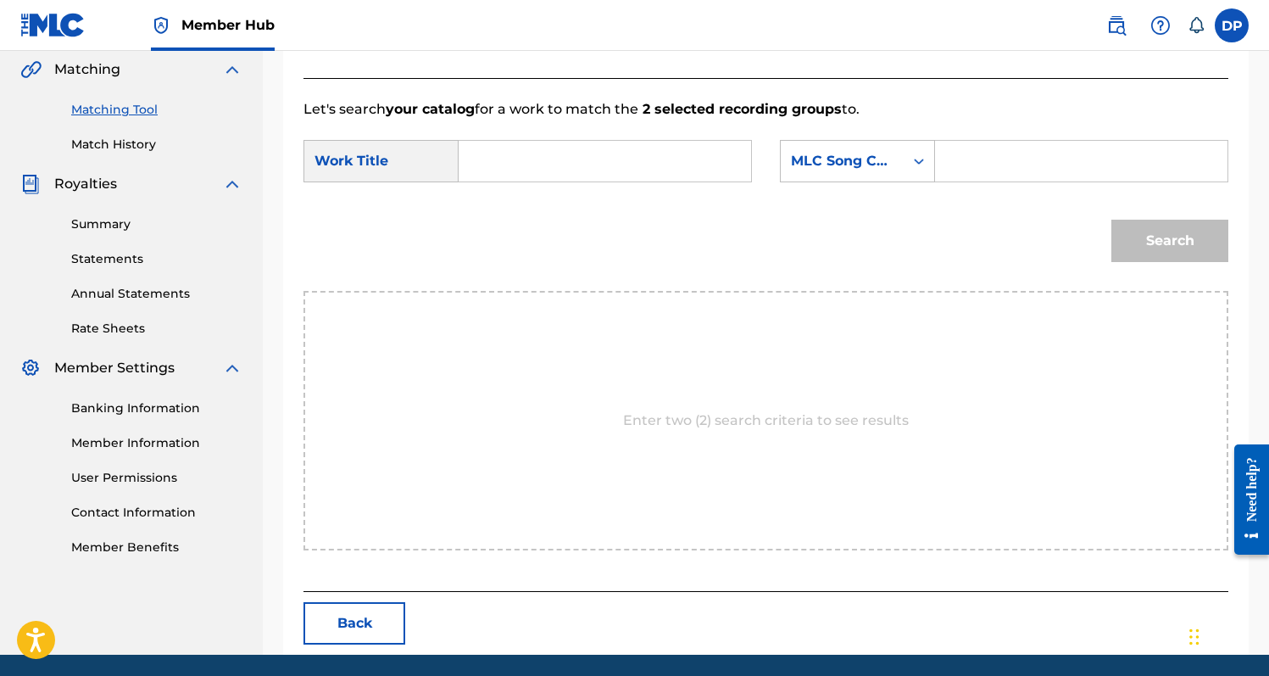
click at [483, 162] on input "Search Form" at bounding box center [605, 161] width 264 height 41
type input "Alive"
click at [971, 151] on input "Search Form" at bounding box center [1081, 161] width 264 height 41
click at [875, 146] on div "MLC Song Code" at bounding box center [842, 161] width 123 height 32
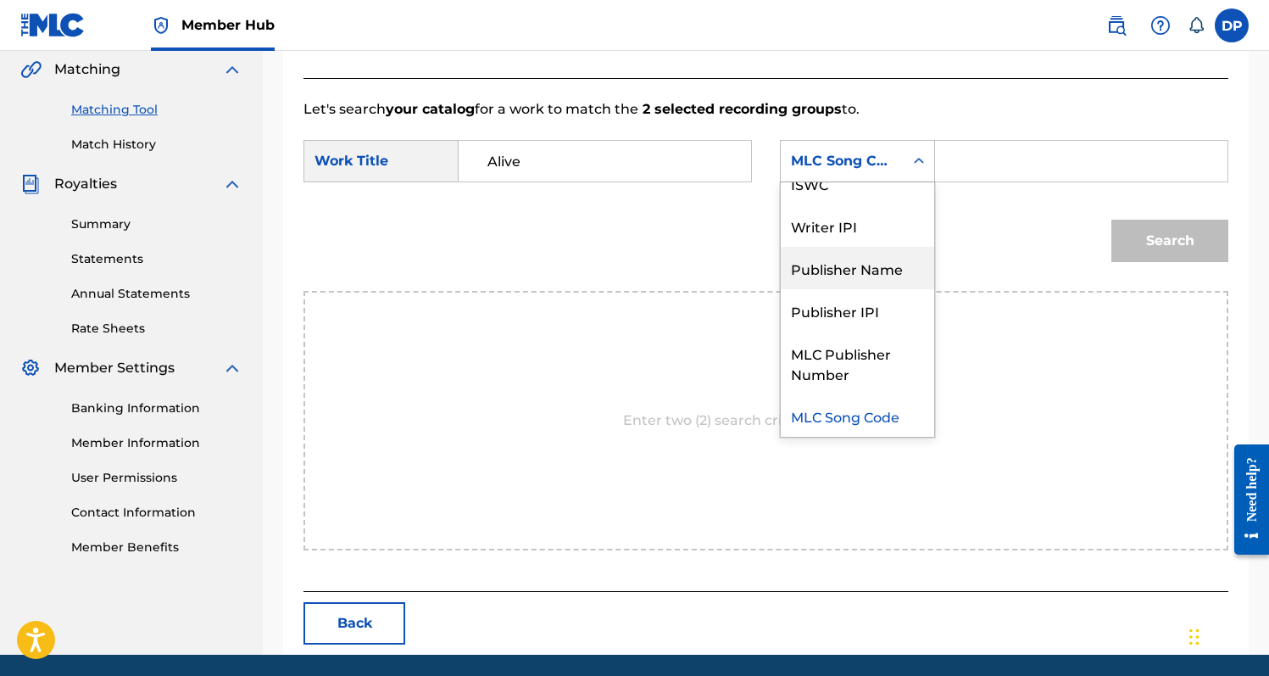
scroll to position [0, 0]
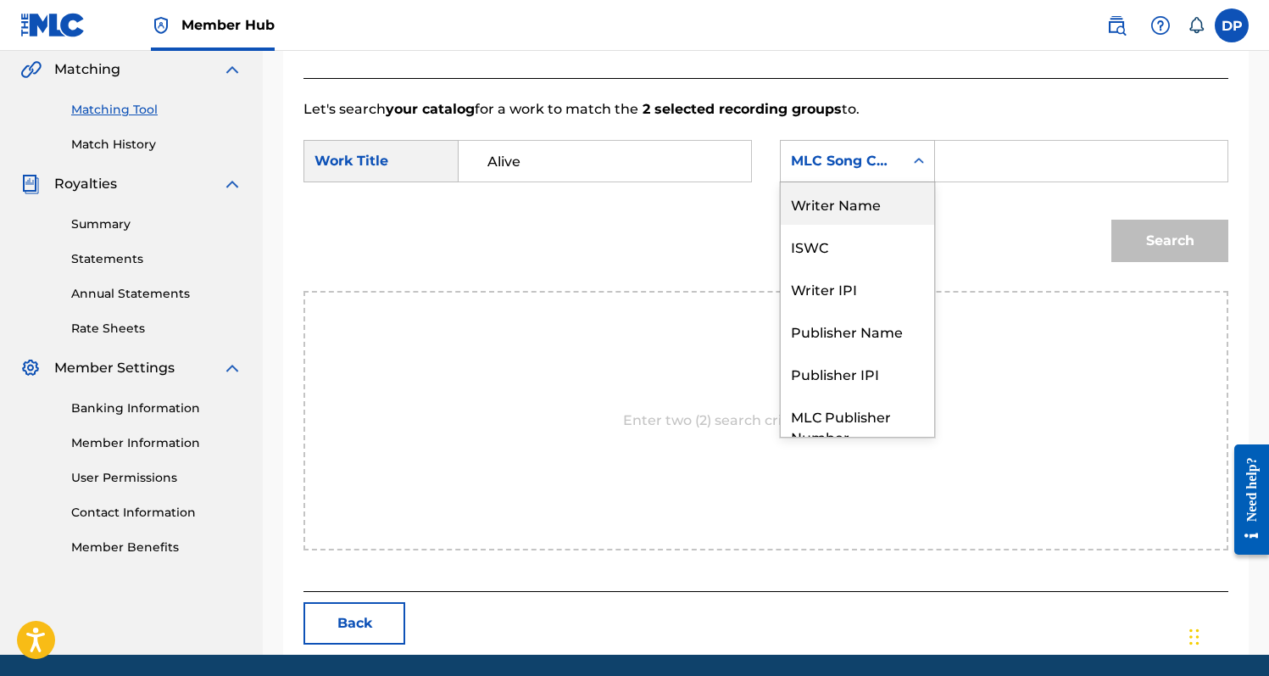
click at [893, 199] on div "Writer Name" at bounding box center [857, 203] width 153 height 42
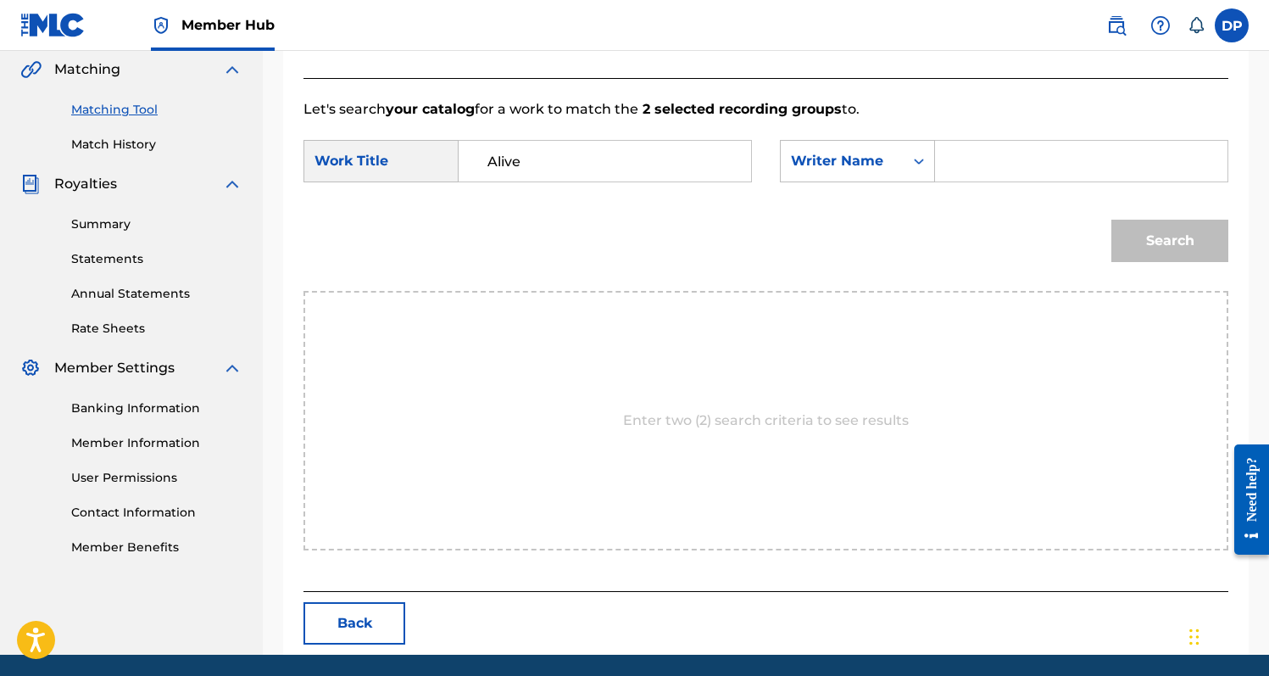
click at [966, 156] on input "Search Form" at bounding box center [1081, 161] width 264 height 41
click at [972, 159] on input "[PERSON_NAME]" at bounding box center [1081, 161] width 264 height 41
type input "[PERSON_NAME]"
click at [1119, 238] on button "Search" at bounding box center [1169, 241] width 117 height 42
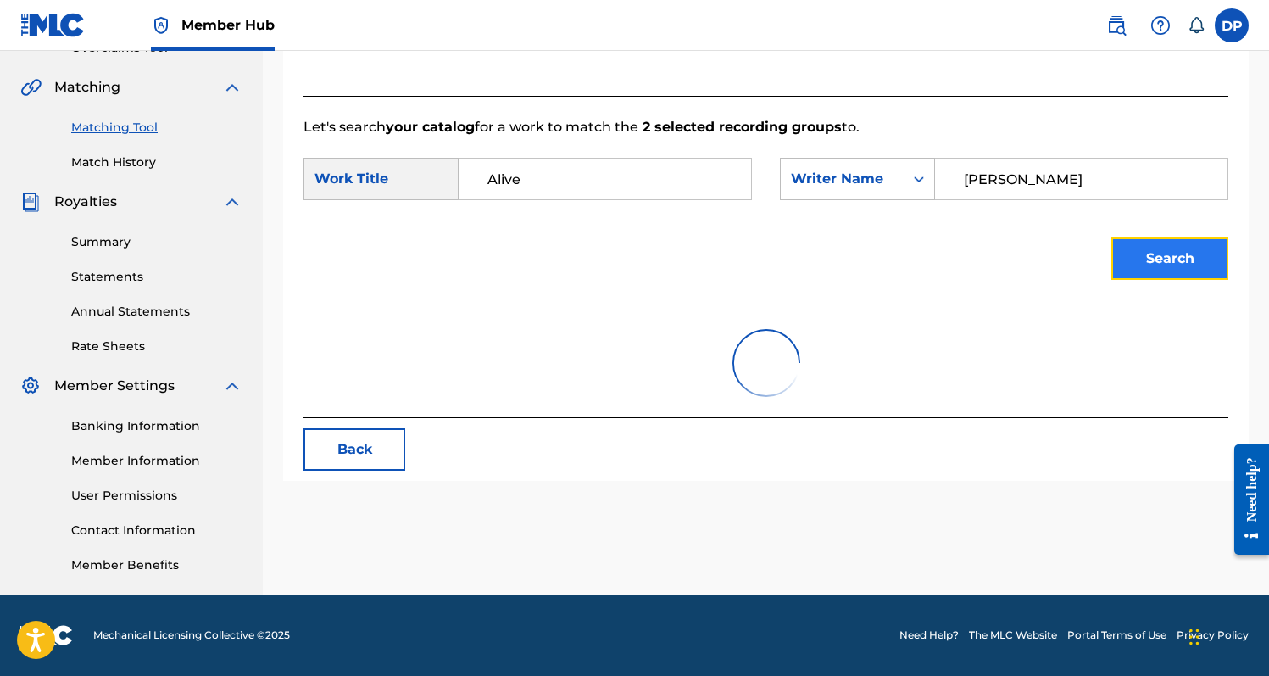
scroll to position [393, 0]
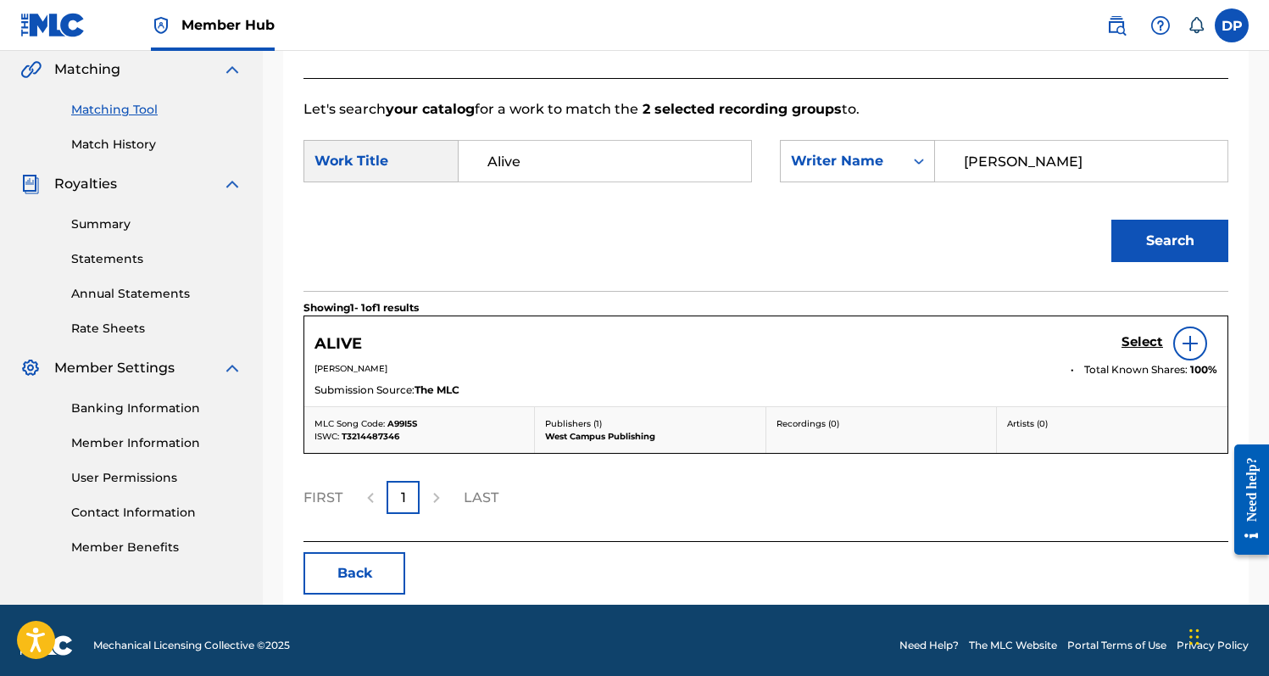
click at [1142, 327] on div "Select" at bounding box center [1169, 343] width 96 height 34
click at [1142, 336] on h5 "Select" at bounding box center [1142, 342] width 42 height 16
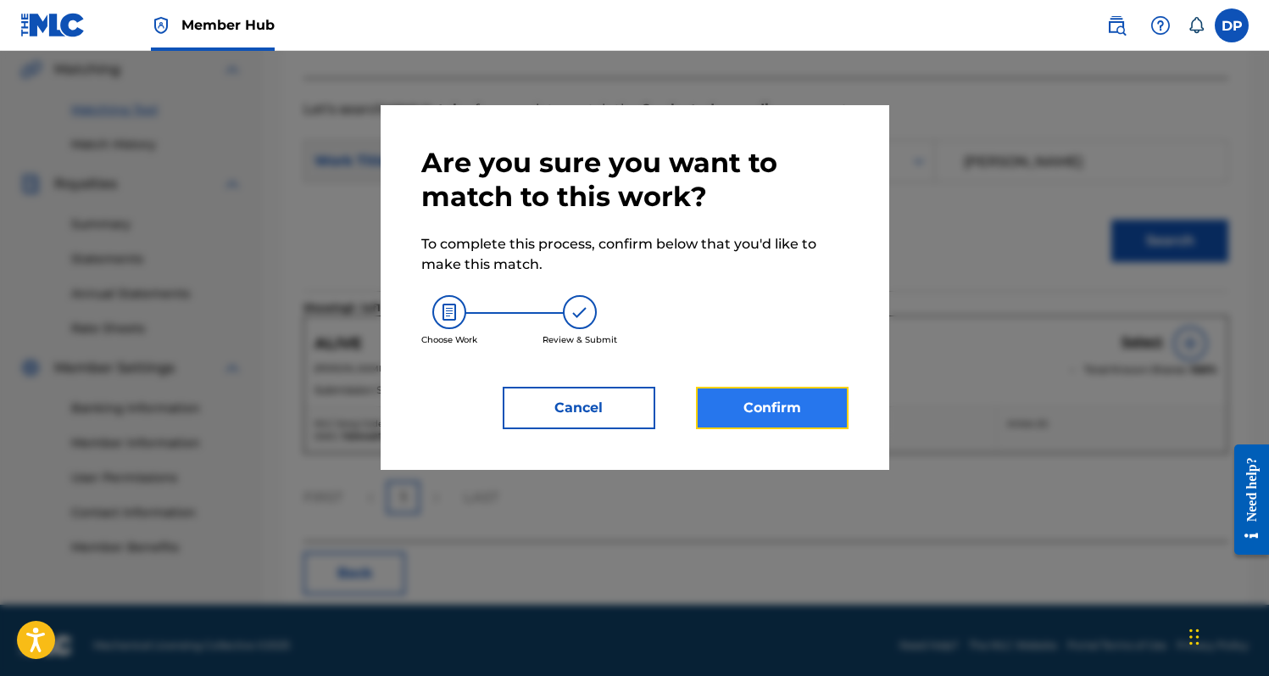
click at [788, 389] on button "Confirm" at bounding box center [772, 408] width 153 height 42
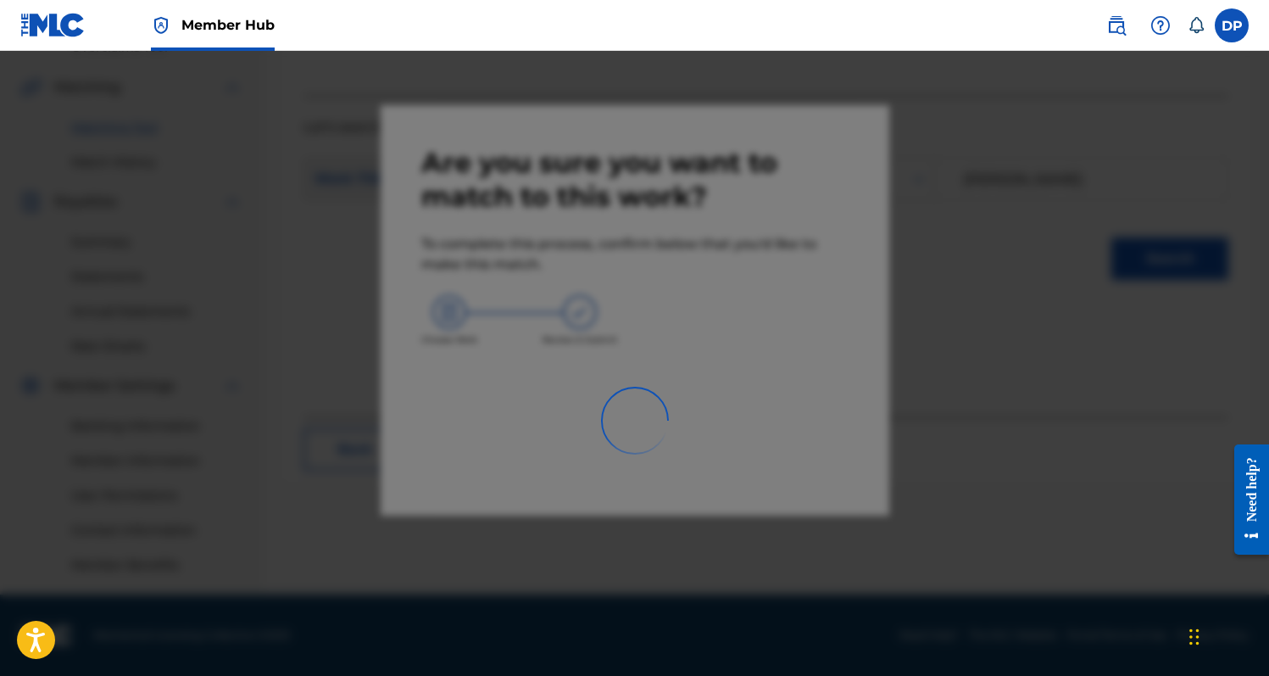
scroll to position [376, 0]
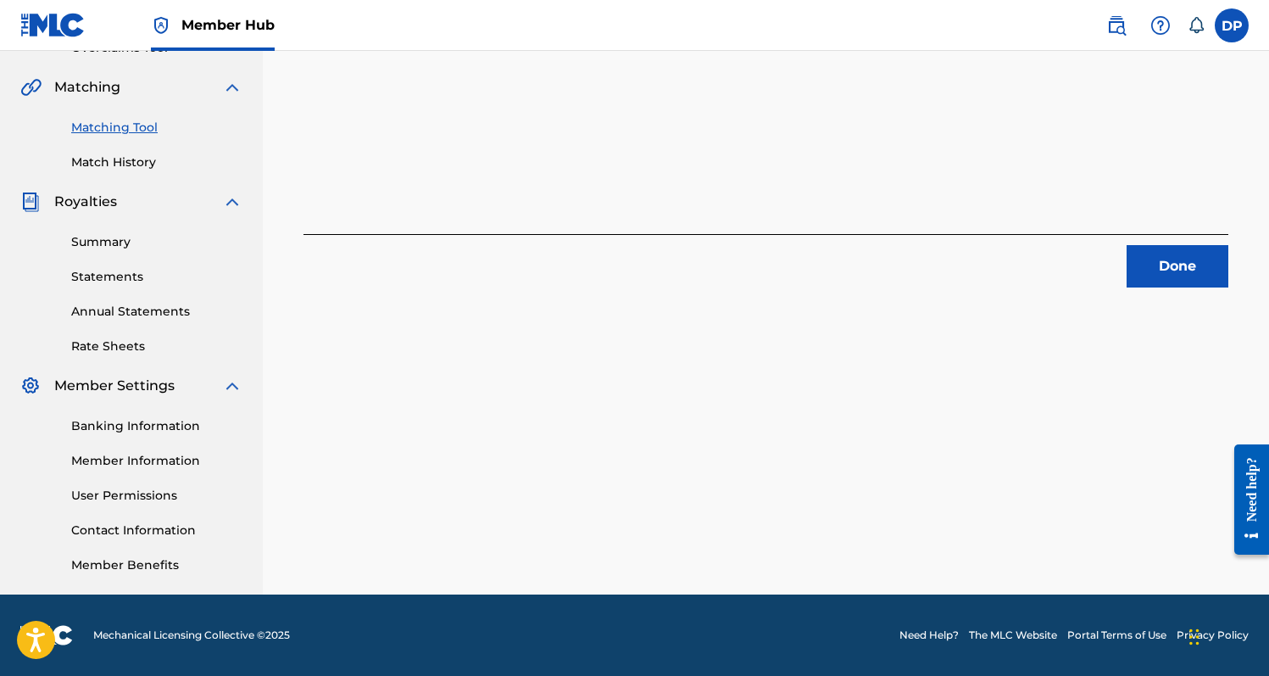
click at [122, 124] on link "Matching Tool" at bounding box center [156, 128] width 171 height 18
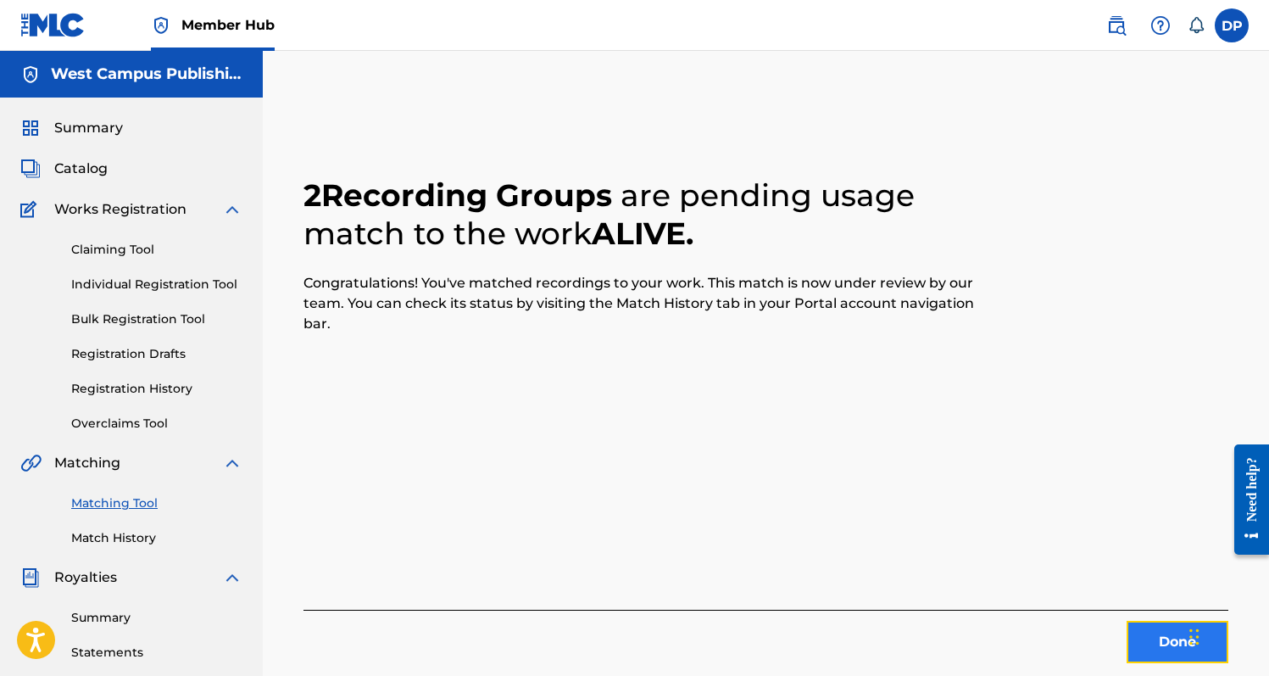
click at [1149, 635] on button "Done" at bounding box center [1178, 642] width 102 height 42
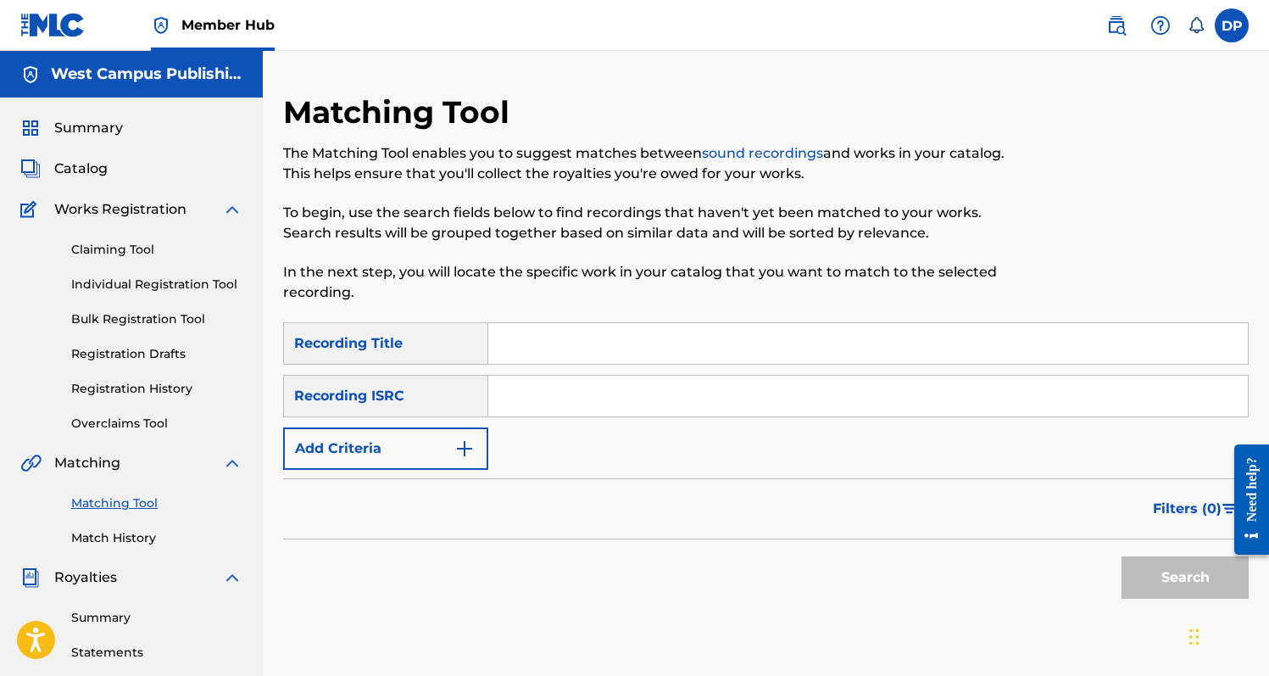
click at [927, 349] on input "Search Form" at bounding box center [868, 343] width 760 height 41
type input "Bad"
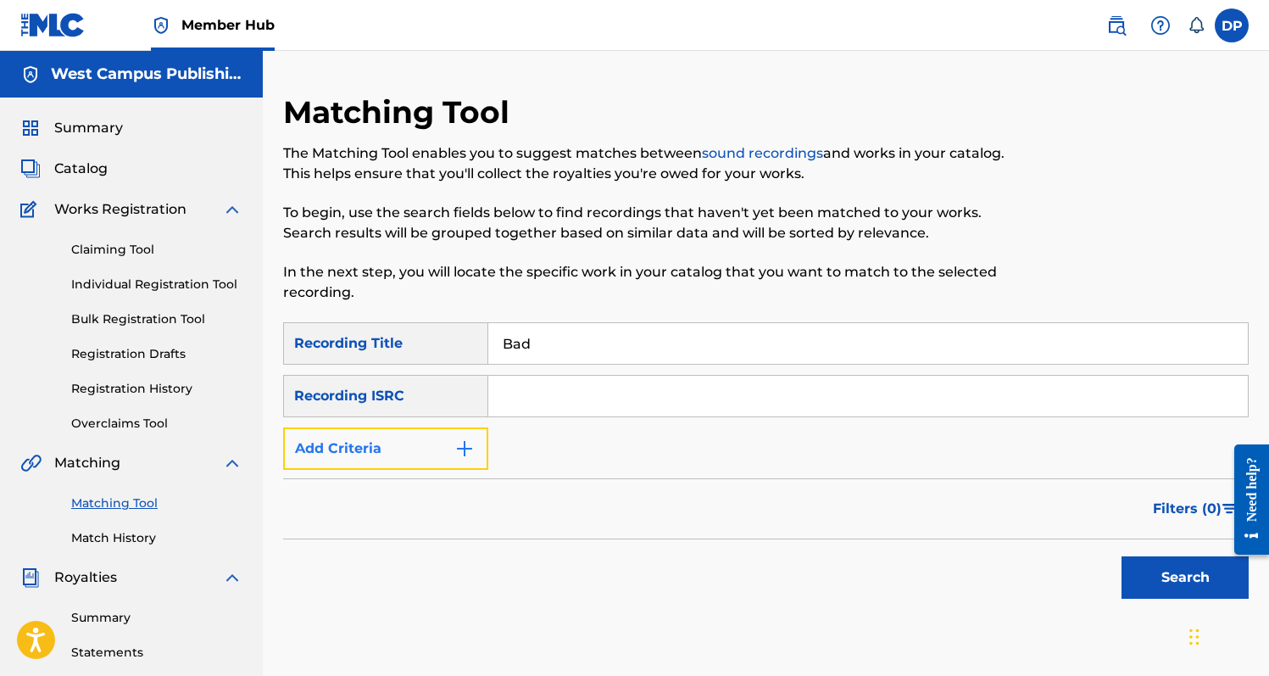
click at [448, 457] on button "Add Criteria" at bounding box center [385, 448] width 205 height 42
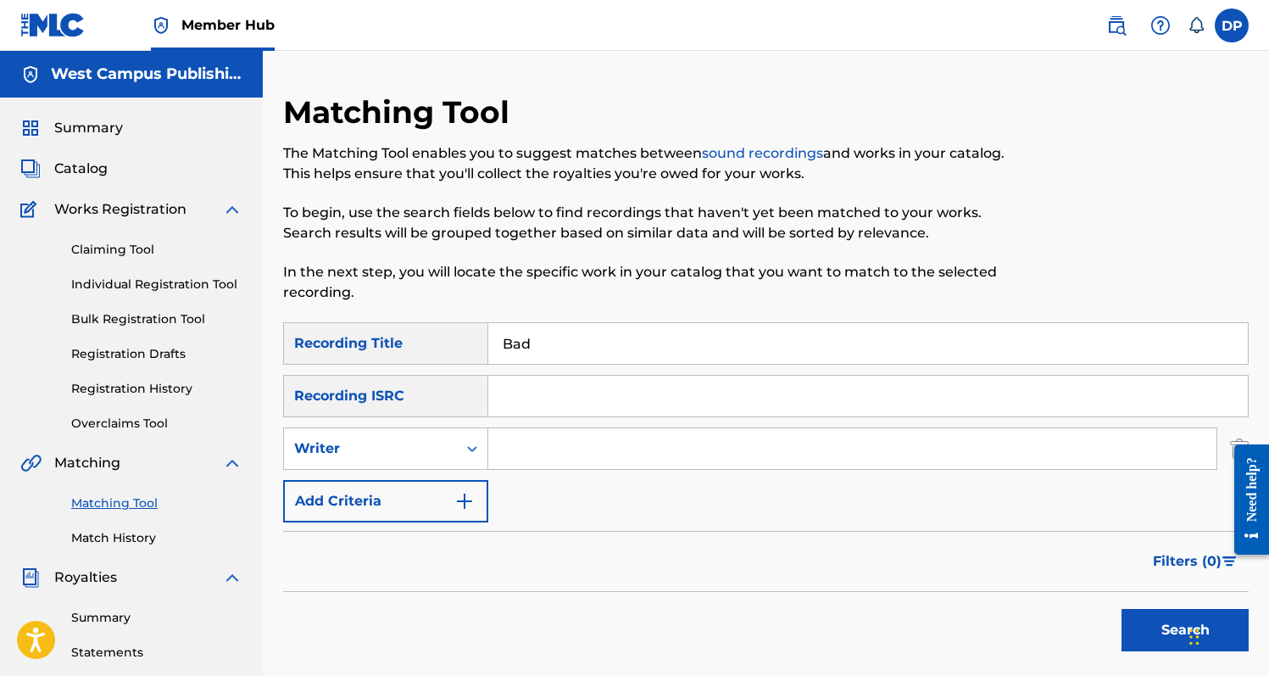
click at [461, 424] on div "SearchWithCriteriaaba8c6cd-262b-470c-9812-59c94e51ff1c Recording Title Bad Sear…" at bounding box center [766, 422] width 966 height 200
click at [461, 454] on div "Search Form" at bounding box center [472, 448] width 31 height 31
click at [461, 483] on div "Recording Artist" at bounding box center [385, 491] width 203 height 42
click at [582, 454] on input "Search Form" at bounding box center [852, 448] width 728 height 41
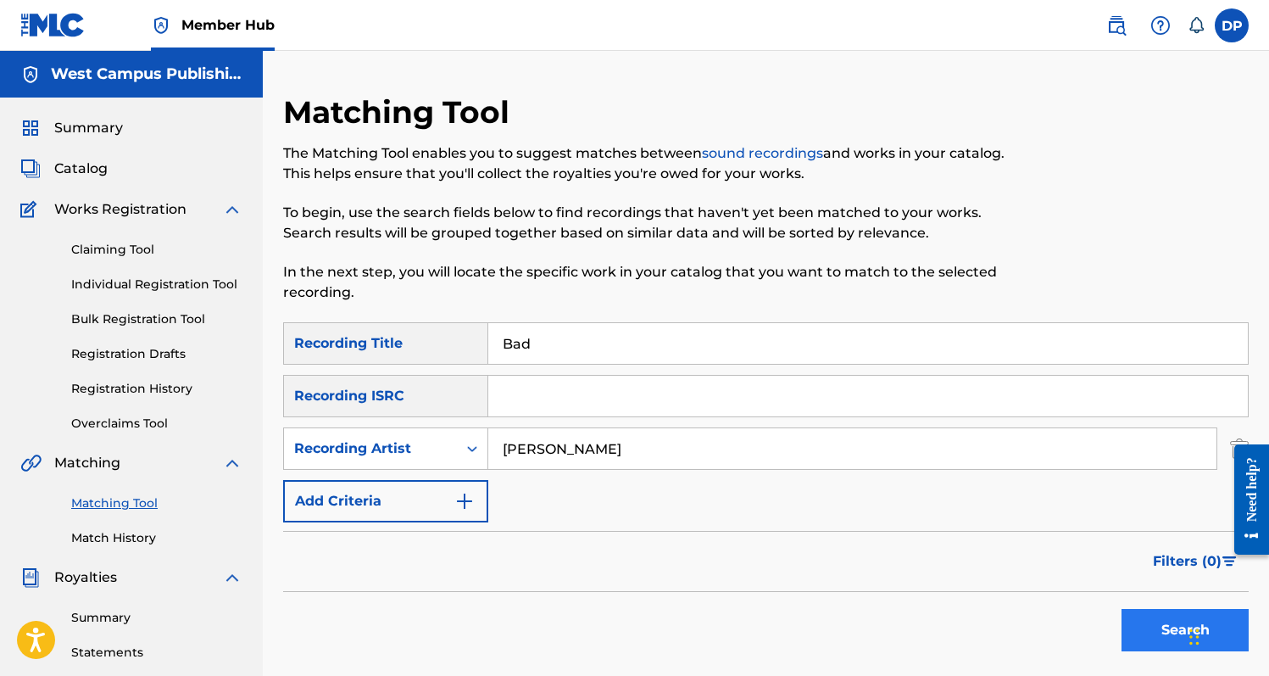
type input "[PERSON_NAME]"
click at [1144, 630] on button "Search" at bounding box center [1184, 630] width 127 height 42
click at [1148, 640] on button "Search" at bounding box center [1184, 630] width 127 height 42
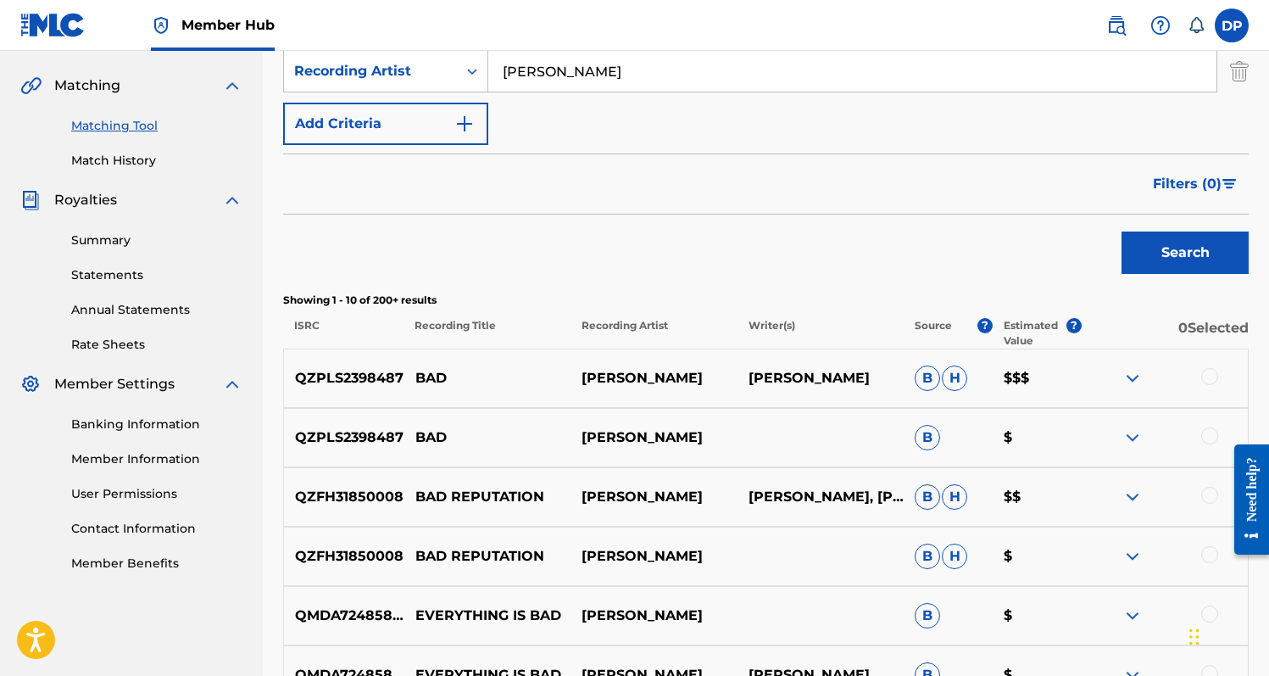
scroll to position [389, 0]
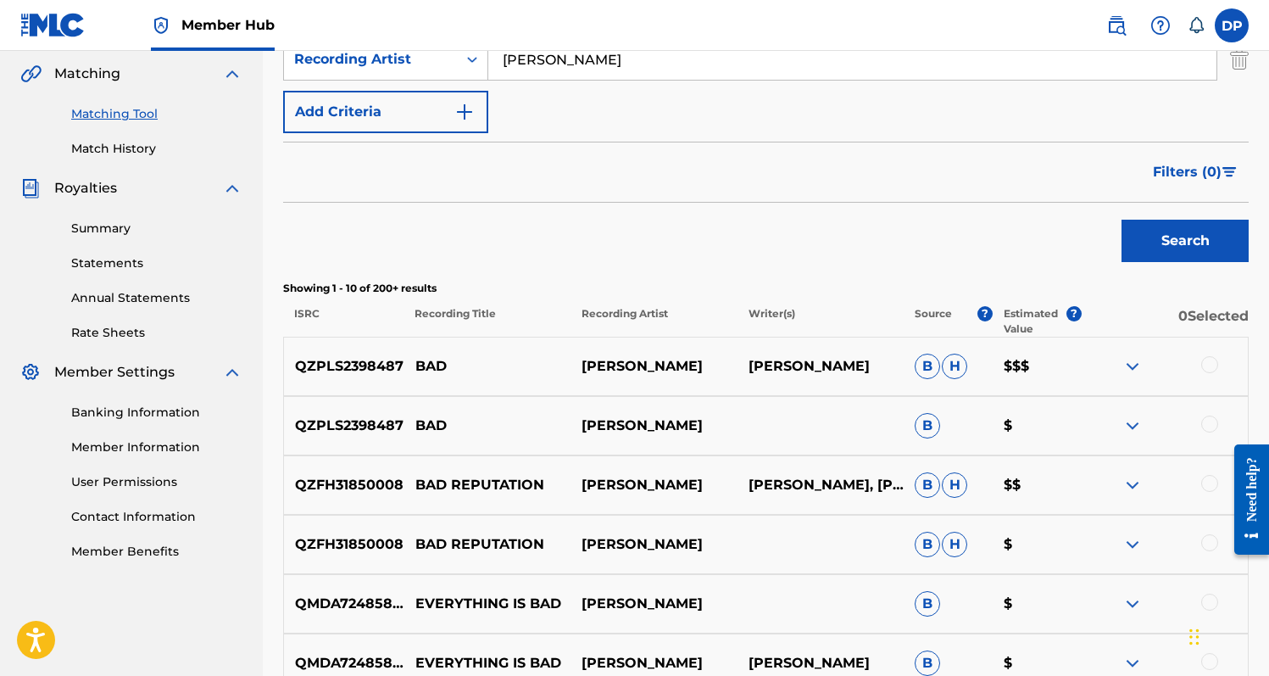
click at [1211, 371] on div at bounding box center [1209, 364] width 17 height 17
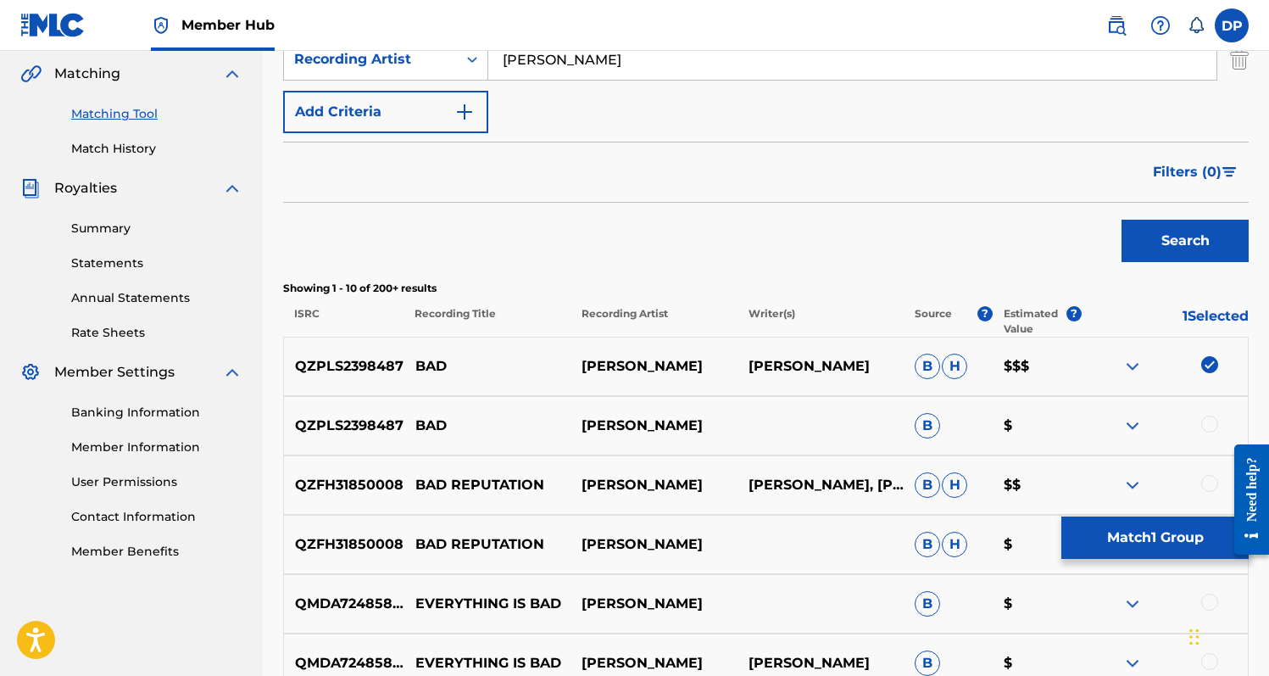
click at [1210, 419] on div at bounding box center [1209, 423] width 17 height 17
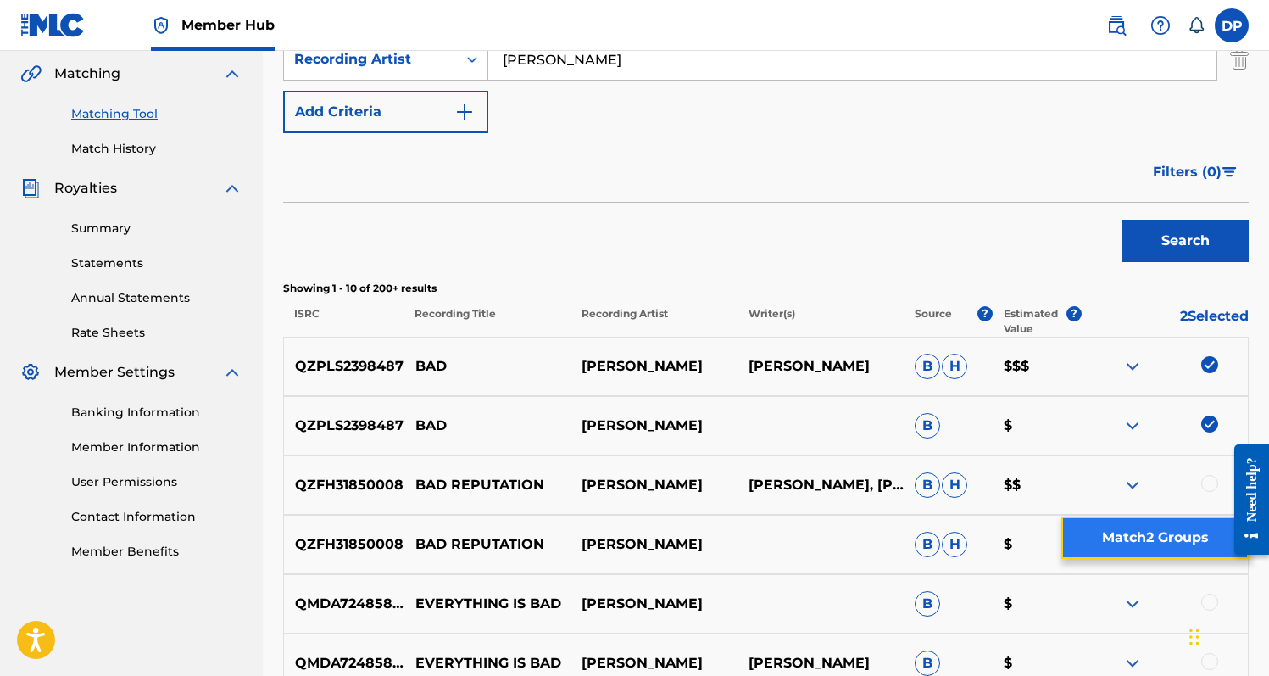
click at [1132, 550] on button "Match 2 Groups" at bounding box center [1154, 537] width 187 height 42
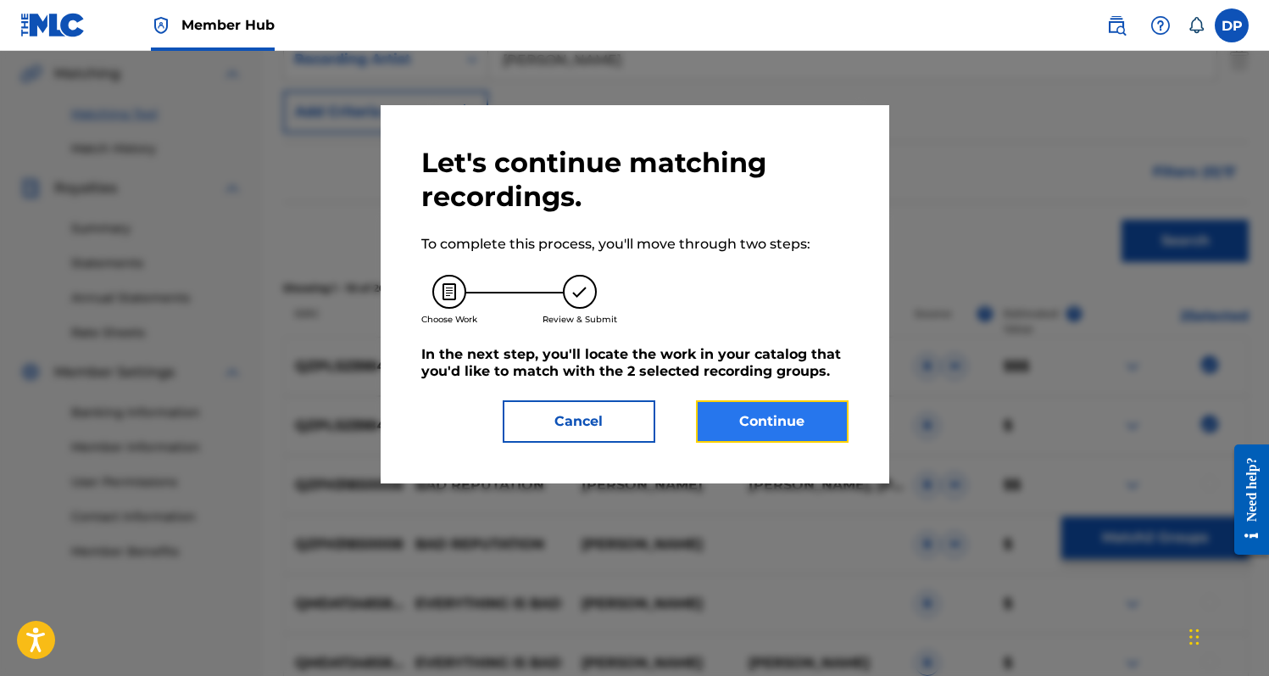
click at [731, 401] on button "Continue" at bounding box center [772, 421] width 153 height 42
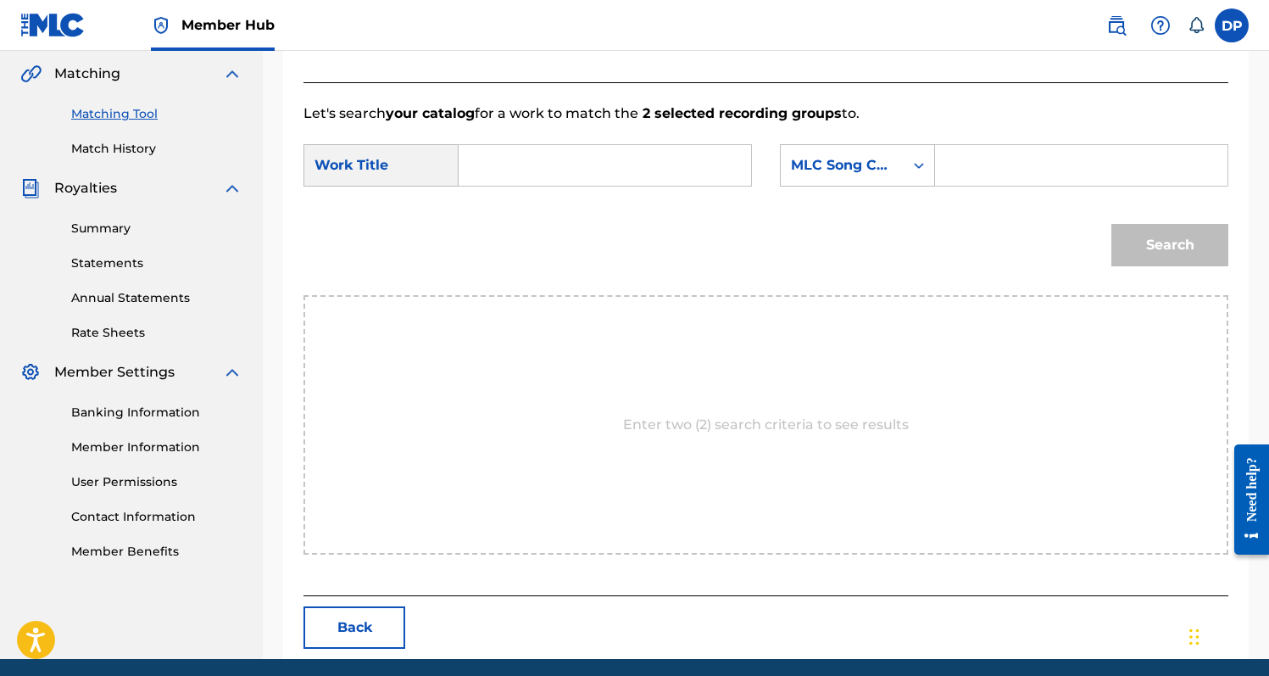
click at [590, 170] on input "Search Form" at bounding box center [605, 165] width 264 height 41
type input "D"
type input "Bad"
click at [919, 164] on icon "Search Form" at bounding box center [918, 165] width 17 height 17
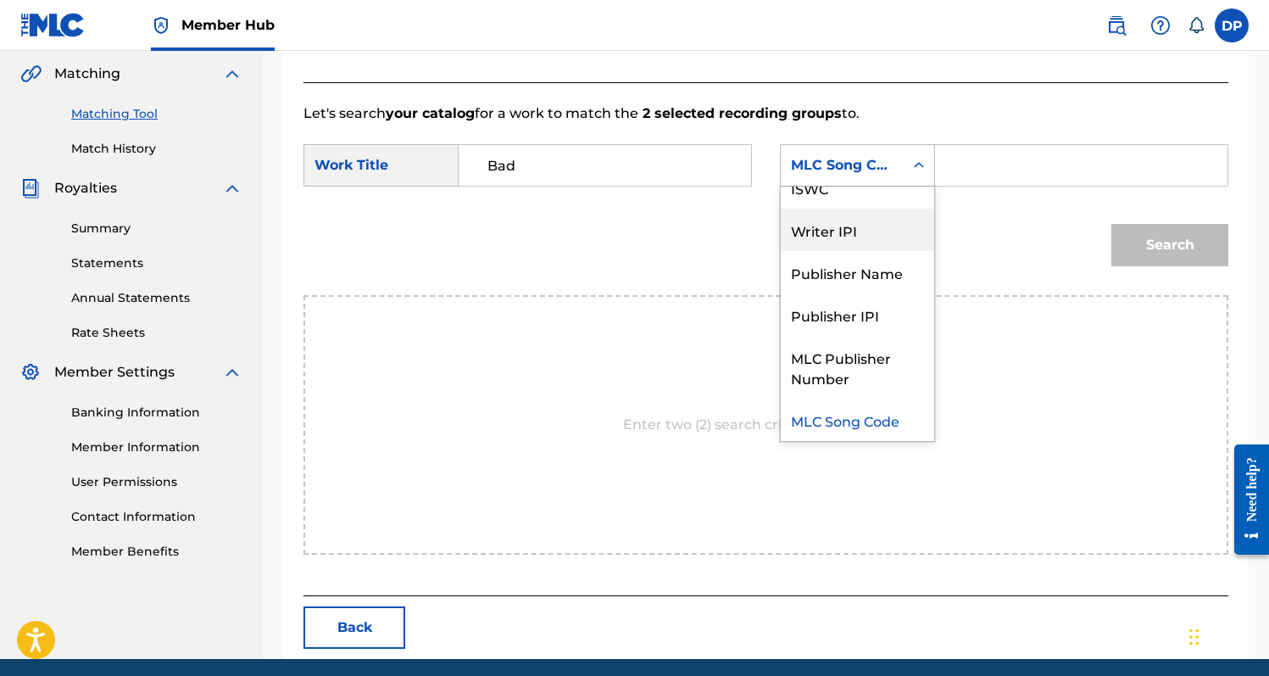
scroll to position [0, 0]
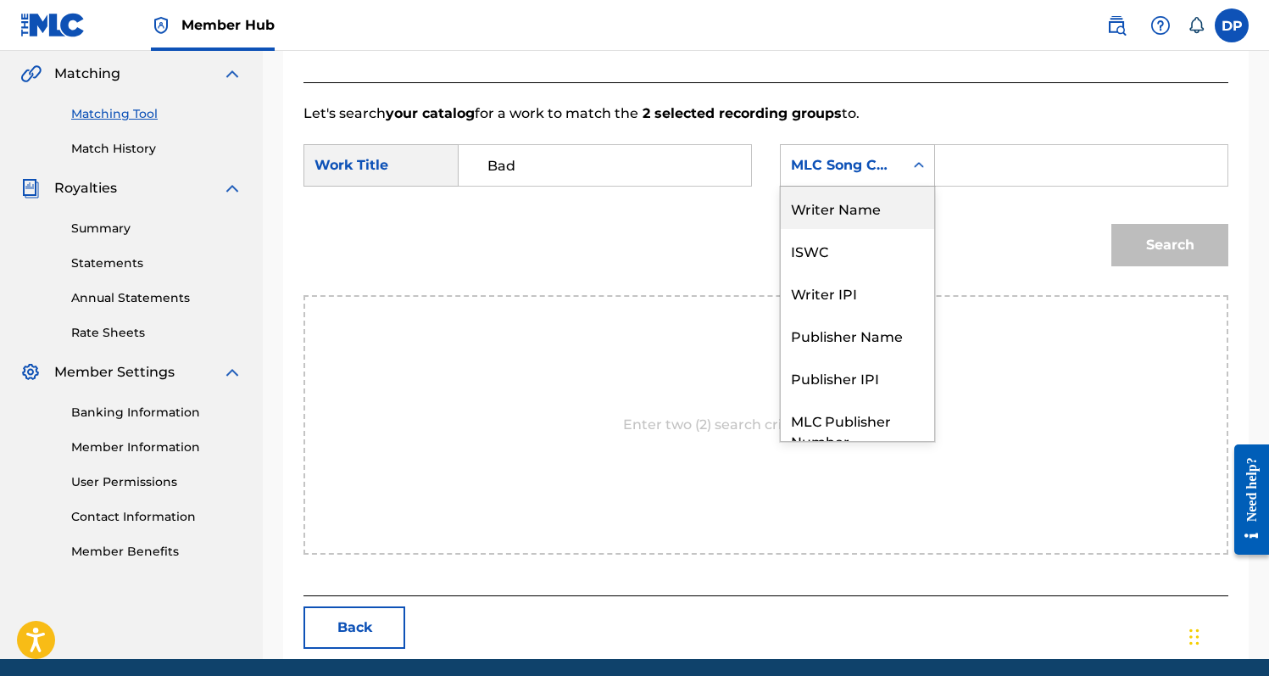
click at [877, 209] on div "Writer Name" at bounding box center [857, 207] width 153 height 42
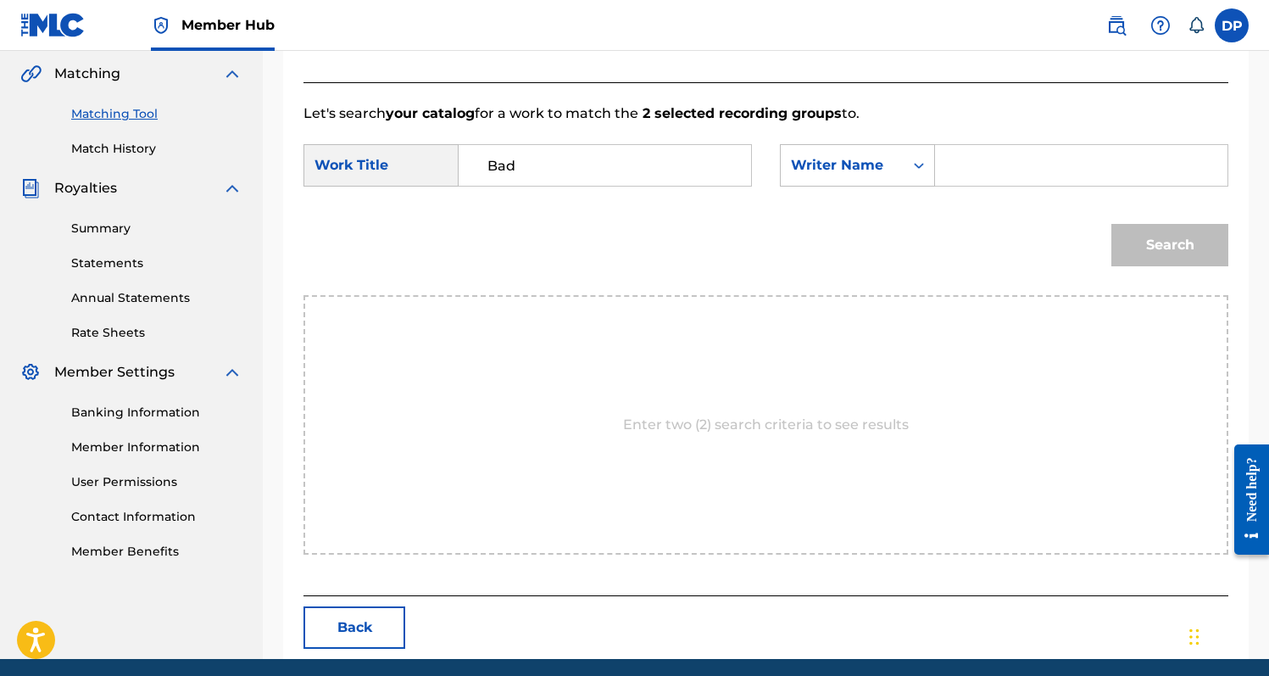
click at [972, 174] on input "Search Form" at bounding box center [1081, 165] width 264 height 41
type input "[PERSON_NAME]"
click at [1111, 224] on button "Search" at bounding box center [1169, 245] width 117 height 42
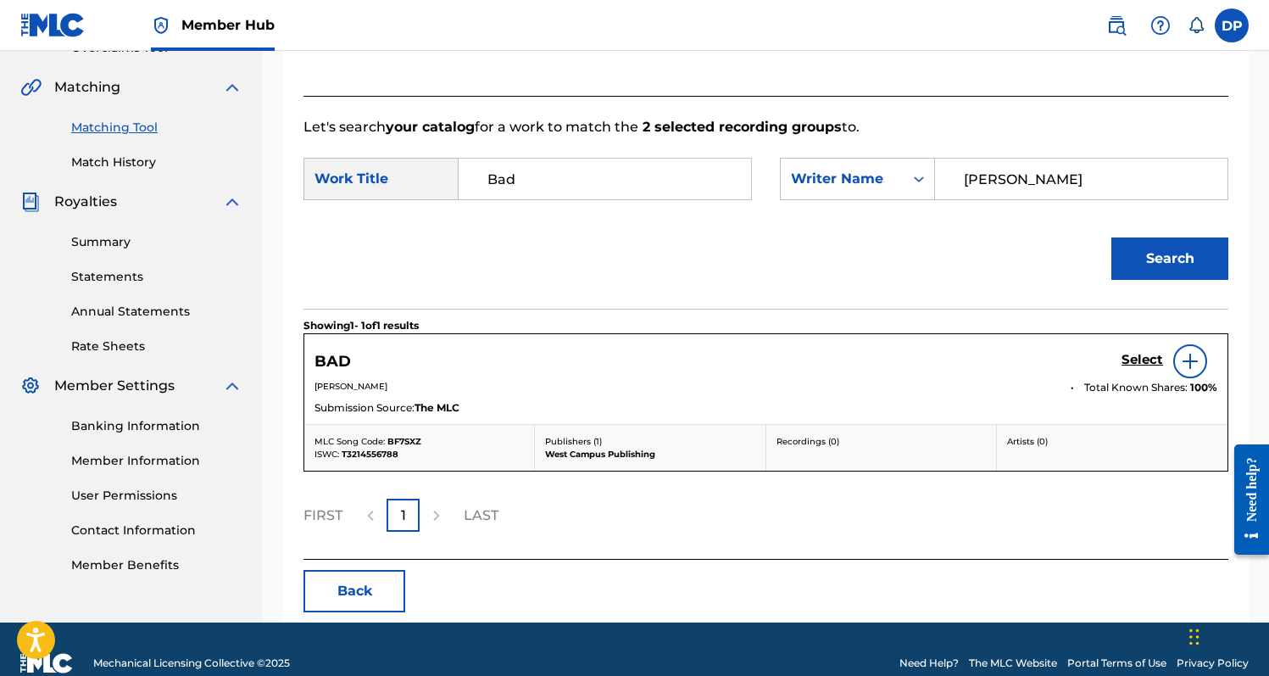
scroll to position [389, 0]
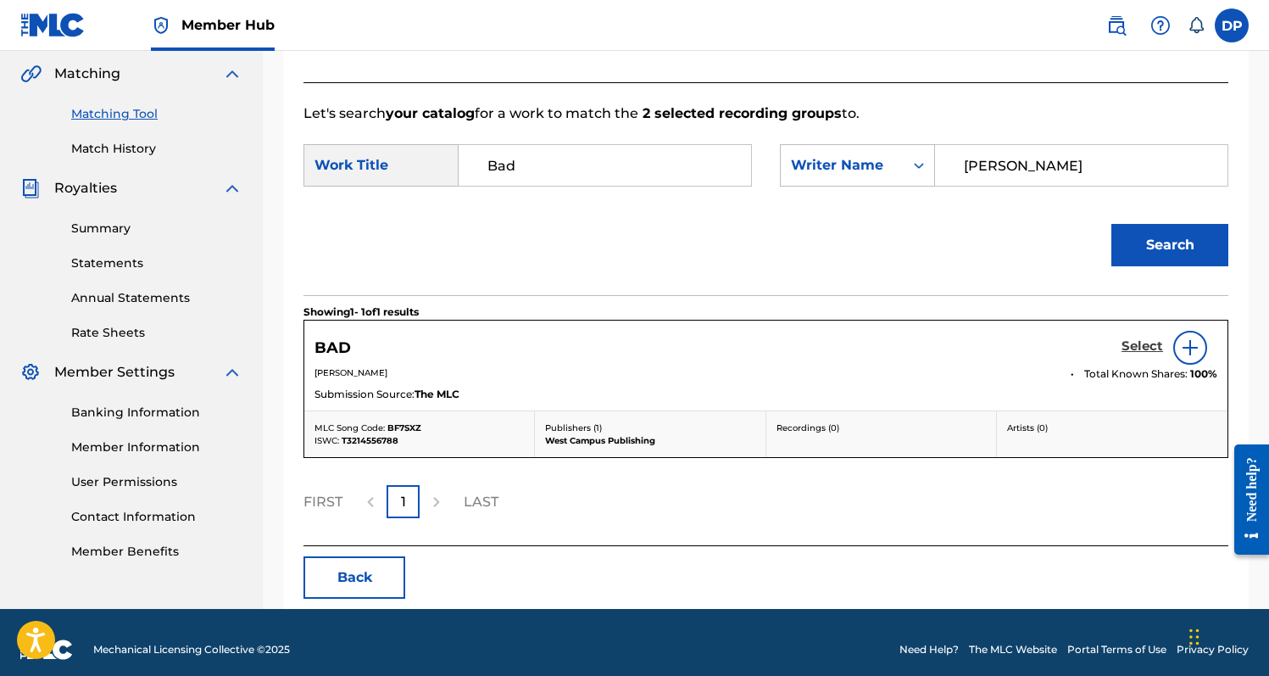
click at [1140, 344] on h5 "Select" at bounding box center [1142, 346] width 42 height 16
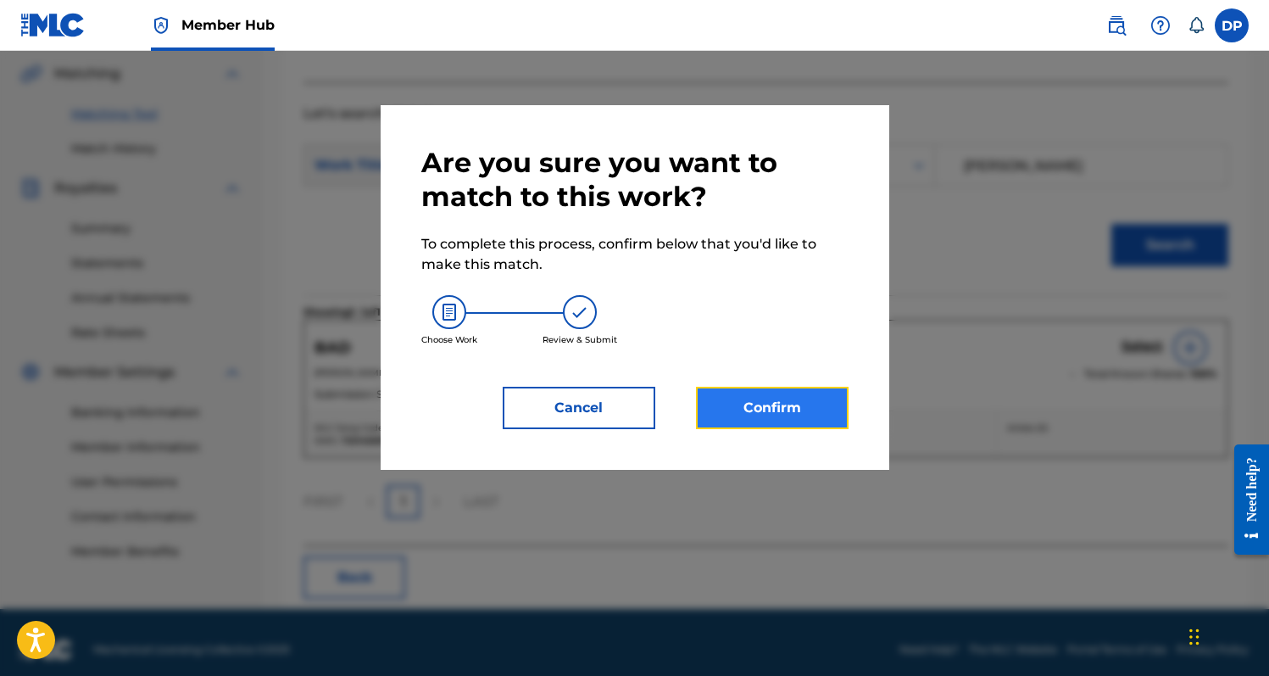
click at [796, 409] on button "Confirm" at bounding box center [772, 408] width 153 height 42
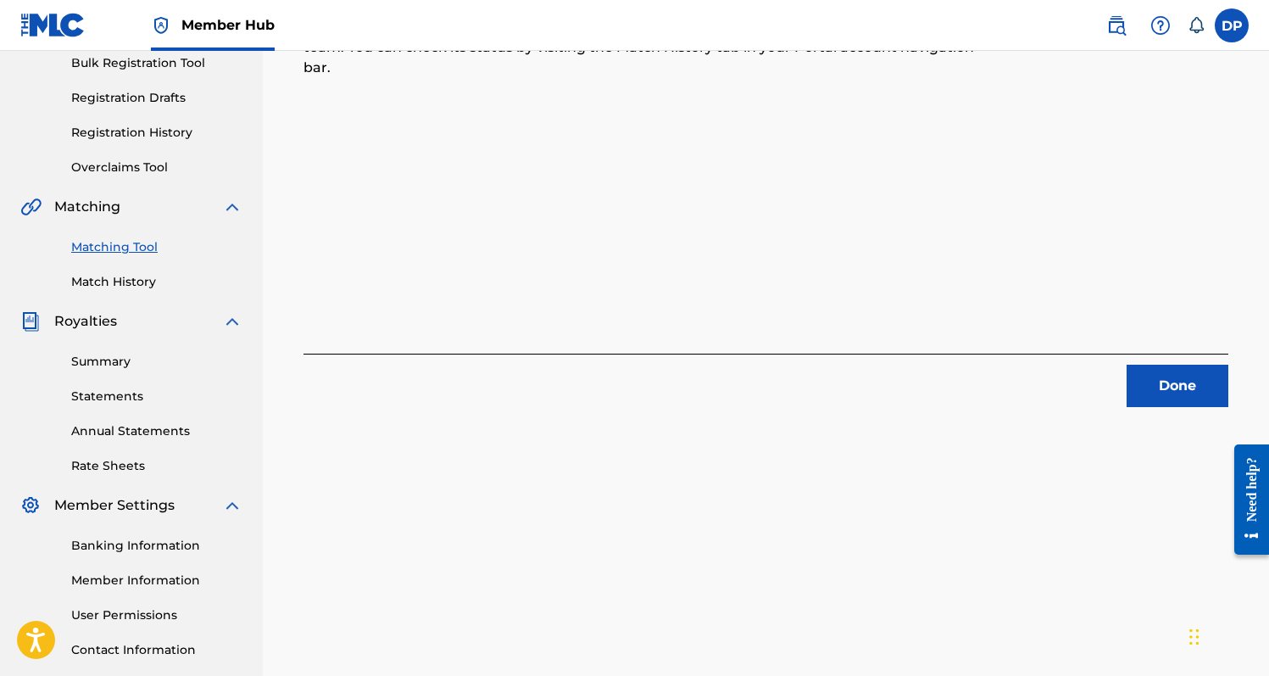
scroll to position [243, 0]
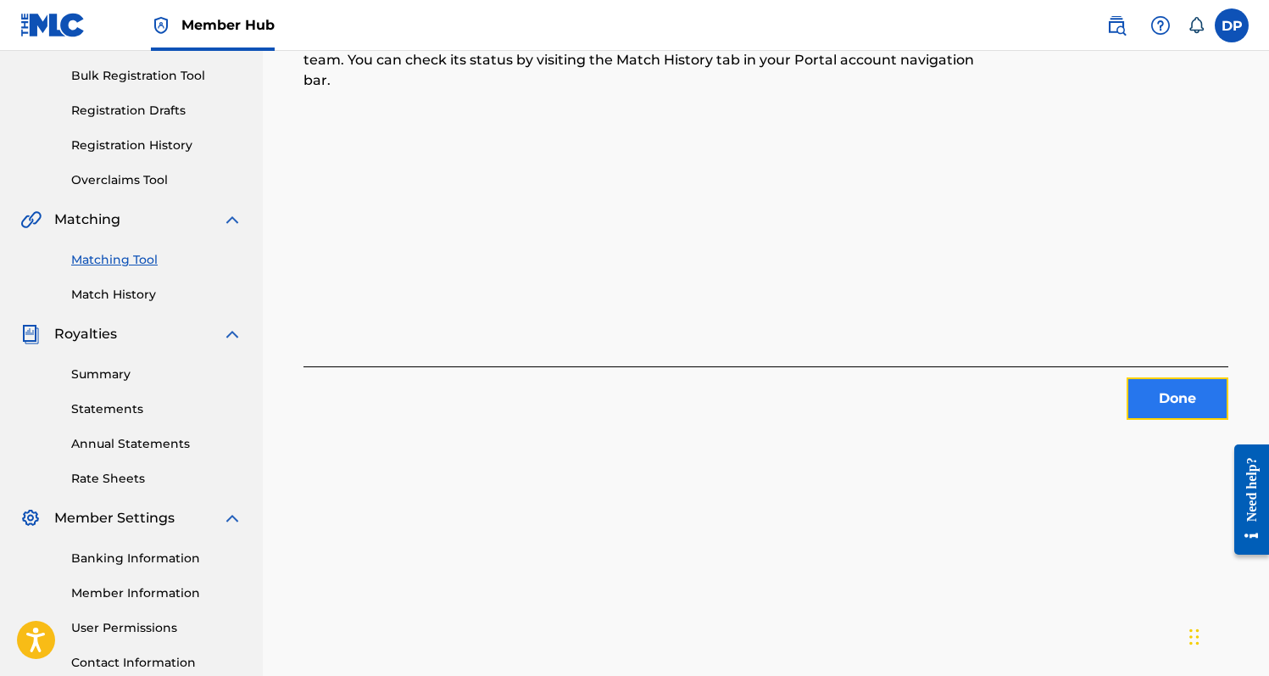
click at [1189, 405] on button "Done" at bounding box center [1178, 398] width 102 height 42
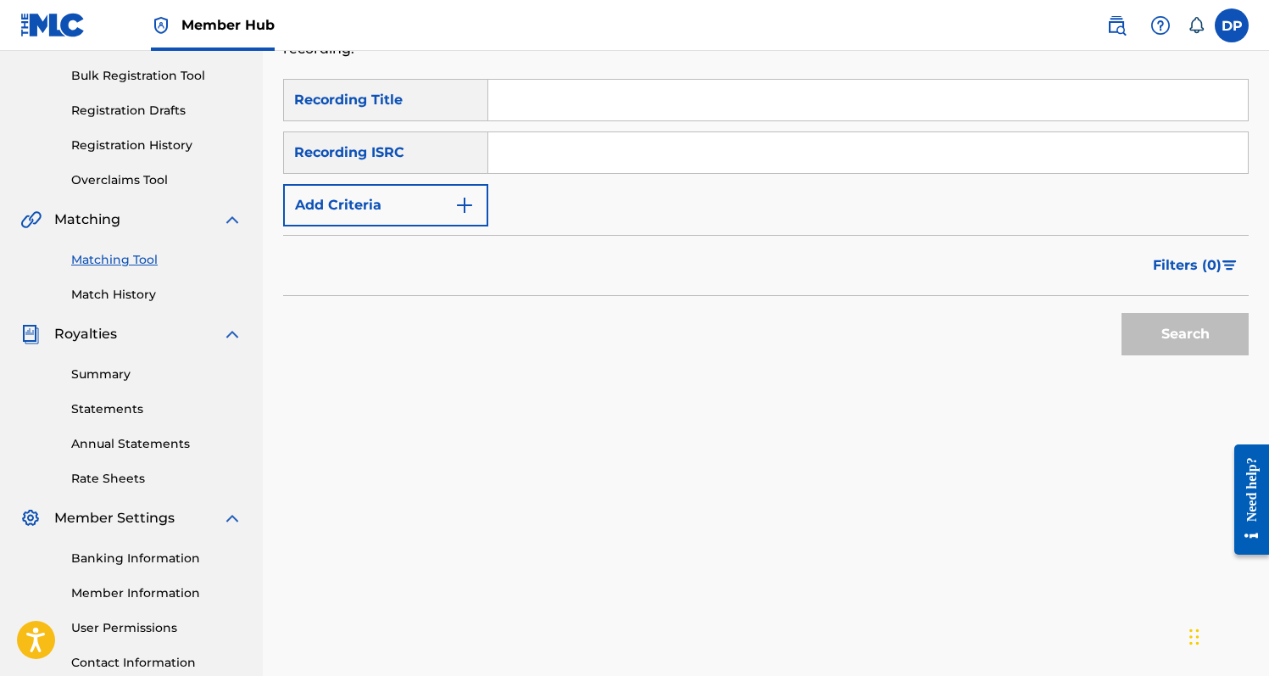
click at [540, 116] on input "Search Form" at bounding box center [868, 100] width 760 height 41
type input "Reminisce"
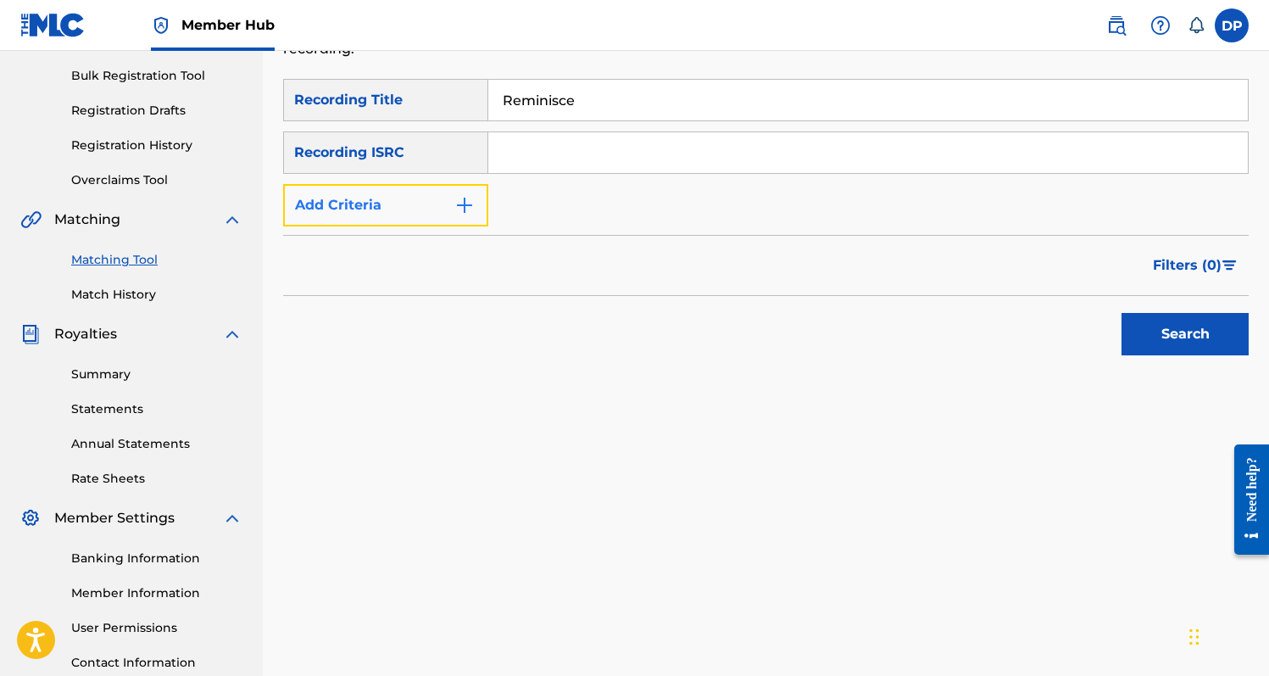
click at [403, 205] on button "Add Criteria" at bounding box center [385, 205] width 205 height 42
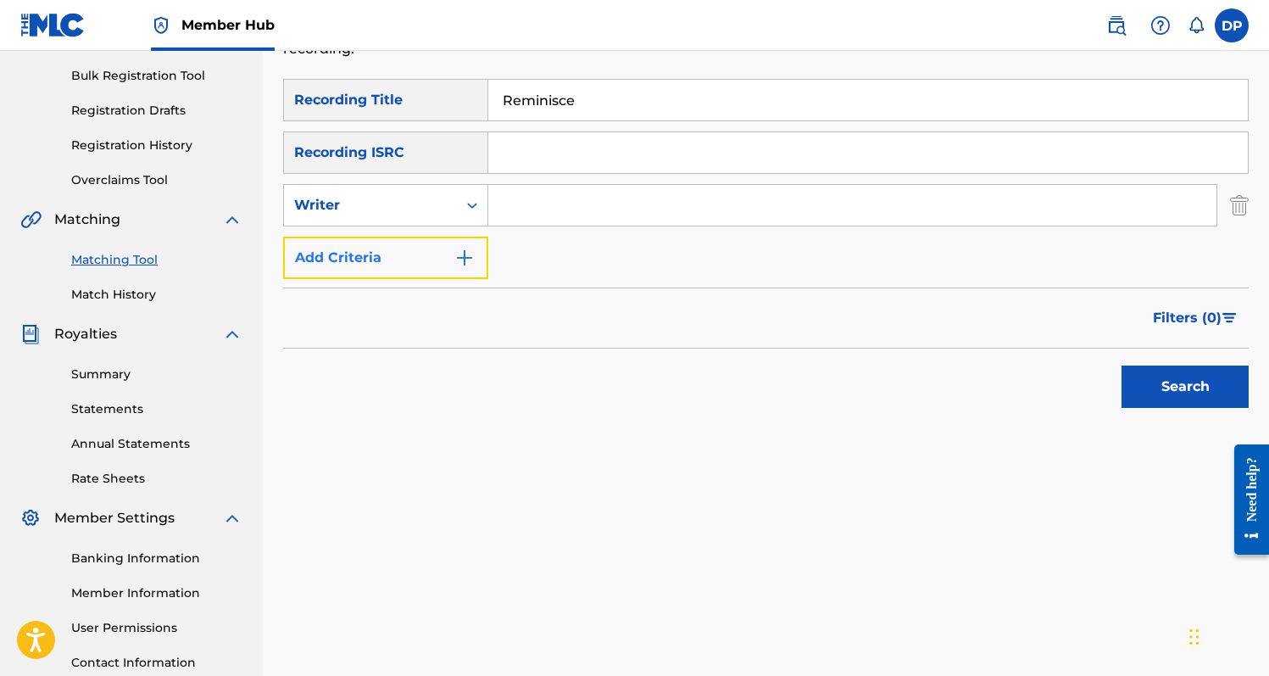
click at [424, 271] on button "Add Criteria" at bounding box center [385, 258] width 205 height 42
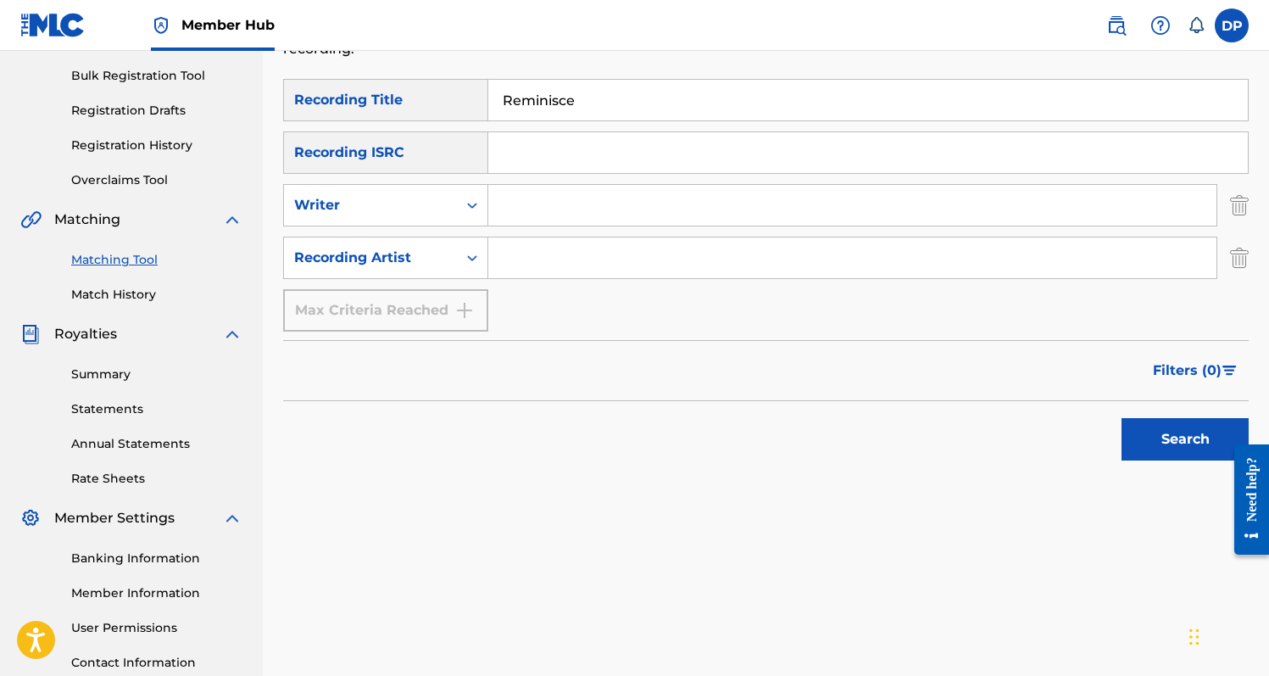
click at [514, 261] on input "Search Form" at bounding box center [852, 257] width 728 height 41
type input "[PERSON_NAME]"
click at [1121, 418] on button "Search" at bounding box center [1184, 439] width 127 height 42
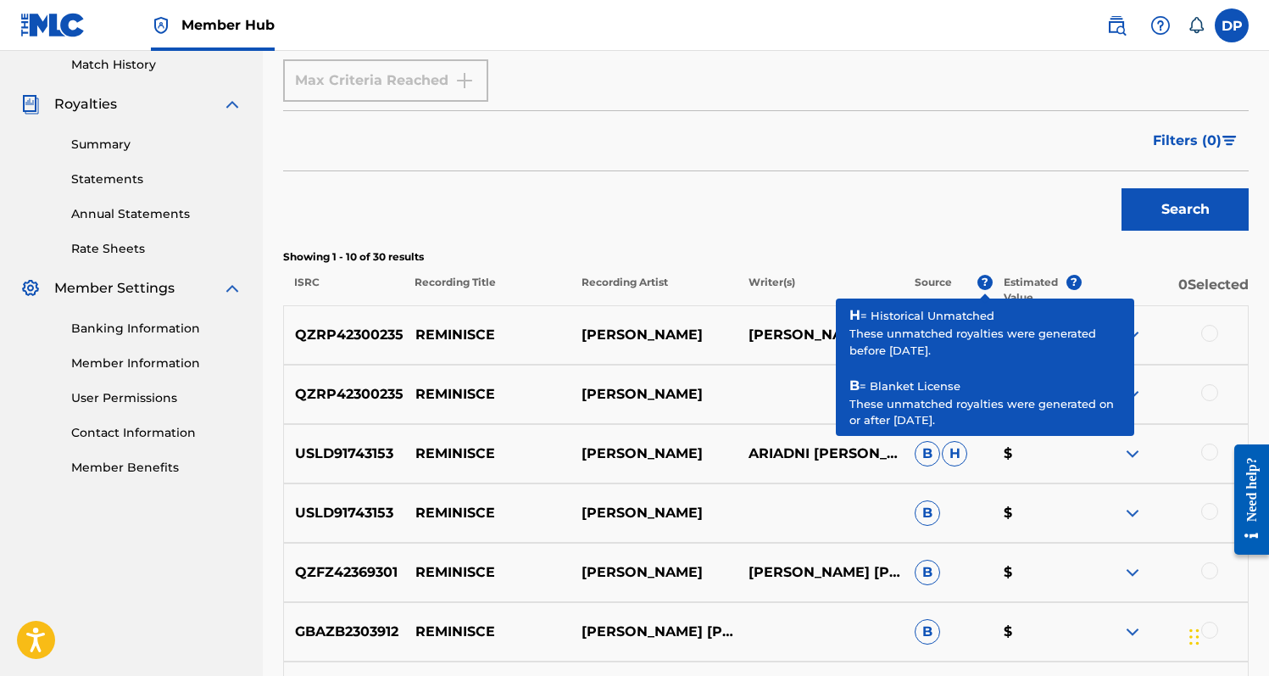
scroll to position [490, 0]
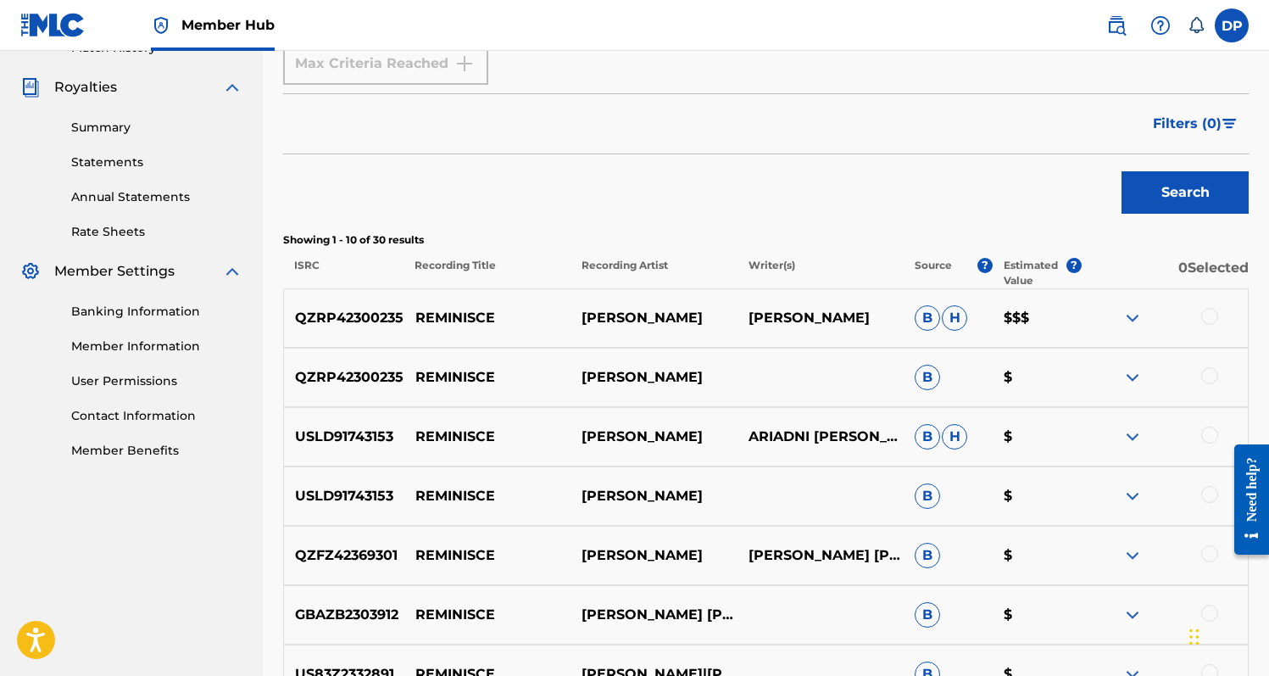
click at [1211, 320] on div at bounding box center [1209, 316] width 17 height 17
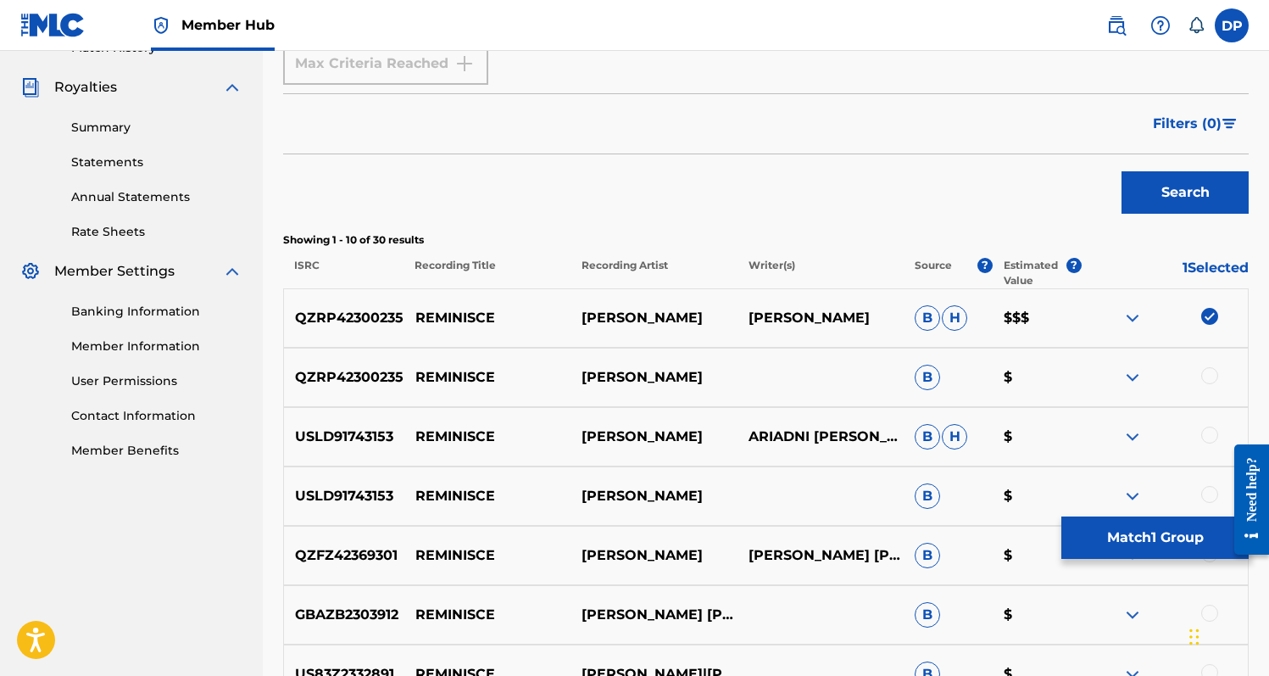
click at [1205, 370] on div at bounding box center [1209, 375] width 17 height 17
click at [1140, 314] on img at bounding box center [1132, 318] width 20 height 20
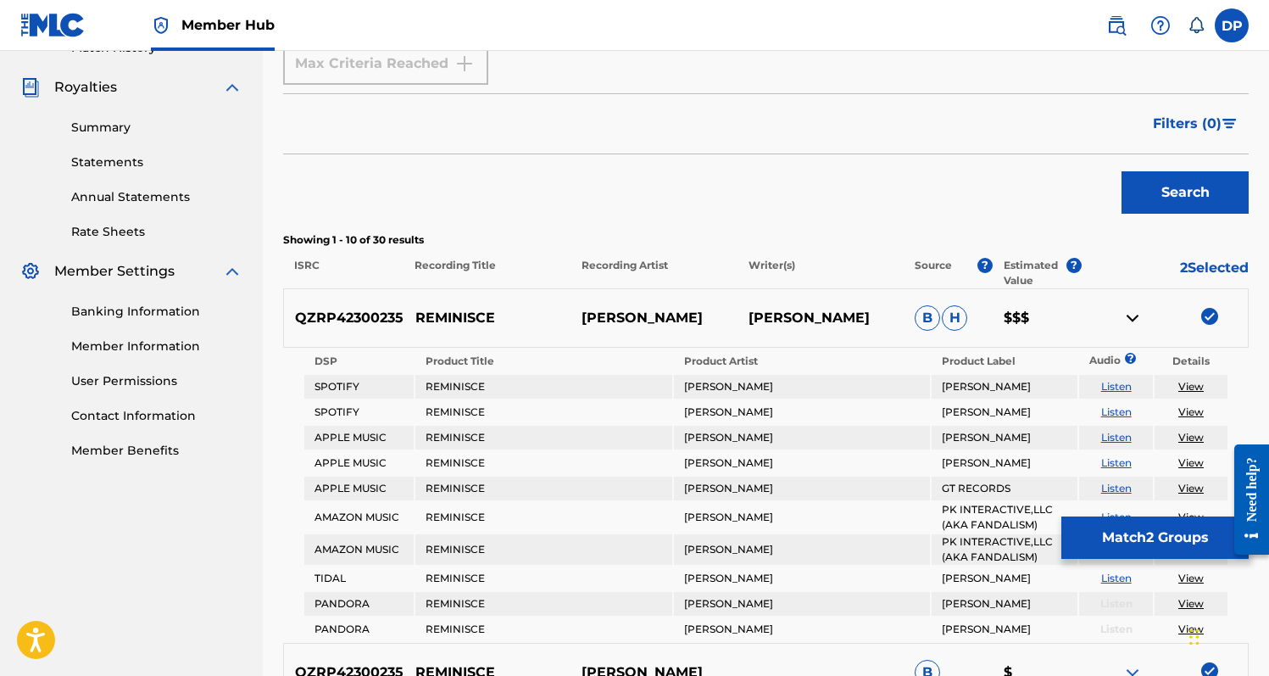
click at [1140, 314] on img at bounding box center [1132, 318] width 20 height 20
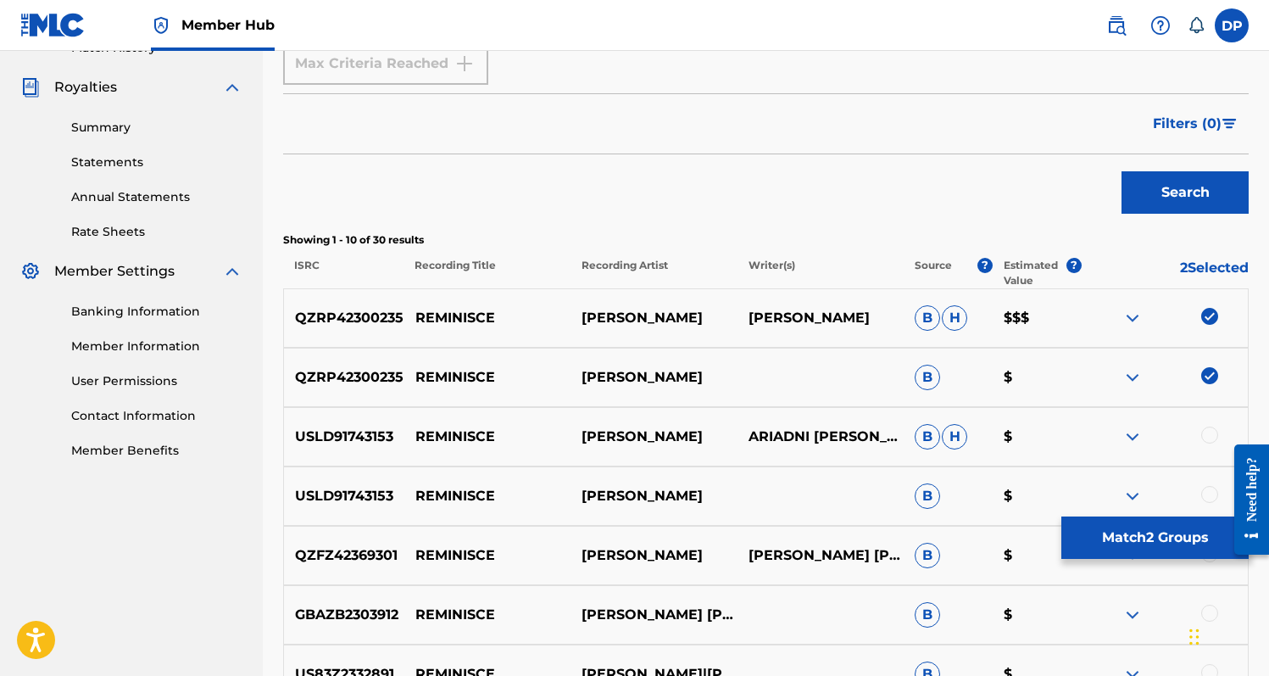
click at [1129, 375] on img at bounding box center [1132, 377] width 20 height 20
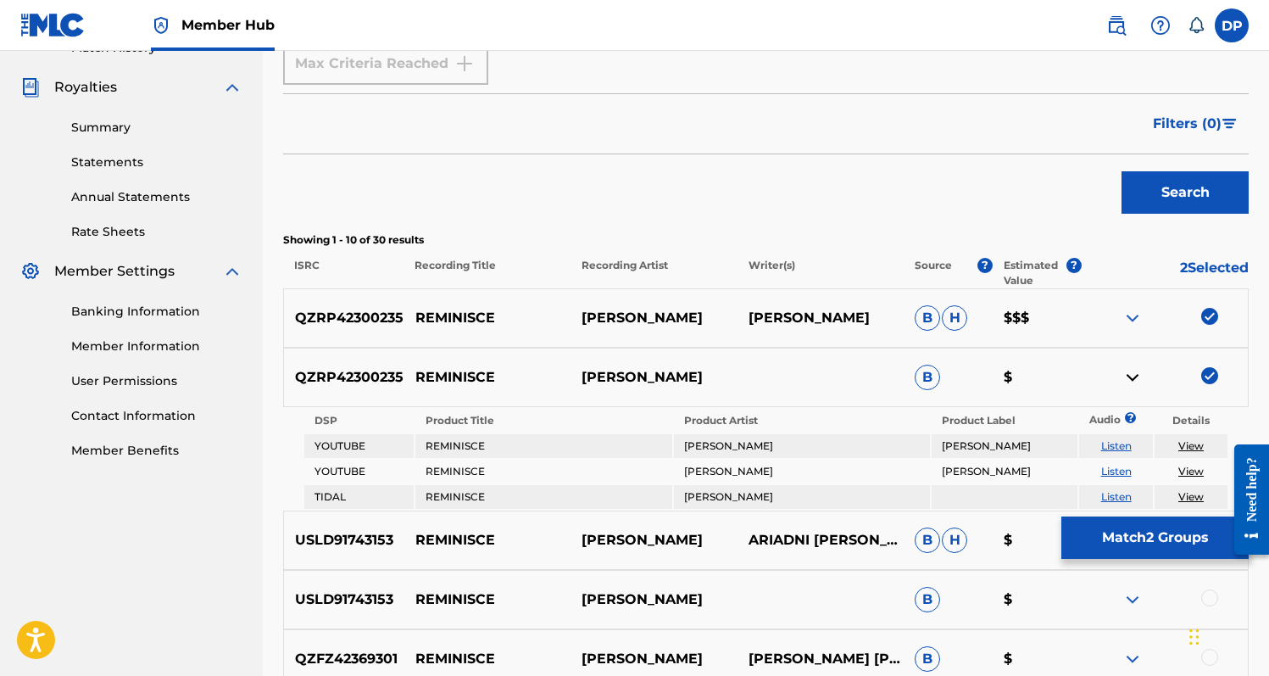
click at [1129, 375] on img at bounding box center [1132, 377] width 20 height 20
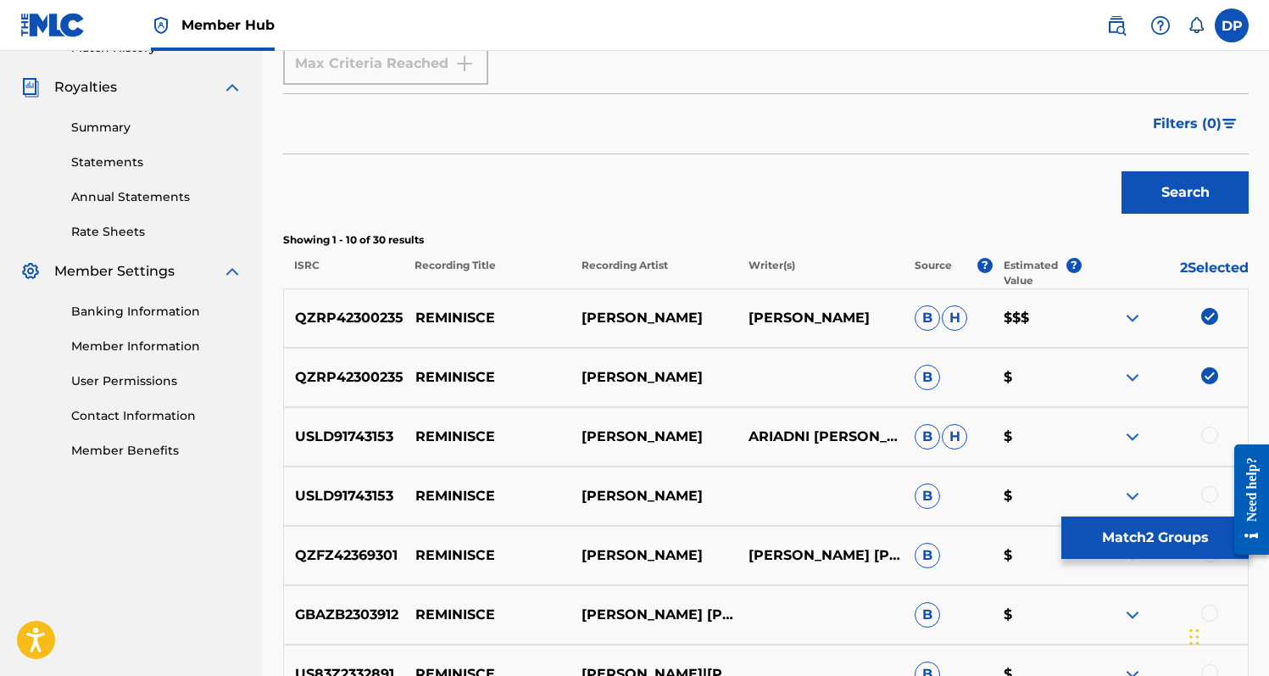
click at [1134, 315] on img at bounding box center [1132, 318] width 20 height 20
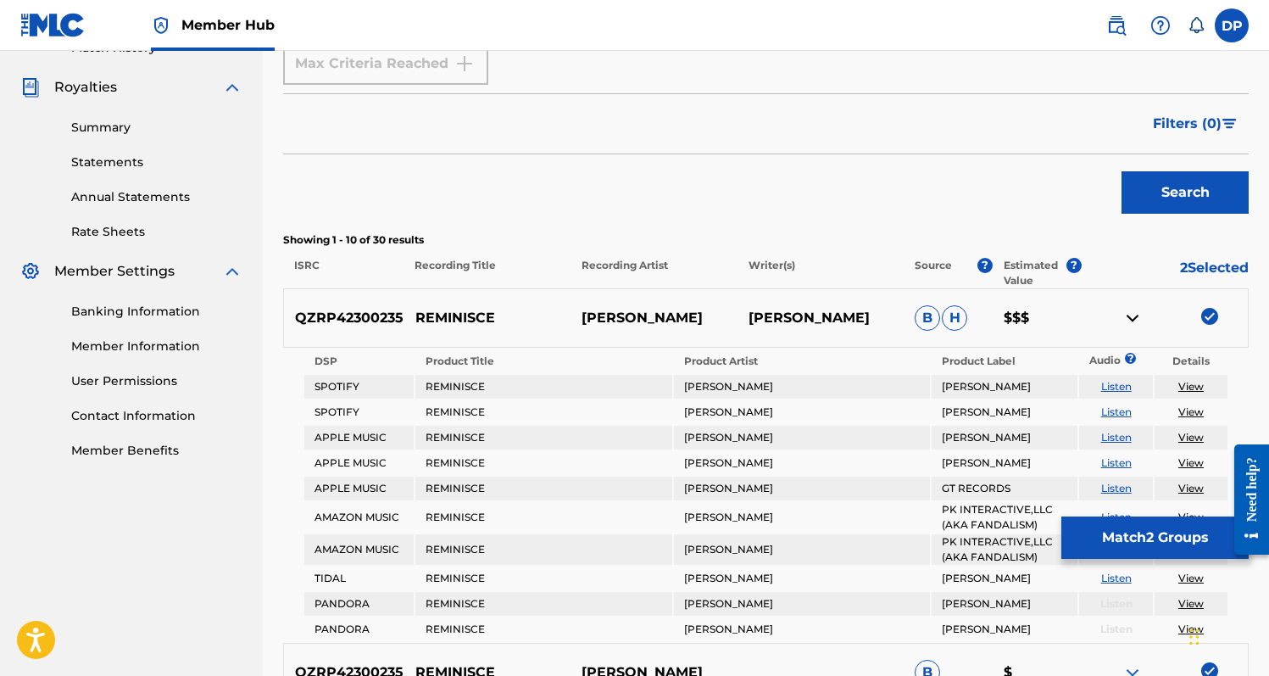
click at [1134, 315] on img at bounding box center [1132, 318] width 20 height 20
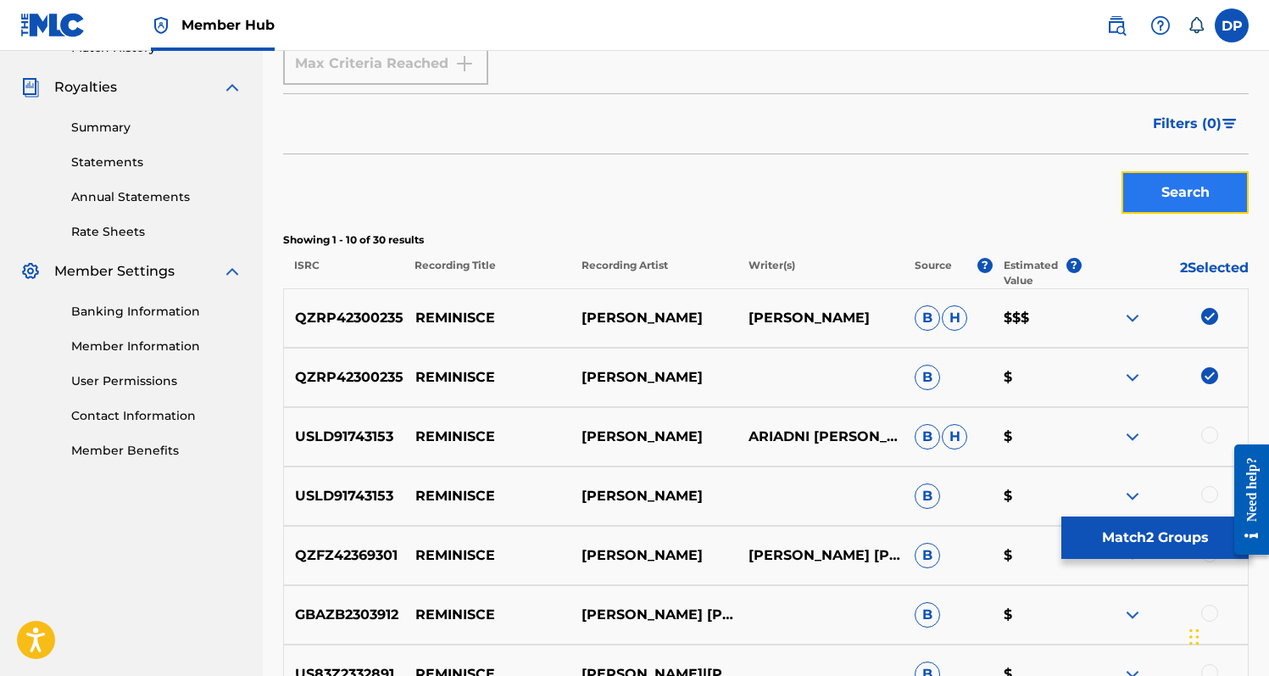
click at [1215, 187] on button "Search" at bounding box center [1184, 192] width 127 height 42
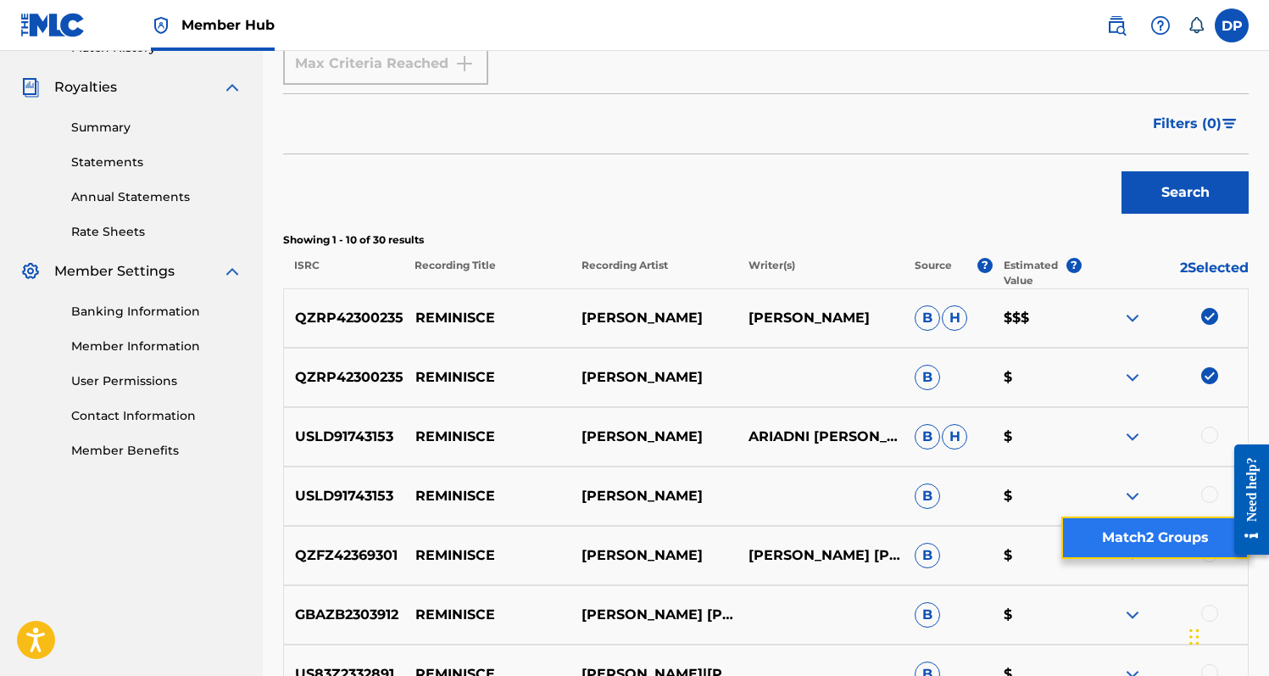
click at [1102, 541] on button "Match 2 Groups" at bounding box center [1154, 537] width 187 height 42
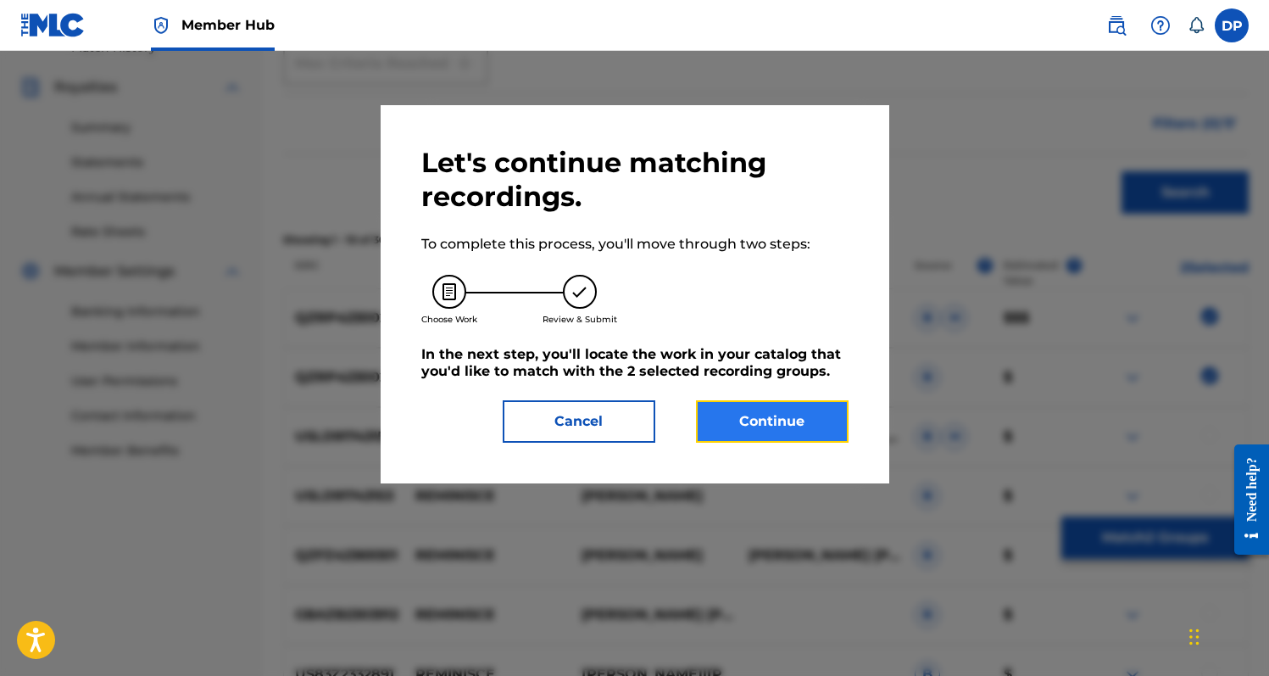
click at [714, 410] on button "Continue" at bounding box center [772, 421] width 153 height 42
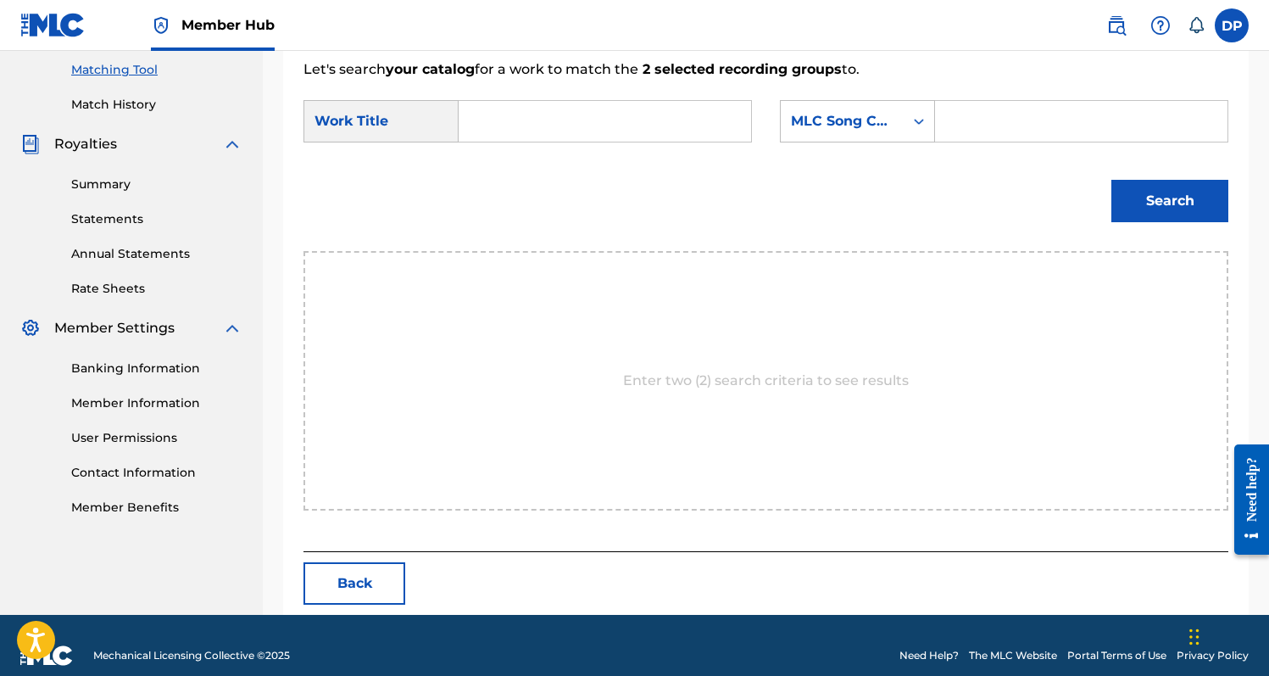
scroll to position [454, 0]
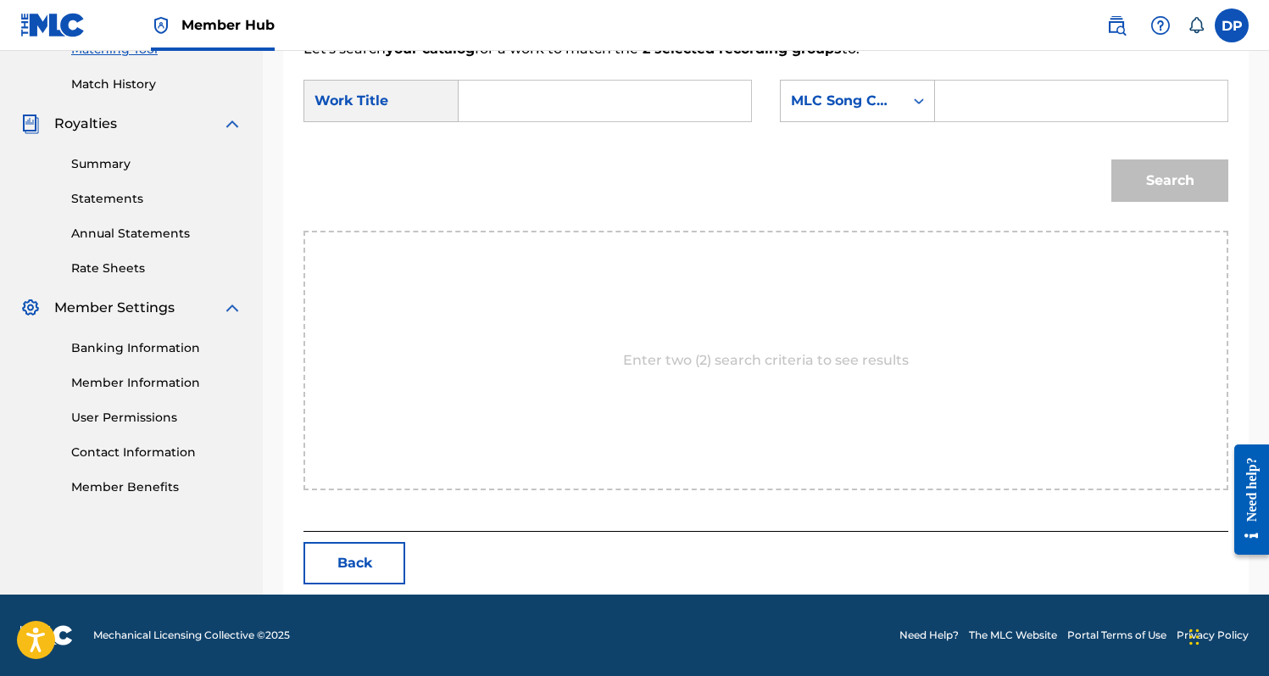
click at [565, 90] on input "Search Form" at bounding box center [605, 101] width 264 height 41
type input "Reminisce"
click at [869, 103] on div "MLC Song Code" at bounding box center [842, 101] width 103 height 20
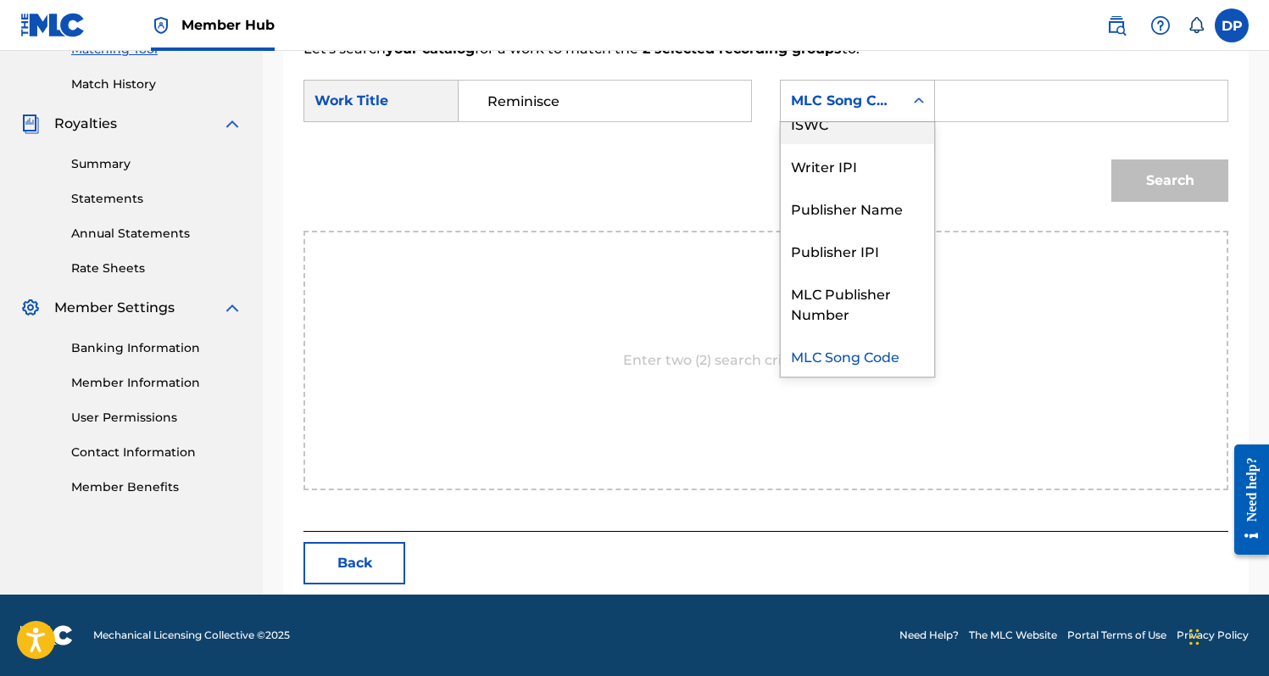
scroll to position [0, 0]
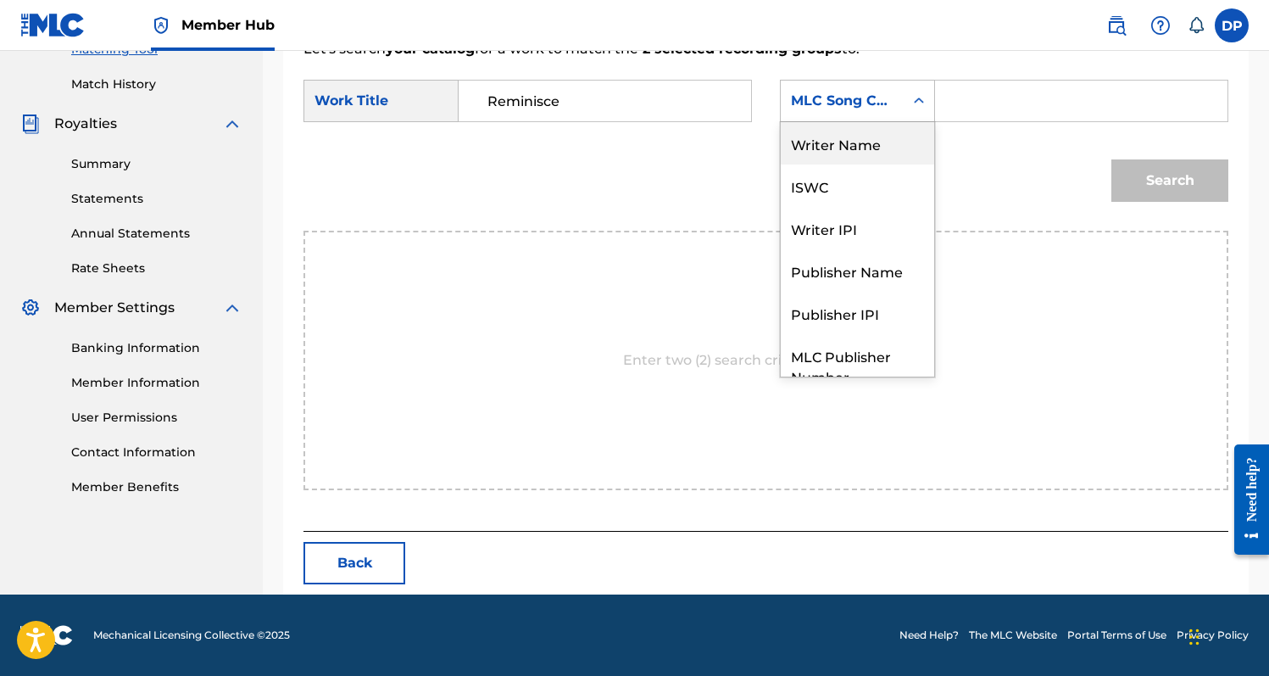
click at [882, 142] on div "Writer Name" at bounding box center [857, 143] width 153 height 42
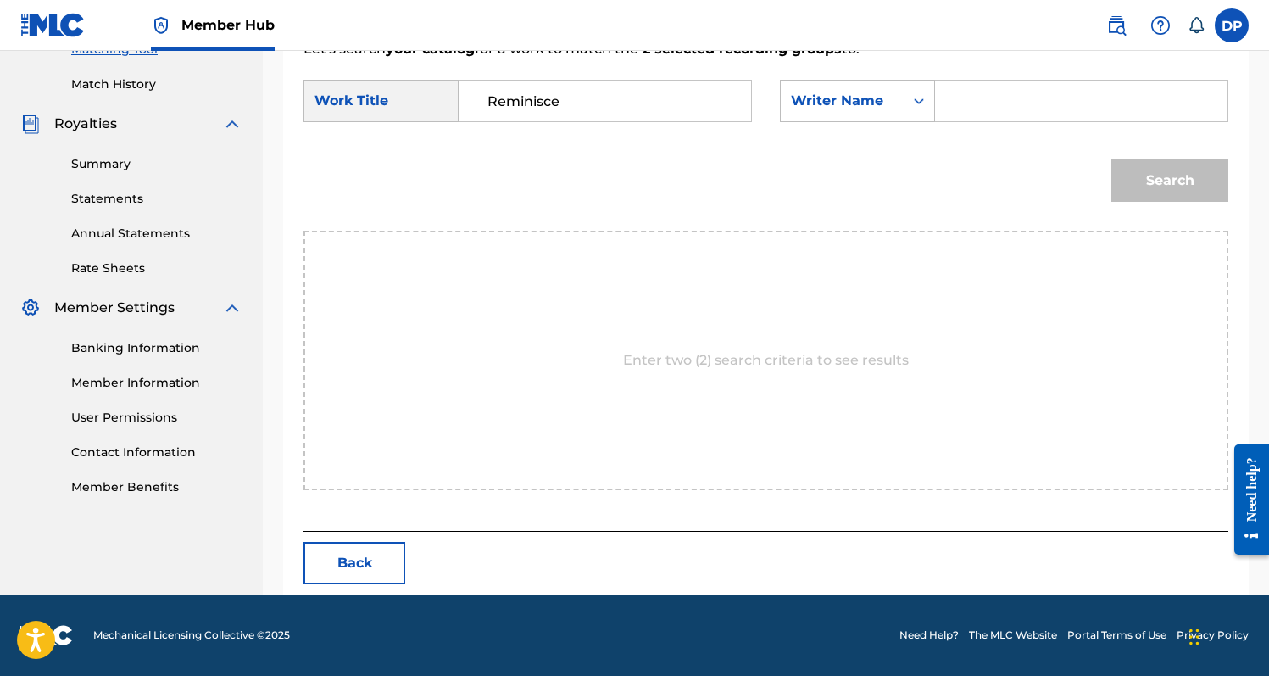
click at [981, 115] on input "Search Form" at bounding box center [1081, 101] width 264 height 41
type input "[PERSON_NAME]"
click at [1111, 159] on button "Search" at bounding box center [1169, 180] width 117 height 42
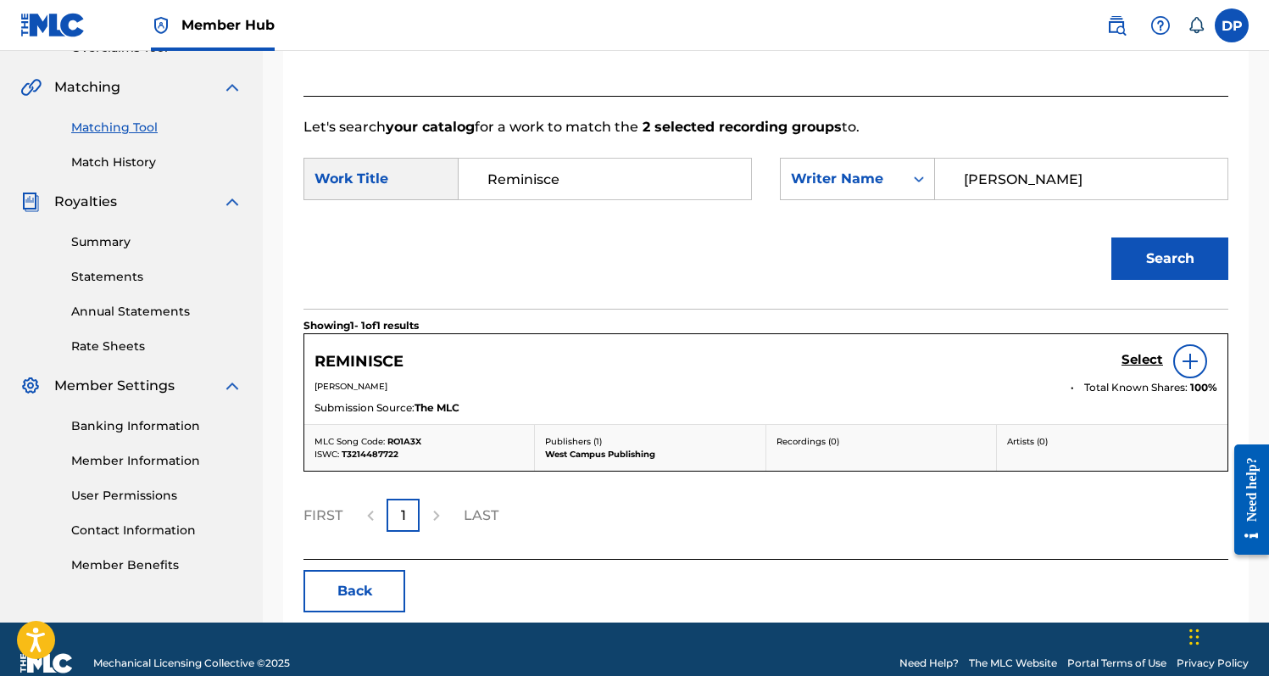
scroll to position [403, 0]
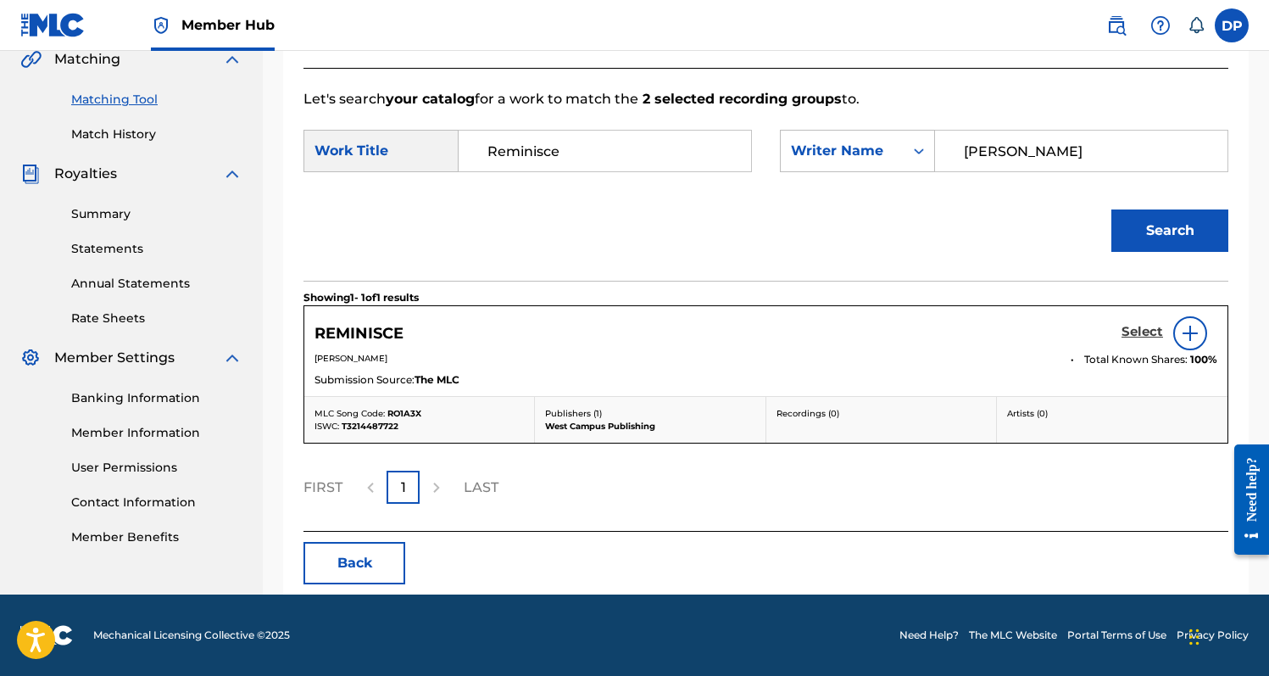
click at [1144, 326] on h5 "Select" at bounding box center [1142, 332] width 42 height 16
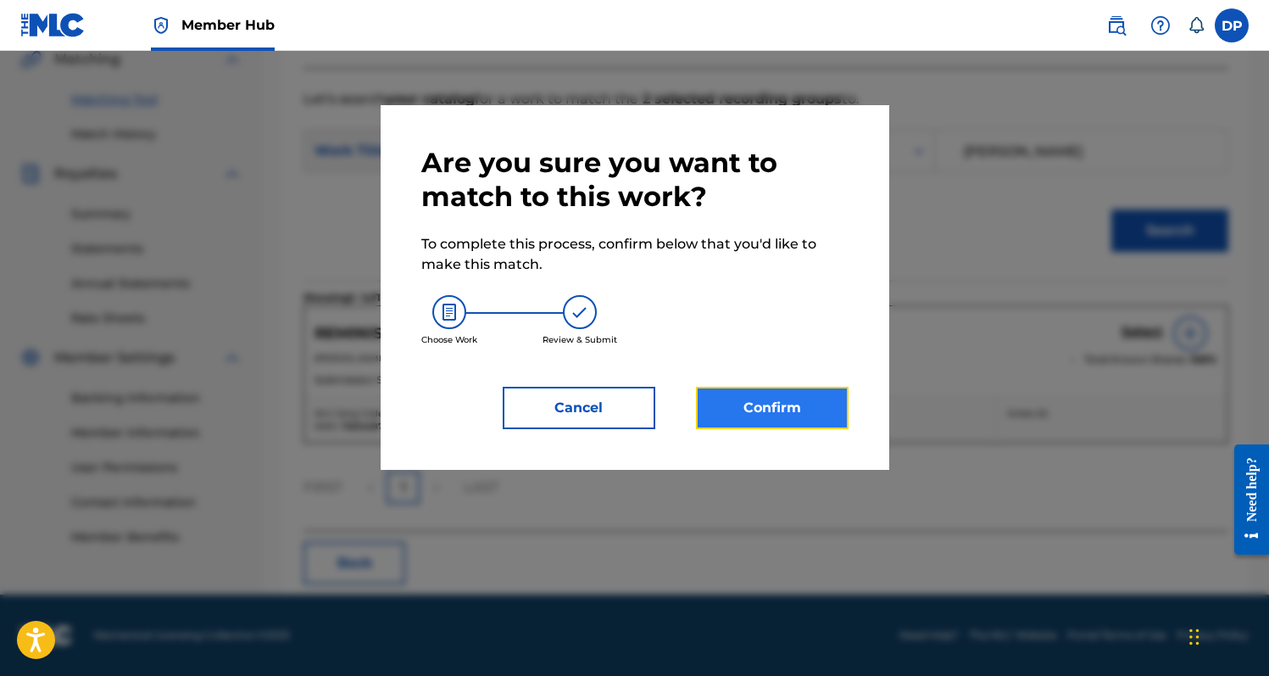
click at [820, 403] on button "Confirm" at bounding box center [772, 408] width 153 height 42
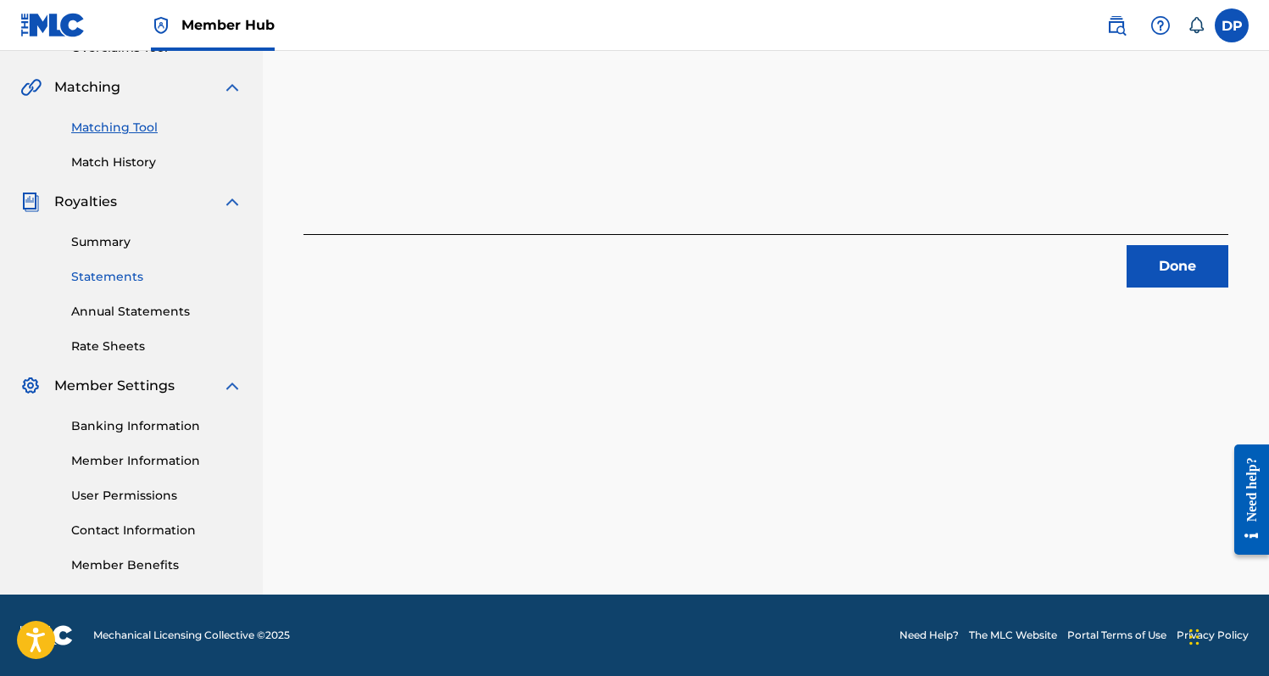
click at [125, 277] on link "Statements" at bounding box center [156, 277] width 171 height 18
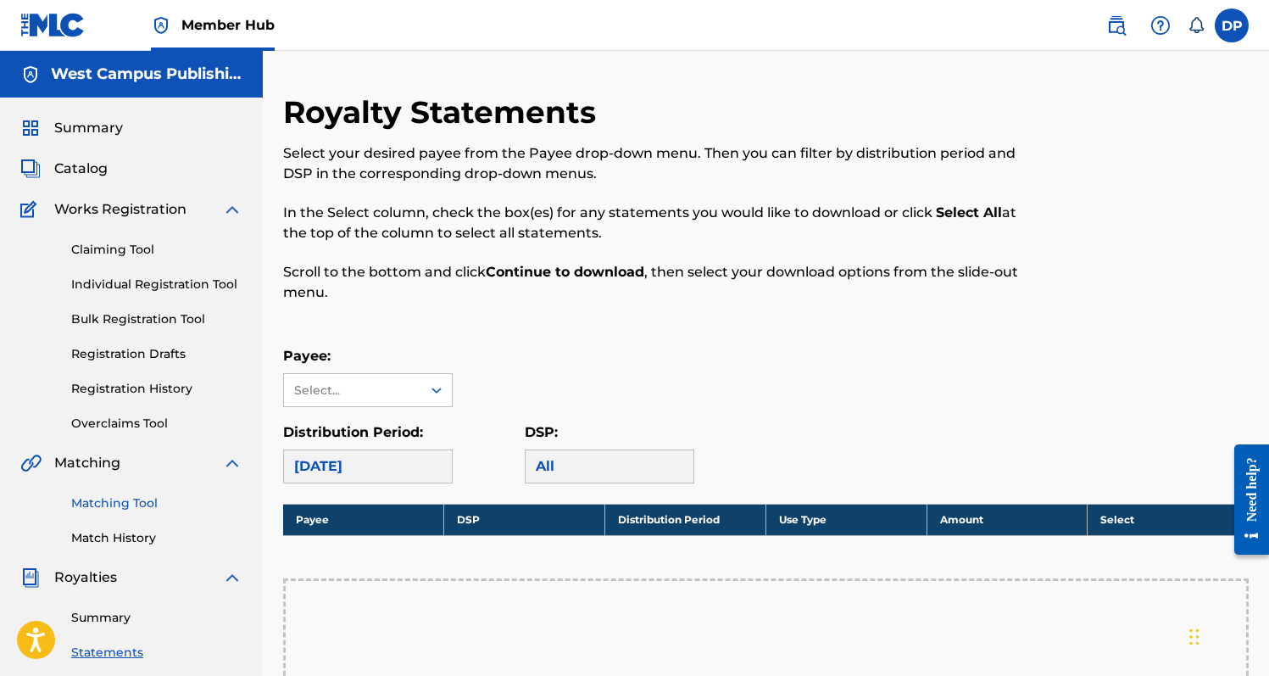
click at [142, 507] on link "Matching Tool" at bounding box center [156, 503] width 171 height 18
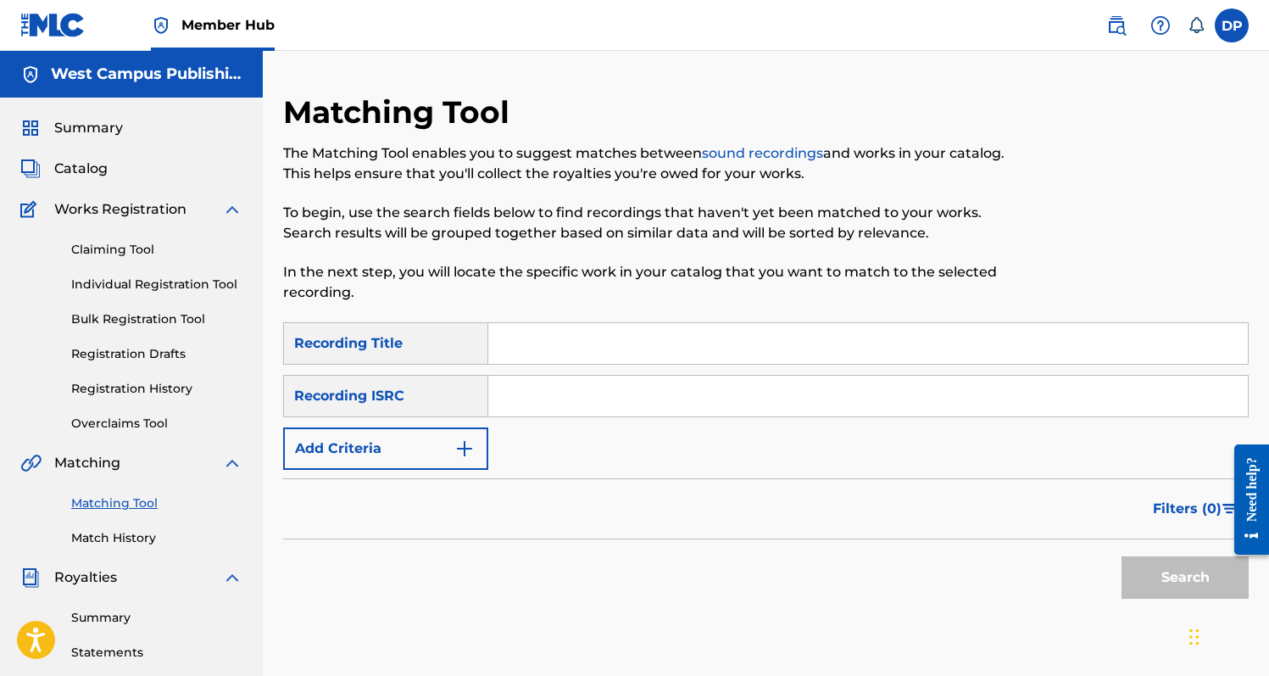
click at [534, 373] on div "SearchWithCriteriaaba8c6cd-262b-470c-9812-59c94e51ff1c Recording Title SearchWi…" at bounding box center [766, 395] width 966 height 147
click at [537, 356] on input "Search Form" at bounding box center [868, 343] width 760 height 41
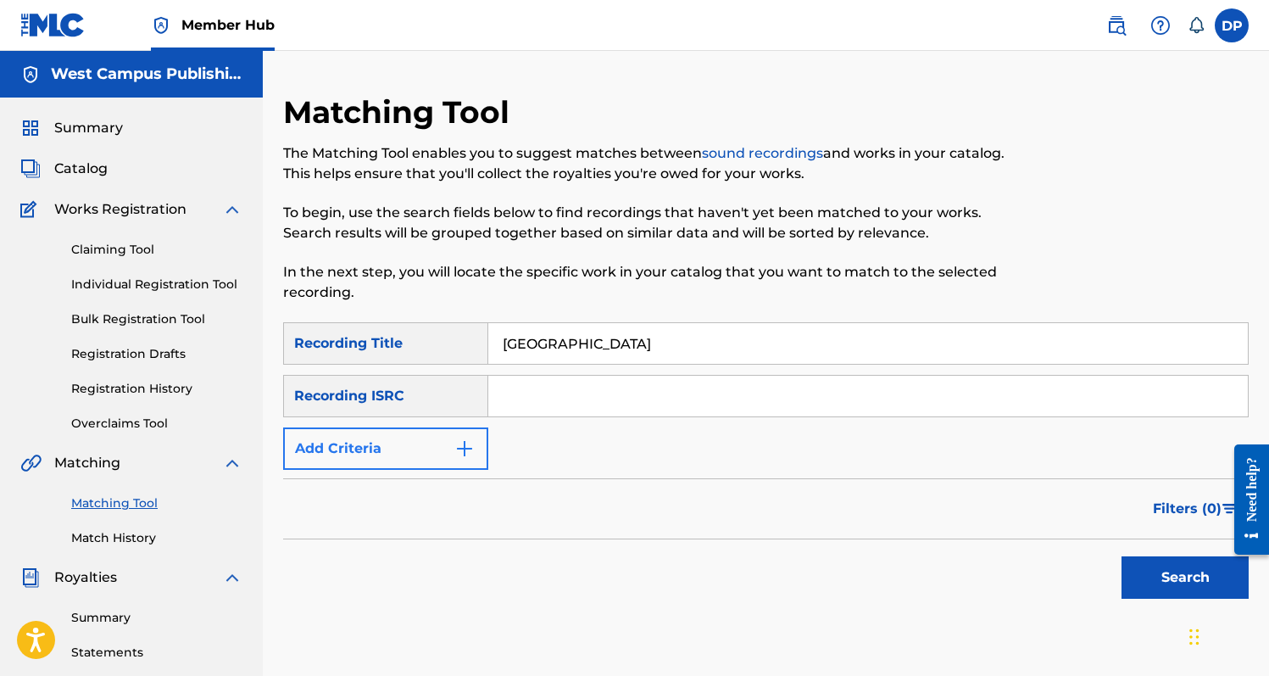
type input "[GEOGRAPHIC_DATA]"
click at [415, 467] on button "Add Criteria" at bounding box center [385, 448] width 205 height 42
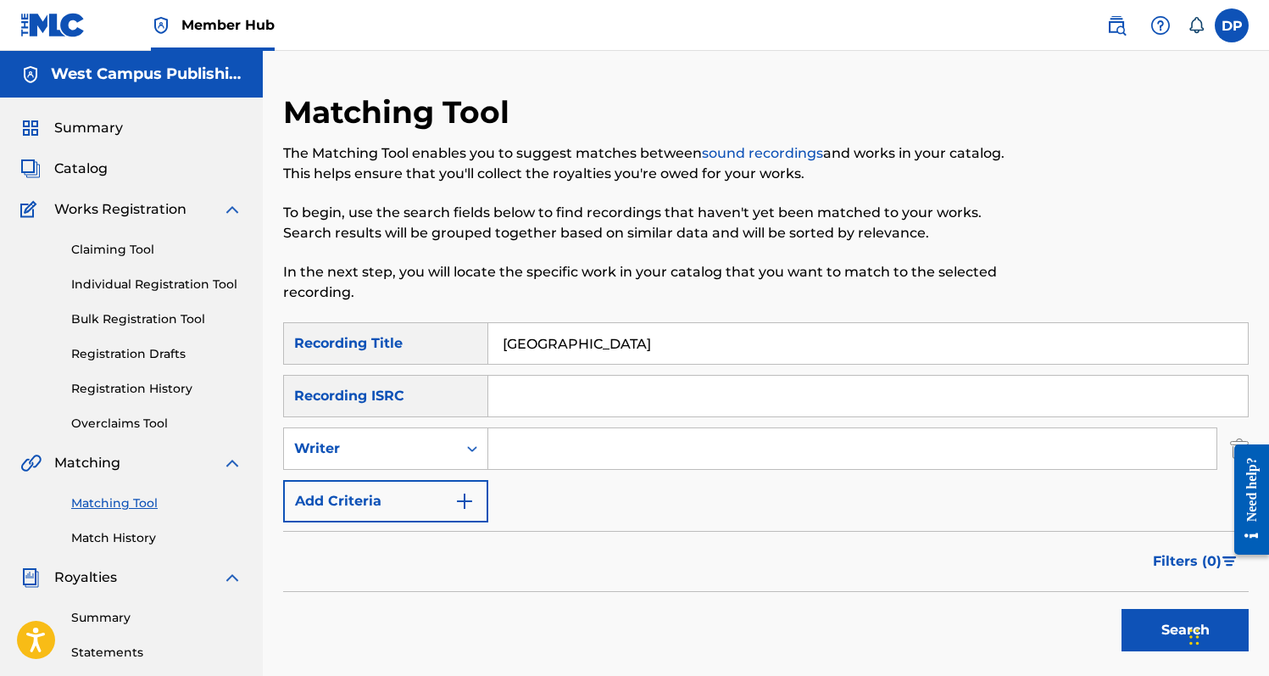
click at [585, 478] on div "SearchWithCriteriaaba8c6cd-262b-470c-9812-59c94e51ff1c Recording Title Madison …" at bounding box center [766, 422] width 966 height 200
click at [590, 466] on input "Search Form" at bounding box center [852, 448] width 728 height 41
type input "[PERSON_NAME]"
click at [1121, 609] on button "Search" at bounding box center [1184, 630] width 127 height 42
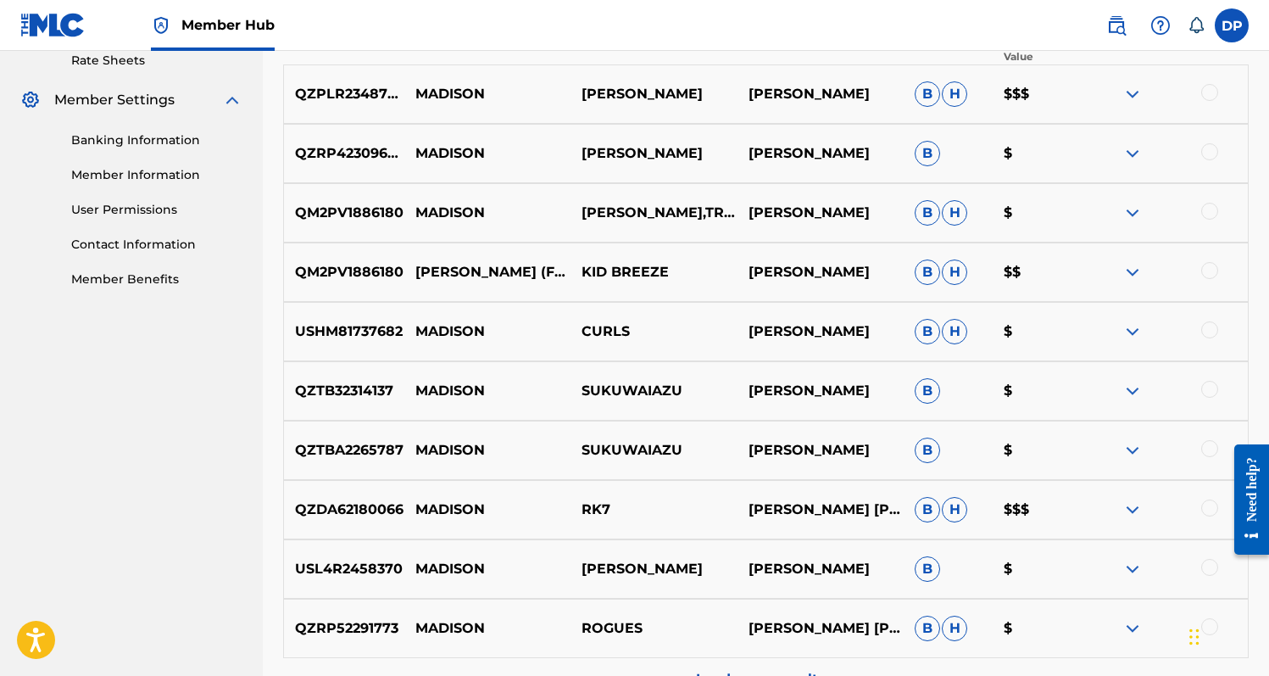
scroll to position [601, 0]
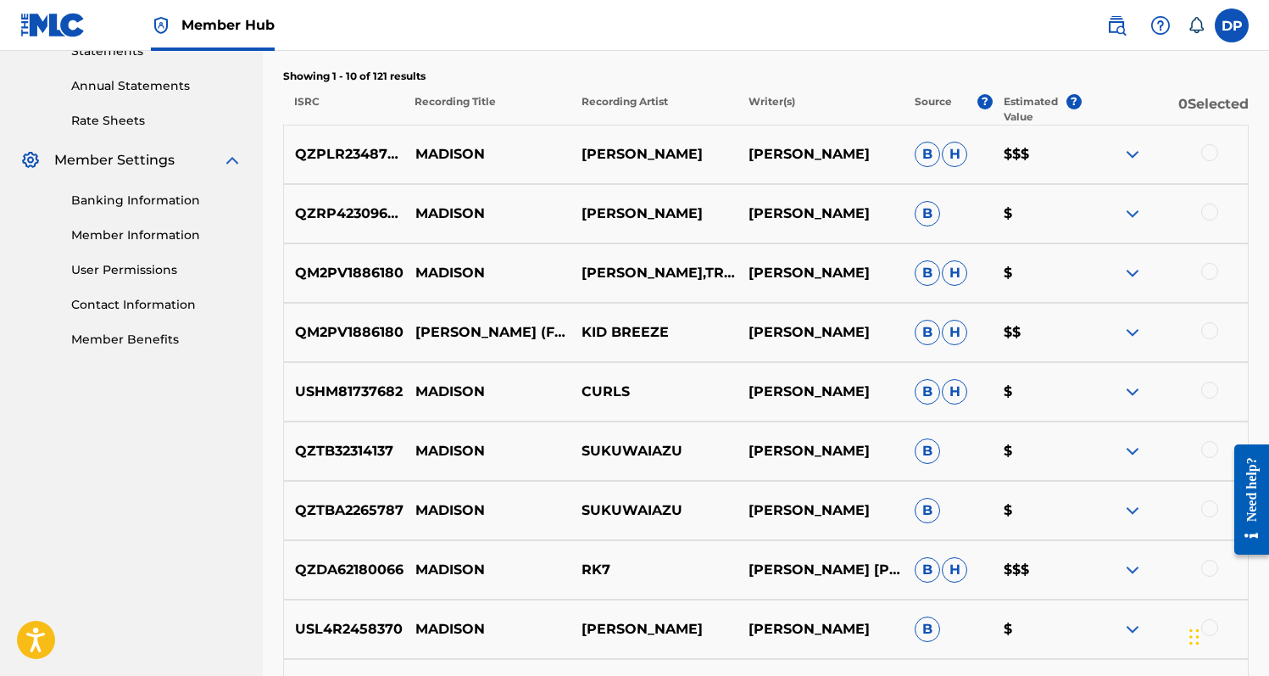
click at [1221, 161] on div at bounding box center [1165, 154] width 166 height 20
click at [1227, 161] on div at bounding box center [1165, 154] width 166 height 20
click at [1222, 153] on div at bounding box center [1165, 154] width 166 height 20
click at [1217, 153] on div at bounding box center [1209, 152] width 17 height 17
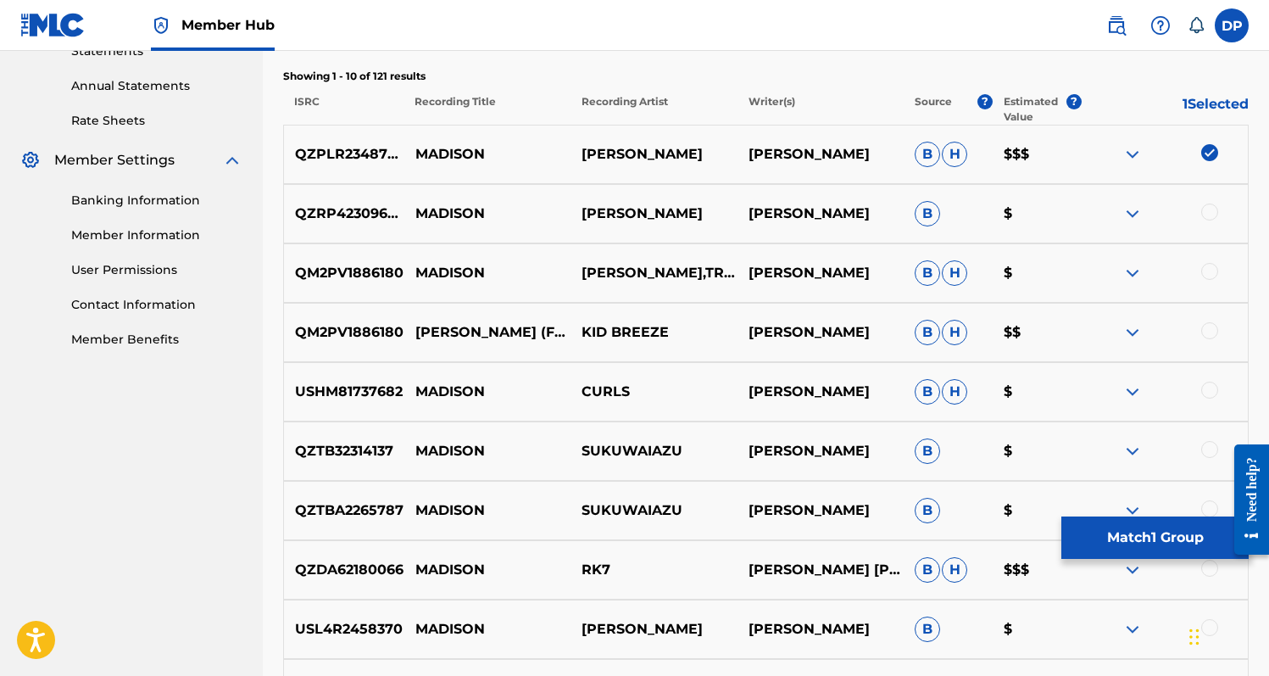
click at [1210, 222] on div at bounding box center [1165, 213] width 166 height 20
click at [1210, 219] on div at bounding box center [1209, 211] width 17 height 17
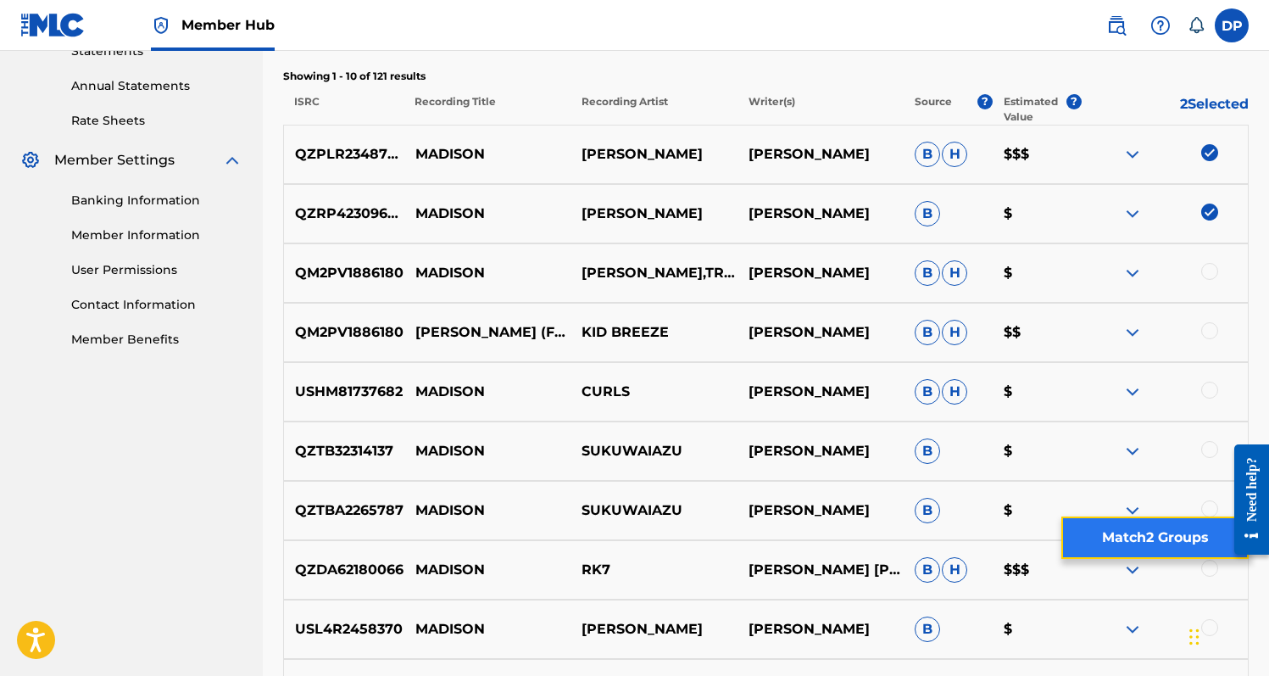
click at [1167, 543] on button "Match 2 Groups" at bounding box center [1154, 537] width 187 height 42
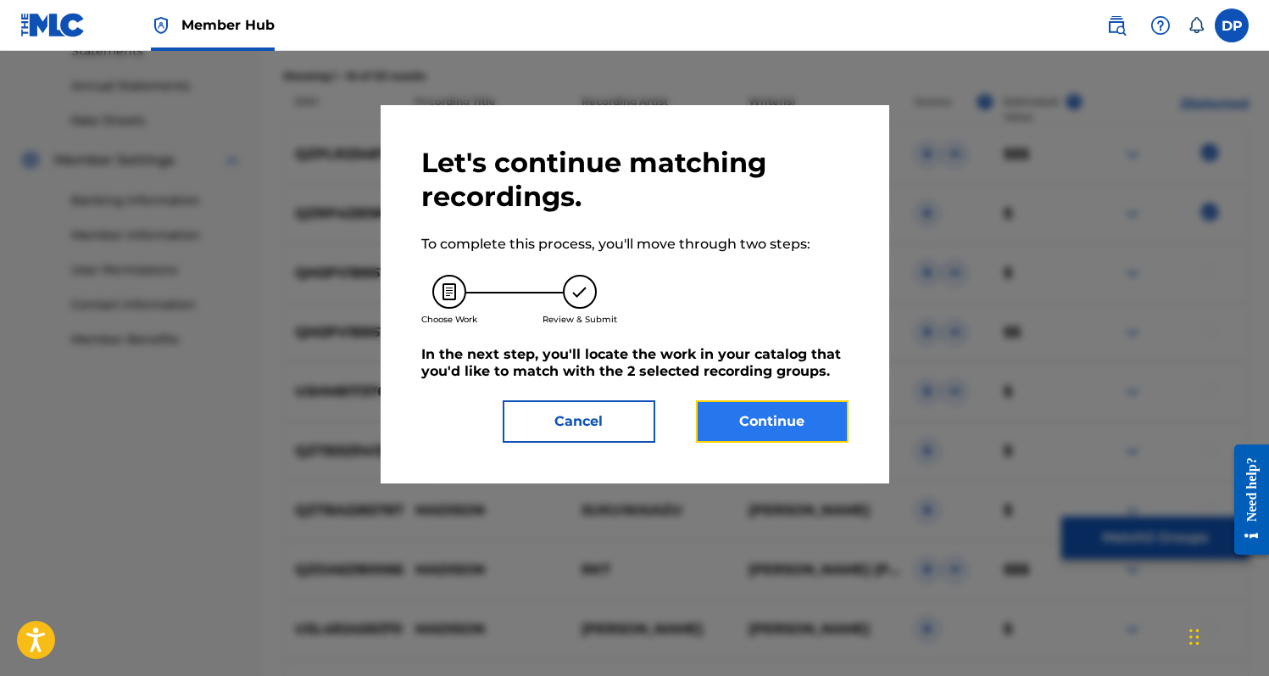
click at [760, 423] on button "Continue" at bounding box center [772, 421] width 153 height 42
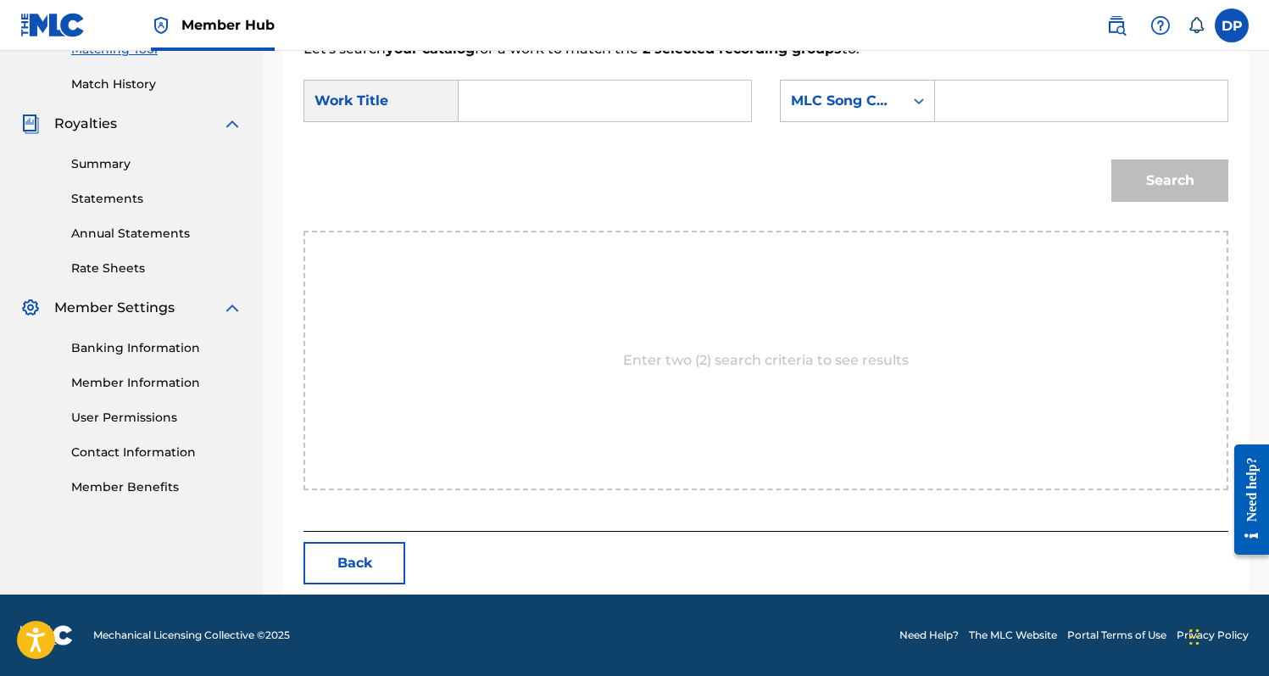
click at [512, 99] on input "Search Form" at bounding box center [605, 101] width 264 height 41
type input "[GEOGRAPHIC_DATA]"
click at [891, 107] on div "MLC Song Code" at bounding box center [842, 101] width 103 height 20
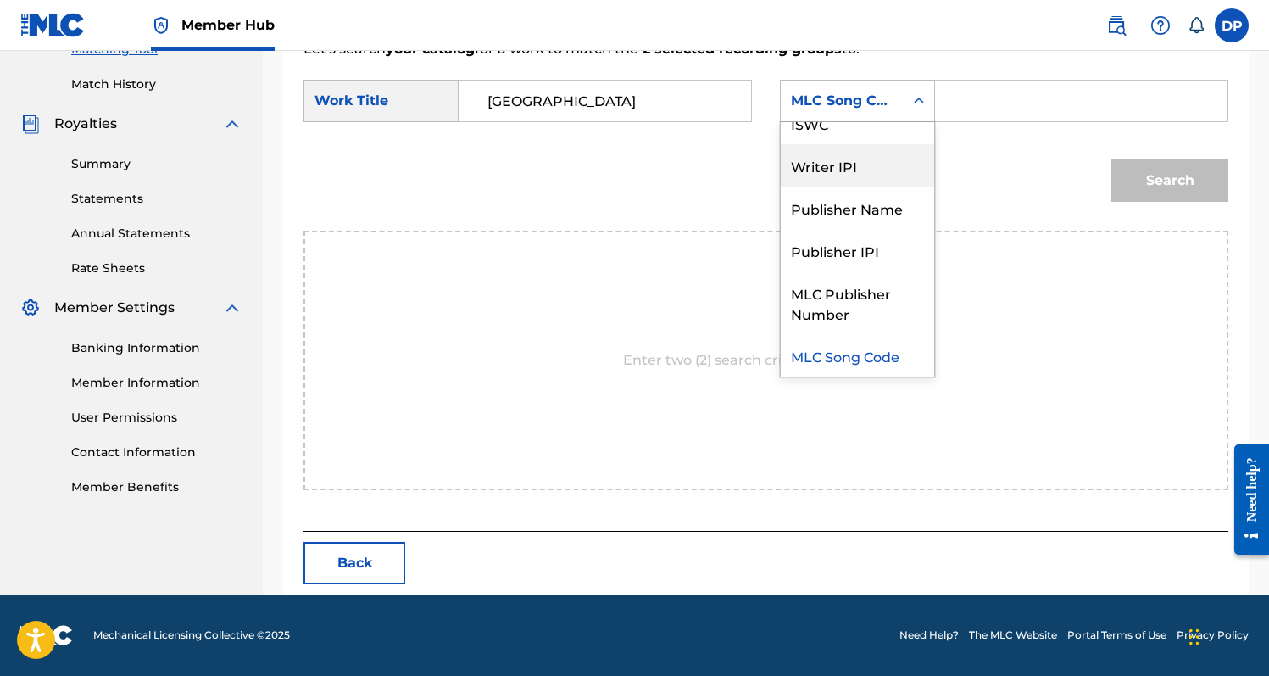
scroll to position [0, 0]
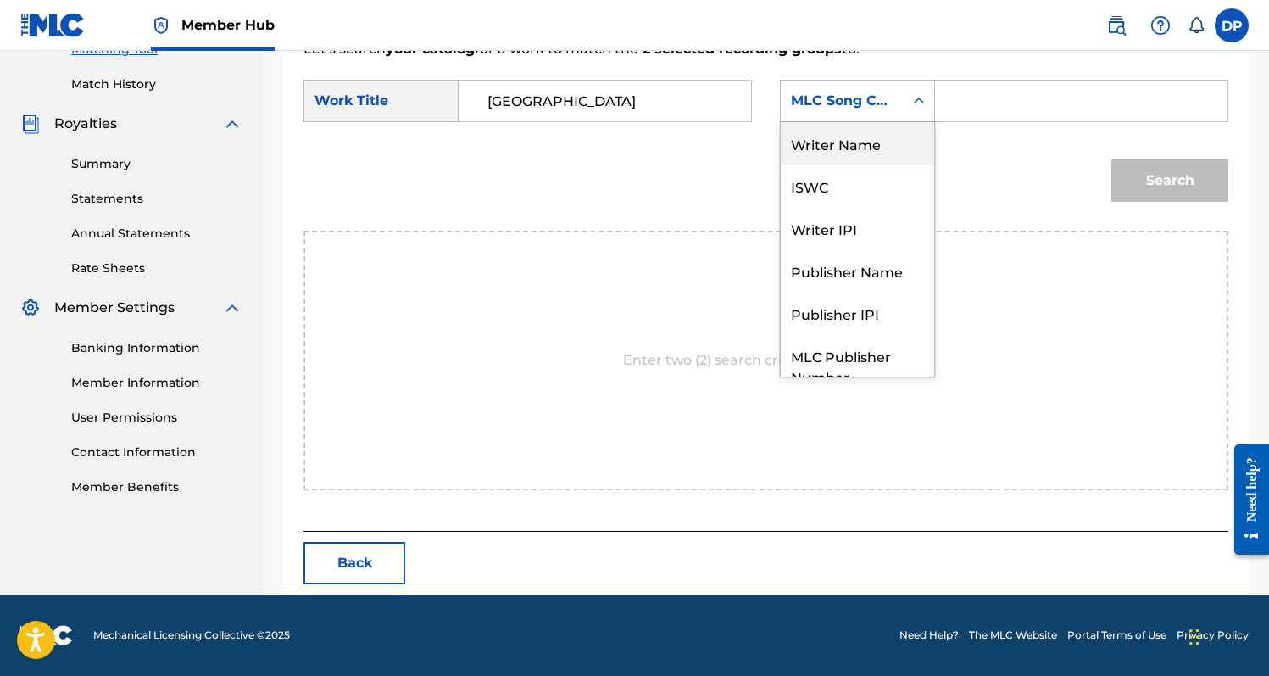
click at [875, 155] on div "Writer Name" at bounding box center [857, 143] width 153 height 42
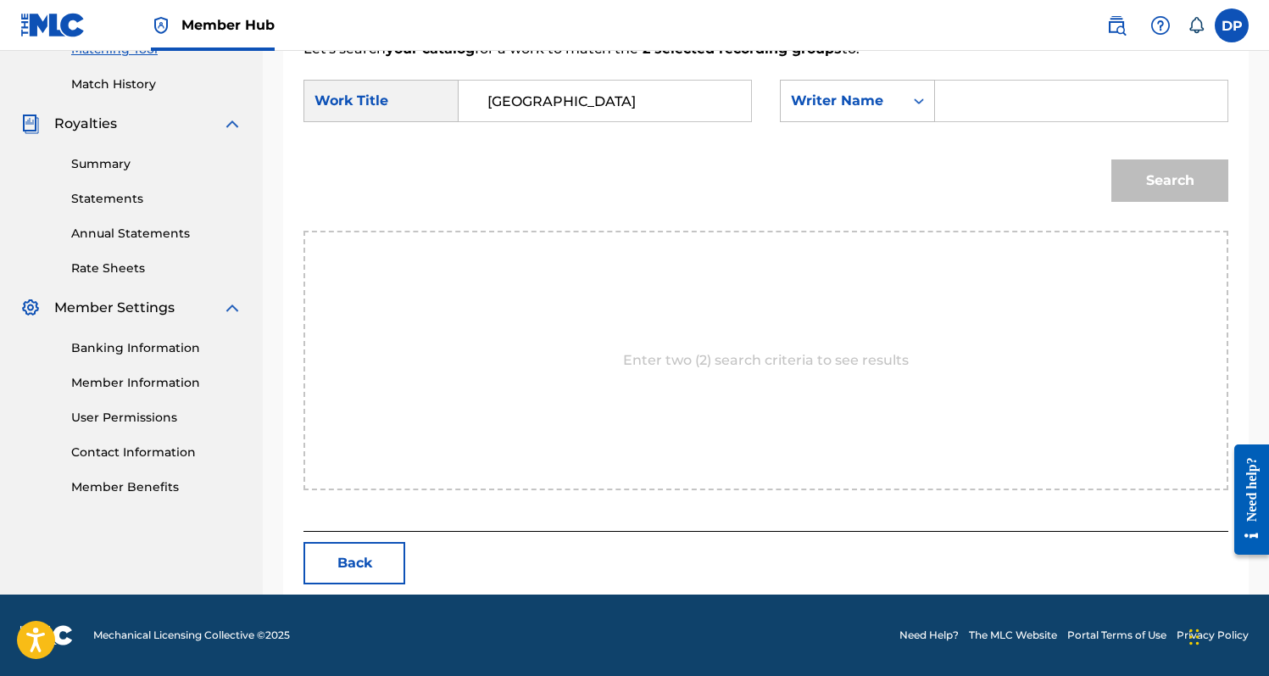
click at [996, 92] on input "Search Form" at bounding box center [1081, 101] width 264 height 41
type input "[PERSON_NAME]"
click at [1111, 159] on button "Search" at bounding box center [1169, 180] width 117 height 42
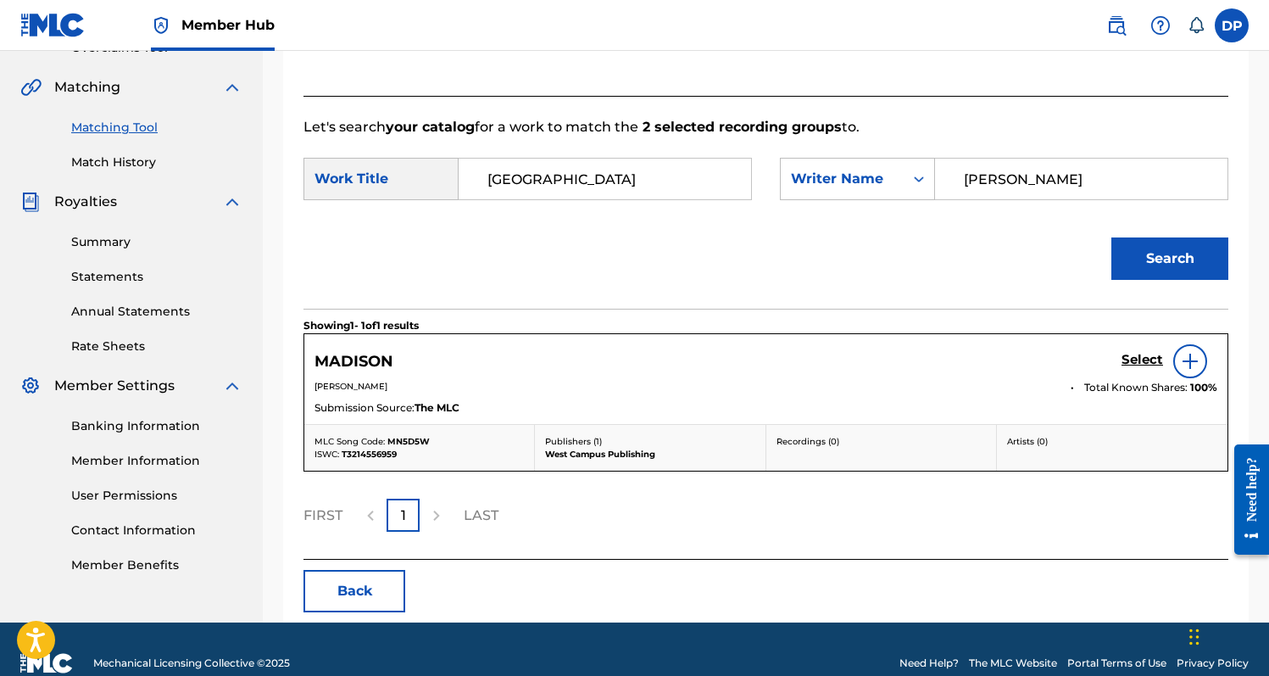
scroll to position [403, 0]
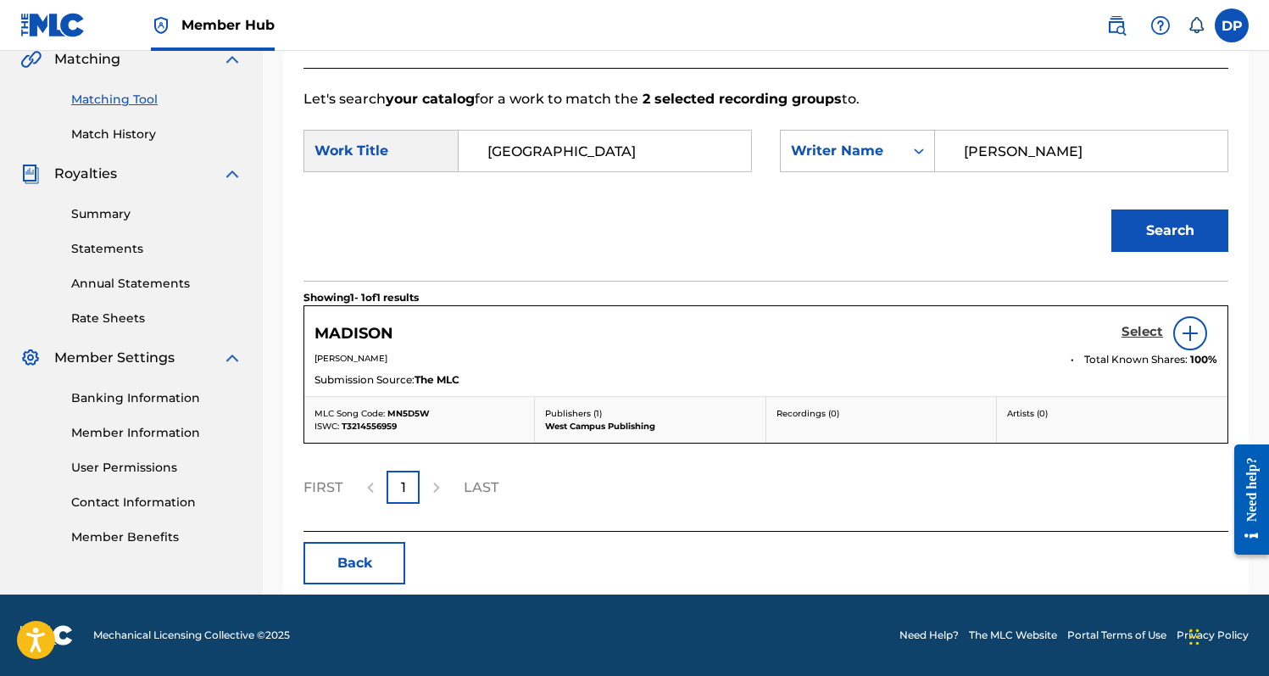
click at [1149, 330] on h5 "Select" at bounding box center [1142, 332] width 42 height 16
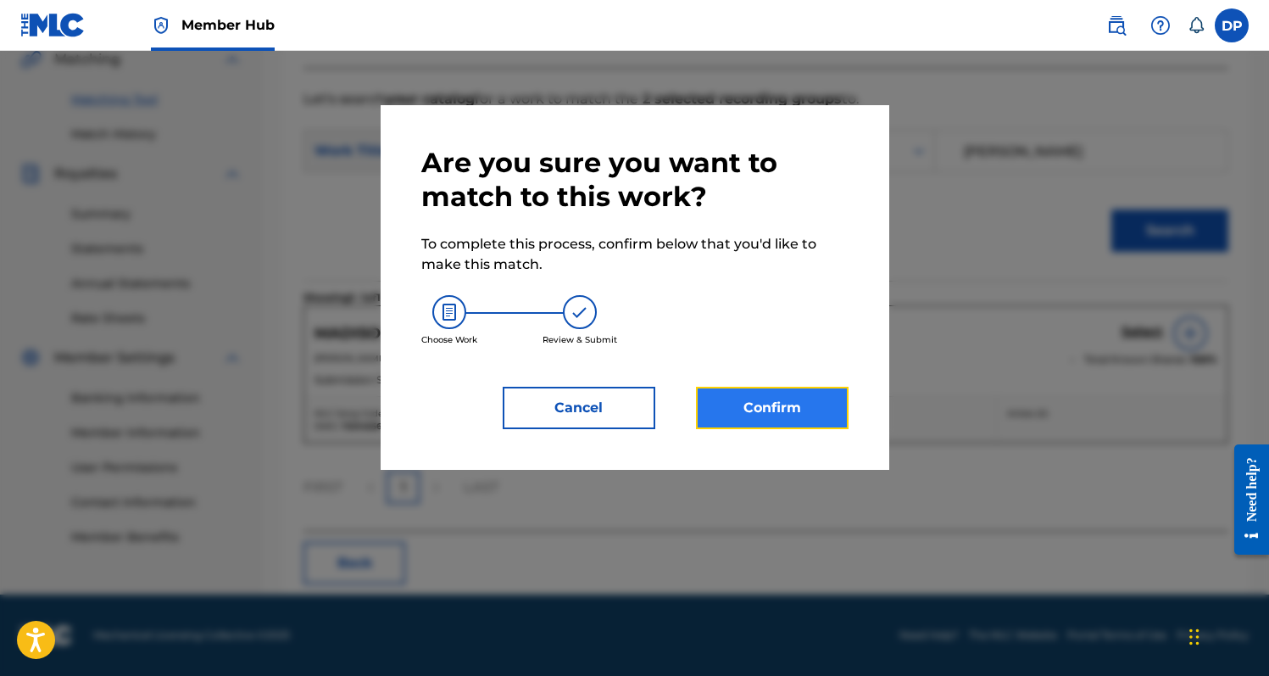
click at [770, 407] on button "Confirm" at bounding box center [772, 408] width 153 height 42
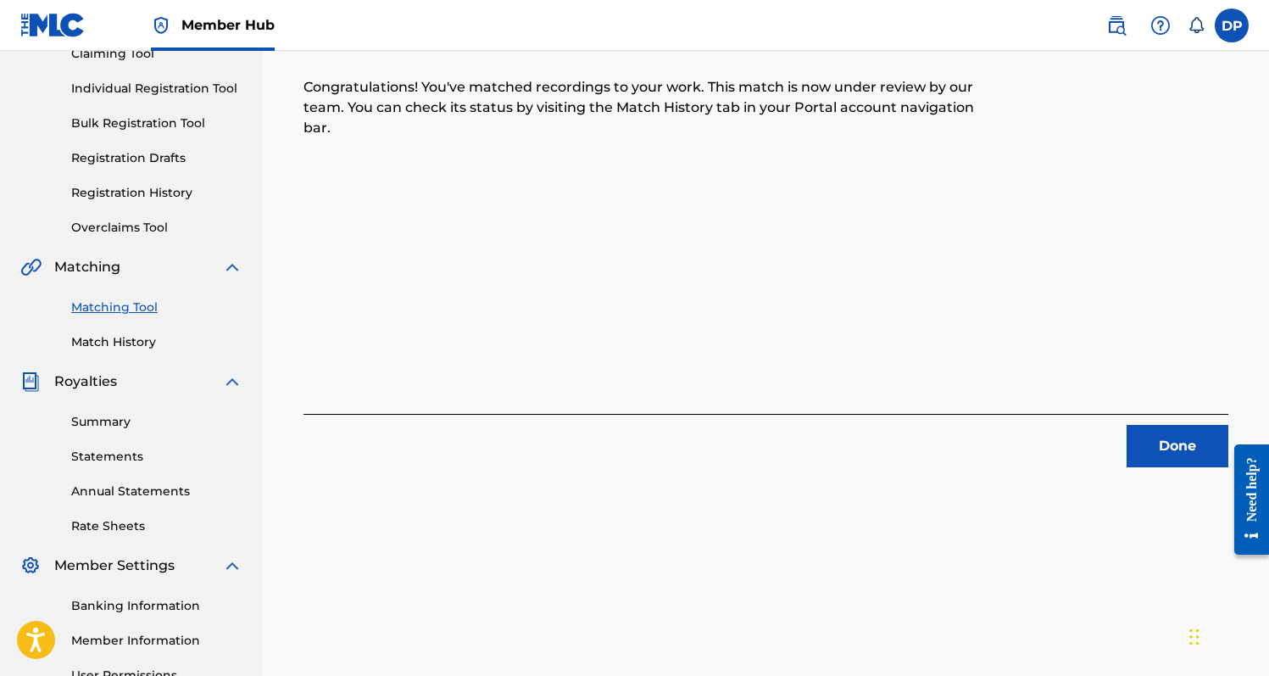
scroll to position [153, 0]
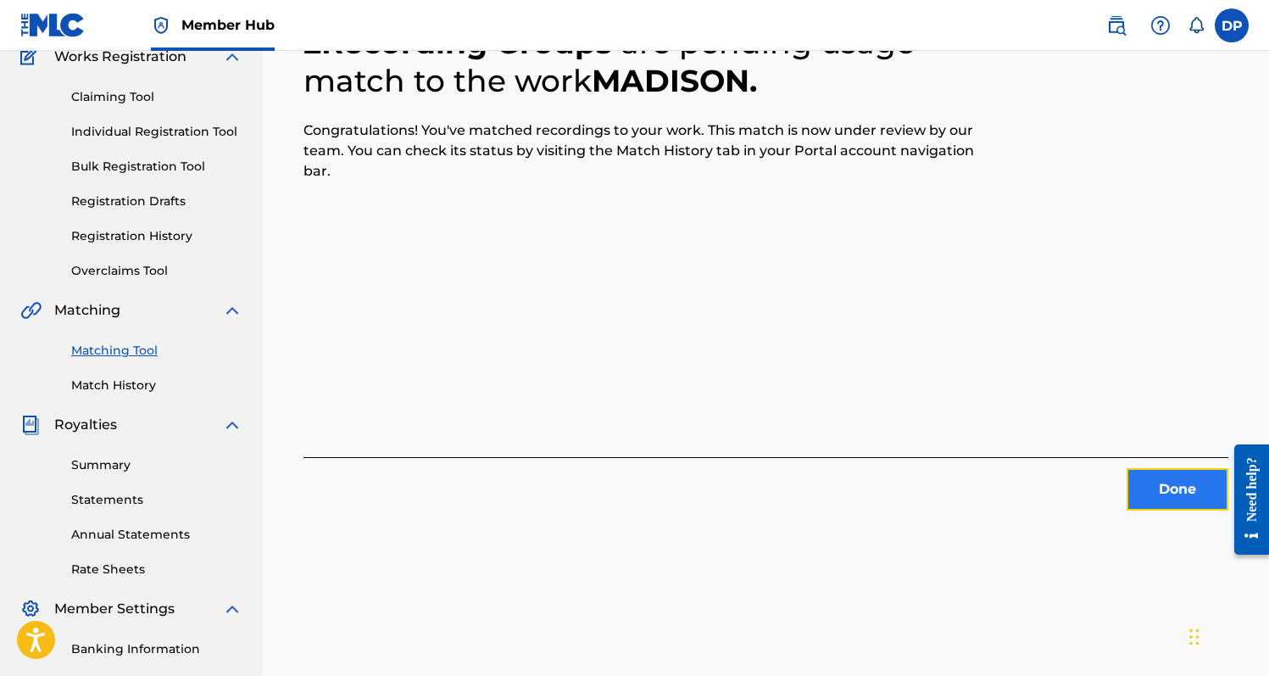
click at [1171, 486] on button "Done" at bounding box center [1178, 489] width 102 height 42
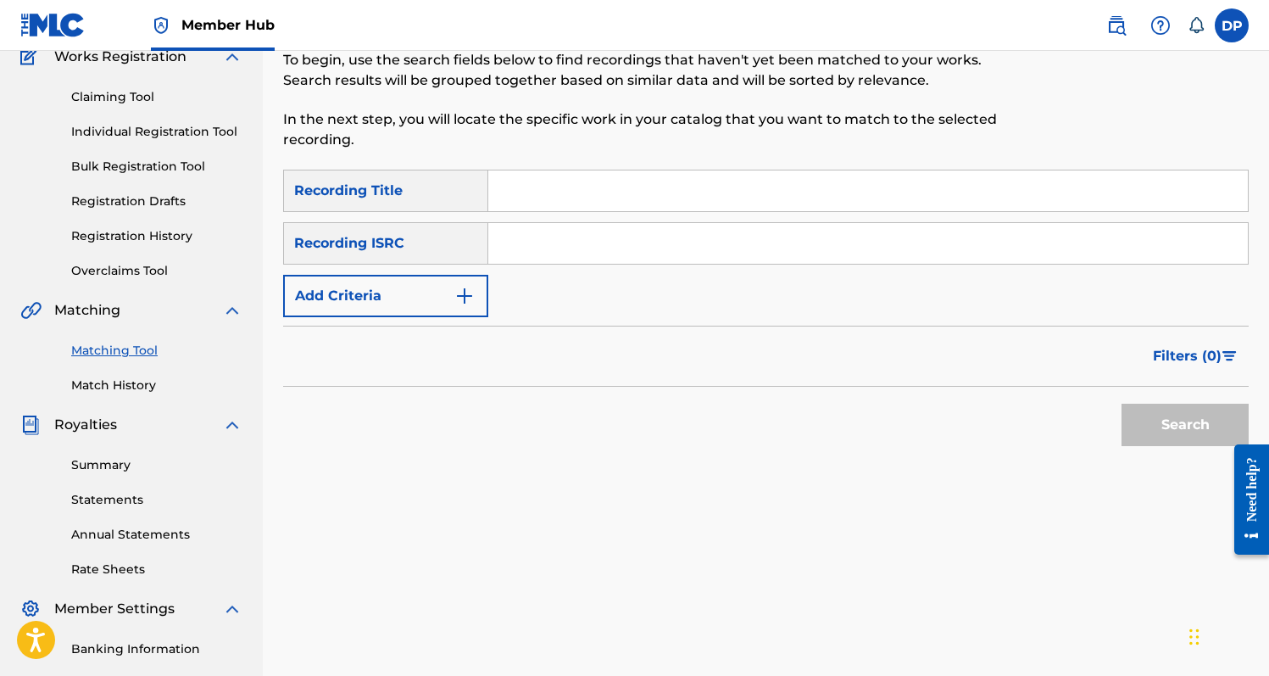
click at [148, 352] on link "Matching Tool" at bounding box center [156, 351] width 171 height 18
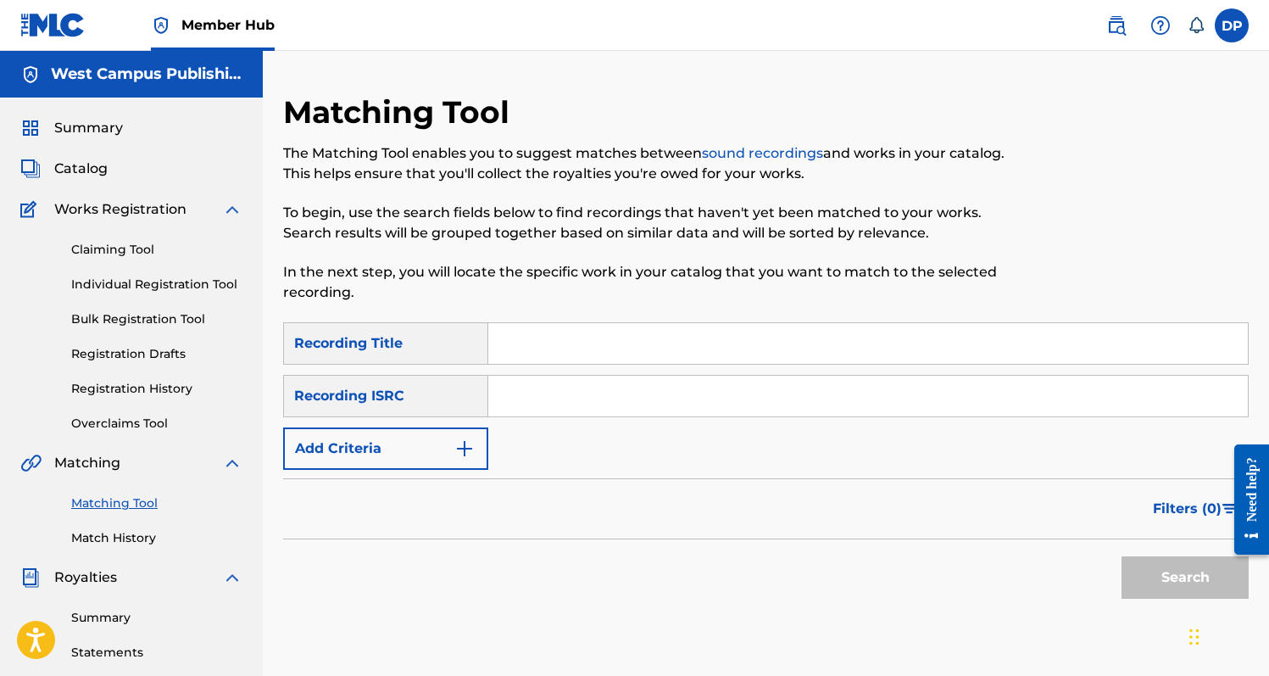
click at [534, 336] on input "Search Form" at bounding box center [868, 343] width 760 height 41
type input "No I'm Not"
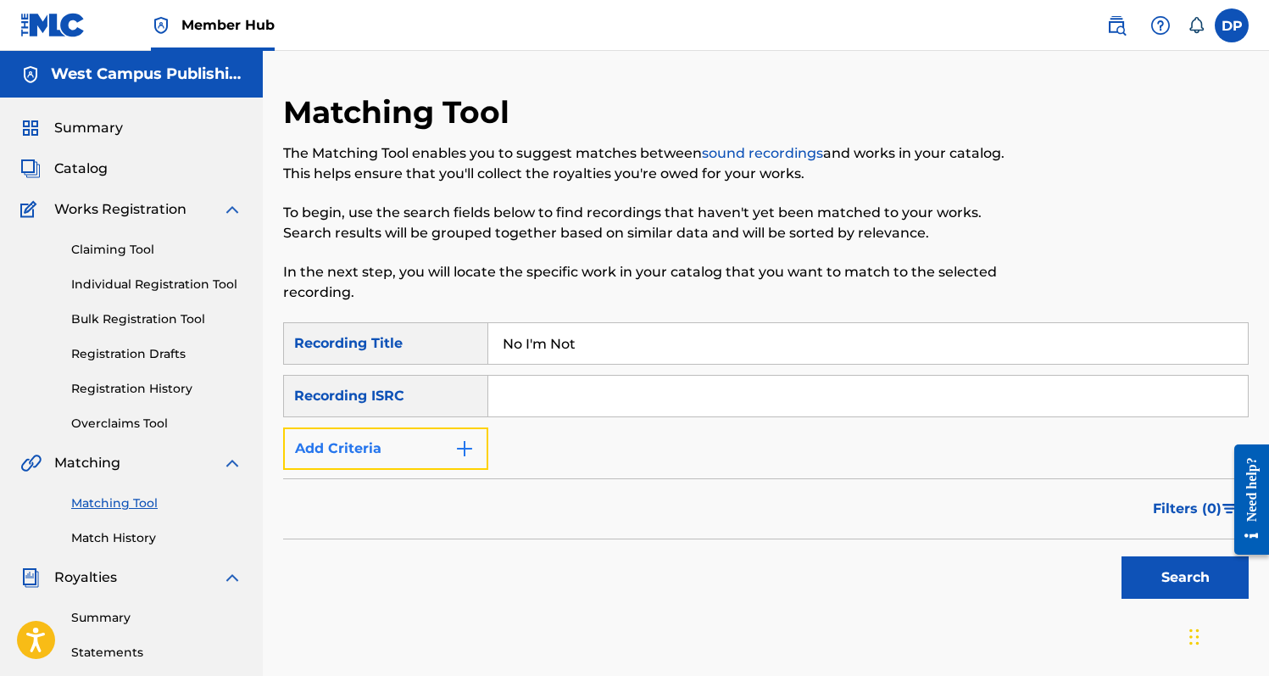
click at [406, 458] on button "Add Criteria" at bounding box center [385, 448] width 205 height 42
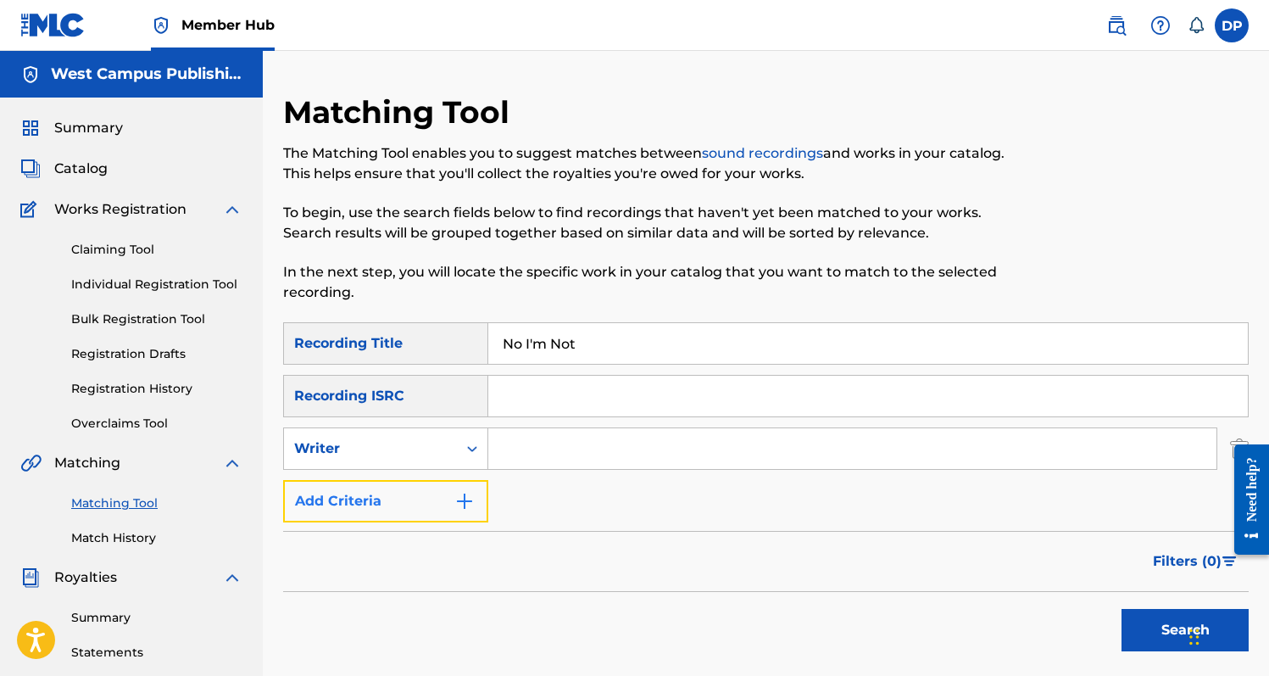
click at [421, 486] on button "Add Criteria" at bounding box center [385, 501] width 205 height 42
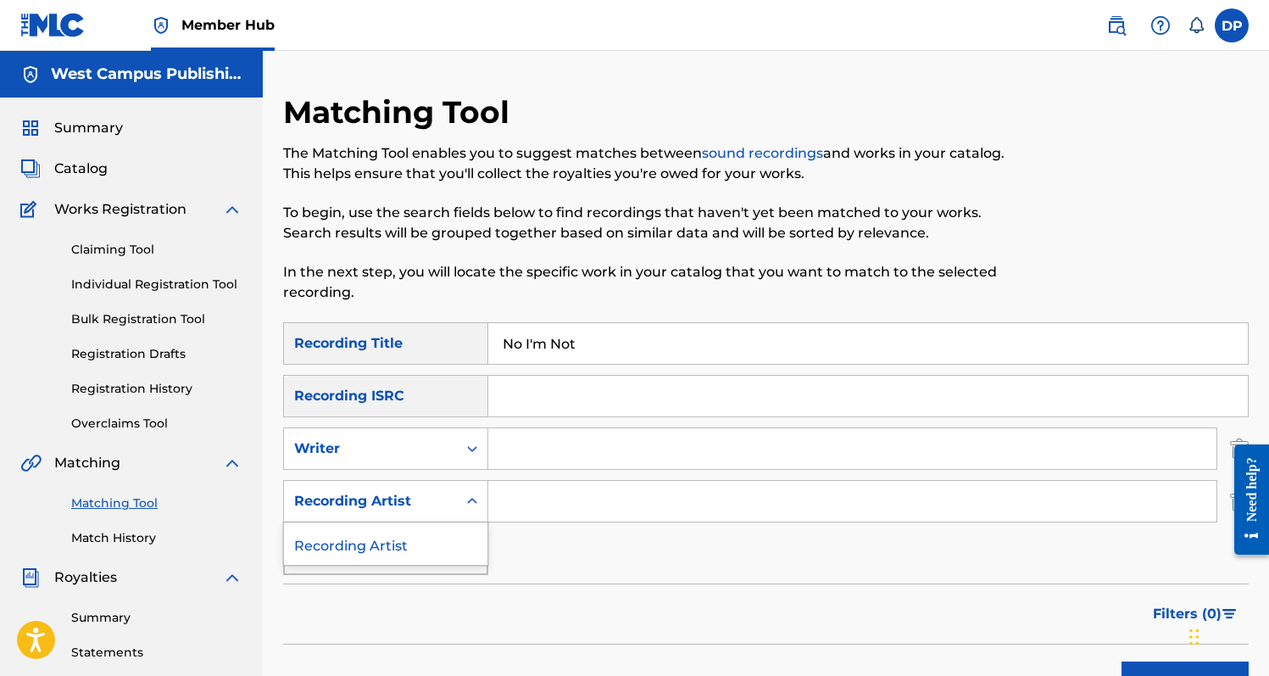
click at [427, 510] on div "Recording Artist" at bounding box center [370, 501] width 153 height 20
click at [536, 501] on input "Search Form" at bounding box center [852, 501] width 728 height 41
type input "[PERSON_NAME]"
click at [1121, 661] on button "Search" at bounding box center [1184, 682] width 127 height 42
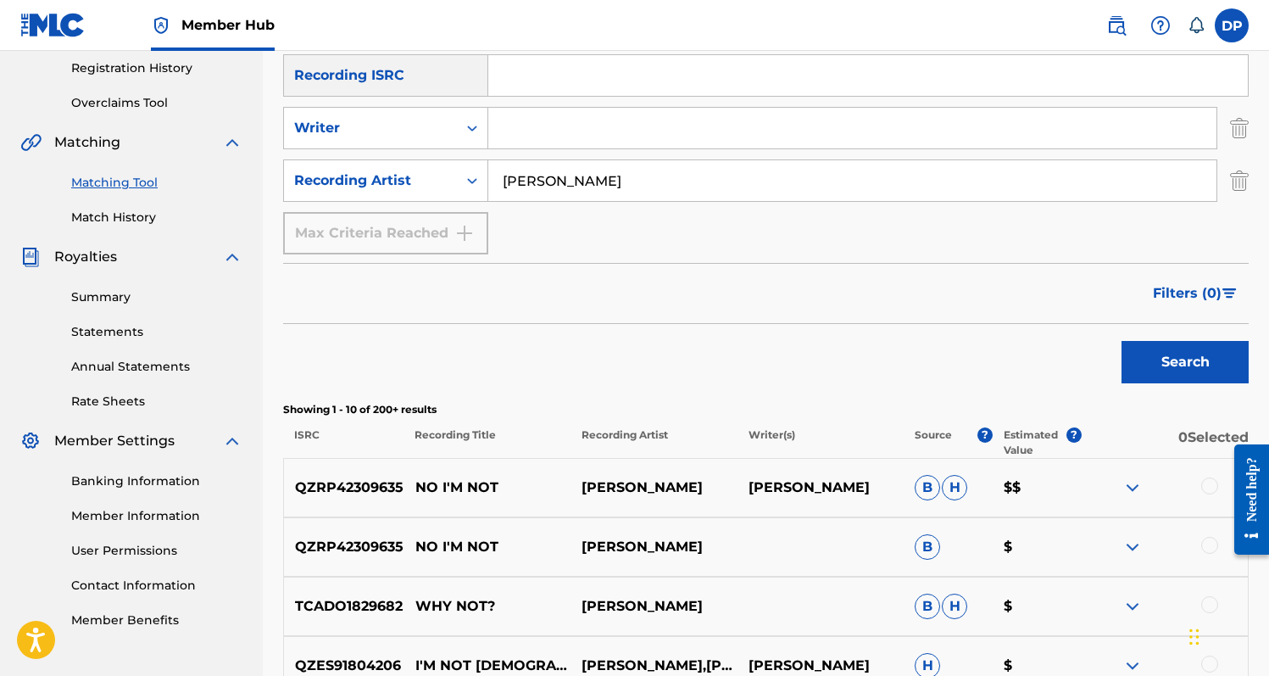
scroll to position [337, 0]
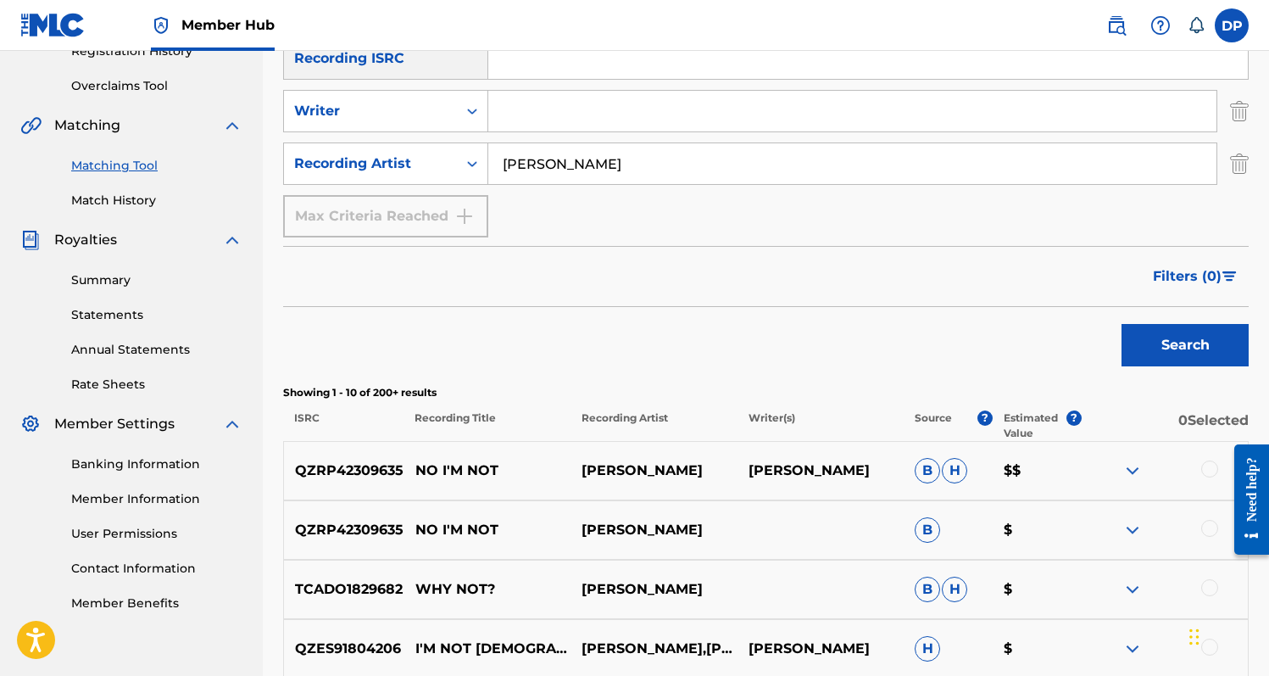
click at [1207, 465] on div at bounding box center [1209, 468] width 17 height 17
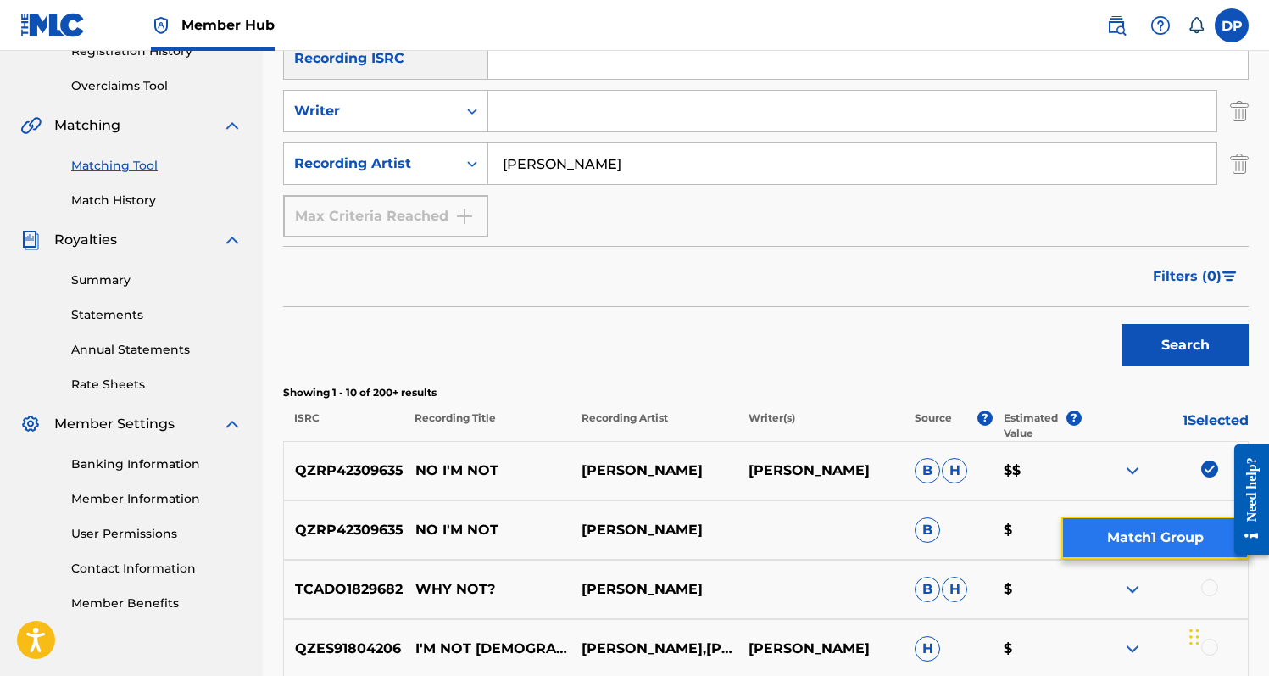
click at [1207, 524] on button "Match 1 Group" at bounding box center [1154, 537] width 187 height 42
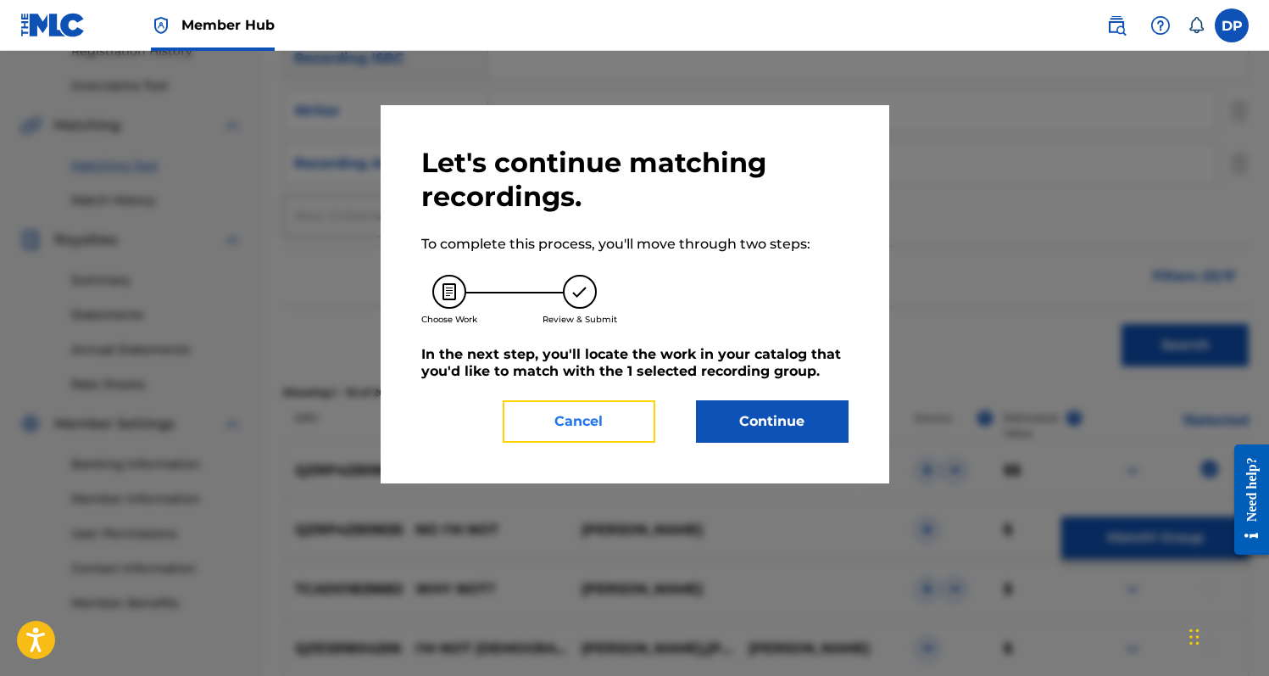
click at [616, 413] on button "Cancel" at bounding box center [579, 421] width 153 height 42
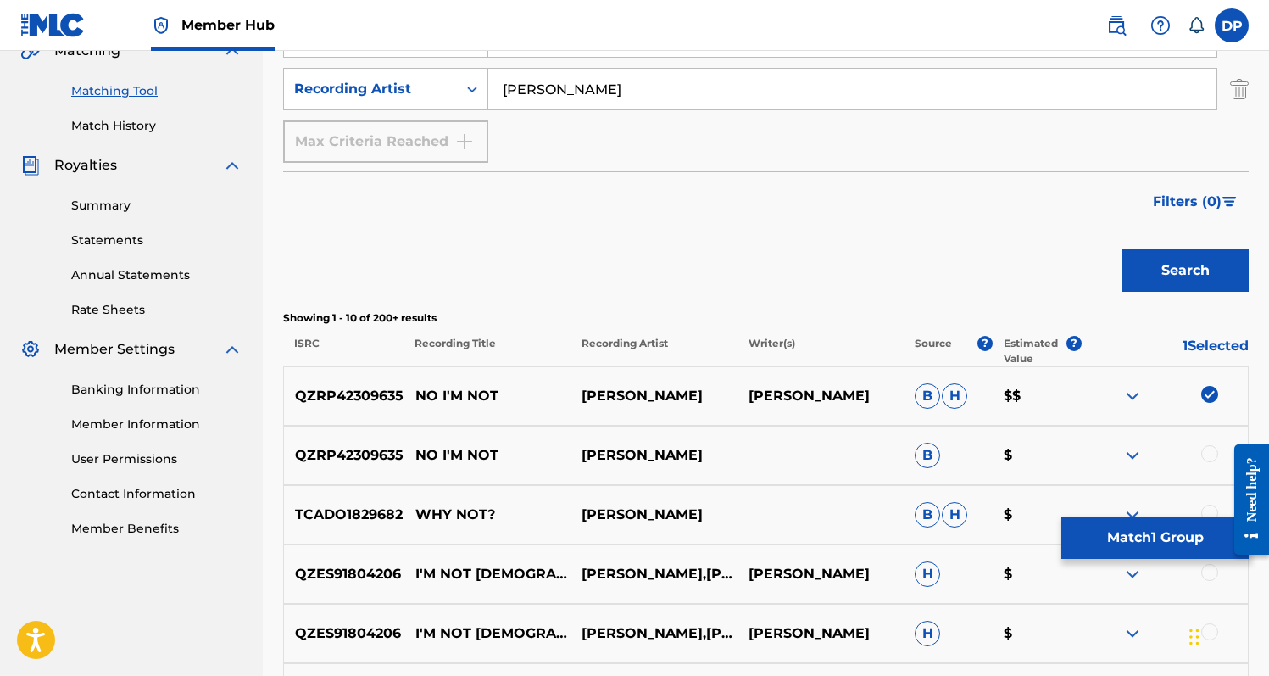
scroll to position [453, 0]
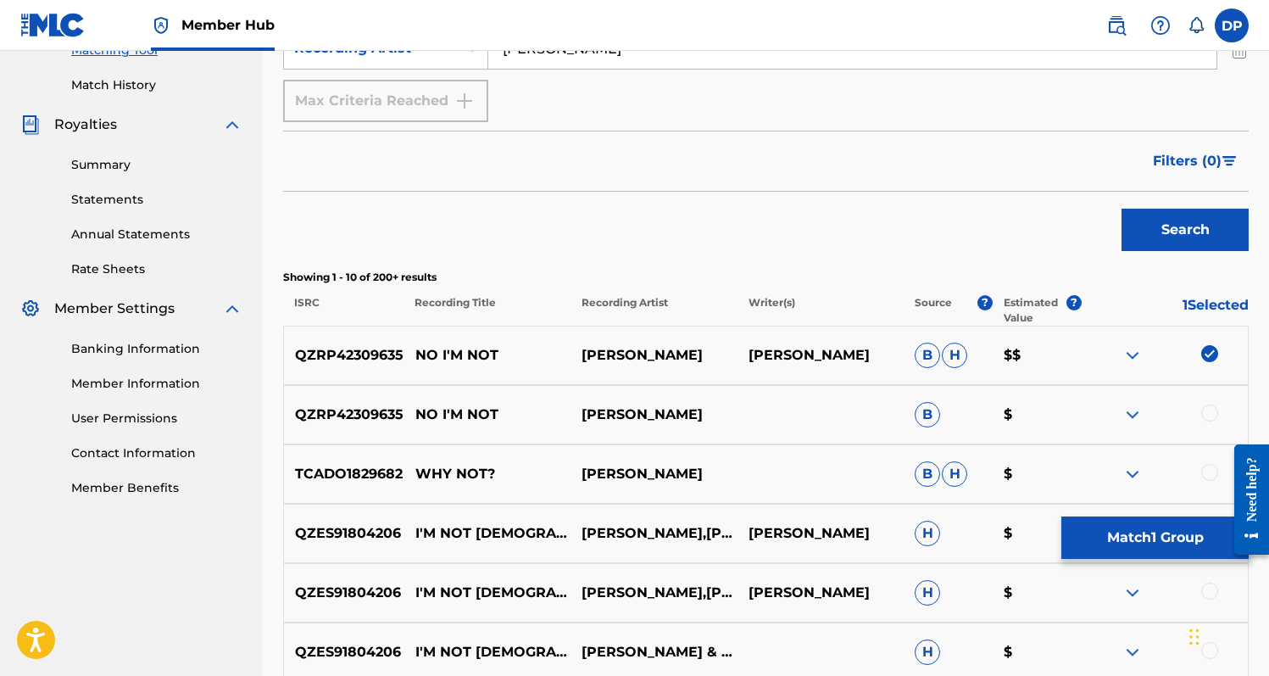
click at [1213, 409] on div at bounding box center [1209, 412] width 17 height 17
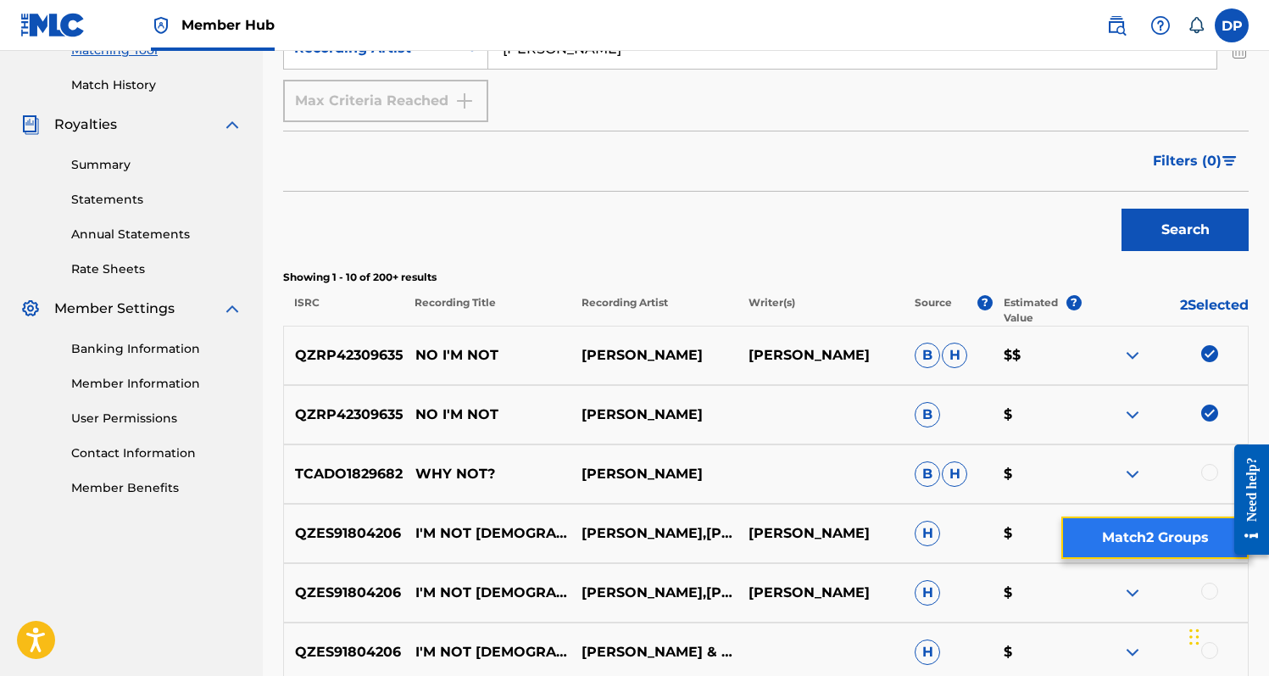
click at [1161, 534] on button "Match 2 Groups" at bounding box center [1154, 537] width 187 height 42
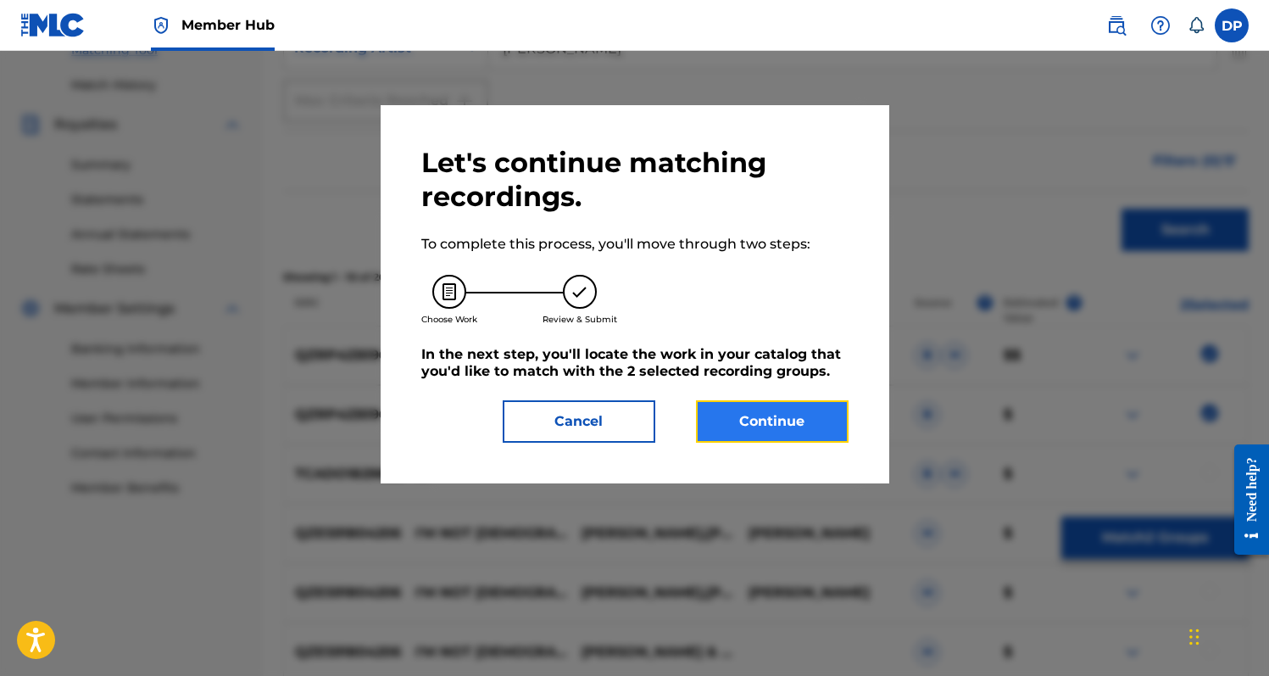
click at [743, 419] on button "Continue" at bounding box center [772, 421] width 153 height 42
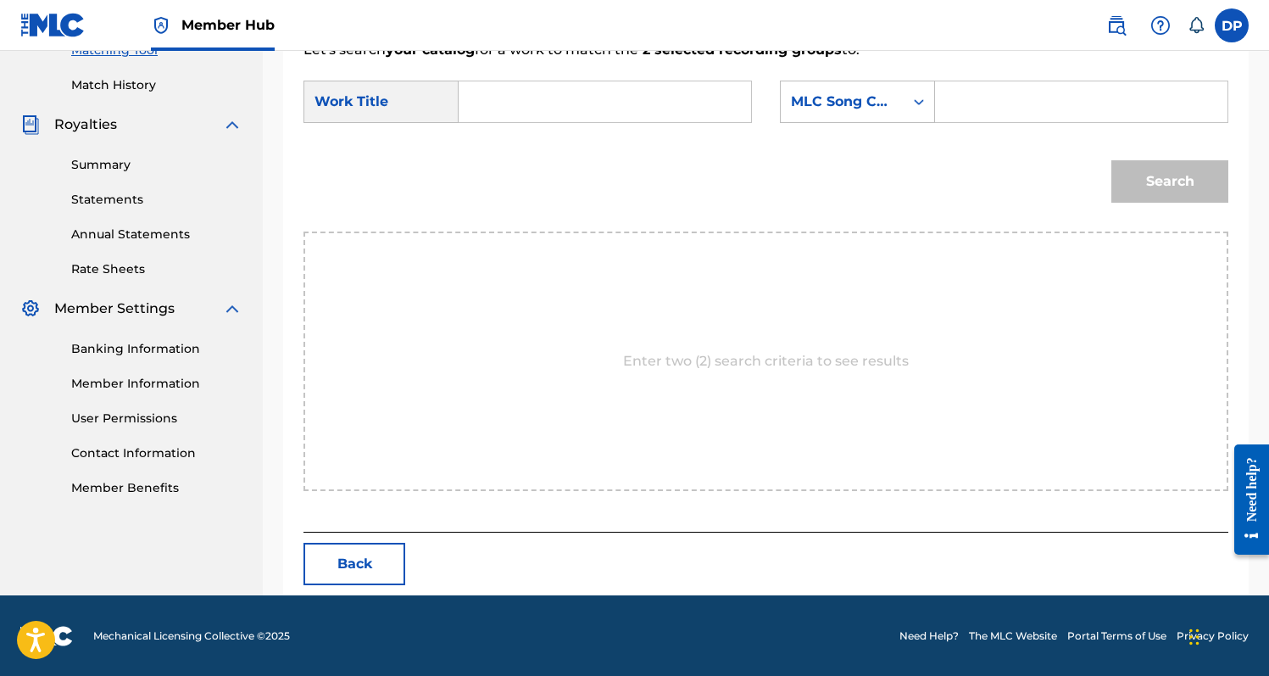
click at [604, 105] on input "Search Form" at bounding box center [605, 101] width 264 height 41
type input "No I'm Not"
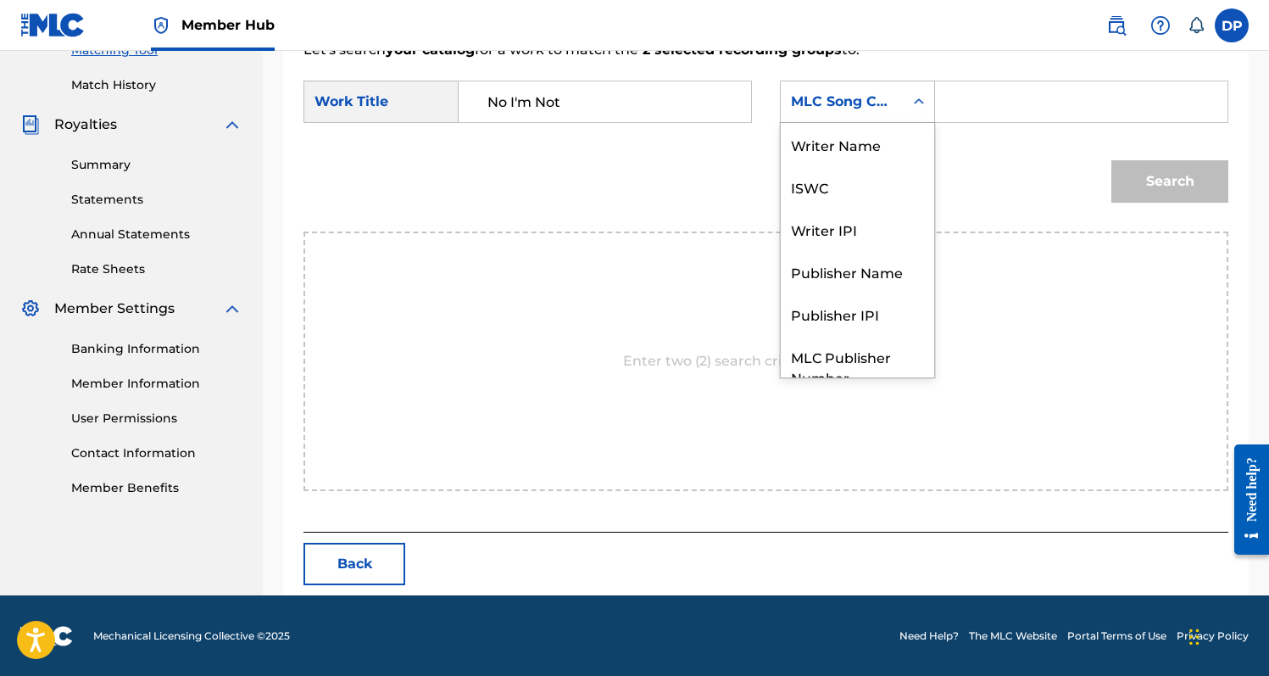
click at [910, 91] on div "Search Form" at bounding box center [919, 101] width 31 height 31
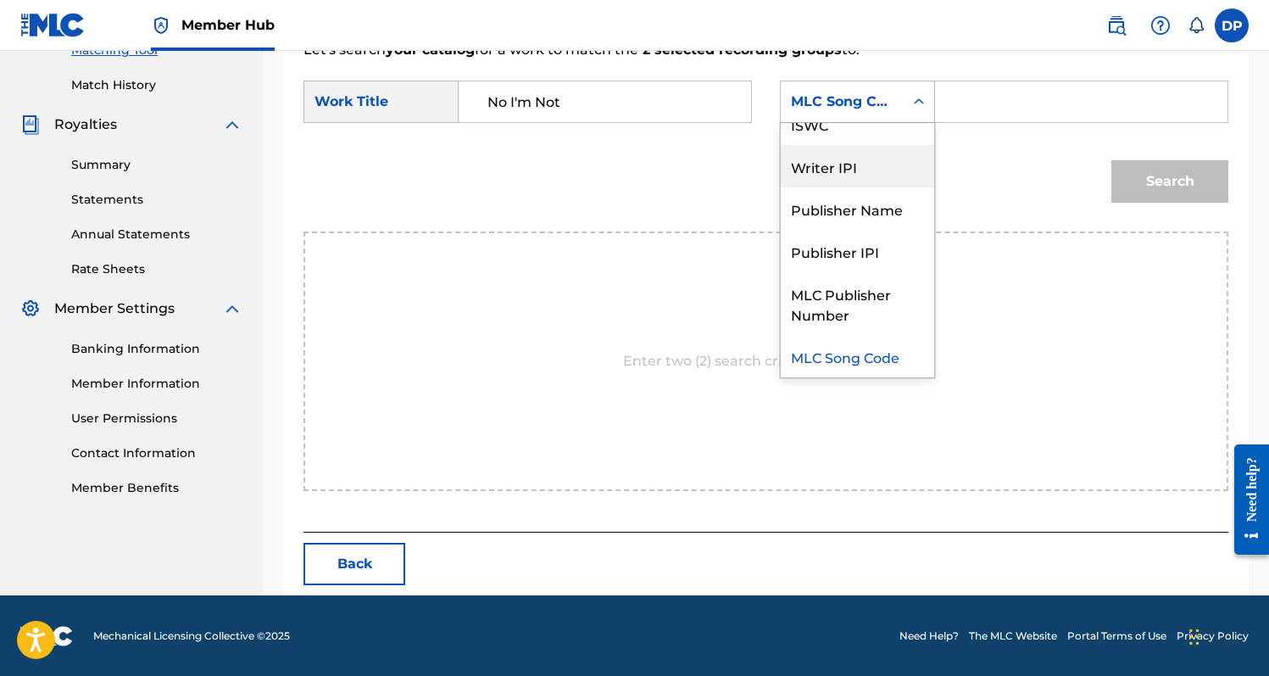
scroll to position [0, 0]
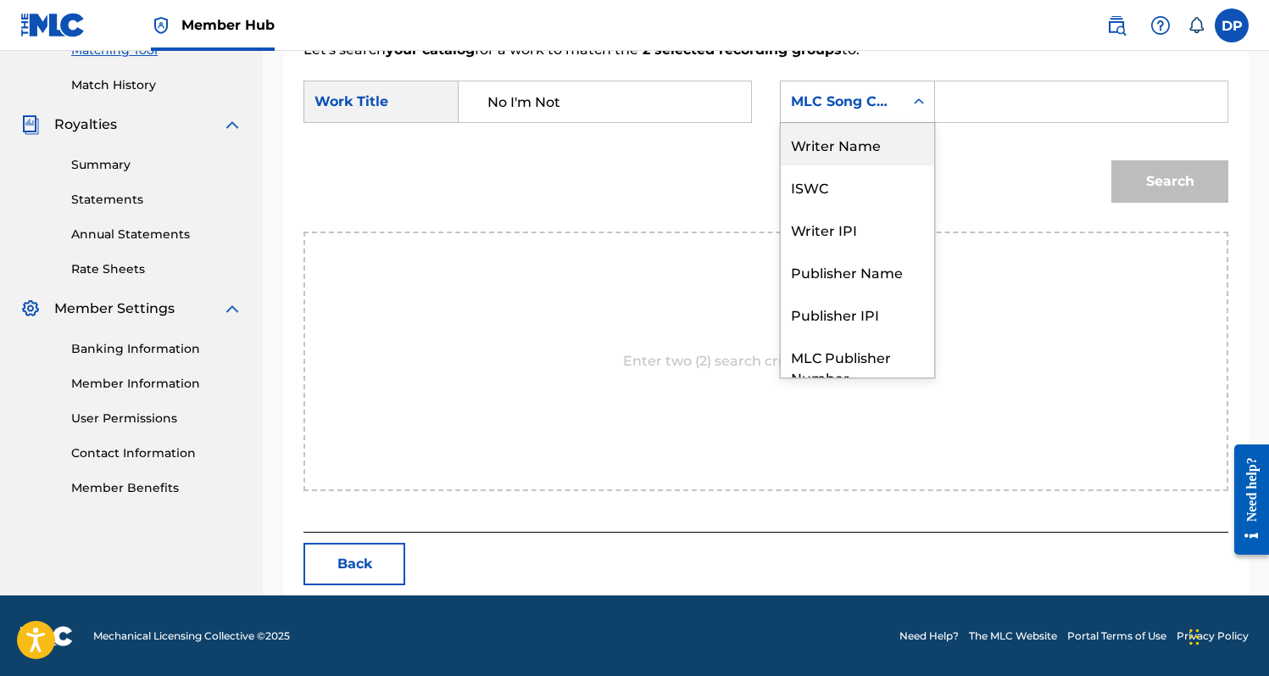
click at [825, 153] on div "Writer Name" at bounding box center [857, 144] width 153 height 42
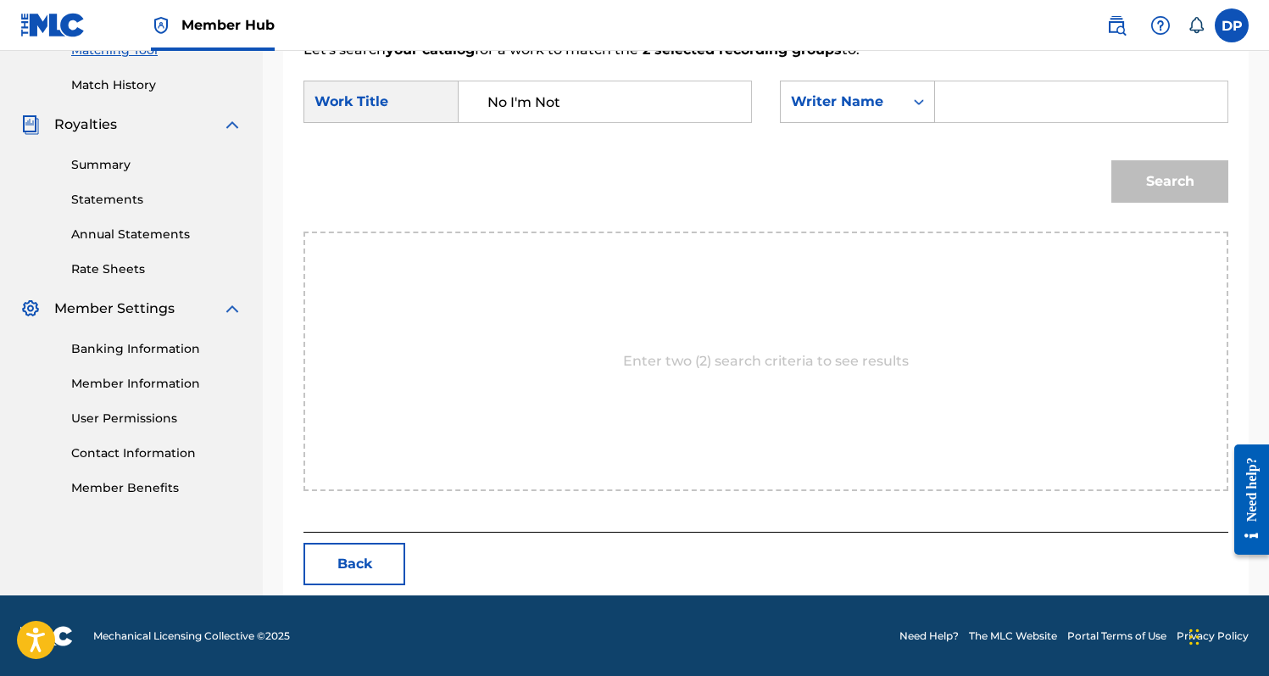
click at [949, 103] on input "Search Form" at bounding box center [1081, 101] width 264 height 41
type input "[PERSON_NAME]"
click at [1111, 160] on button "Search" at bounding box center [1169, 181] width 117 height 42
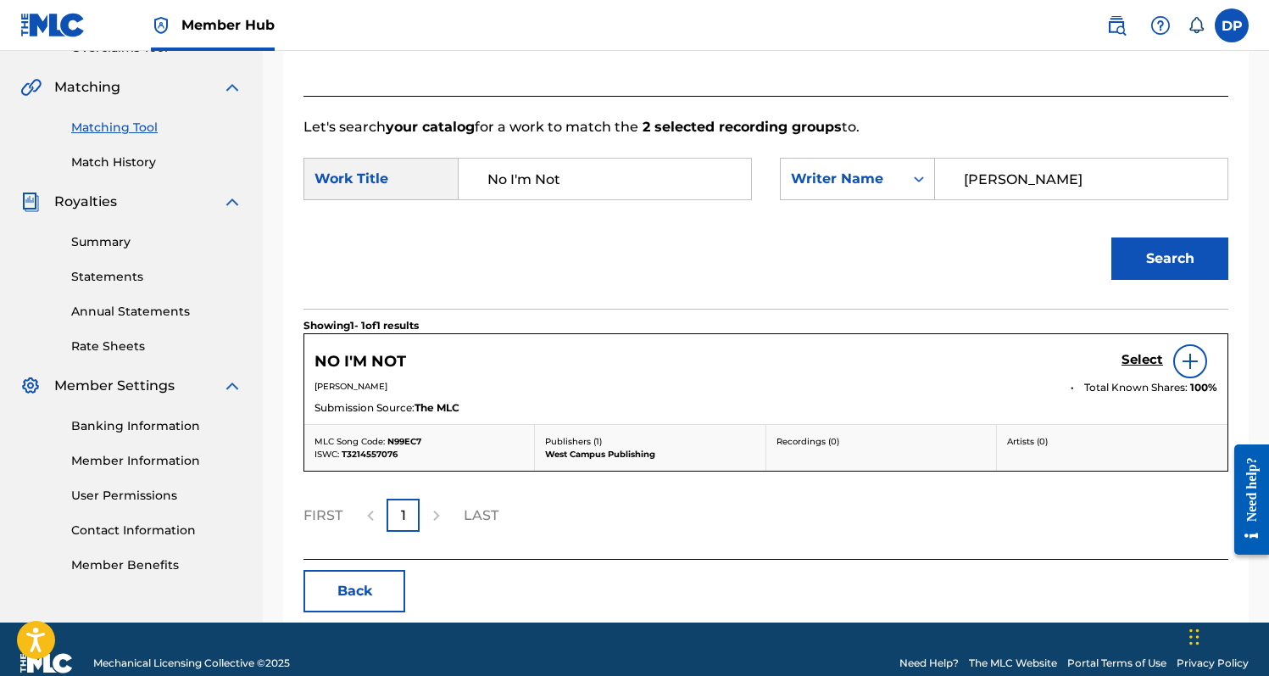
scroll to position [403, 0]
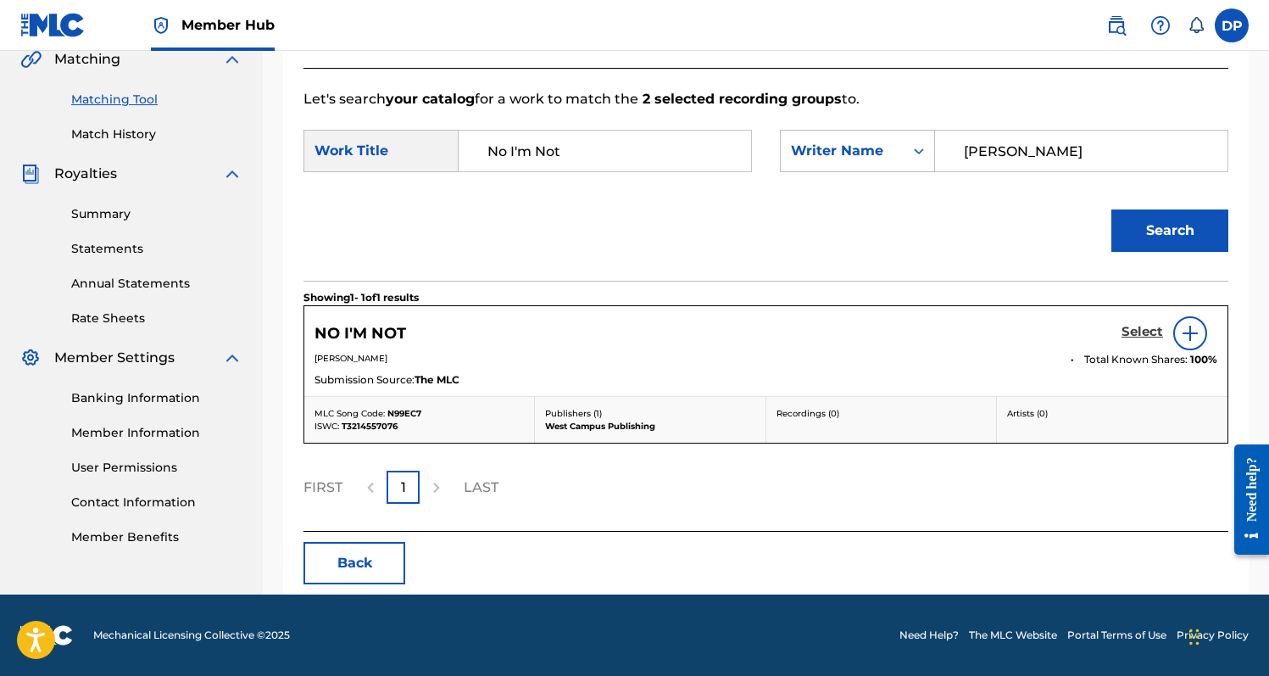
click at [1147, 330] on h5 "Select" at bounding box center [1142, 332] width 42 height 16
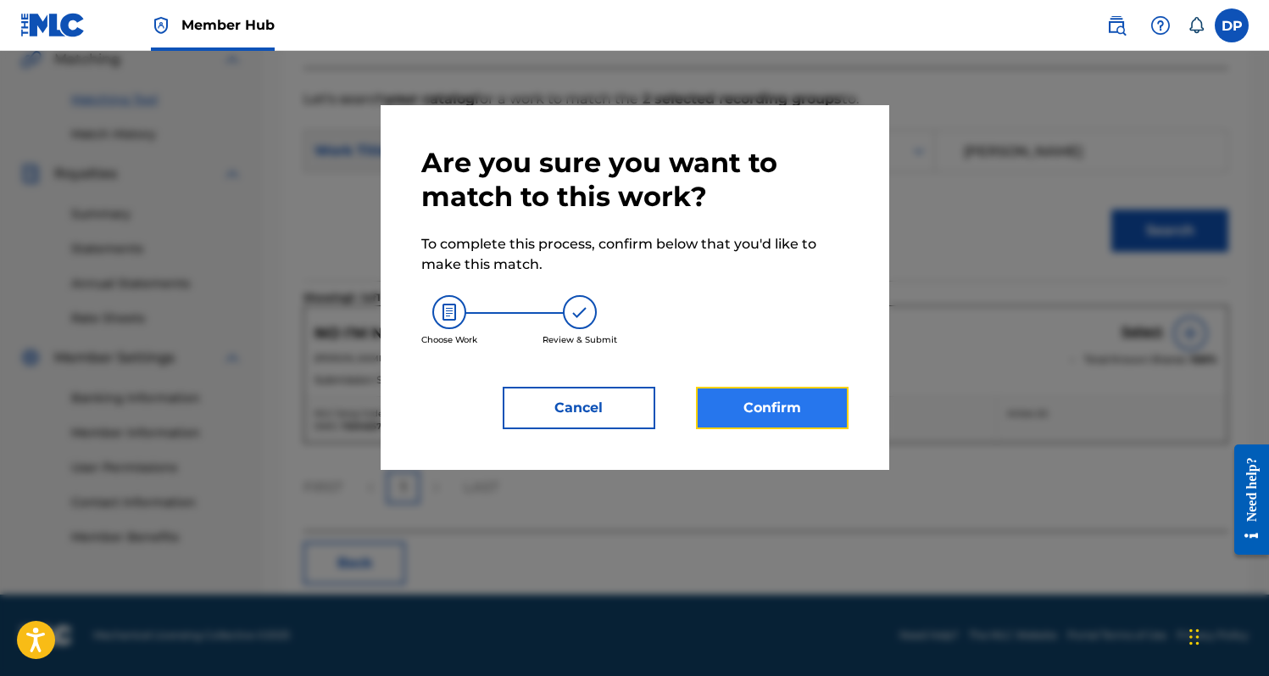
click at [783, 397] on button "Confirm" at bounding box center [772, 408] width 153 height 42
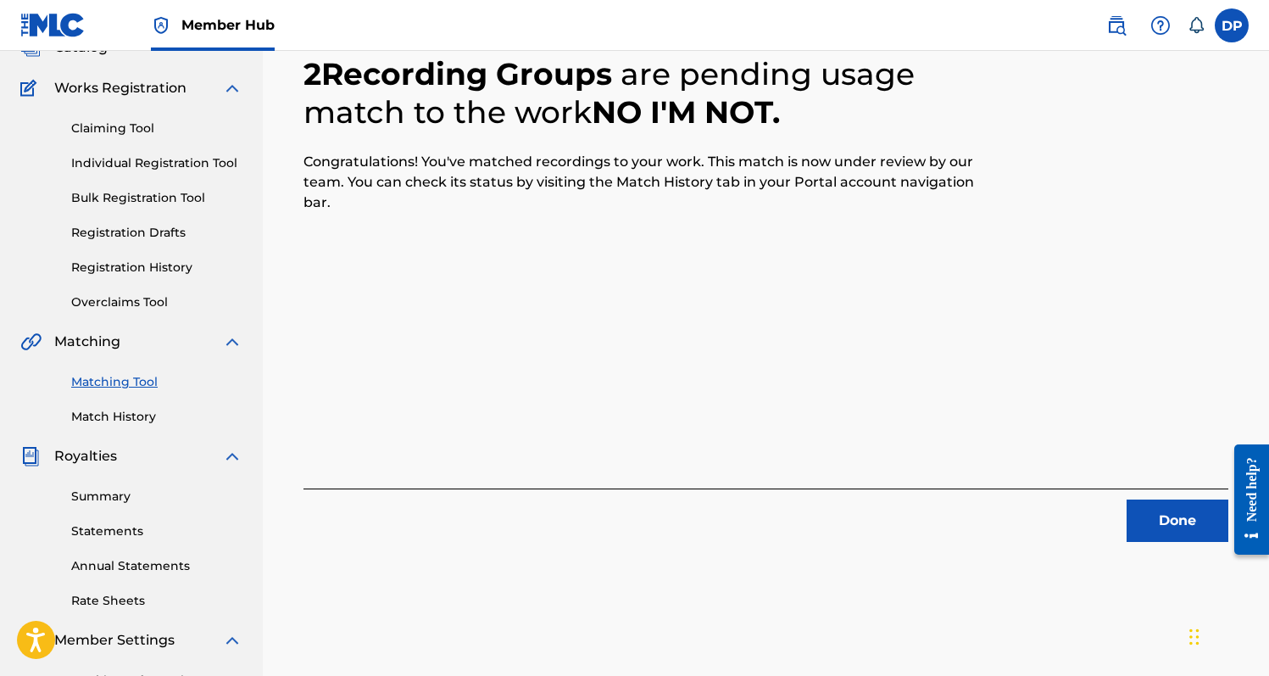
scroll to position [47, 0]
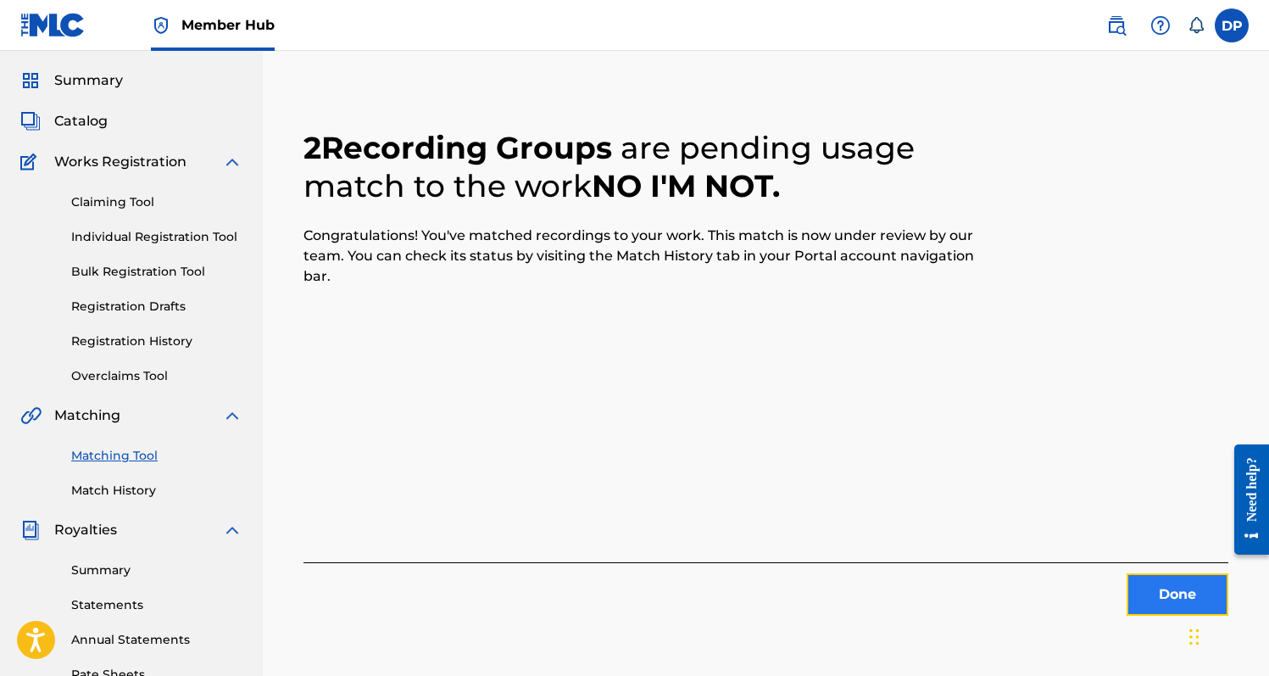
click at [1178, 607] on button "Done" at bounding box center [1178, 594] width 102 height 42
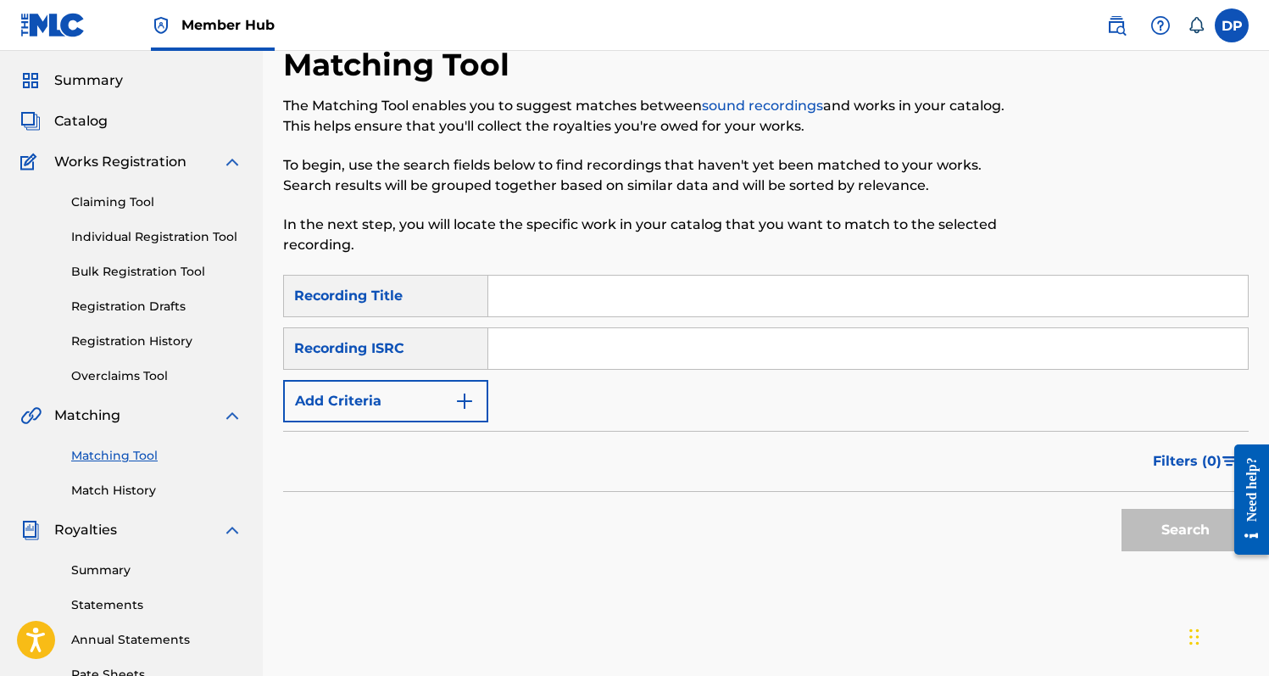
click at [566, 276] on input "Search Form" at bounding box center [868, 295] width 760 height 41
type input "Long Ways"
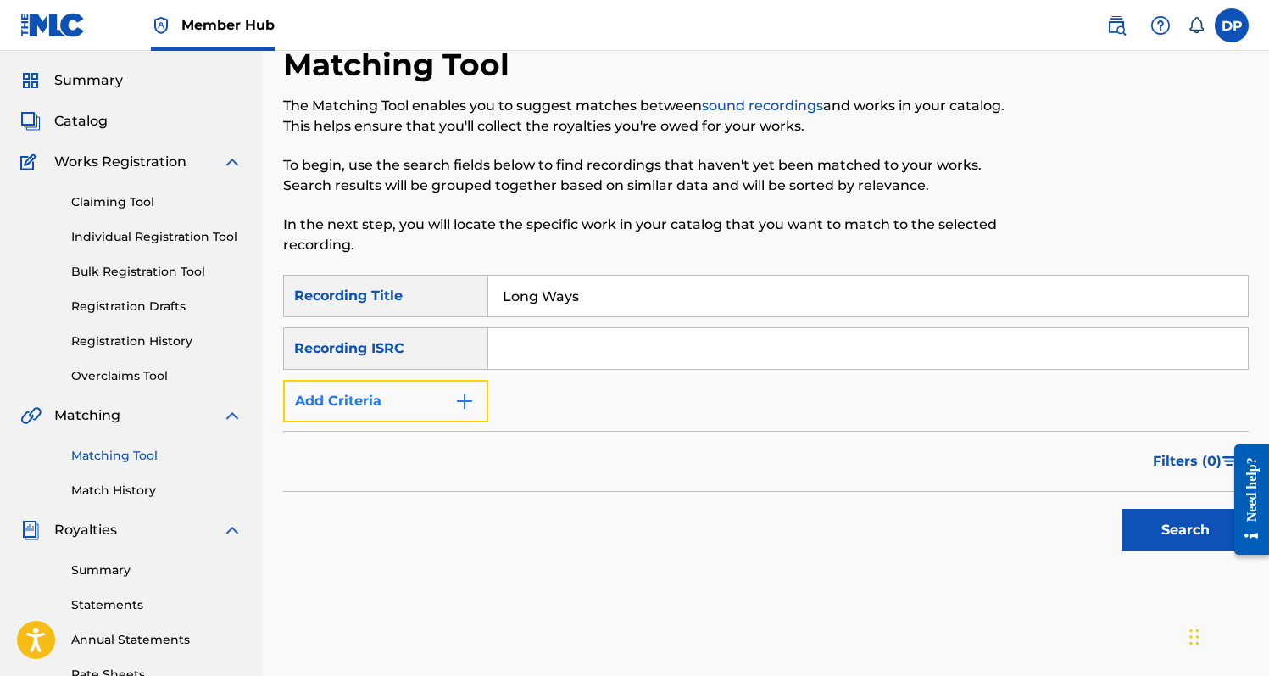
click at [314, 411] on button "Add Criteria" at bounding box center [385, 401] width 205 height 42
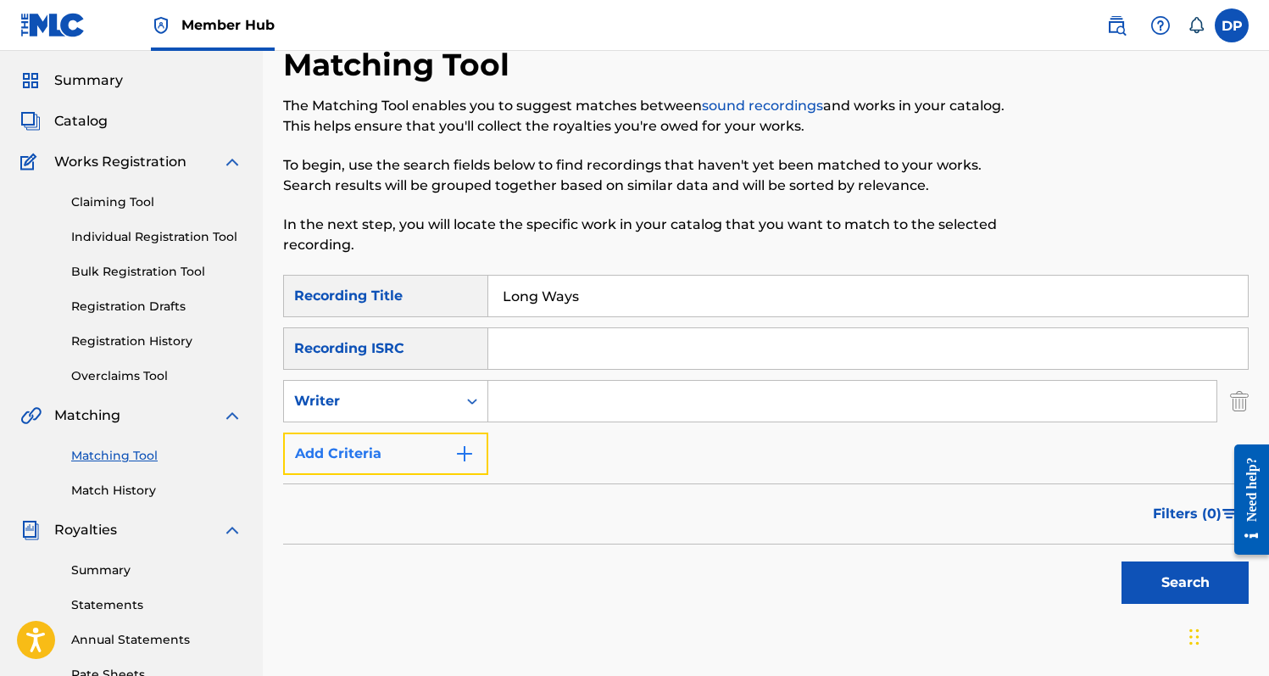
click at [340, 469] on button "Add Criteria" at bounding box center [385, 453] width 205 height 42
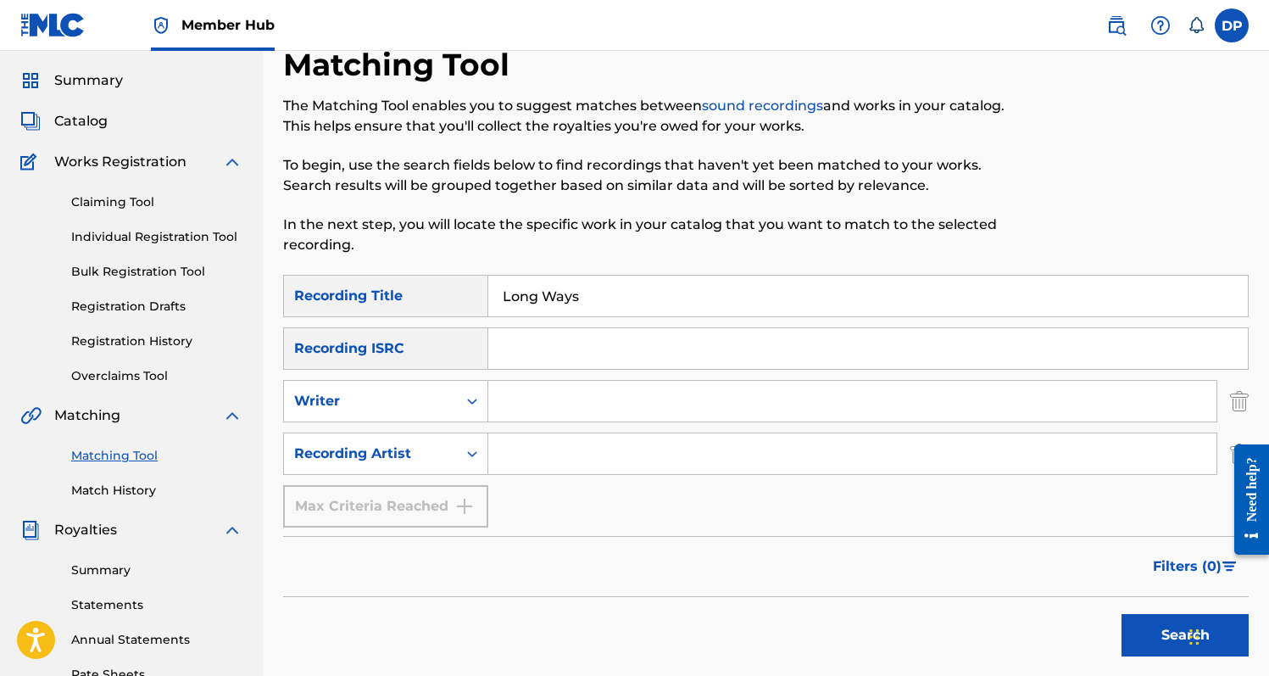
click at [528, 469] on input "Search Form" at bounding box center [852, 453] width 728 height 41
type input "[PERSON_NAME]"
click at [1121, 614] on button "Search" at bounding box center [1184, 635] width 127 height 42
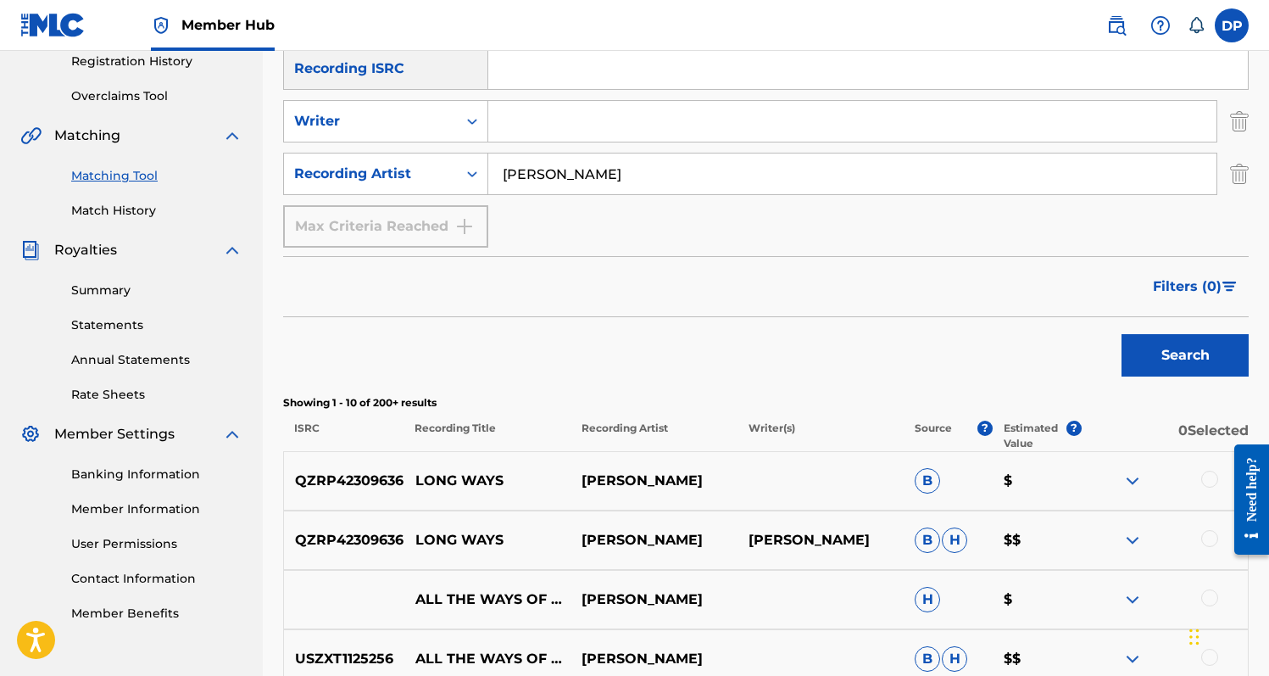
scroll to position [344, 0]
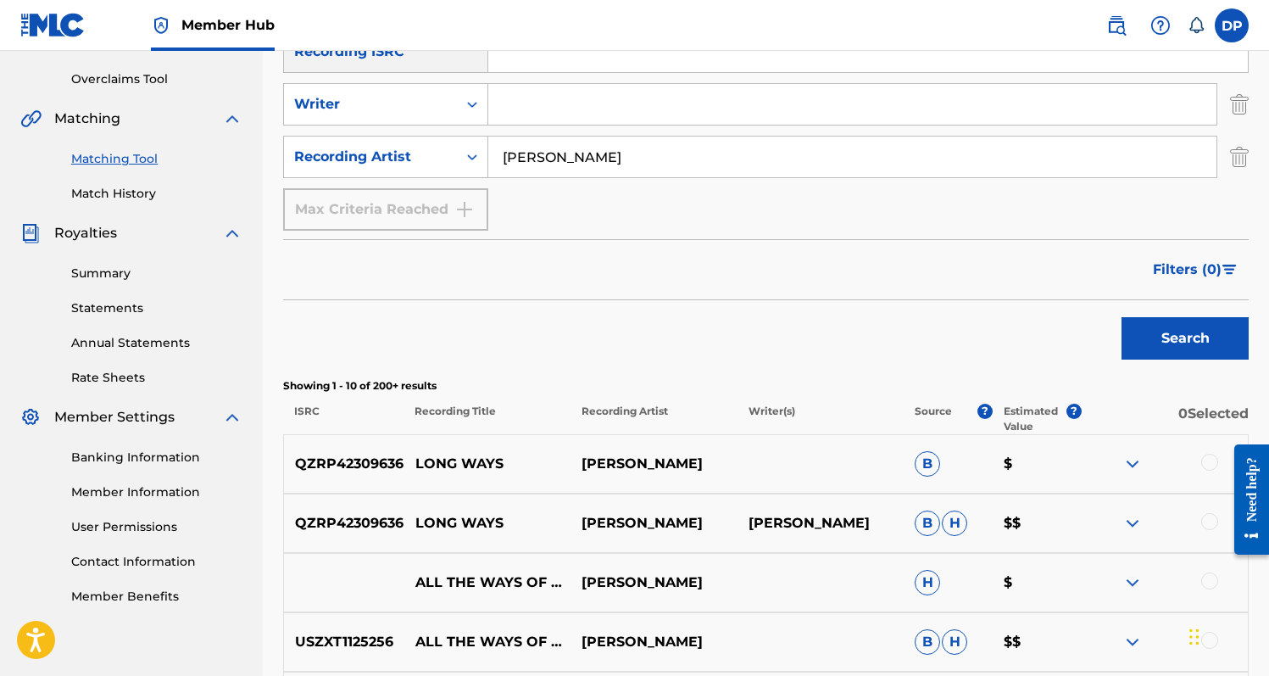
click at [1209, 462] on div at bounding box center [1209, 462] width 17 height 17
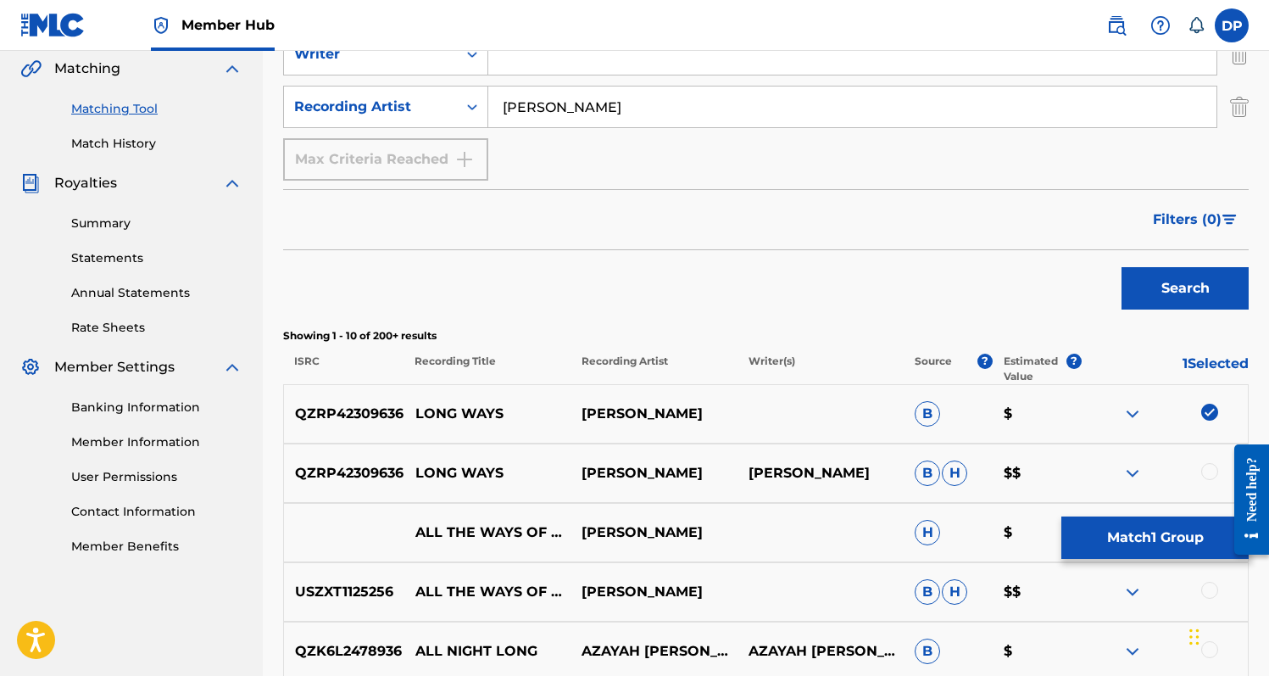
scroll to position [419, 0]
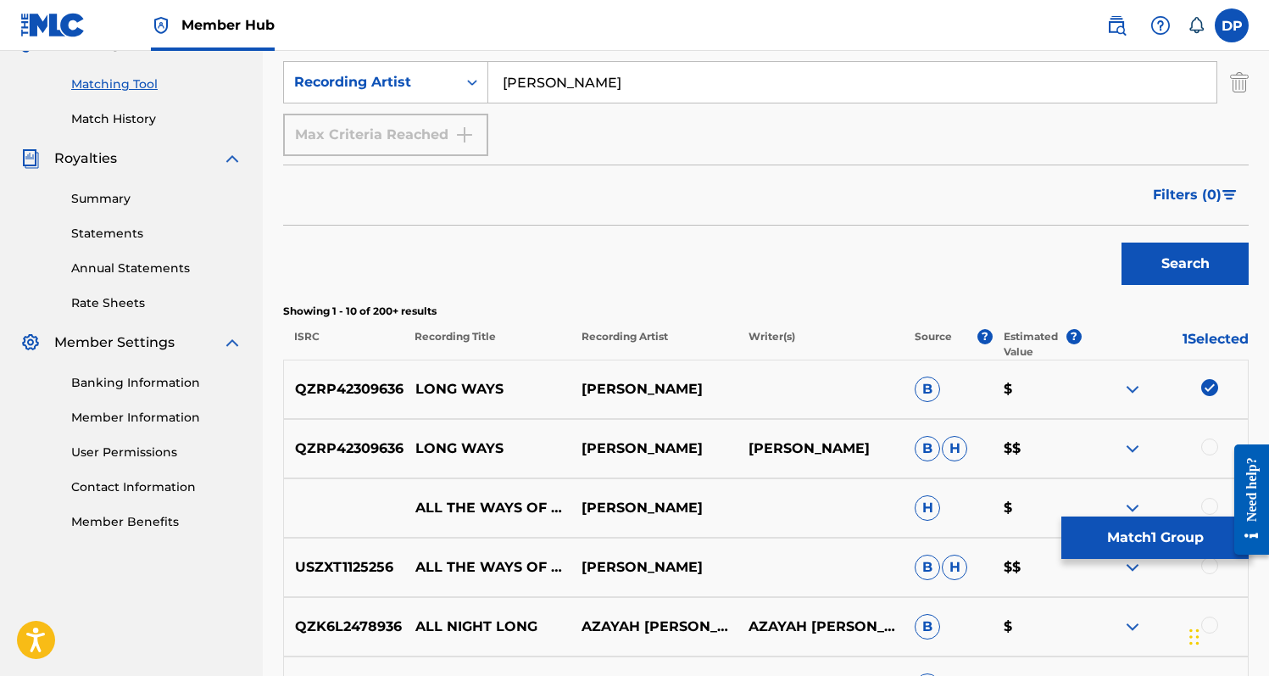
click at [1210, 457] on div at bounding box center [1165, 448] width 166 height 20
click at [1210, 452] on div at bounding box center [1209, 446] width 17 height 17
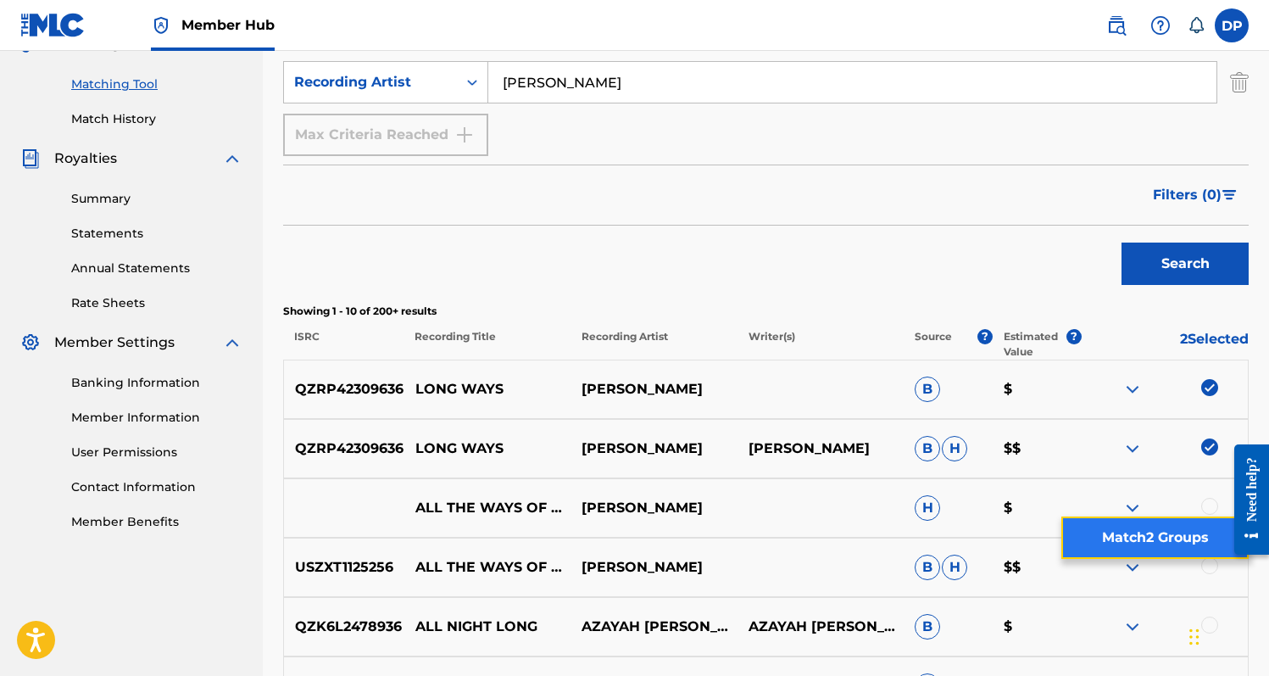
click at [1169, 538] on button "Match 2 Groups" at bounding box center [1154, 537] width 187 height 42
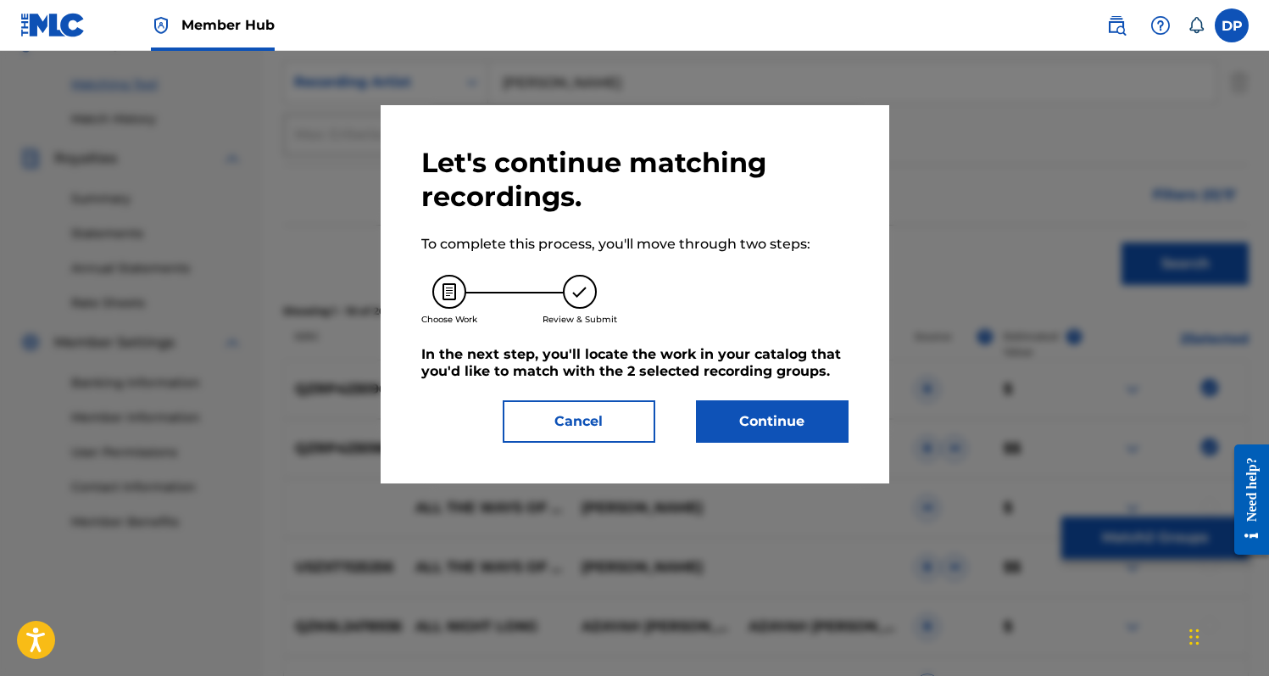
drag, startPoint x: 730, startPoint y: 383, endPoint x: 731, endPoint y: 397, distance: 13.6
click at [731, 384] on div "Let's continue matching recordings. To complete this process, you'll move throu…" at bounding box center [634, 294] width 427 height 297
click at [734, 411] on button "Continue" at bounding box center [772, 421] width 153 height 42
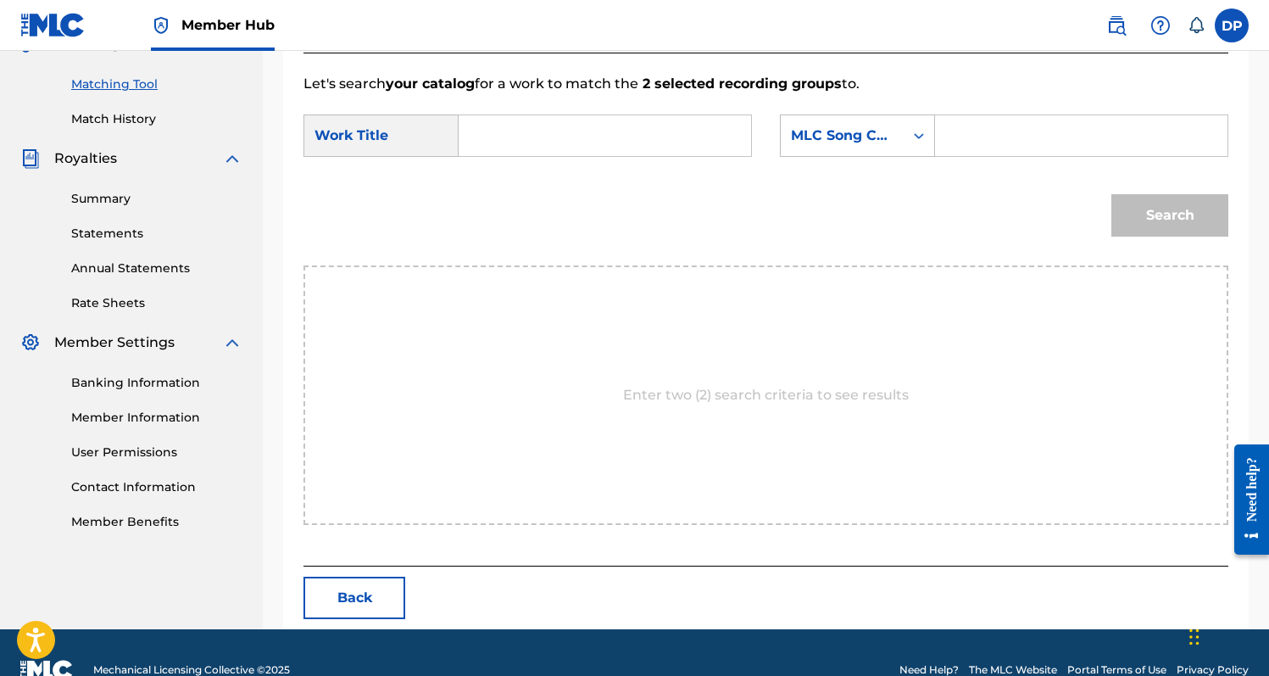
click at [521, 132] on input "Search Form" at bounding box center [605, 135] width 264 height 41
type input "D"
type input "Long Ways"
click at [982, 127] on input "Search Form" at bounding box center [1081, 135] width 264 height 41
click at [898, 127] on div "MLC Song Code" at bounding box center [842, 136] width 123 height 32
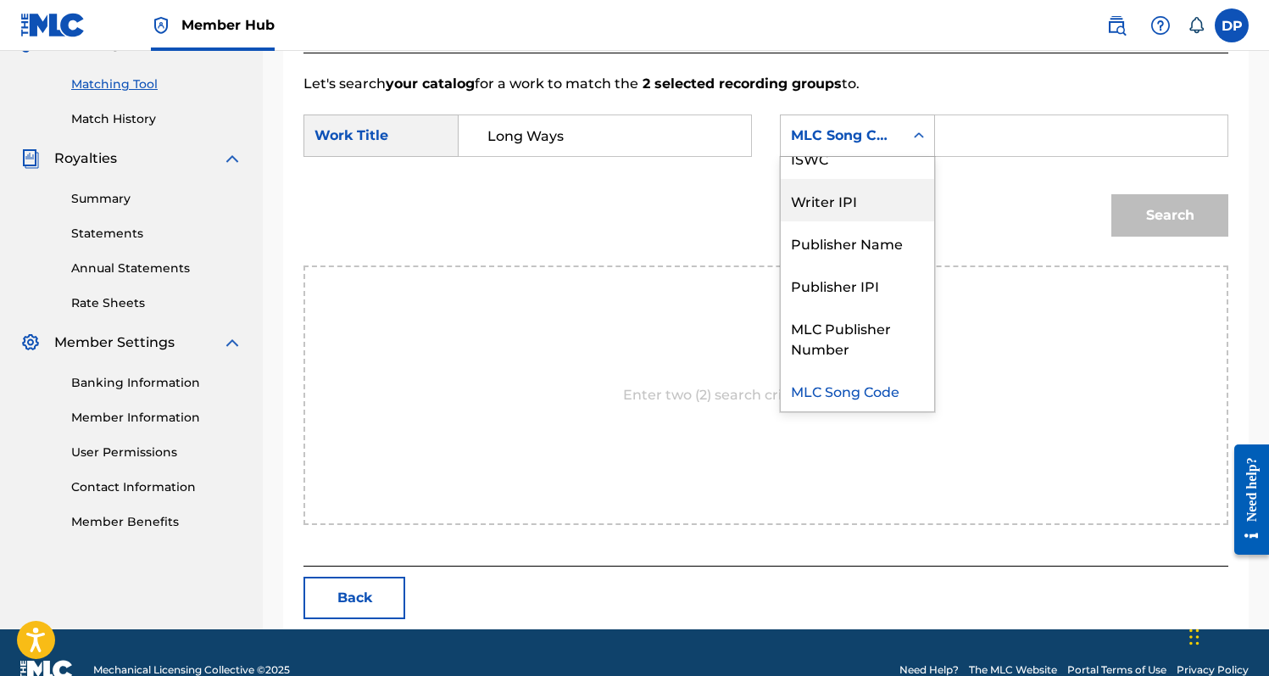
scroll to position [0, 0]
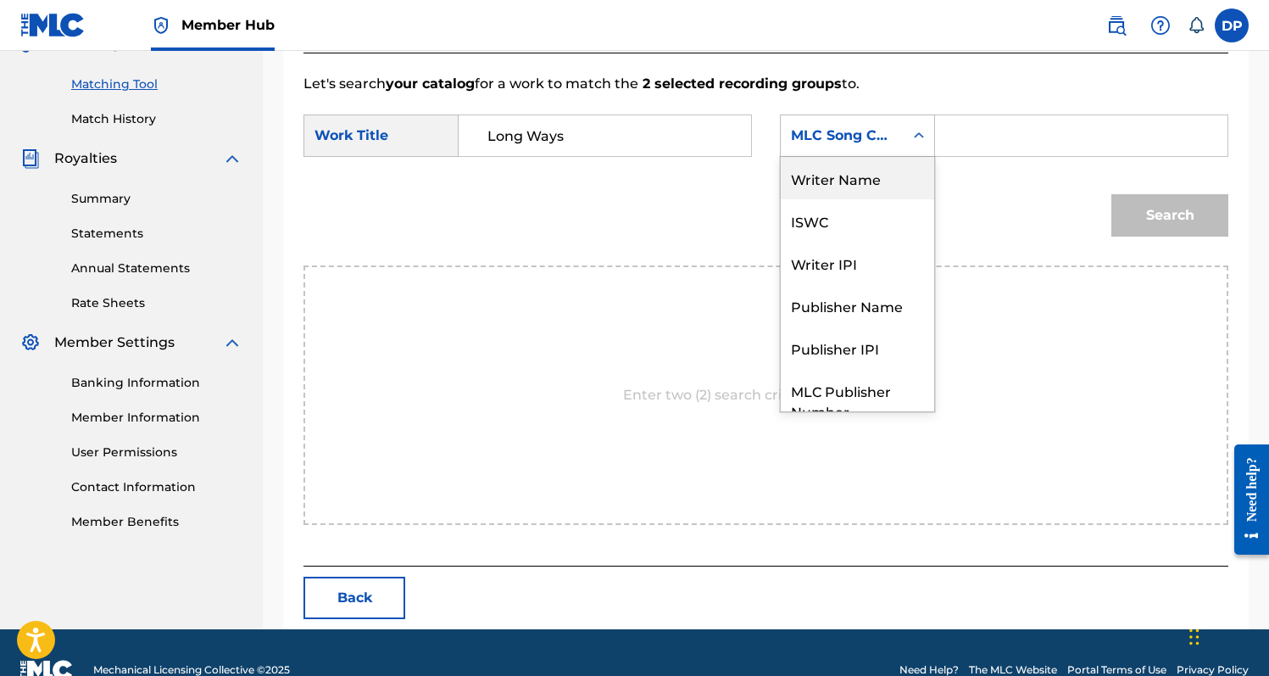
click at [891, 178] on div "Writer Name" at bounding box center [857, 178] width 153 height 42
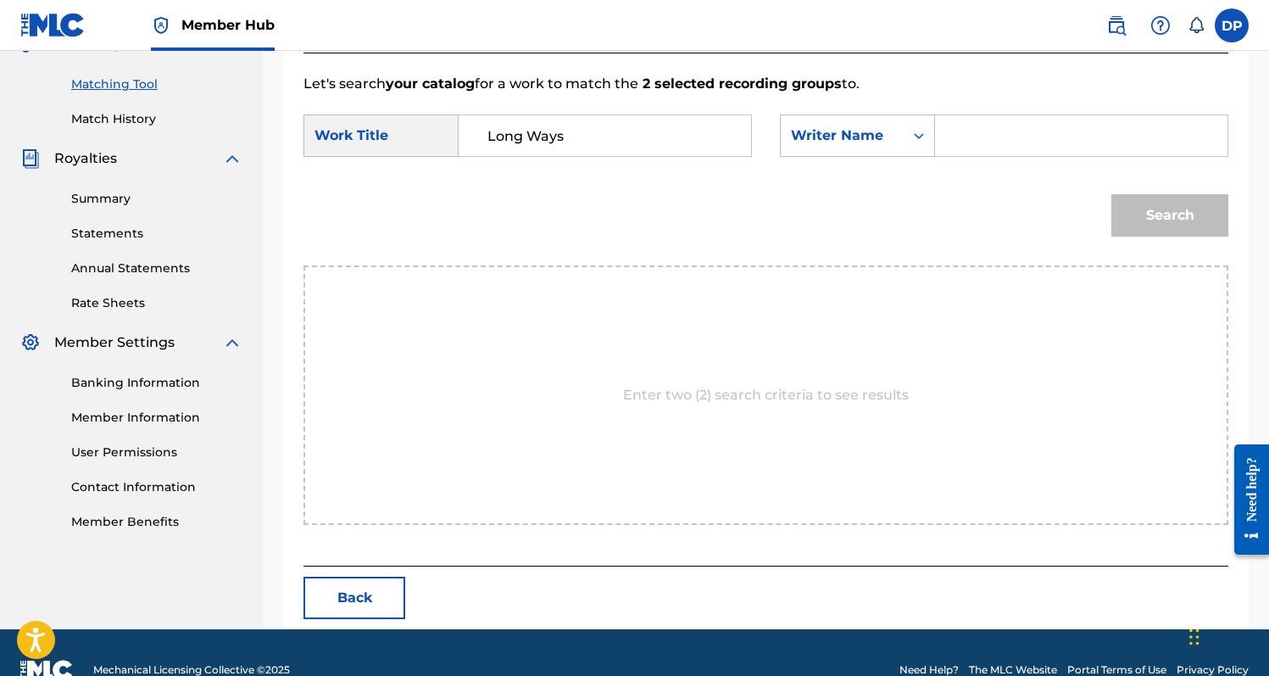
click at [1007, 141] on input "Search Form" at bounding box center [1081, 135] width 264 height 41
type input "[PERSON_NAME]"
click at [1111, 194] on button "Search" at bounding box center [1169, 215] width 117 height 42
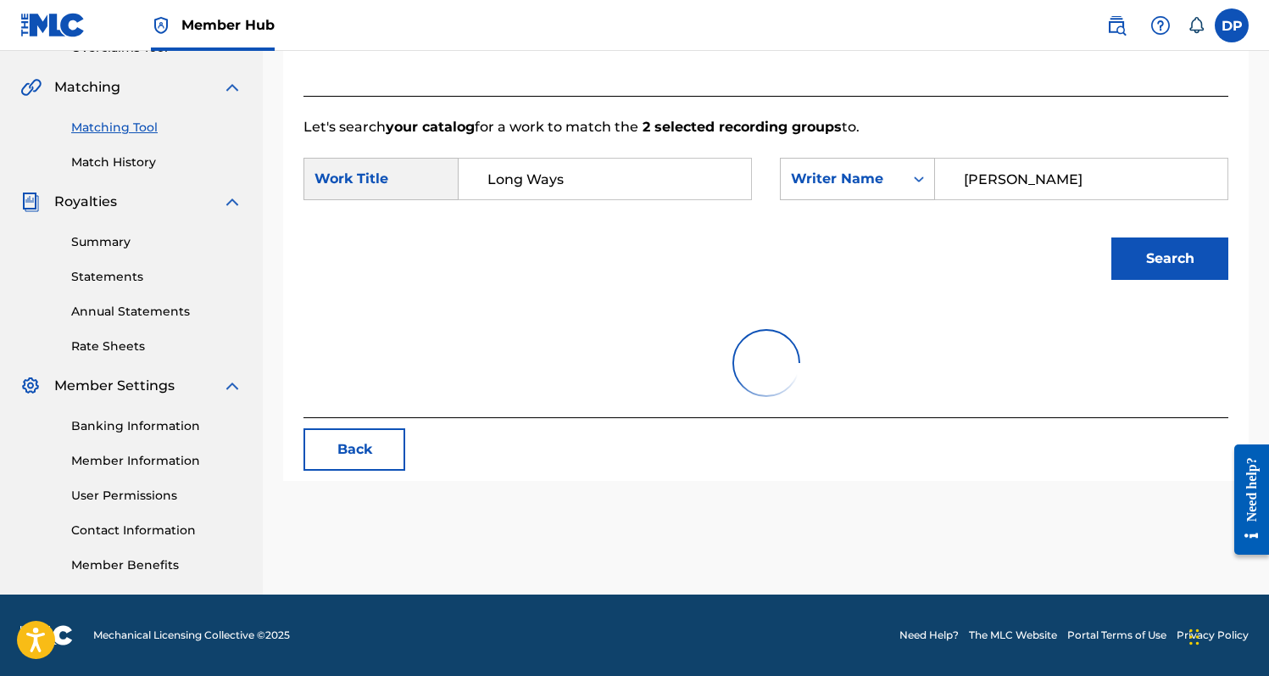
scroll to position [403, 0]
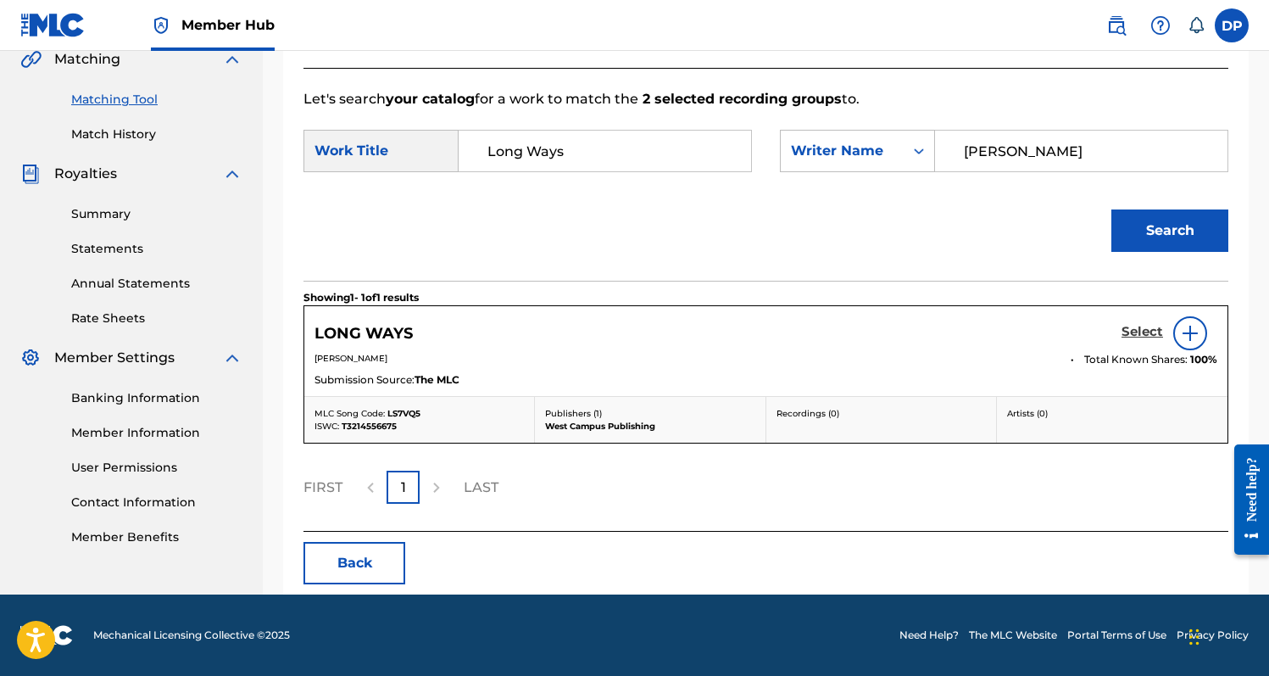
click at [1141, 332] on h5 "Select" at bounding box center [1142, 332] width 42 height 16
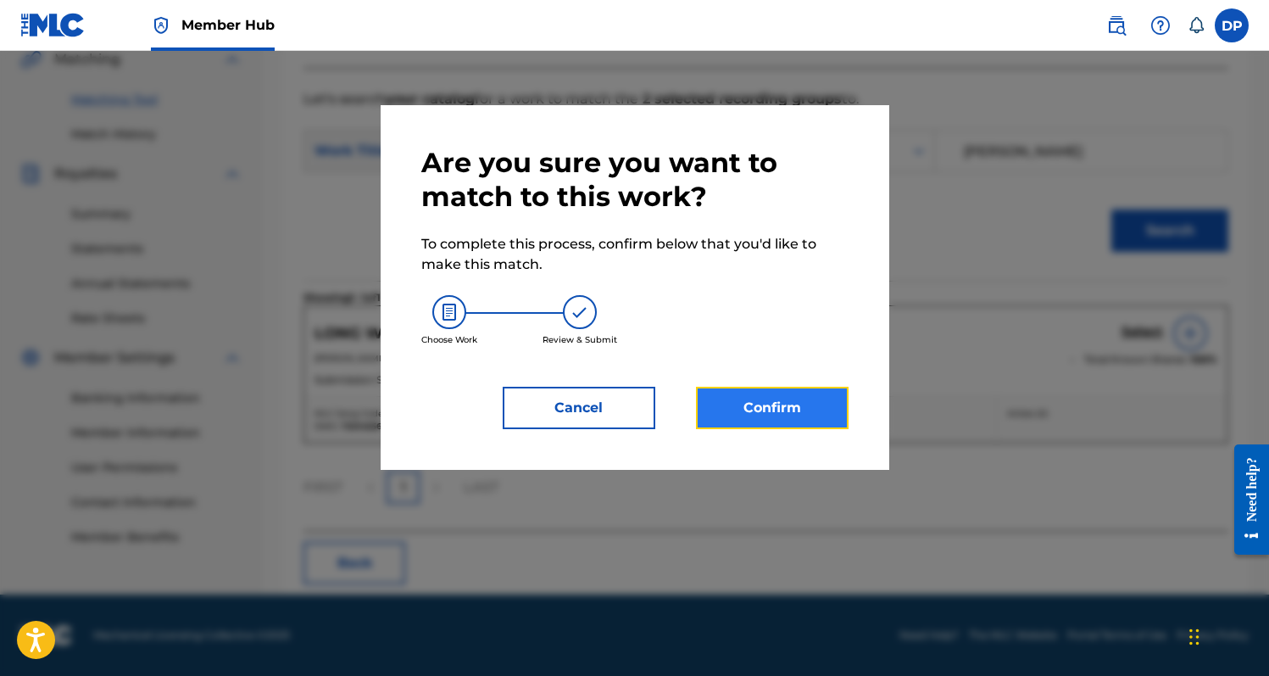
click at [790, 424] on button "Confirm" at bounding box center [772, 408] width 153 height 42
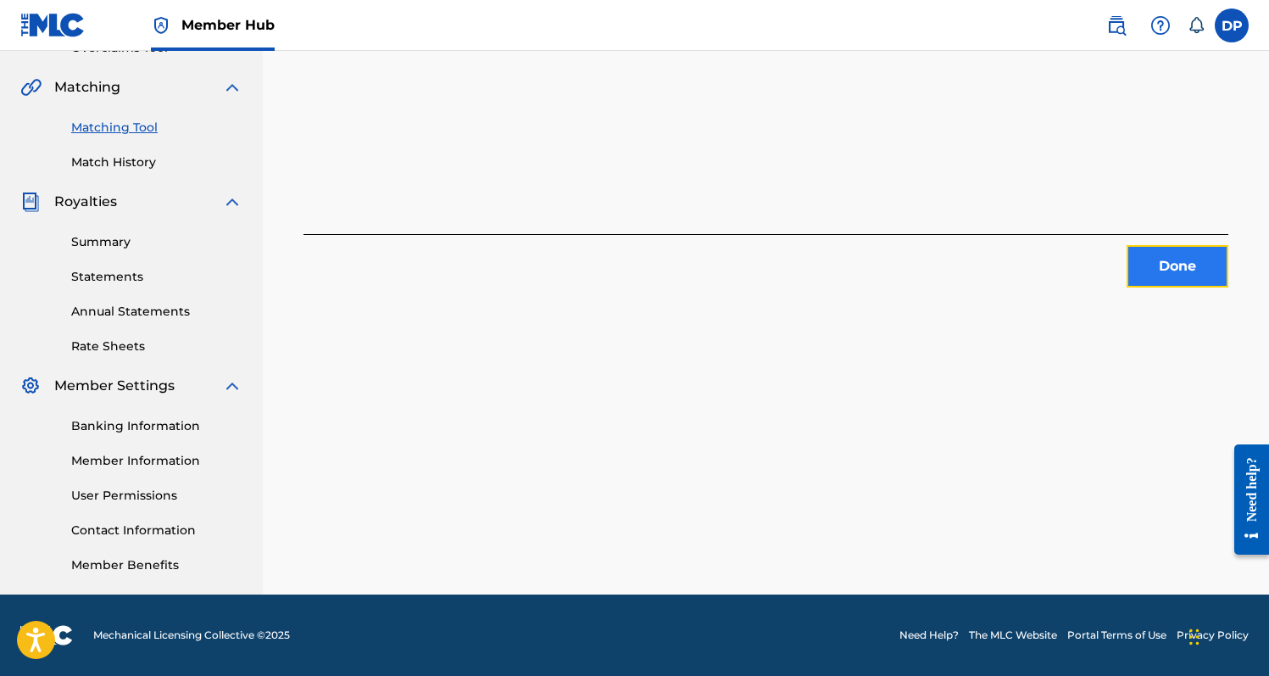
click at [1147, 274] on button "Done" at bounding box center [1178, 266] width 102 height 42
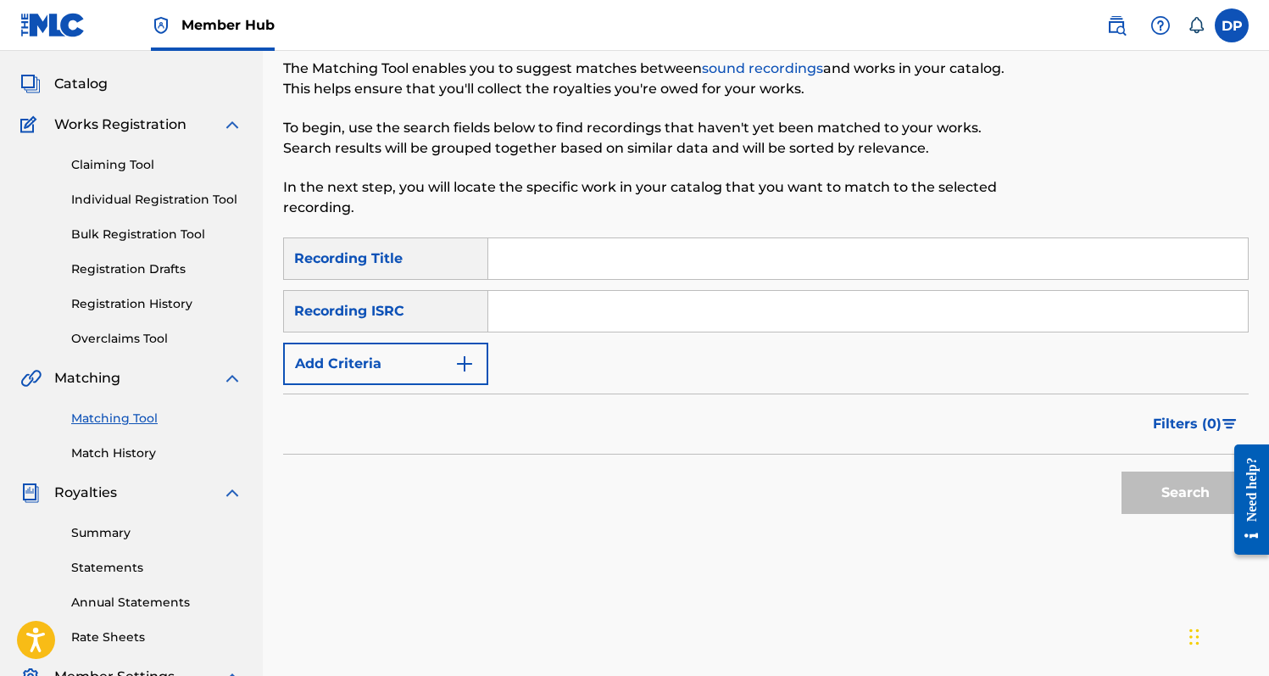
scroll to position [47, 0]
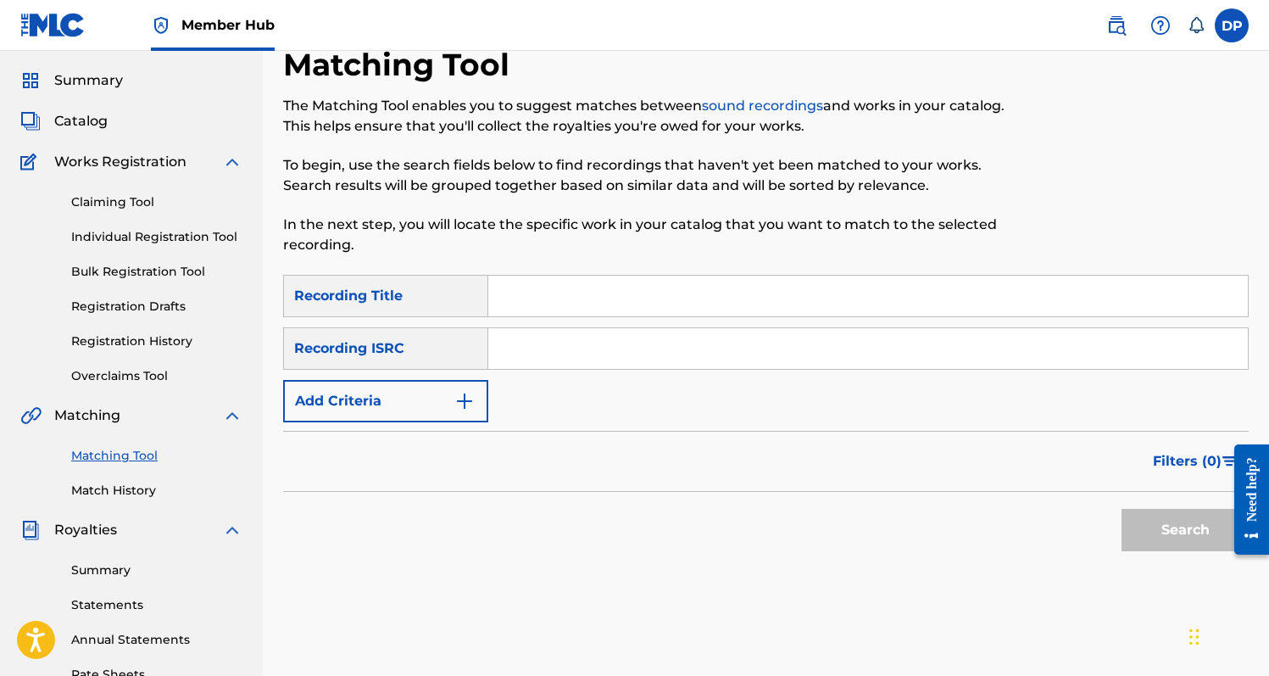
click at [570, 292] on input "Search Form" at bounding box center [868, 295] width 760 height 41
type input "Alone"
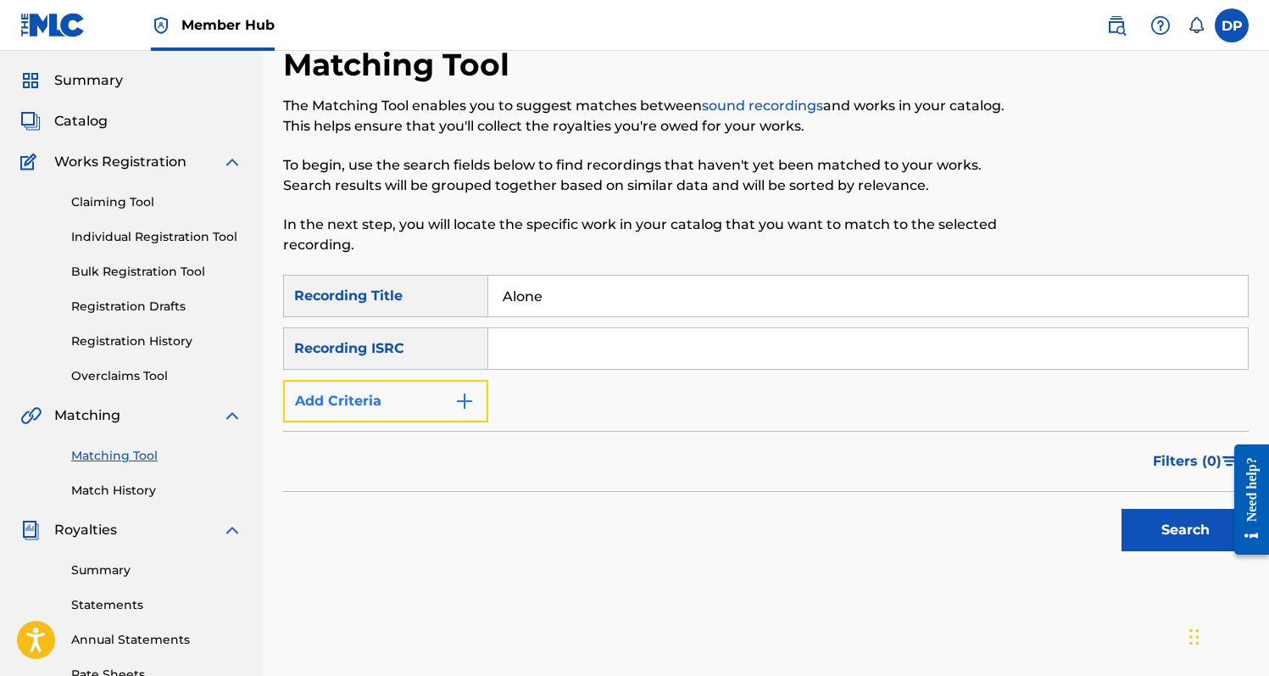
click at [467, 417] on button "Add Criteria" at bounding box center [385, 401] width 205 height 42
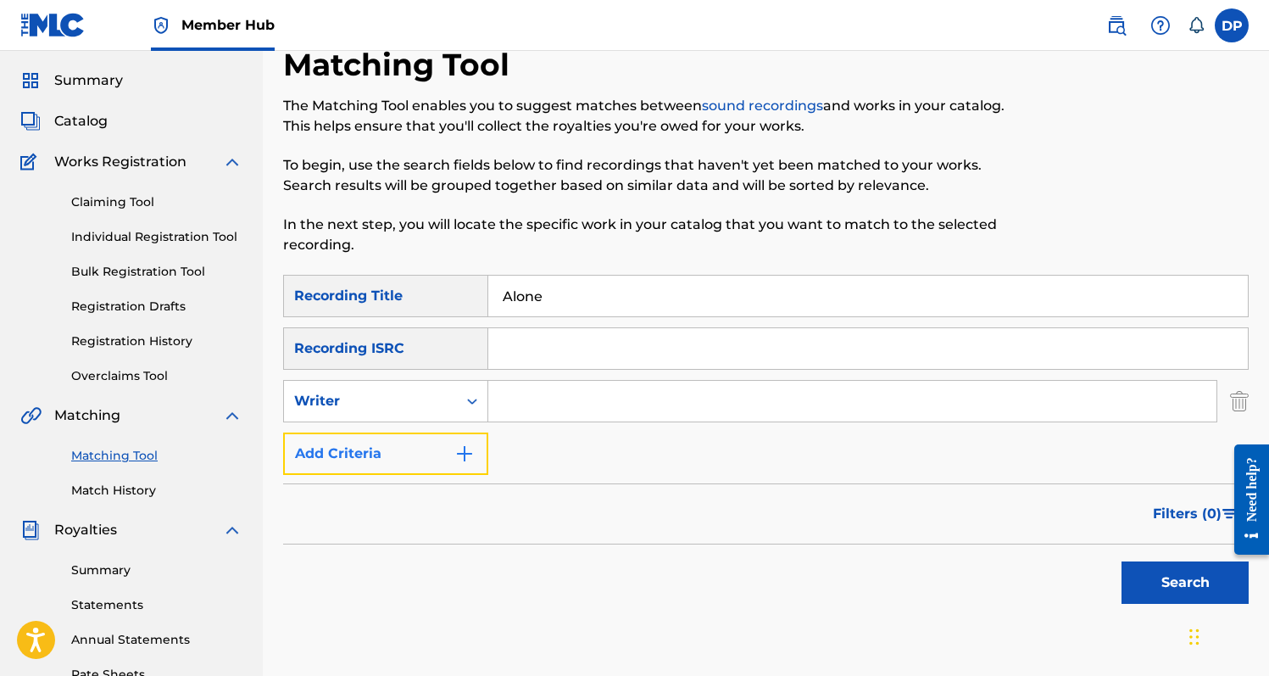
click at [460, 469] on button "Add Criteria" at bounding box center [385, 453] width 205 height 42
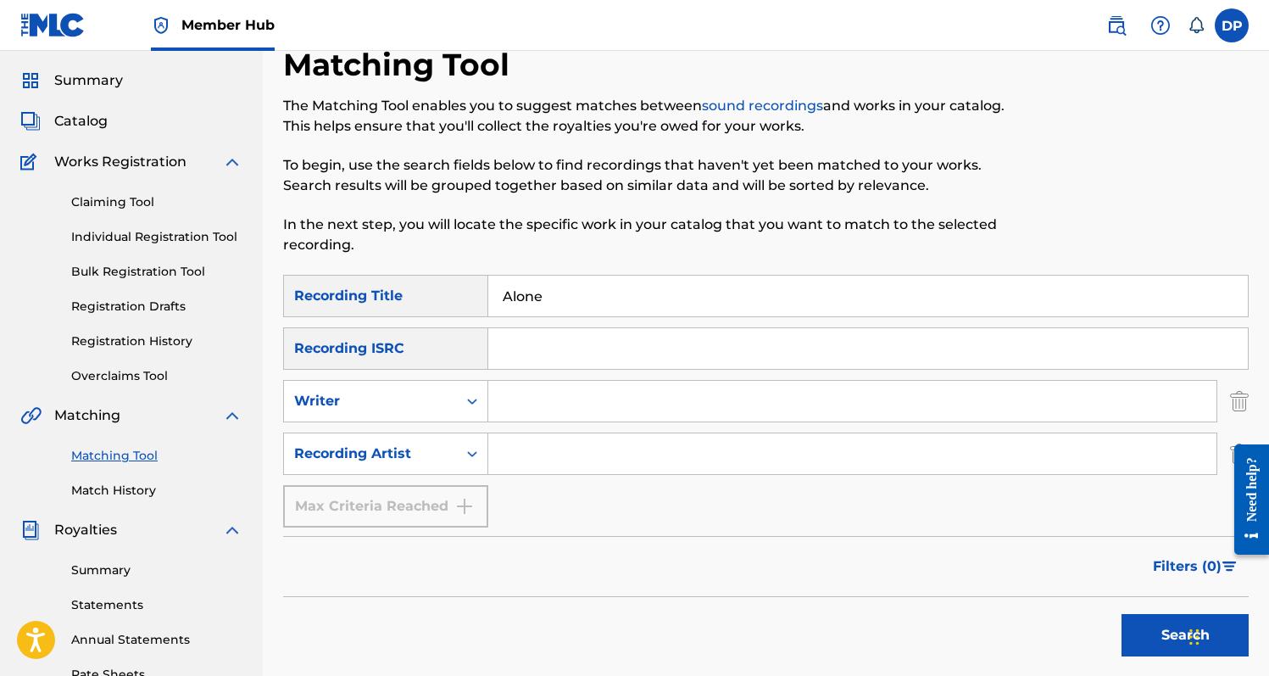
click at [529, 469] on input "Search Form" at bounding box center [852, 453] width 728 height 41
type input "[PERSON_NAME]"
click at [1121, 614] on button "Search" at bounding box center [1184, 635] width 127 height 42
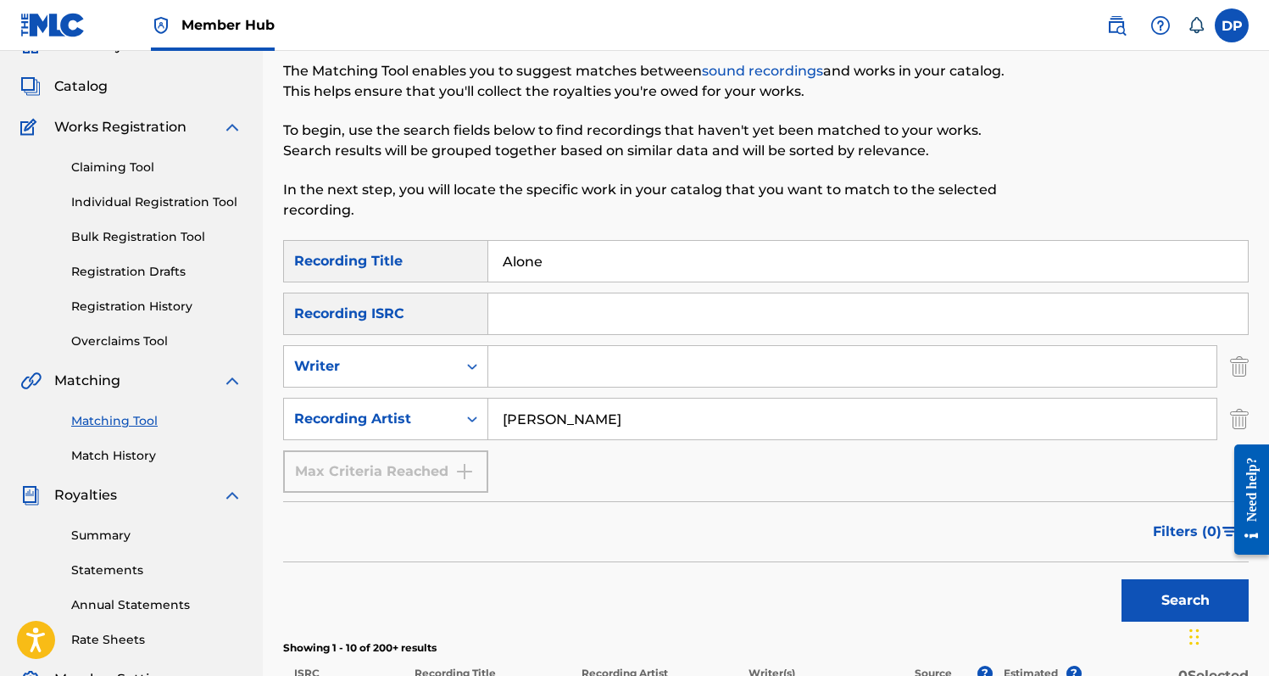
scroll to position [0, 0]
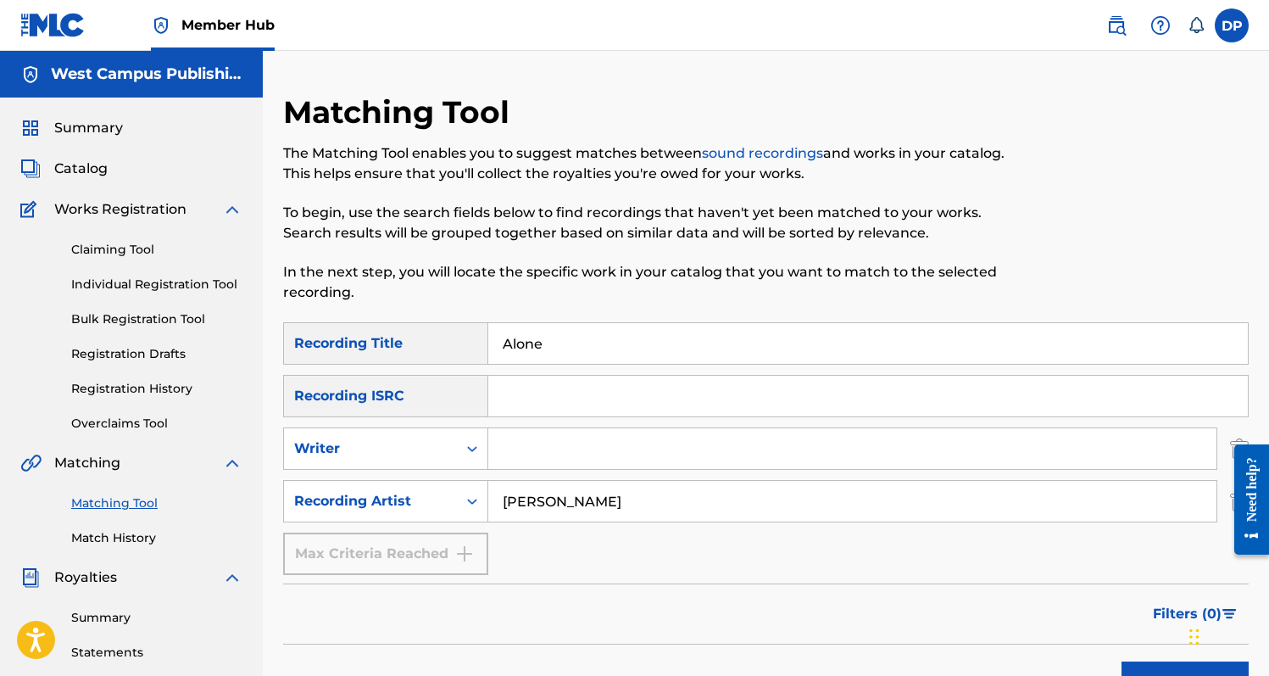
click at [136, 498] on link "Matching Tool" at bounding box center [156, 503] width 171 height 18
click at [134, 531] on link "Match History" at bounding box center [156, 538] width 171 height 18
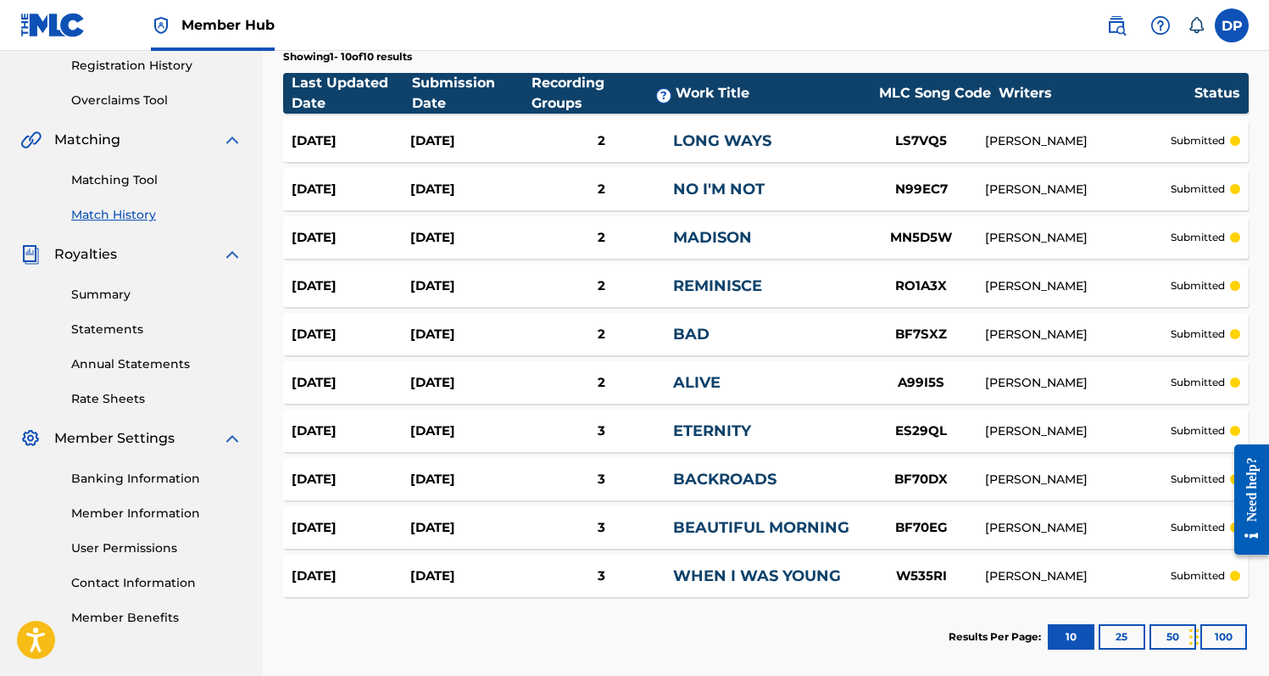
scroll to position [405, 0]
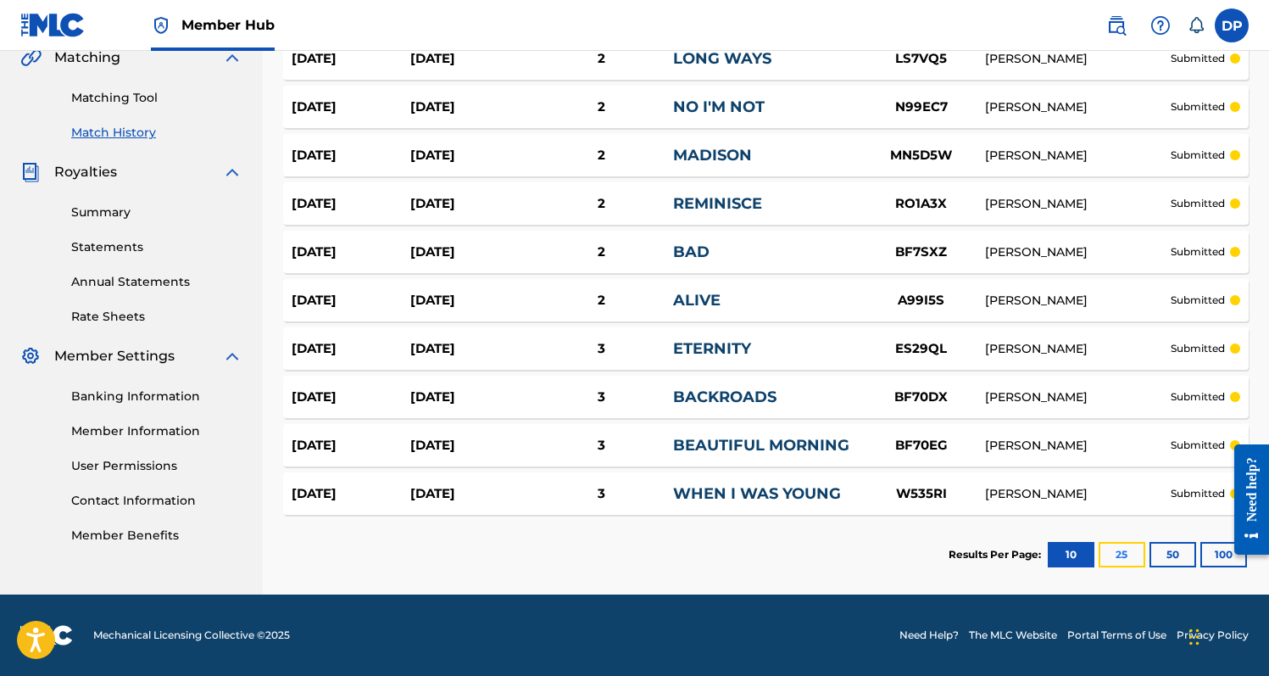
click at [1115, 553] on button "25" at bounding box center [1122, 554] width 47 height 25
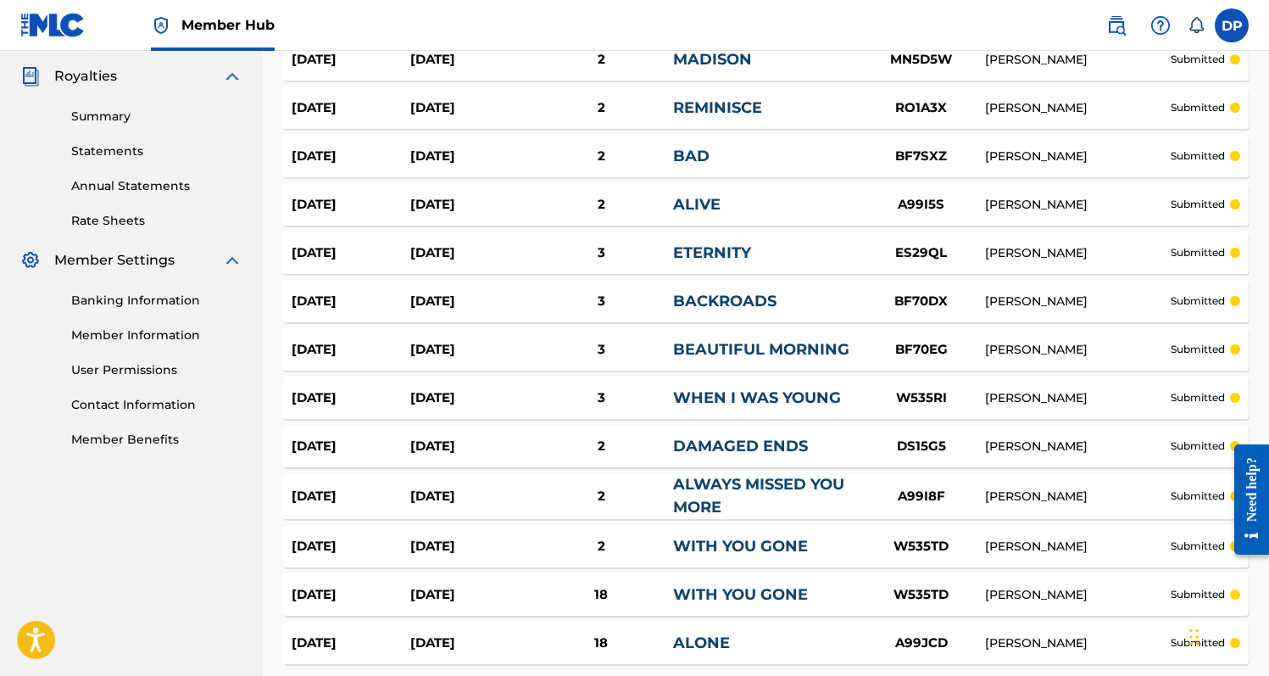
scroll to position [498, 0]
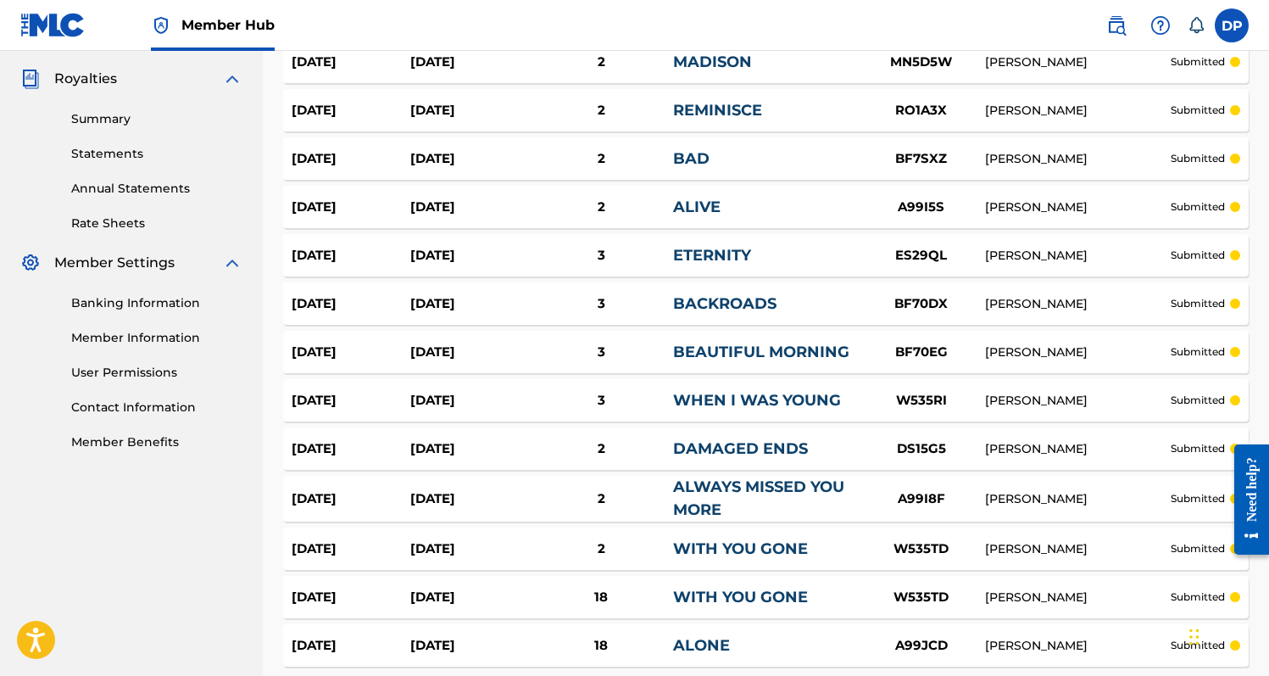
click at [270, 565] on div "Match History Match History is a record of recent match suggestions that you've…" at bounding box center [766, 170] width 1006 height 1151
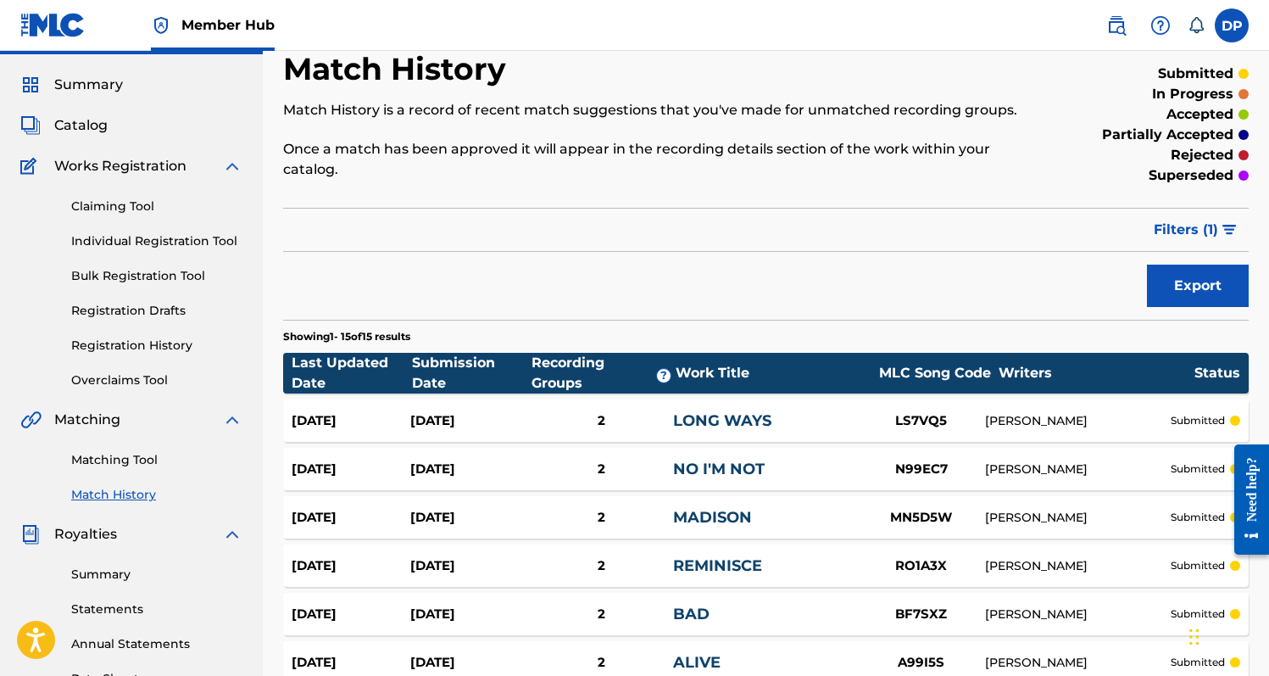
scroll to position [37, 0]
